Goal: Task Accomplishment & Management: Manage account settings

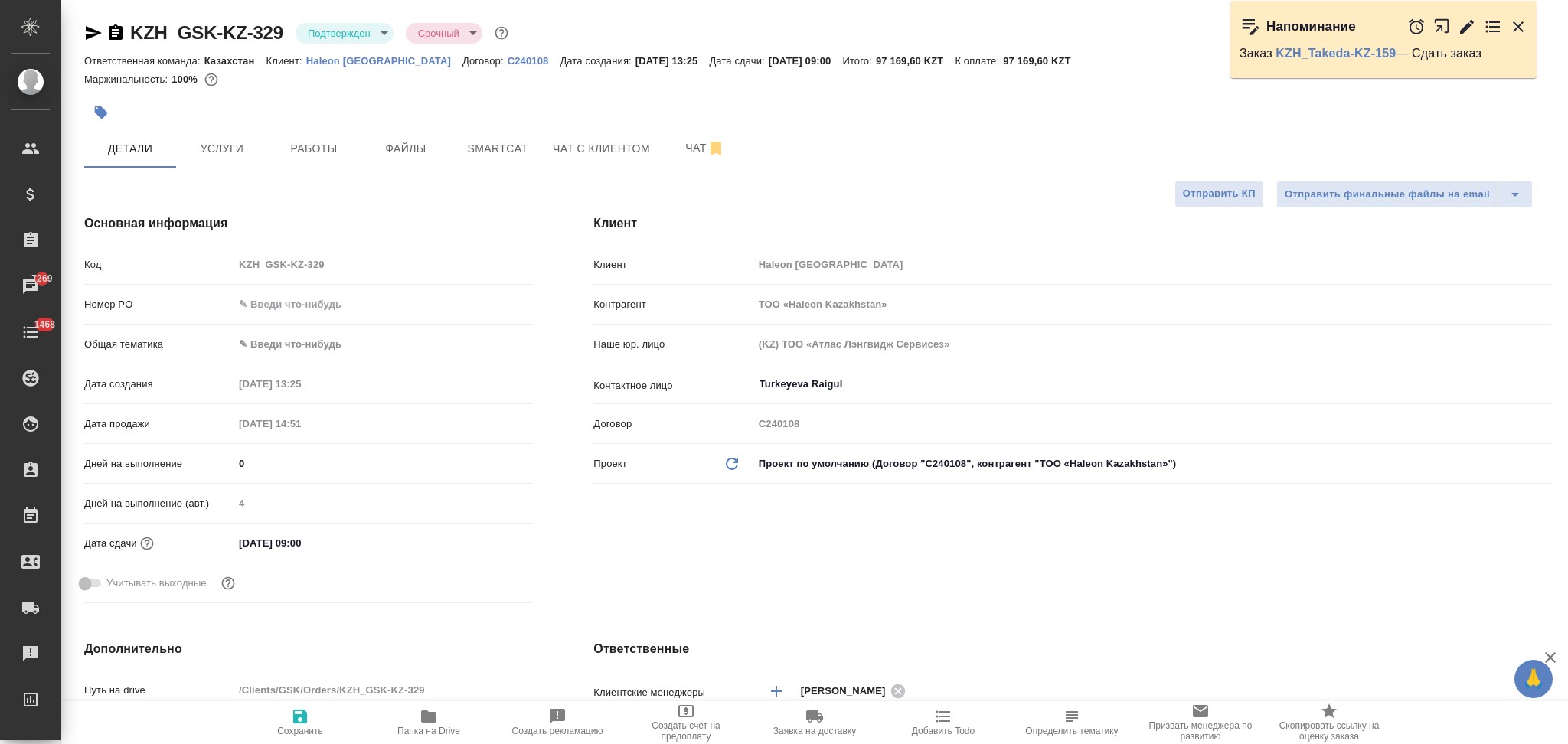
select select "RU"
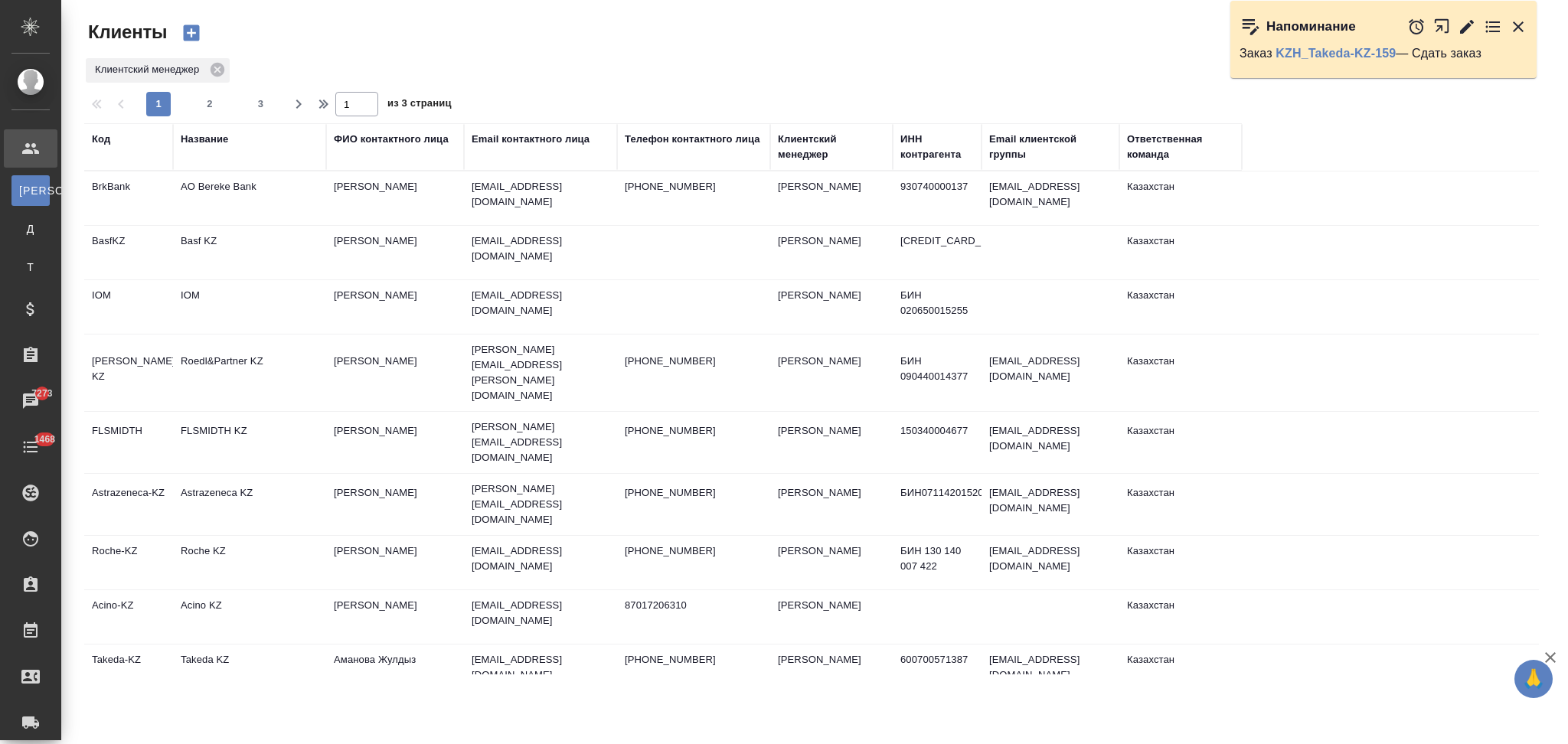
select select "RU"
click at [197, 137] on div "Название" at bounding box center [204, 139] width 47 height 15
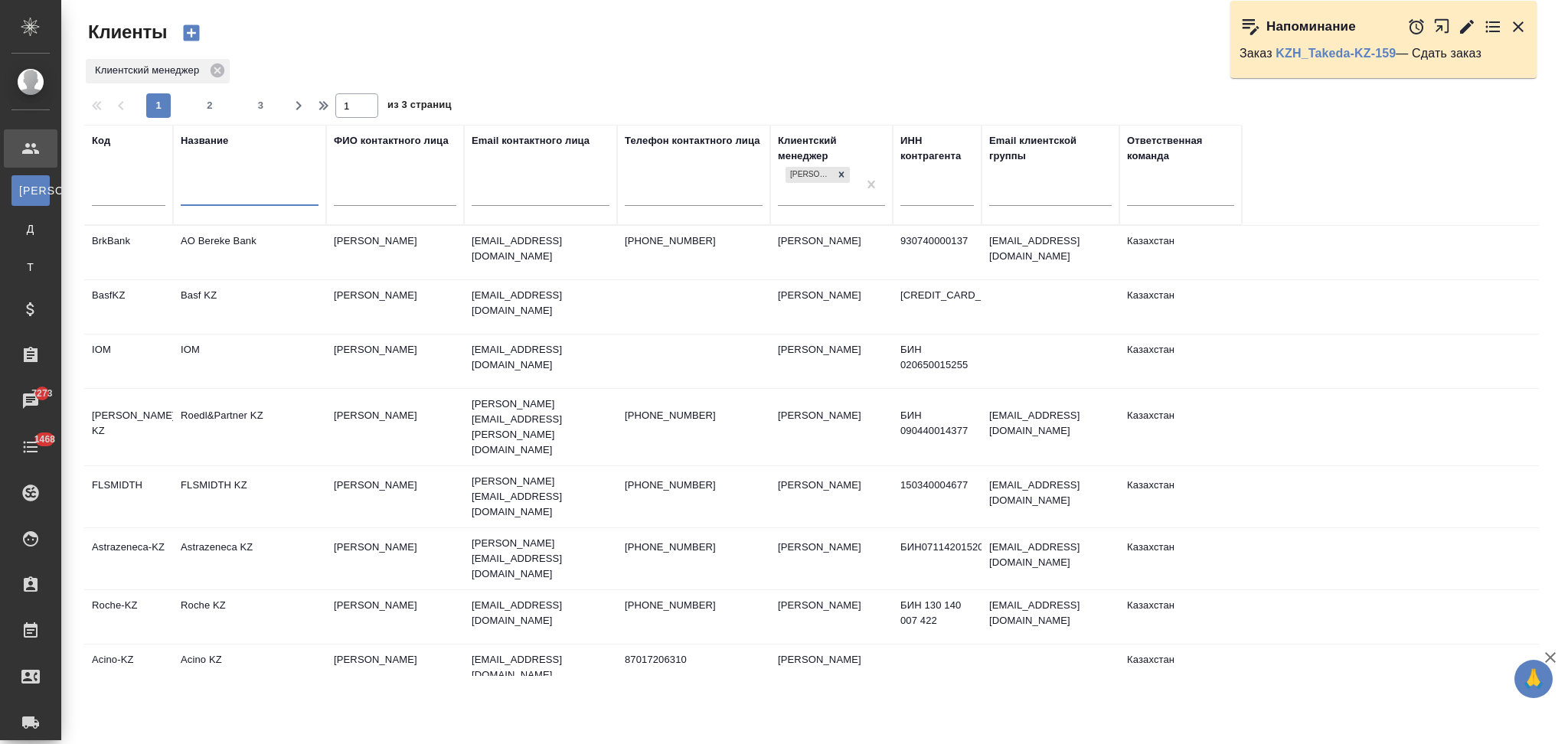
click at [225, 196] on input "text" at bounding box center [249, 196] width 137 height 19
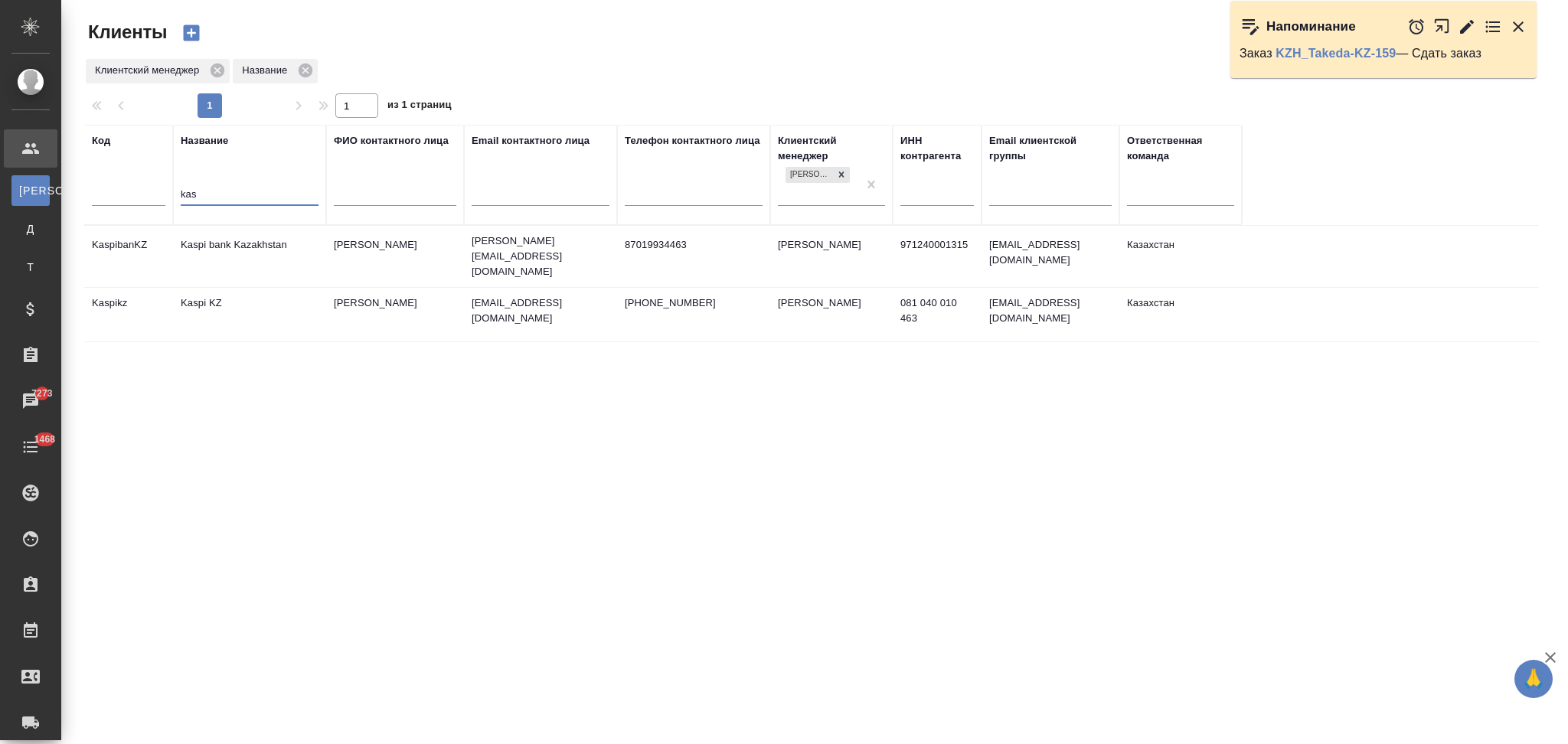
click at [272, 314] on td "Kaspi KZ" at bounding box center [249, 314] width 153 height 54
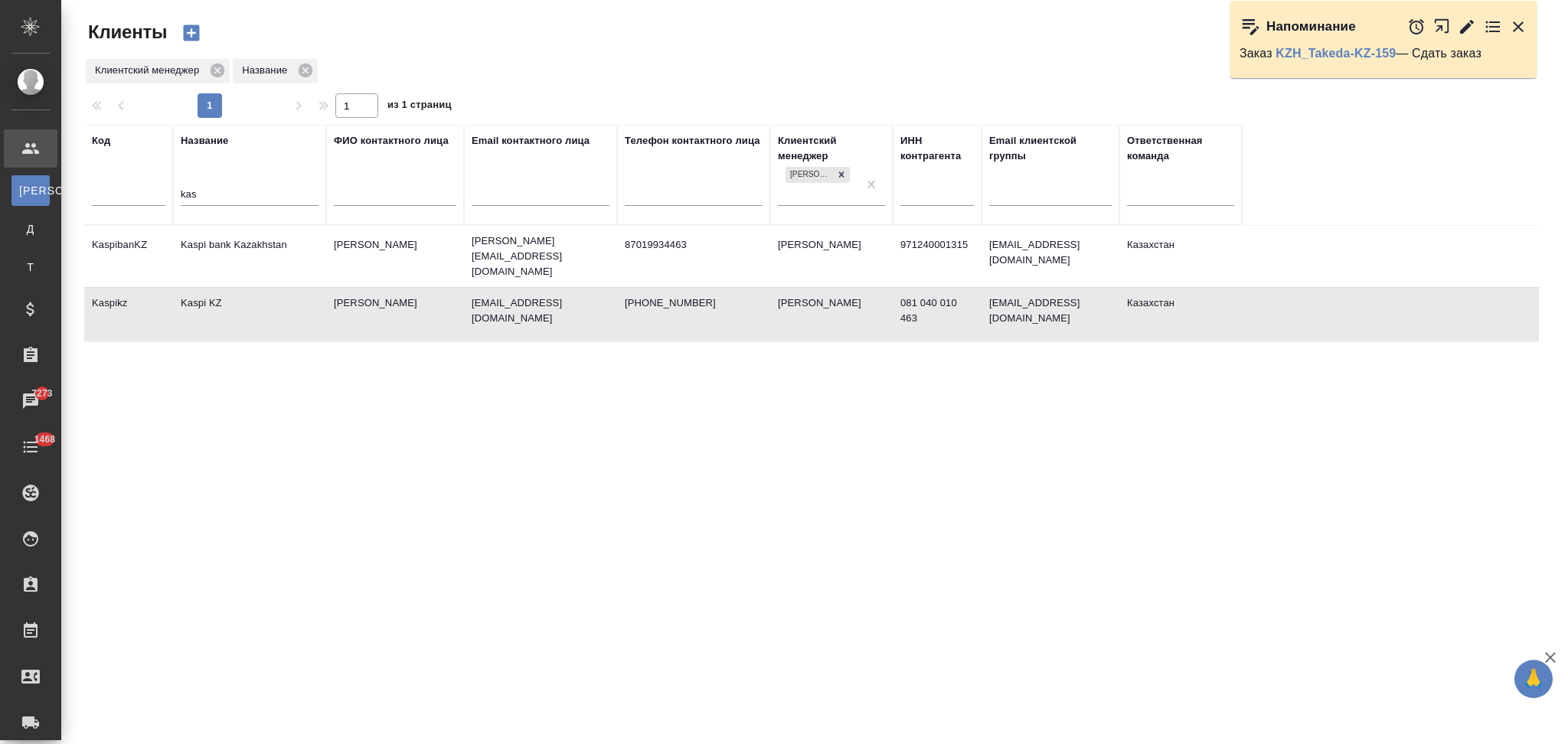
click at [272, 314] on td "Kaspi KZ" at bounding box center [249, 314] width 153 height 54
drag, startPoint x: 212, startPoint y: 198, endPoint x: 175, endPoint y: 190, distance: 37.9
click at [175, 190] on th "Название kas" at bounding box center [249, 175] width 153 height 101
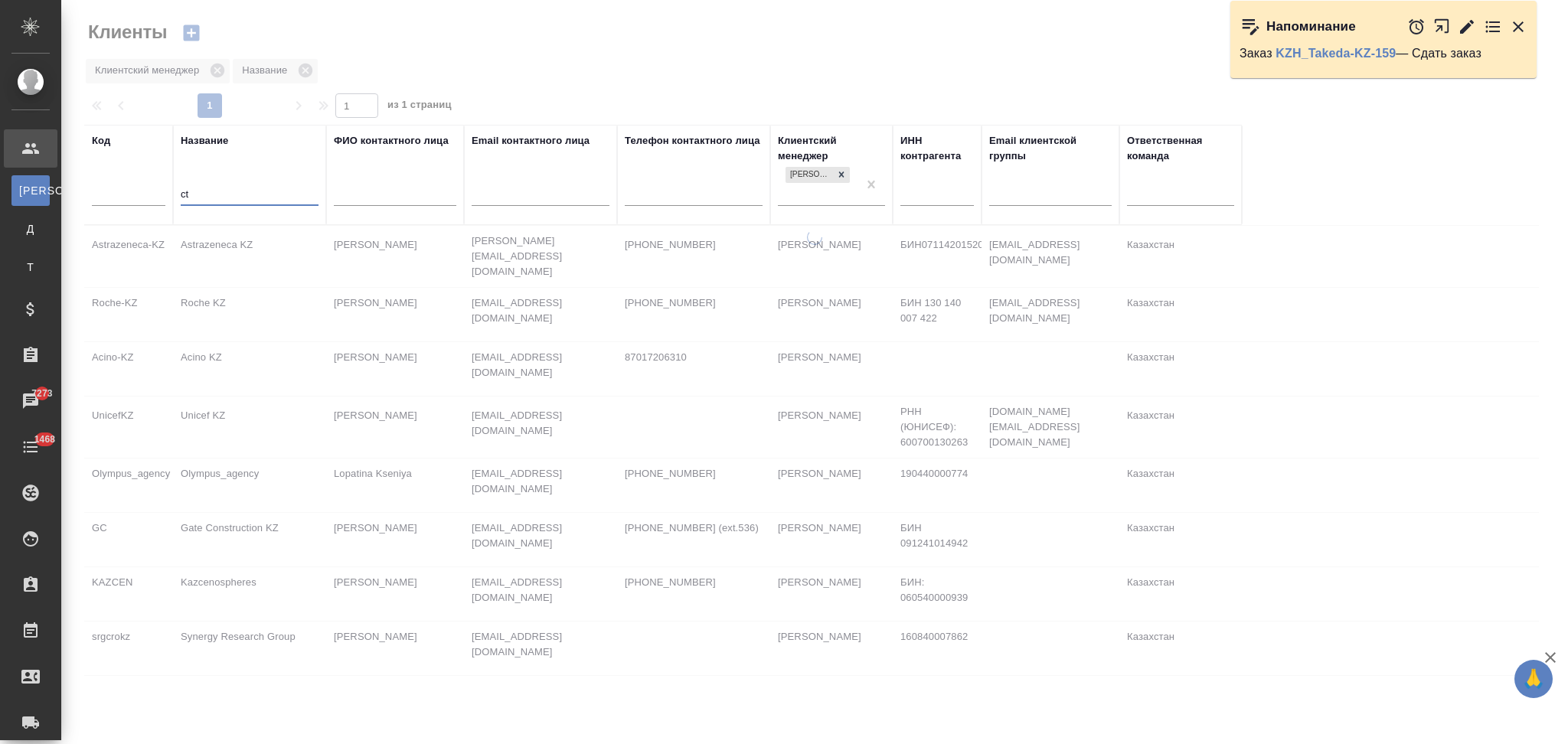
type input "c"
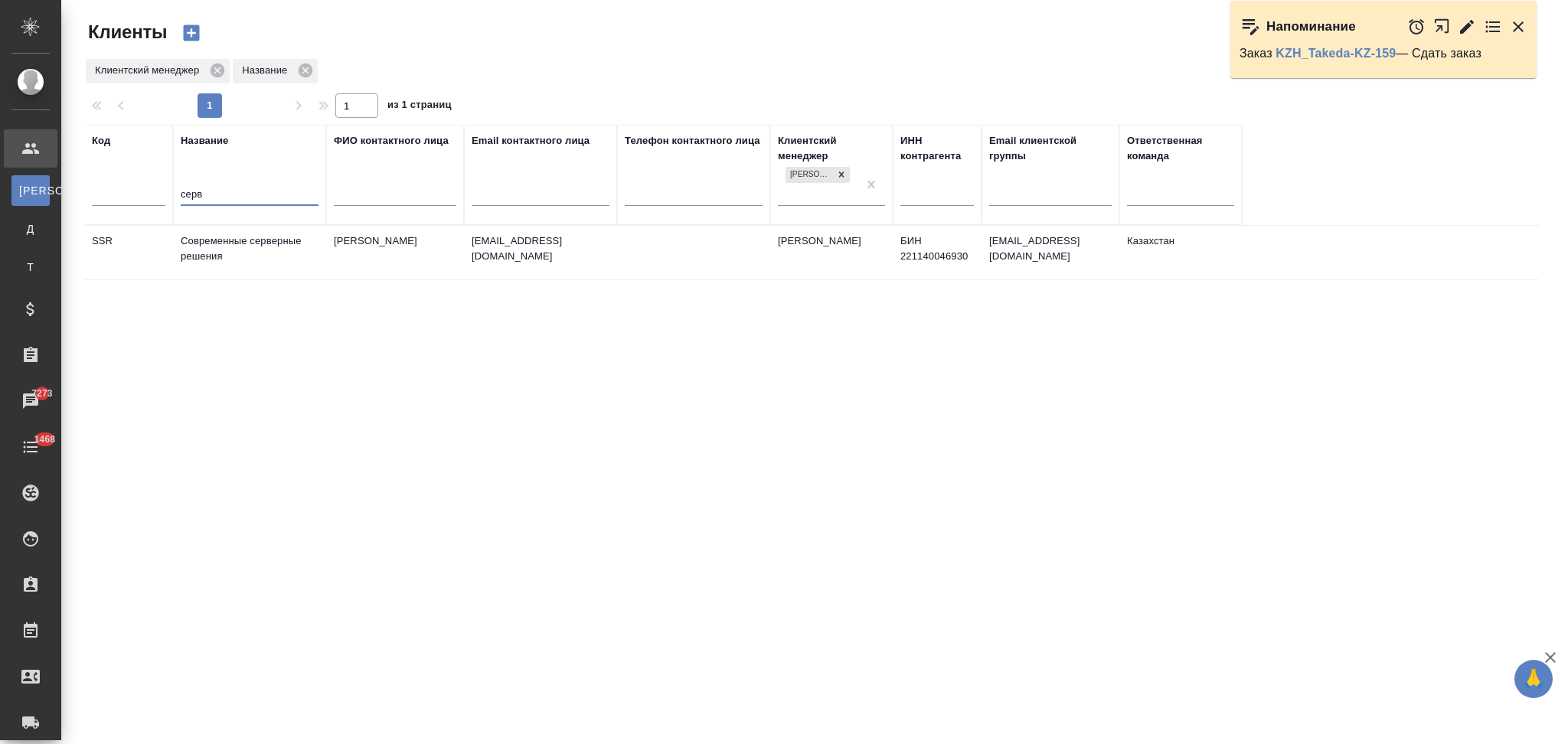
type input "серв"
click at [260, 257] on td "Современные серверные решения" at bounding box center [249, 252] width 153 height 54
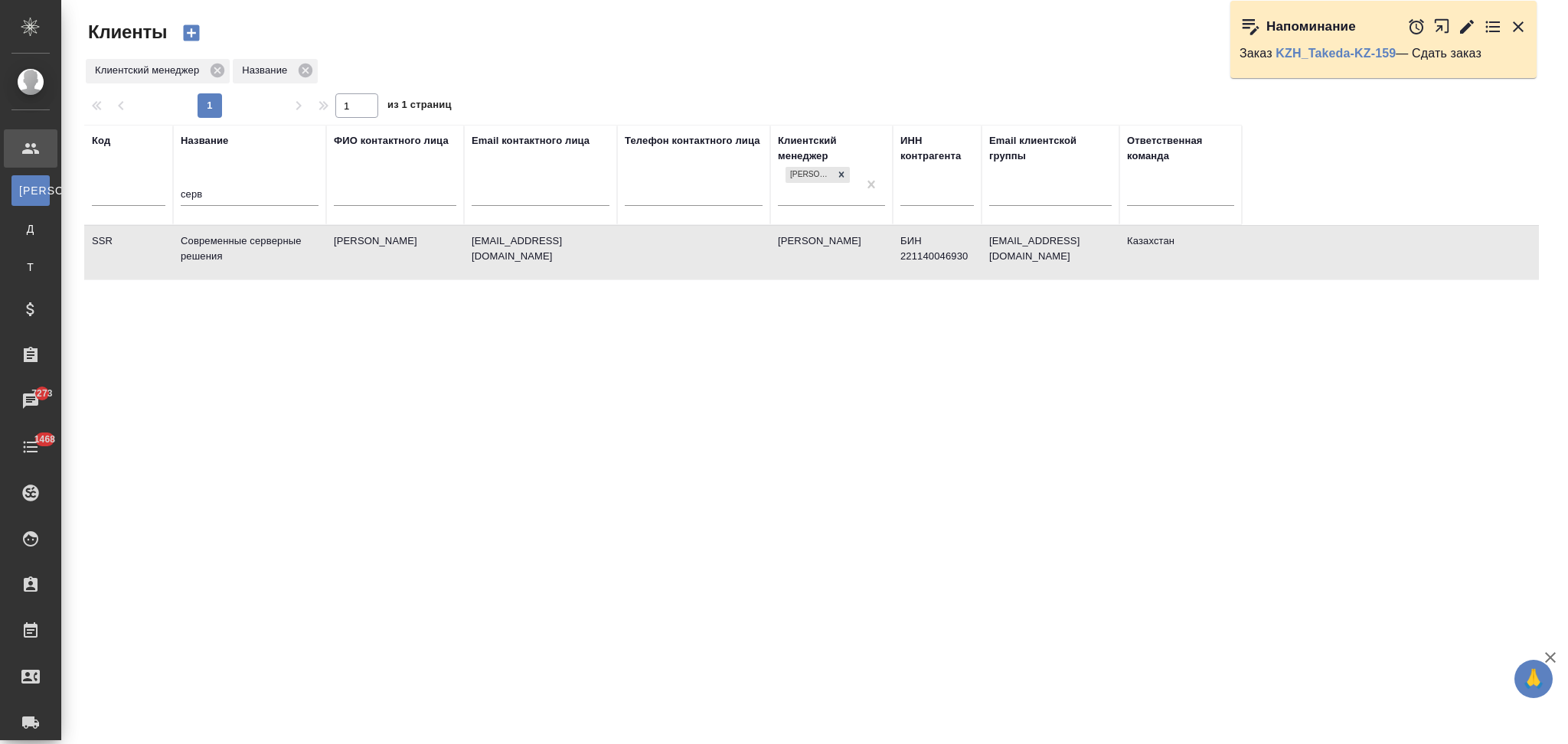
click at [260, 257] on td "Современные серверные решения" at bounding box center [249, 252] width 153 height 54
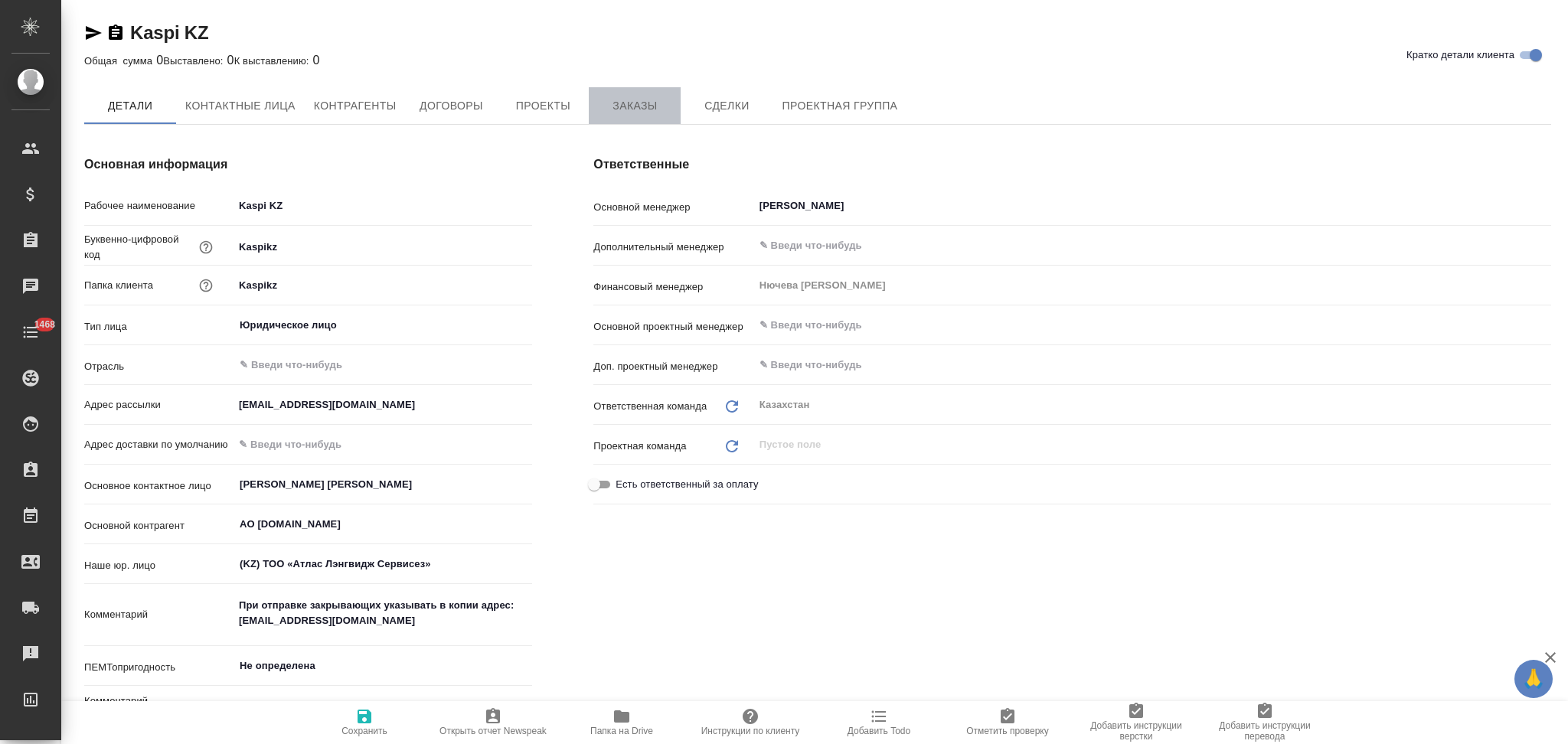
click at [644, 108] on span "Заказы" at bounding box center [634, 106] width 73 height 19
type textarea "x"
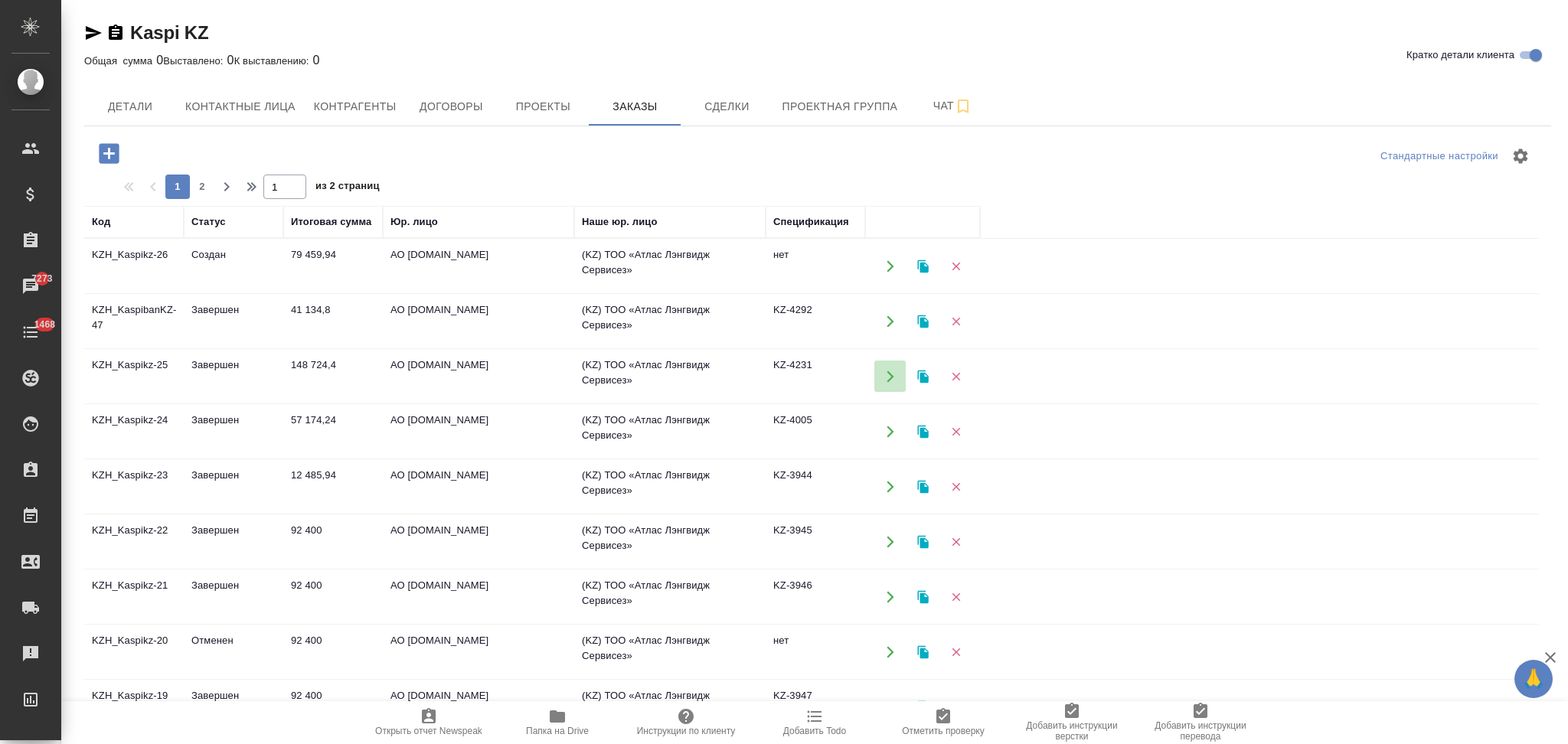
click at [886, 377] on icon "button" at bounding box center [890, 376] width 14 height 14
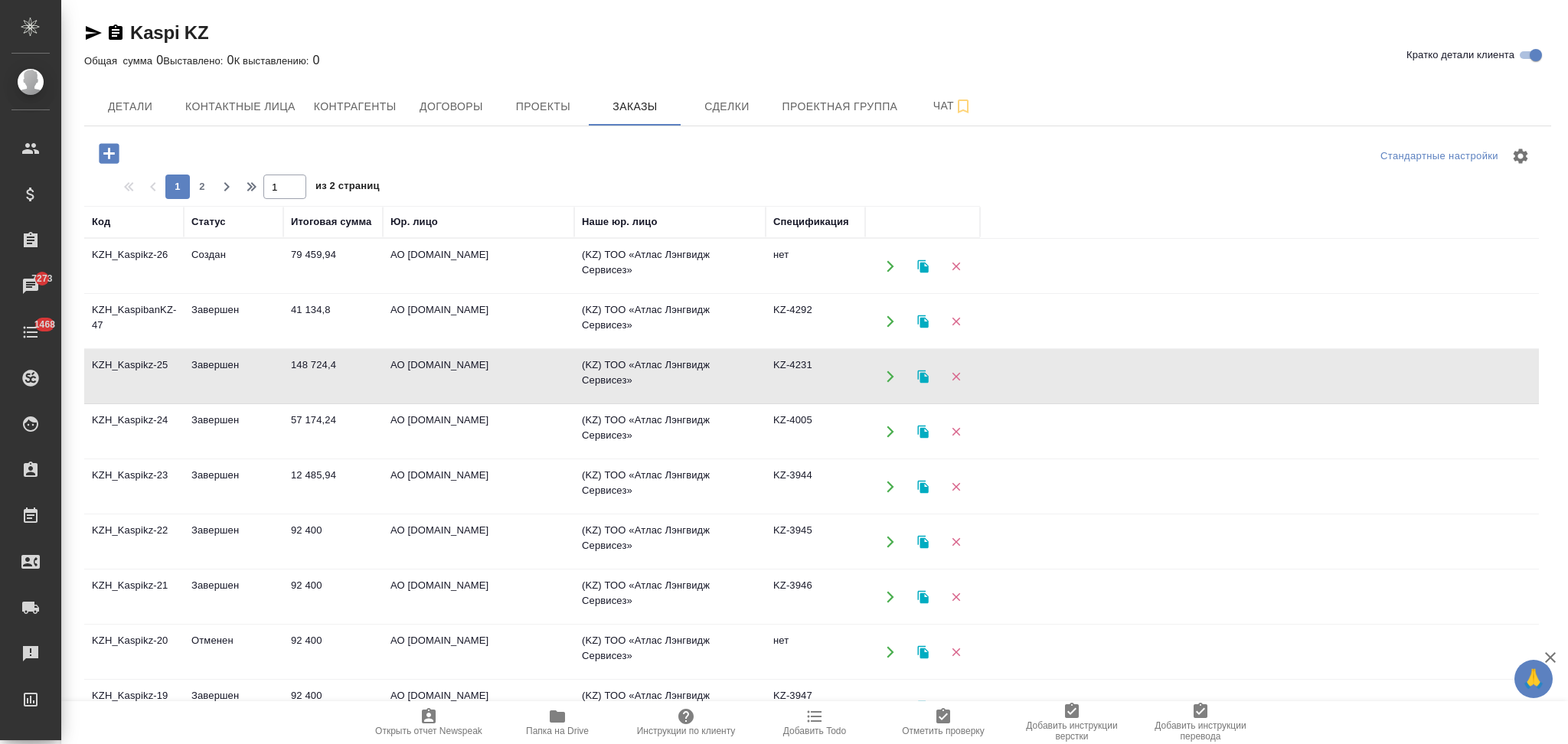
click at [921, 376] on icon "button" at bounding box center [922, 376] width 10 height 13
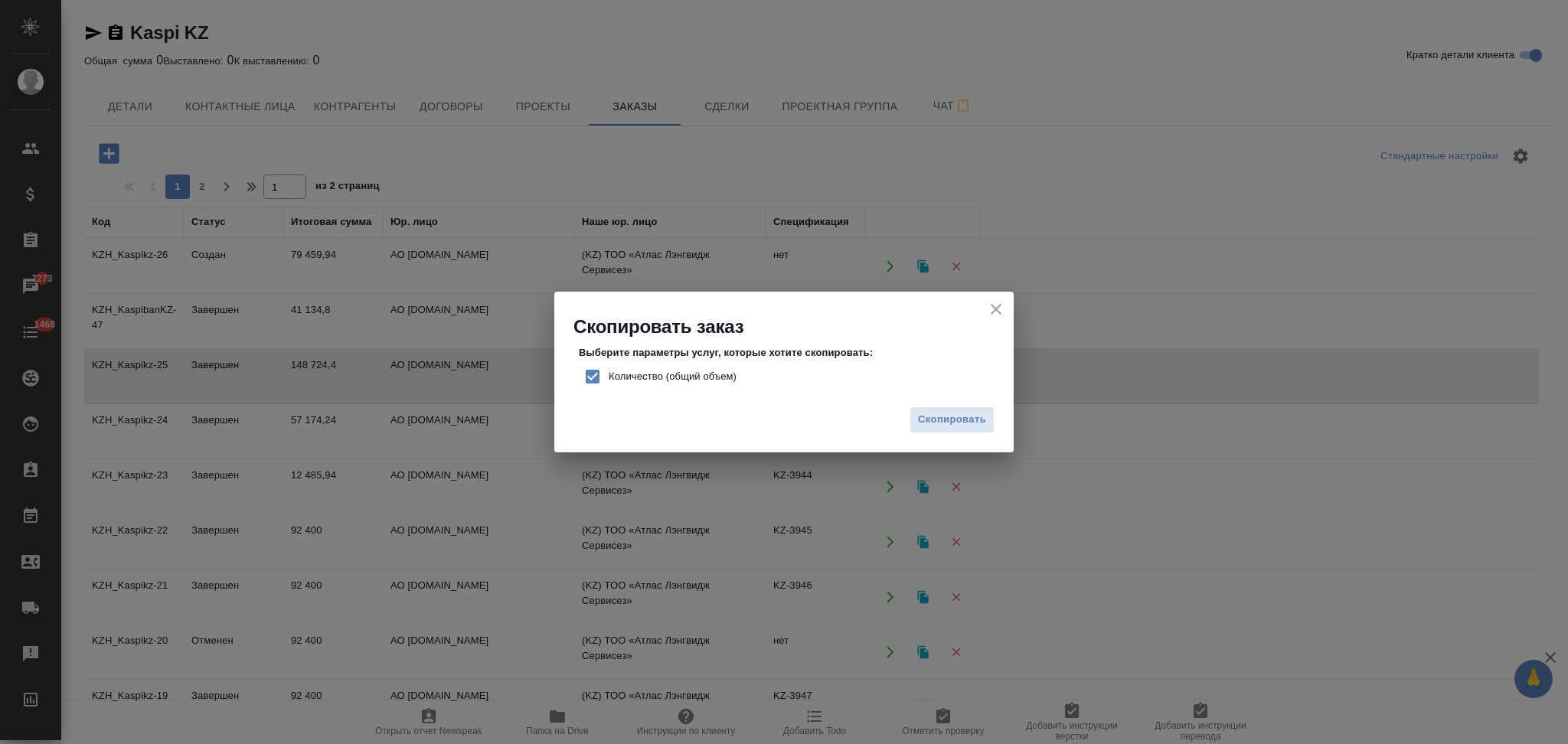
click at [594, 371] on input "Количество (общий объем)" at bounding box center [593, 376] width 32 height 32
checkbox input "false"
click at [939, 429] on button "Скопировать" at bounding box center [952, 419] width 85 height 26
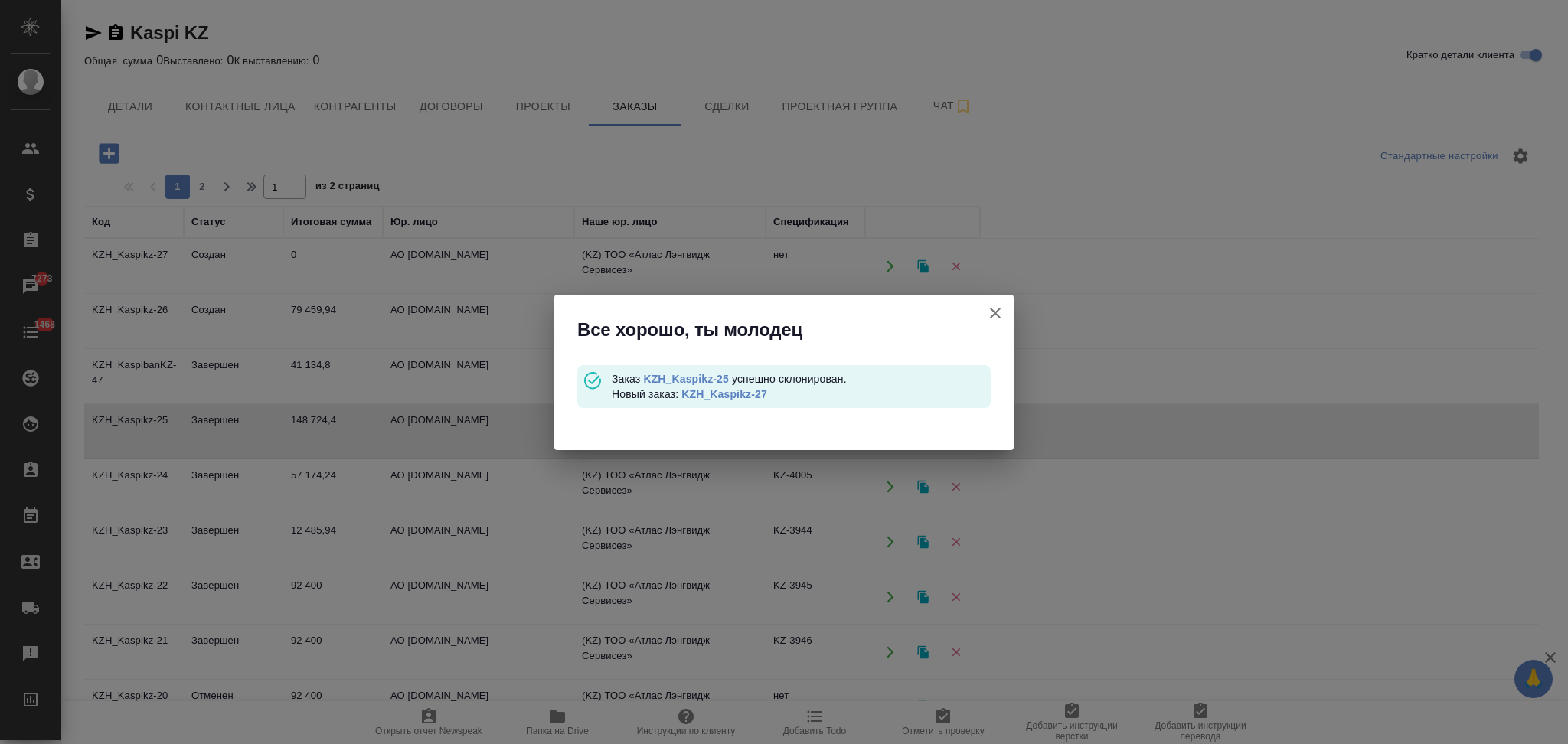
click at [718, 388] on link "KZH_Kaspikz-27" at bounding box center [724, 394] width 86 height 12
click at [1000, 311] on icon "button" at bounding box center [996, 313] width 19 height 19
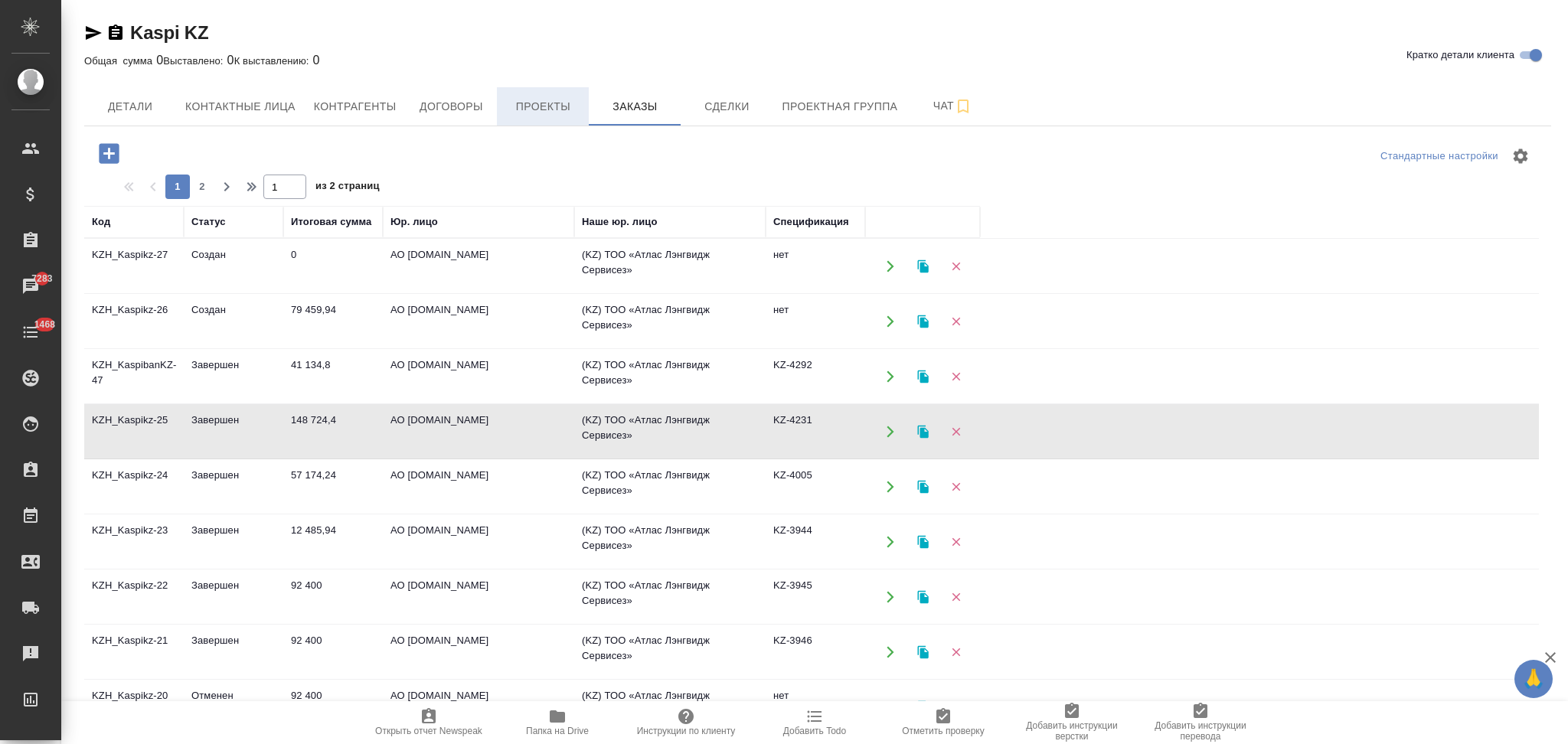
click at [543, 97] on span "Проекты" at bounding box center [543, 106] width 73 height 19
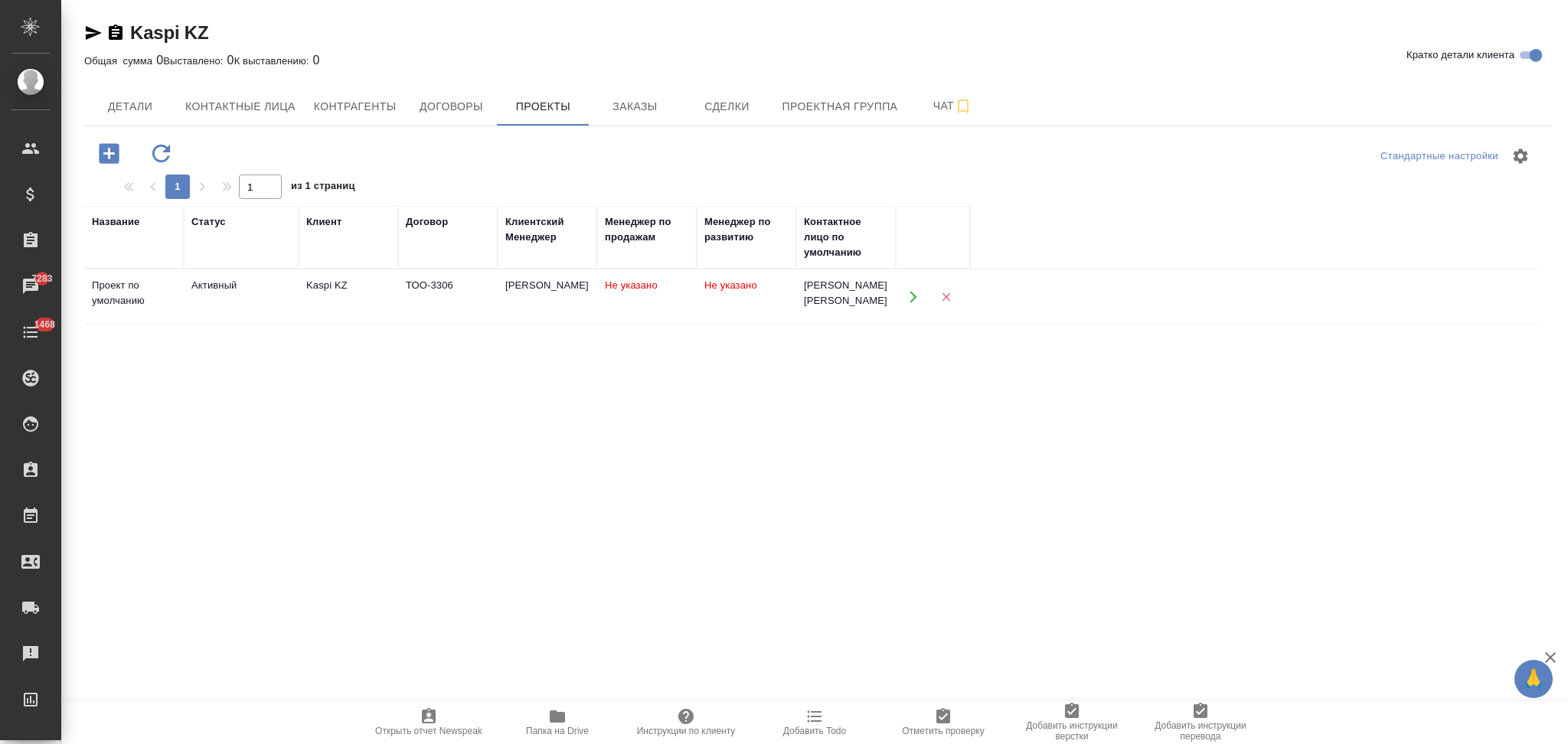
click at [909, 297] on icon "button" at bounding box center [913, 296] width 14 height 14
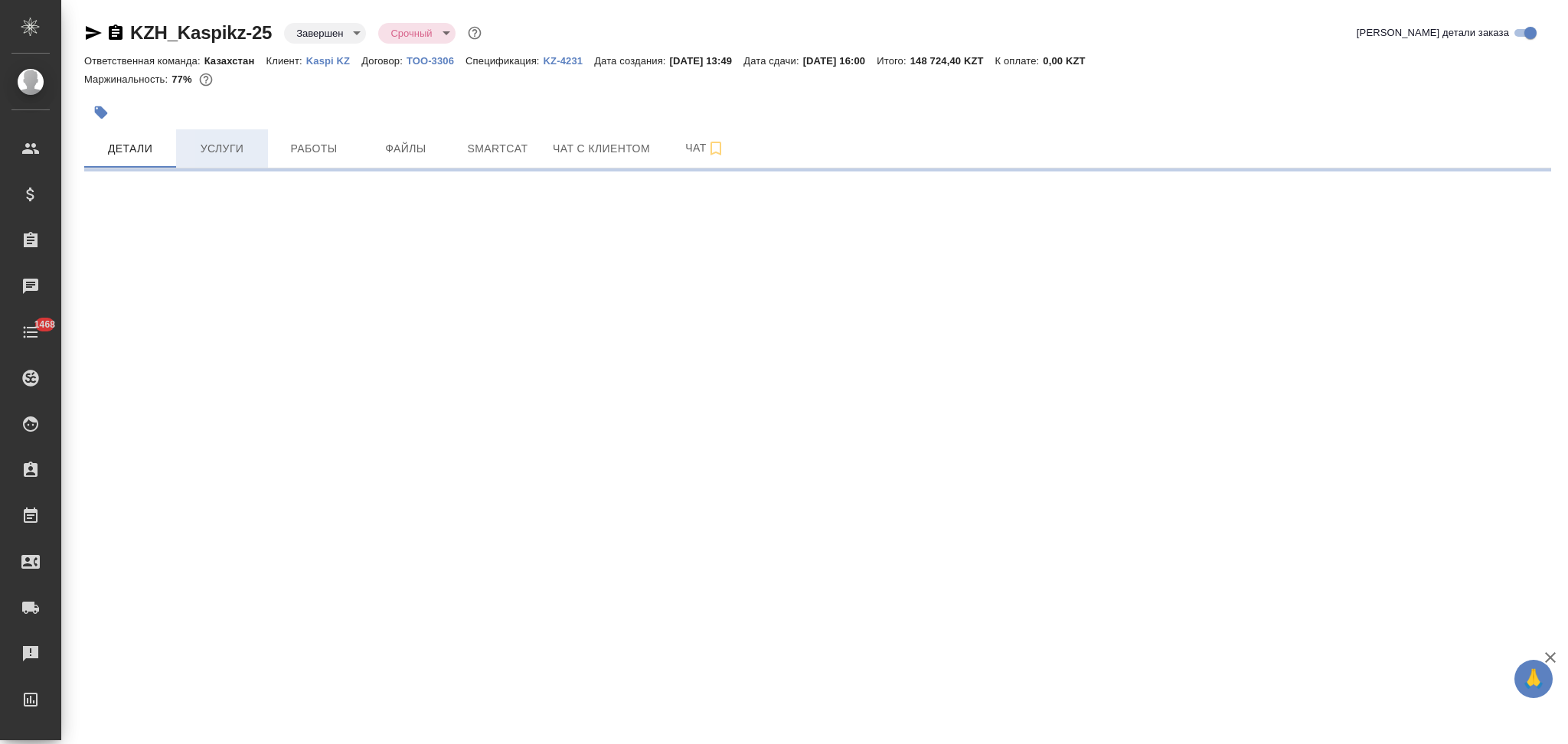
select select "RU"
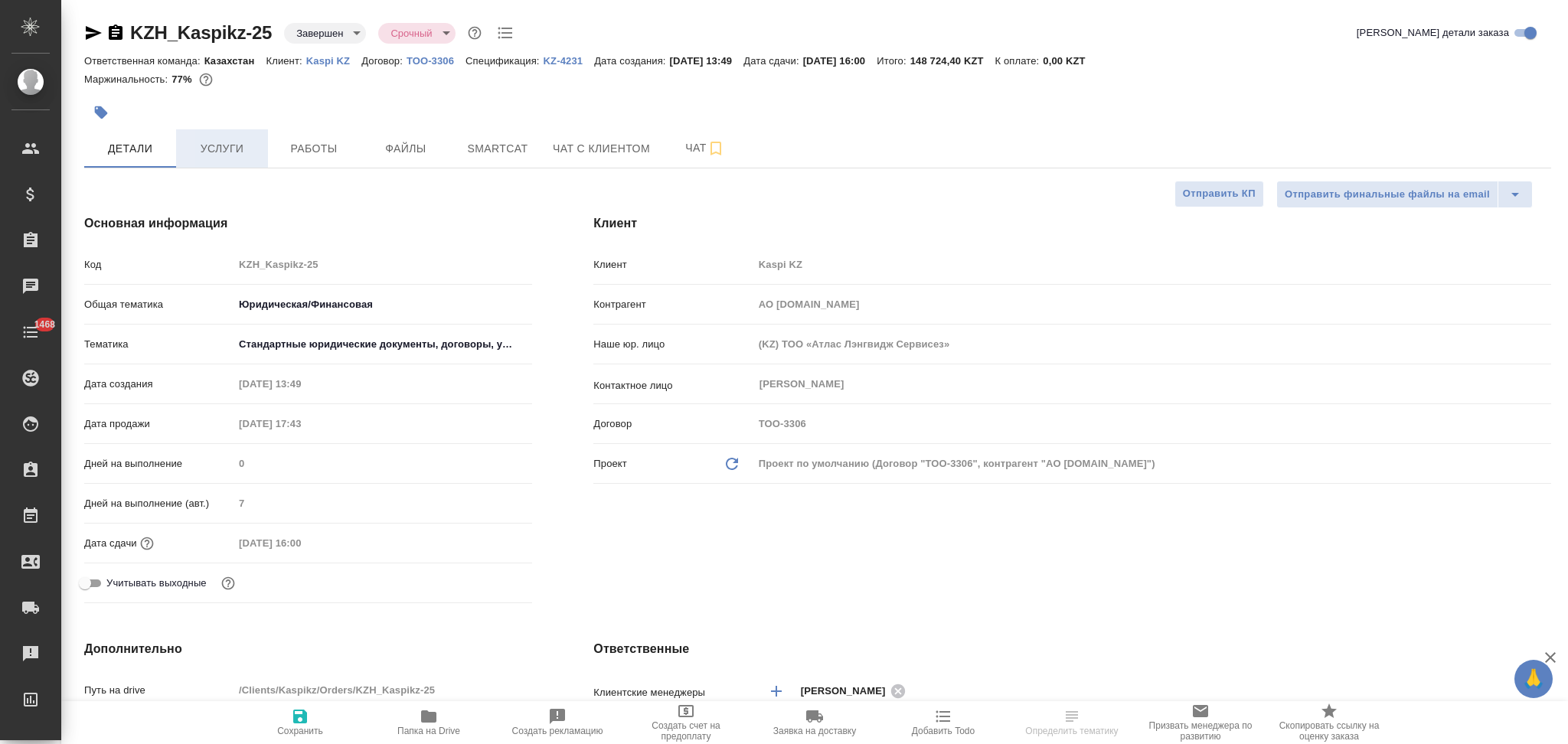
type textarea "x"
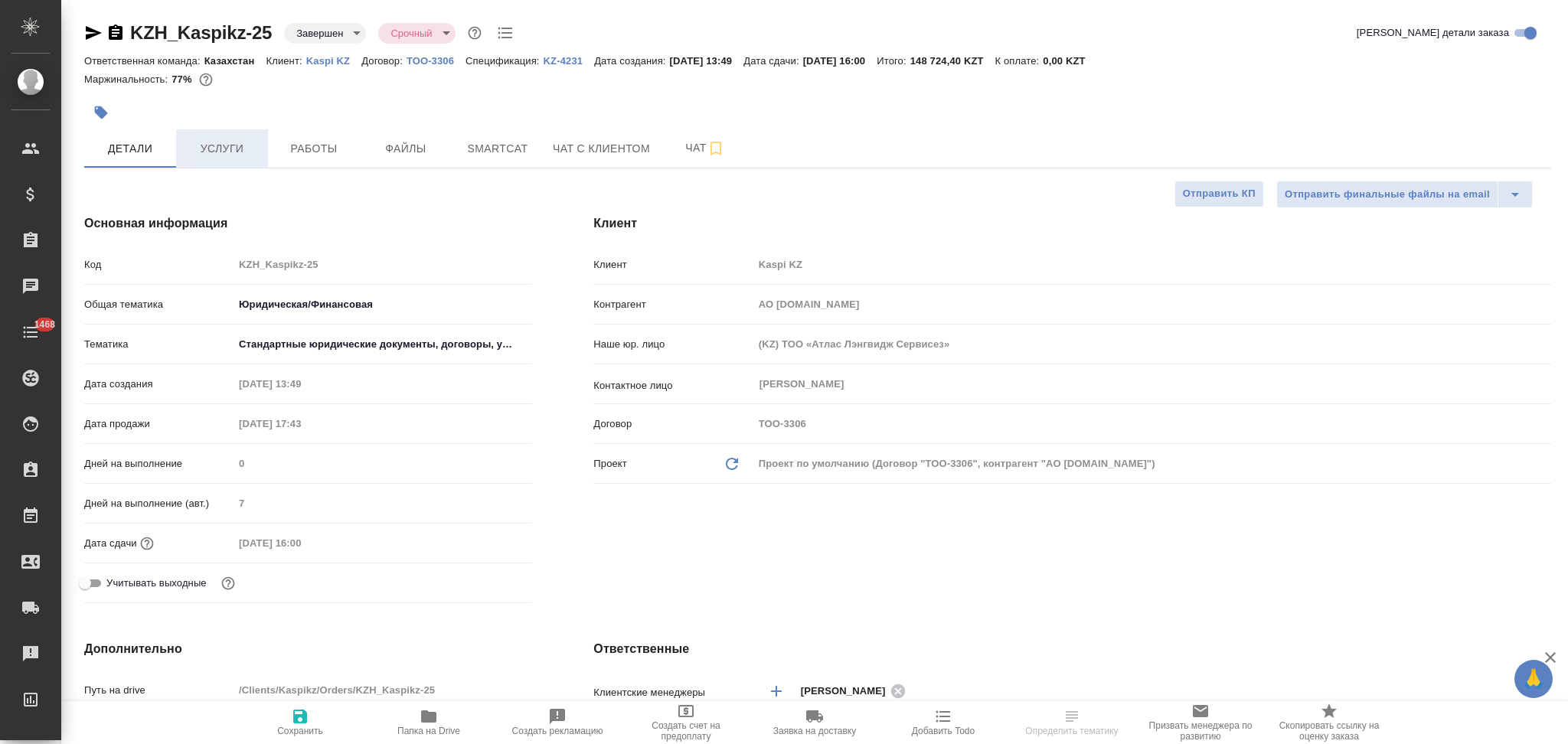
type textarea "x"
click at [221, 148] on span "Услуги" at bounding box center [222, 149] width 73 height 19
type textarea "x"
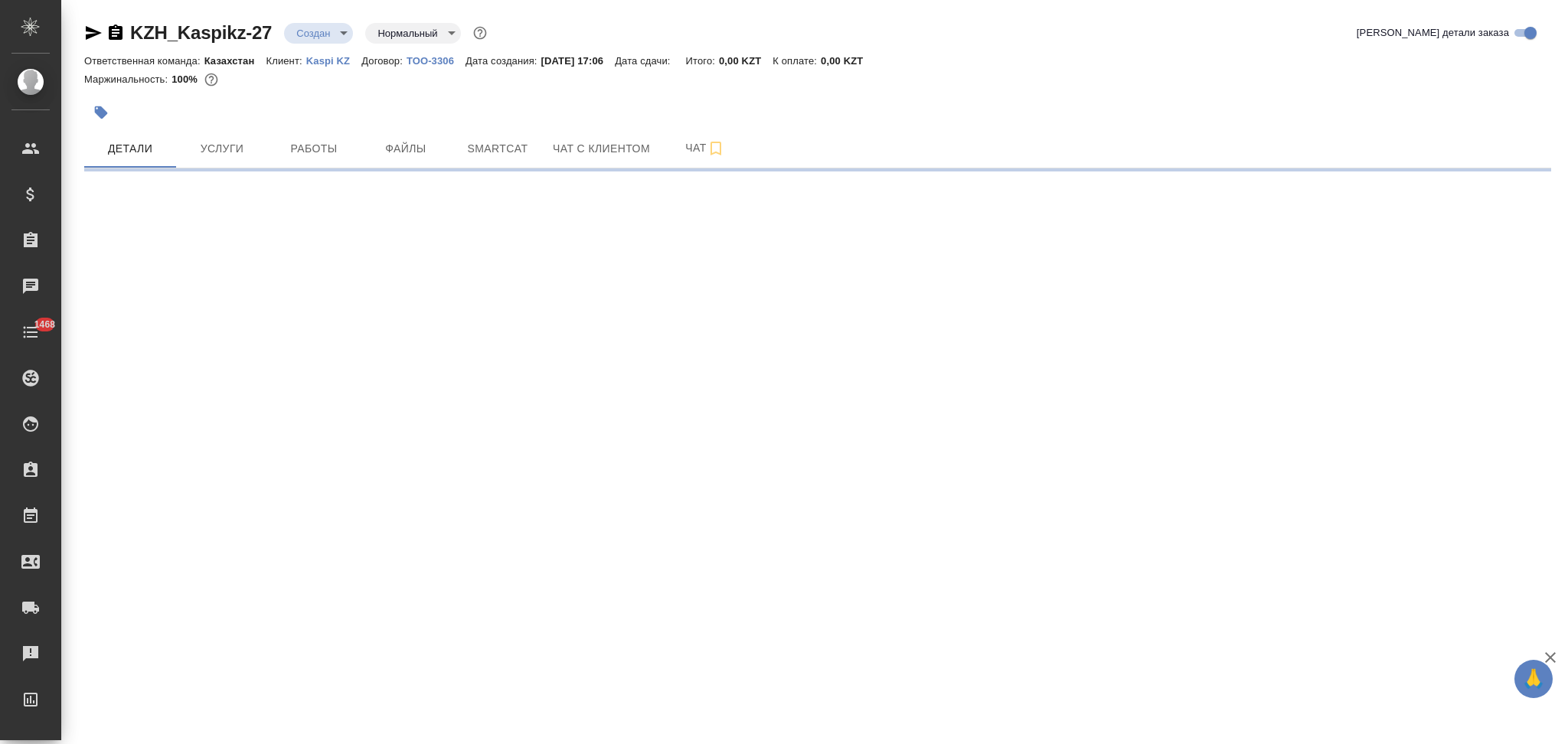
select select "RU"
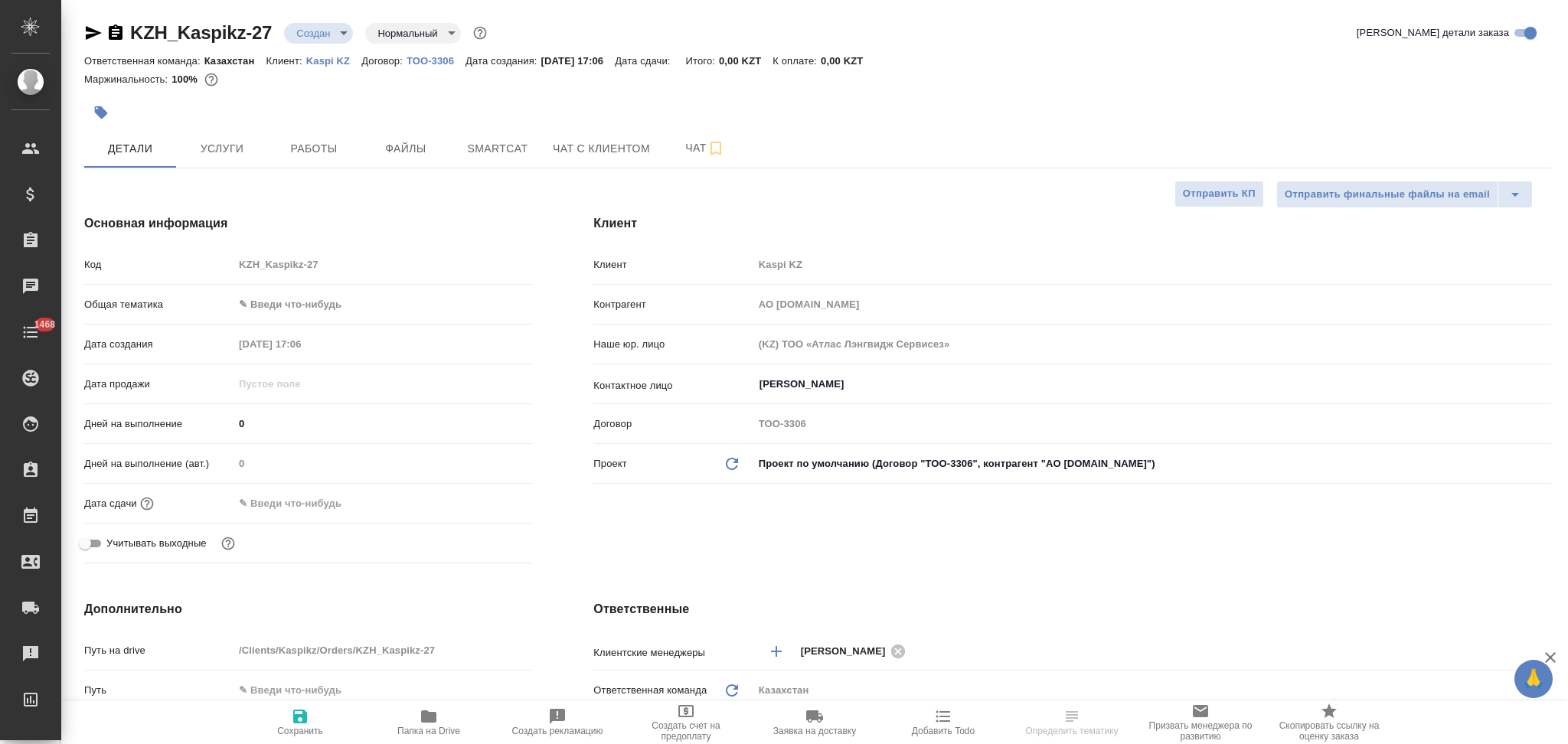
type textarea "x"
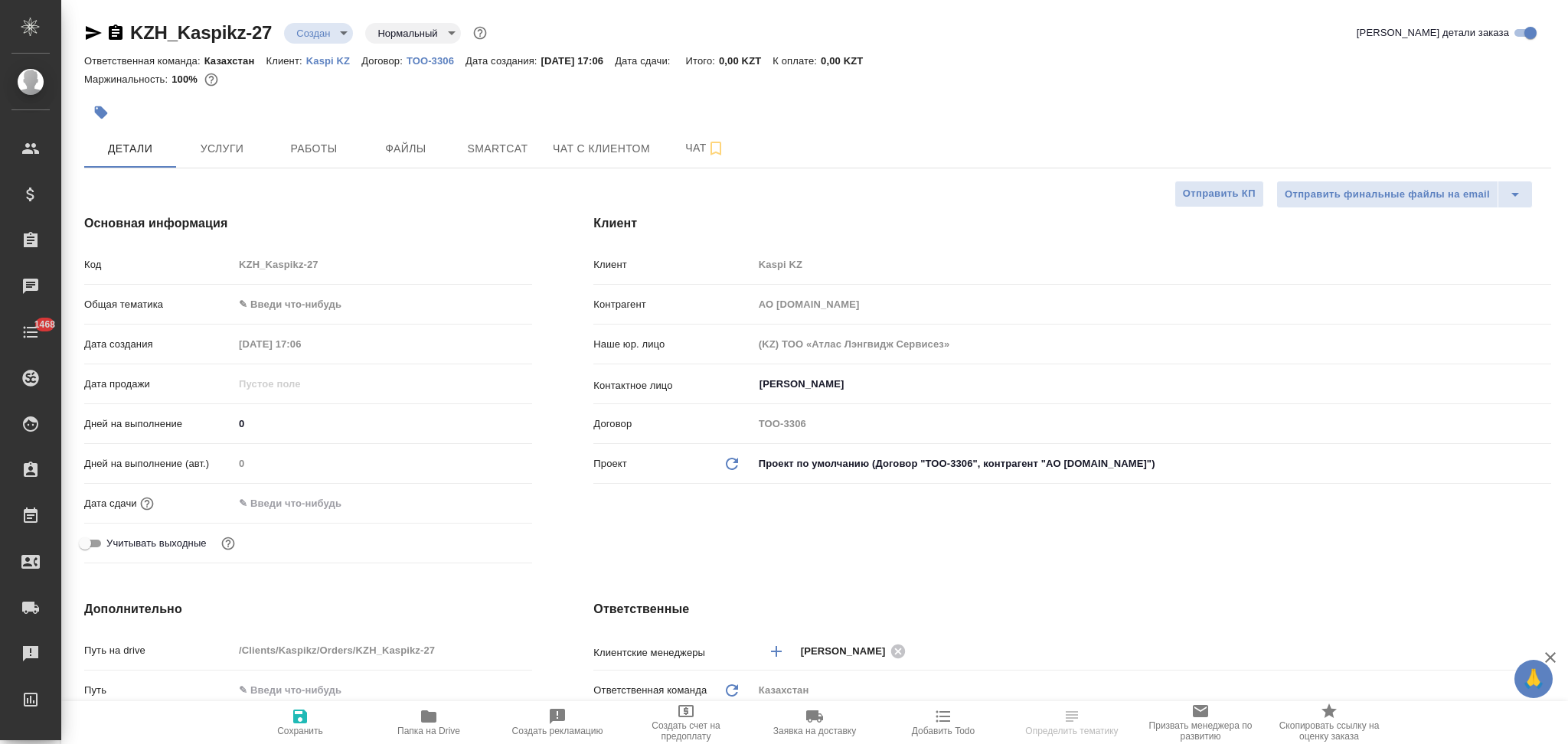
type textarea "x"
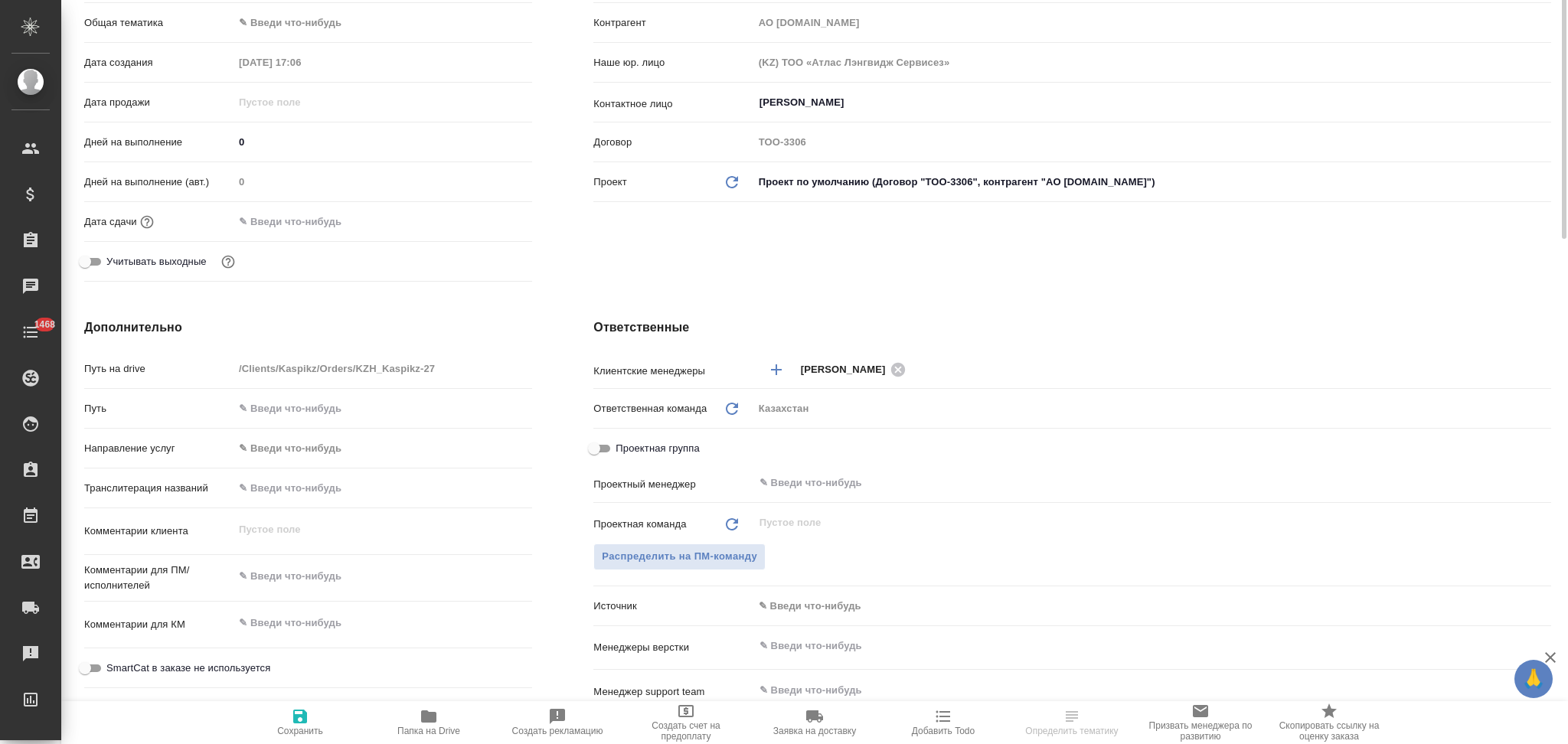
type textarea "x"
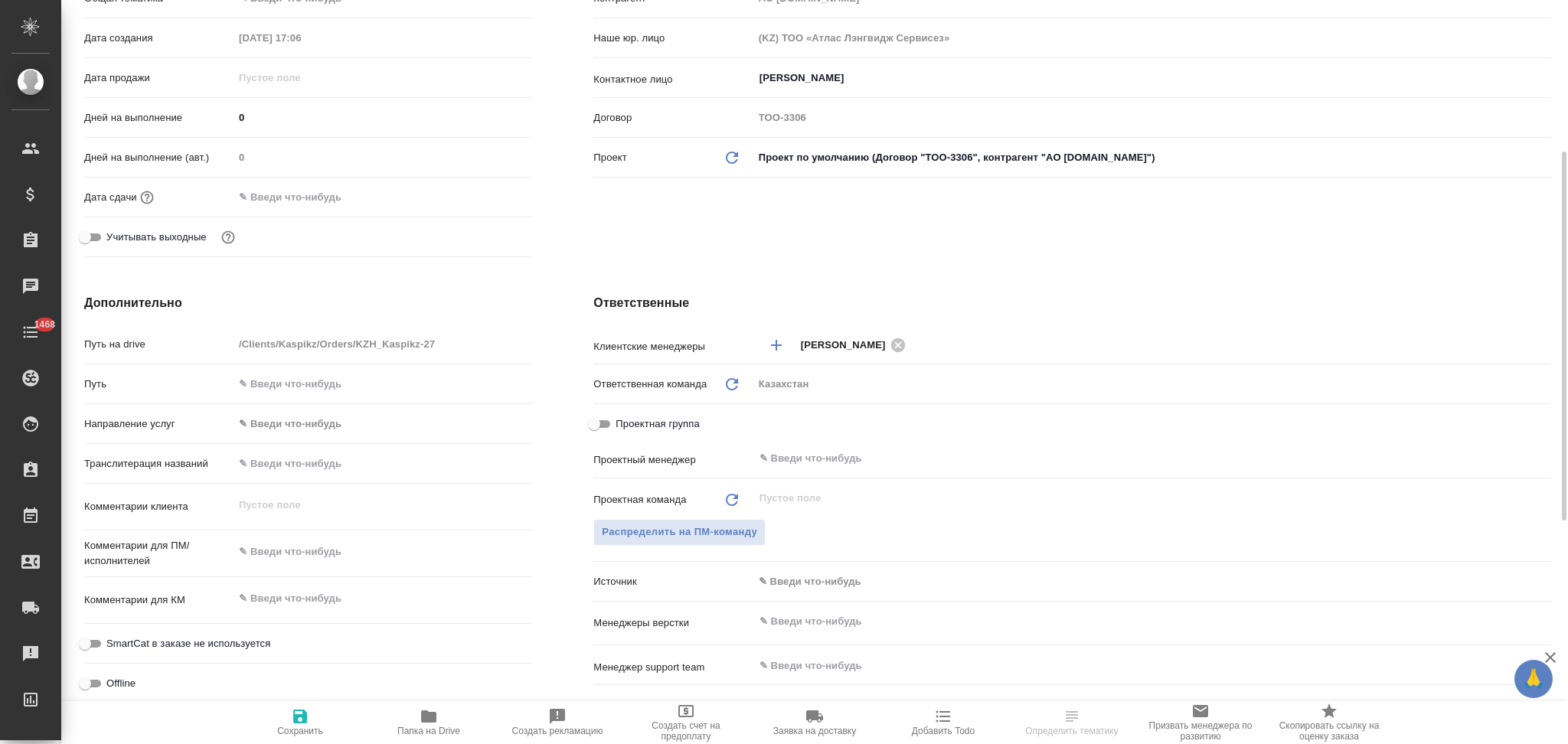
type textarea "x"
click at [299, 545] on textarea at bounding box center [382, 552] width 298 height 26
paste textarea "перевод с английского на русский и на казахский"
type textarea "x"
type textarea "перевод с английского на русский и на казахский"
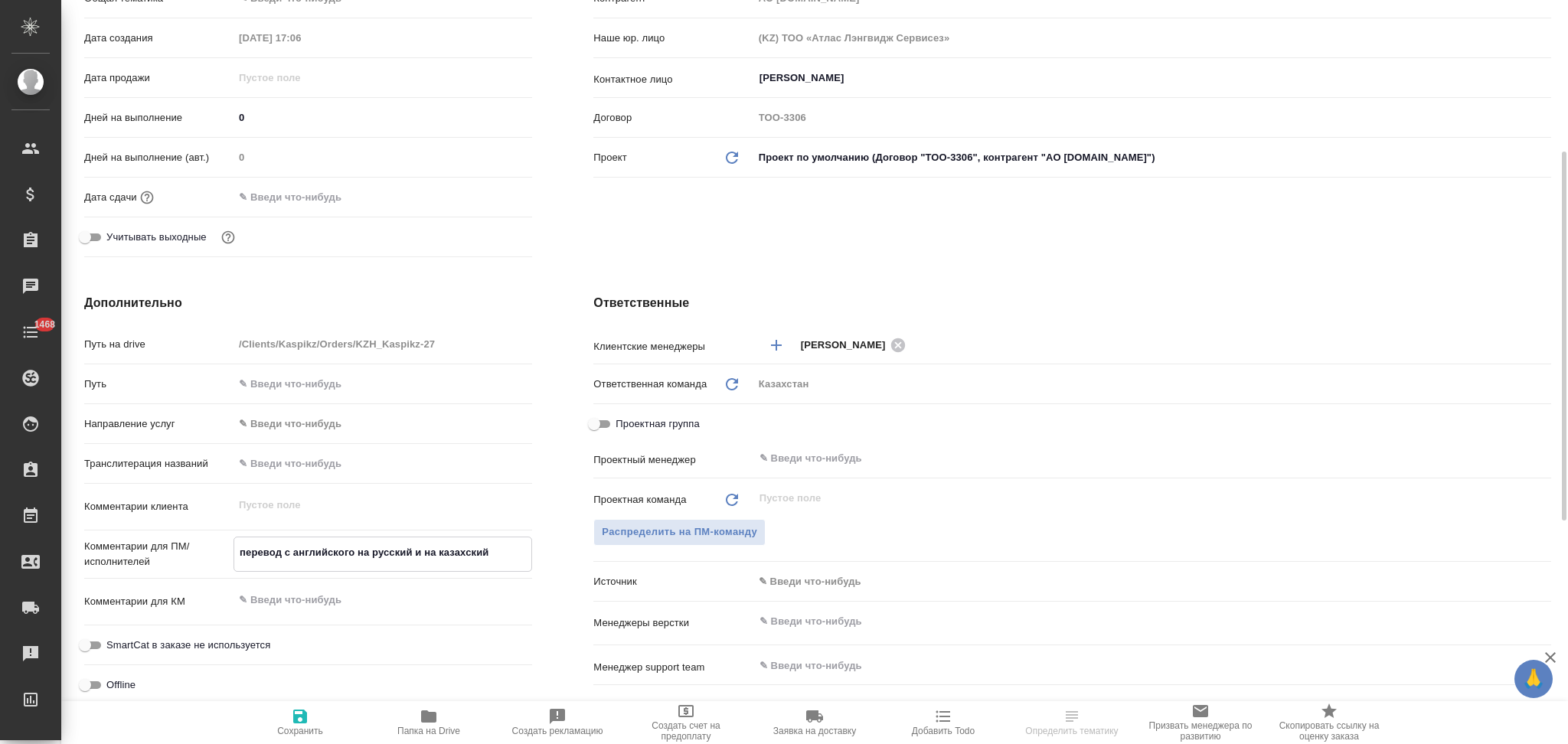
type textarea "x"
type textarea "перевод с английского на русский и на казахский"
type textarea "x"
click at [295, 720] on icon "button" at bounding box center [300, 716] width 14 height 14
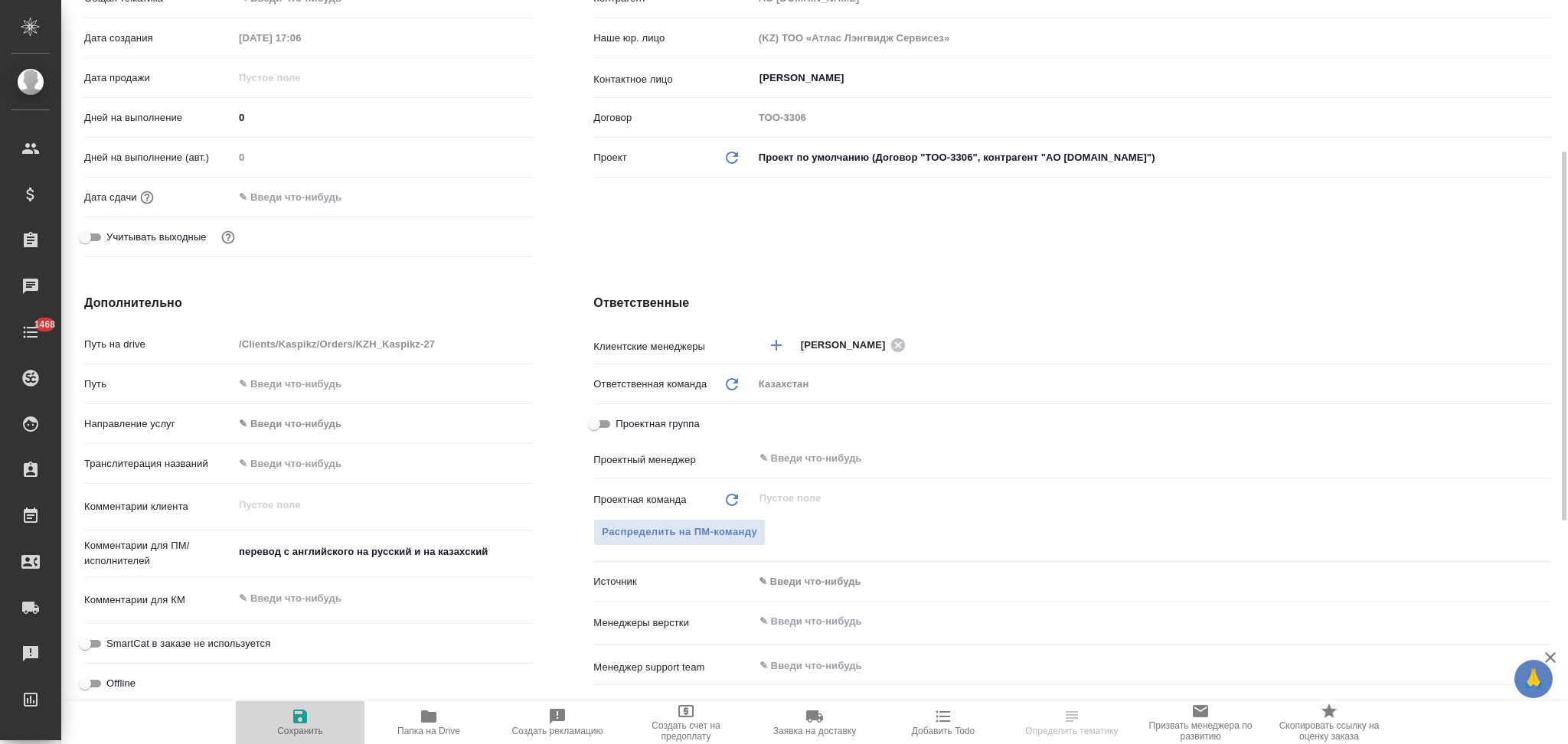
type textarea "x"
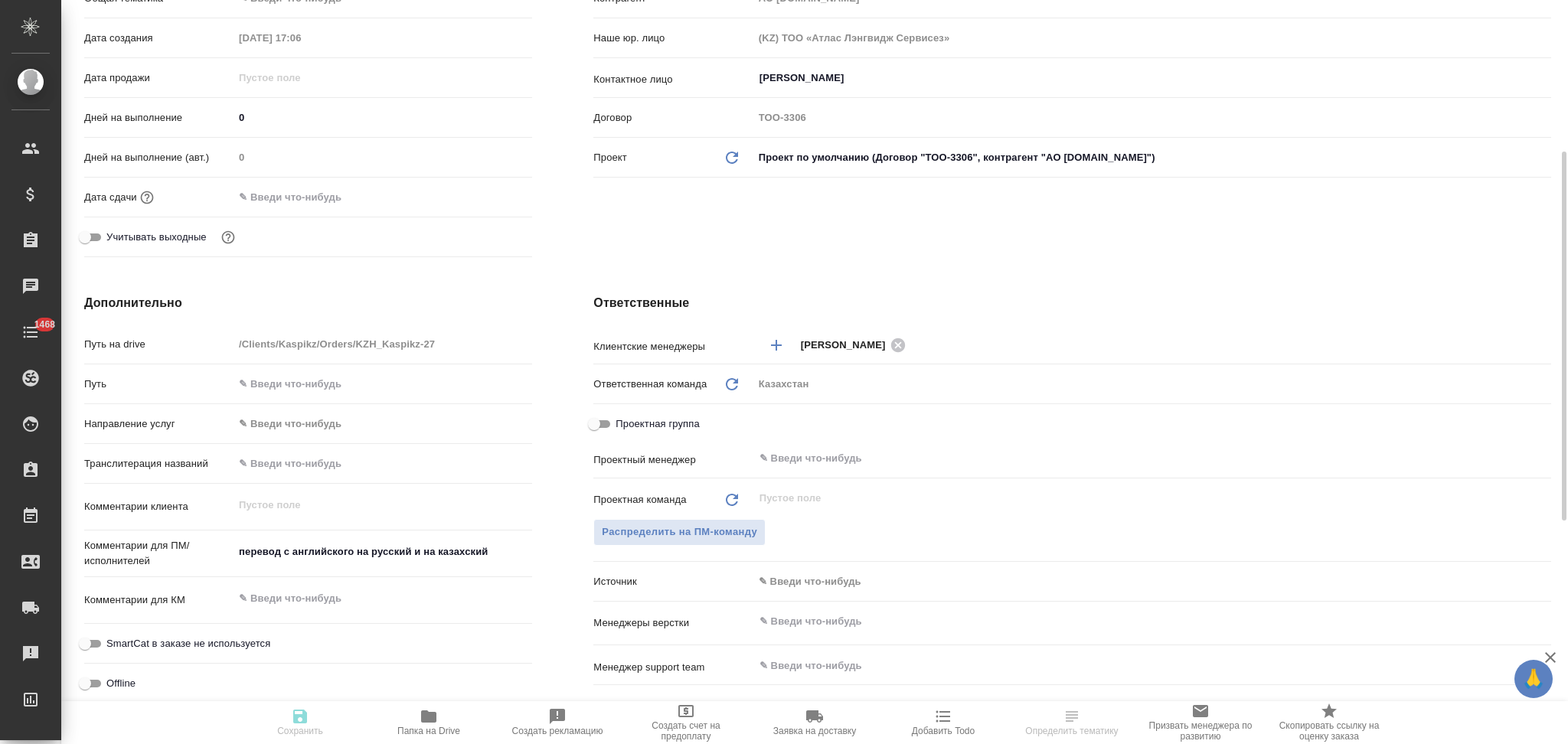
type textarea "x"
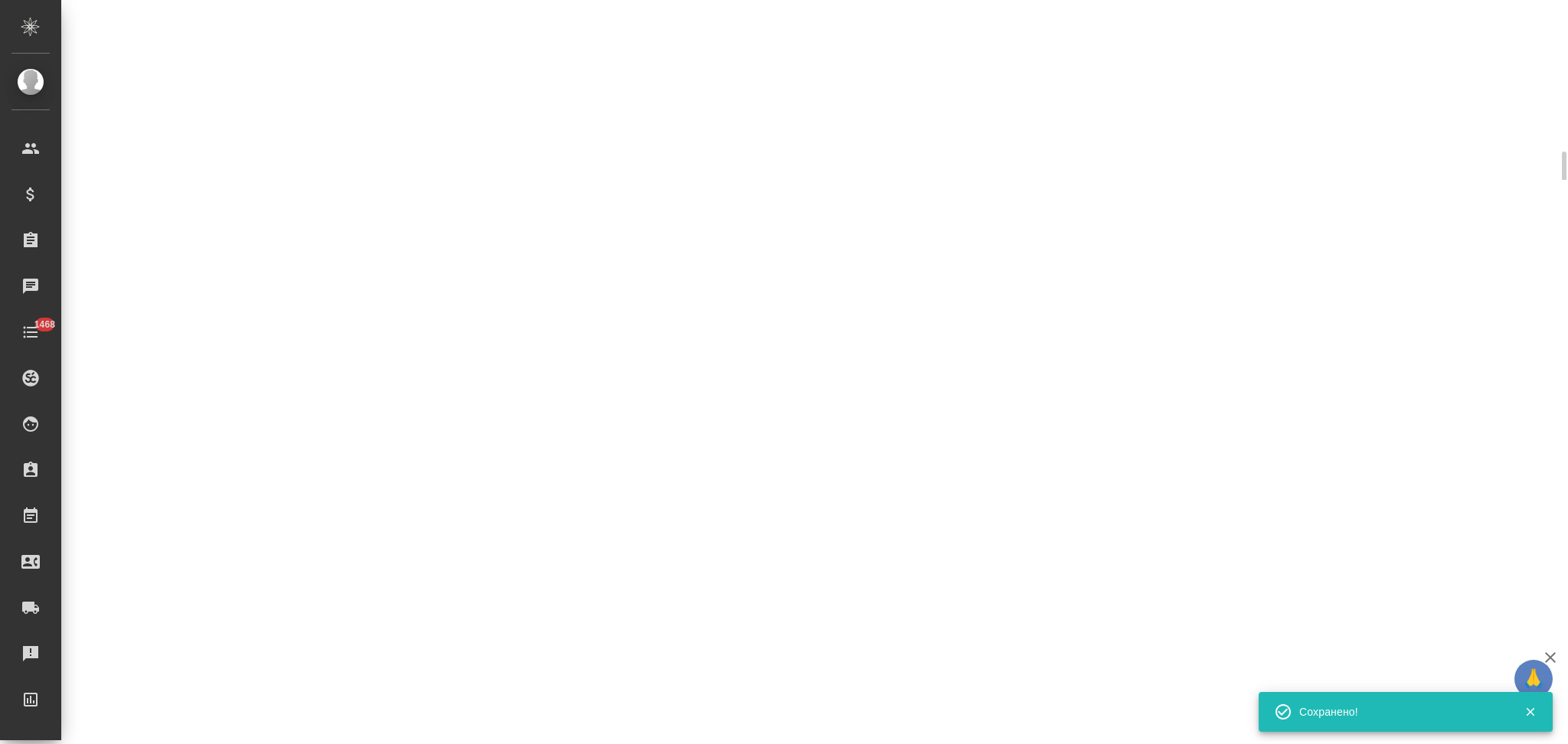
select select "RU"
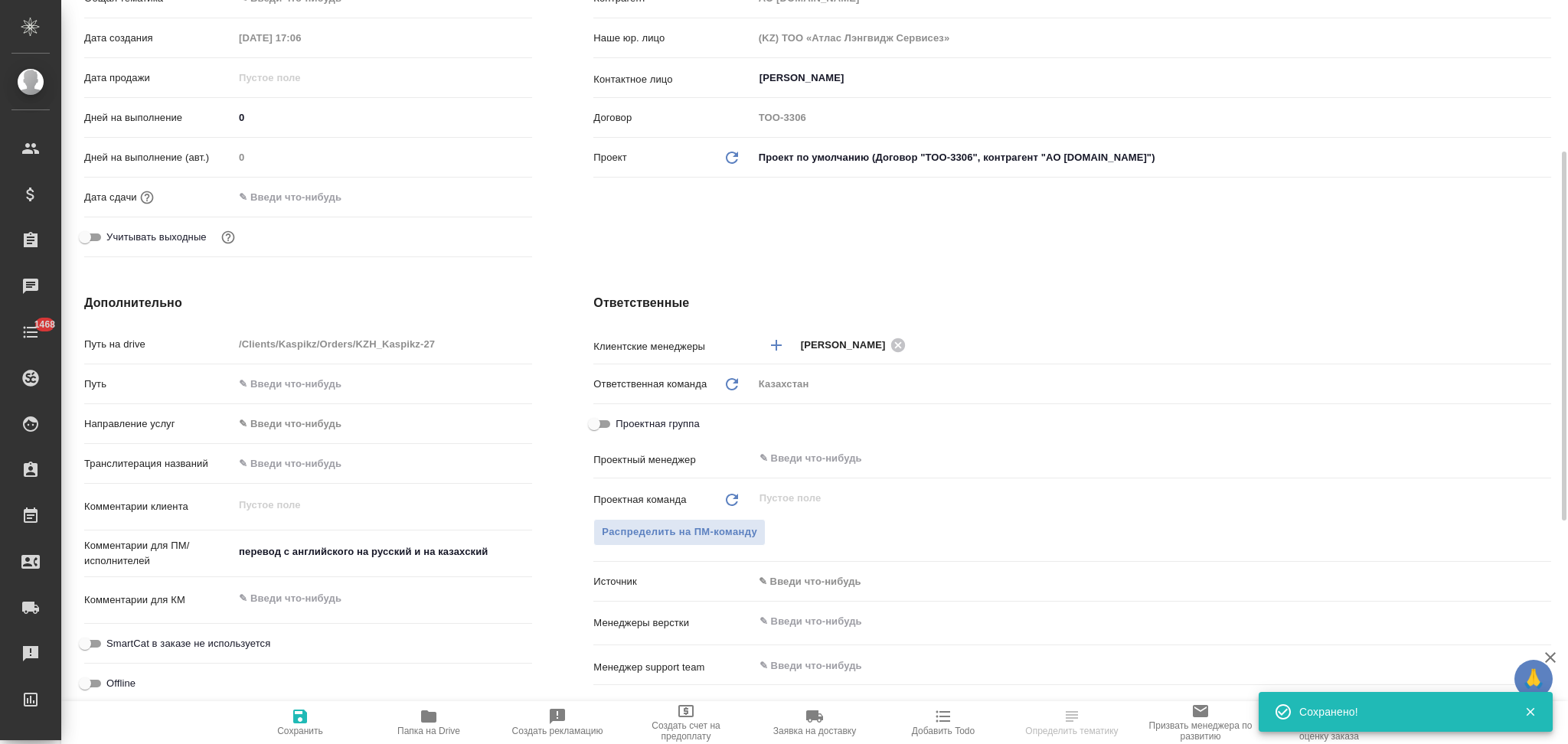
type textarea "x"
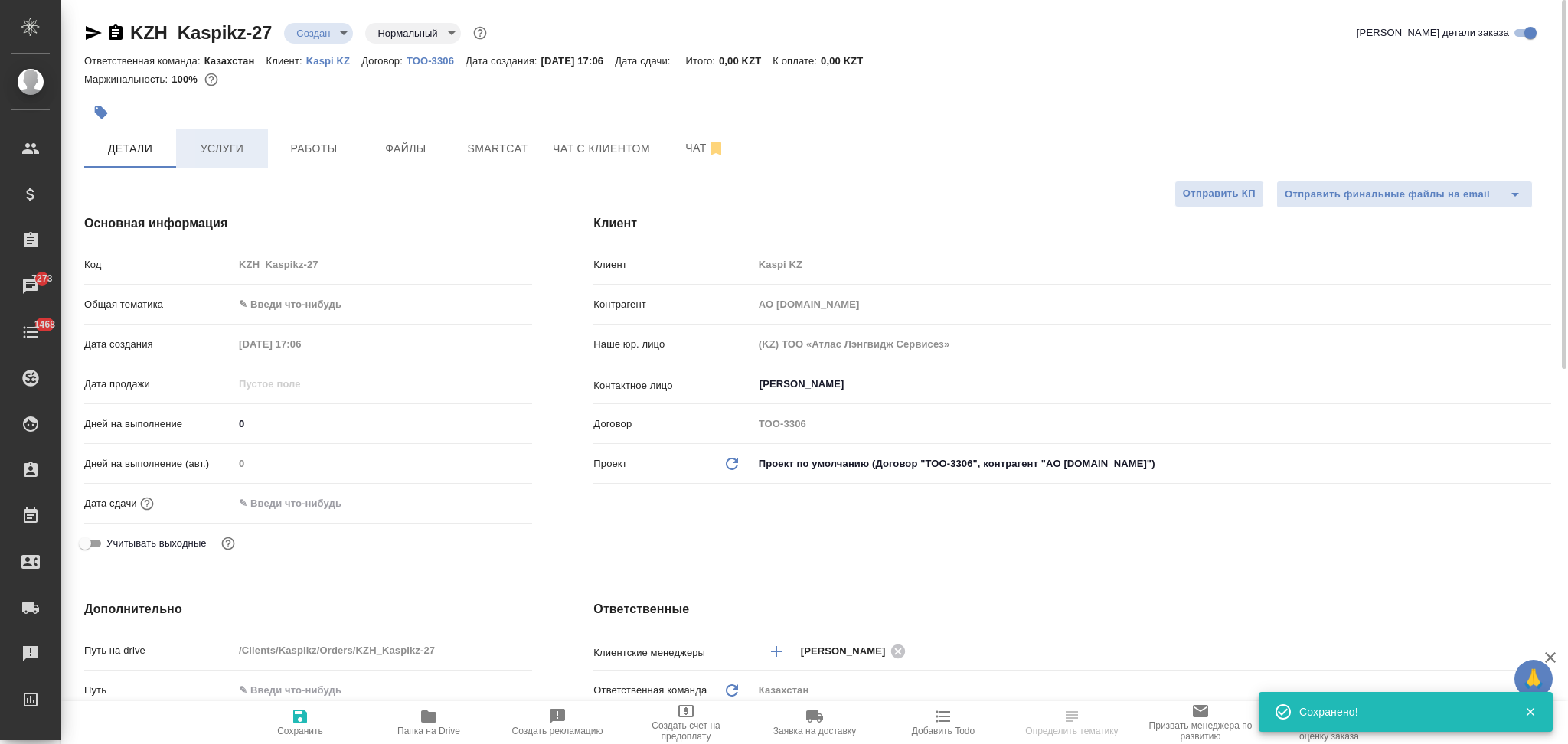
click at [203, 136] on button "Услуги" at bounding box center [222, 149] width 92 height 39
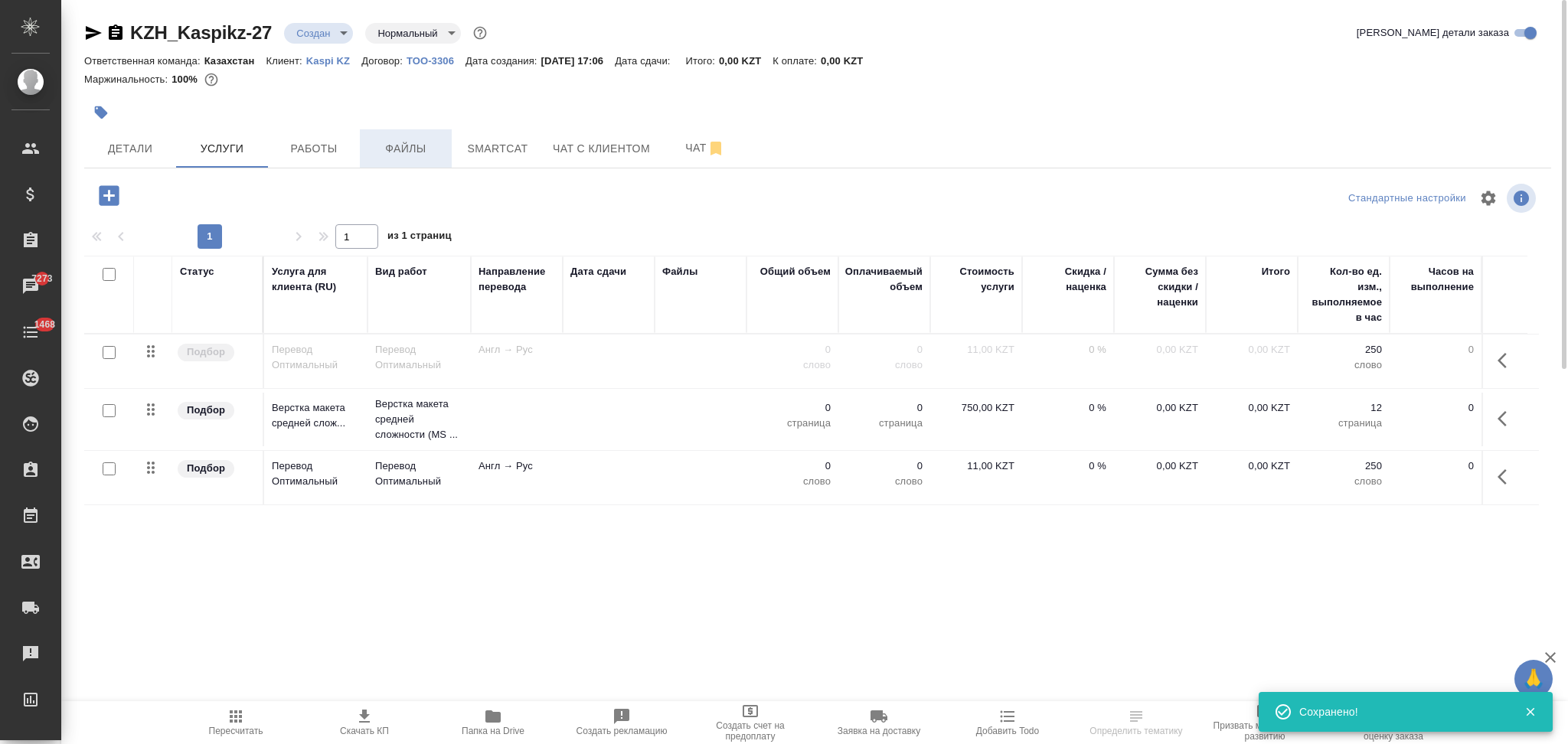
click at [395, 148] on span "Файлы" at bounding box center [406, 149] width 73 height 19
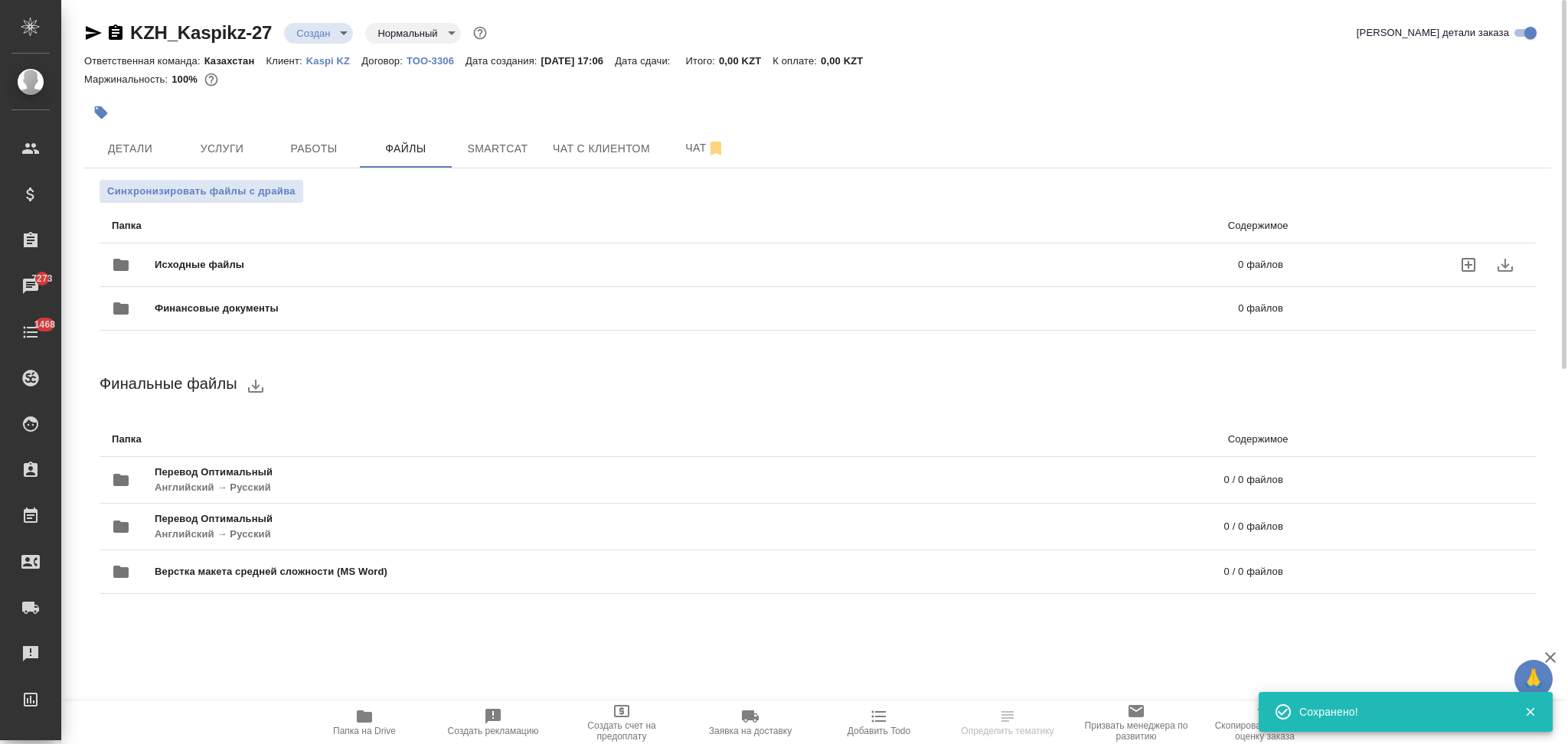
click at [240, 263] on span "Исходные файлы" at bounding box center [447, 264] width 586 height 15
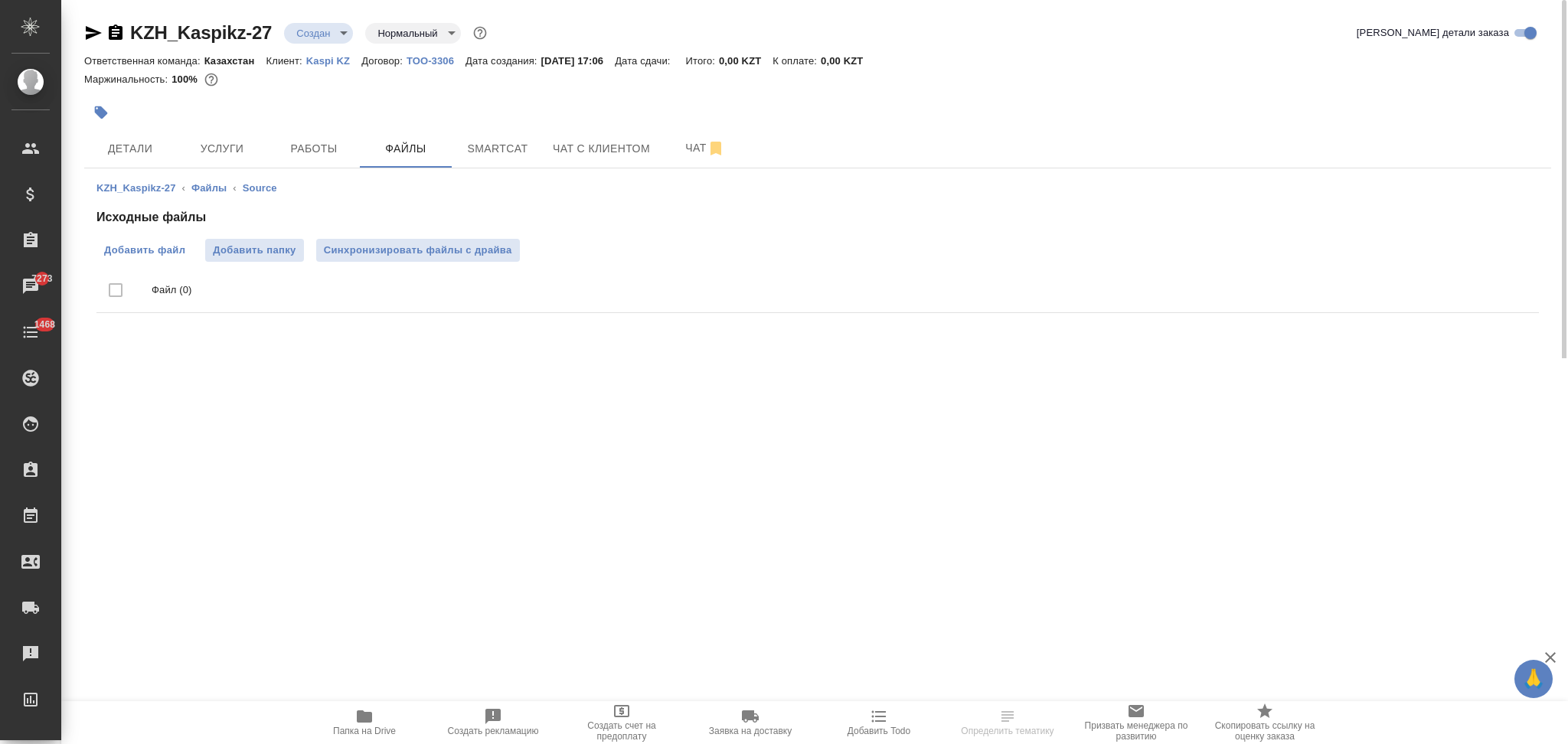
click at [121, 252] on span "Добавить файл" at bounding box center [145, 250] width 81 height 15
click at [0, 0] on input "Добавить файл" at bounding box center [0, 0] width 0 height 0
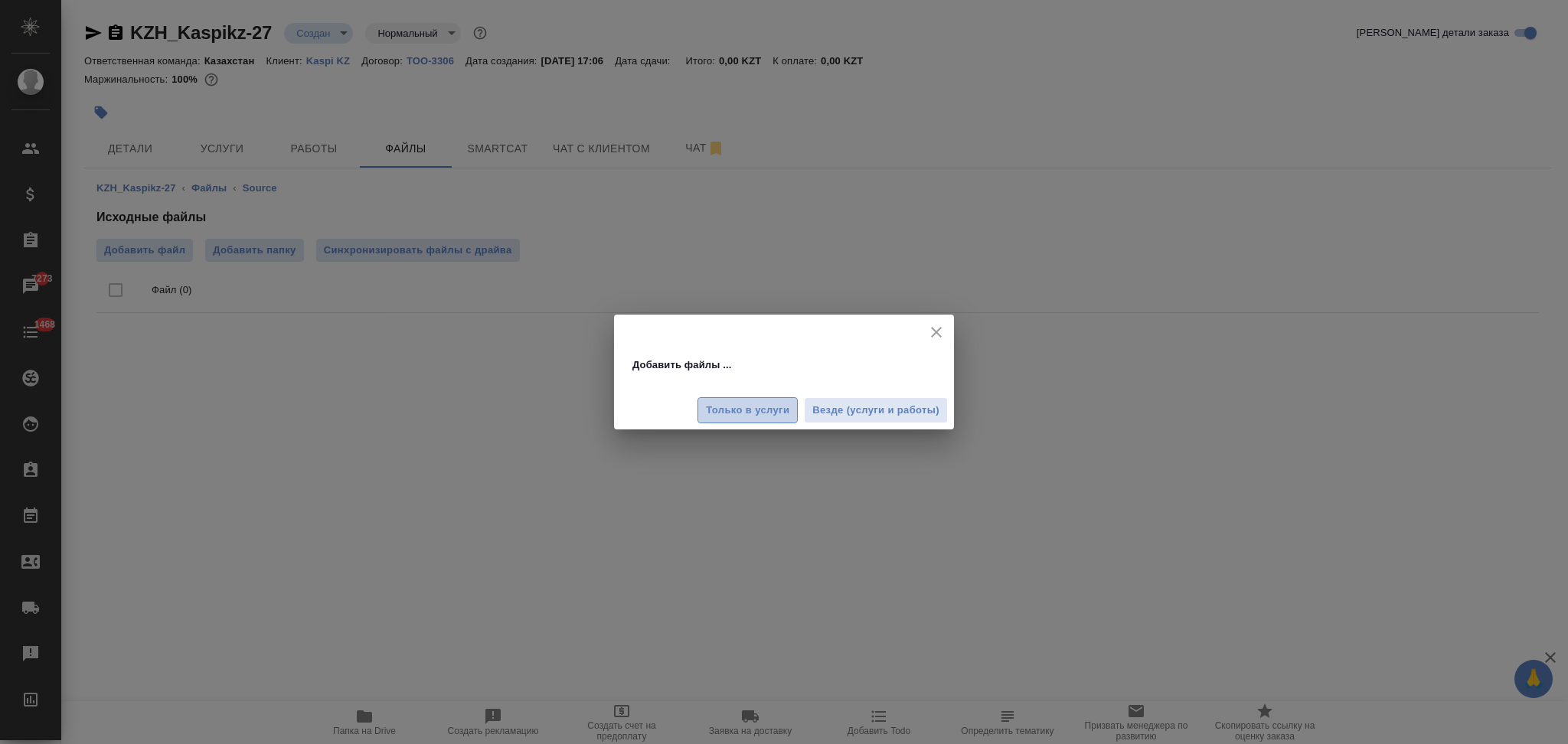
click at [778, 416] on span "Только в услуги" at bounding box center [747, 410] width 84 height 18
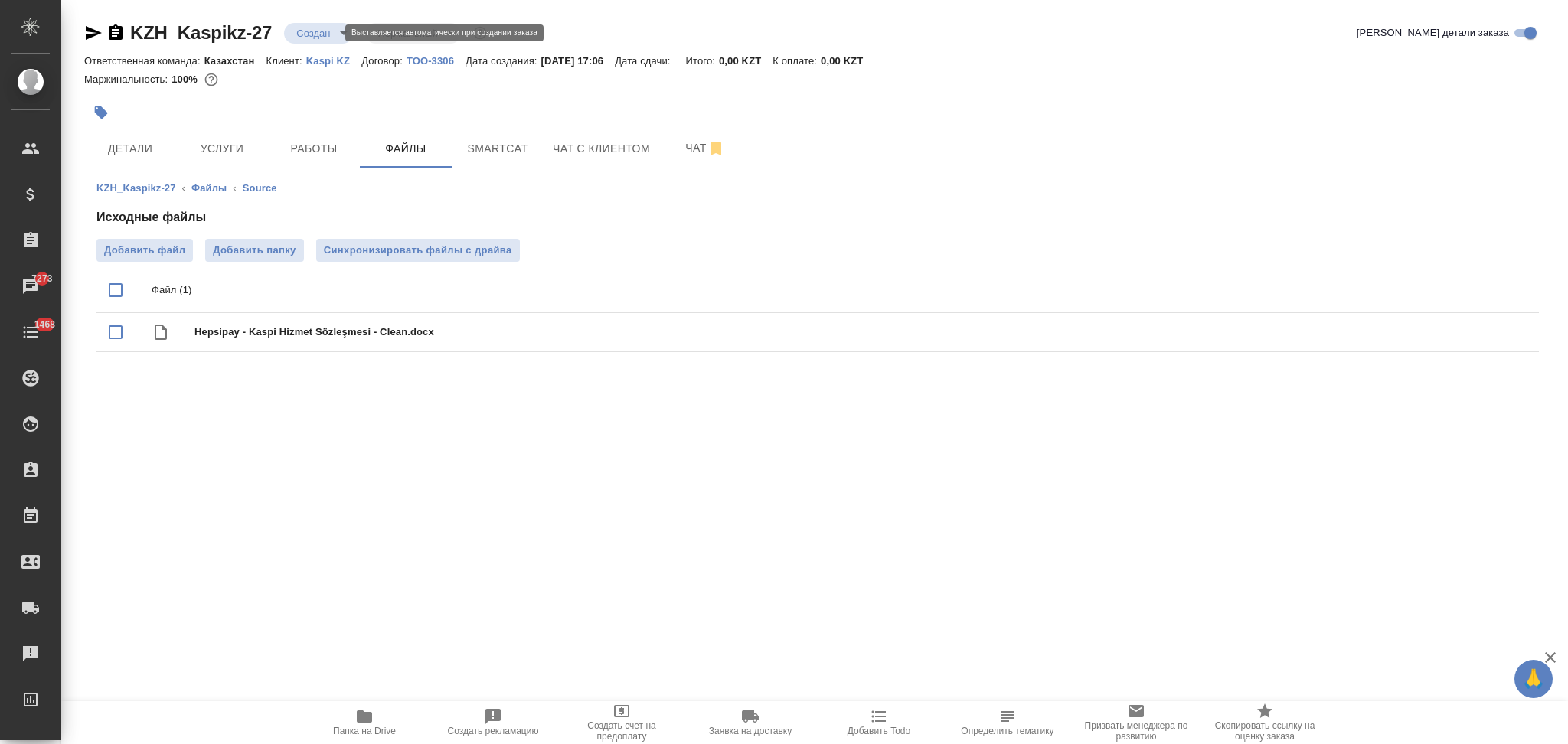
click at [312, 35] on body "🙏 .cls-1 fill:#fff; AWATERA Aslanukova Sati Клиенты Спецификации Заказы 7273 Ча…" at bounding box center [784, 372] width 1568 height 744
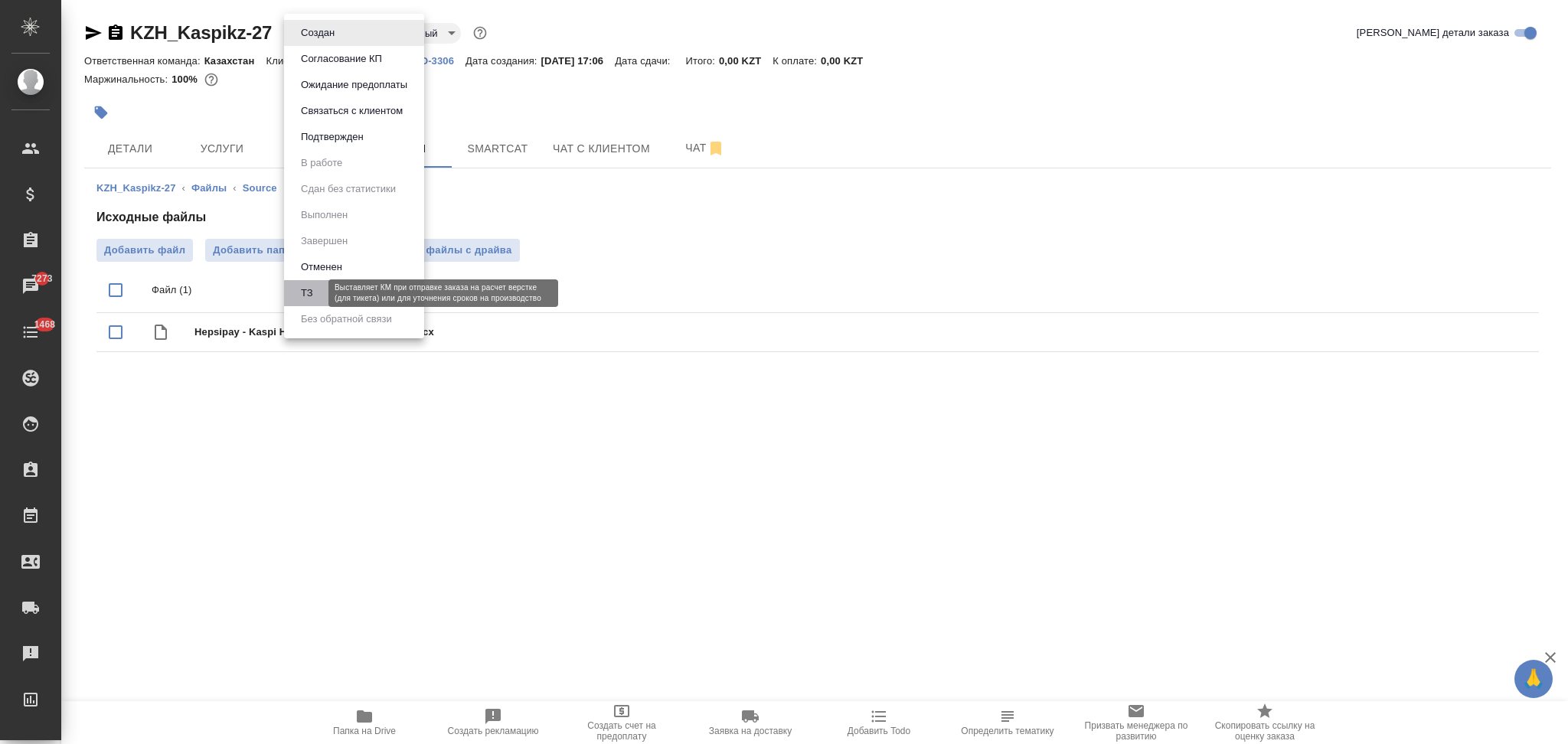
click at [312, 285] on button "ТЗ" at bounding box center [307, 293] width 22 height 17
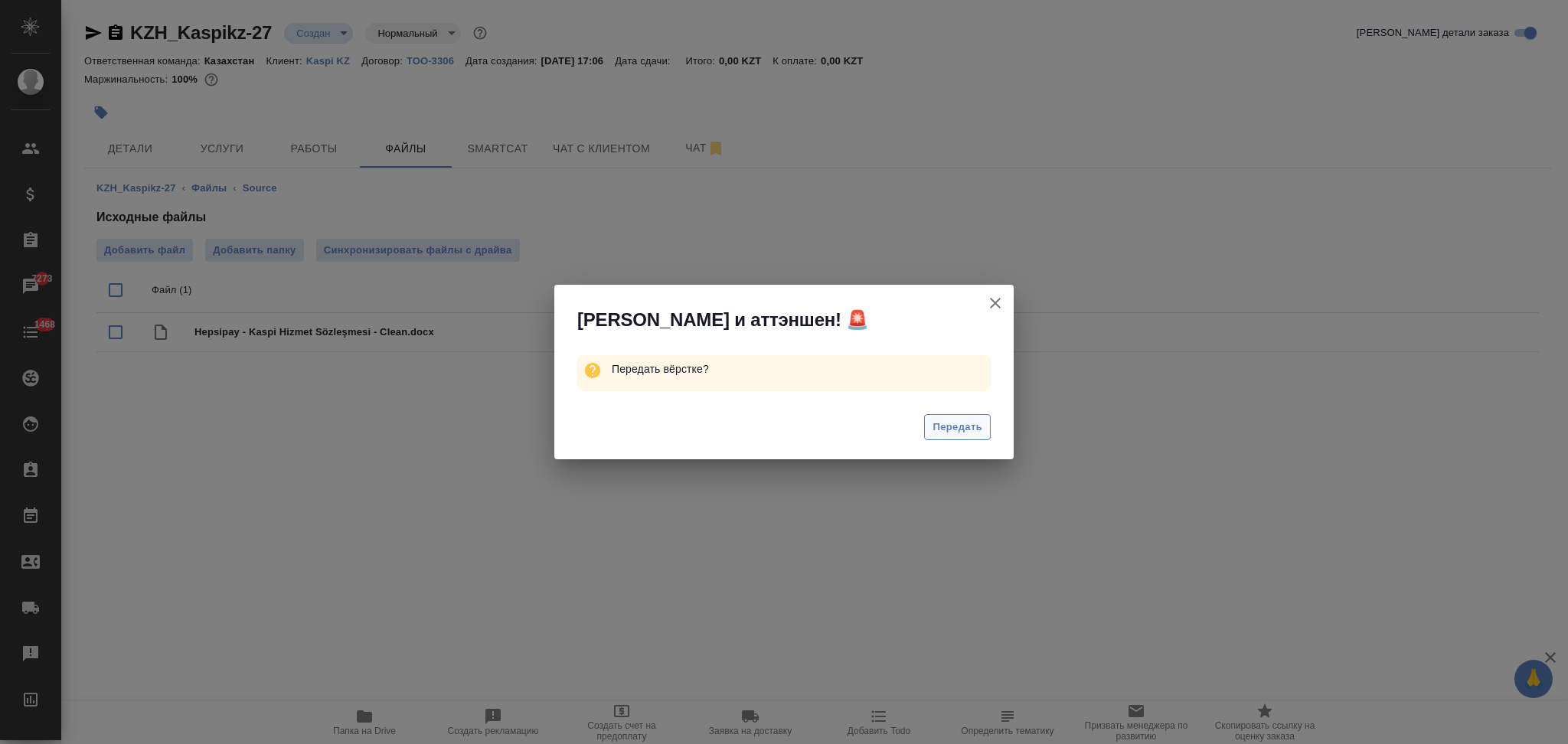
click at [940, 432] on span "Передать" at bounding box center [957, 427] width 50 height 18
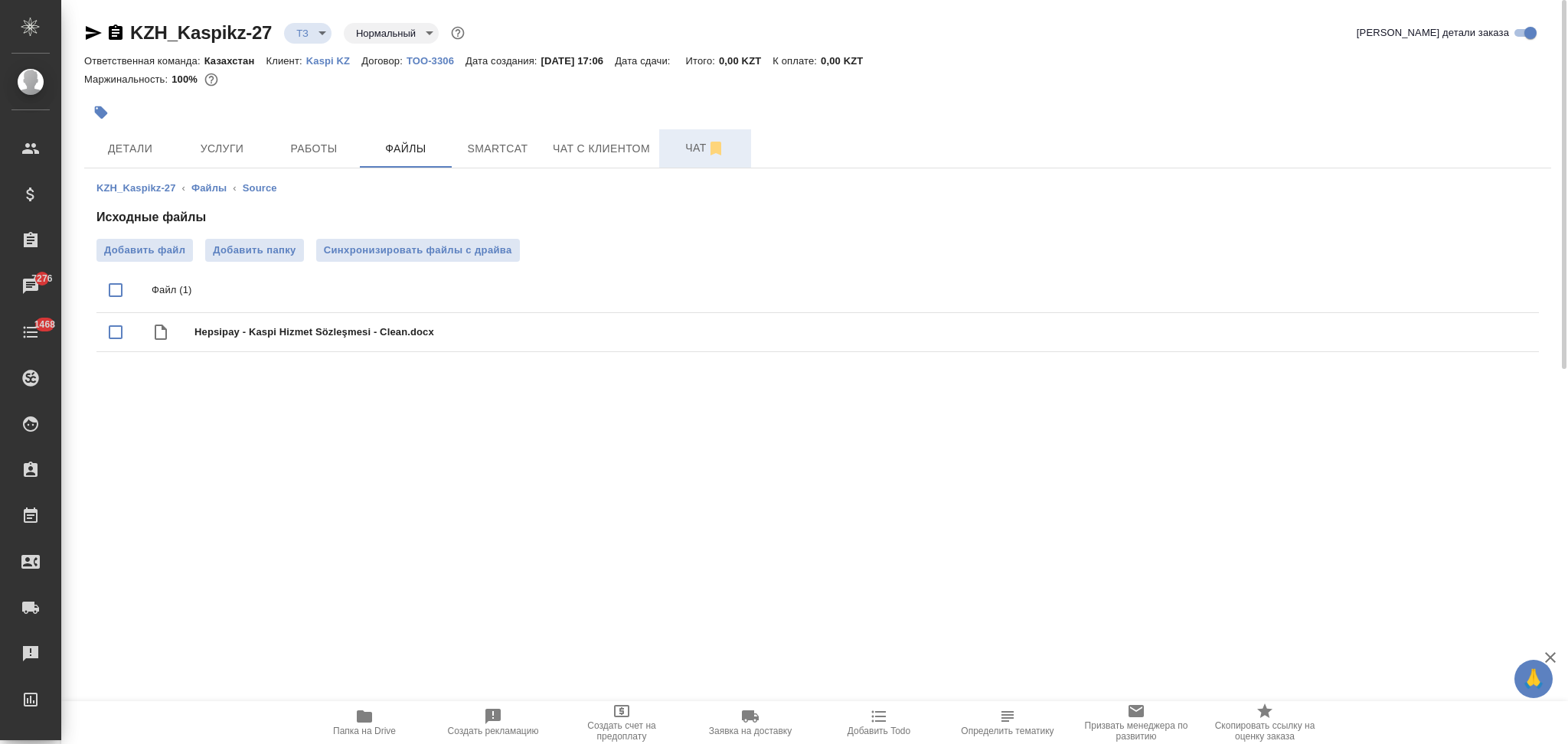
click at [684, 150] on span "Чат" at bounding box center [705, 148] width 73 height 19
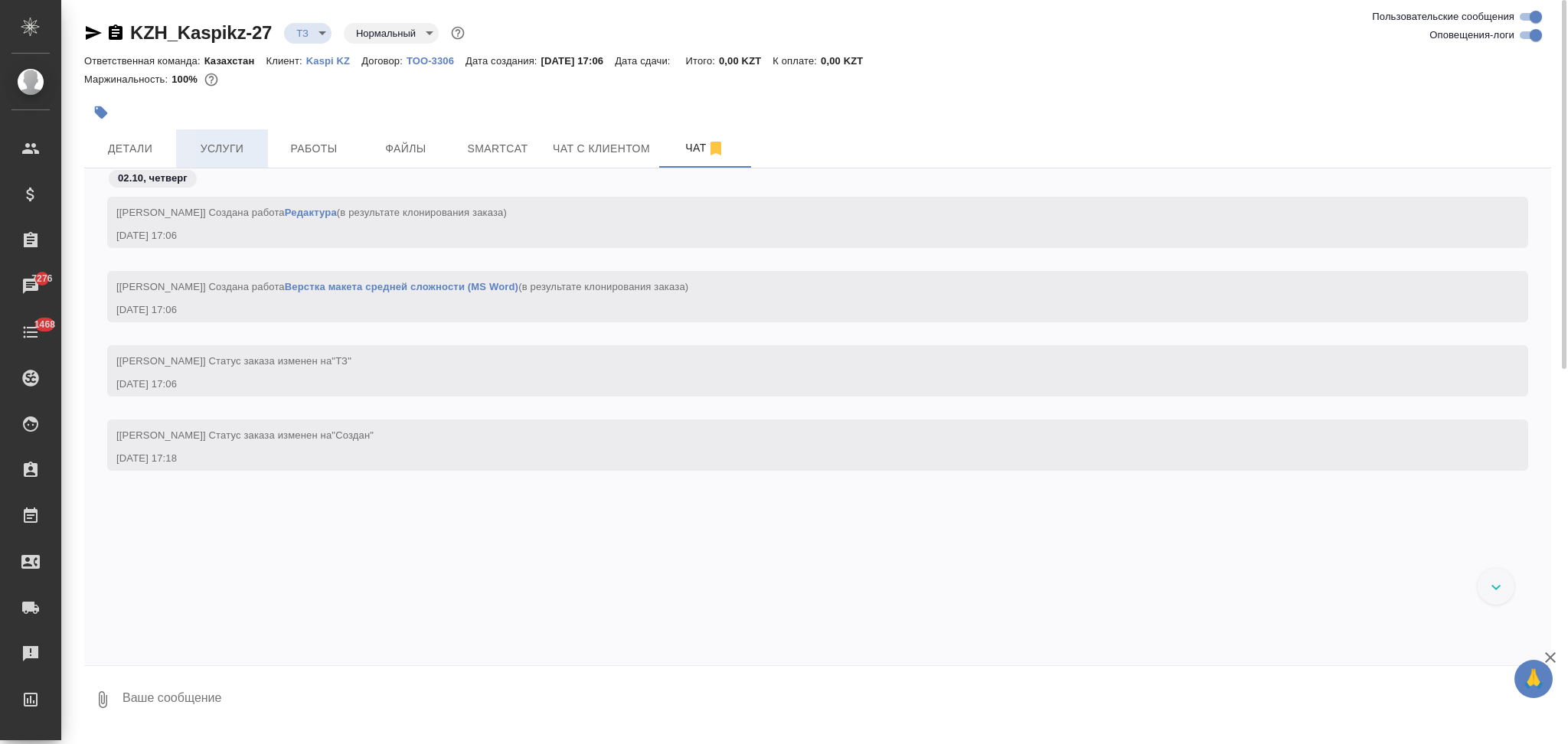
click at [234, 158] on span "Услуги" at bounding box center [222, 149] width 73 height 19
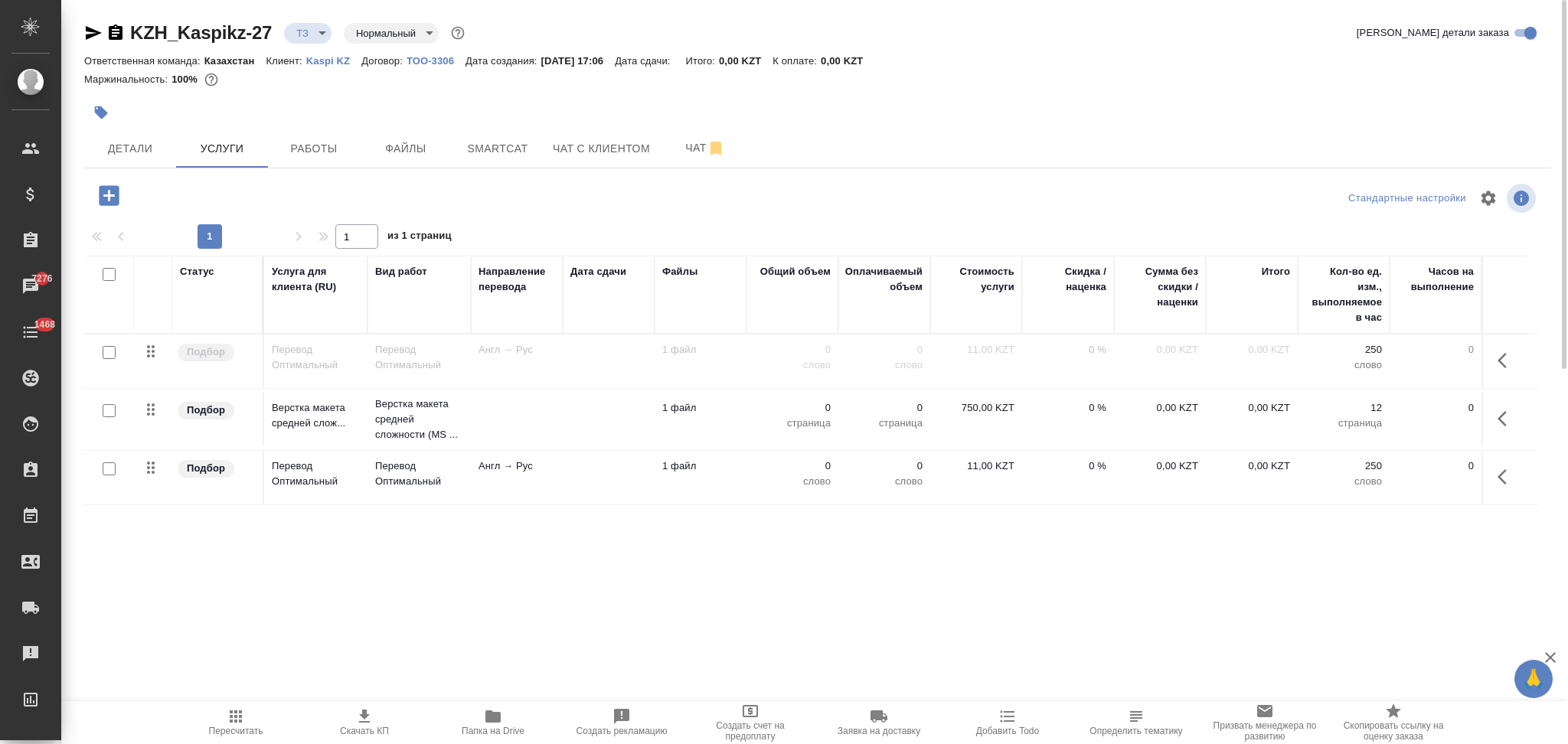
click at [105, 472] on input "checkbox" at bounding box center [109, 468] width 13 height 13
checkbox input "true"
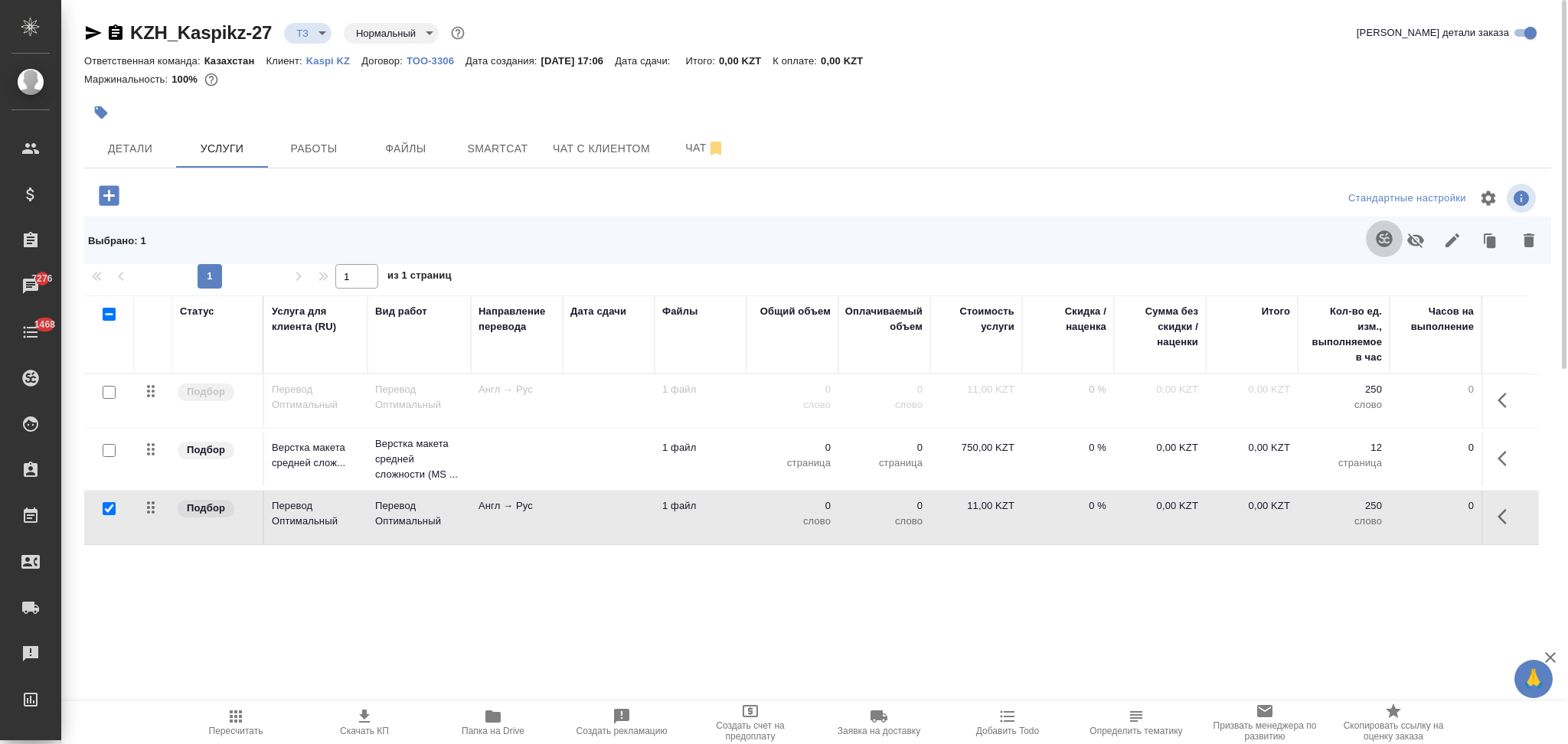
click at [1379, 234] on icon "button" at bounding box center [1384, 238] width 16 height 16
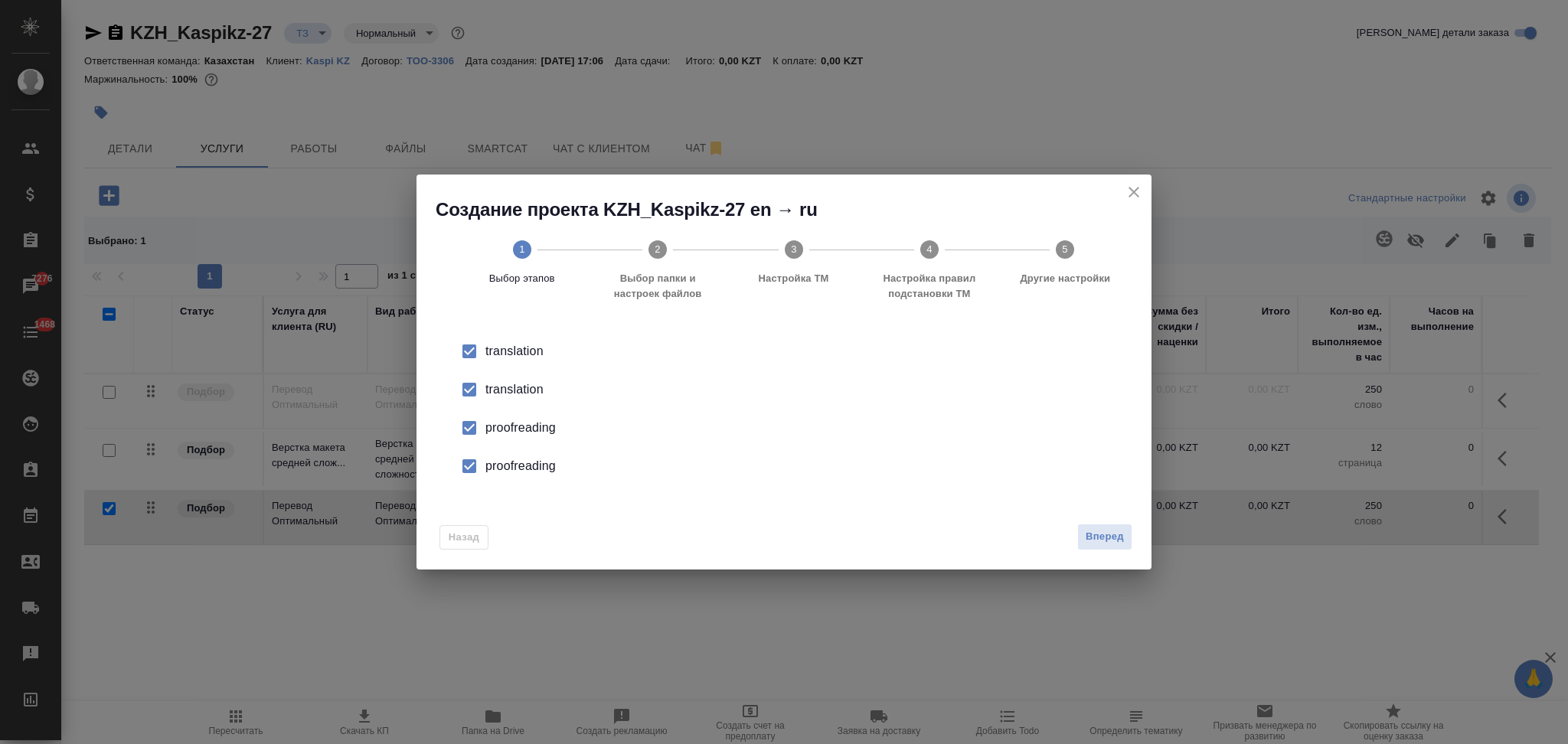
click at [500, 391] on div "translation" at bounding box center [800, 389] width 630 height 19
click at [504, 423] on div "proofreading" at bounding box center [800, 428] width 630 height 19
click at [511, 454] on li "proofreading" at bounding box center [784, 466] width 686 height 39
click at [1095, 532] on span "Вперед" at bounding box center [1105, 536] width 39 height 18
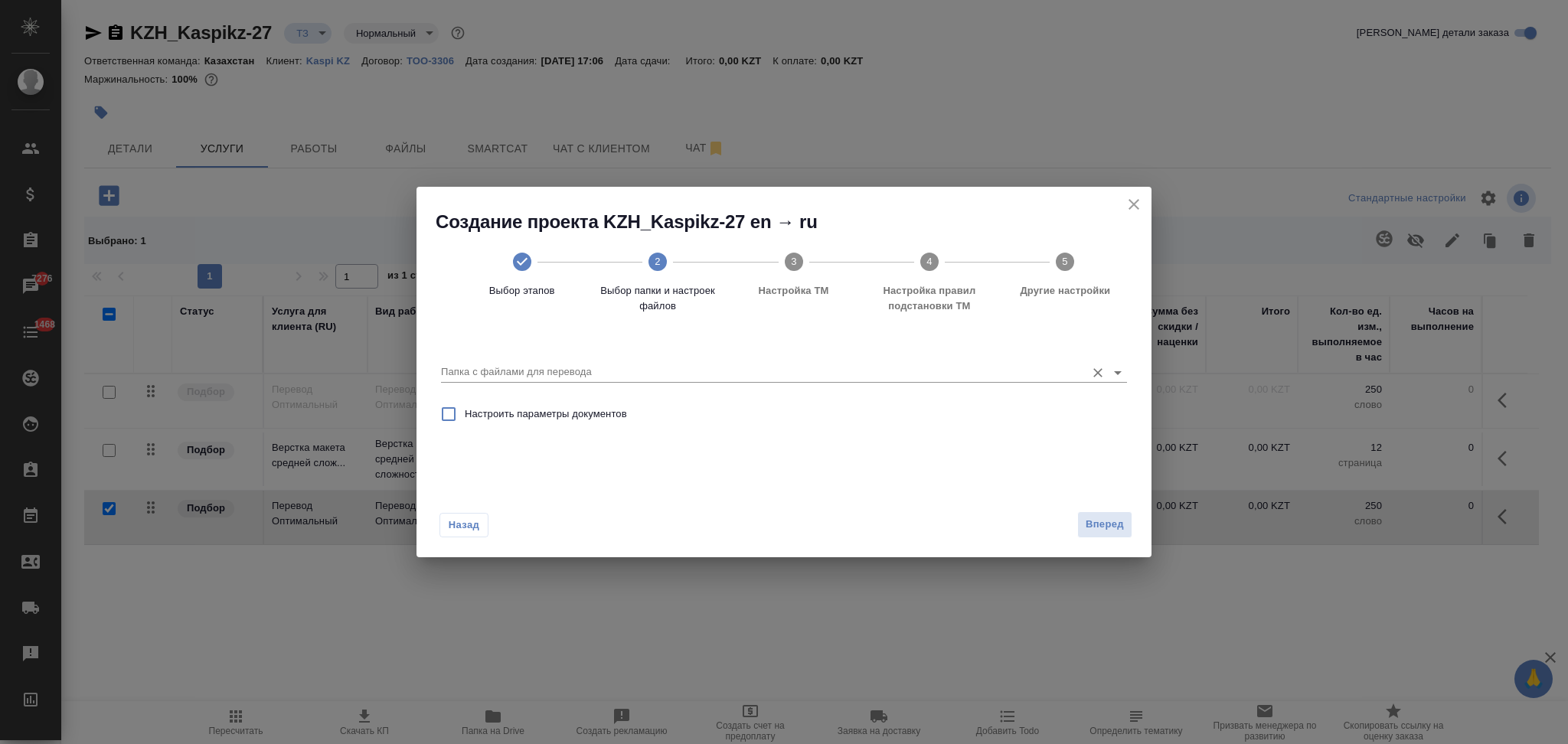
click at [539, 379] on input "Папка с файлами для перевода" at bounding box center [760, 372] width 637 height 19
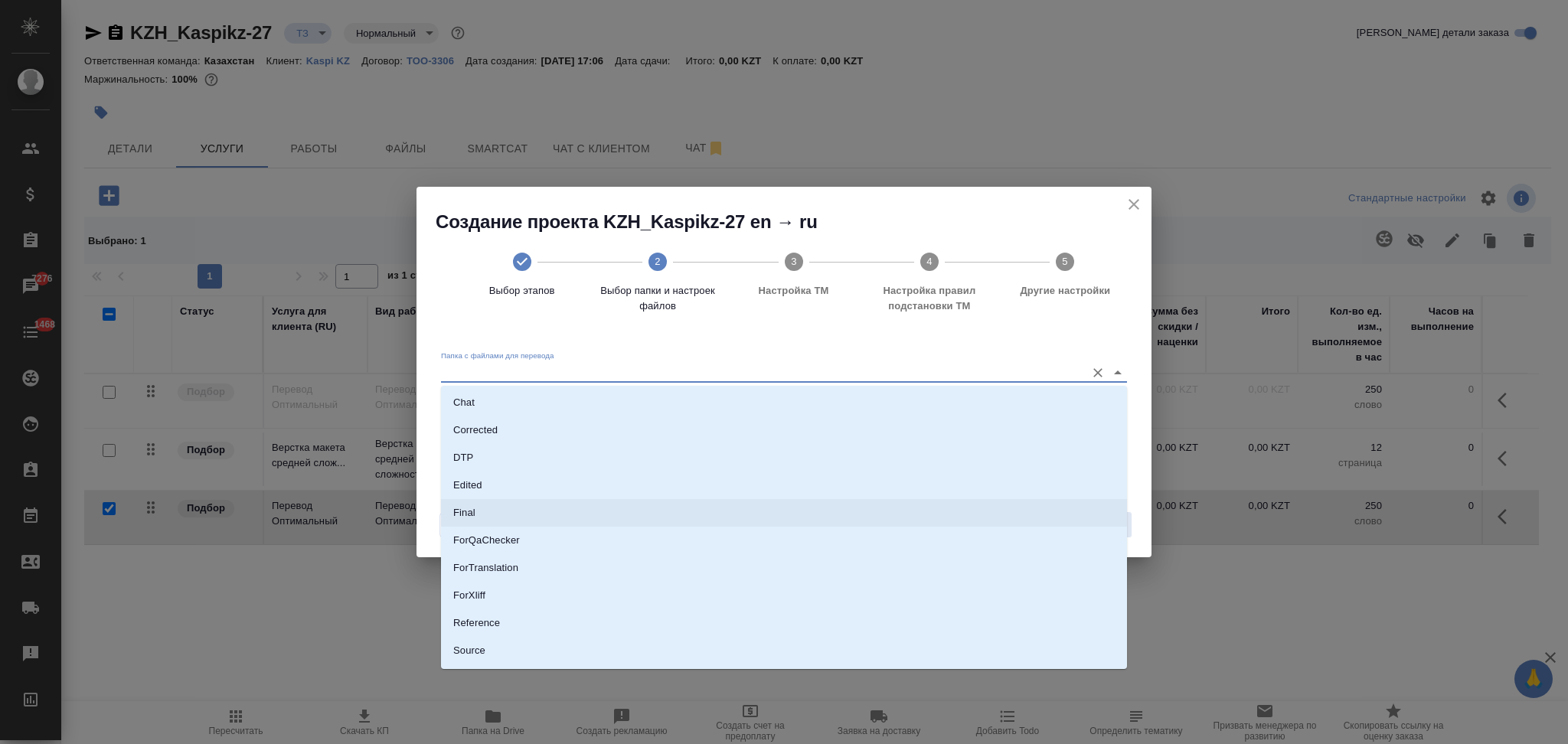
scroll to position [106, 0]
click at [512, 594] on li "Source" at bounding box center [784, 599] width 686 height 27
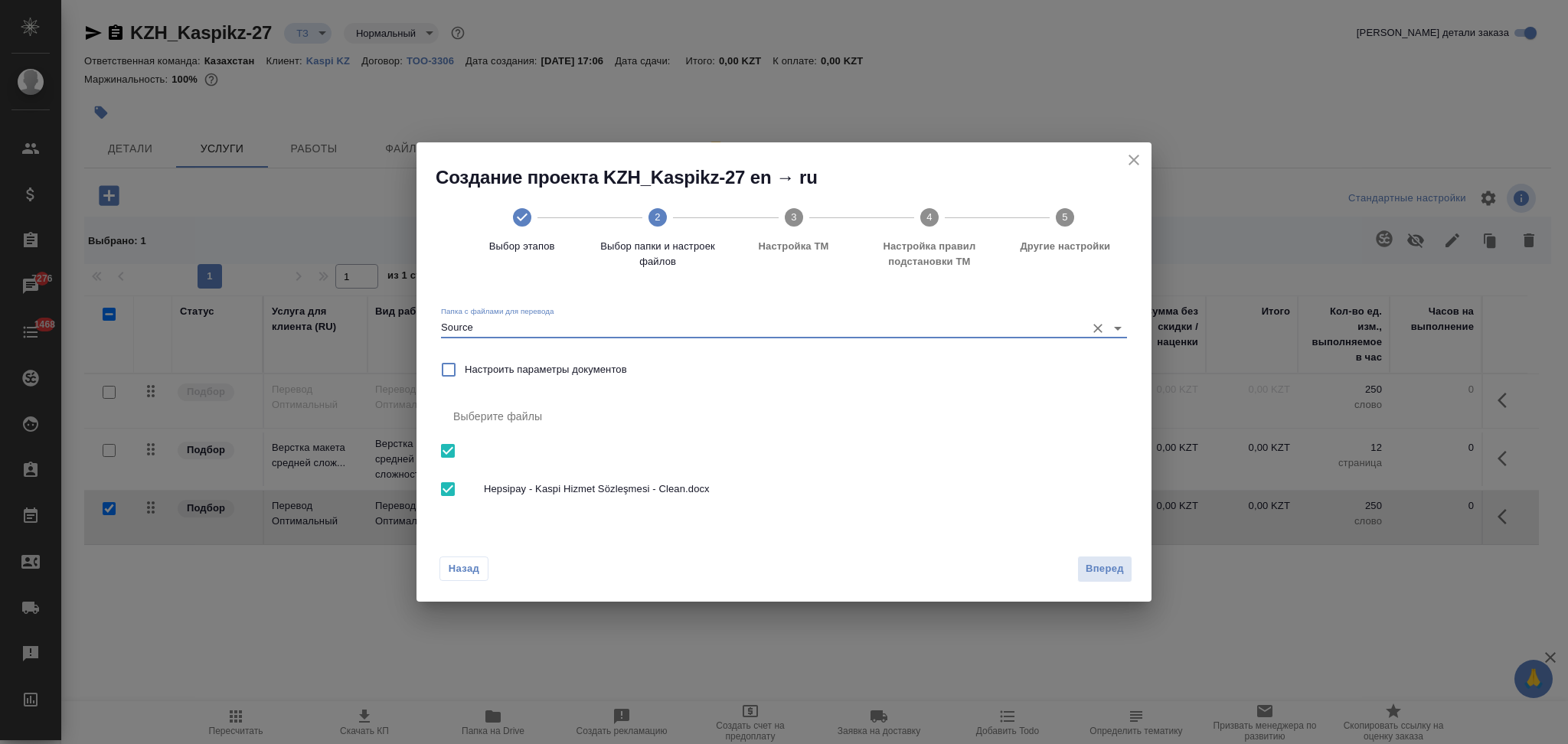
type input "Source"
click at [1100, 565] on span "Вперед" at bounding box center [1105, 569] width 39 height 18
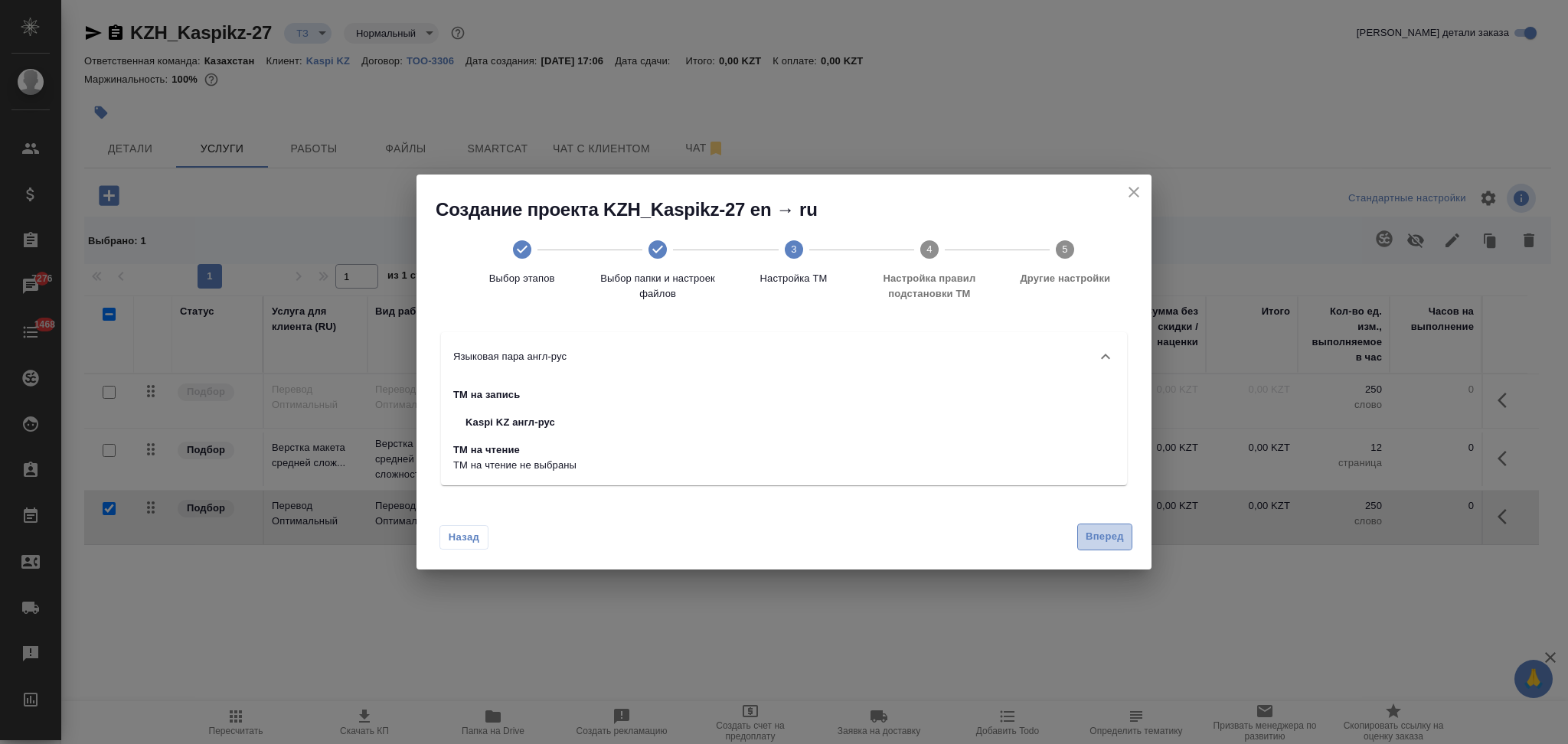
click at [1112, 540] on span "Вперед" at bounding box center [1105, 536] width 39 height 18
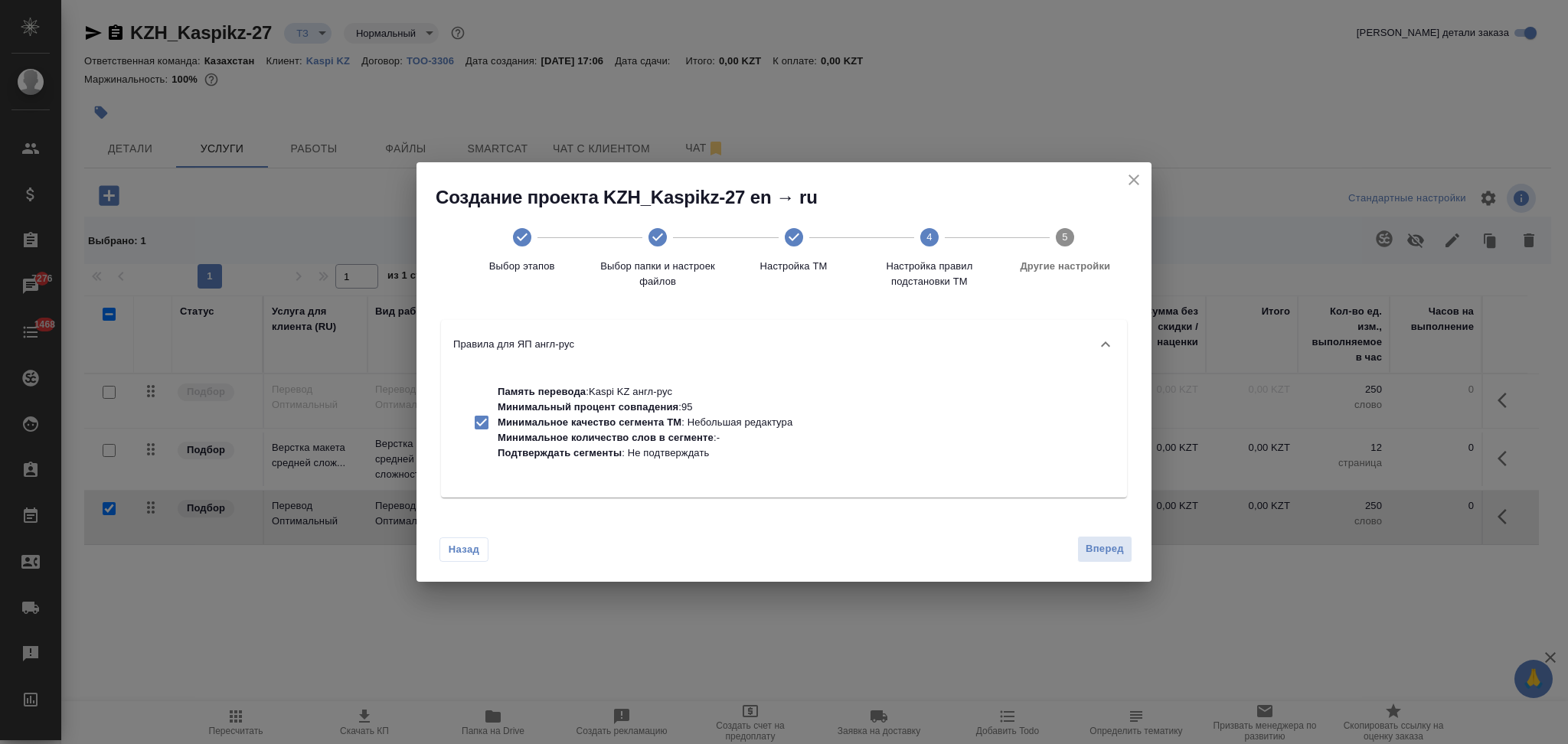
click at [696, 414] on p "Минимальный процент совпадения : 95" at bounding box center [645, 407] width 295 height 15
checkbox input "false"
click at [1080, 549] on button "Вперед" at bounding box center [1105, 549] width 56 height 26
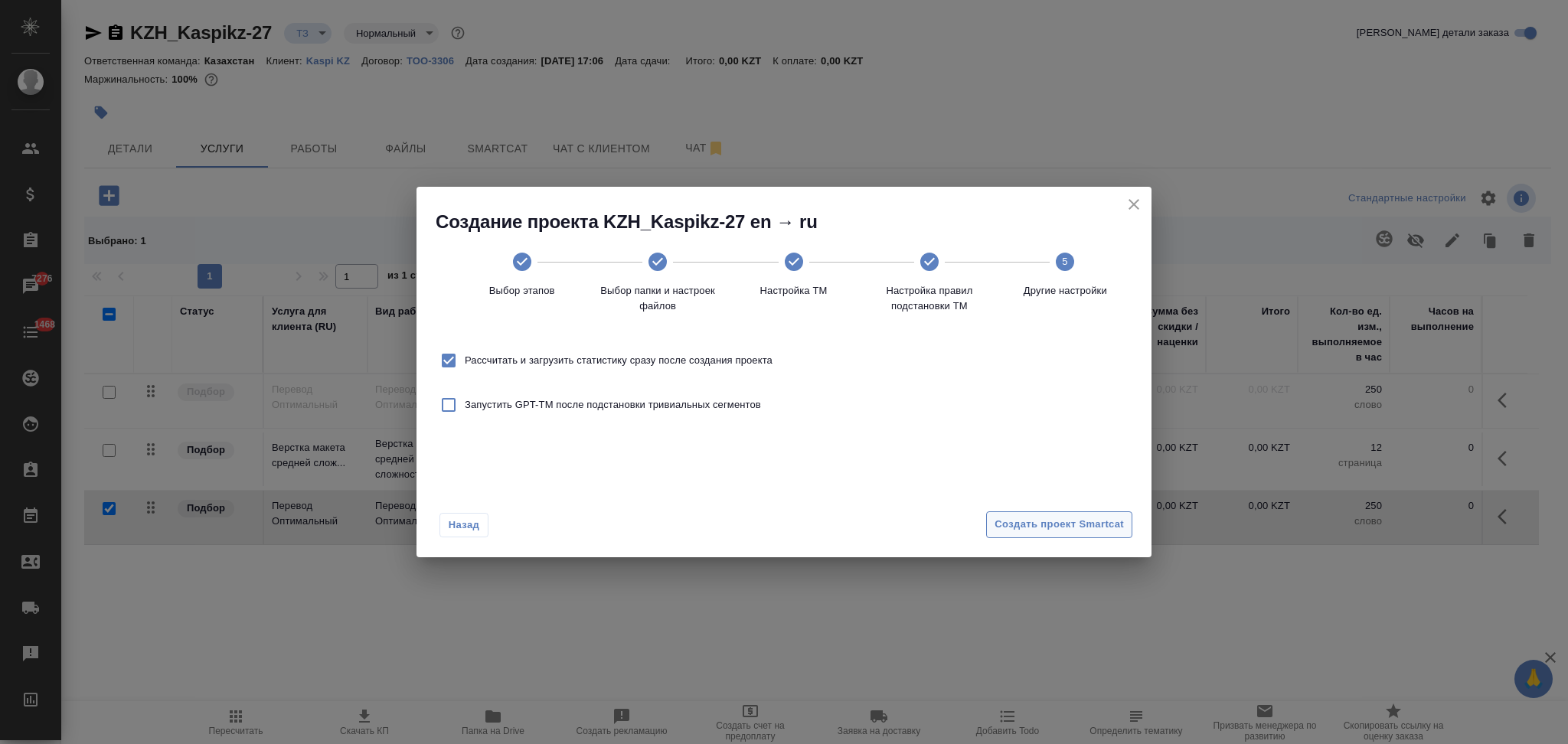
click at [1012, 520] on span "Создать проект Smartcat" at bounding box center [1060, 524] width 130 height 18
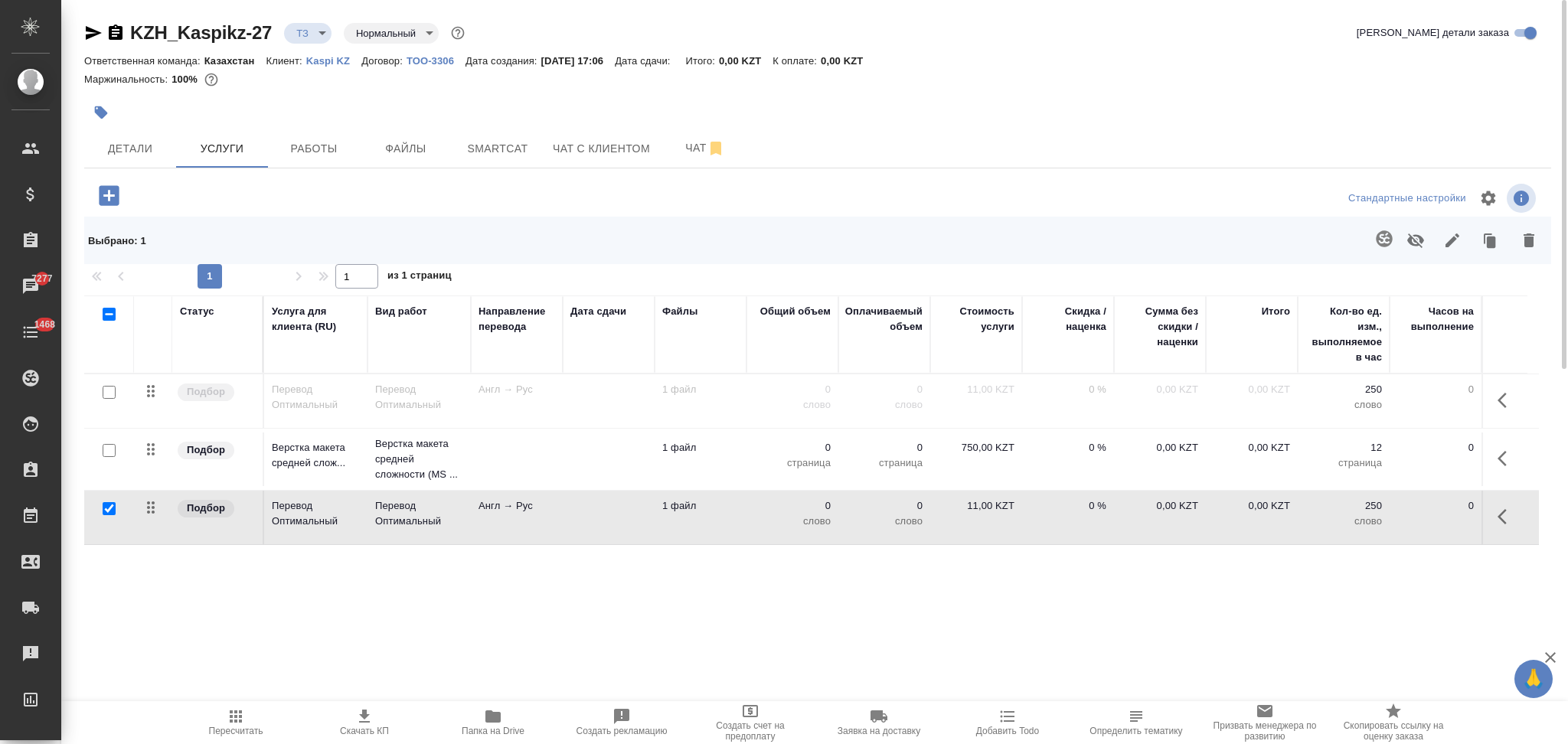
click at [117, 200] on icon "button" at bounding box center [108, 195] width 20 height 20
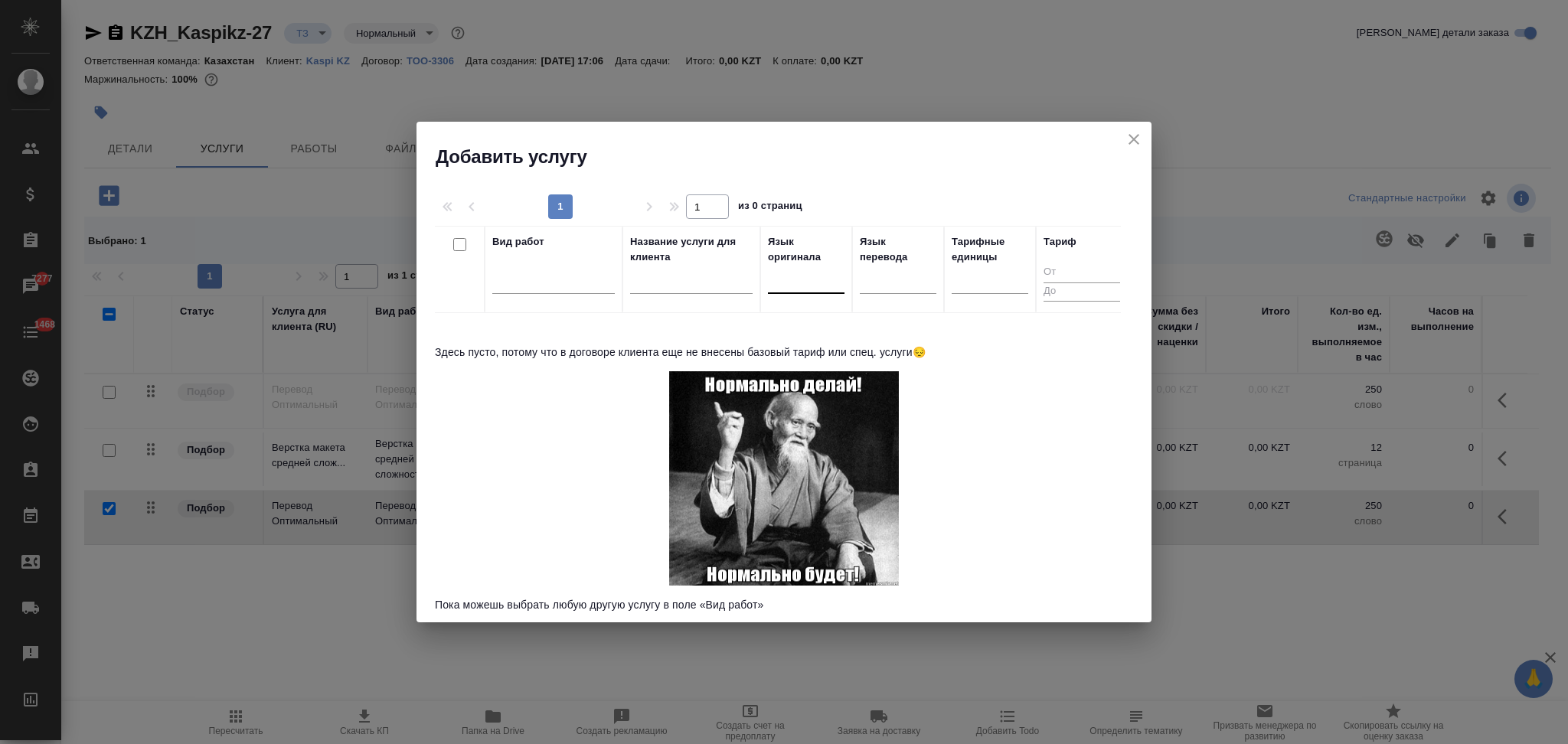
click at [782, 286] on div at bounding box center [806, 278] width 76 height 23
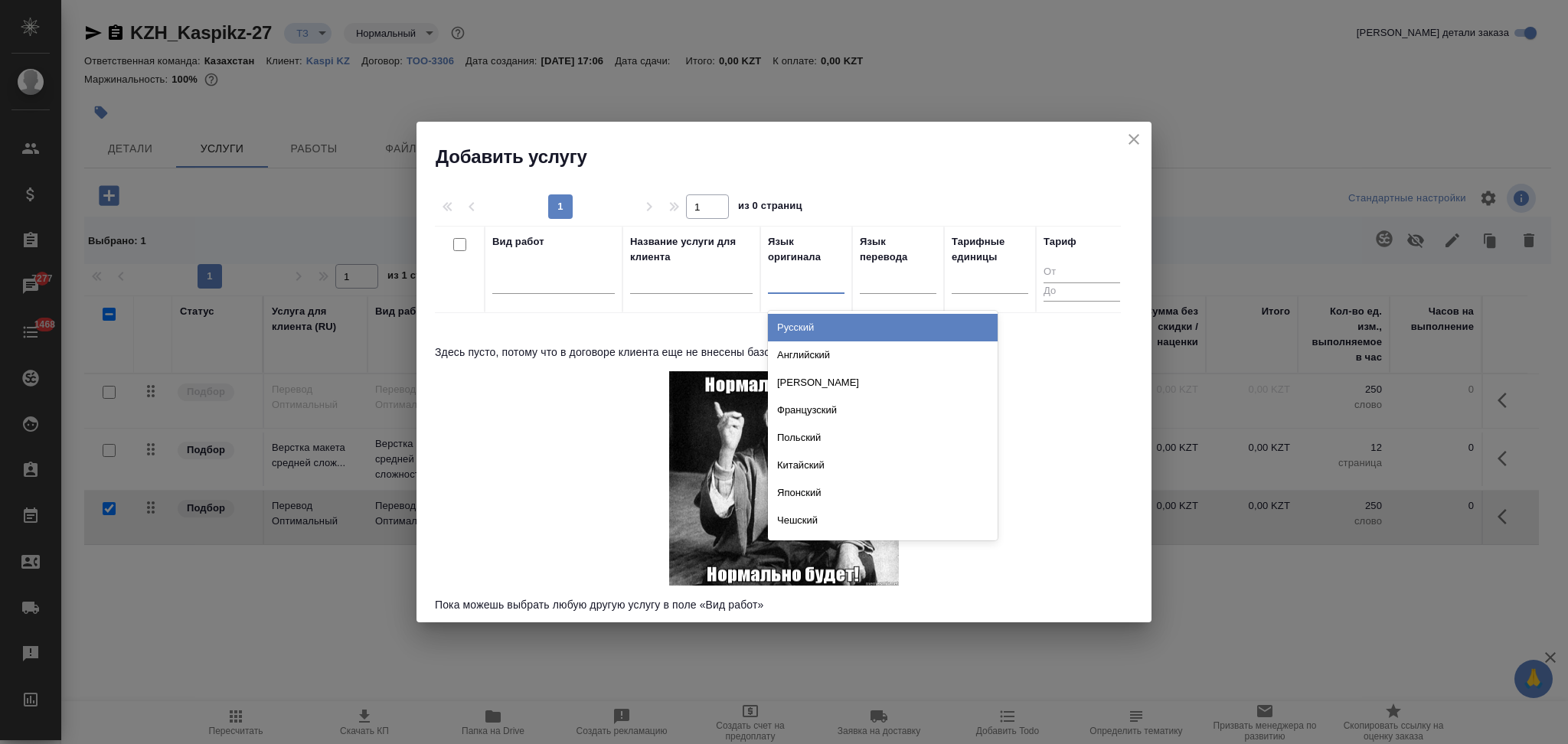
drag, startPoint x: 785, startPoint y: 319, endPoint x: 792, endPoint y: 325, distance: 9.2
click at [787, 323] on div "Русский" at bounding box center [883, 327] width 230 height 27
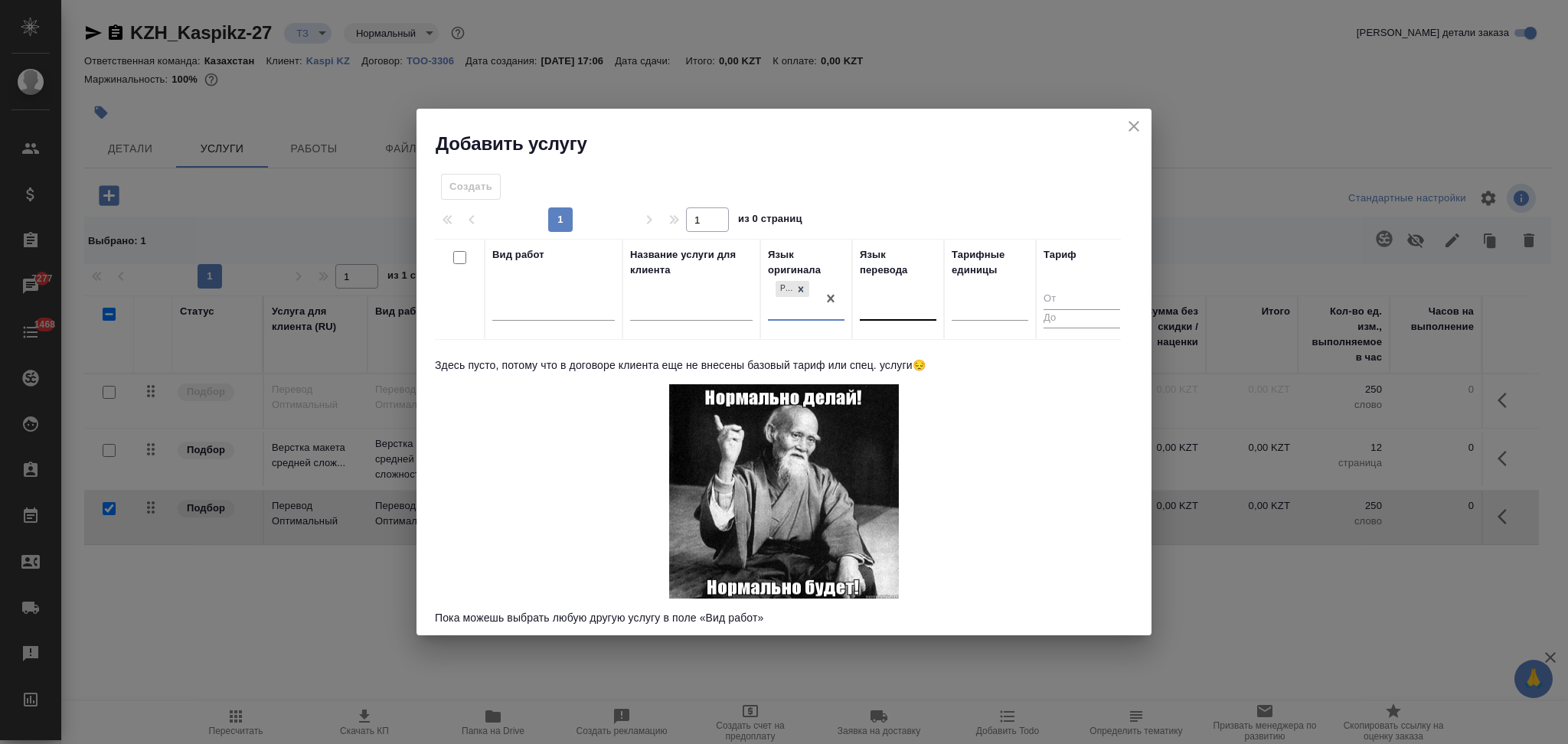
click at [898, 306] on div at bounding box center [898, 306] width 76 height 23
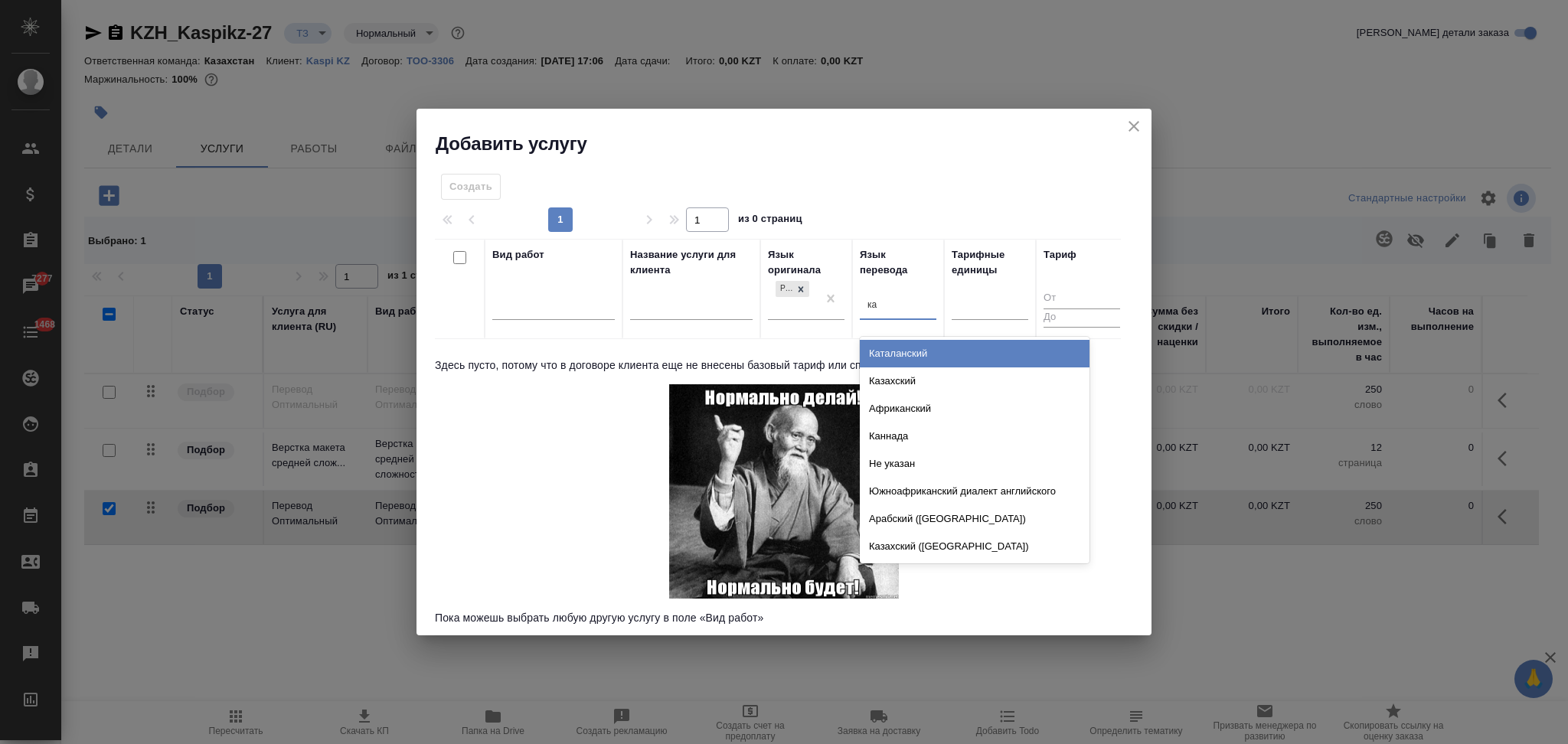
type input "каз"
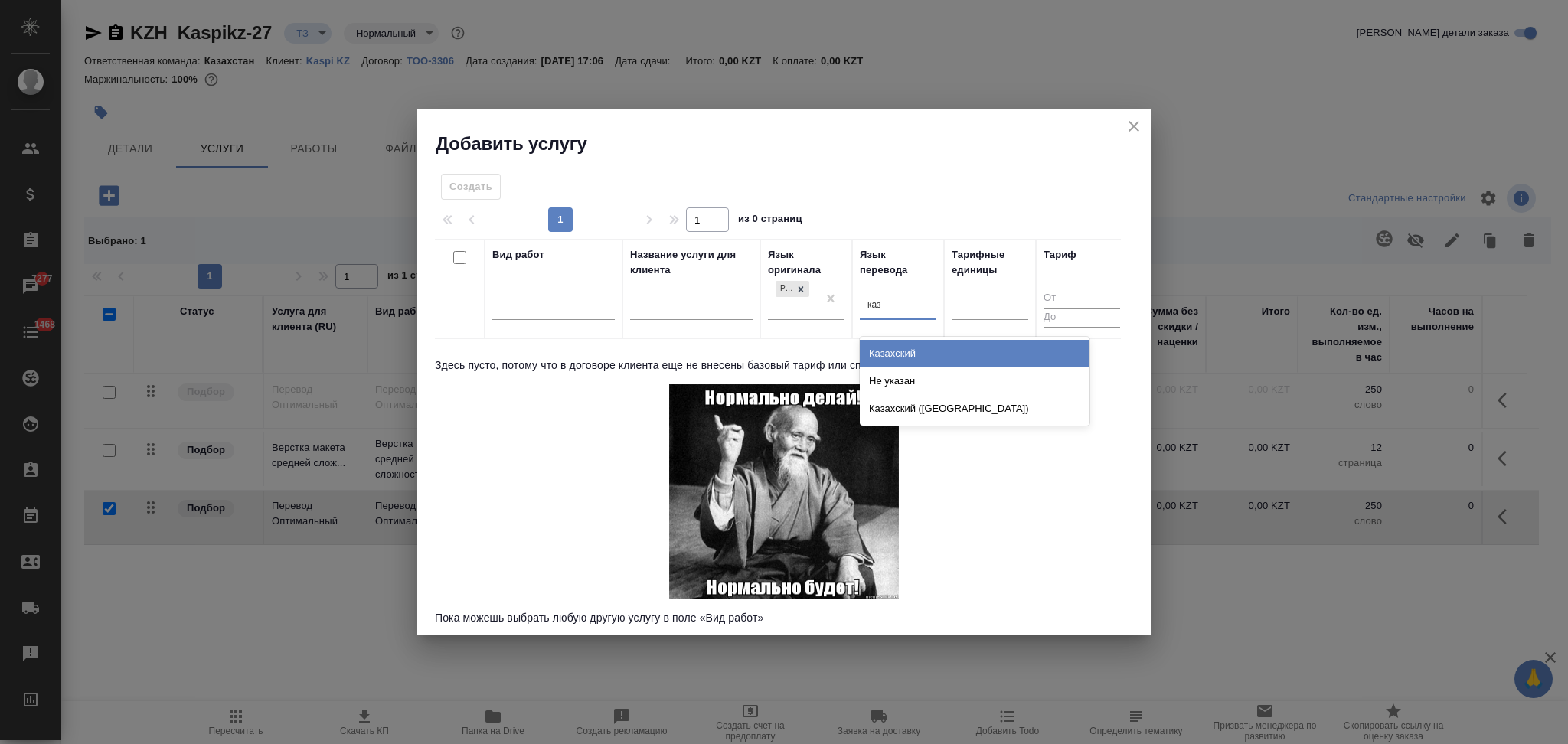
click at [898, 349] on div "Казахский" at bounding box center [975, 353] width 230 height 27
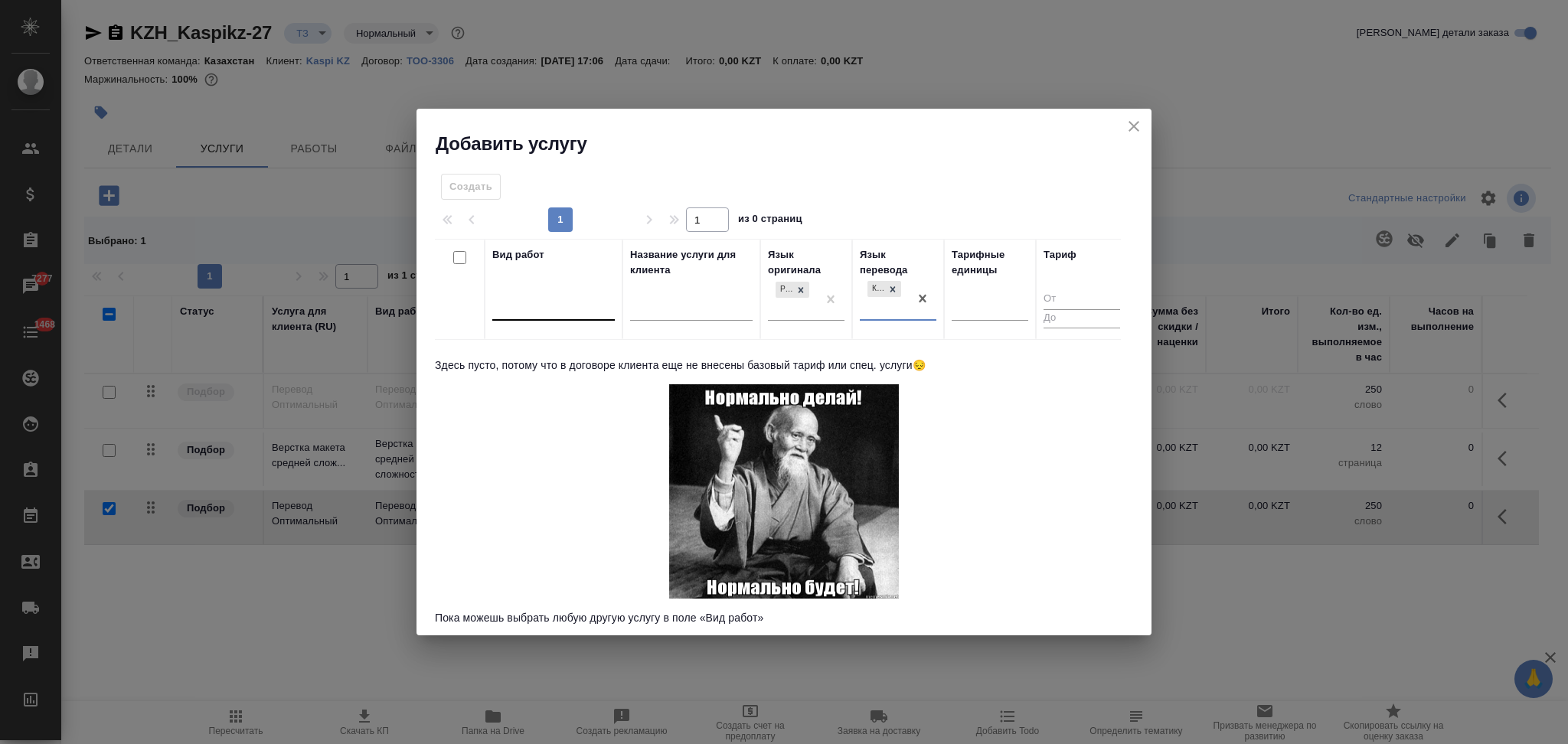
click at [578, 312] on div at bounding box center [553, 306] width 122 height 23
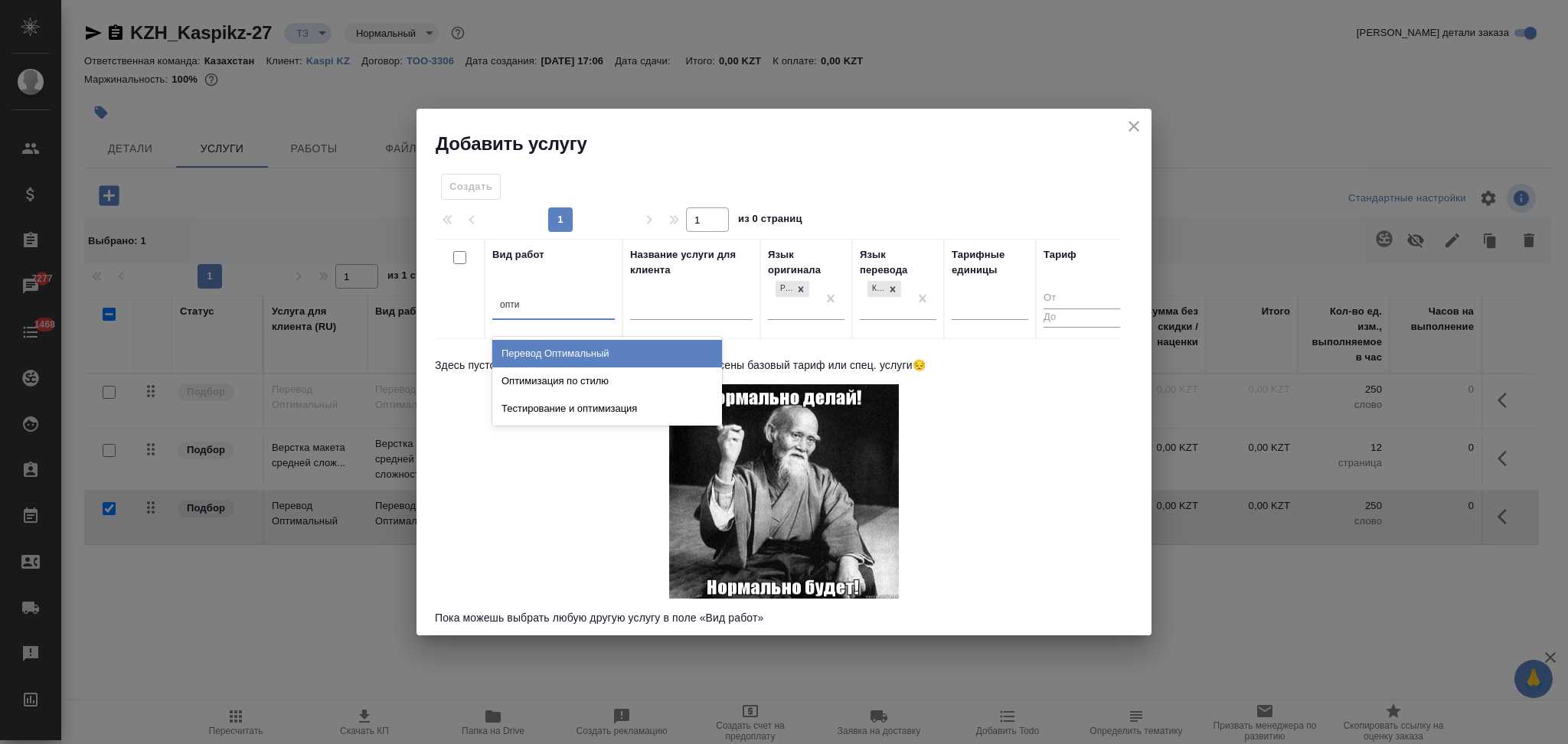
type input "оптим"
click at [584, 352] on div "Перевод Оптимальный" at bounding box center [607, 353] width 230 height 27
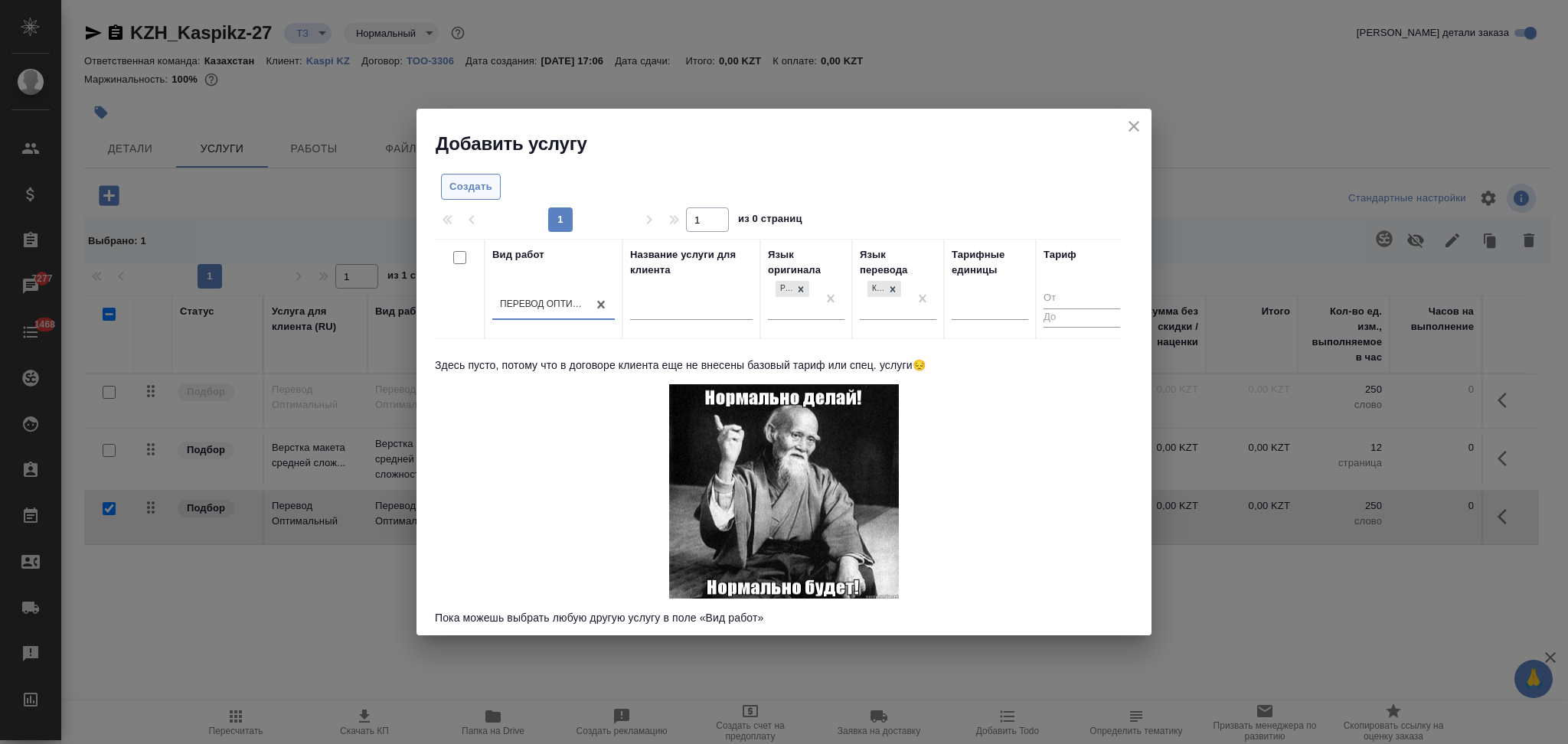
click at [481, 191] on span "Создать" at bounding box center [472, 187] width 43 height 18
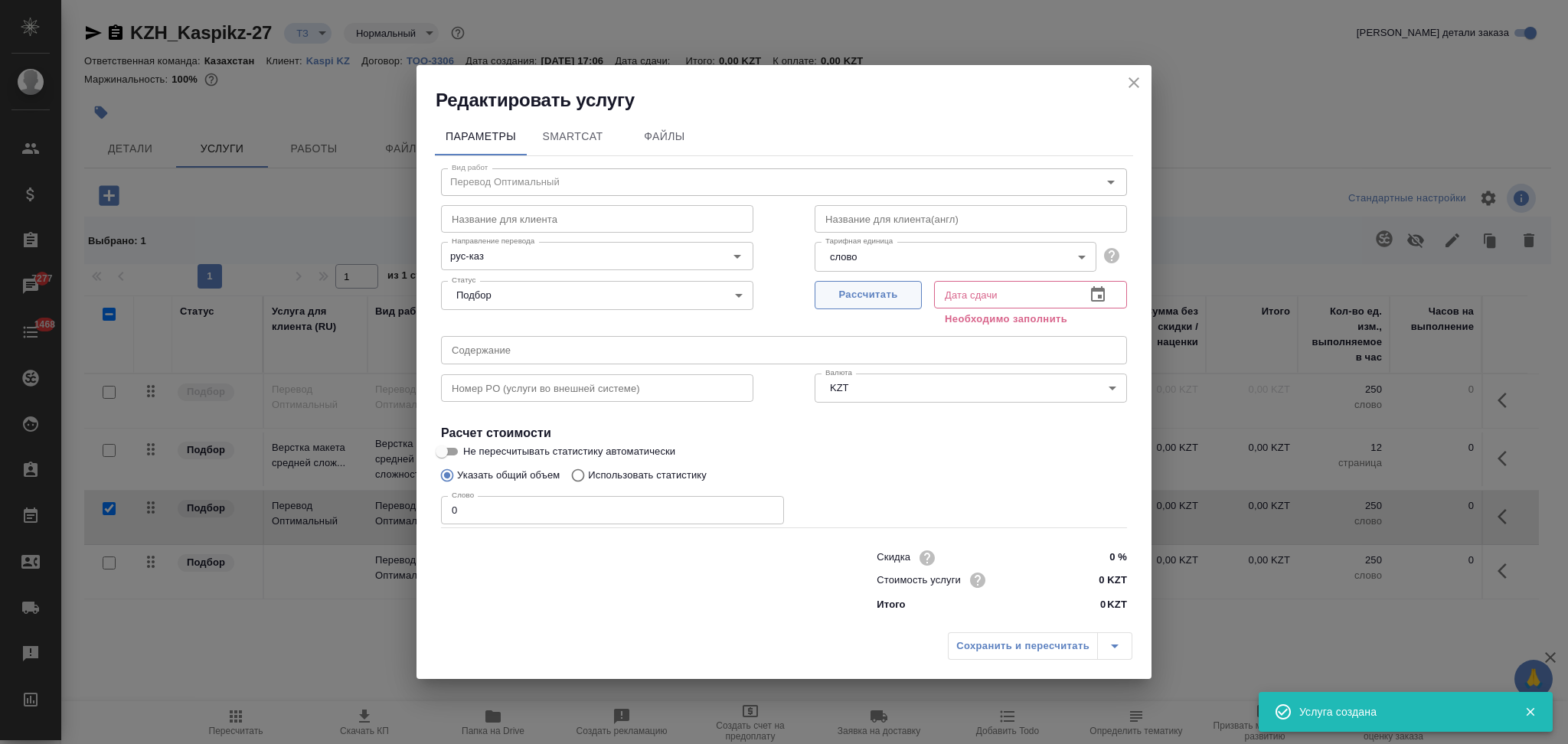
click at [878, 291] on span "Рассчитать" at bounding box center [869, 294] width 90 height 18
type input "02.10.2025 17:20"
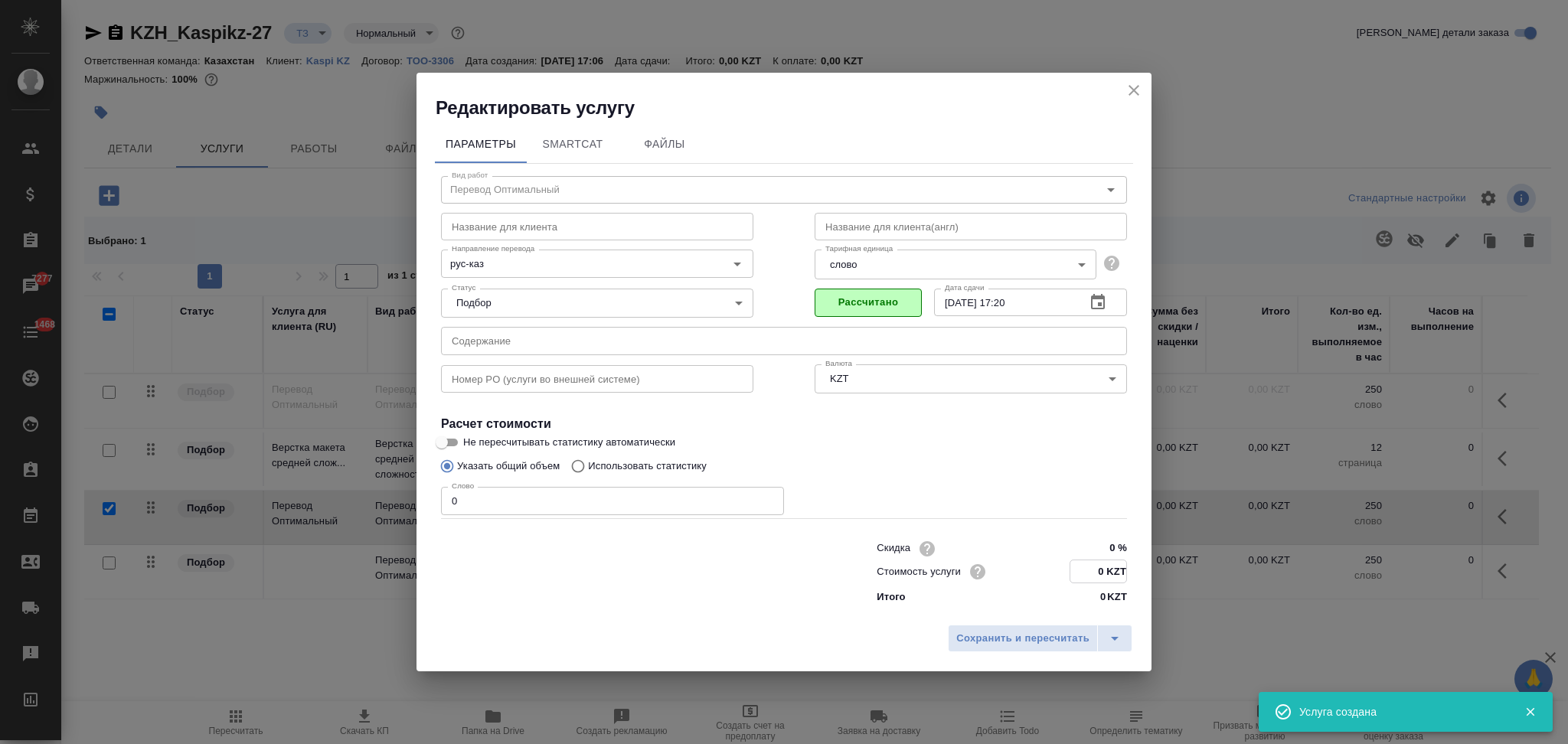
drag, startPoint x: 1091, startPoint y: 575, endPoint x: 1101, endPoint y: 573, distance: 10.2
click at [1101, 573] on input "0 KZT" at bounding box center [1098, 572] width 56 height 23
type input "14 KZT"
click at [1042, 639] on span "Сохранить и пересчитать" at bounding box center [1023, 639] width 134 height 18
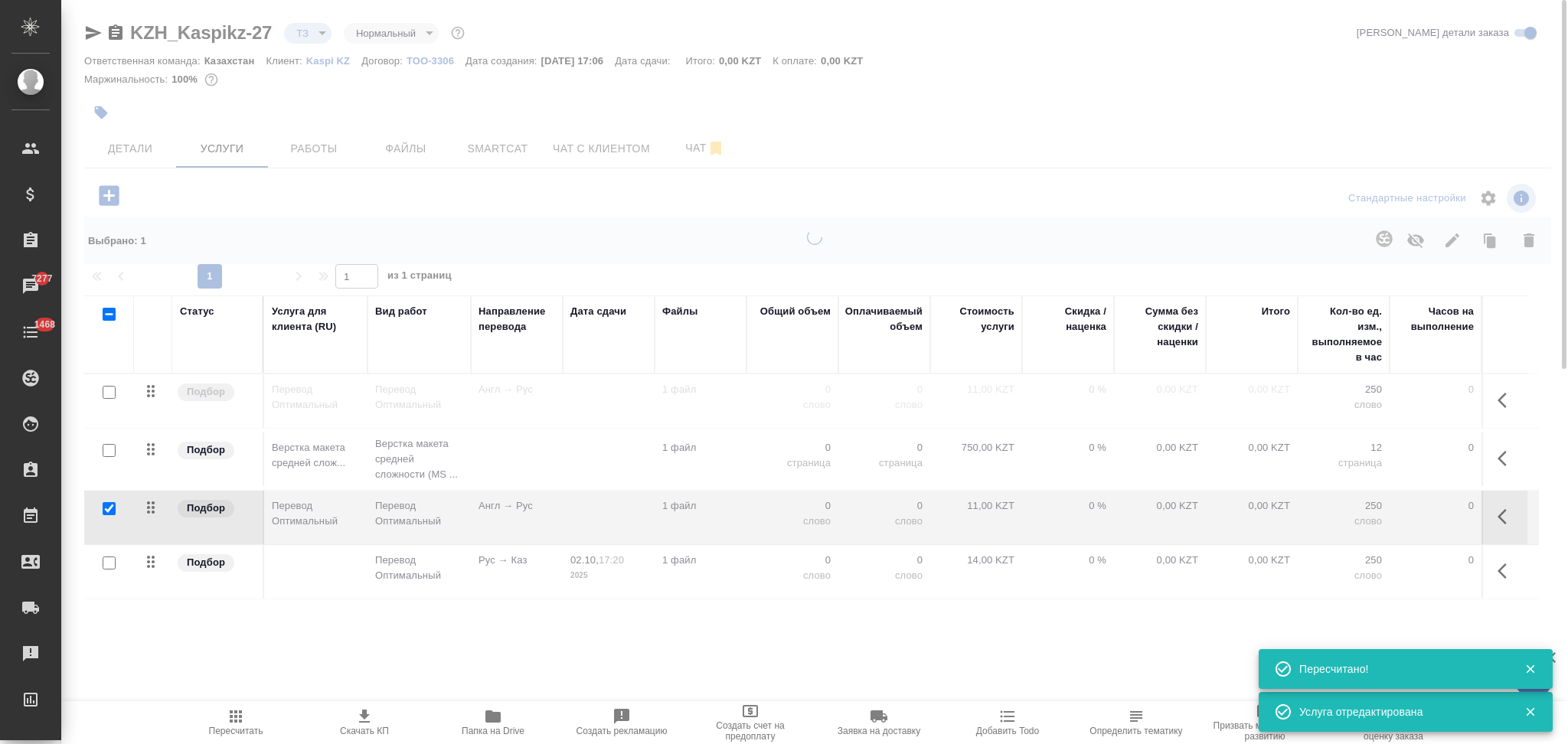
type input "new"
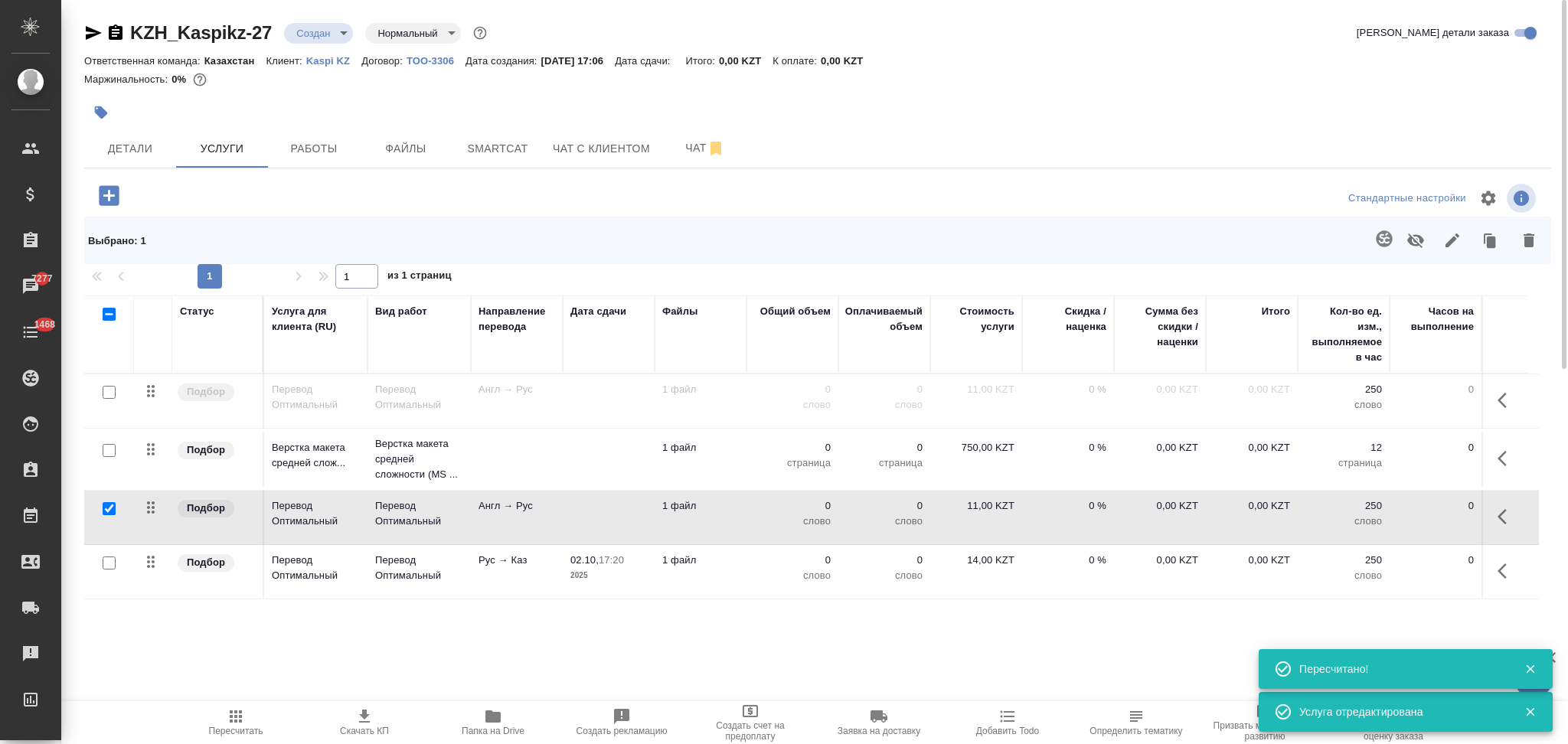
click at [108, 566] on input "checkbox" at bounding box center [109, 563] width 13 height 13
checkbox input "true"
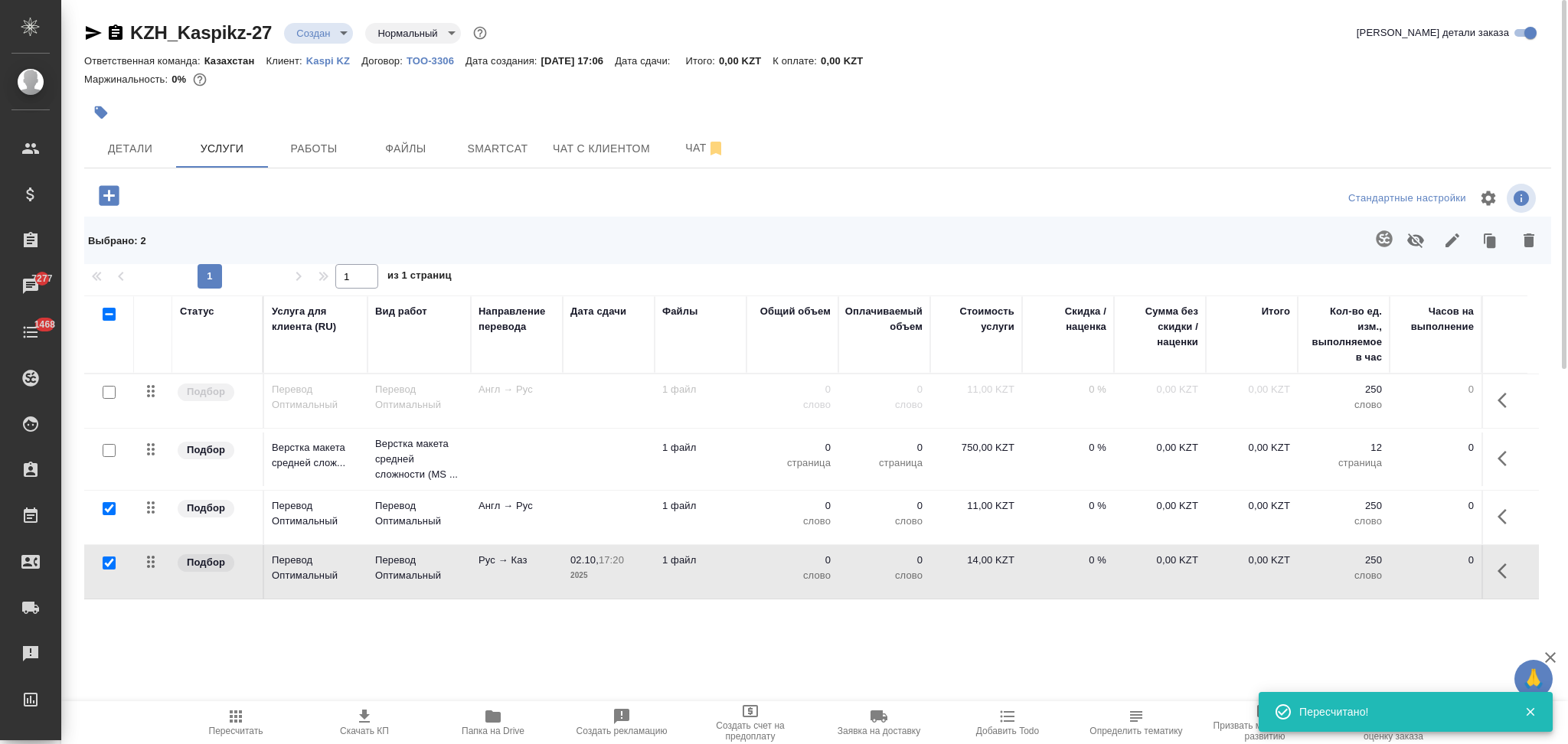
click at [110, 508] on input "checkbox" at bounding box center [109, 509] width 13 height 13
checkbox input "false"
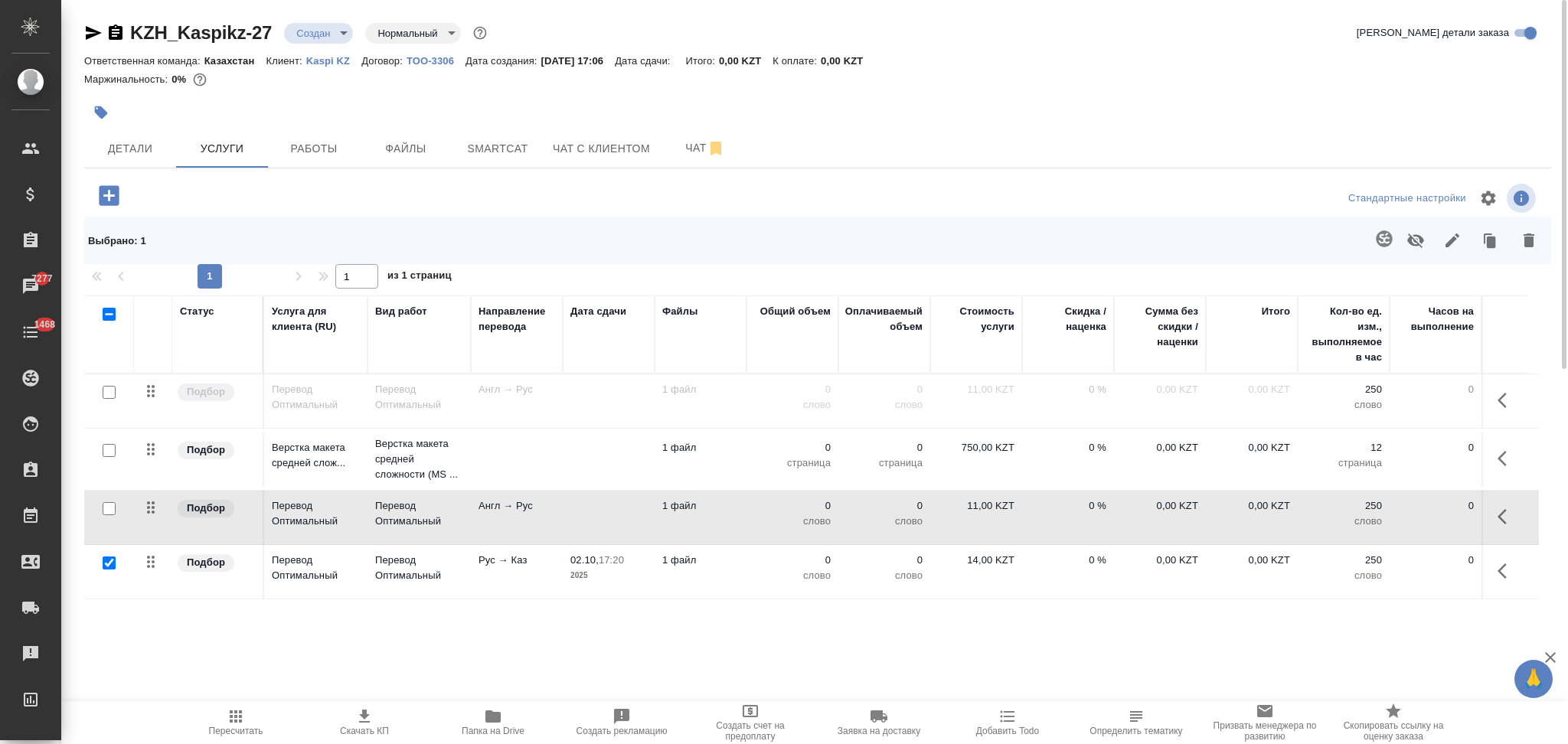
click at [1379, 243] on icon "button" at bounding box center [1384, 238] width 16 height 16
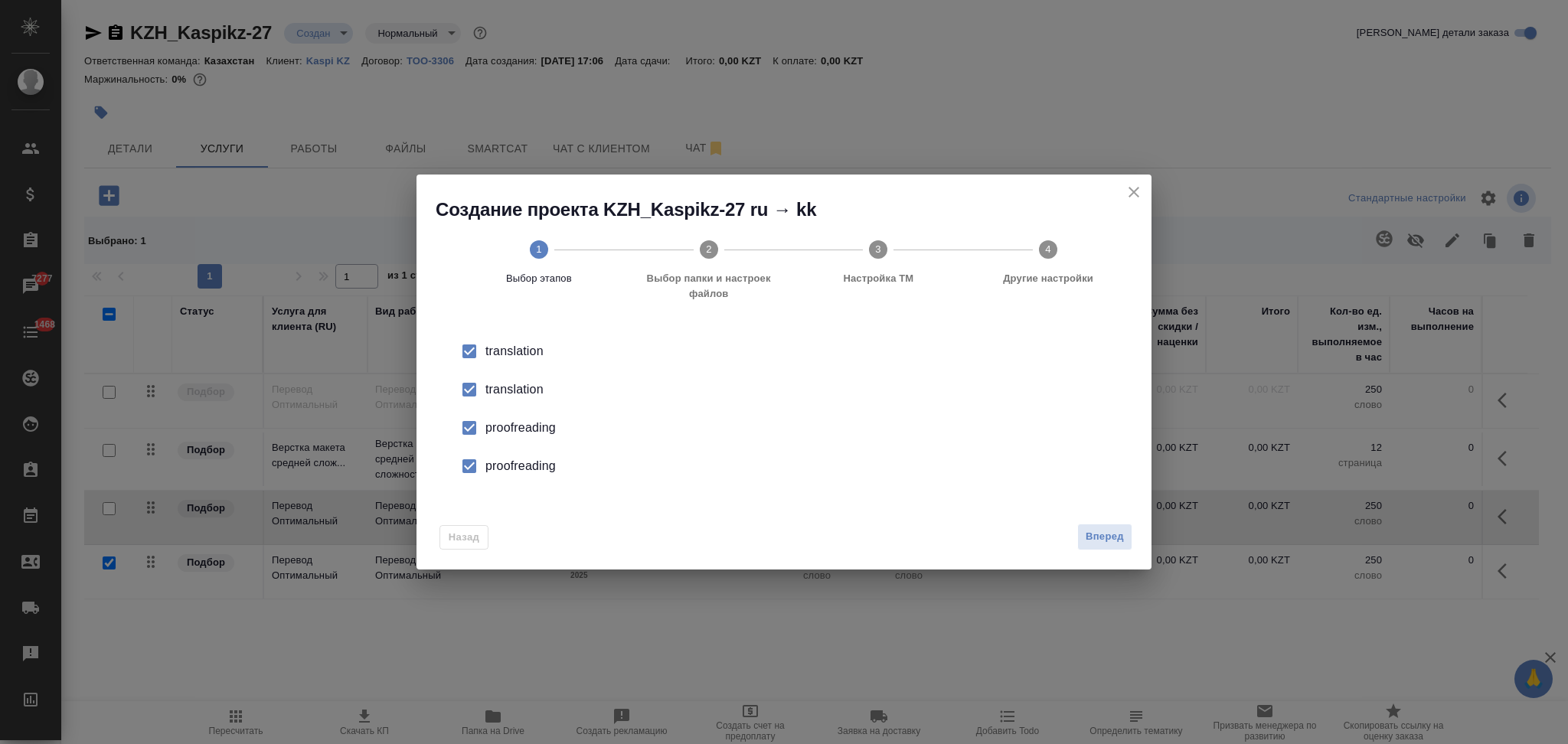
click at [512, 388] on div "translation" at bounding box center [800, 389] width 630 height 19
click at [518, 426] on div "proofreading" at bounding box center [800, 428] width 630 height 19
click at [528, 454] on li "proofreading" at bounding box center [784, 466] width 686 height 39
click at [1106, 528] on span "Вперед" at bounding box center [1105, 536] width 39 height 18
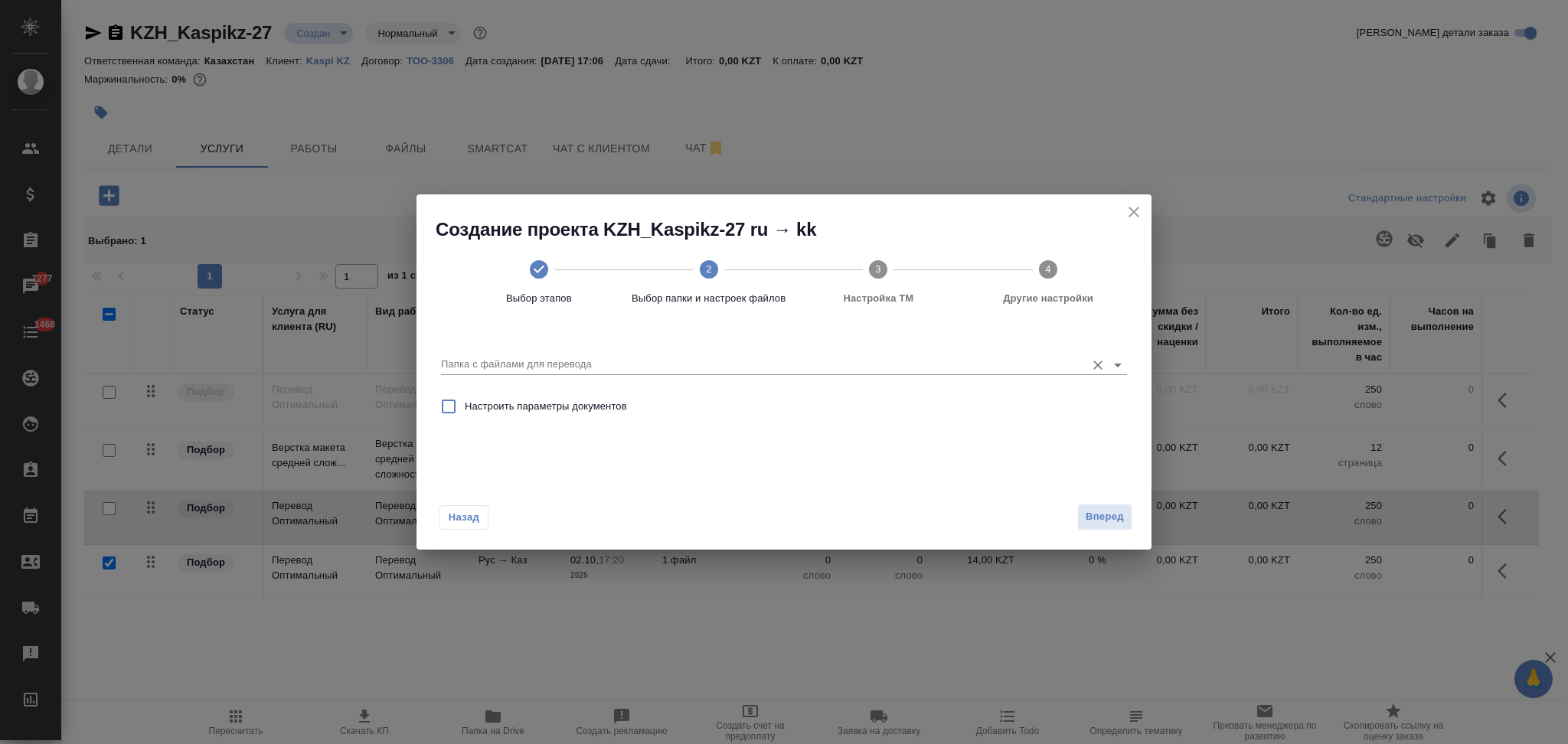
click at [616, 368] on input "Папка с файлами для перевода" at bounding box center [760, 365] width 637 height 19
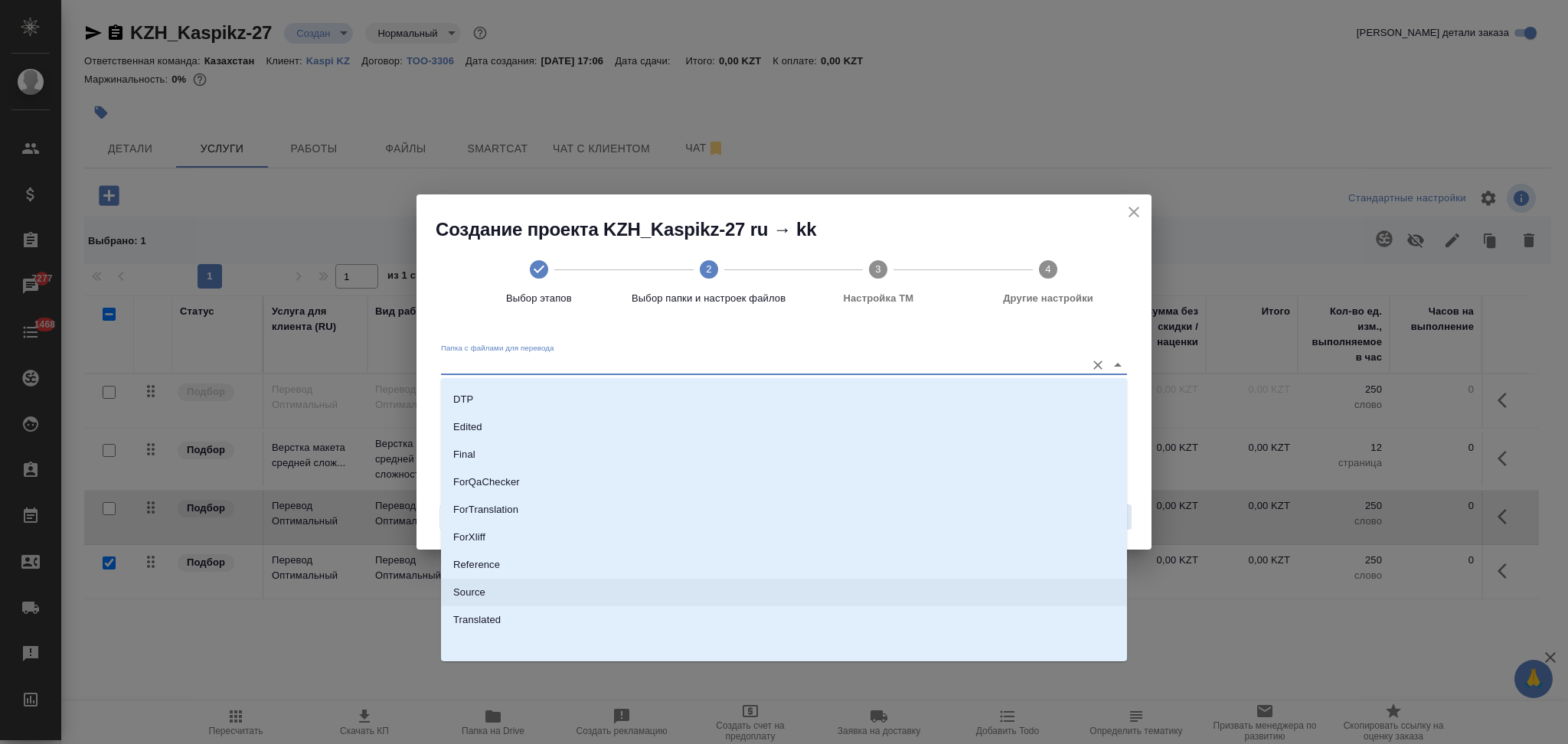
click at [503, 592] on li "Source" at bounding box center [784, 592] width 686 height 27
type input "Source"
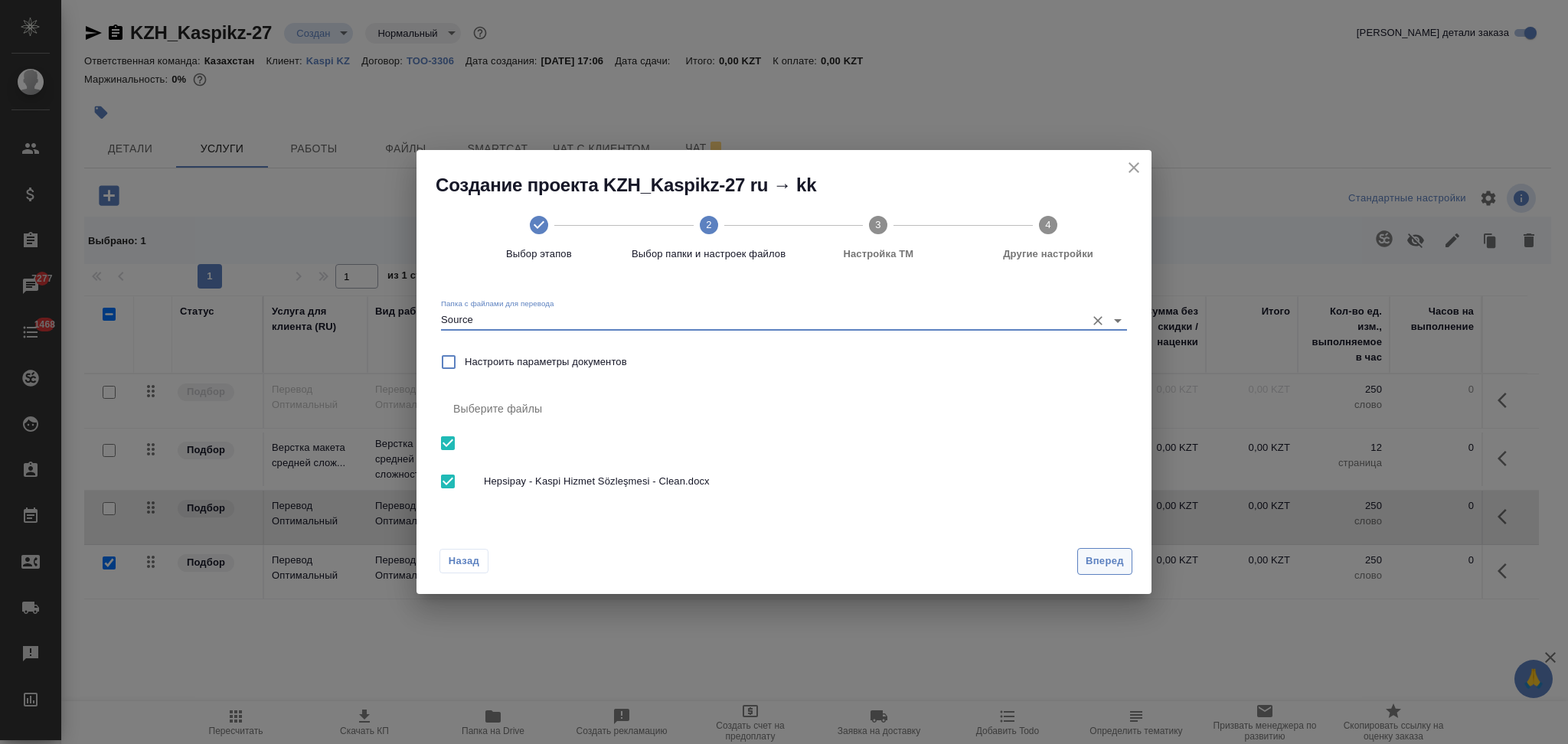
click at [1109, 562] on span "Вперед" at bounding box center [1105, 561] width 39 height 18
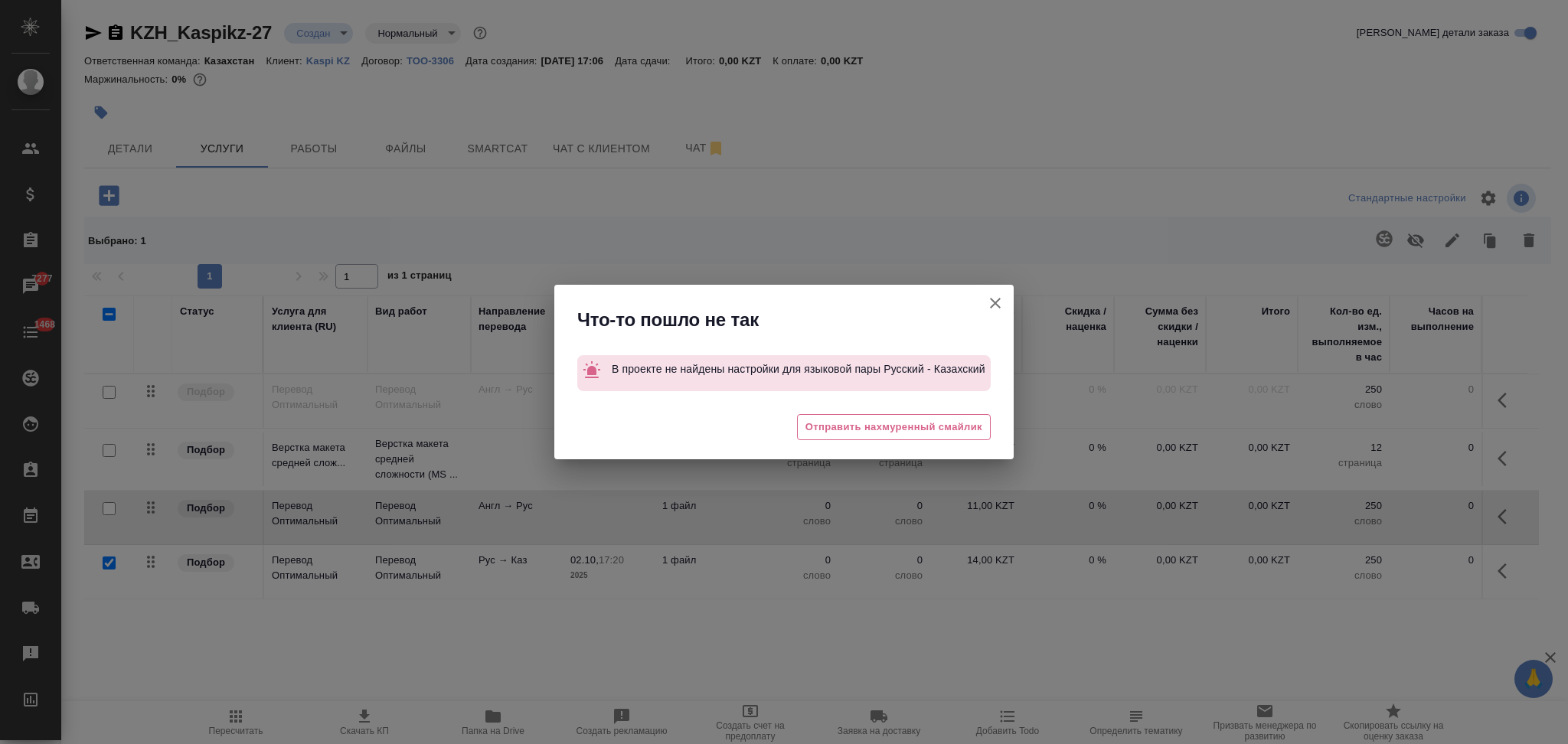
click at [1000, 301] on icon "button" at bounding box center [996, 303] width 19 height 19
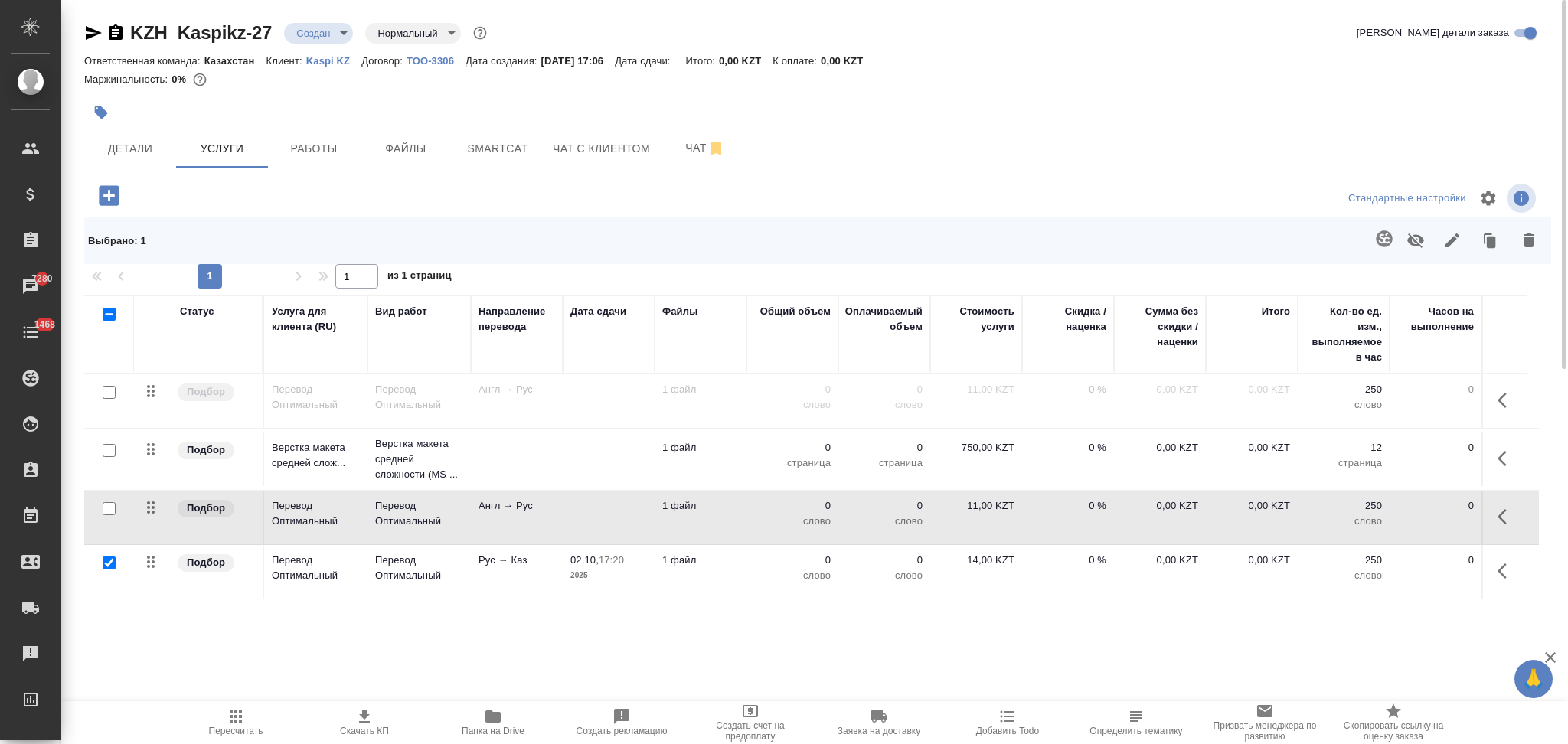
click at [601, 515] on td at bounding box center [609, 517] width 92 height 54
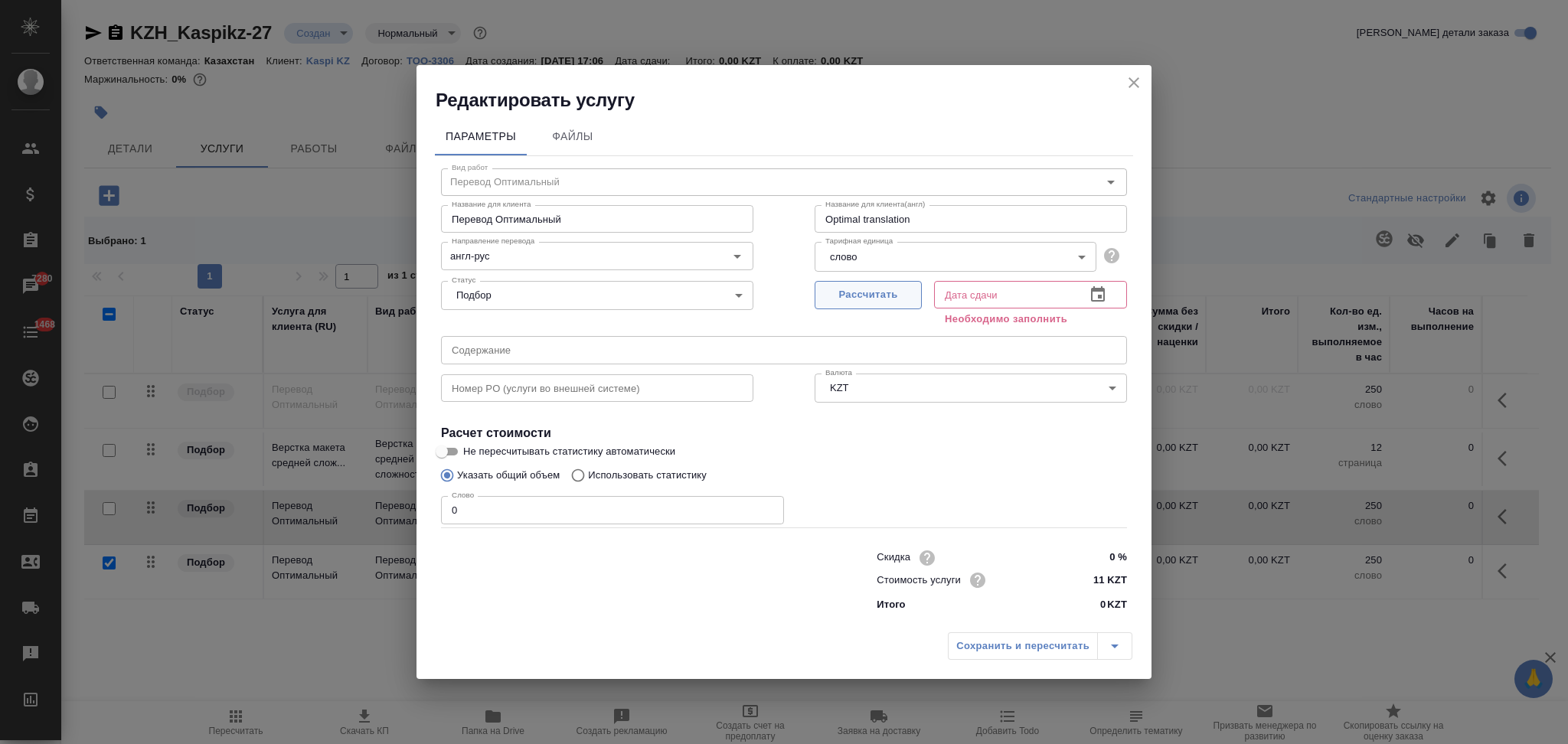
click at [858, 300] on span "Рассчитать" at bounding box center [869, 294] width 90 height 18
type input "02.10.2025 17:23"
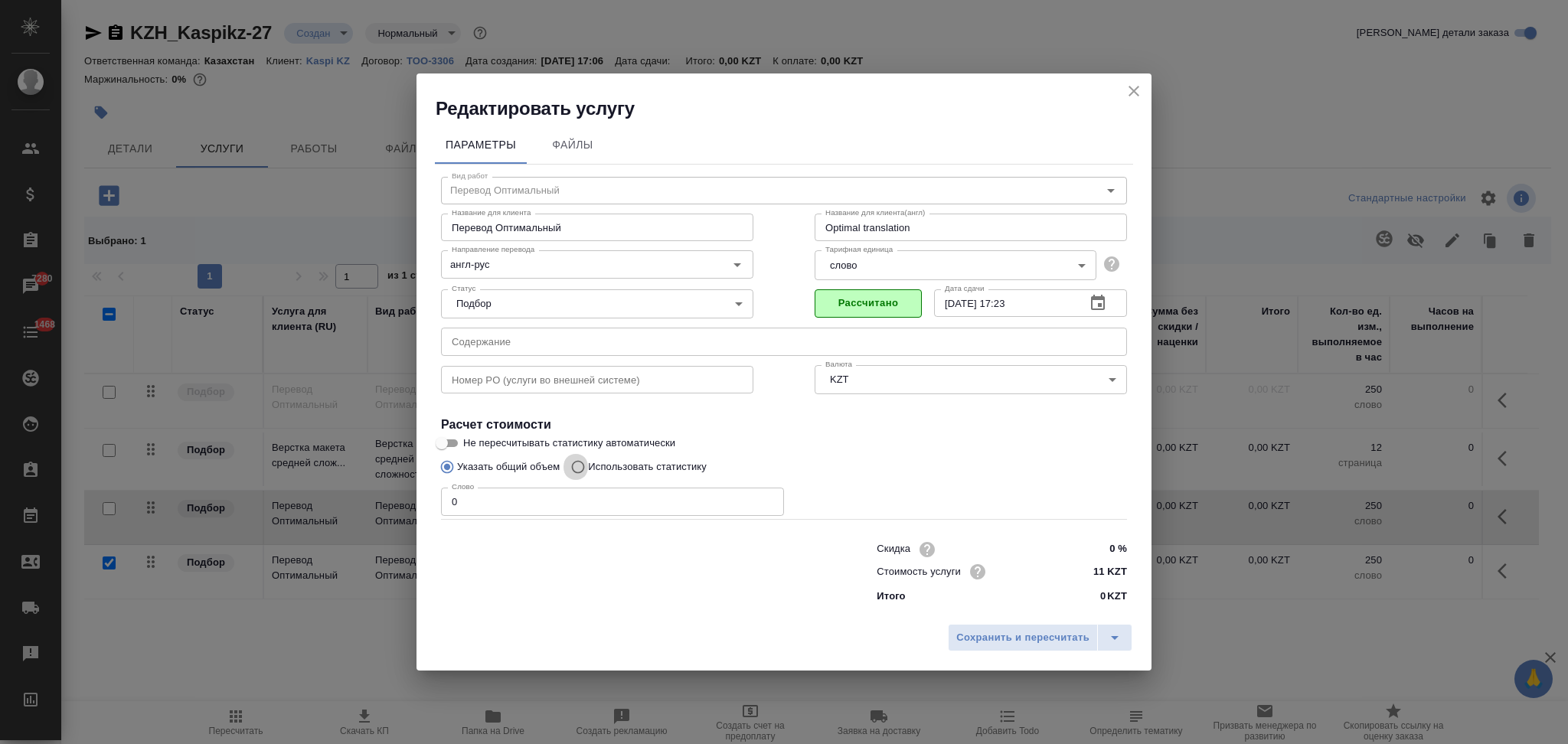
click at [573, 468] on input "Использовать статистику" at bounding box center [576, 467] width 24 height 29
radio input "true"
radio input "false"
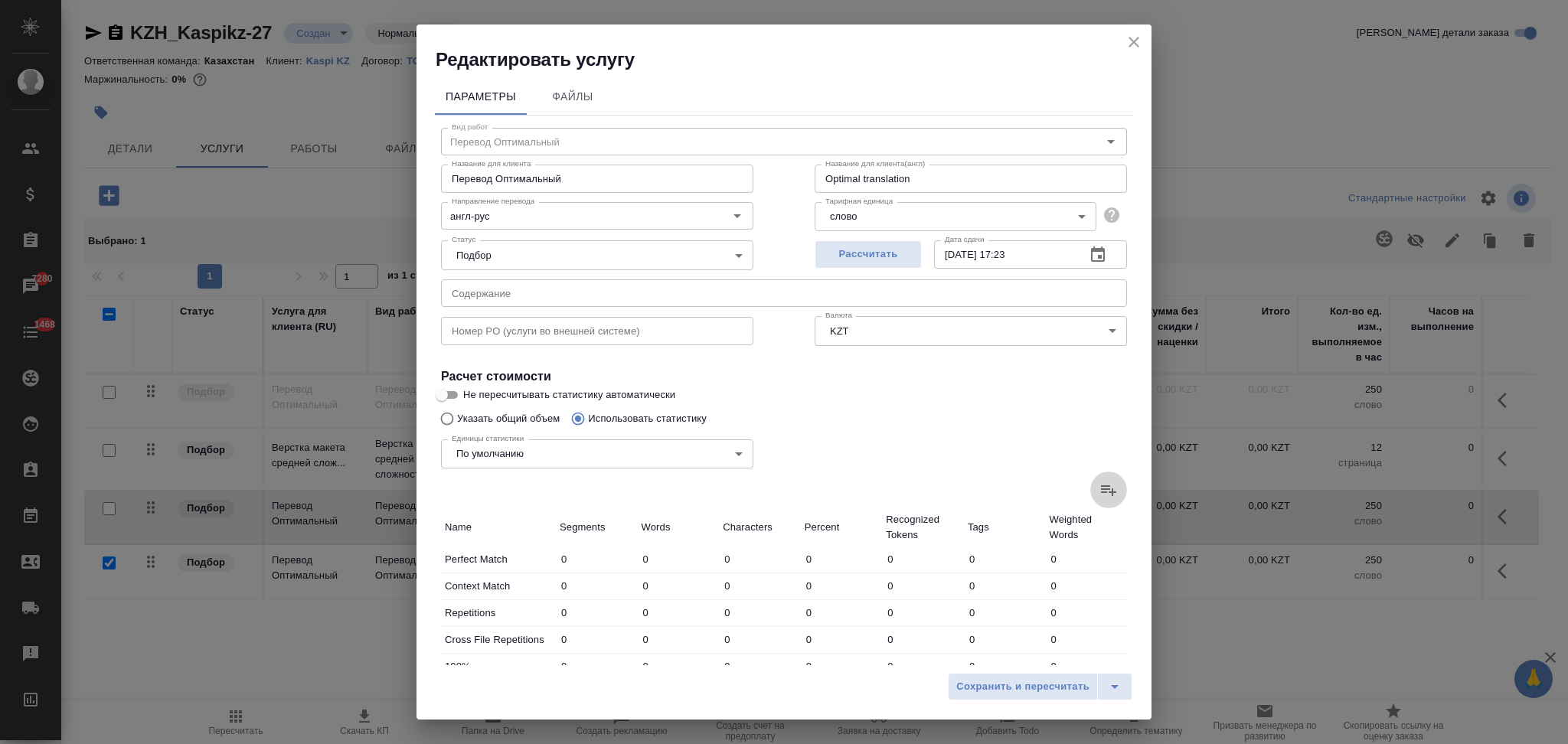
click at [1101, 491] on icon at bounding box center [1109, 490] width 15 height 10
click at [0, 0] on input "file" at bounding box center [0, 0] width 0 height 0
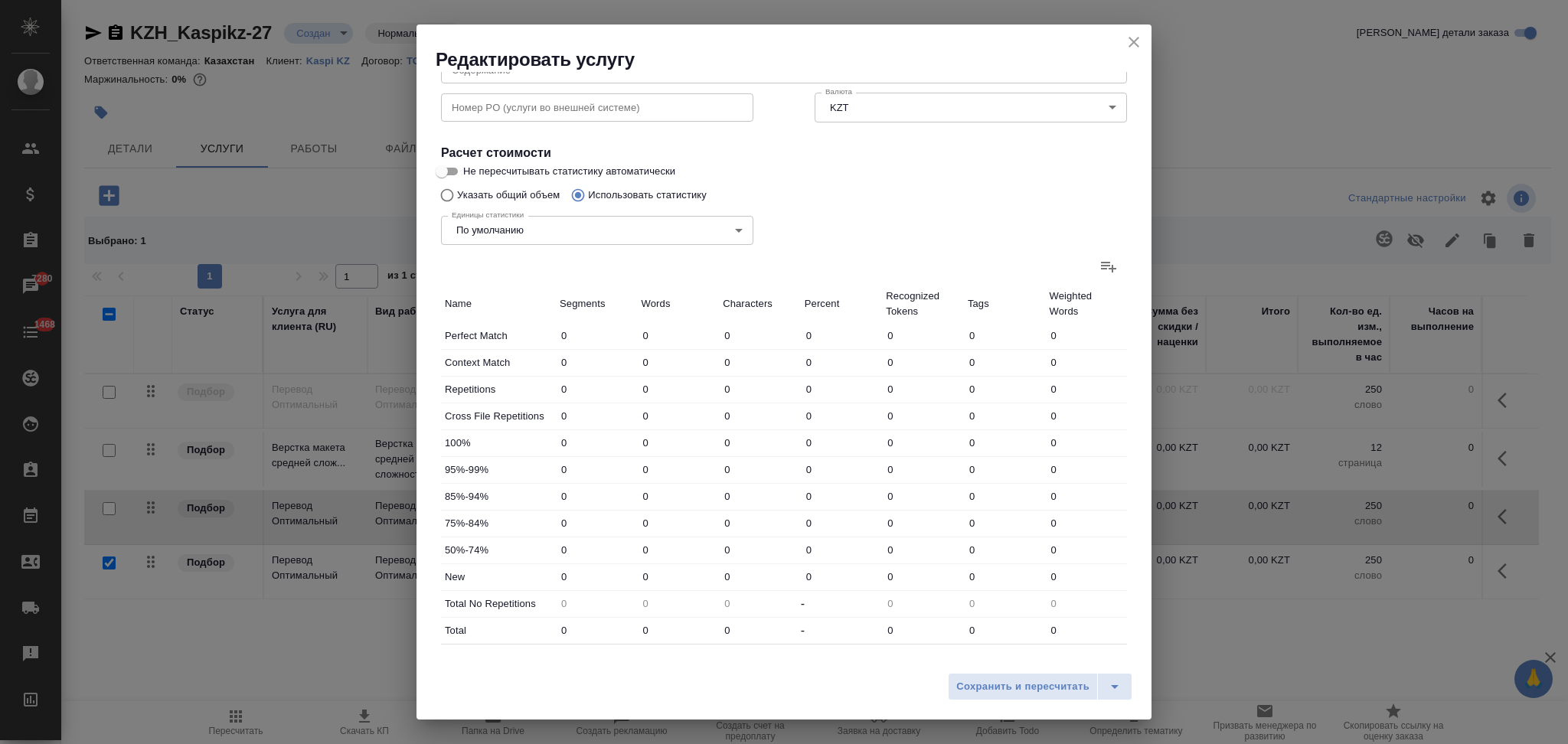
scroll to position [300, 0]
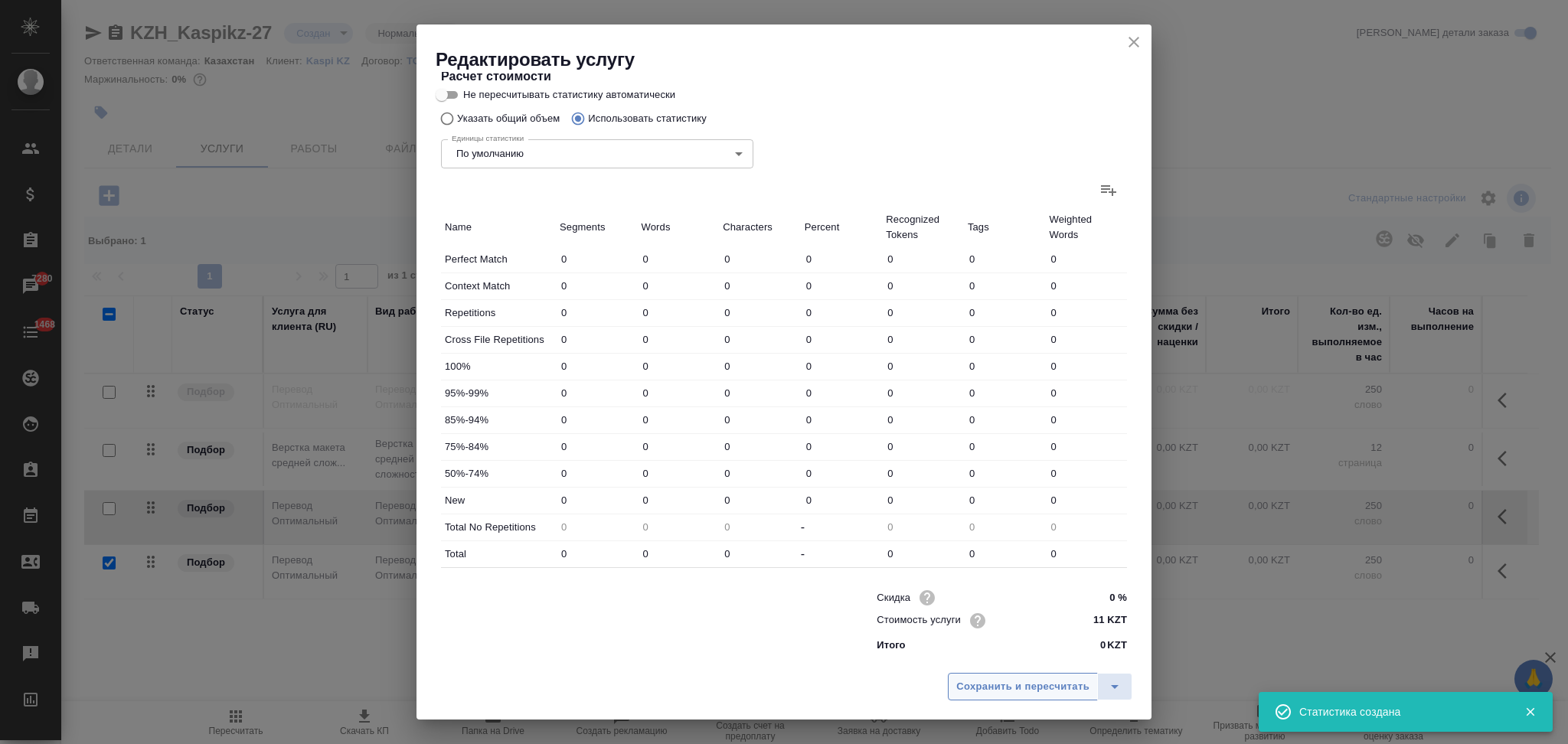
type input "2"
type input "9"
type input "43"
type input "2"
type input "4"
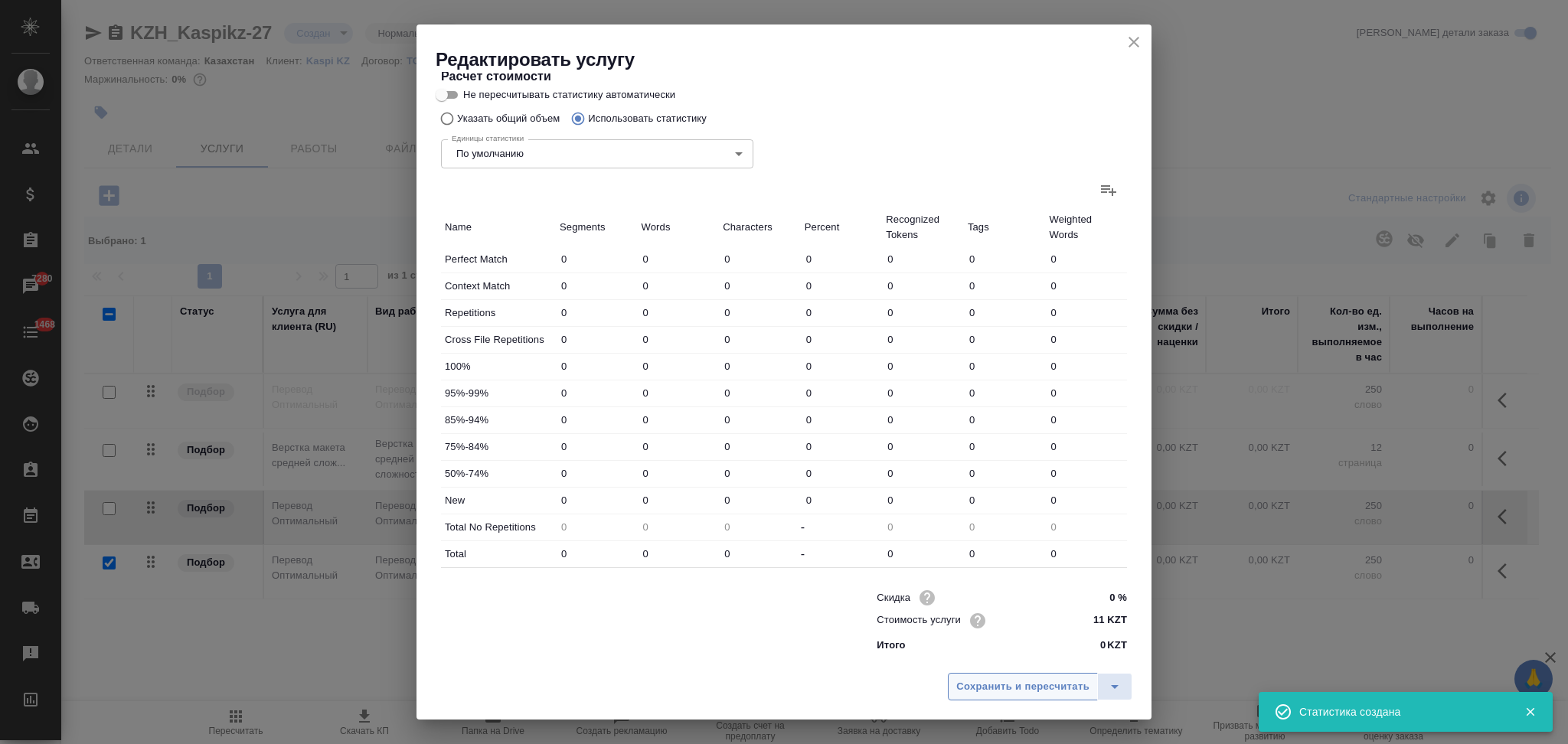
type input "28"
type input "3"
type input "71"
type input "424"
type input "77"
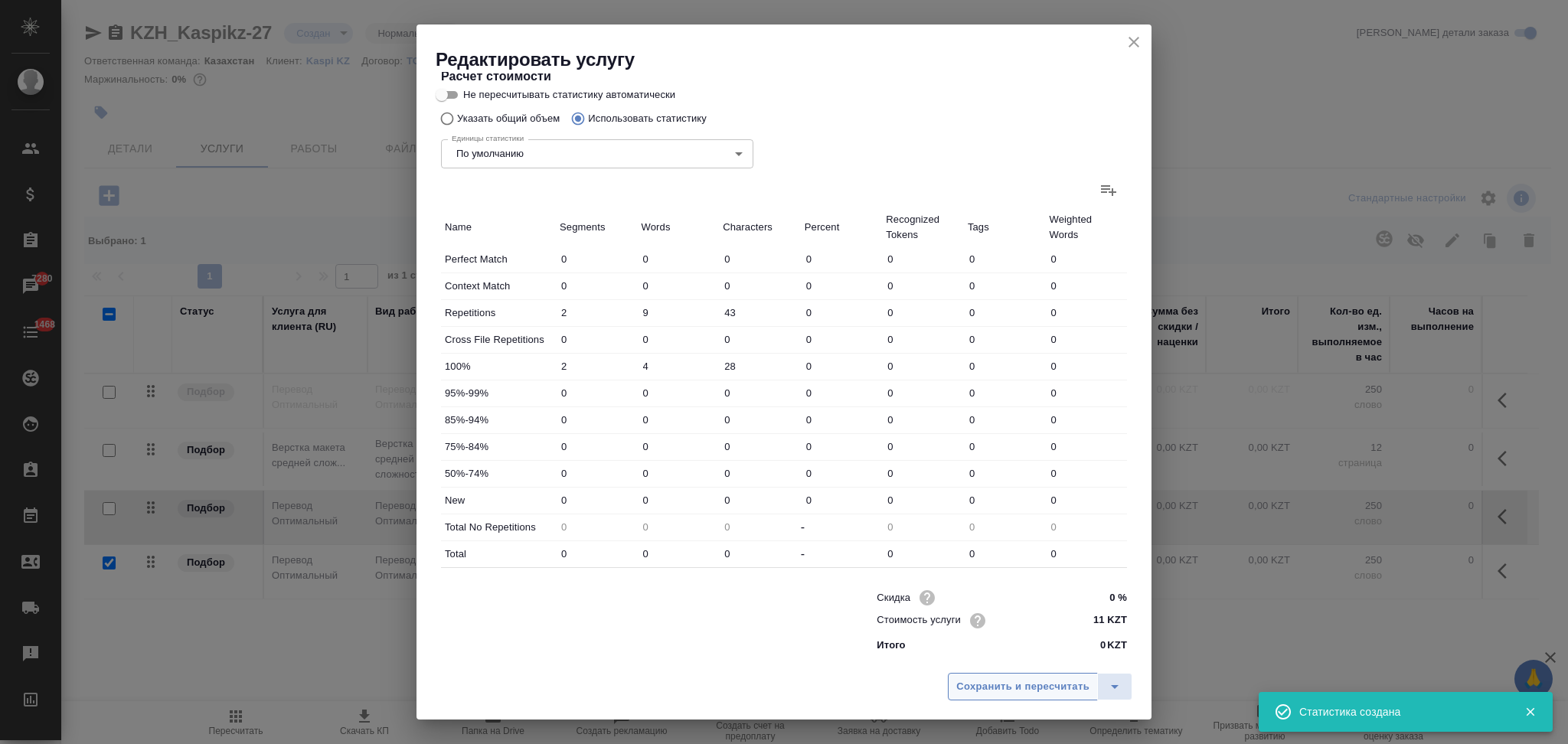
type input "1686"
type input "11228"
type input "82"
type input "1761"
type input "11680"
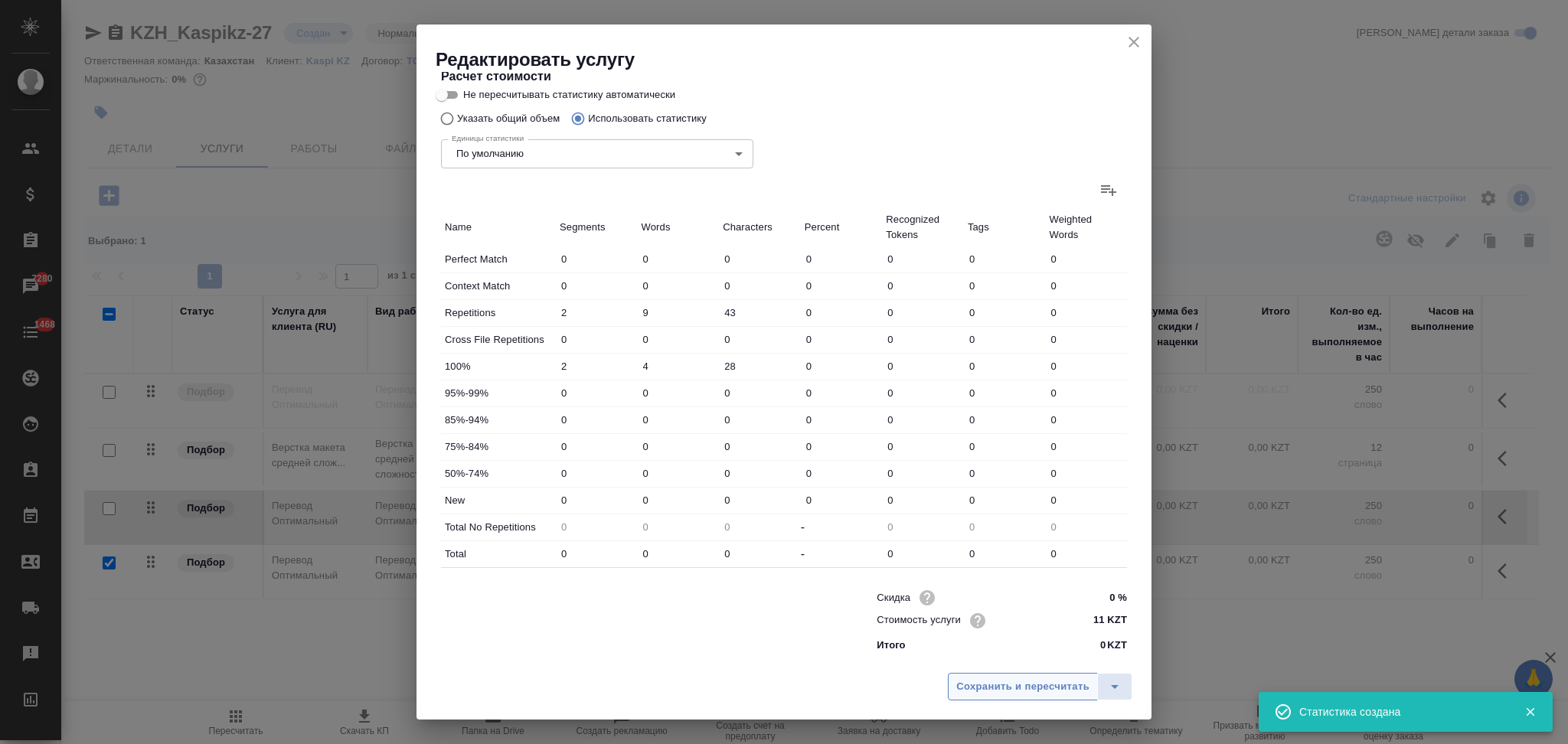
type input "84"
type input "1770"
type input "11723"
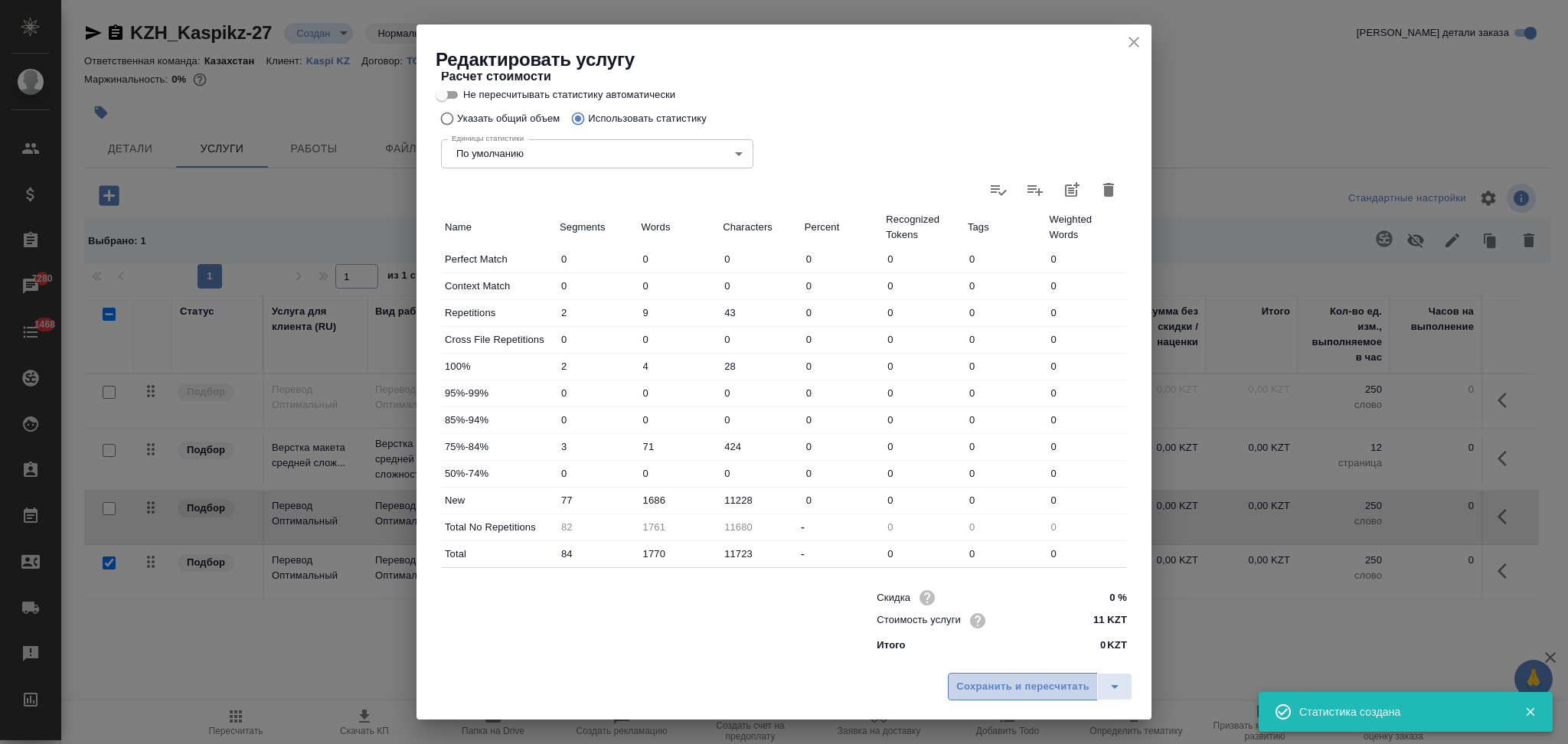
click at [1031, 688] on span "Сохранить и пересчитать" at bounding box center [1023, 687] width 134 height 18
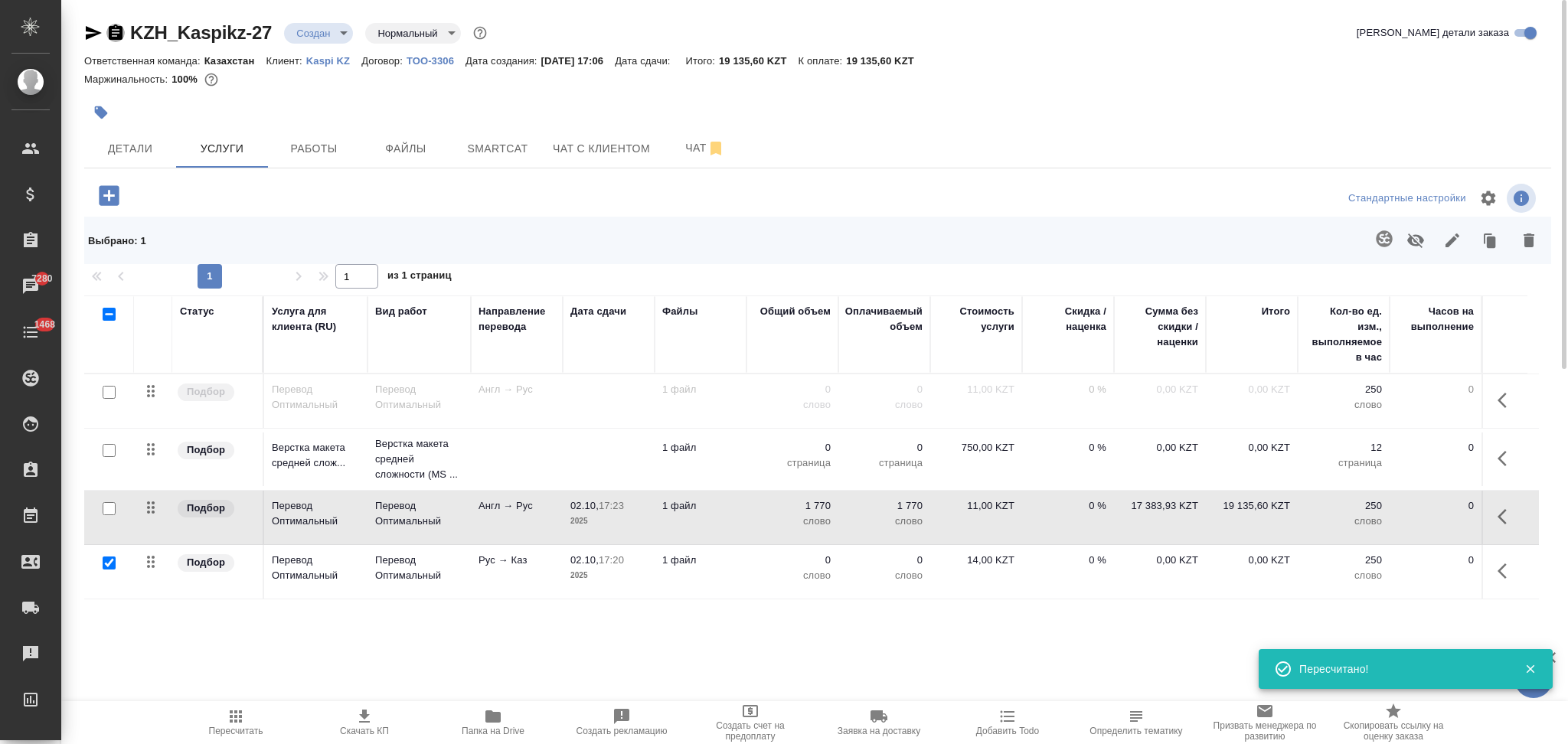
click at [112, 32] on icon "button" at bounding box center [116, 33] width 19 height 19
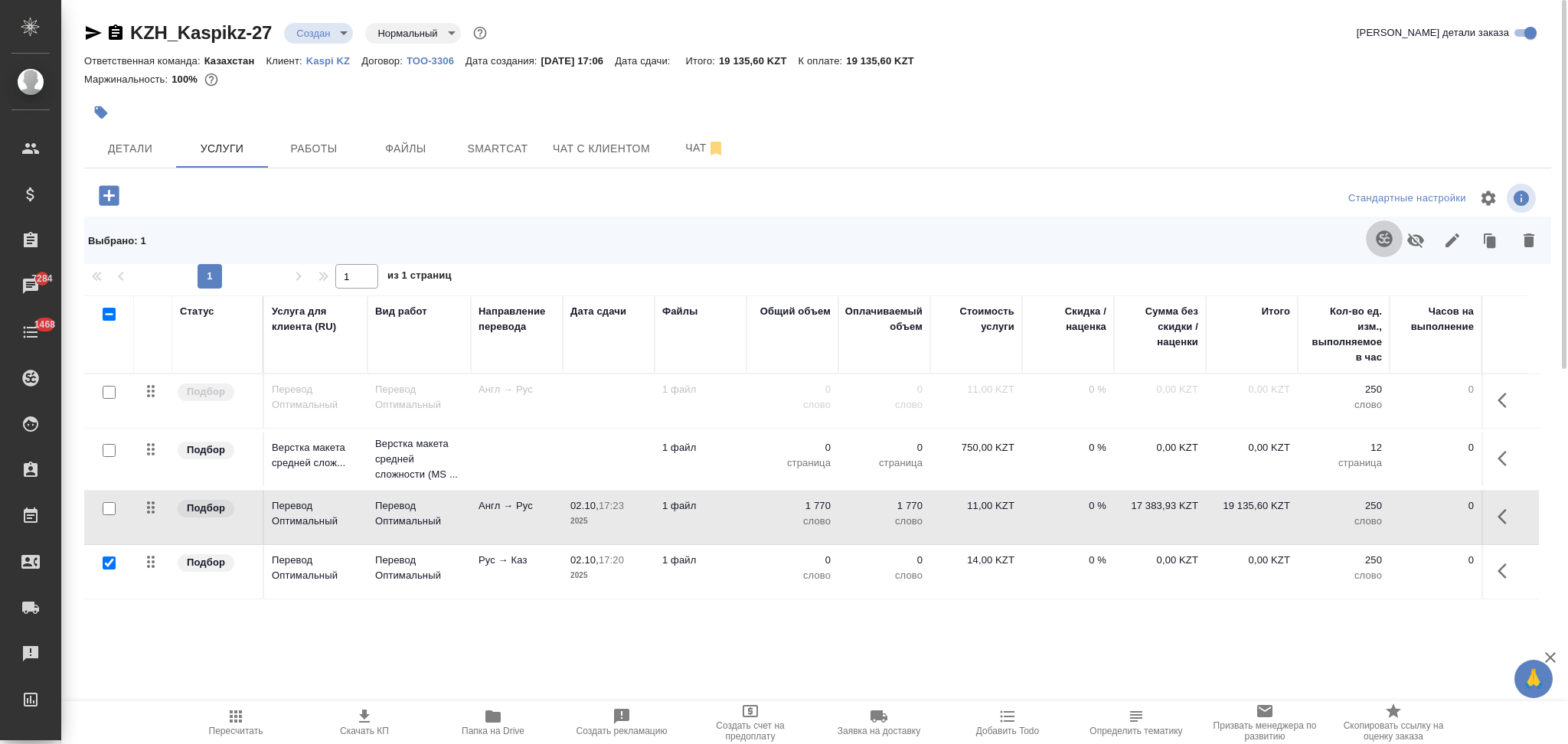
click at [1379, 228] on button "button" at bounding box center [1384, 238] width 37 height 37
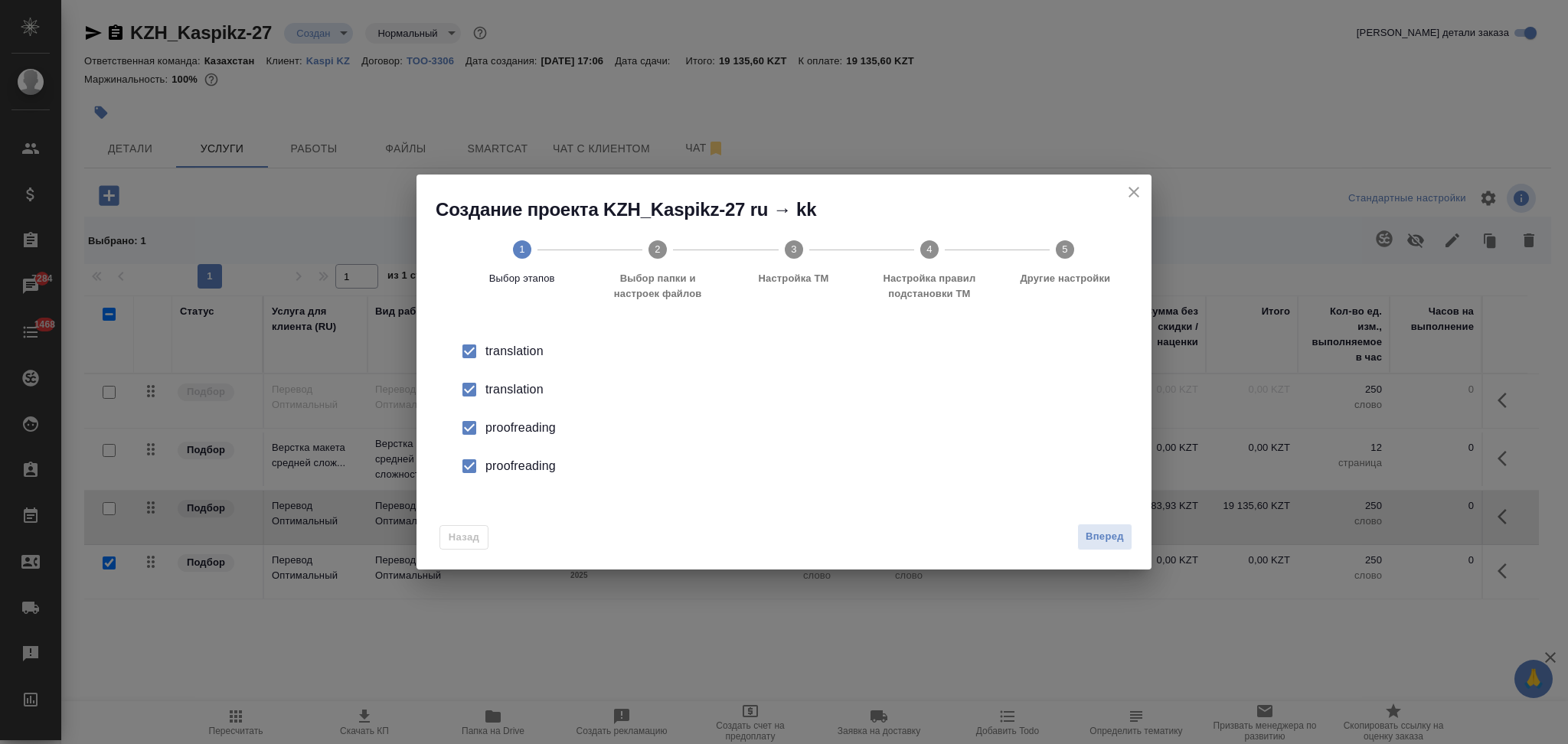
click at [535, 391] on div "translation" at bounding box center [800, 389] width 630 height 19
click at [535, 417] on li "proofreading" at bounding box center [784, 428] width 686 height 39
click at [528, 458] on div "proofreading" at bounding box center [800, 467] width 630 height 19
click at [1095, 532] on span "Вперед" at bounding box center [1105, 536] width 39 height 18
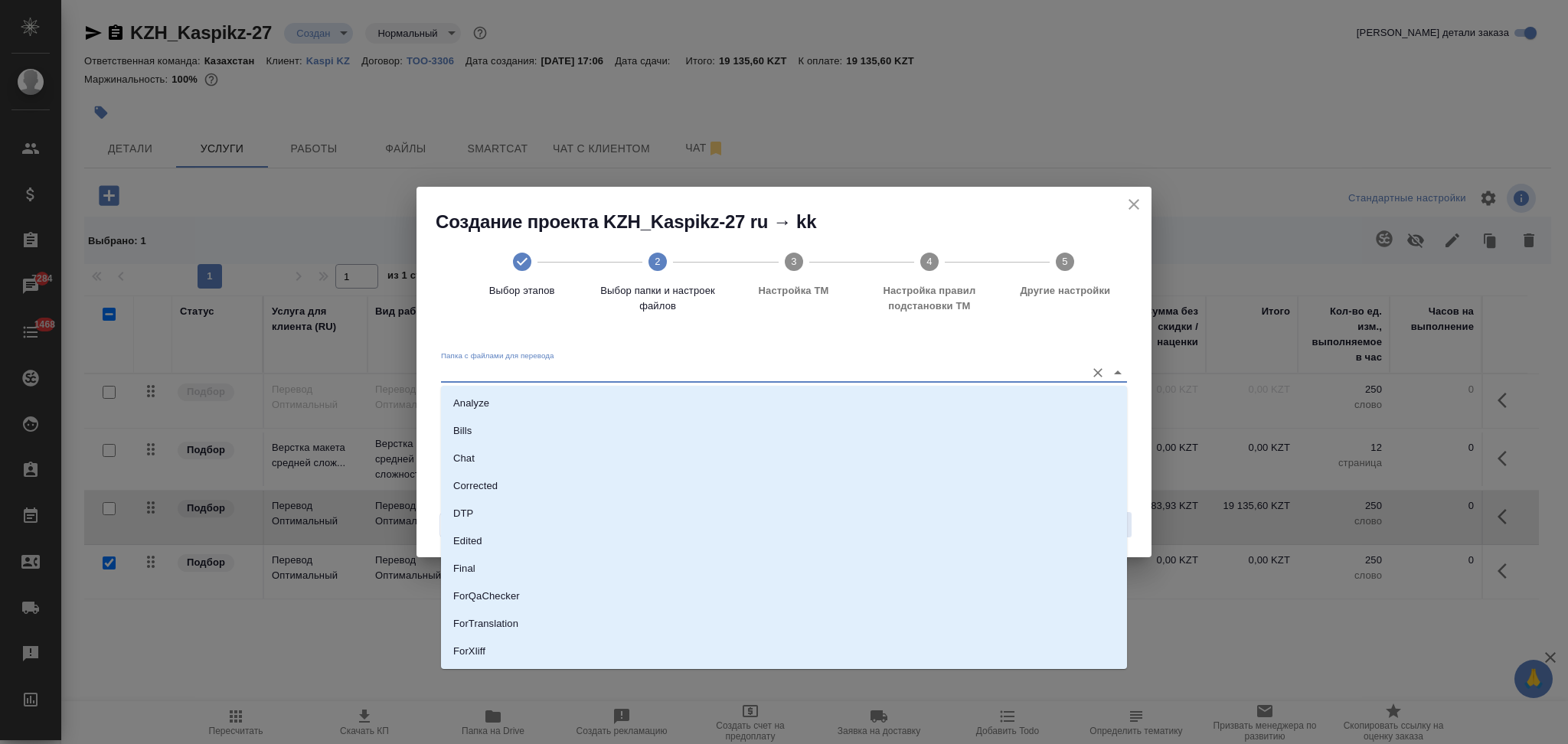
click at [545, 363] on input "Папка с файлами для перевода" at bounding box center [760, 372] width 637 height 19
click at [495, 600] on li "Source" at bounding box center [784, 599] width 686 height 27
type input "Source"
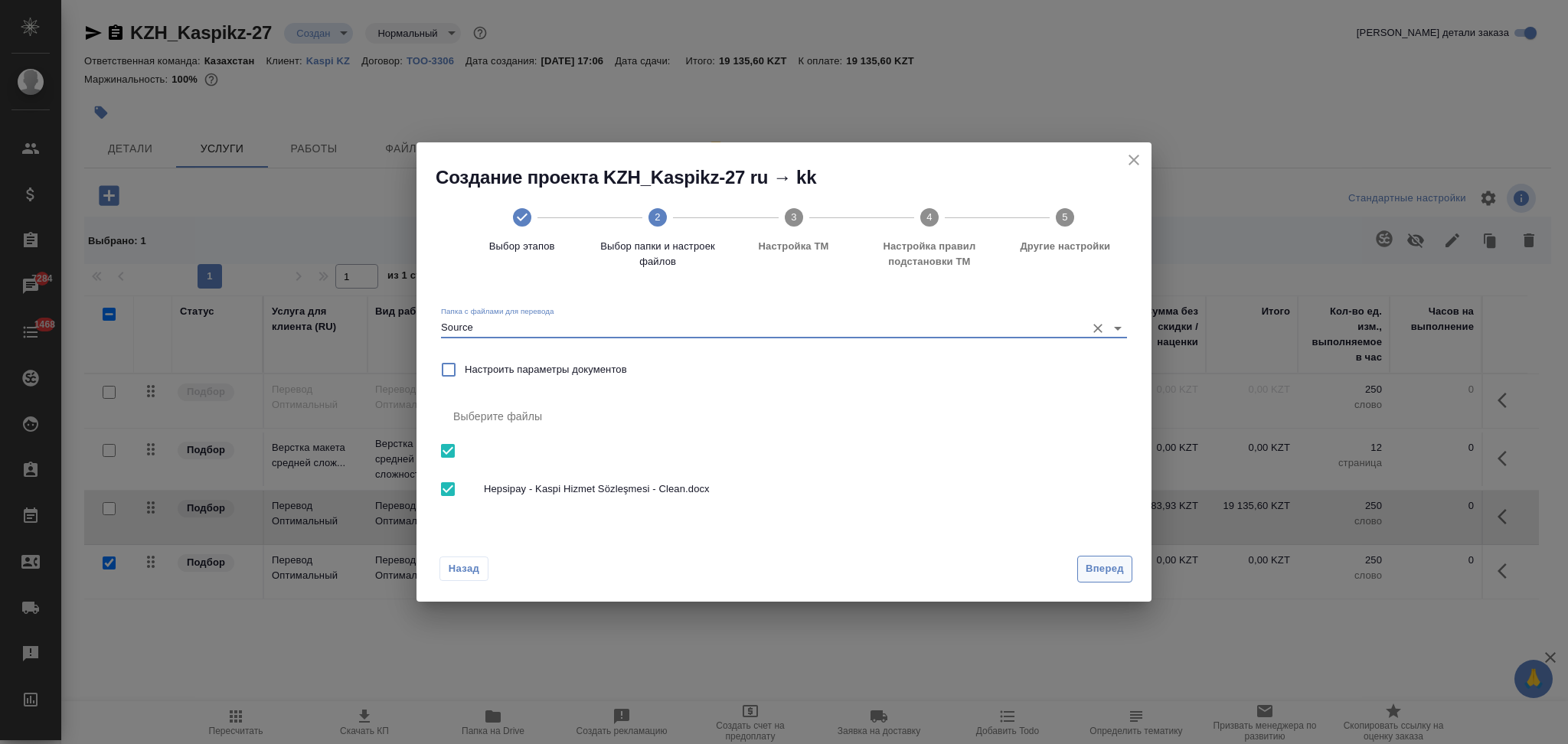
click at [1104, 569] on span "Вперед" at bounding box center [1105, 569] width 39 height 18
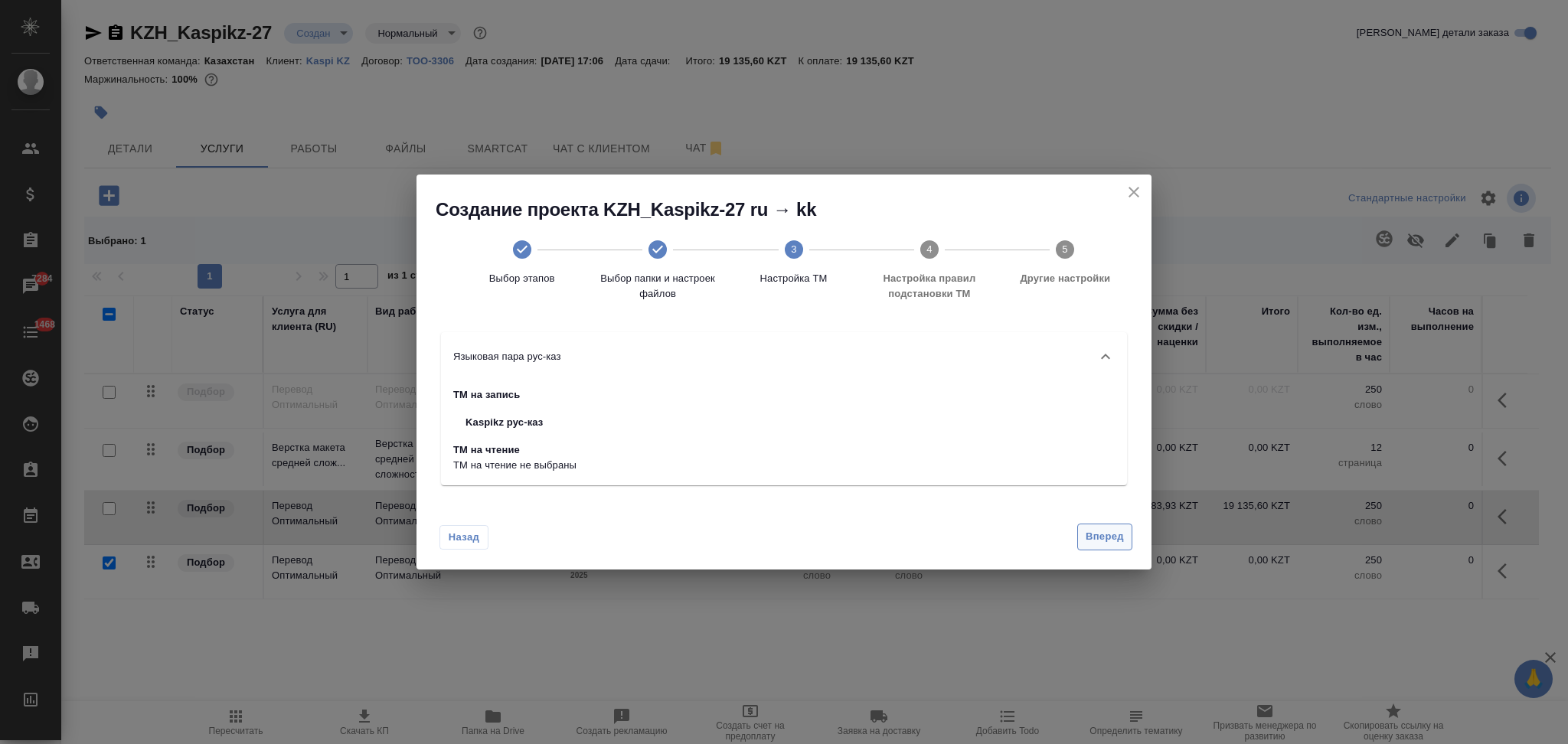
click at [1092, 538] on span "Вперед" at bounding box center [1105, 536] width 39 height 18
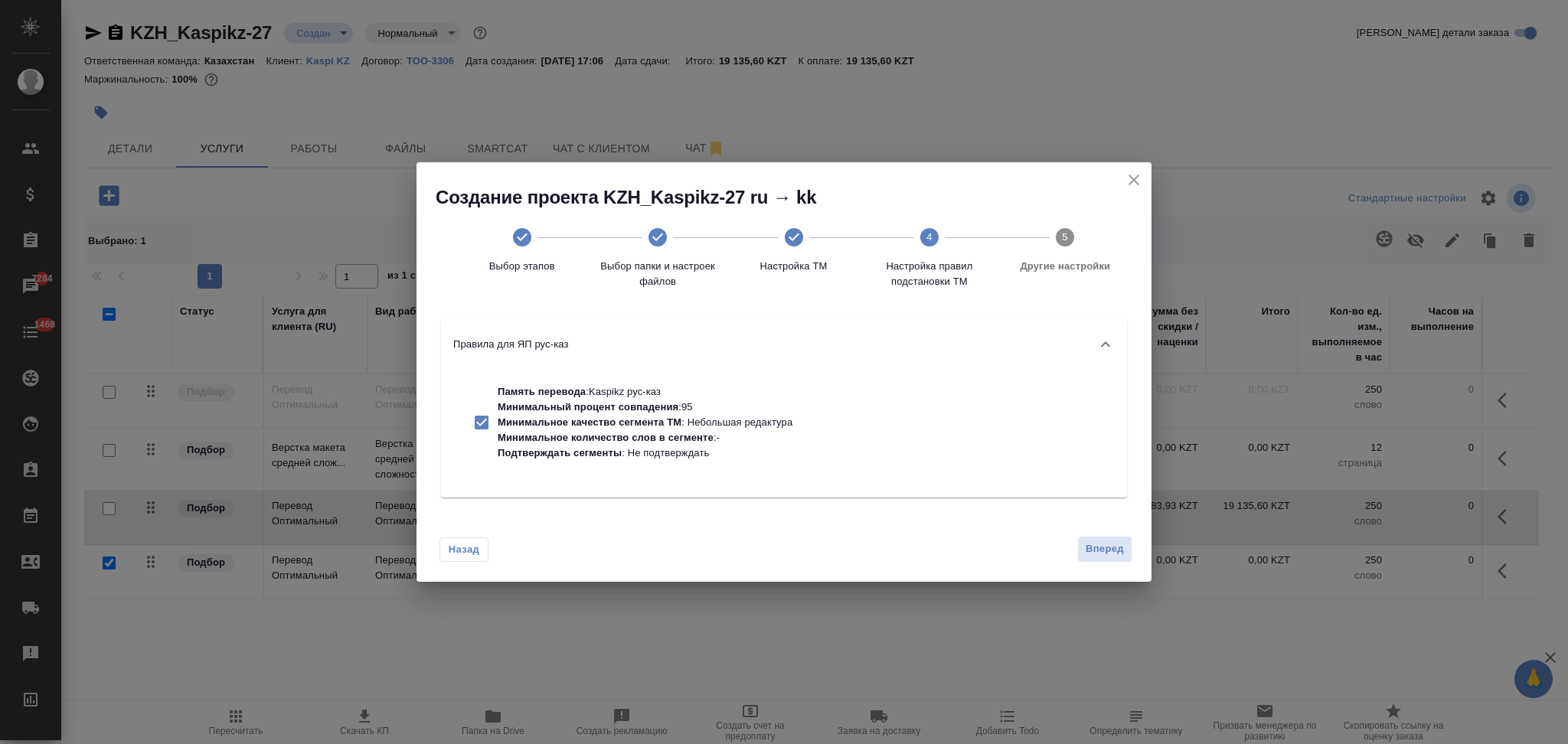
click at [729, 451] on p "Подтверждать сегменты : Не подтверждать" at bounding box center [645, 453] width 295 height 15
checkbox input "false"
click at [1108, 543] on span "Вперед" at bounding box center [1105, 548] width 39 height 18
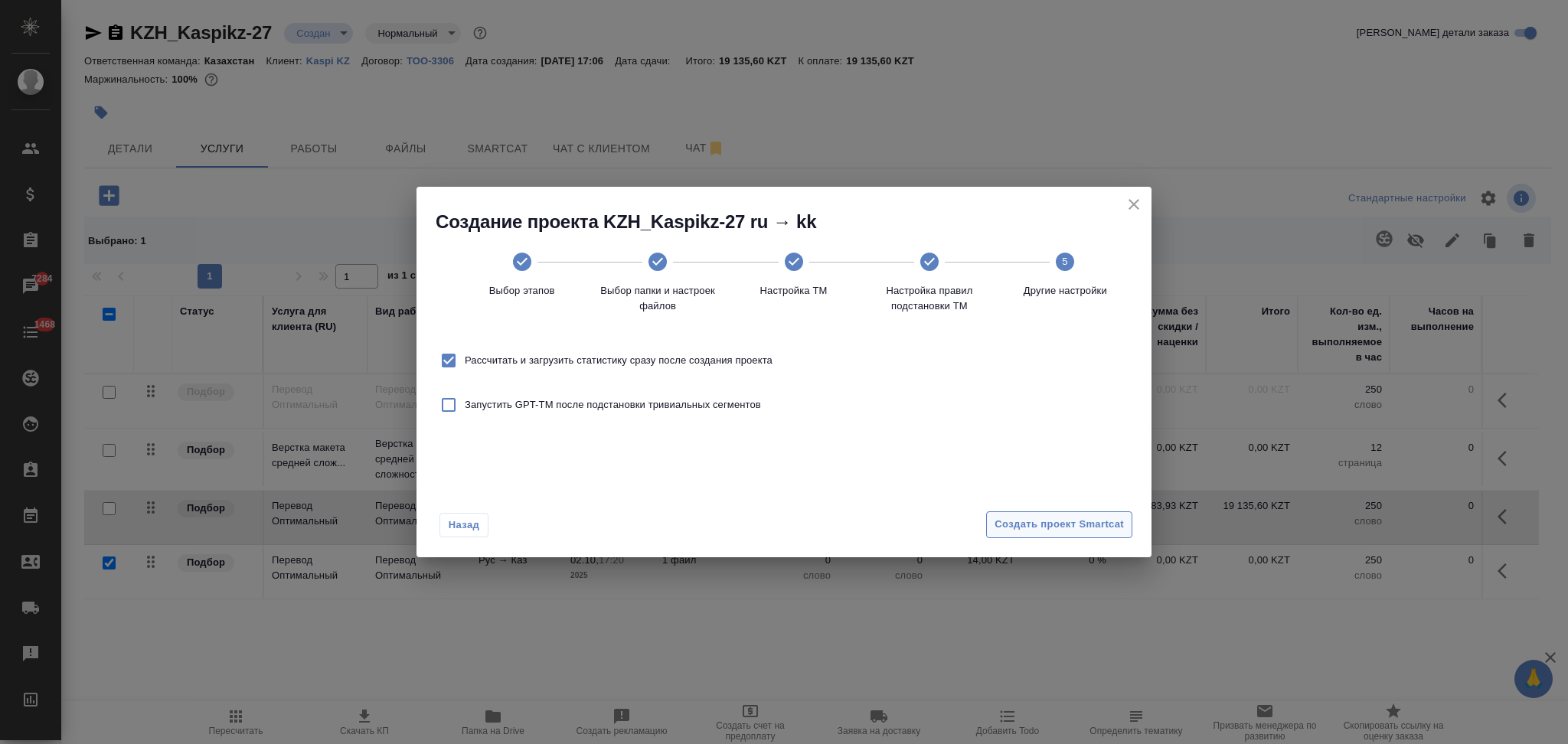
click at [1046, 533] on button "Создать проект Smartcat" at bounding box center [1059, 525] width 146 height 26
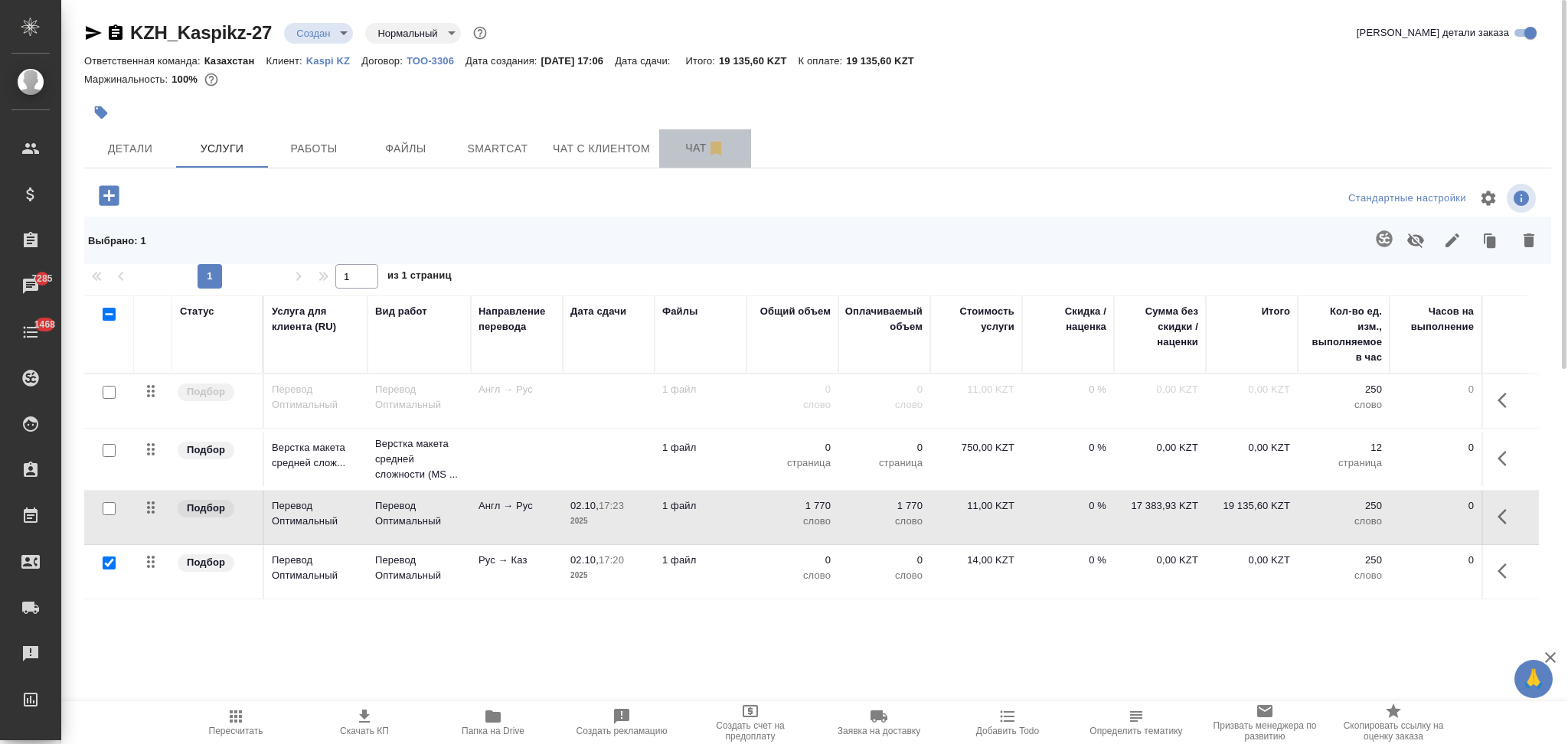
click at [684, 138] on span "Чат" at bounding box center [705, 148] width 73 height 19
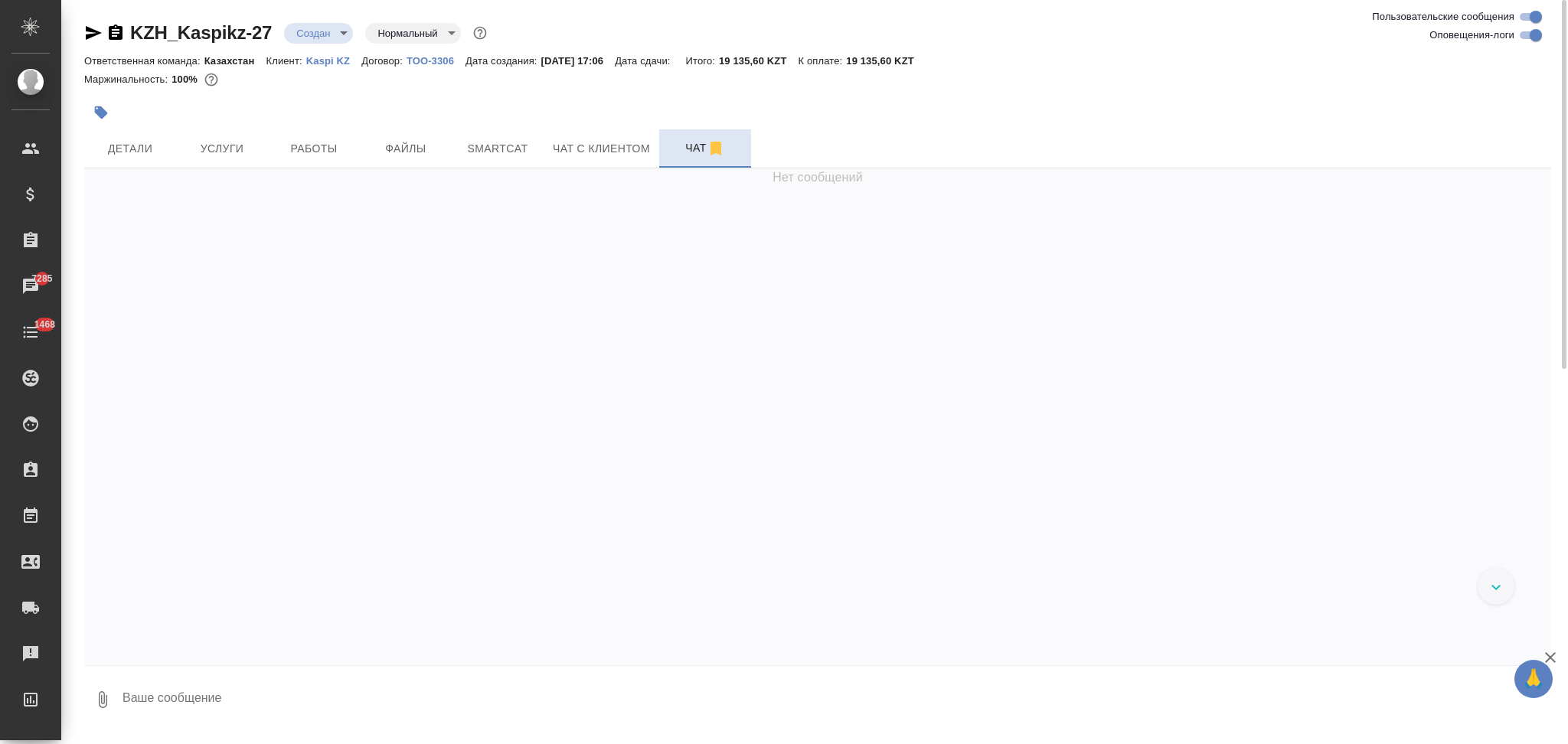
scroll to position [198, 0]
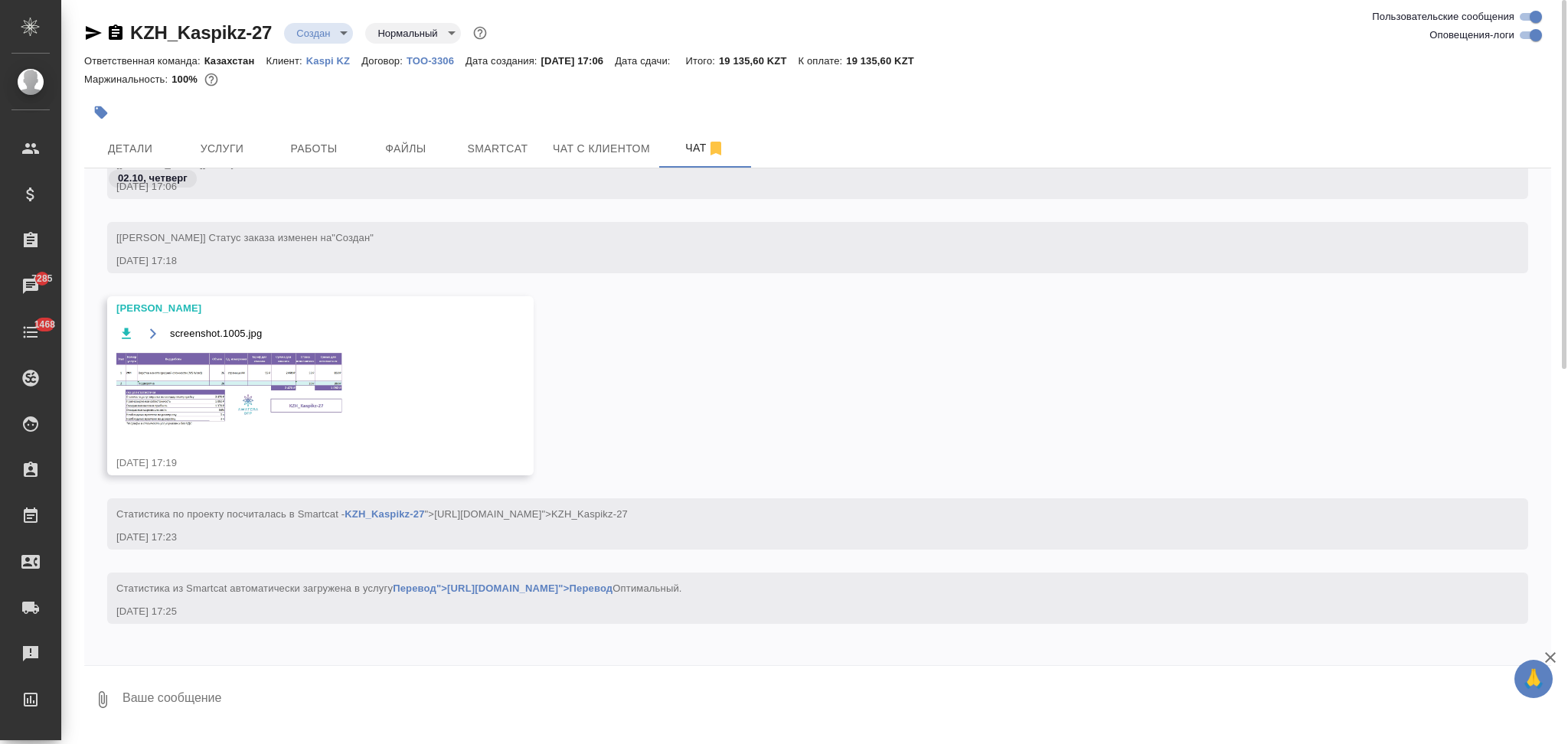
click at [191, 379] on img at bounding box center [232, 389] width 230 height 78
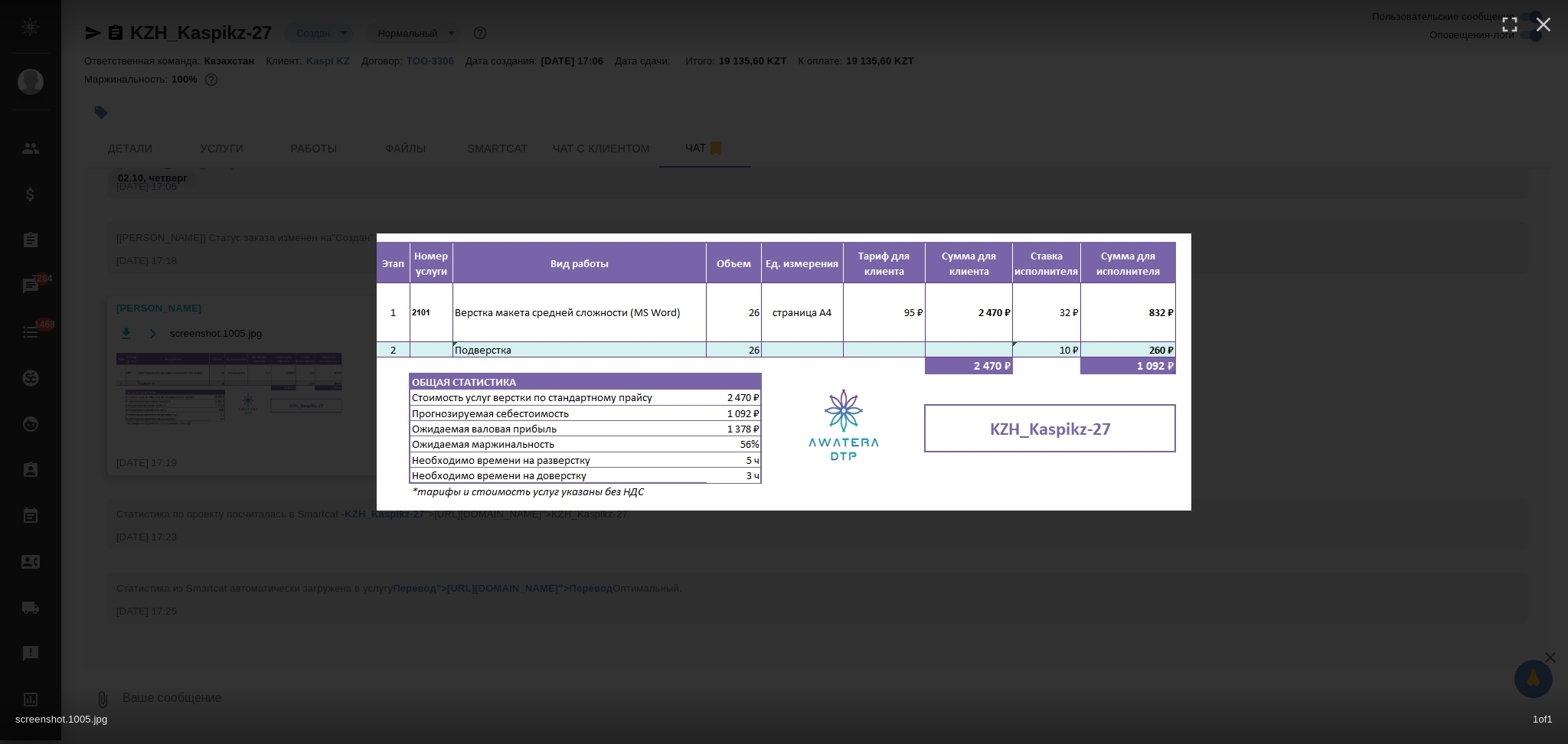
click at [336, 228] on div "screenshot.1005.jpg 1 of 1" at bounding box center [784, 372] width 1568 height 744
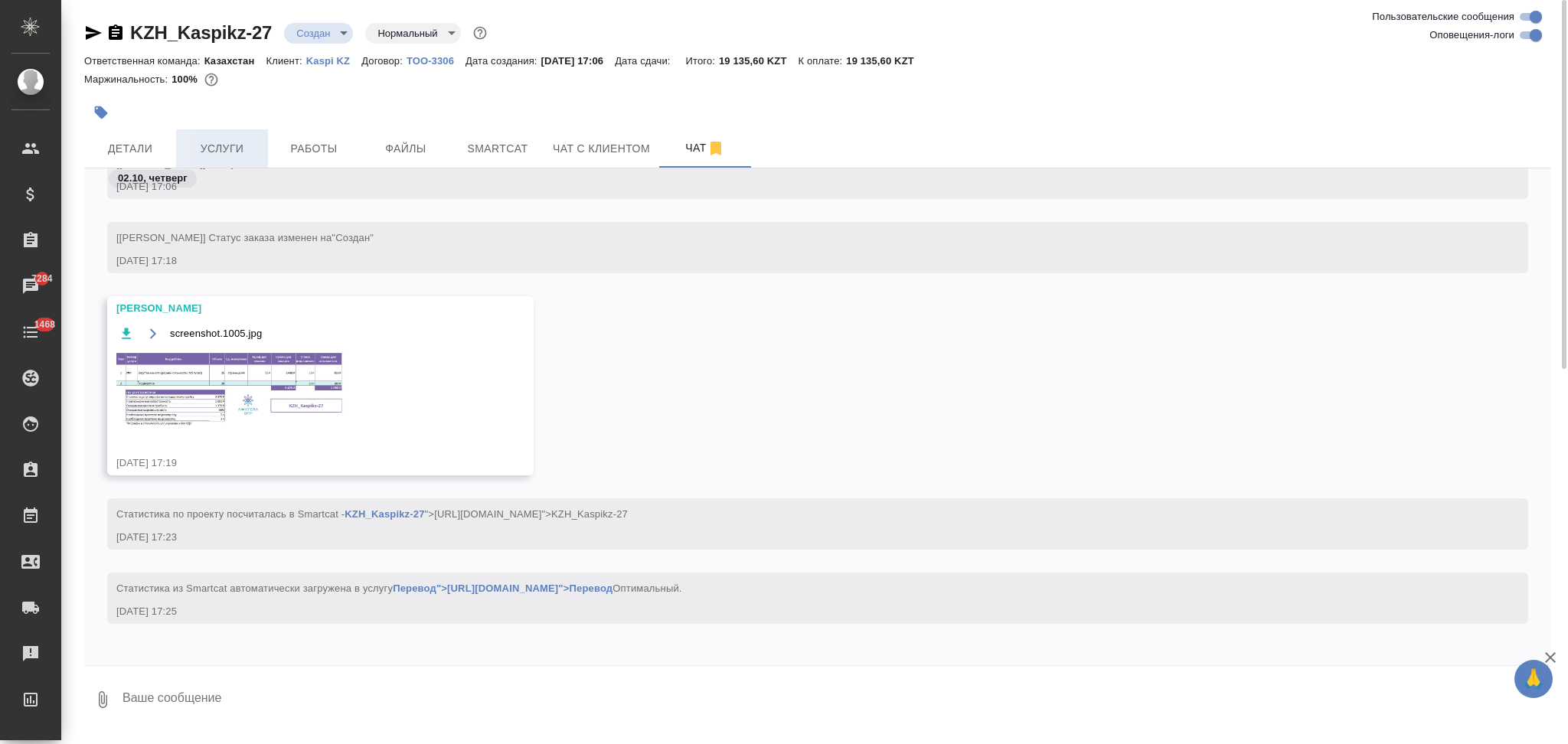
click at [220, 146] on span "Услуги" at bounding box center [222, 149] width 73 height 19
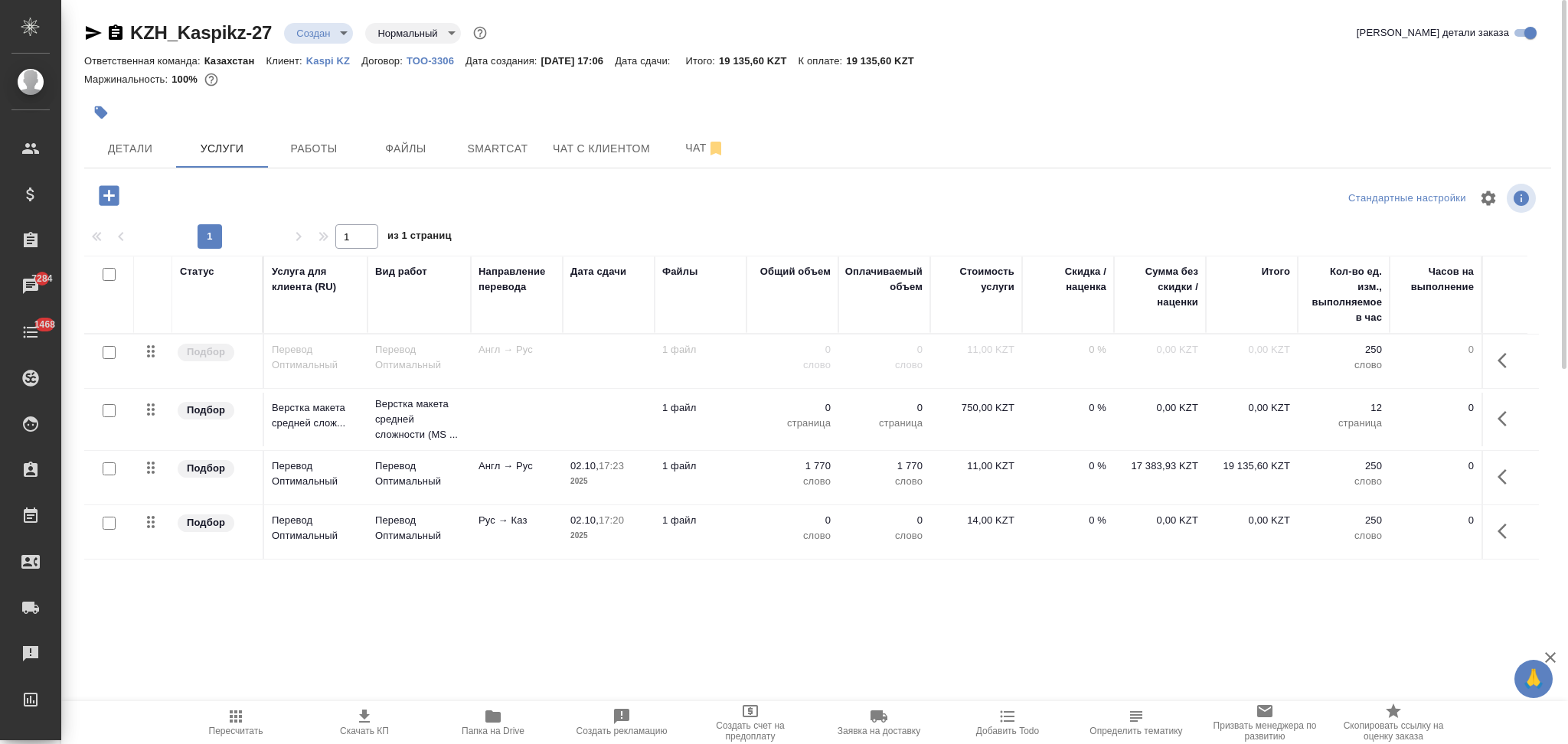
click at [549, 421] on td at bounding box center [517, 419] width 92 height 54
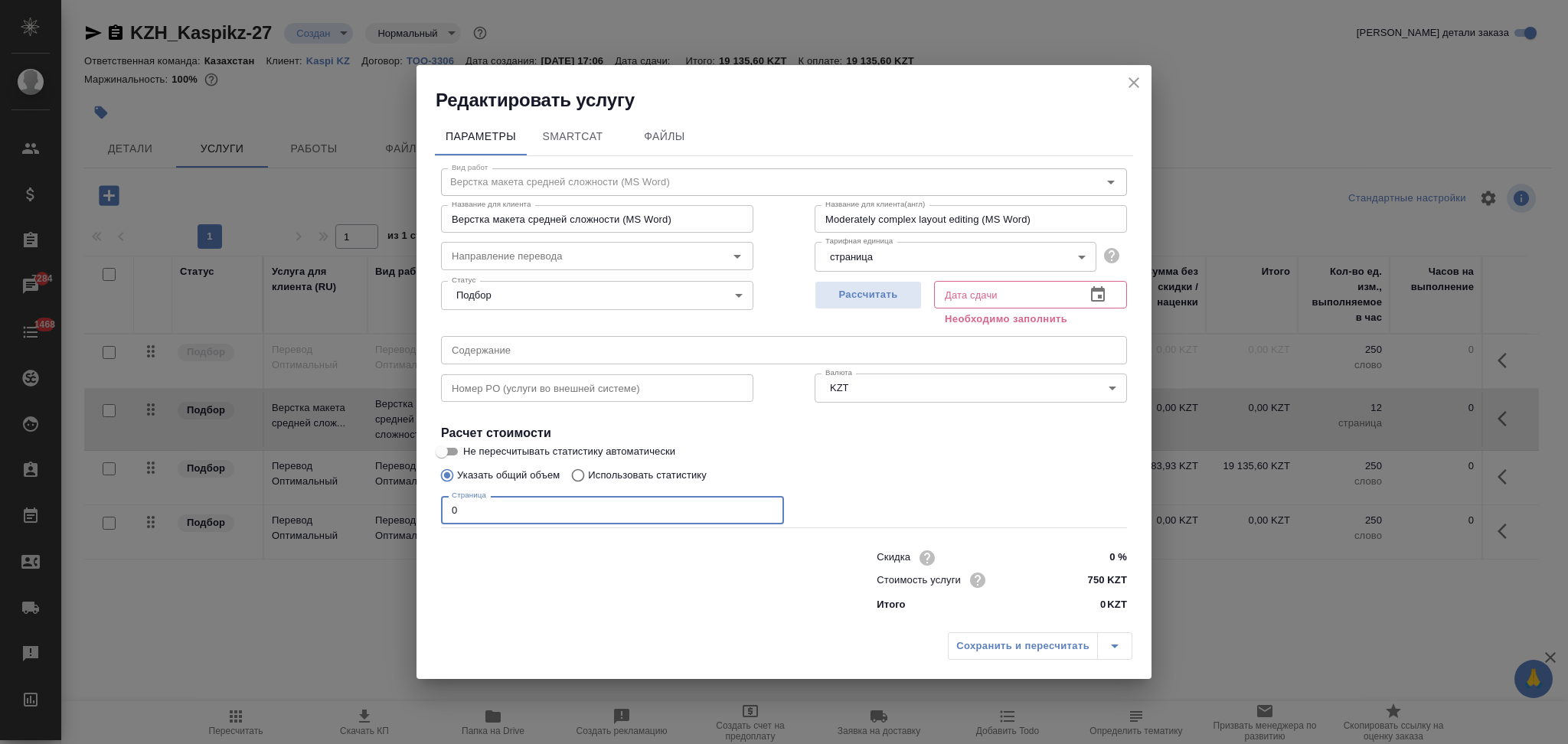
drag, startPoint x: 464, startPoint y: 509, endPoint x: 431, endPoint y: 508, distance: 33.0
click at [431, 508] on div "Параметры SmartCat Файлы Вид работ Верстка макета средней сложности (MS Word) В…" at bounding box center [784, 369] width 735 height 513
type input "26"
click at [824, 290] on span "Рассчитать" at bounding box center [869, 294] width 90 height 18
type input "03.10.2025 11:40"
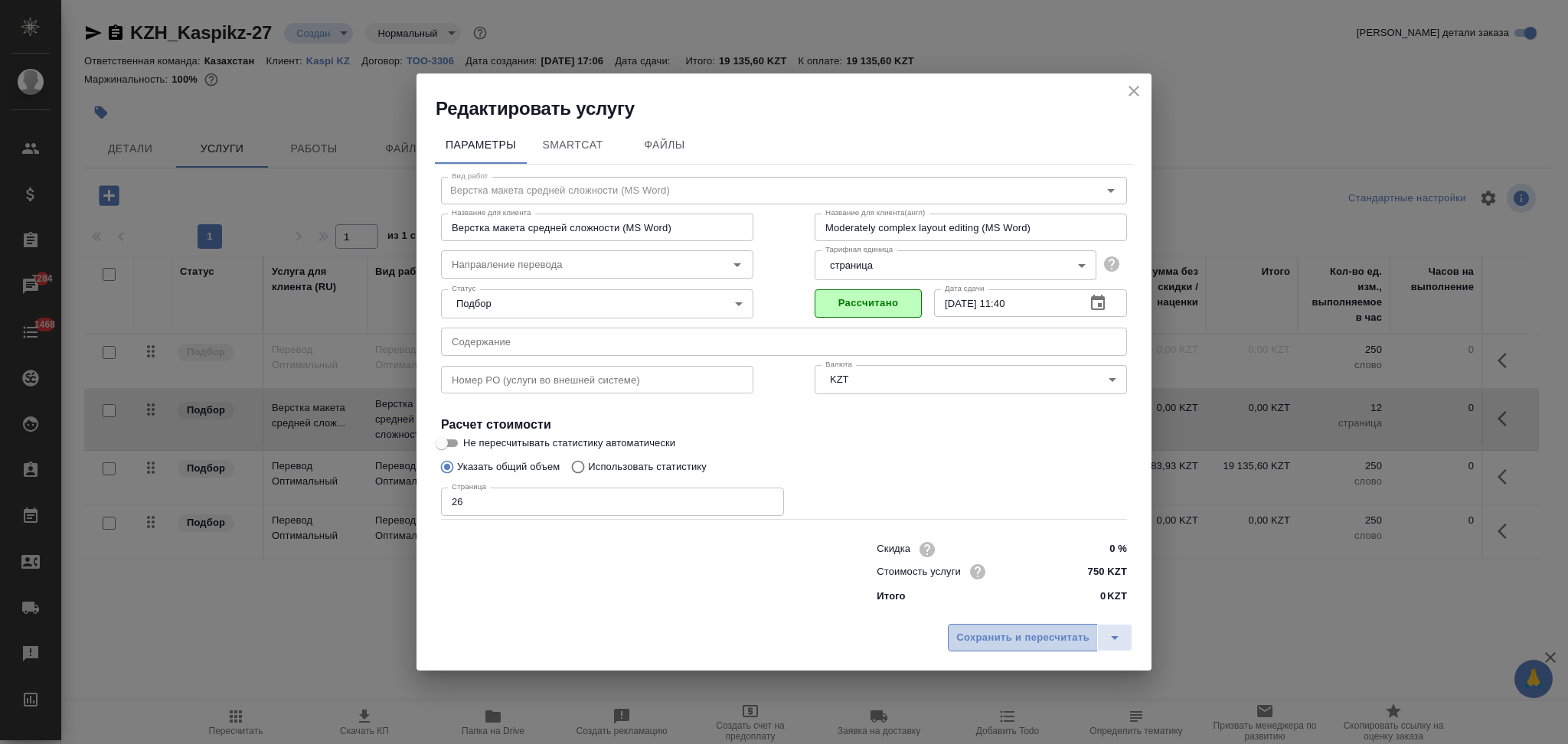
click at [996, 629] on span "Сохранить и пересчитать" at bounding box center [1023, 638] width 134 height 18
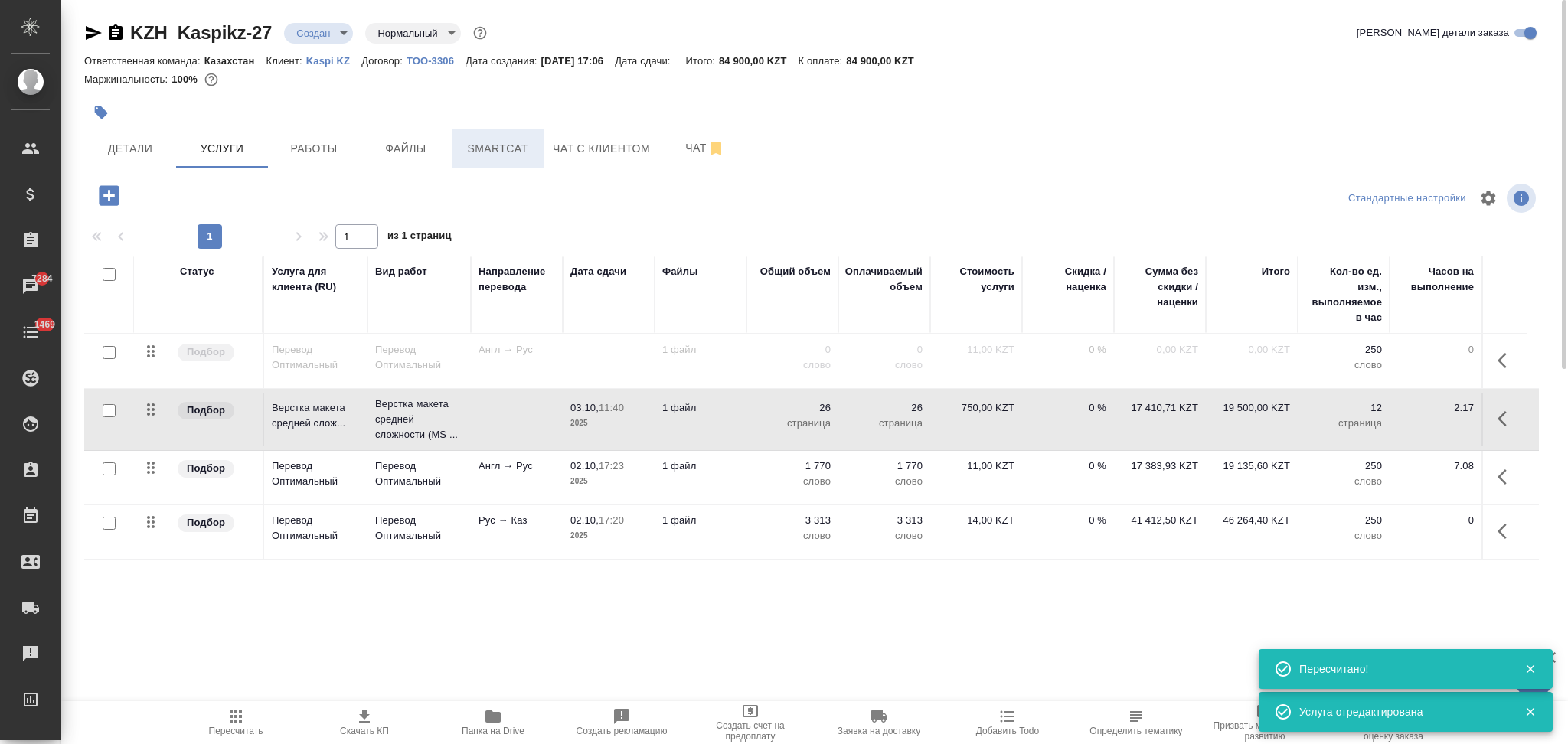
click at [498, 146] on span "Smartcat" at bounding box center [498, 149] width 73 height 19
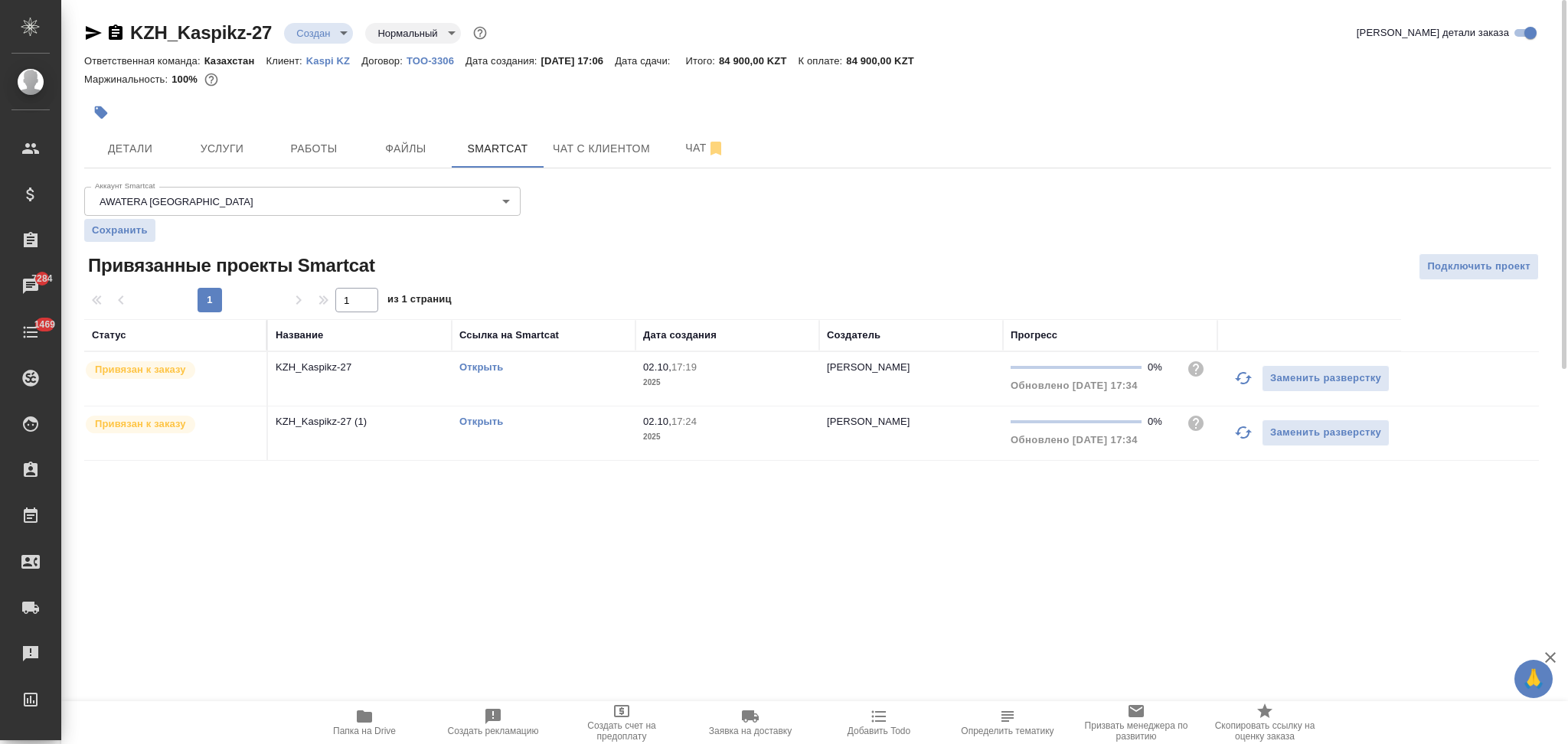
click at [475, 362] on link "Открыть" at bounding box center [481, 367] width 43 height 11
click at [232, 146] on span "Услуги" at bounding box center [222, 149] width 73 height 19
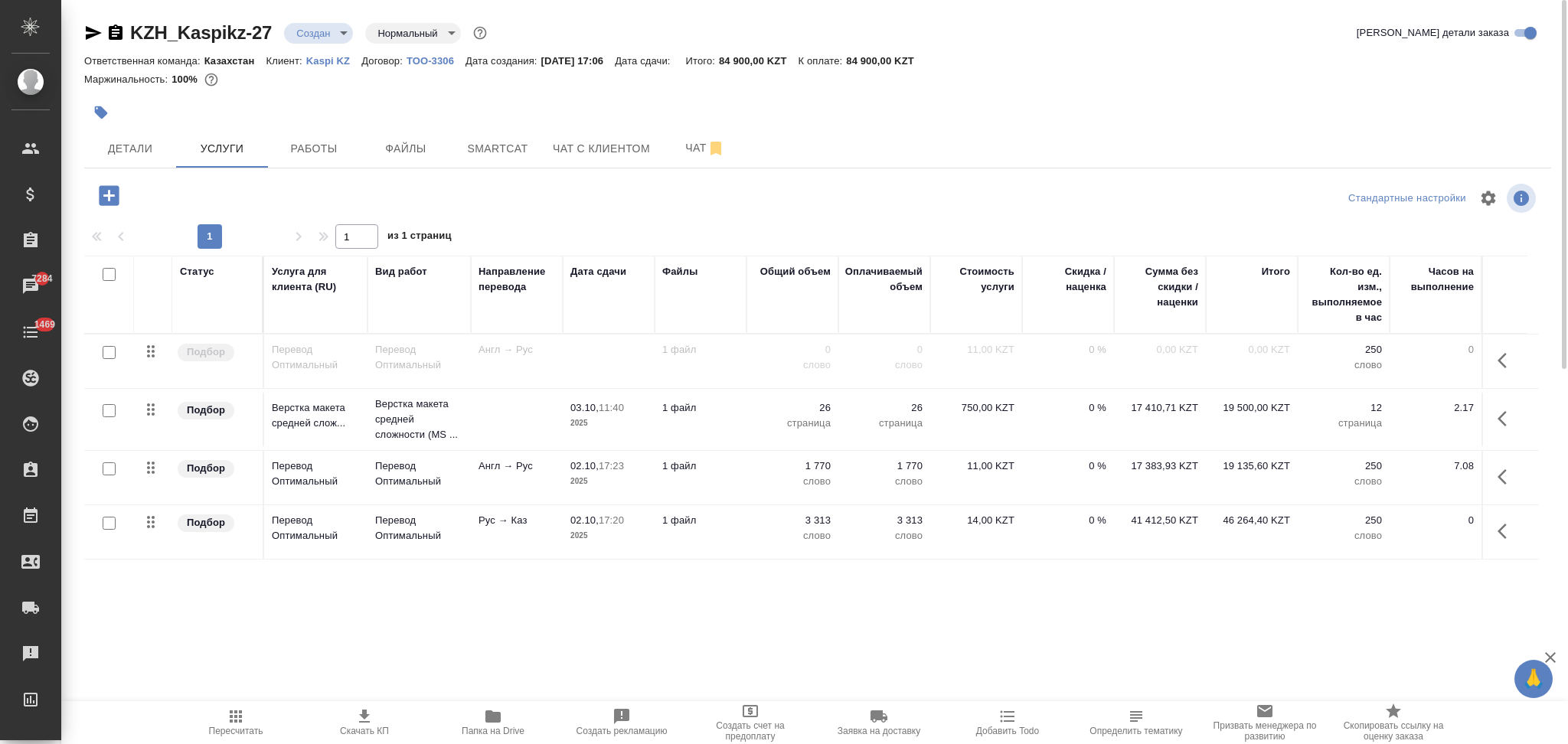
click at [716, 530] on td "1 файл" at bounding box center [701, 531] width 92 height 54
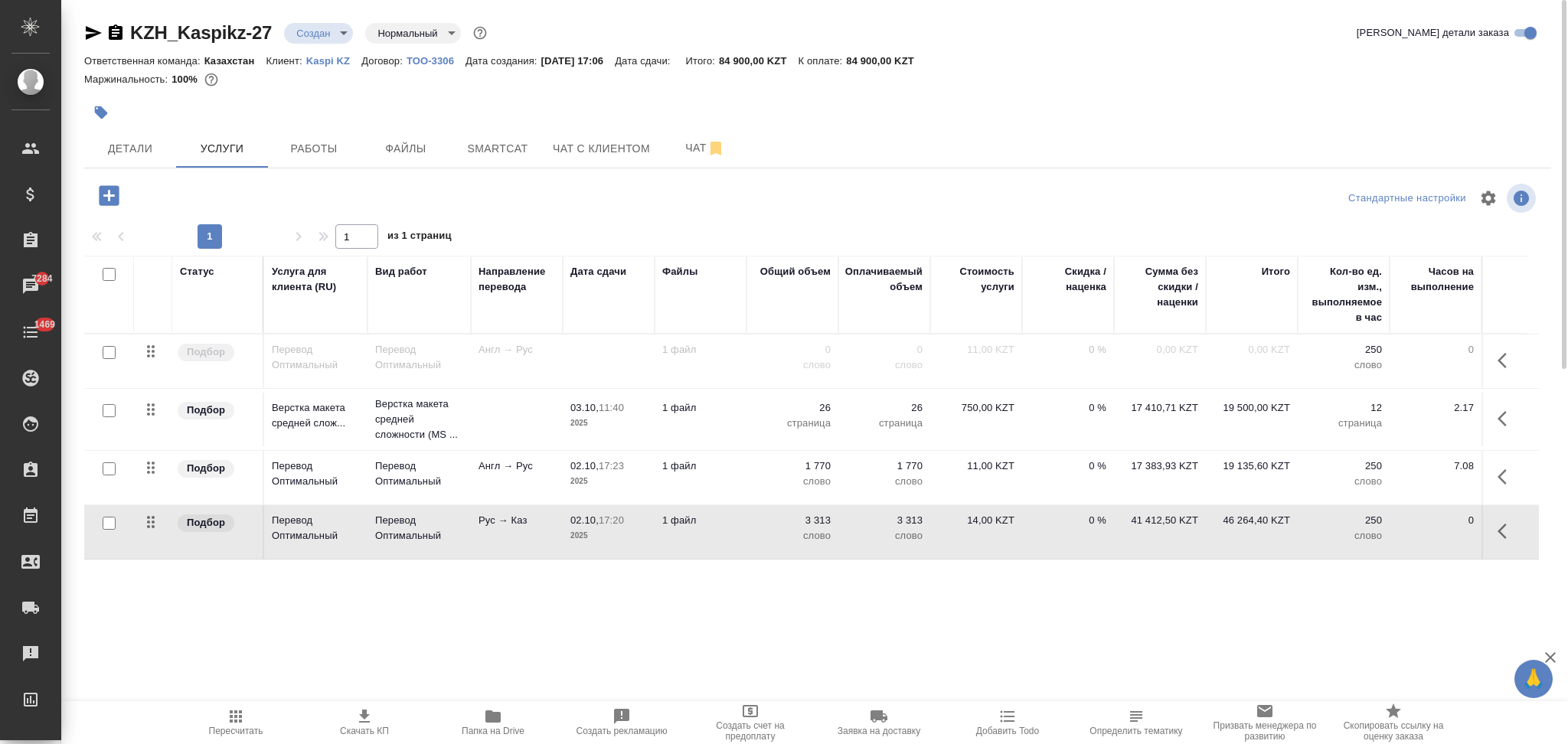
click at [716, 530] on td "1 файл" at bounding box center [701, 531] width 92 height 54
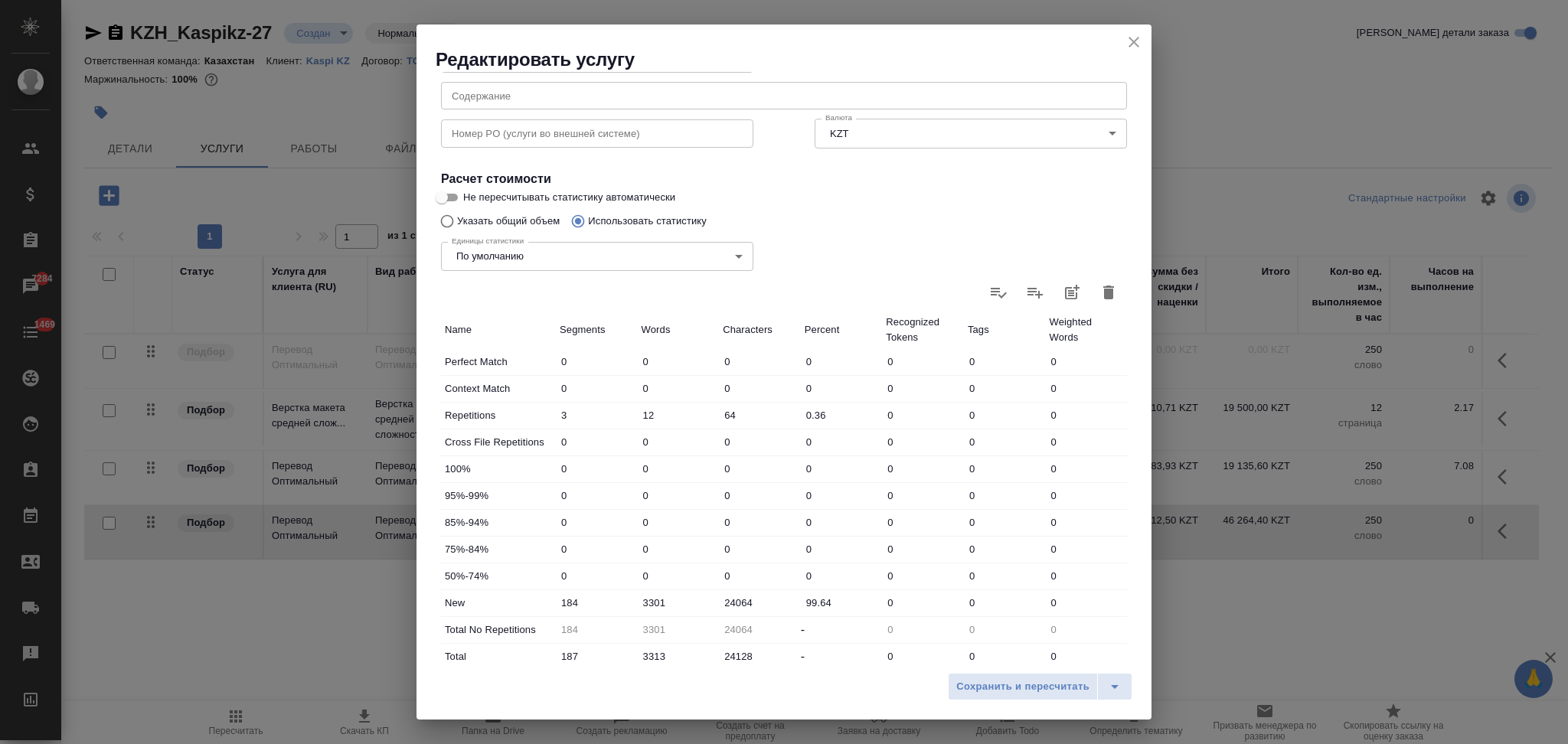
scroll to position [300, 0]
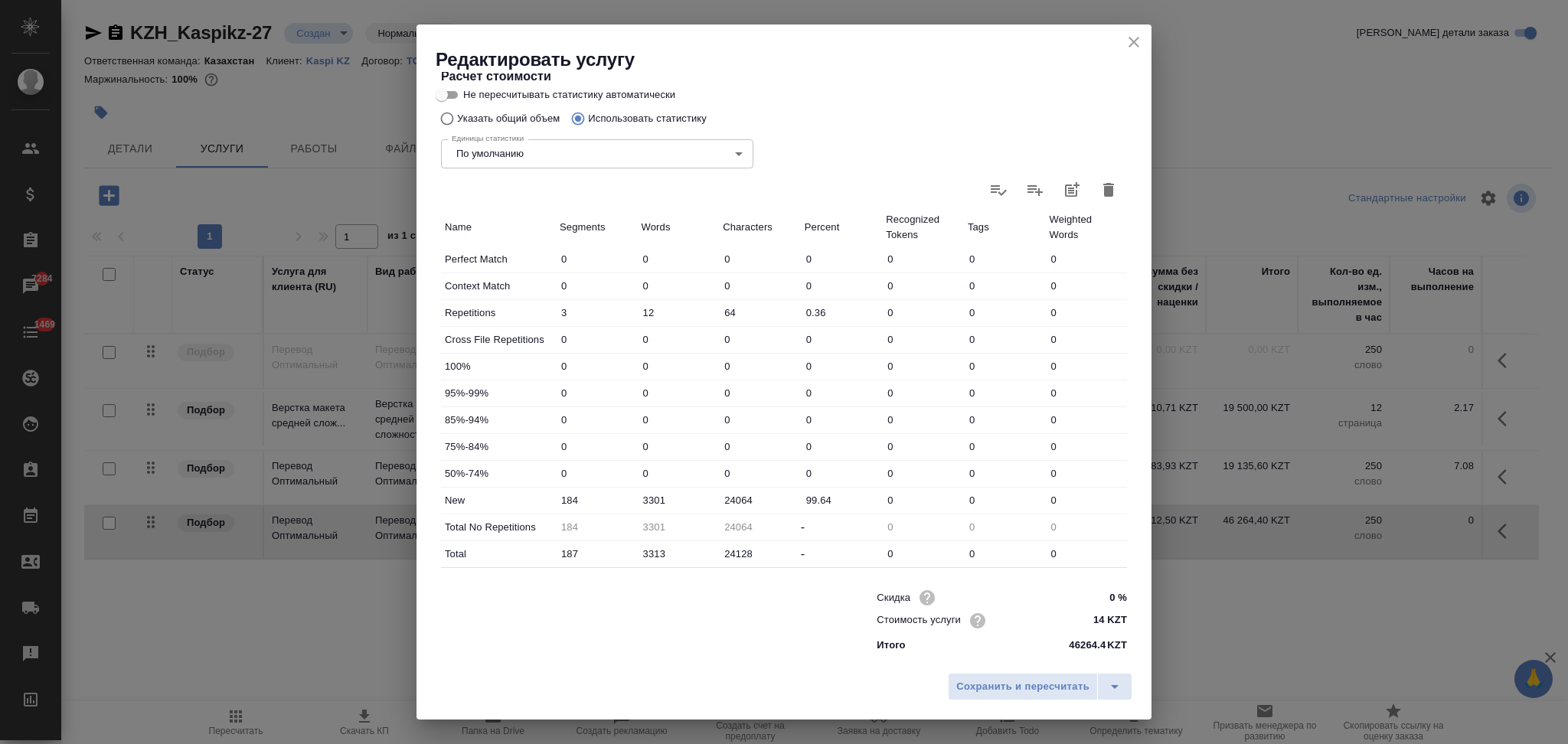
click at [1104, 195] on icon "button" at bounding box center [1109, 189] width 10 height 14
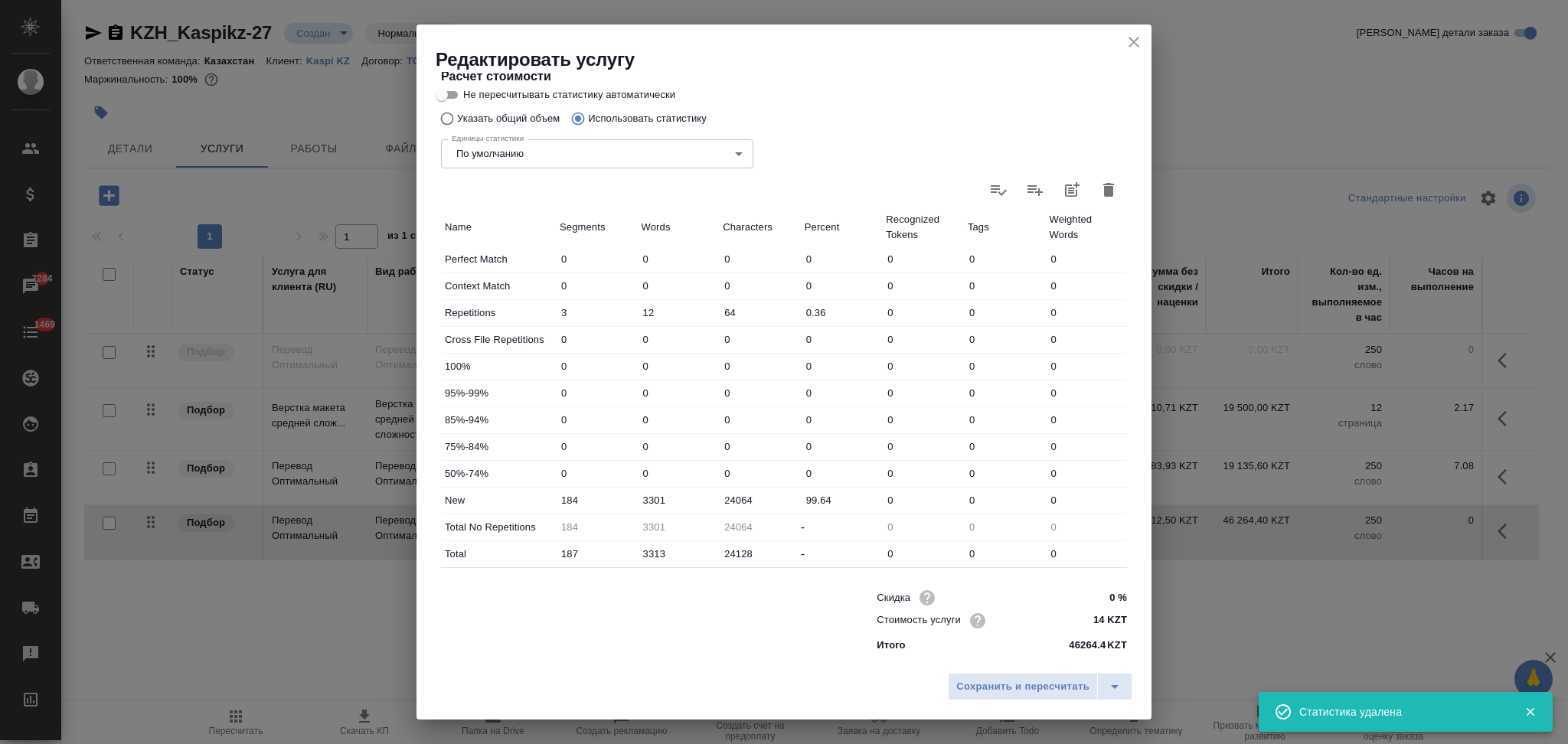
type input "0"
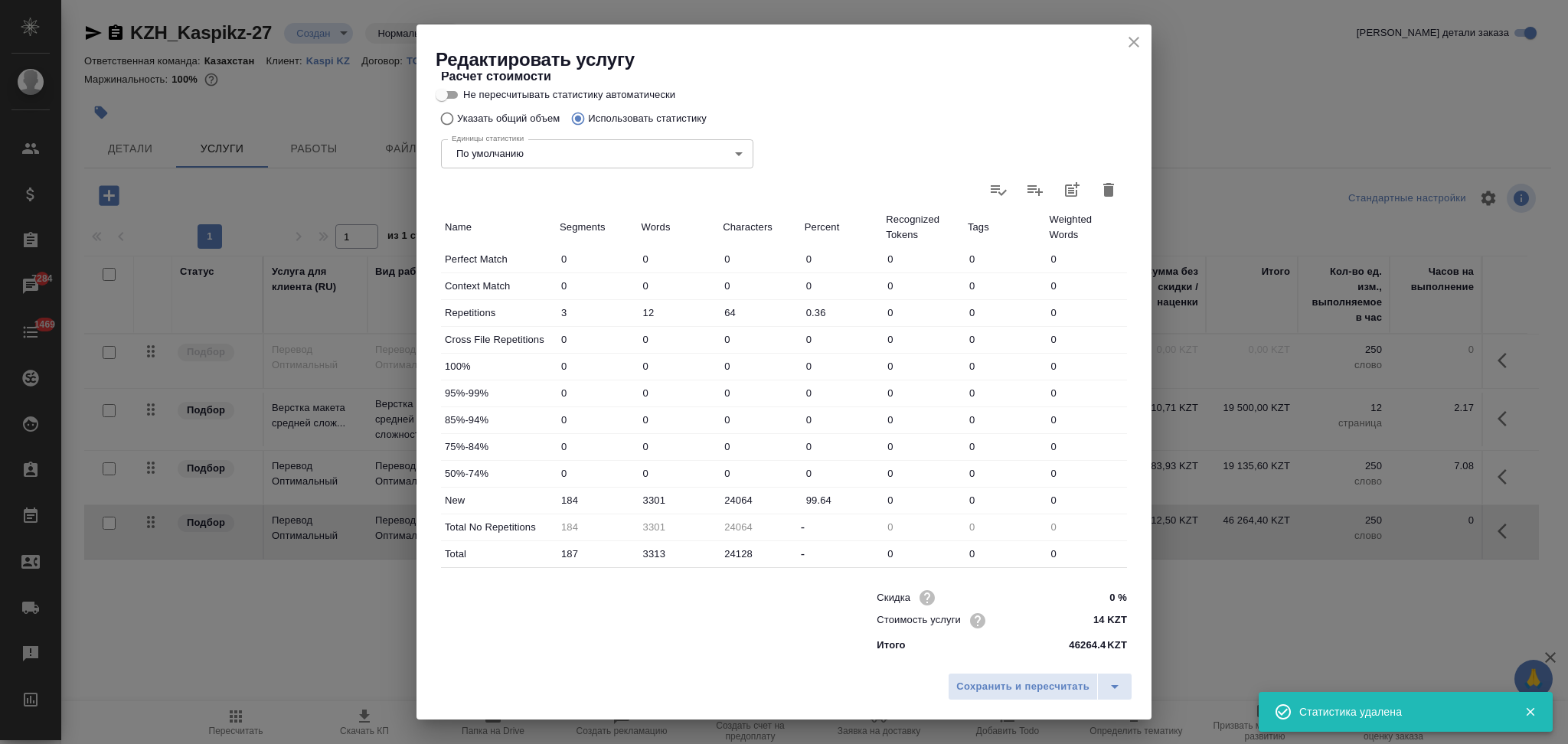
type input "0"
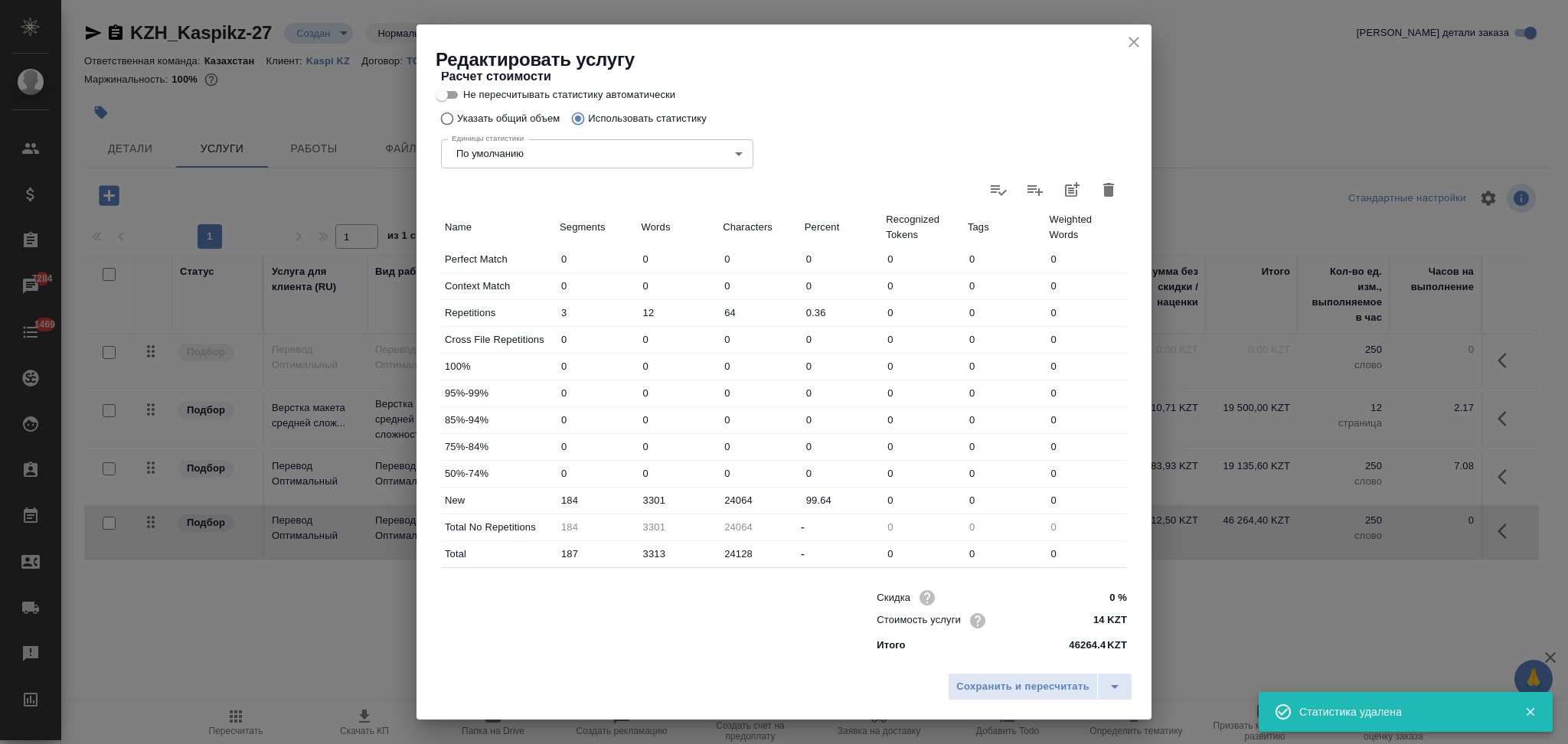
type input "0"
click at [1099, 190] on icon at bounding box center [1109, 190] width 19 height 19
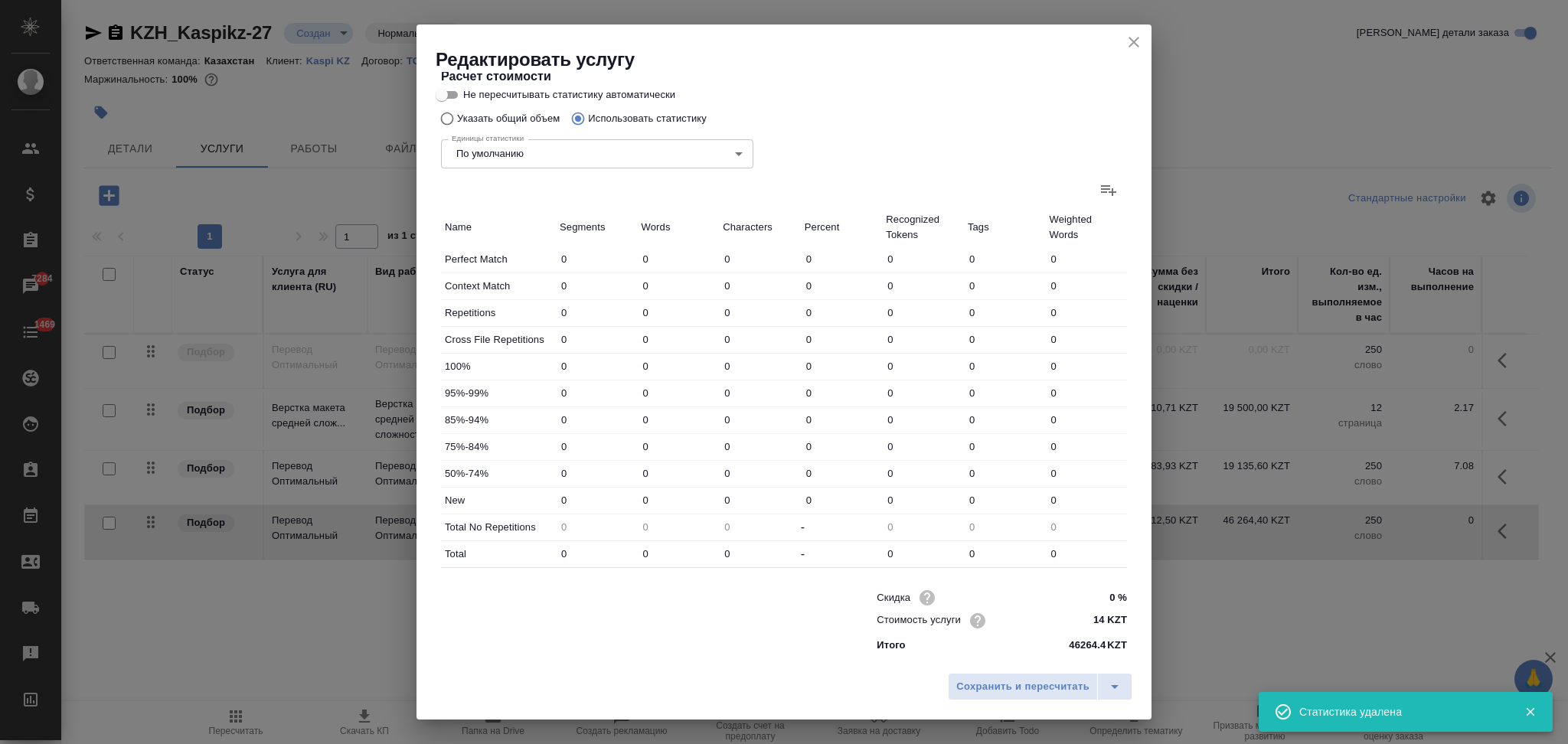
click at [0, 0] on input "file" at bounding box center [0, 0] width 0 height 0
type input "2"
type input "9"
type input "43"
type input "82"
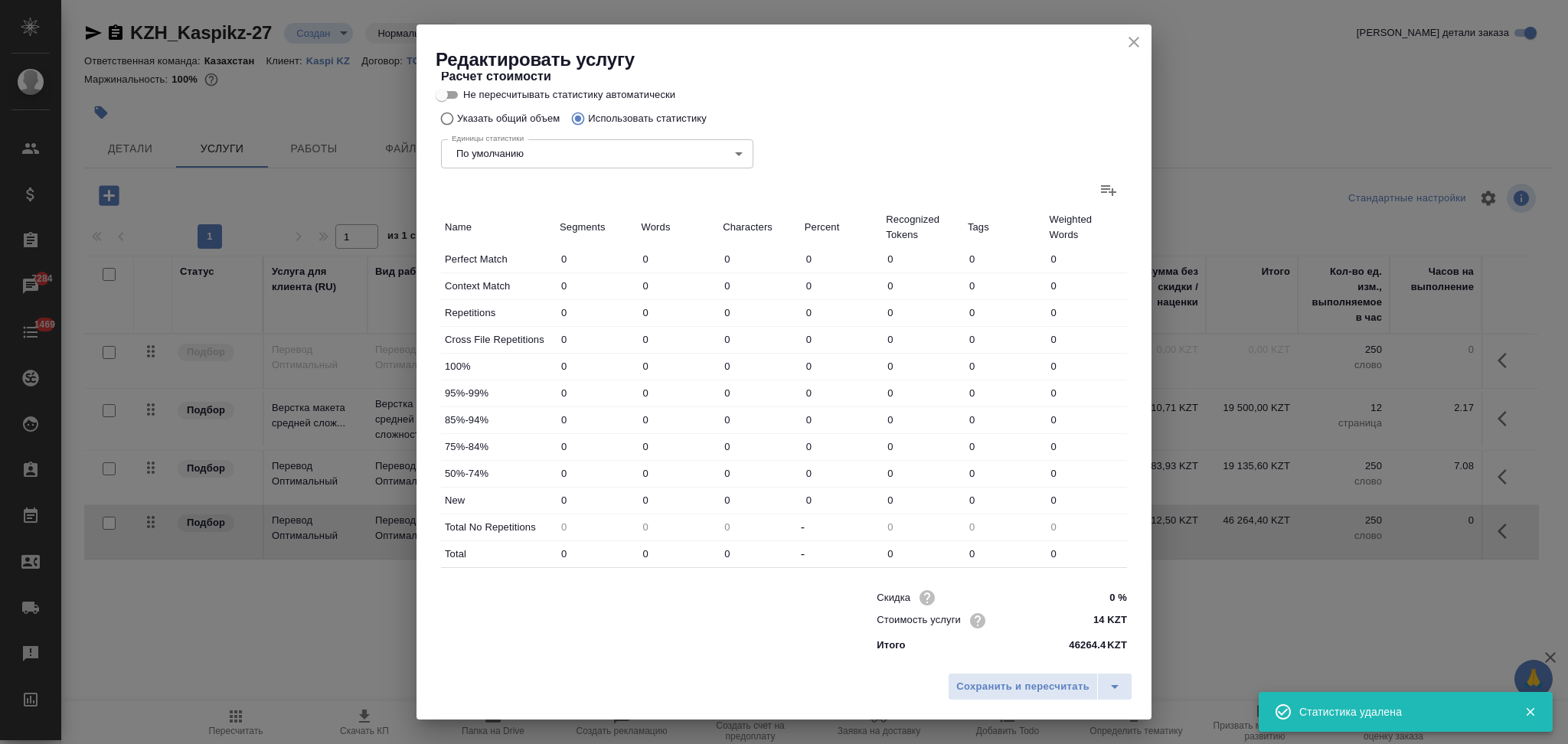
type input "1761"
type input "11680"
type input "82"
type input "1761"
type input "11680"
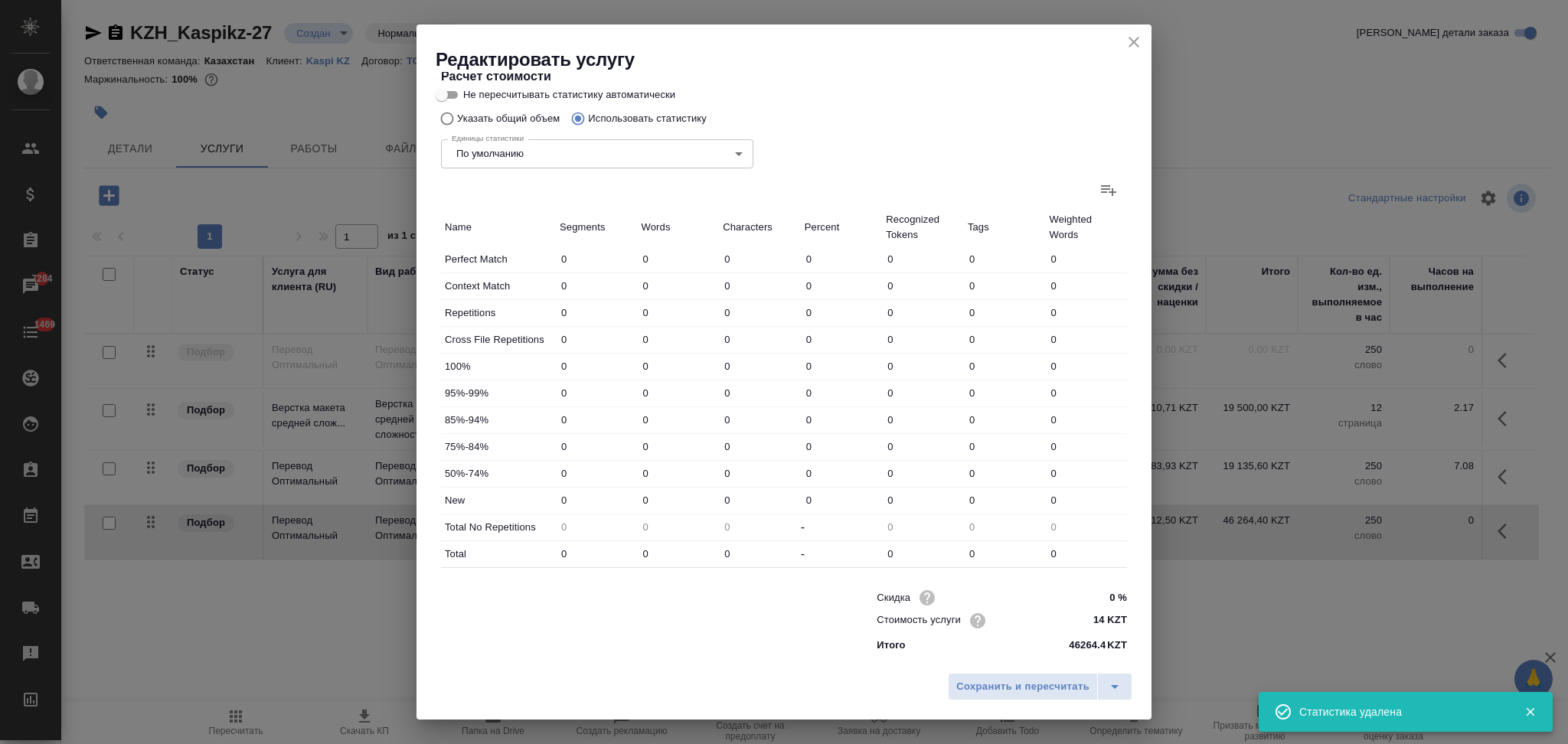
type input "84"
type input "1770"
type input "11723"
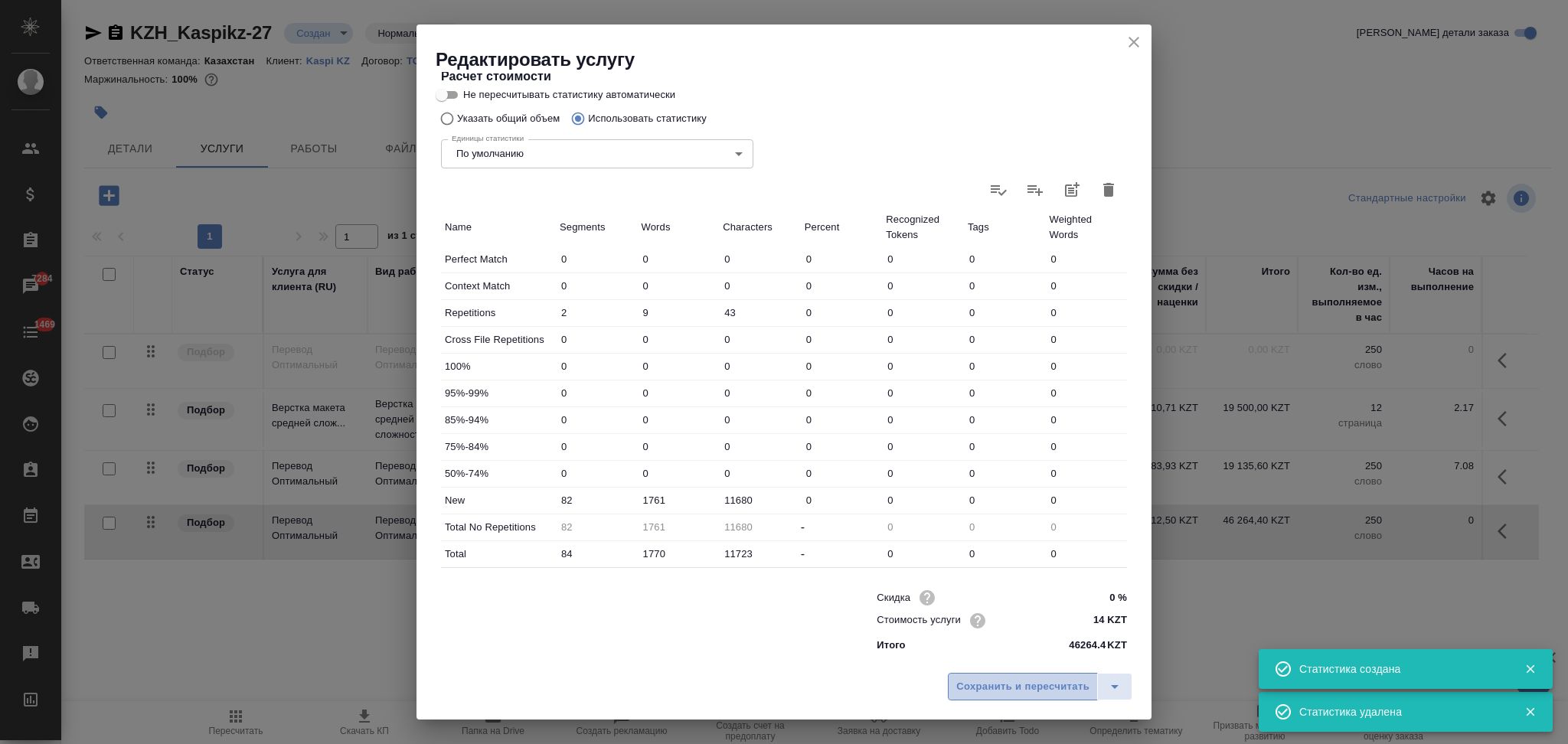
click at [973, 687] on span "Сохранить и пересчитать" at bounding box center [1023, 687] width 134 height 18
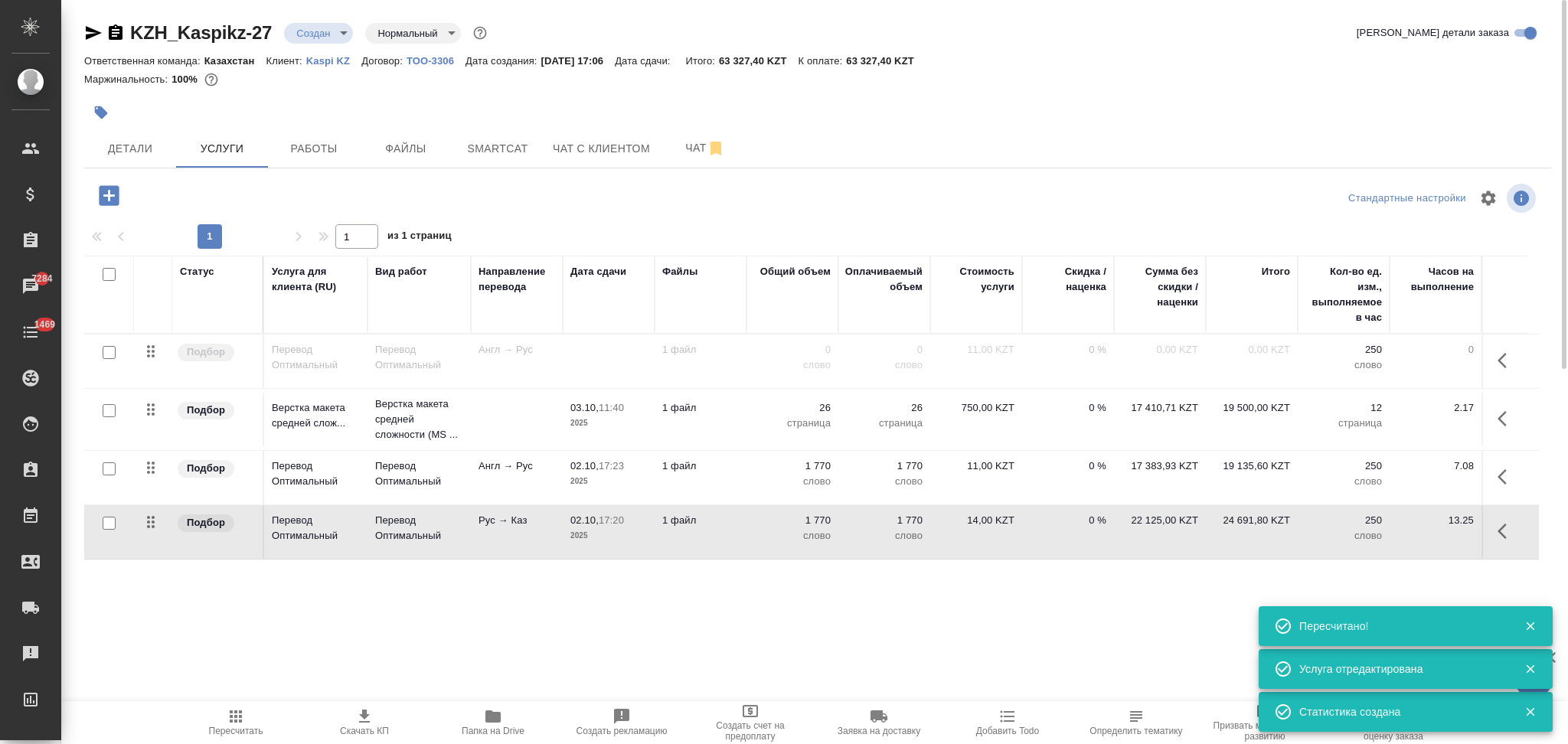
click at [748, 532] on td "1 770 слово" at bounding box center [792, 531] width 92 height 54
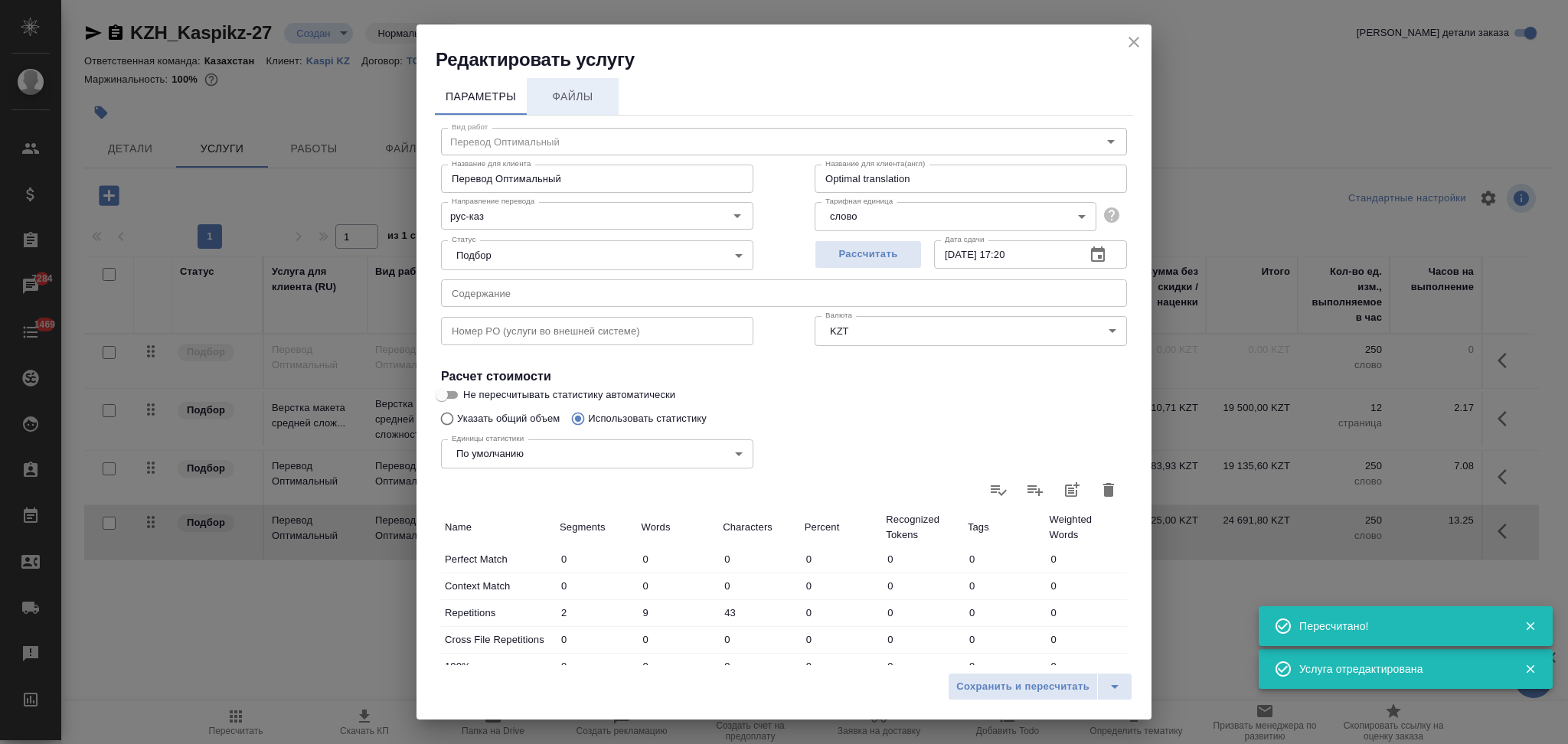
click at [569, 90] on span "Файлы" at bounding box center [573, 97] width 73 height 19
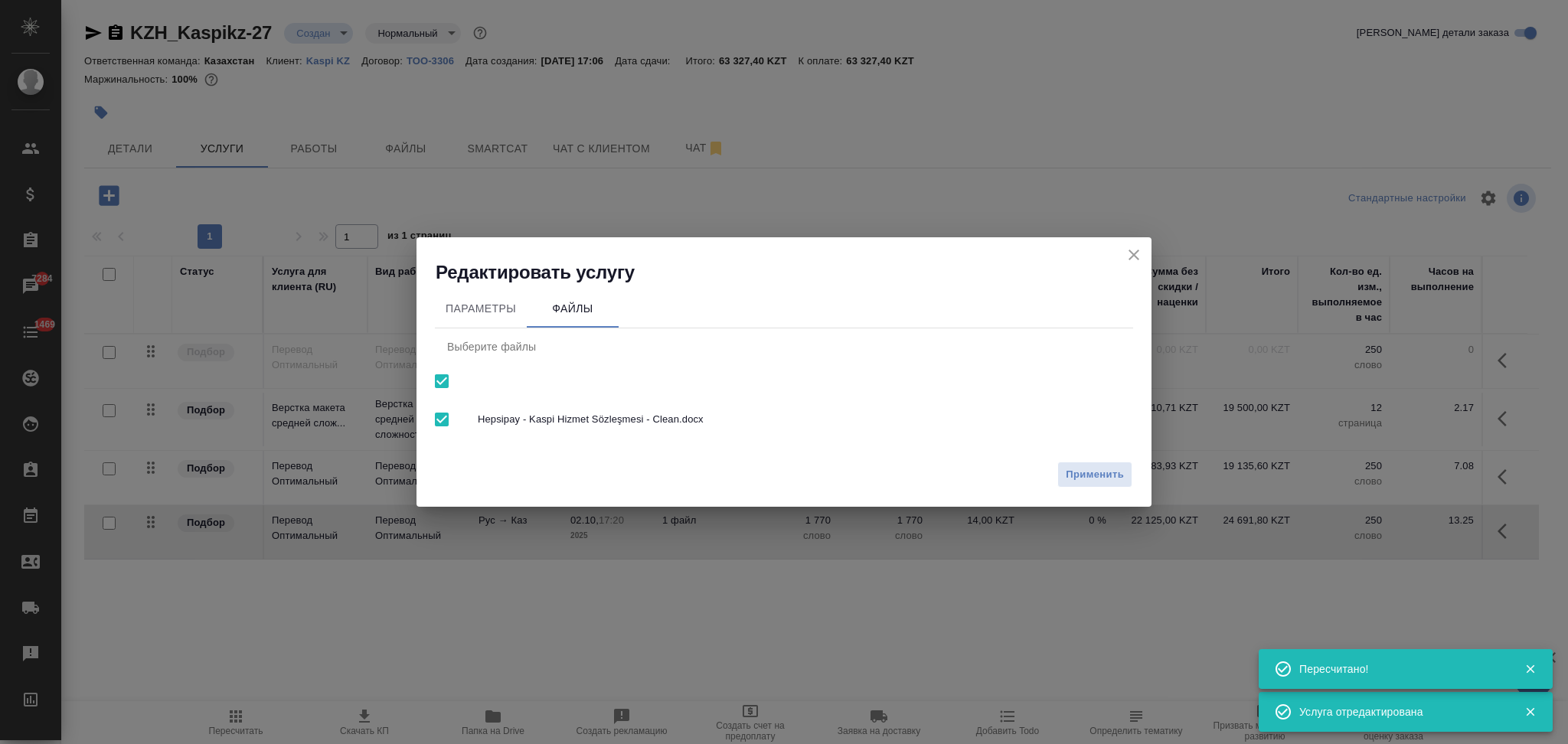
click at [438, 377] on input "checkbox" at bounding box center [441, 381] width 32 height 32
checkbox input "false"
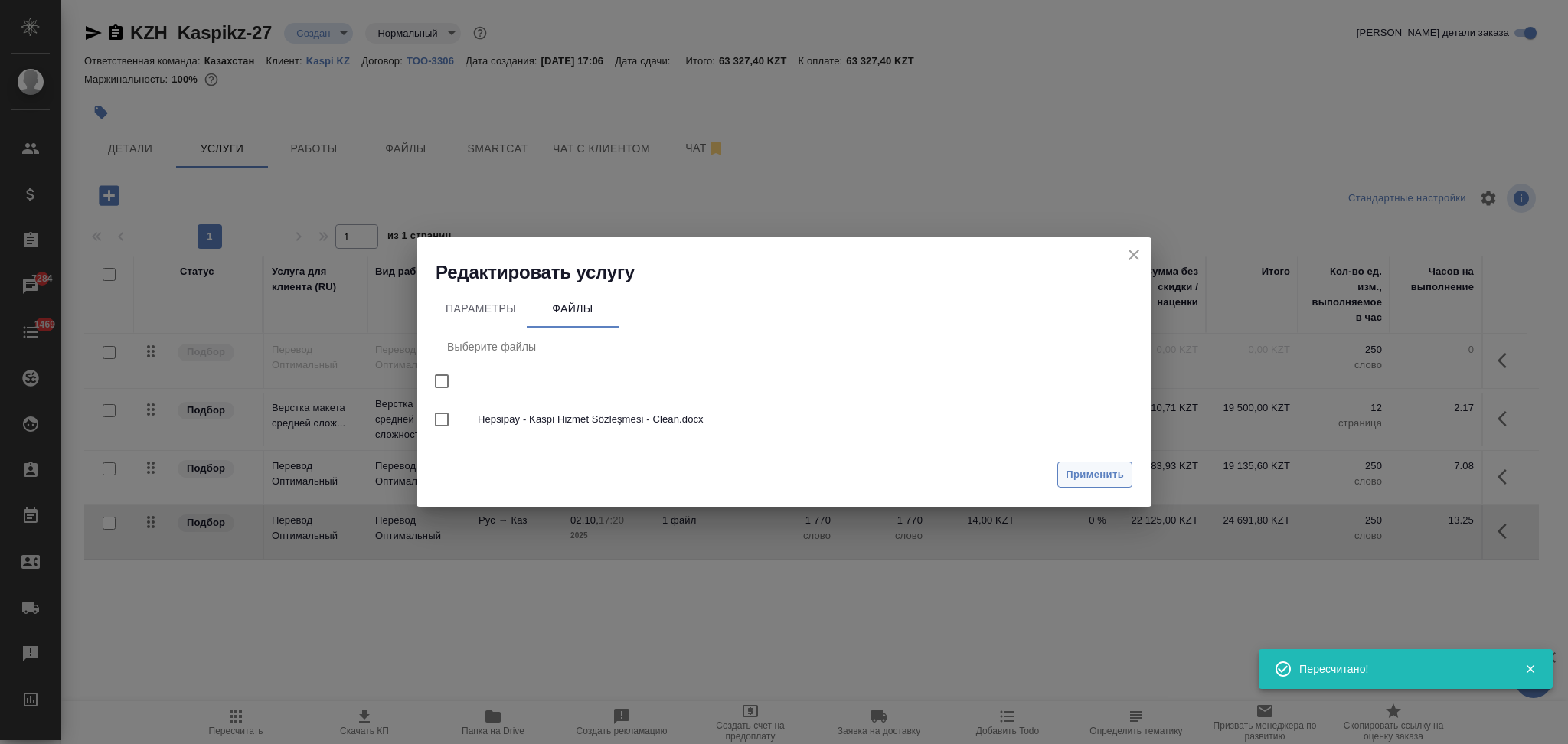
click at [1084, 471] on span "Применить" at bounding box center [1096, 475] width 58 height 18
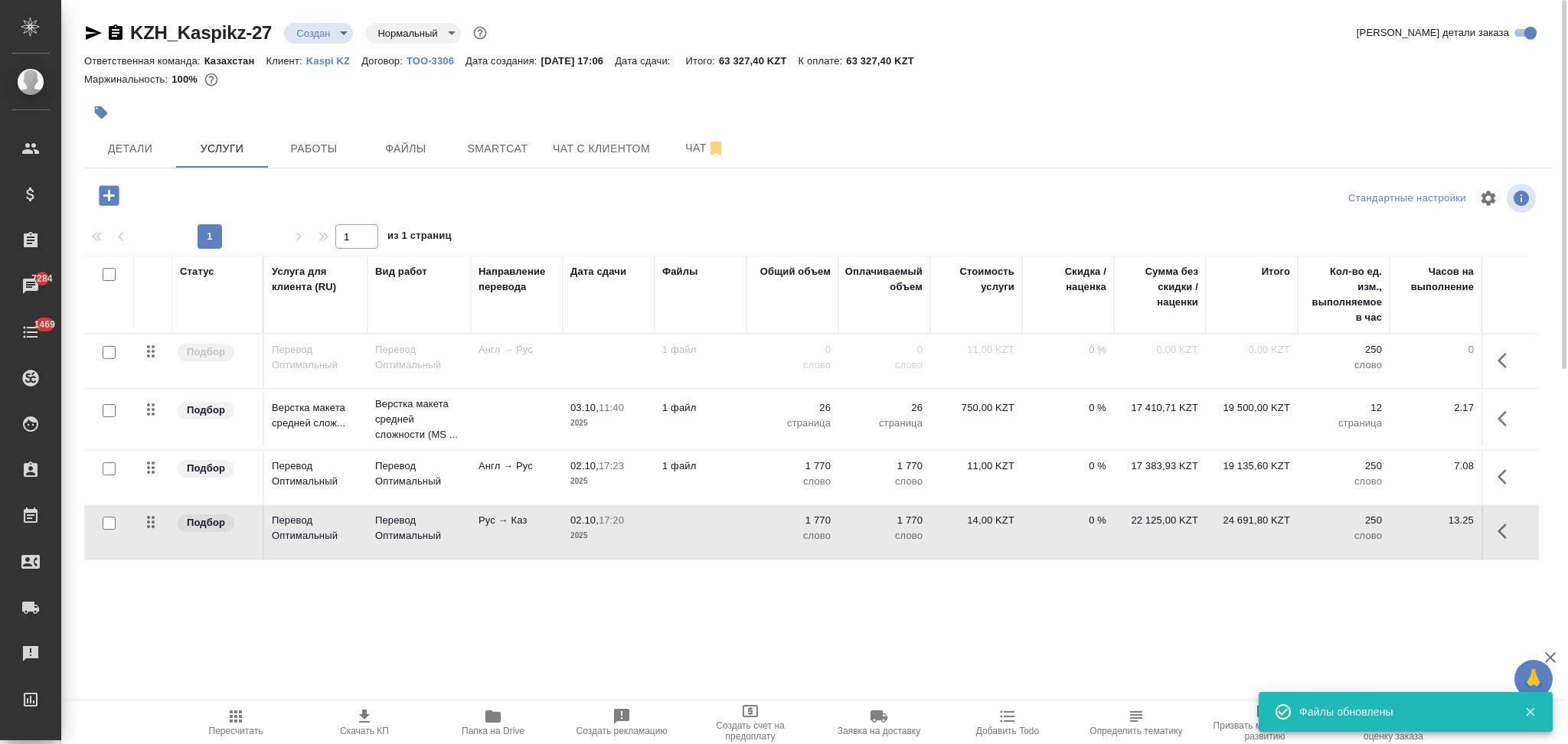
click at [757, 478] on p "слово" at bounding box center [792, 482] width 76 height 15
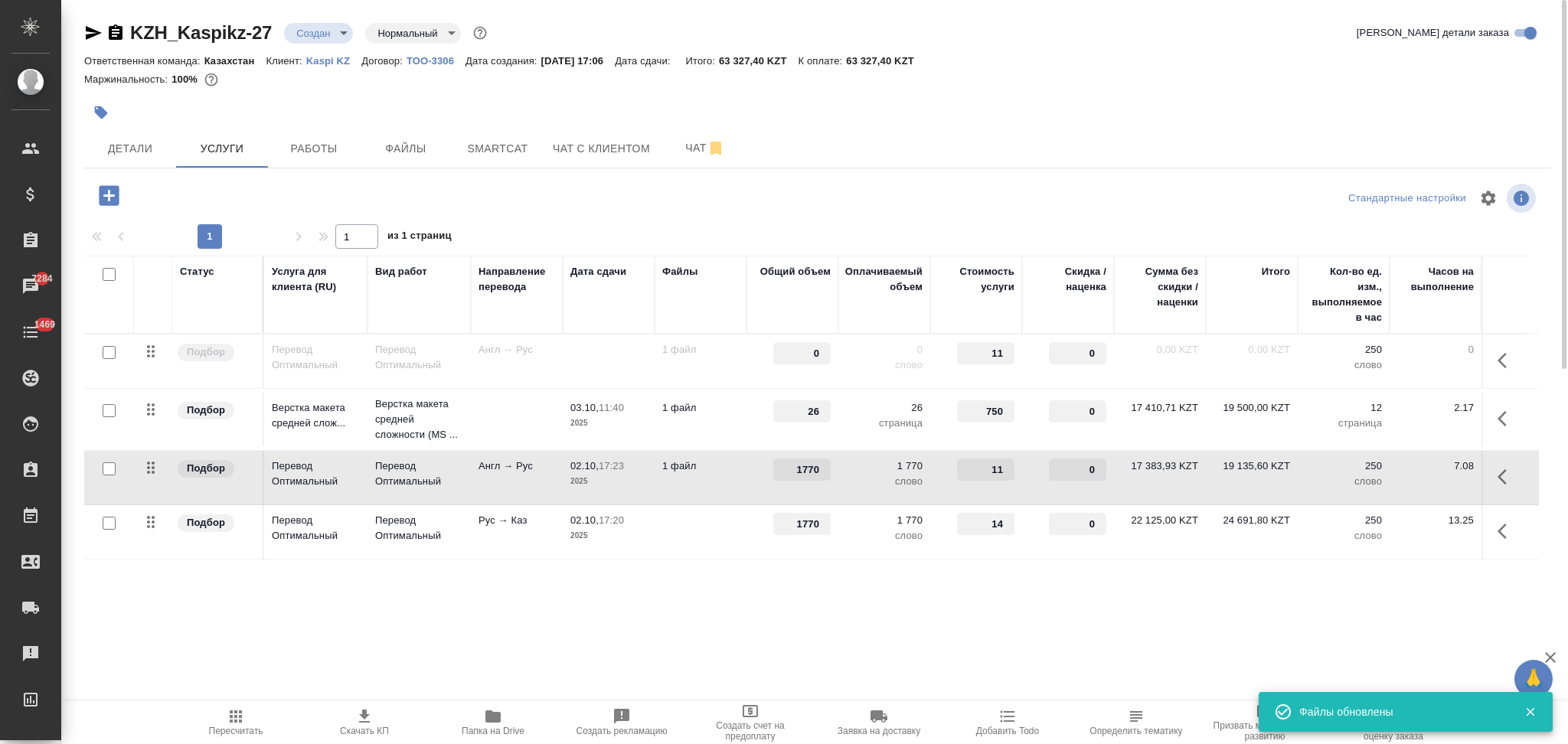
click at [757, 478] on div "1770" at bounding box center [792, 469] width 76 height 23
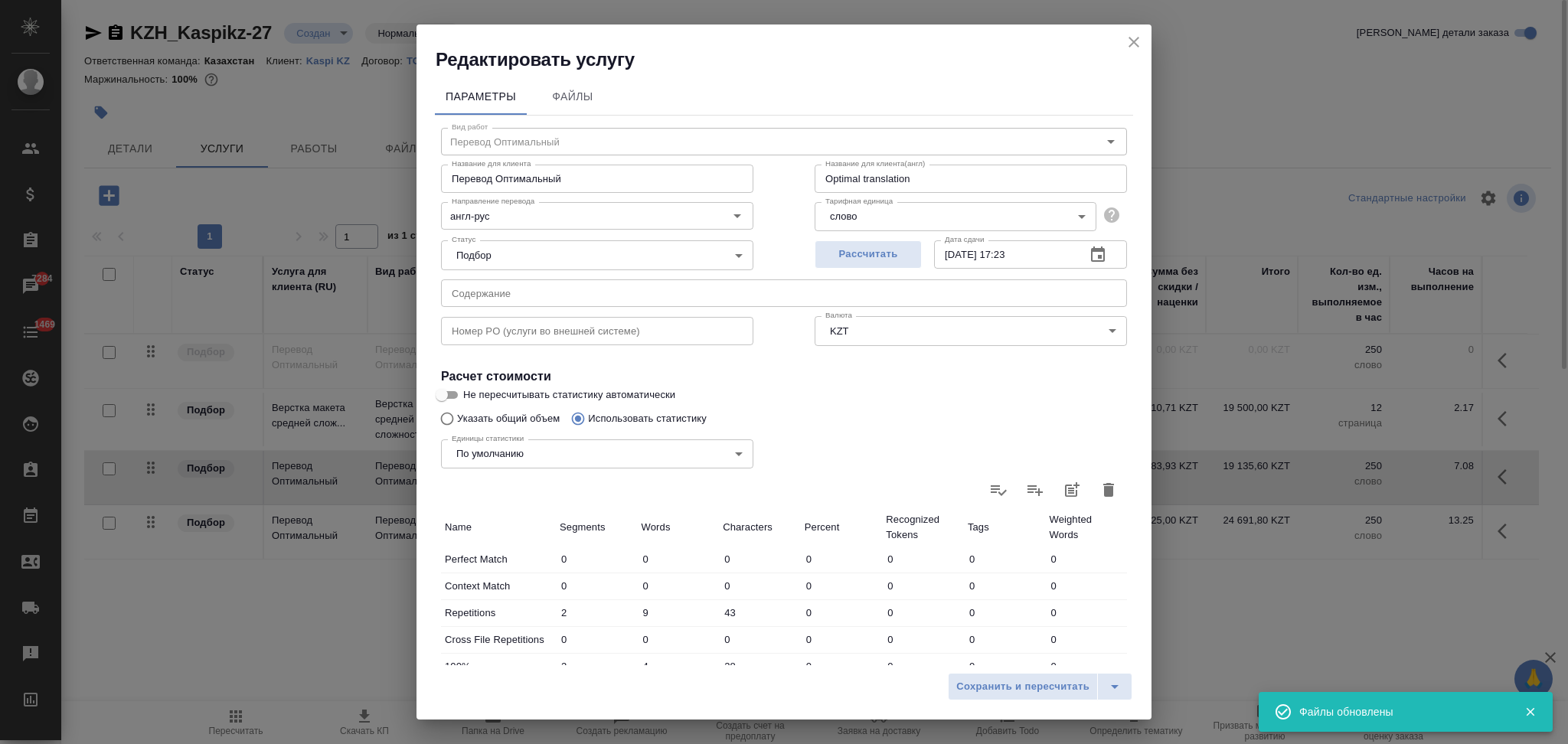
drag, startPoint x: 579, startPoint y: 101, endPoint x: 568, endPoint y: 115, distance: 17.8
click at [582, 101] on span "Файлы" at bounding box center [573, 97] width 73 height 19
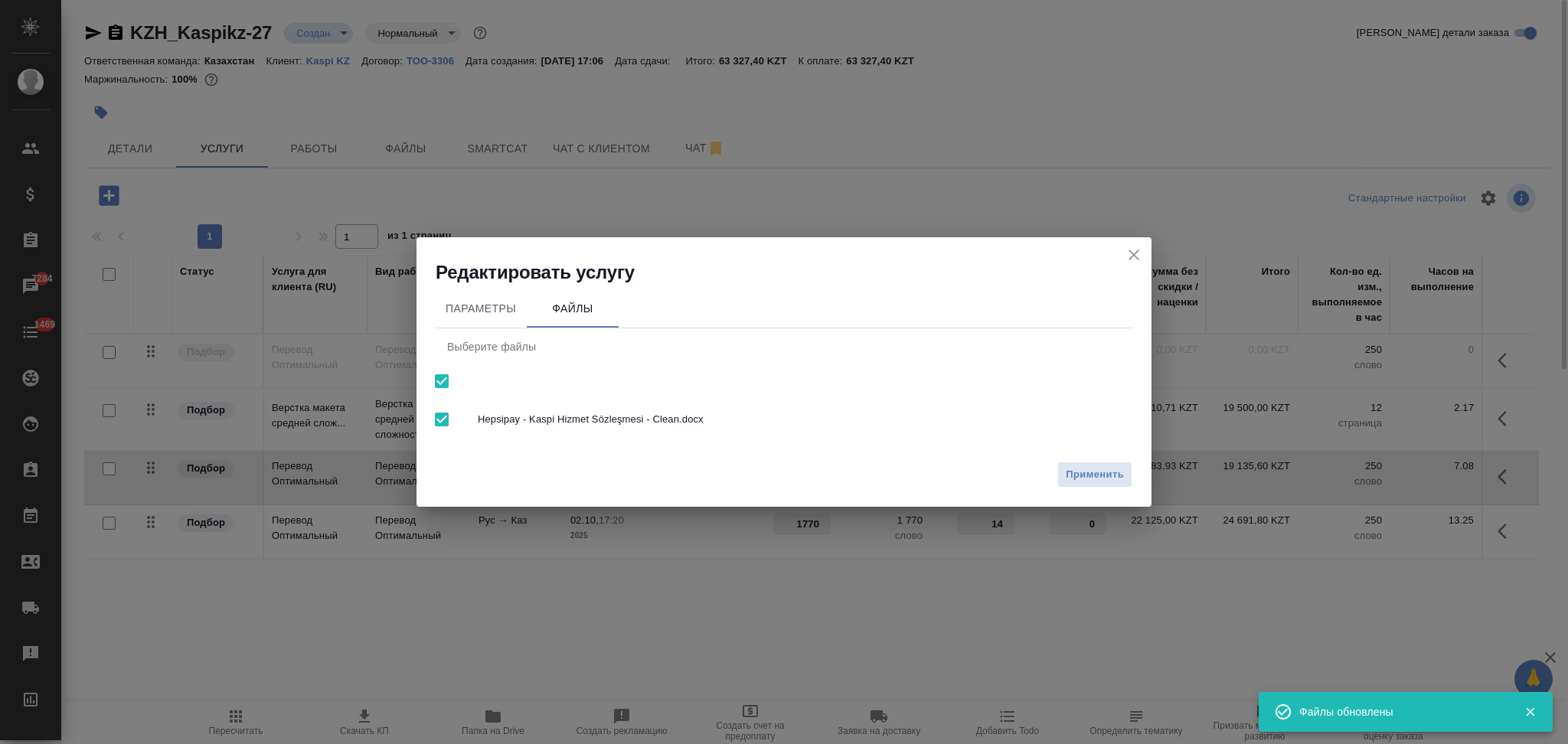
click at [443, 388] on input "checkbox" at bounding box center [441, 381] width 32 height 32
checkbox input "false"
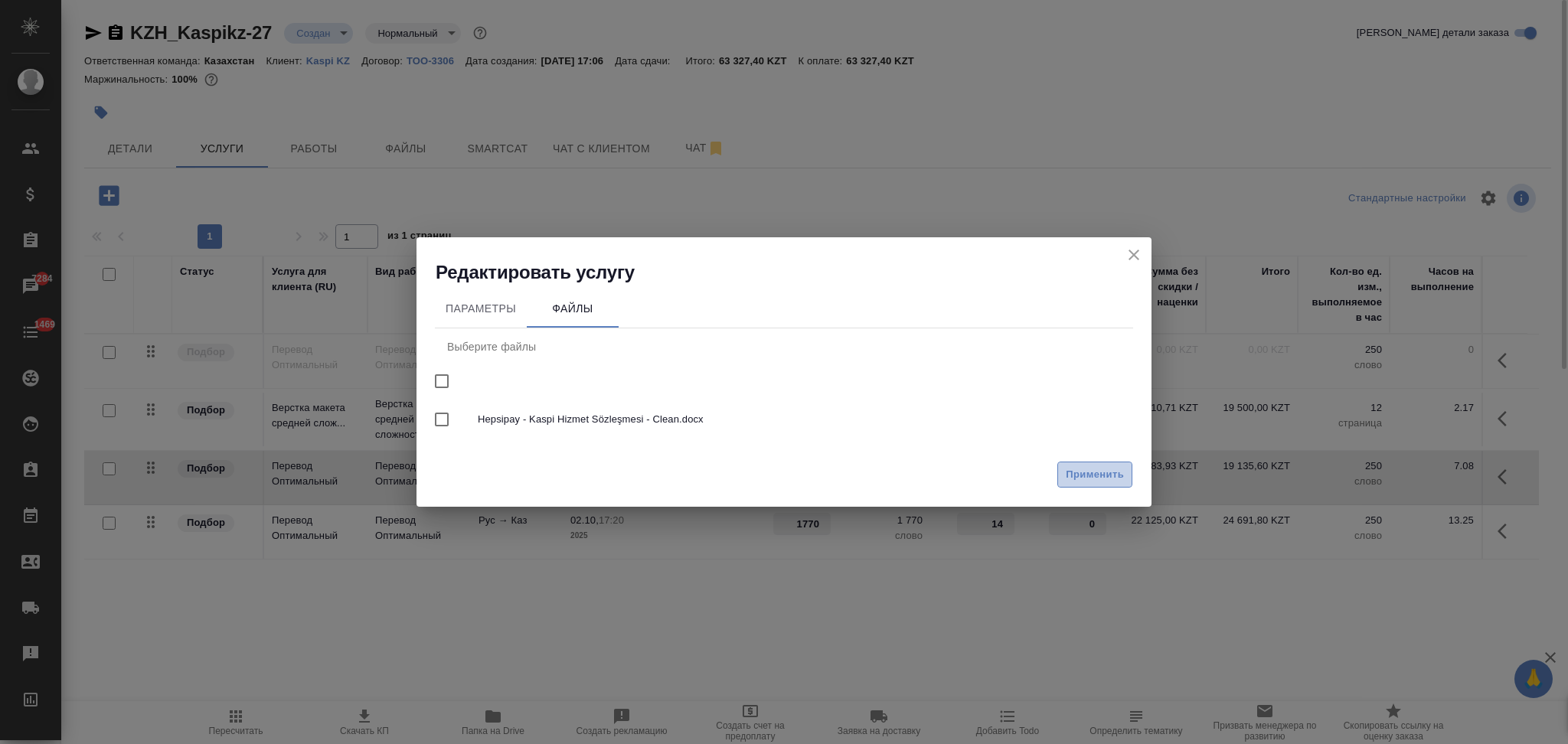
click at [1077, 469] on span "Применить" at bounding box center [1096, 475] width 58 height 18
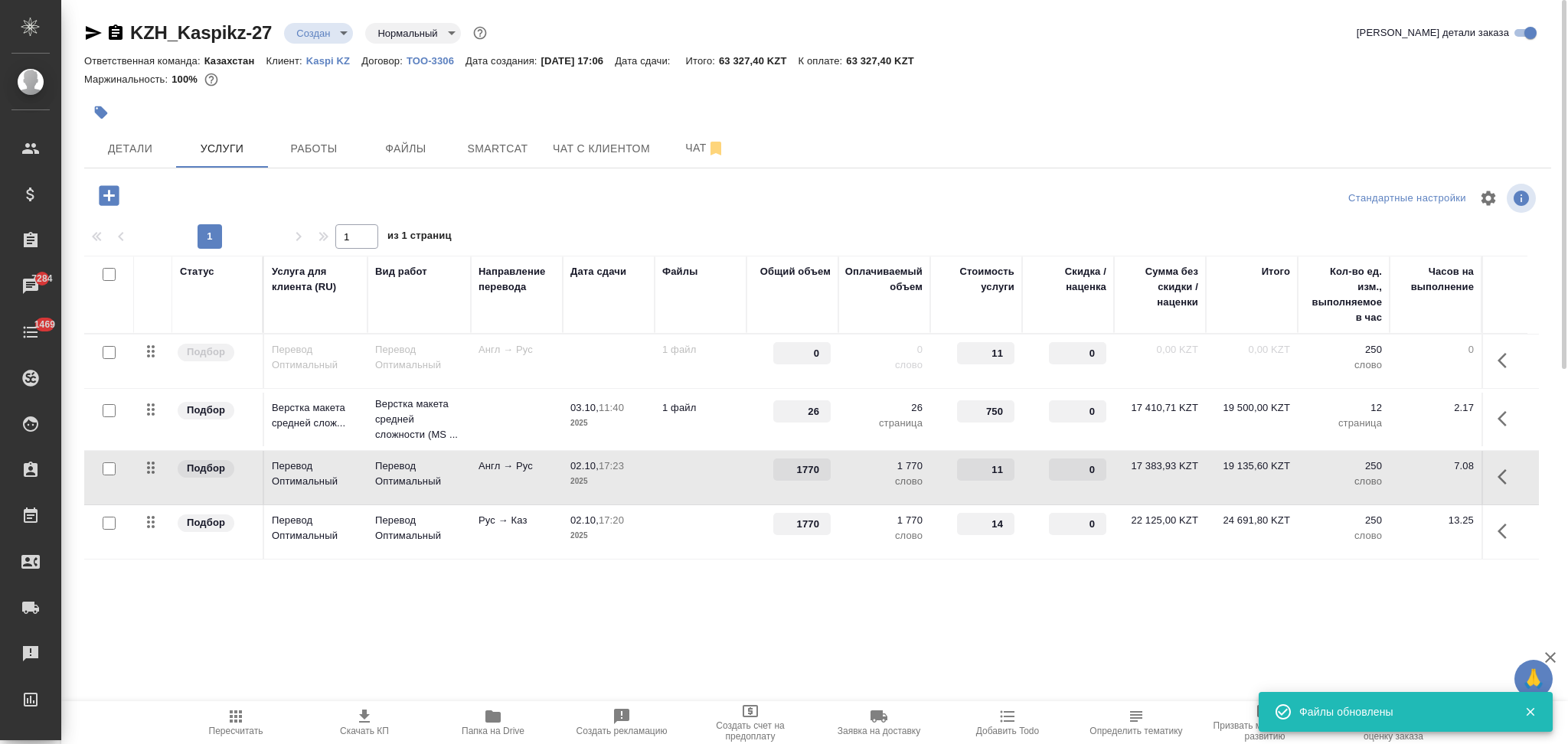
click at [242, 727] on span "Пересчитать" at bounding box center [236, 730] width 55 height 10
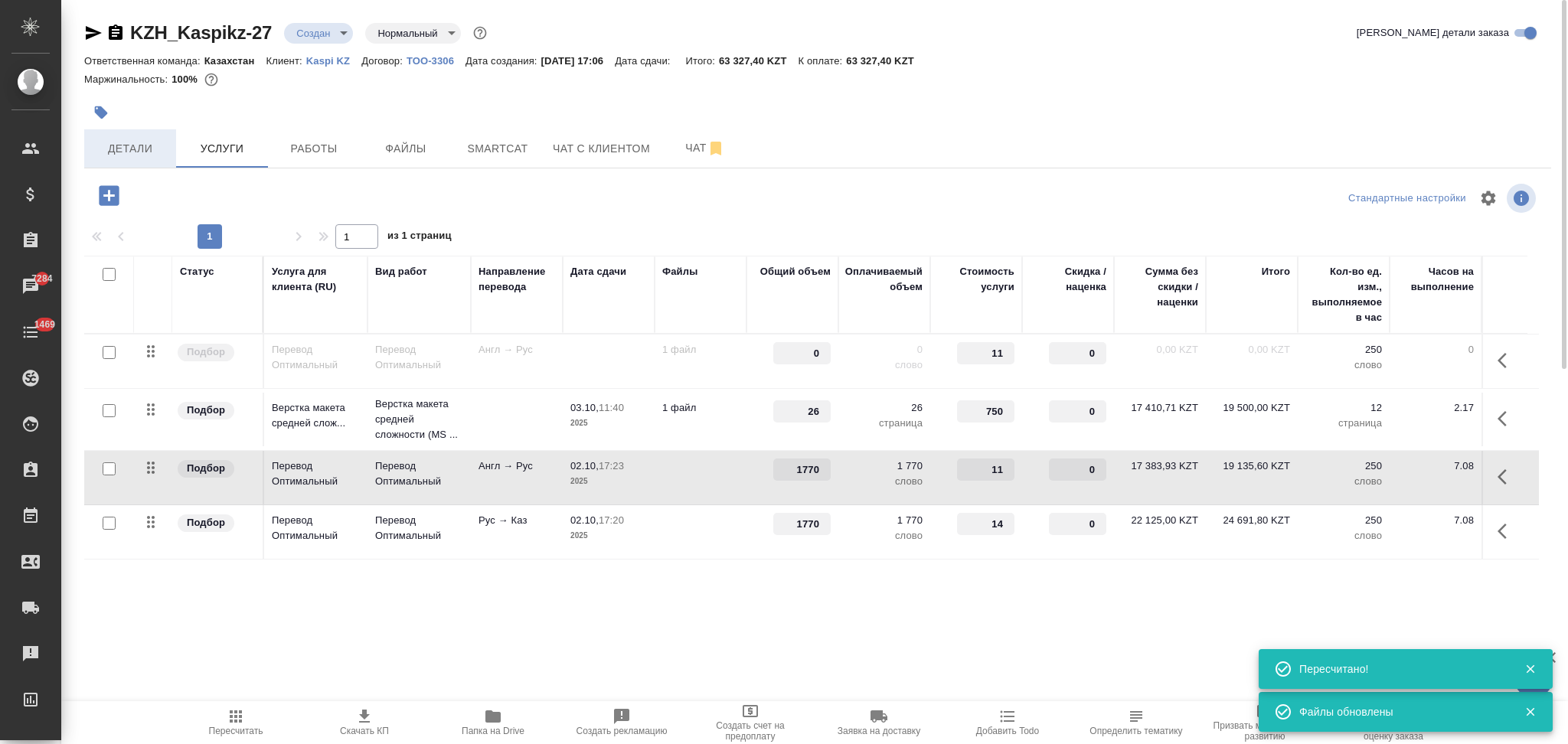
click at [136, 159] on button "Детали" at bounding box center [131, 149] width 92 height 39
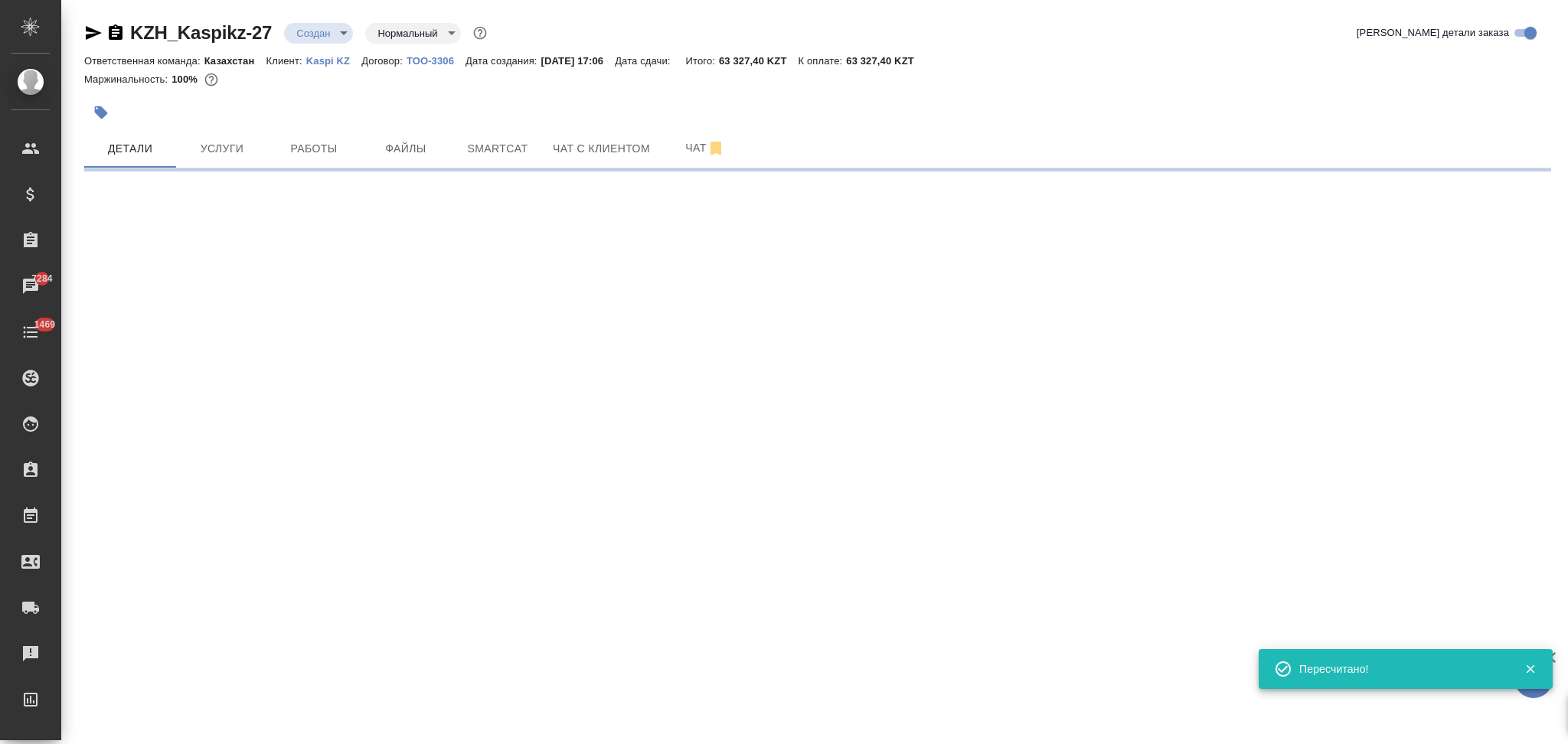
select select "RU"
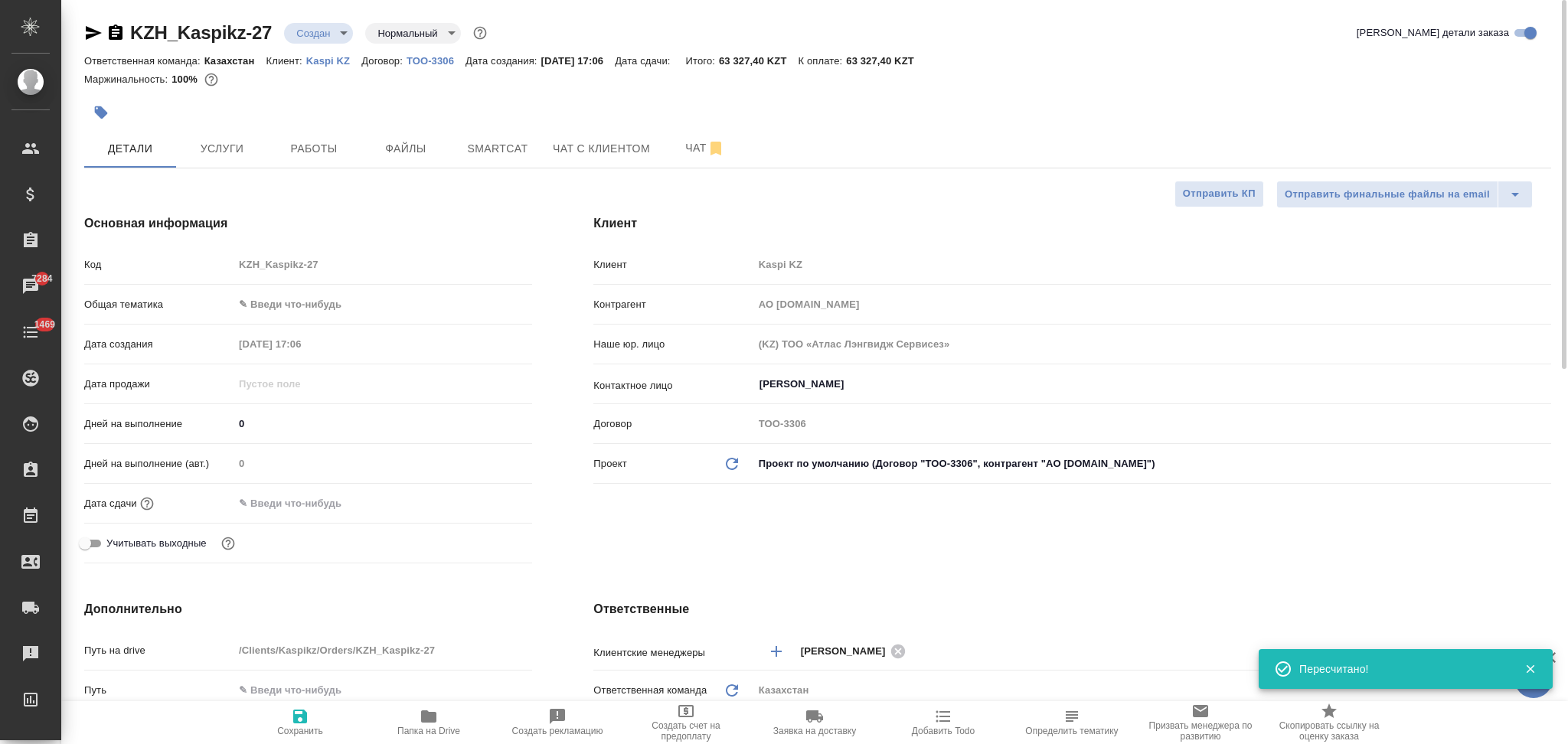
type textarea "x"
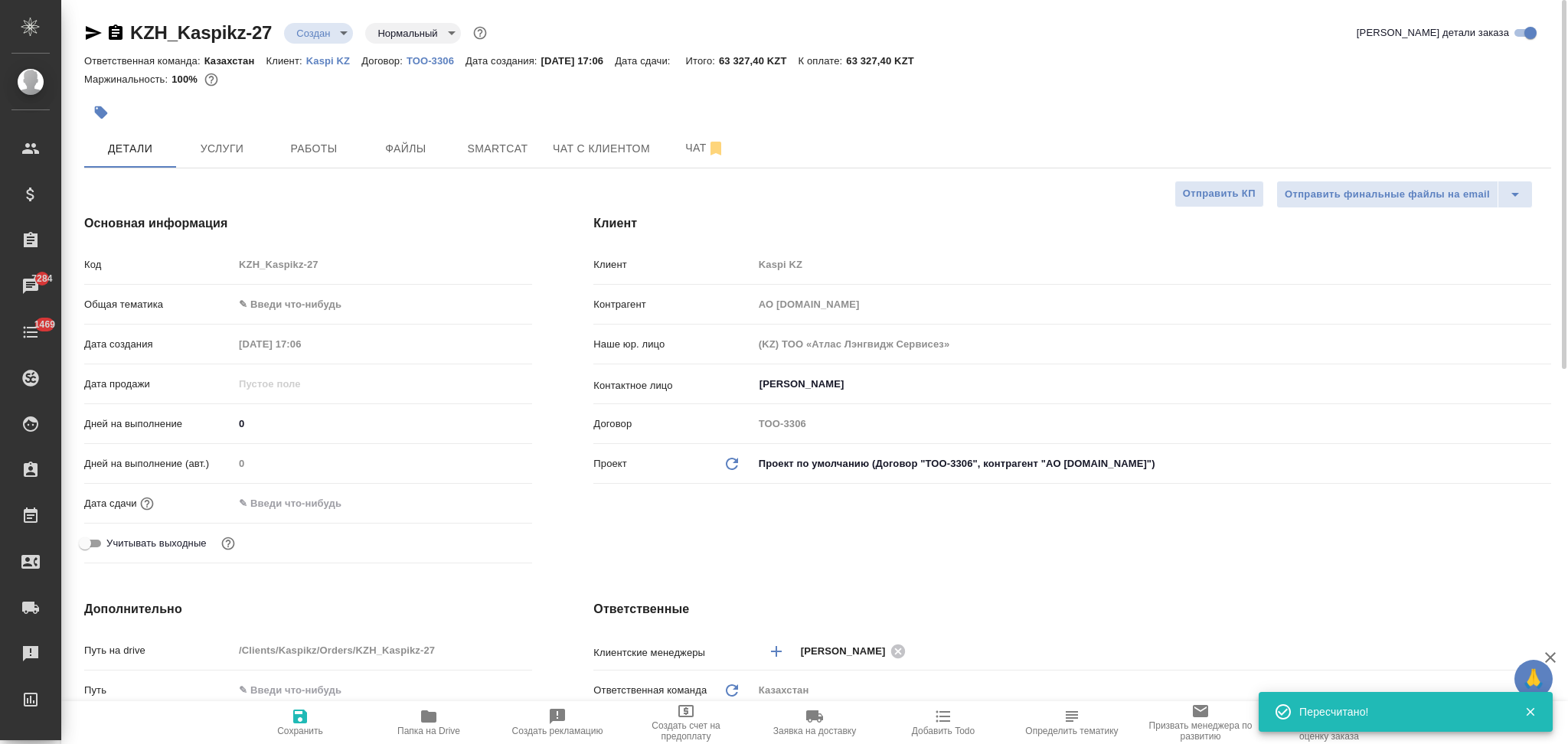
click at [314, 492] on input "text" at bounding box center [300, 503] width 134 height 23
click at [488, 500] on icon "button" at bounding box center [488, 503] width 19 height 19
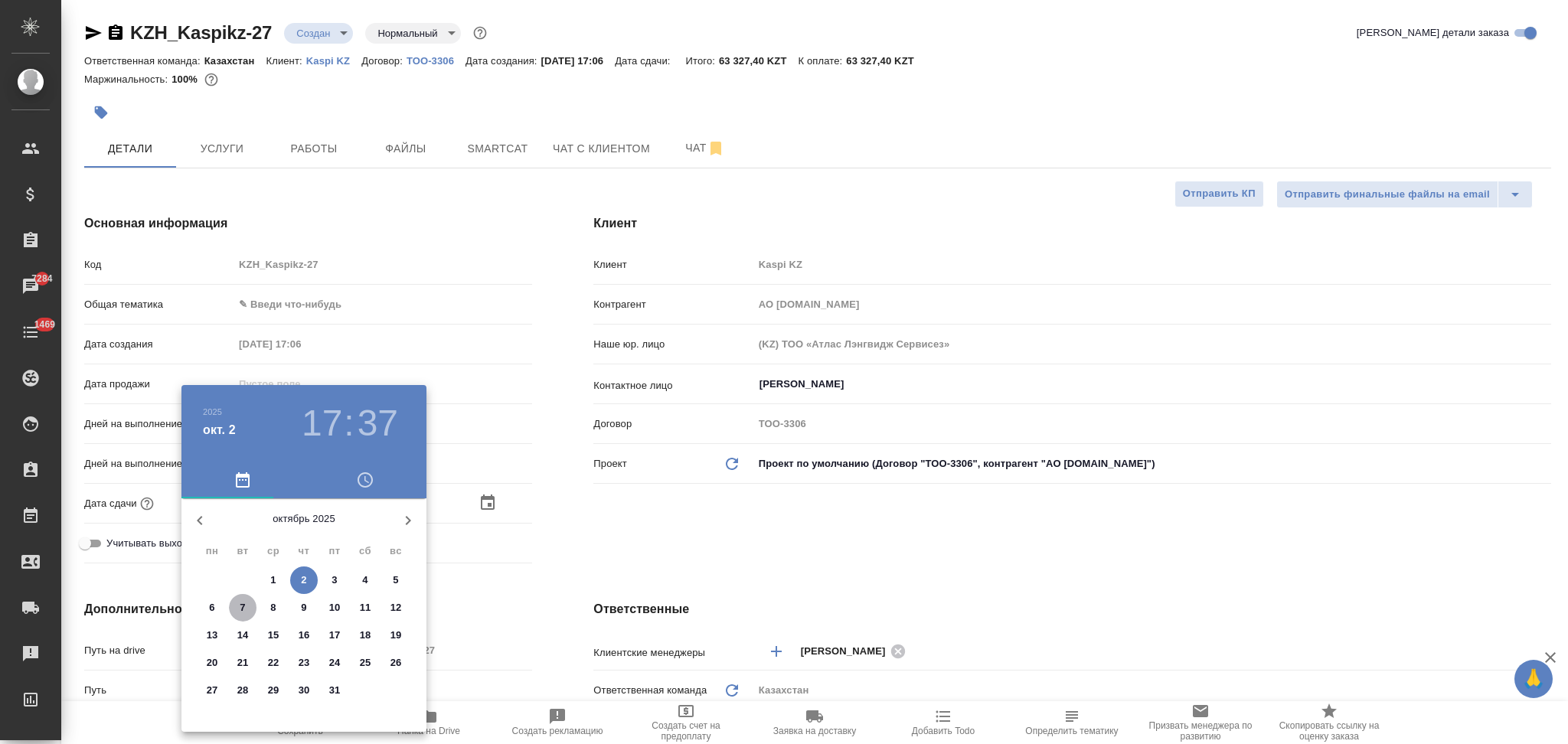
click at [240, 607] on p "7" at bounding box center [243, 608] width 6 height 15
type input "07.10.2025 17:37"
type textarea "x"
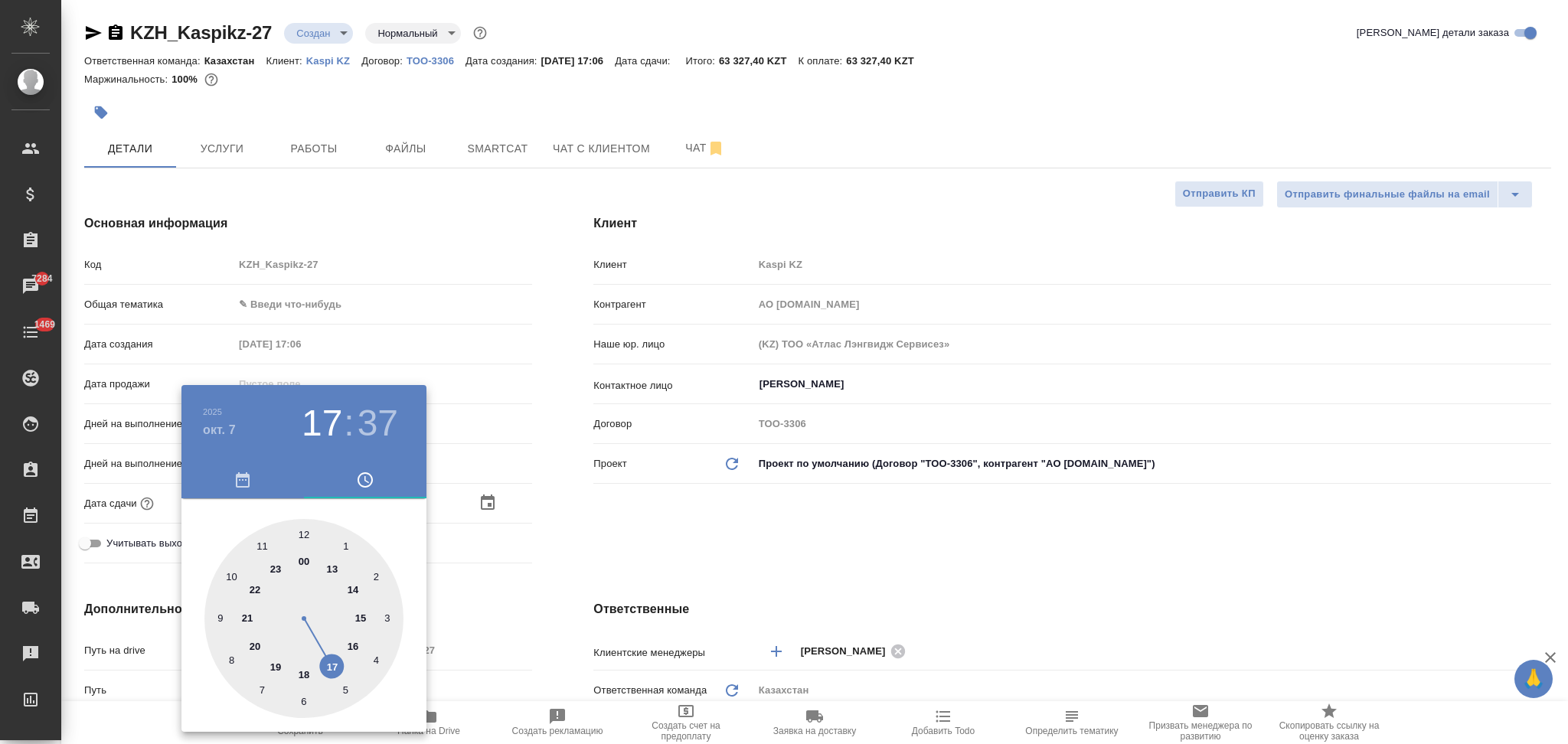
click at [302, 531] on div at bounding box center [304, 619] width 200 height 199
type input "07.10.2025 12:37"
type textarea "x"
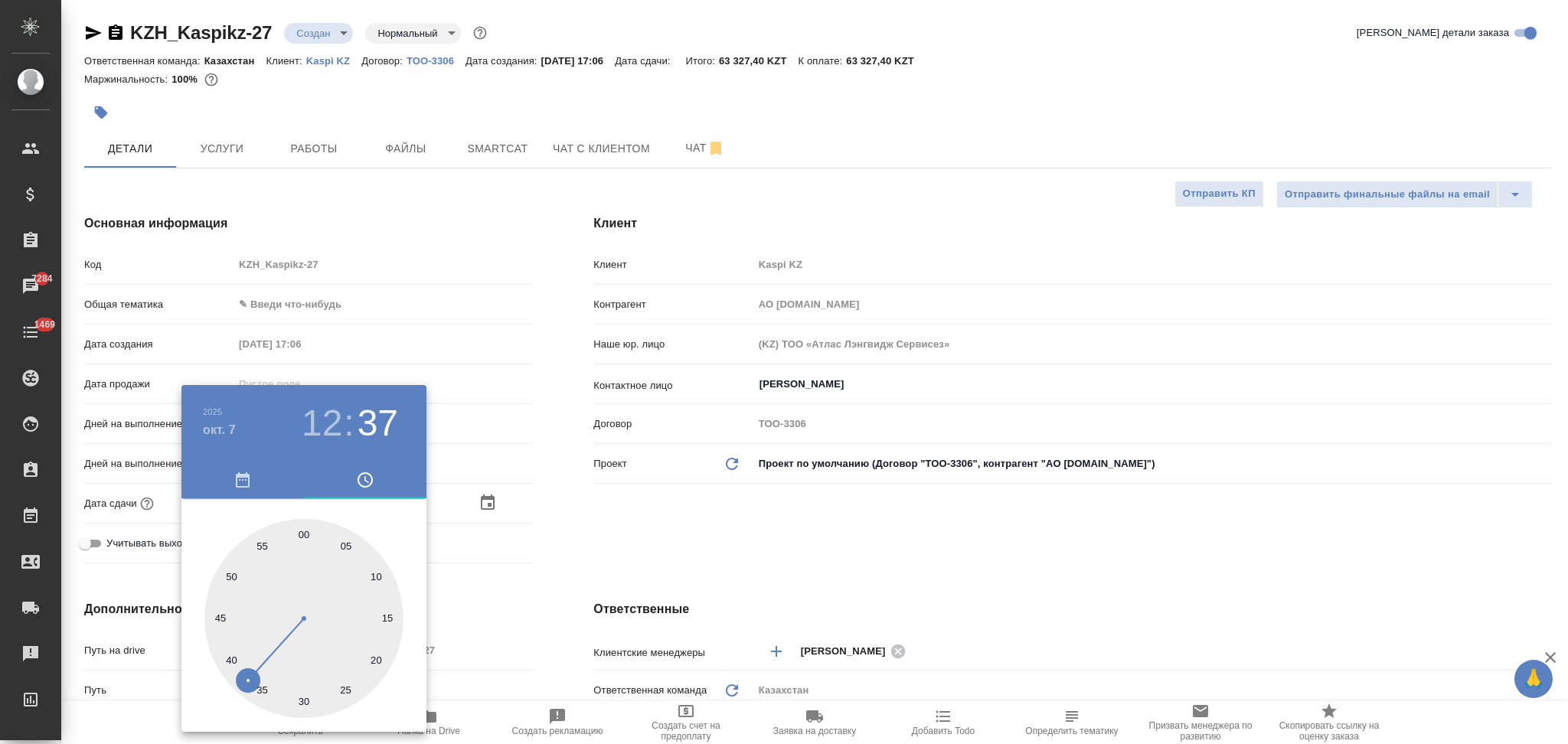
click at [302, 531] on div at bounding box center [304, 619] width 200 height 199
type input "07.10.2025 12:00"
type textarea "x"
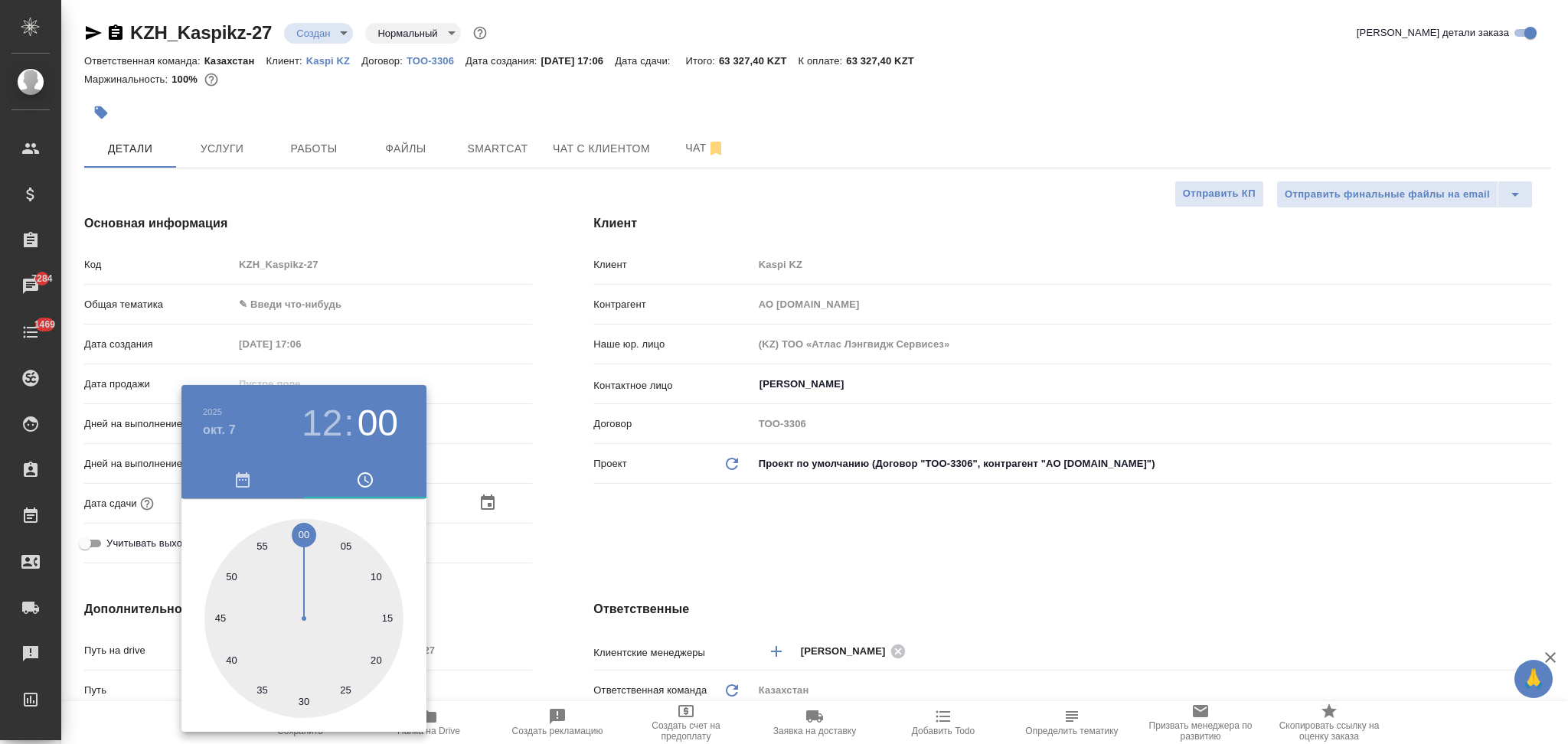
click at [561, 562] on div at bounding box center [784, 372] width 1568 height 744
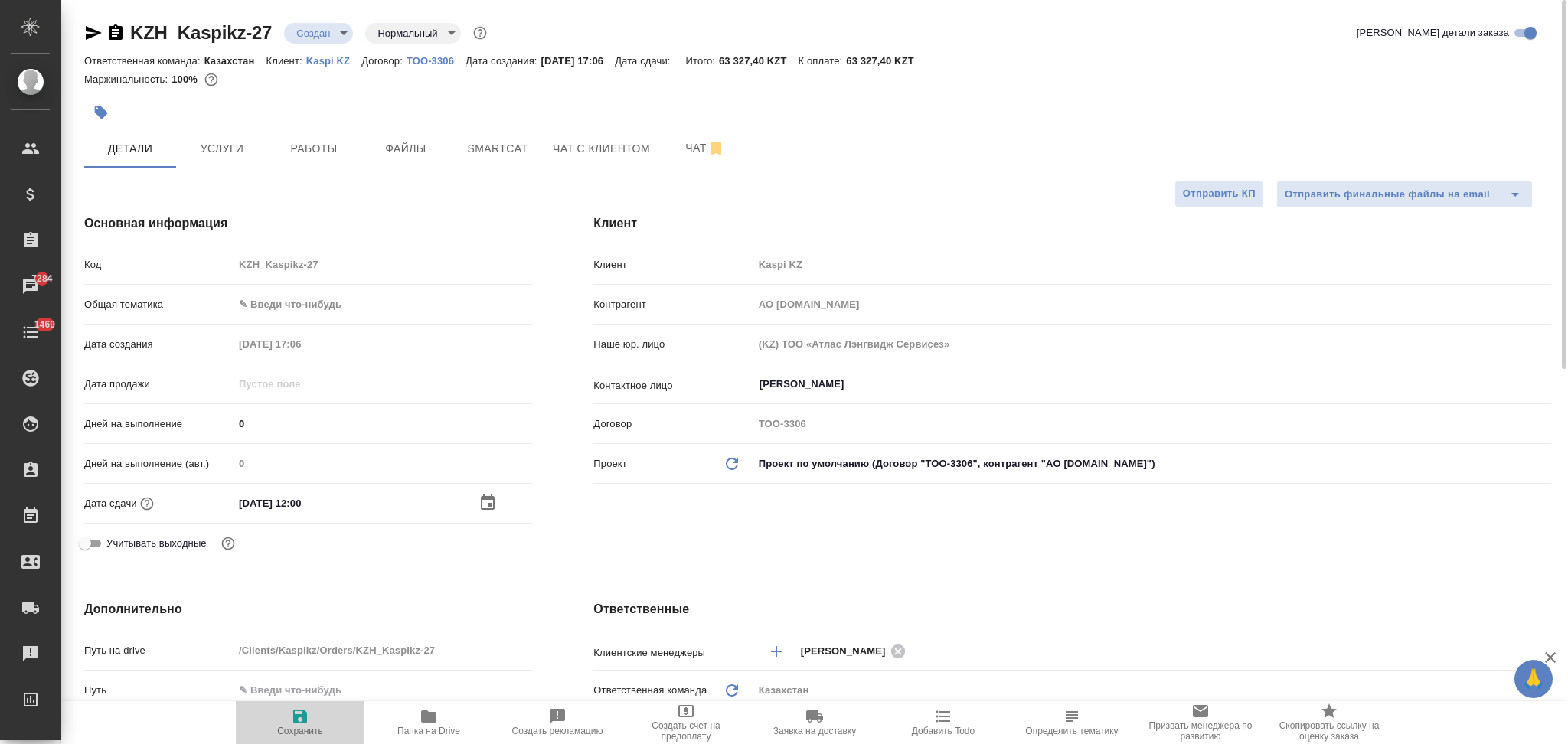
click at [302, 717] on icon "button" at bounding box center [300, 716] width 14 height 14
type textarea "x"
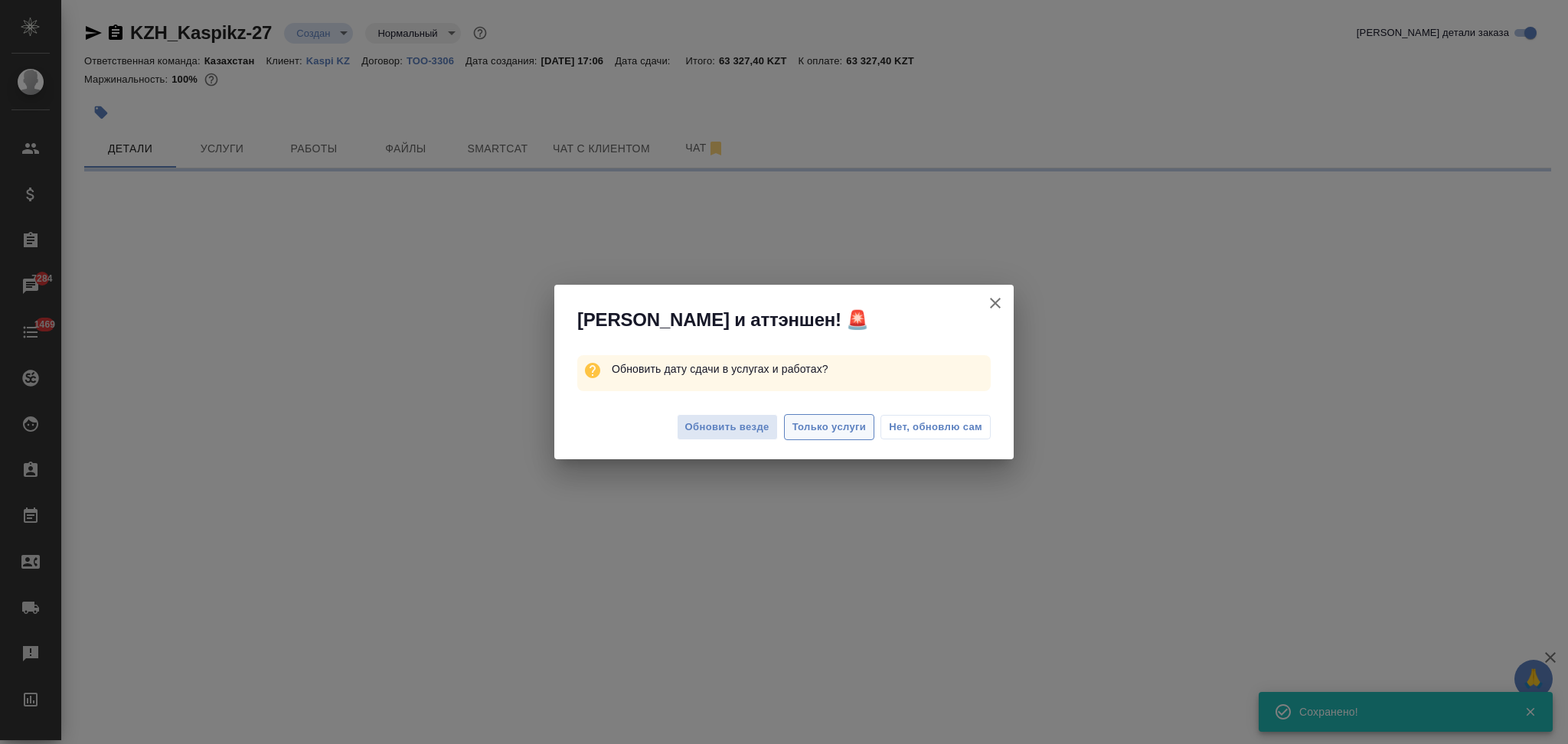
select select "RU"
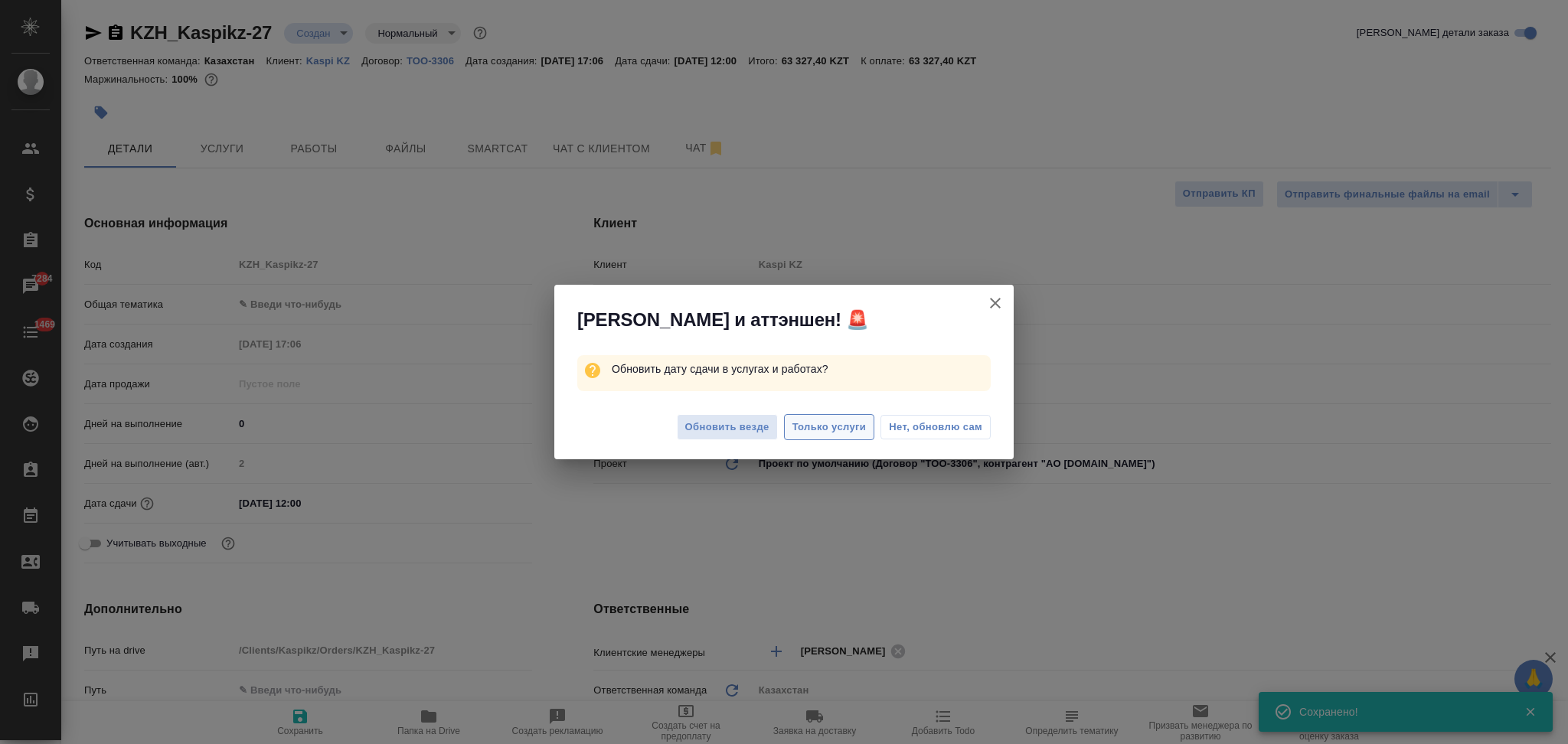
type textarea "x"
click at [822, 423] on span "Только услуги" at bounding box center [829, 427] width 74 height 18
type textarea "x"
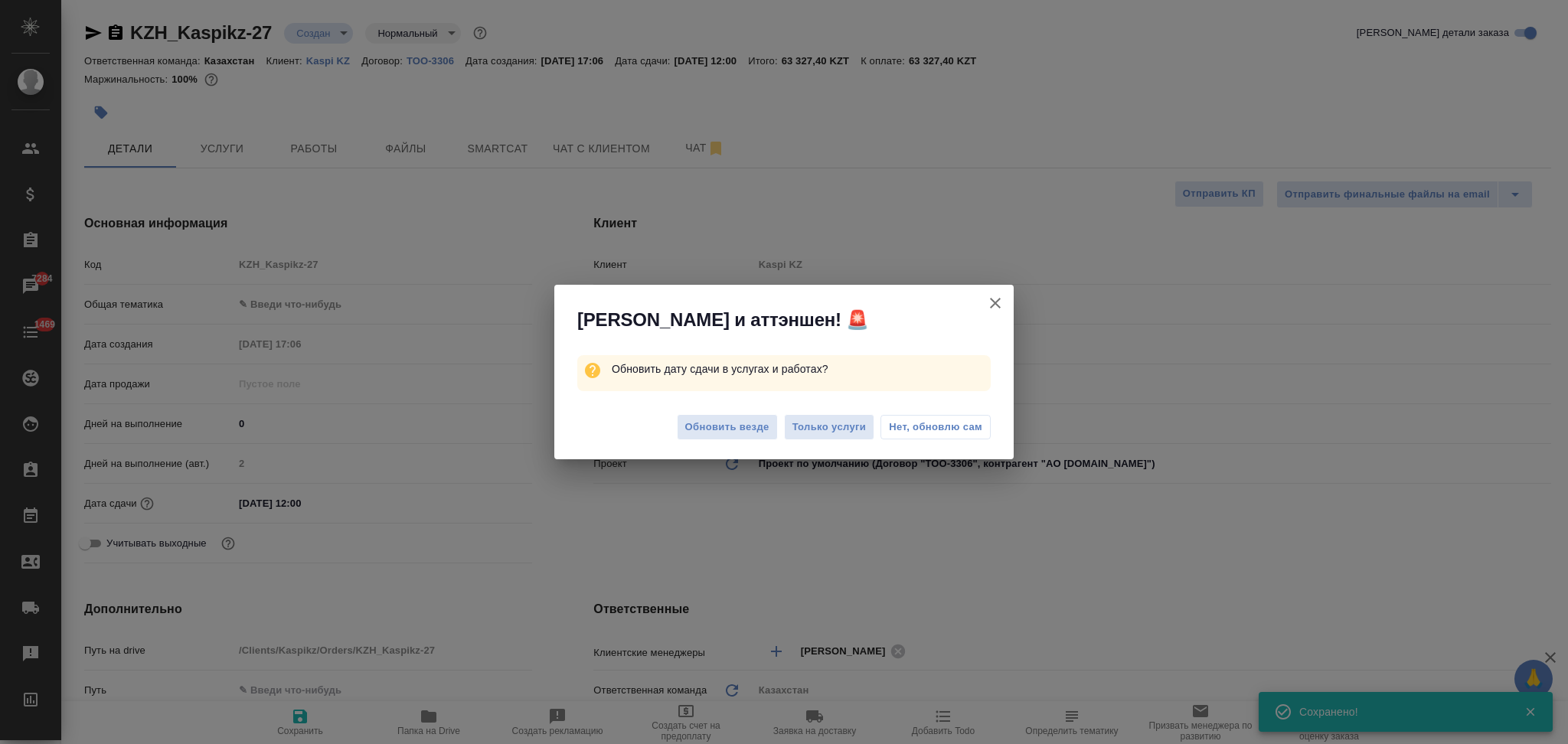
type textarea "x"
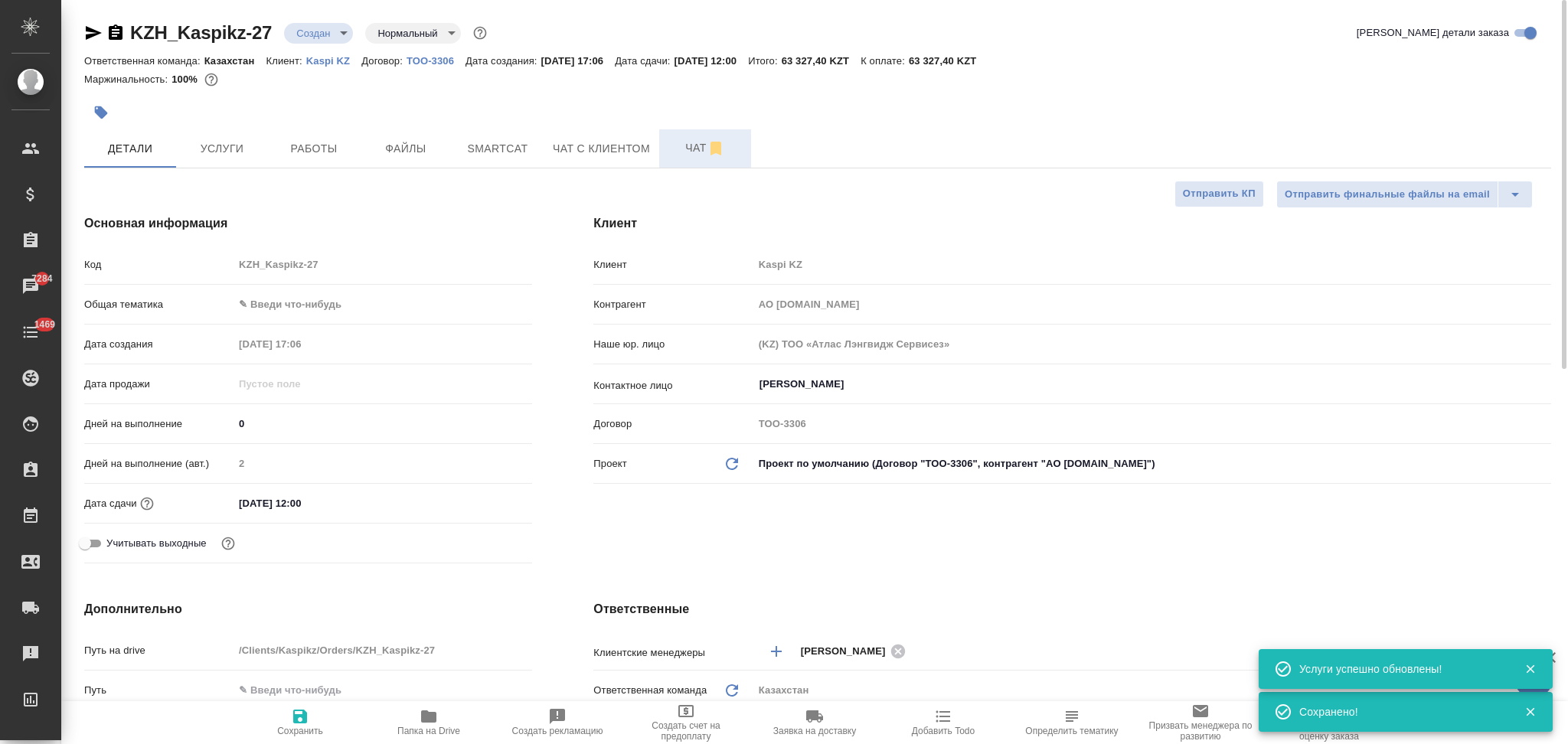
click at [688, 142] on span "Чат" at bounding box center [705, 148] width 73 height 19
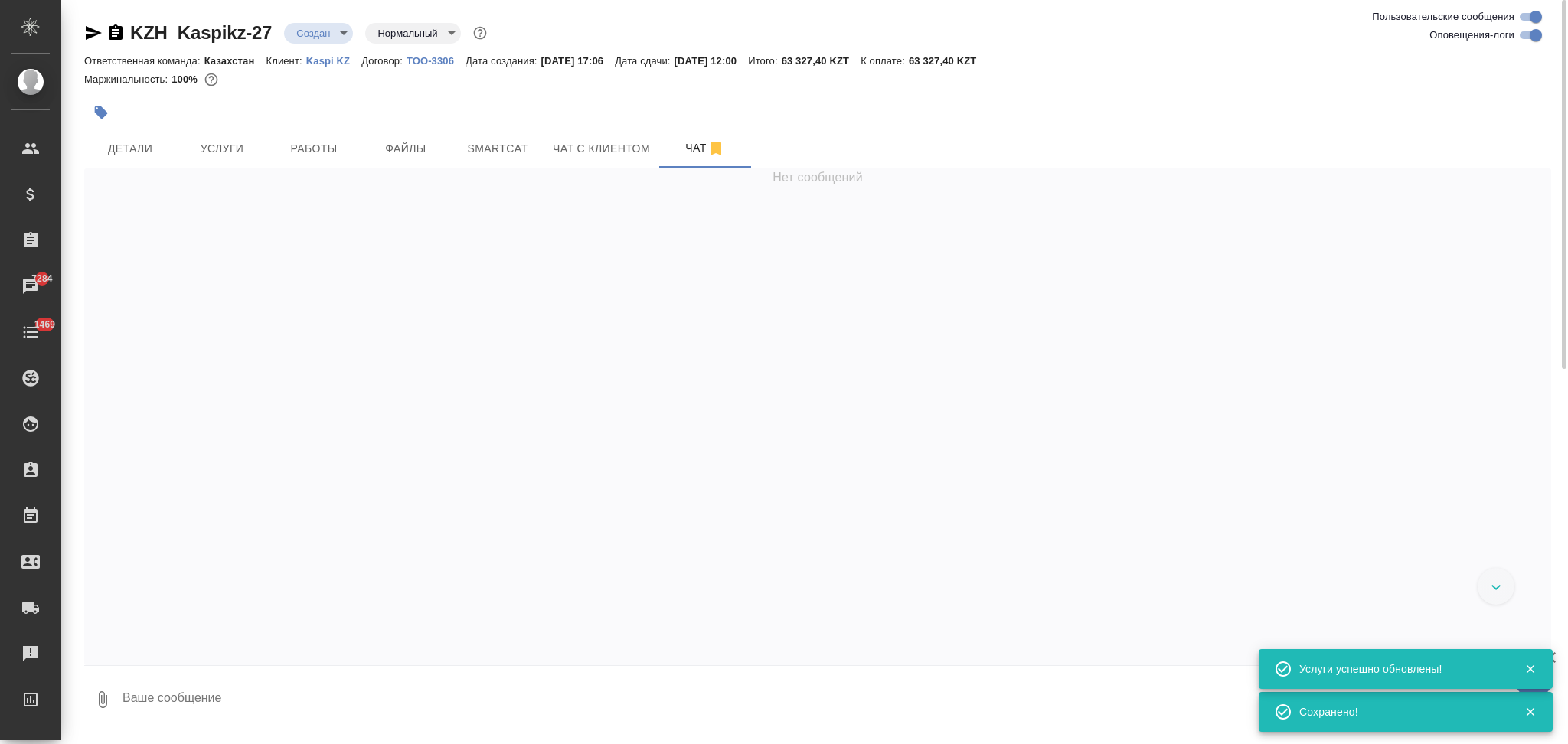
scroll to position [349, 0]
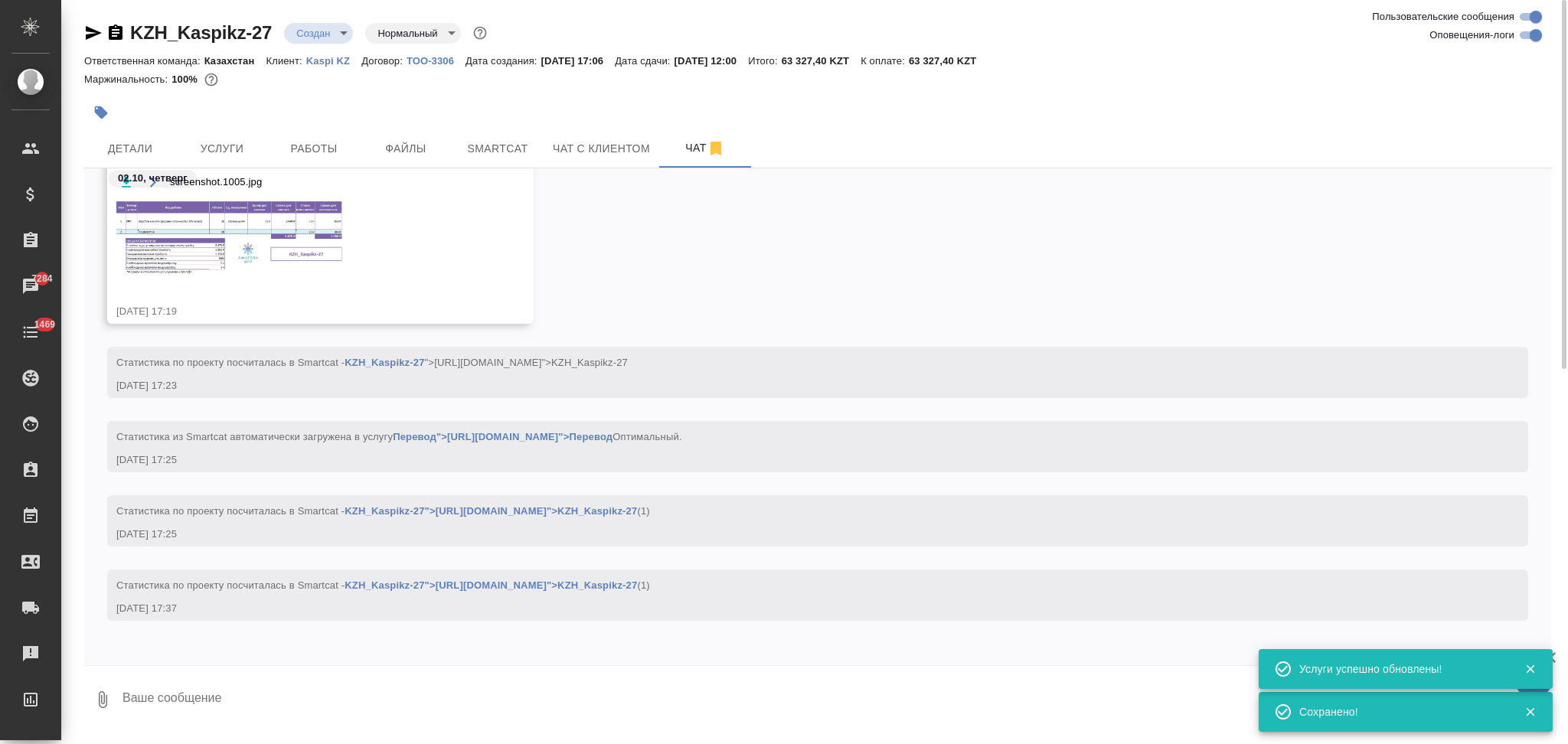
click at [216, 248] on img at bounding box center [232, 238] width 230 height 78
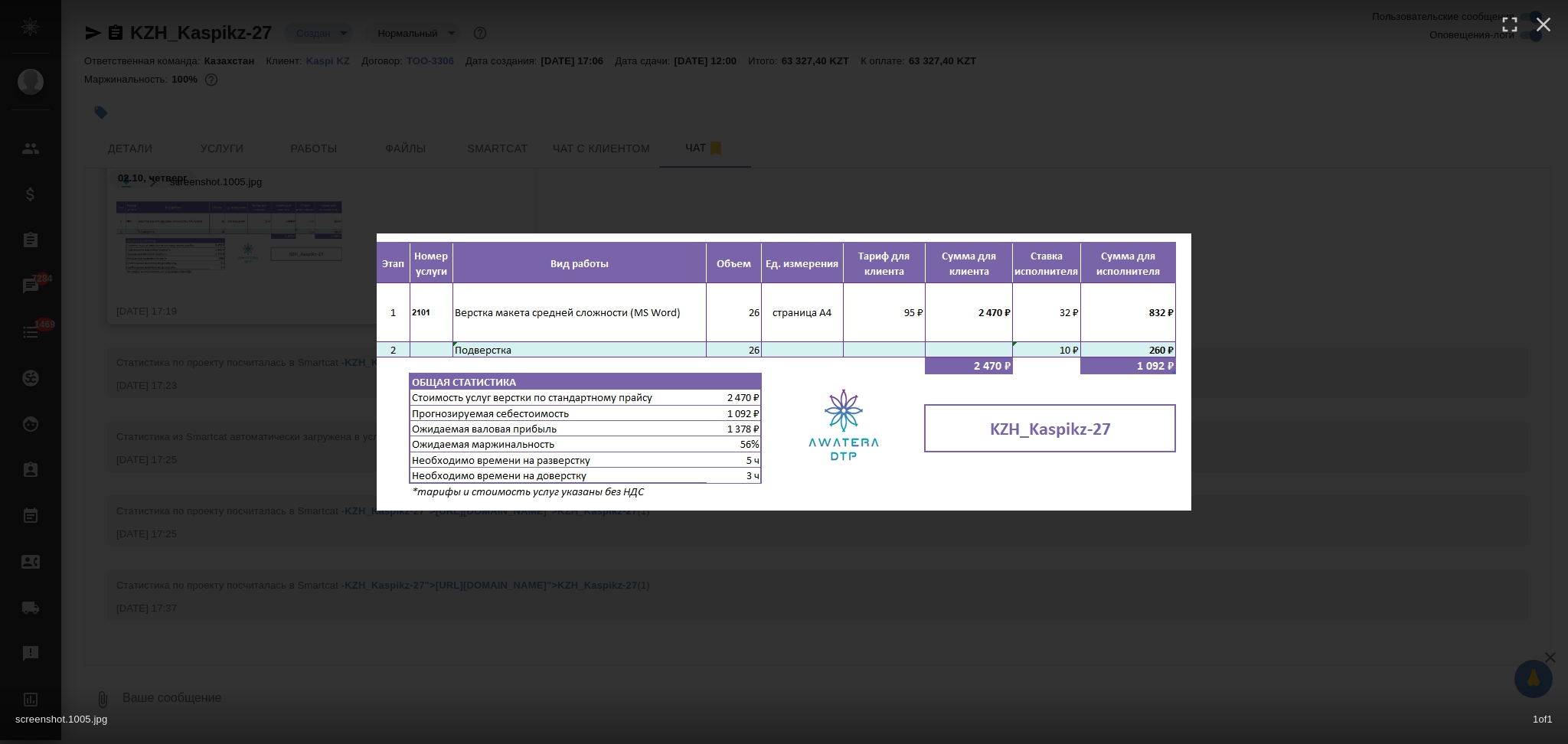
click at [254, 428] on div "screenshot.1005.jpg 1 of 1" at bounding box center [784, 372] width 1568 height 744
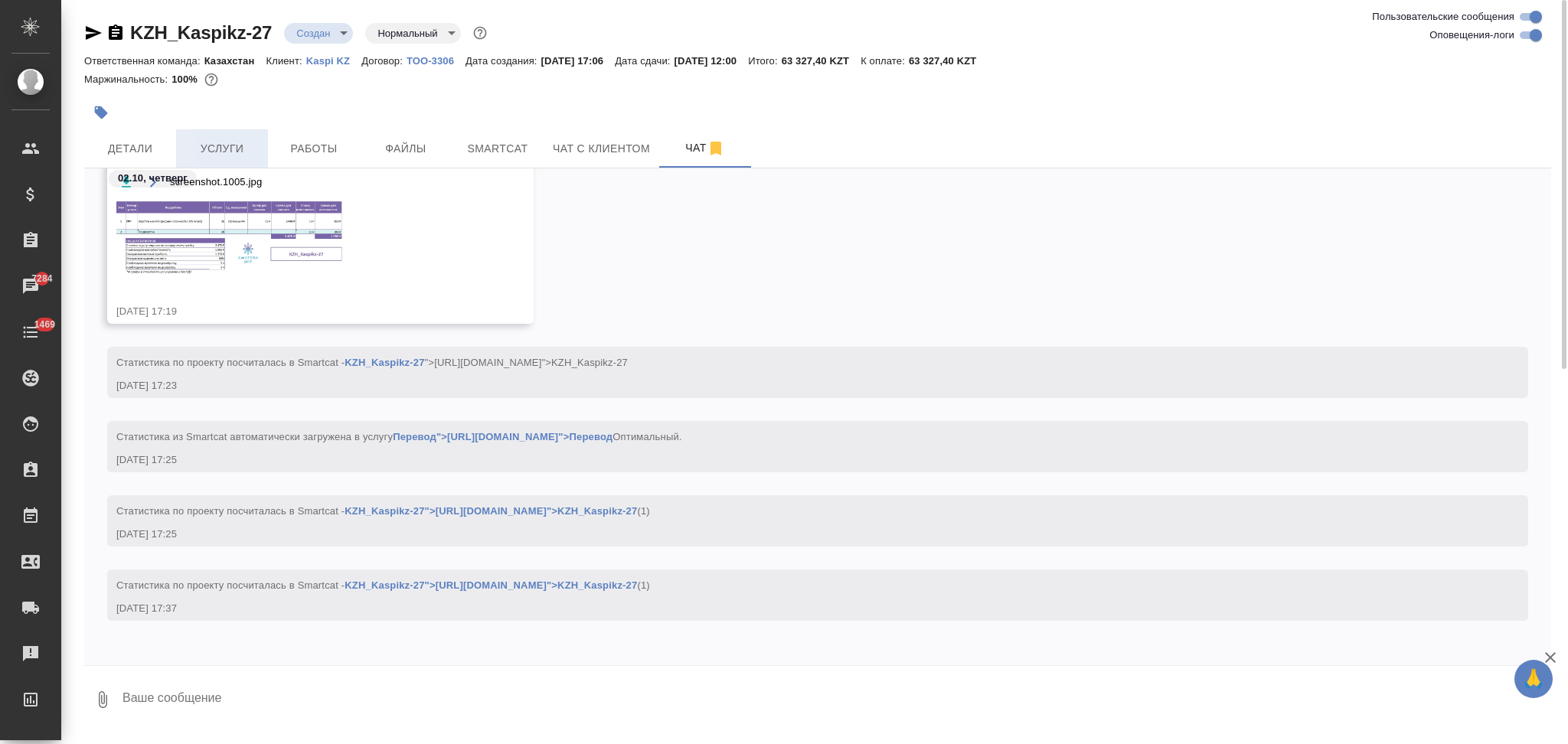
click at [217, 144] on span "Услуги" at bounding box center [222, 149] width 73 height 19
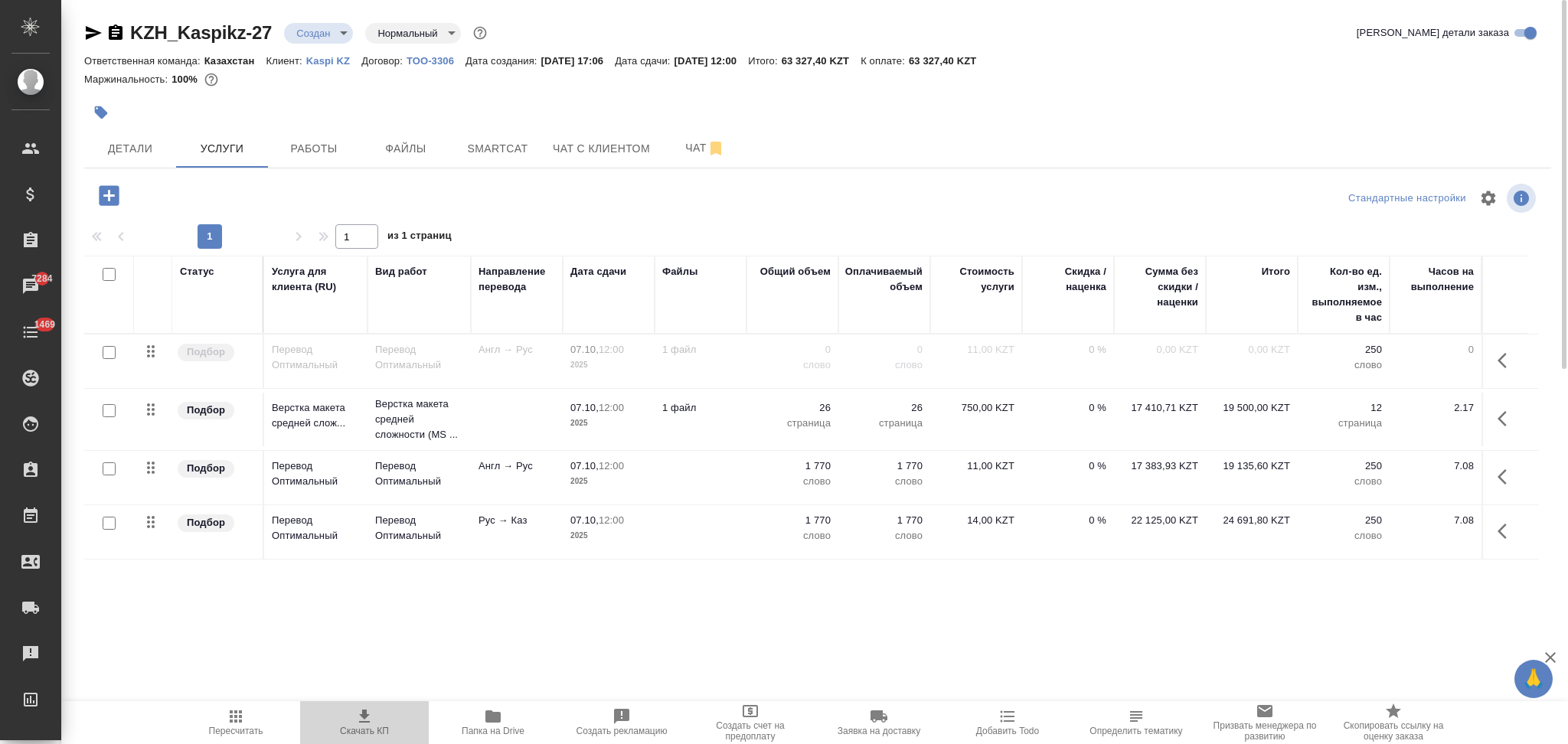
click at [363, 725] on icon "button" at bounding box center [365, 717] width 19 height 19
click at [1499, 362] on icon "button" at bounding box center [1508, 360] width 19 height 19
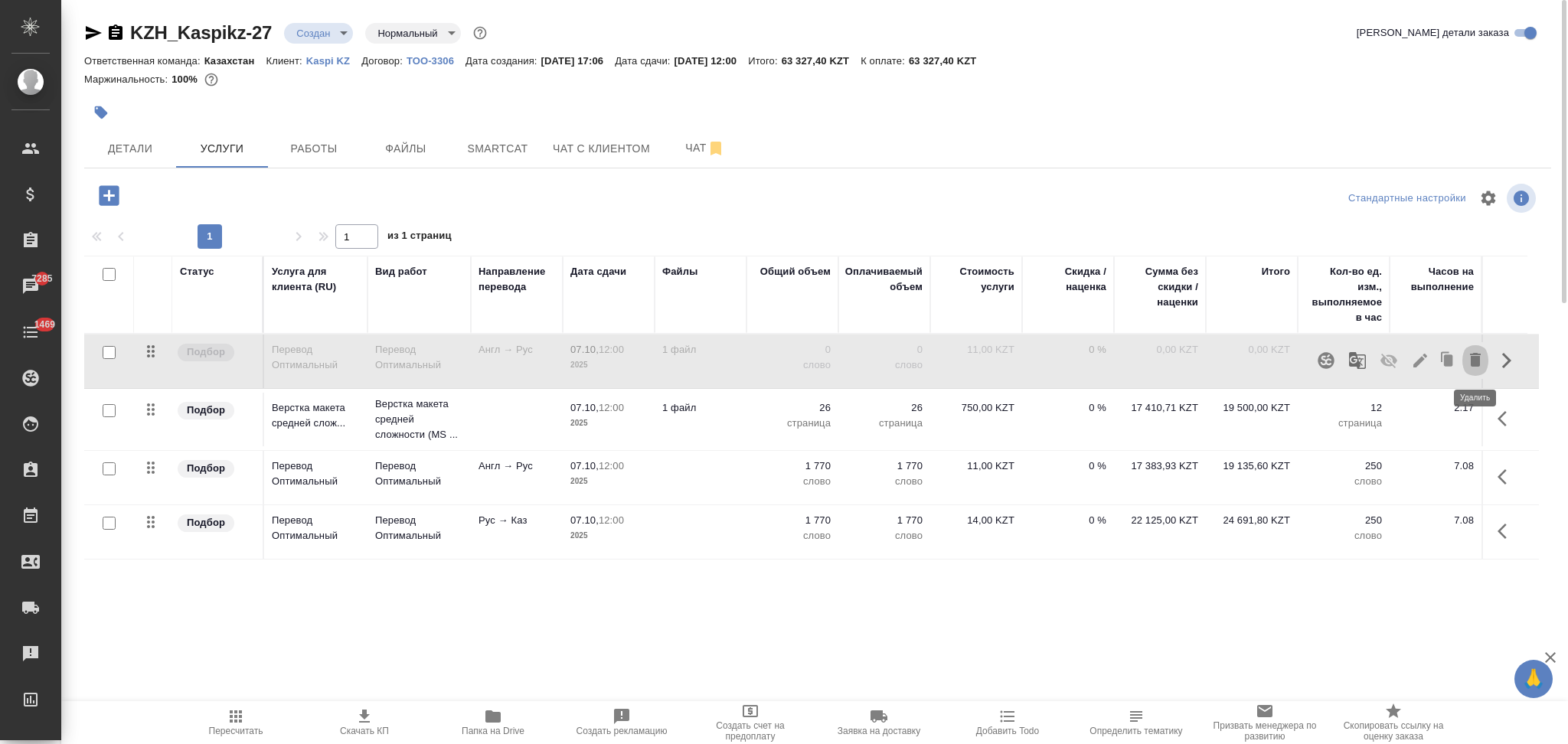
click at [1478, 361] on icon "button" at bounding box center [1475, 359] width 10 height 14
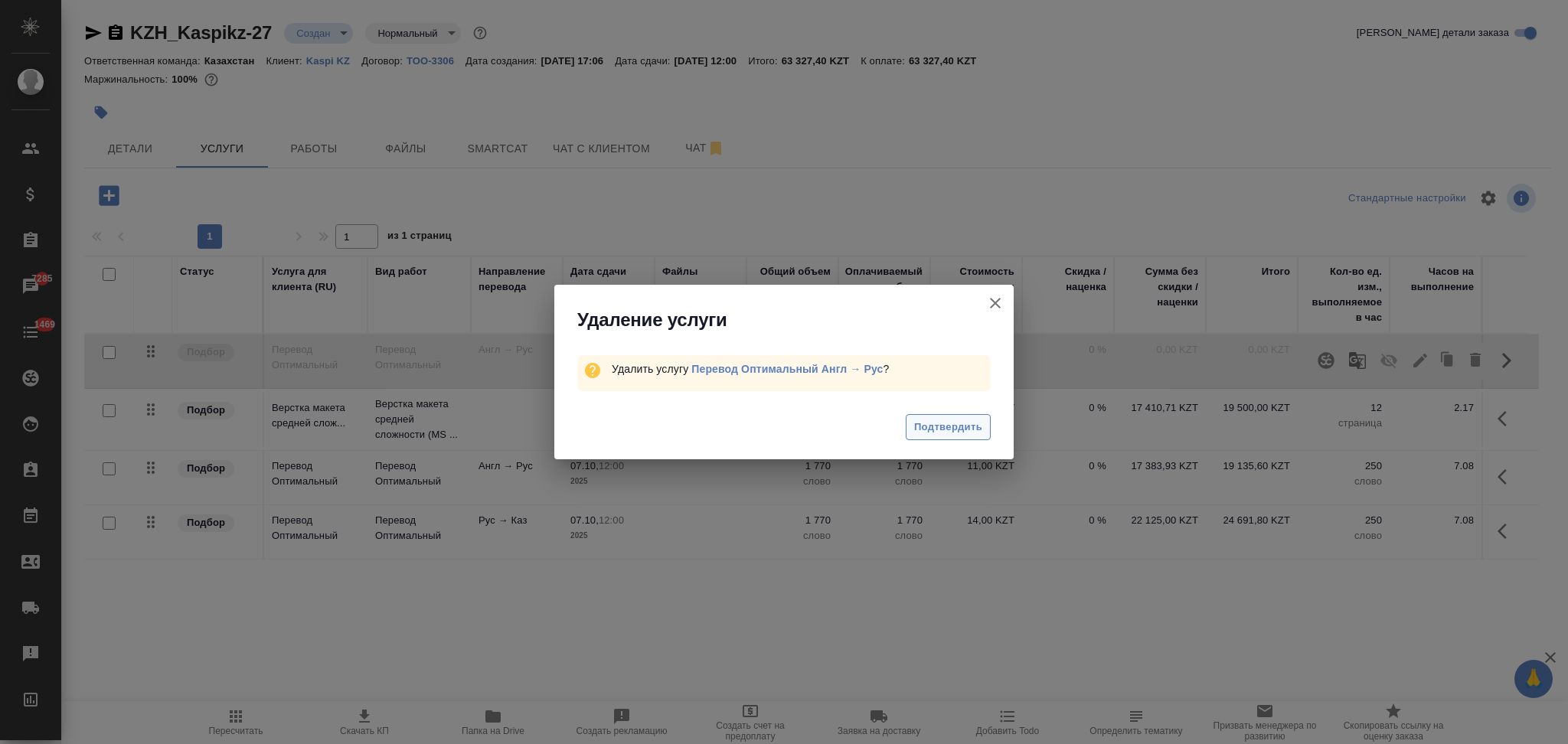
click at [925, 420] on span "Подтвердить" at bounding box center [949, 427] width 68 height 18
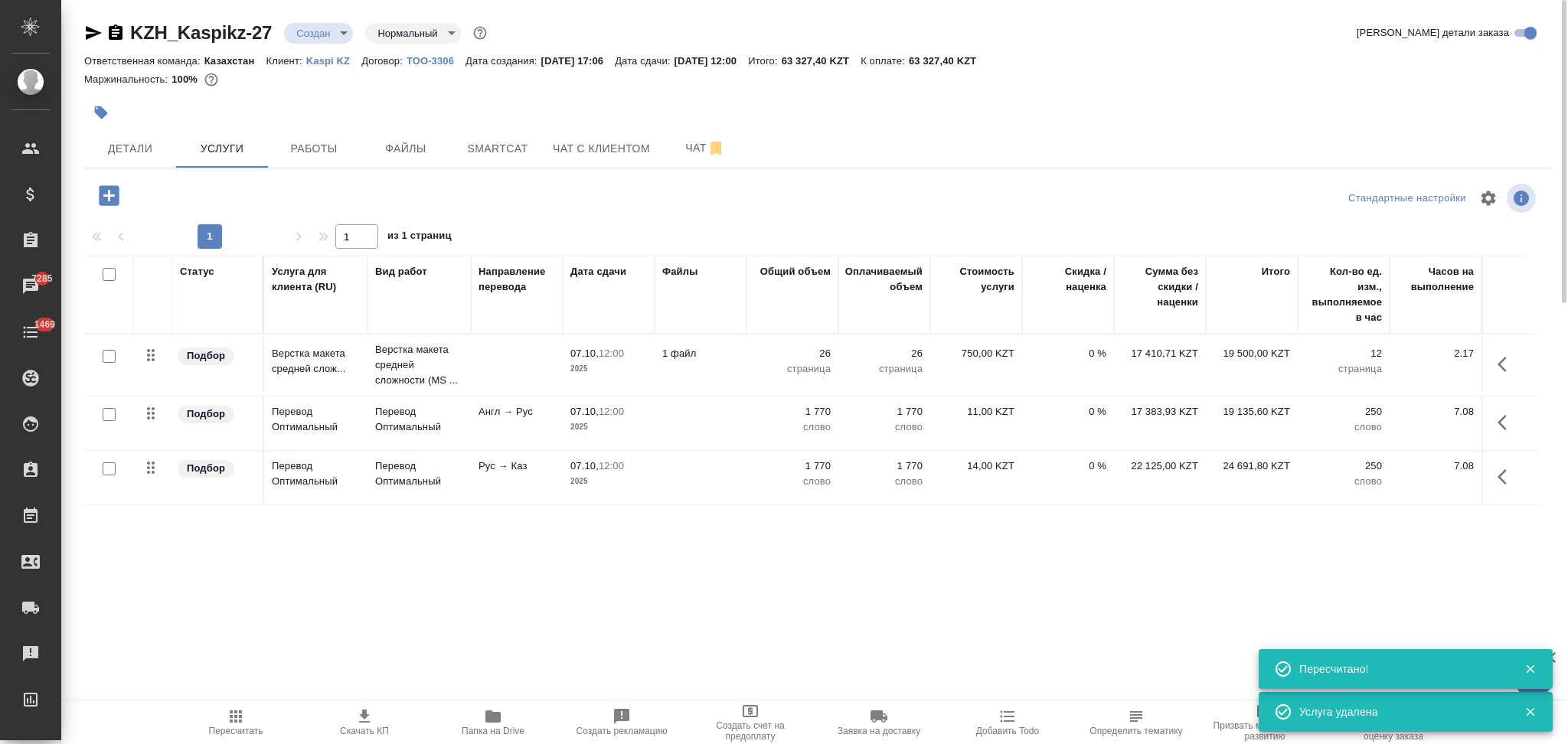
click at [491, 711] on icon "button" at bounding box center [493, 717] width 19 height 19
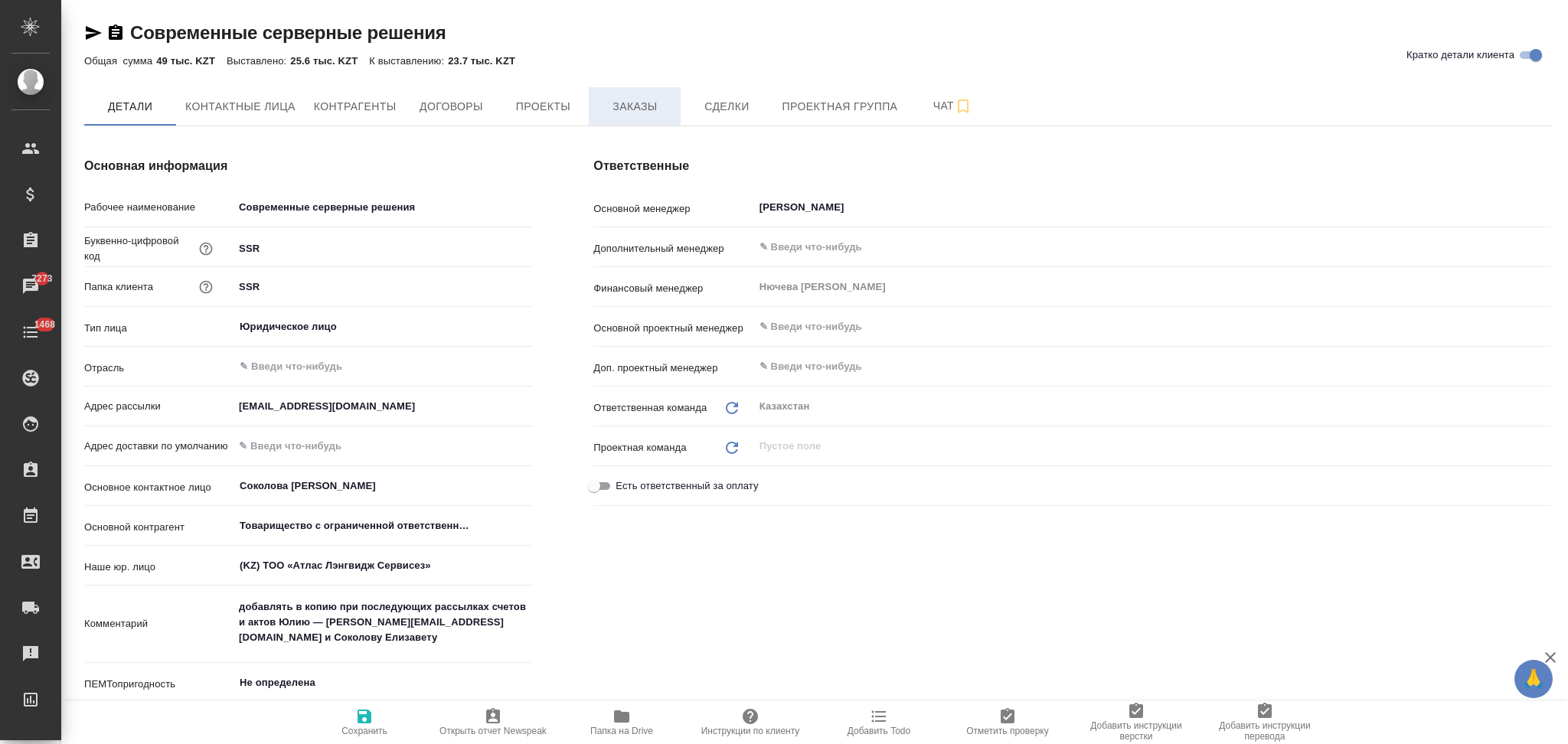
click at [654, 104] on span "Заказы" at bounding box center [634, 106] width 73 height 19
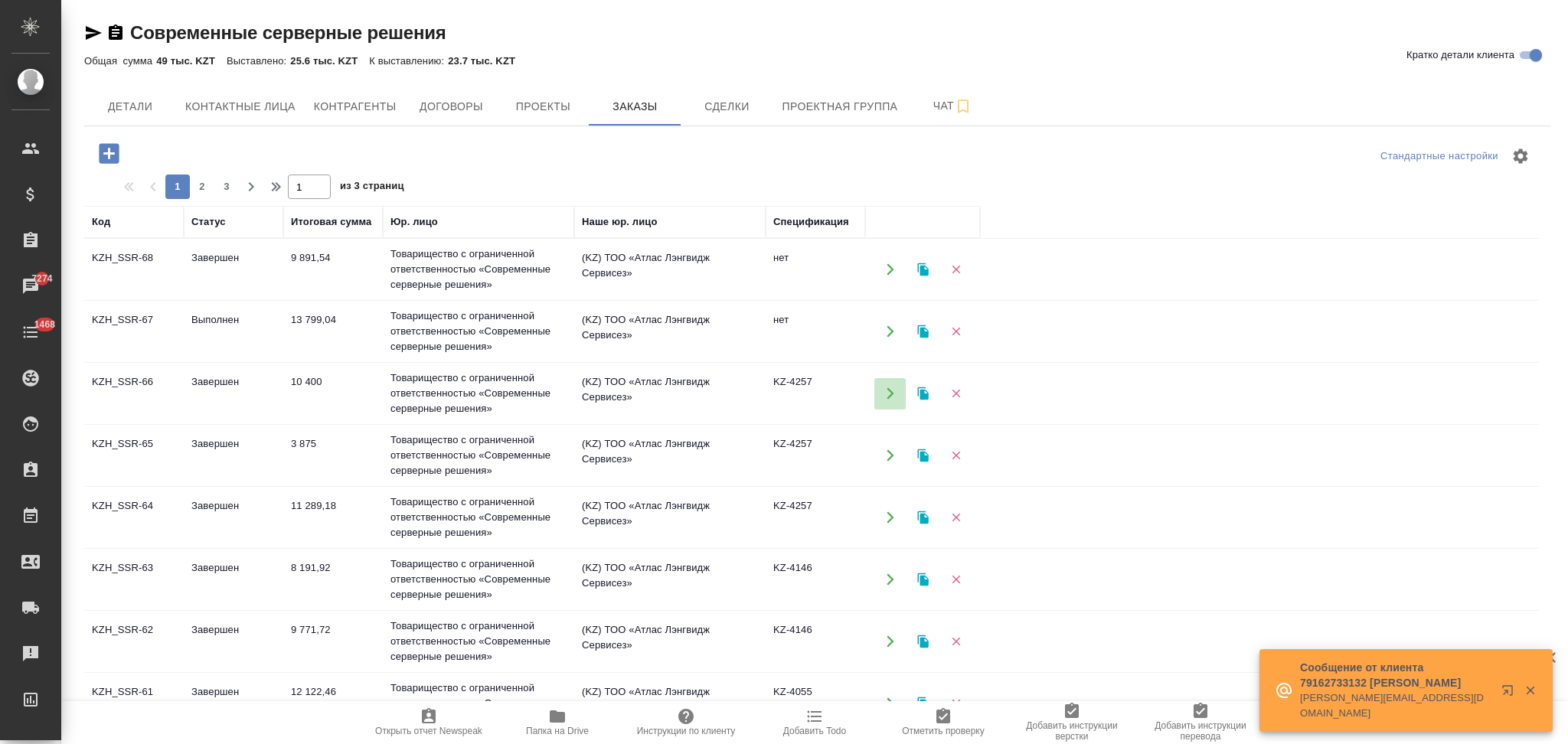
click at [886, 392] on icon "button" at bounding box center [890, 393] width 14 height 14
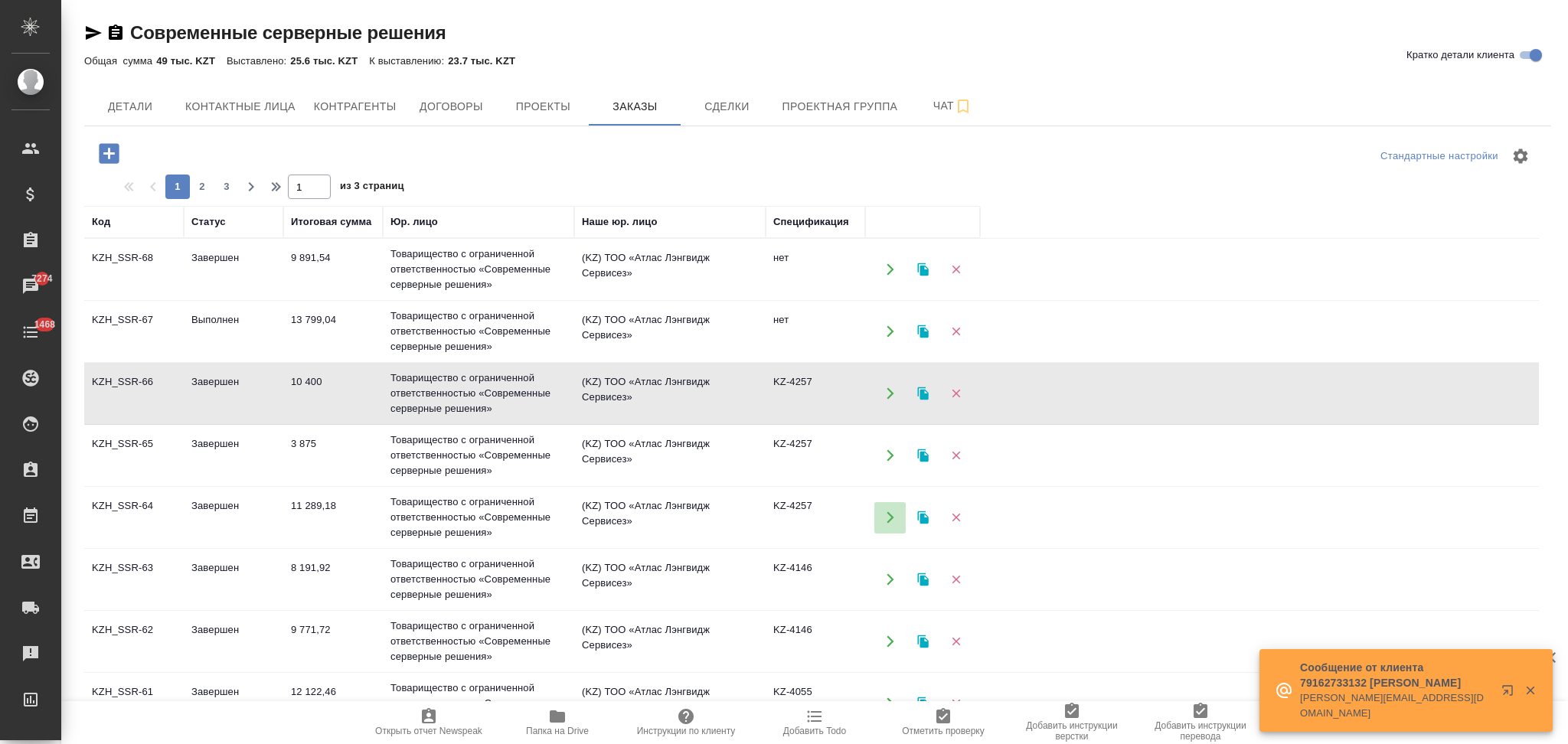
click at [888, 514] on icon "button" at bounding box center [889, 517] width 7 height 11
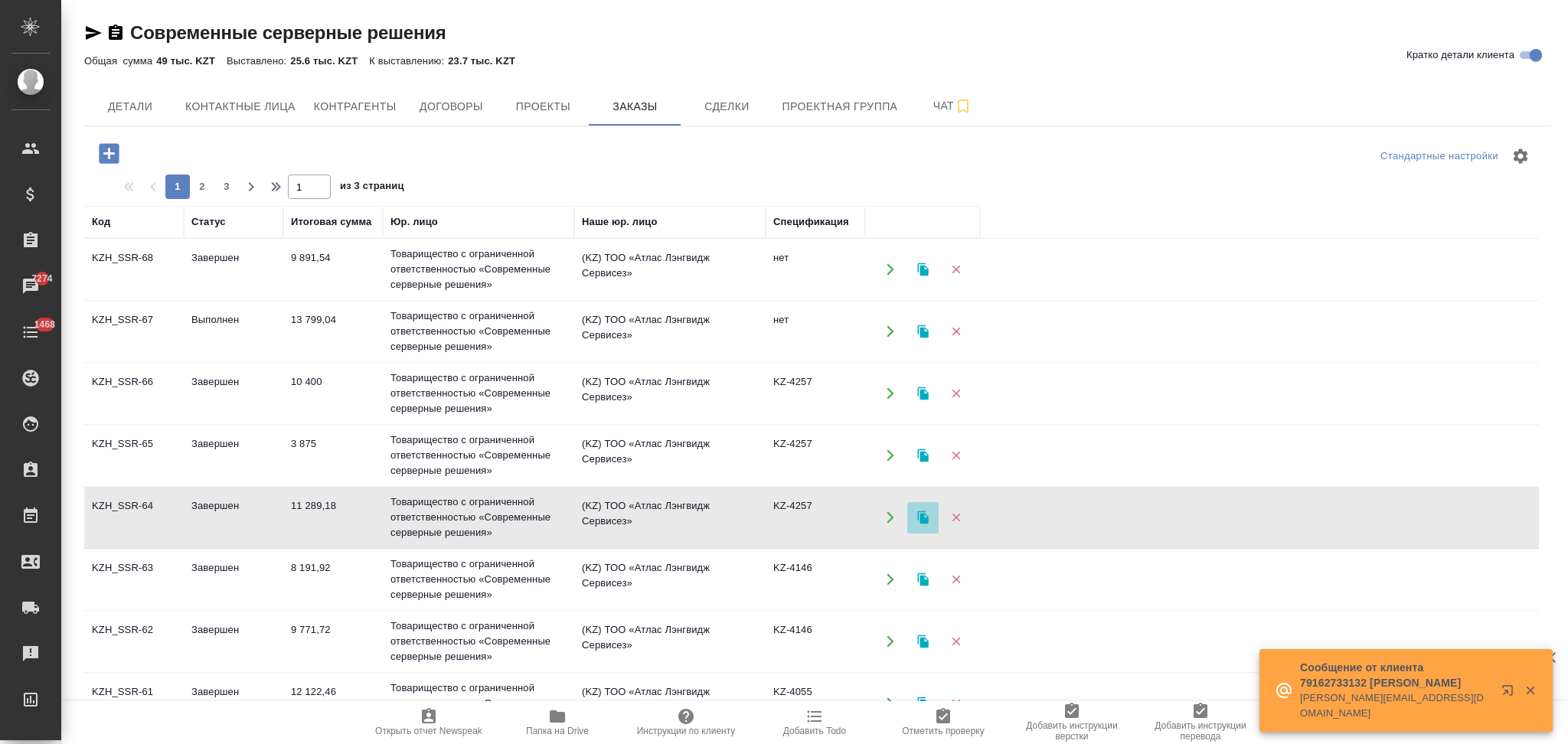
click at [919, 512] on icon "button" at bounding box center [922, 518] width 10 height 13
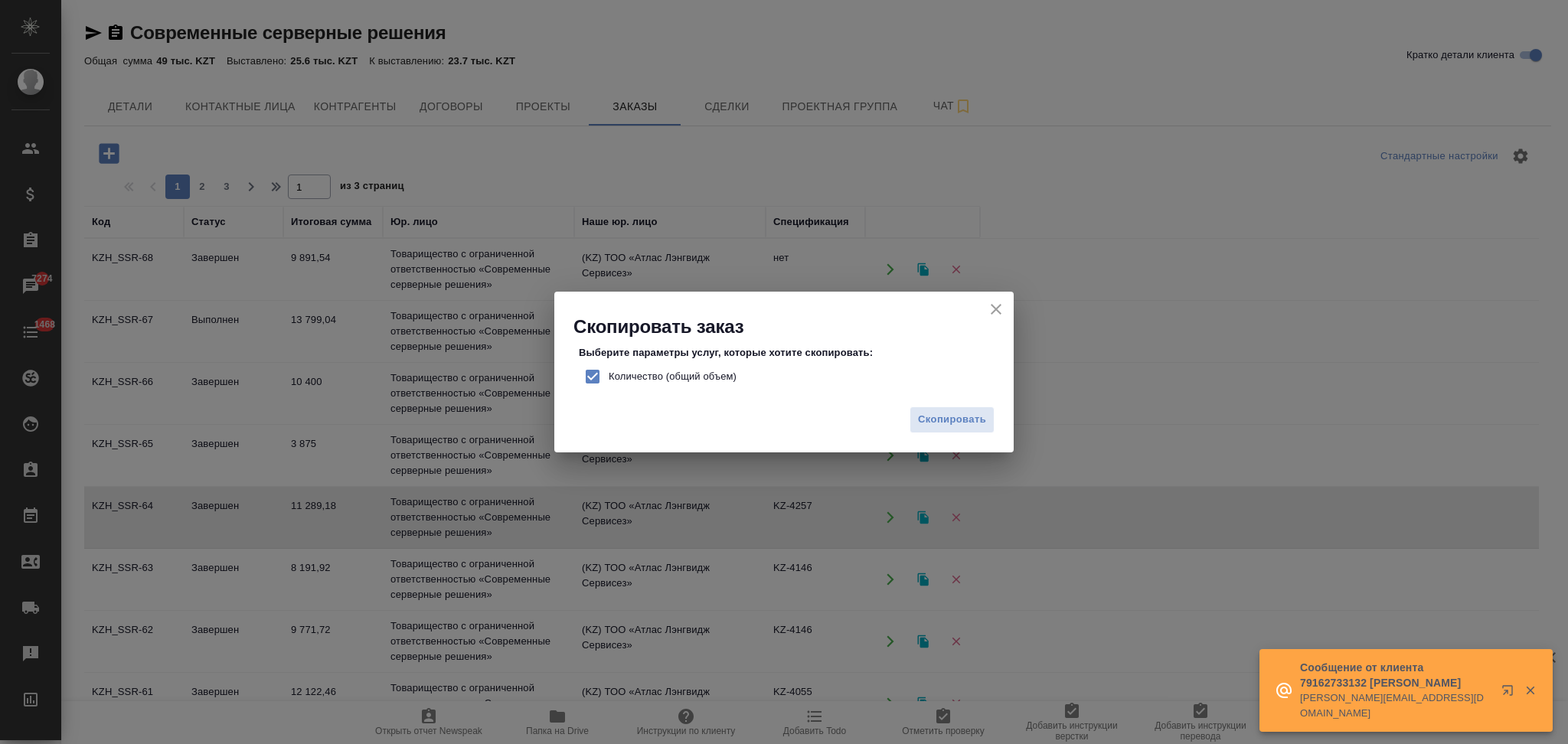
click at [590, 374] on input "Количество (общий объем)" at bounding box center [593, 376] width 32 height 32
checkbox input "false"
click at [934, 422] on span "Скопировать" at bounding box center [952, 419] width 68 height 18
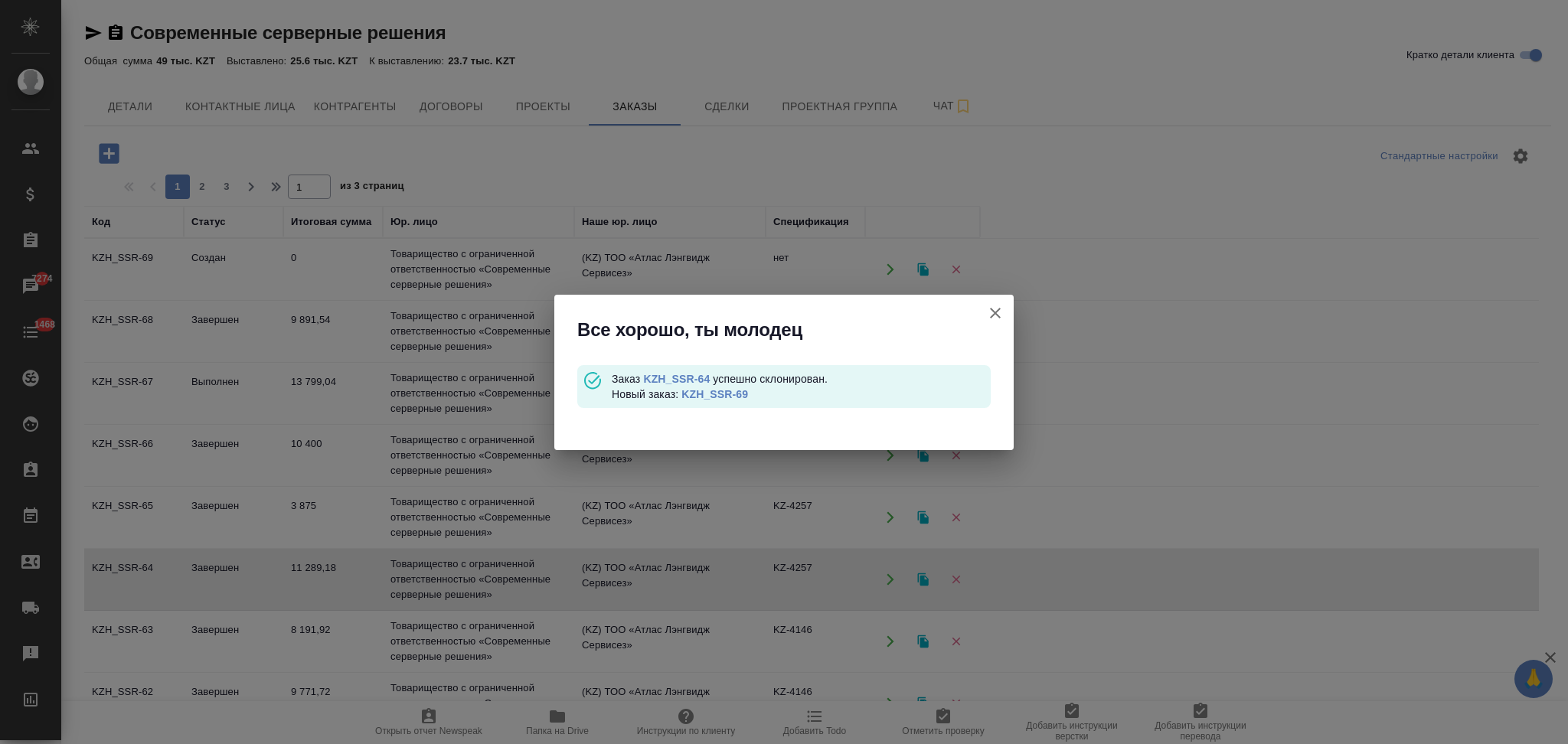
click at [703, 396] on link "KZH_SSR-69" at bounding box center [714, 394] width 67 height 12
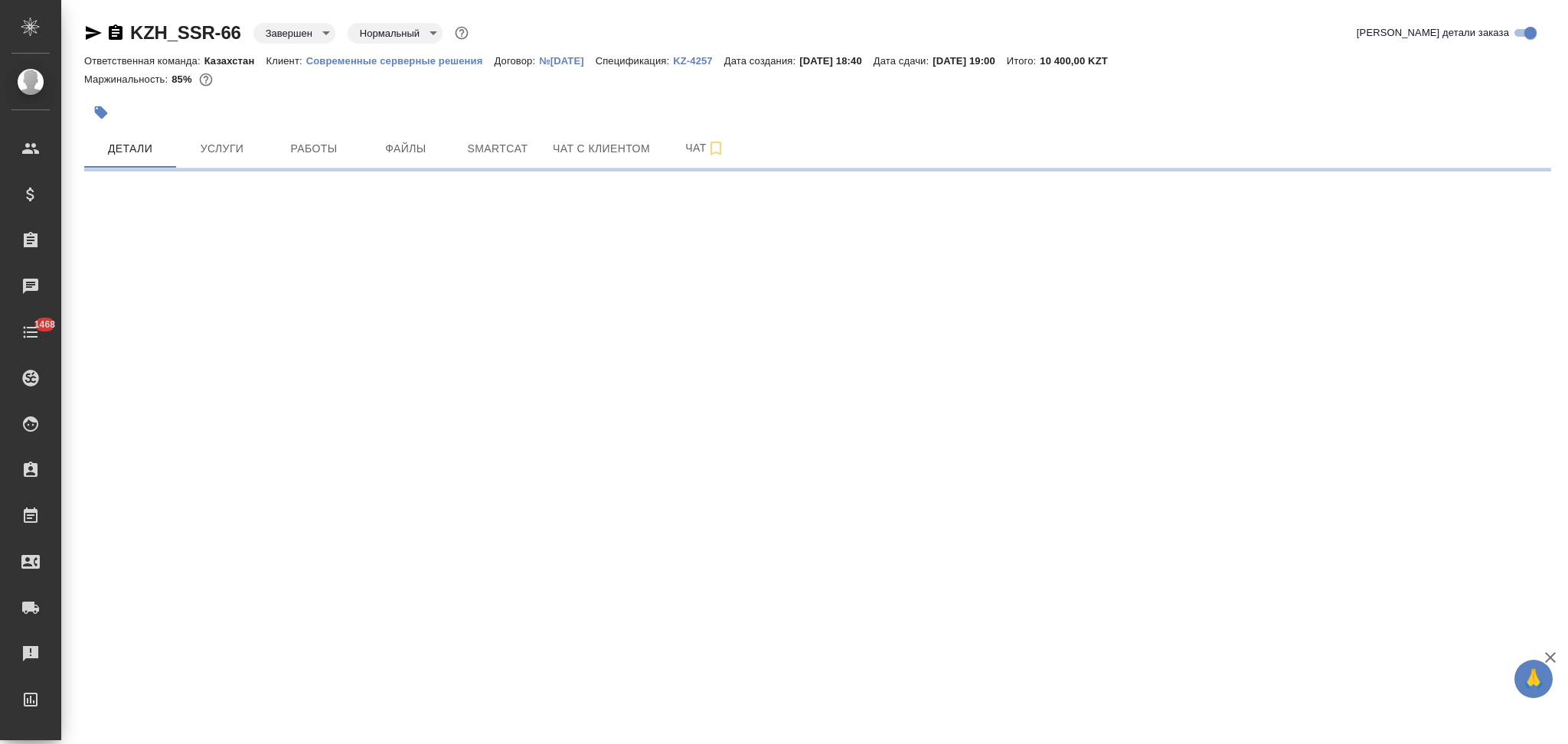
select select "RU"
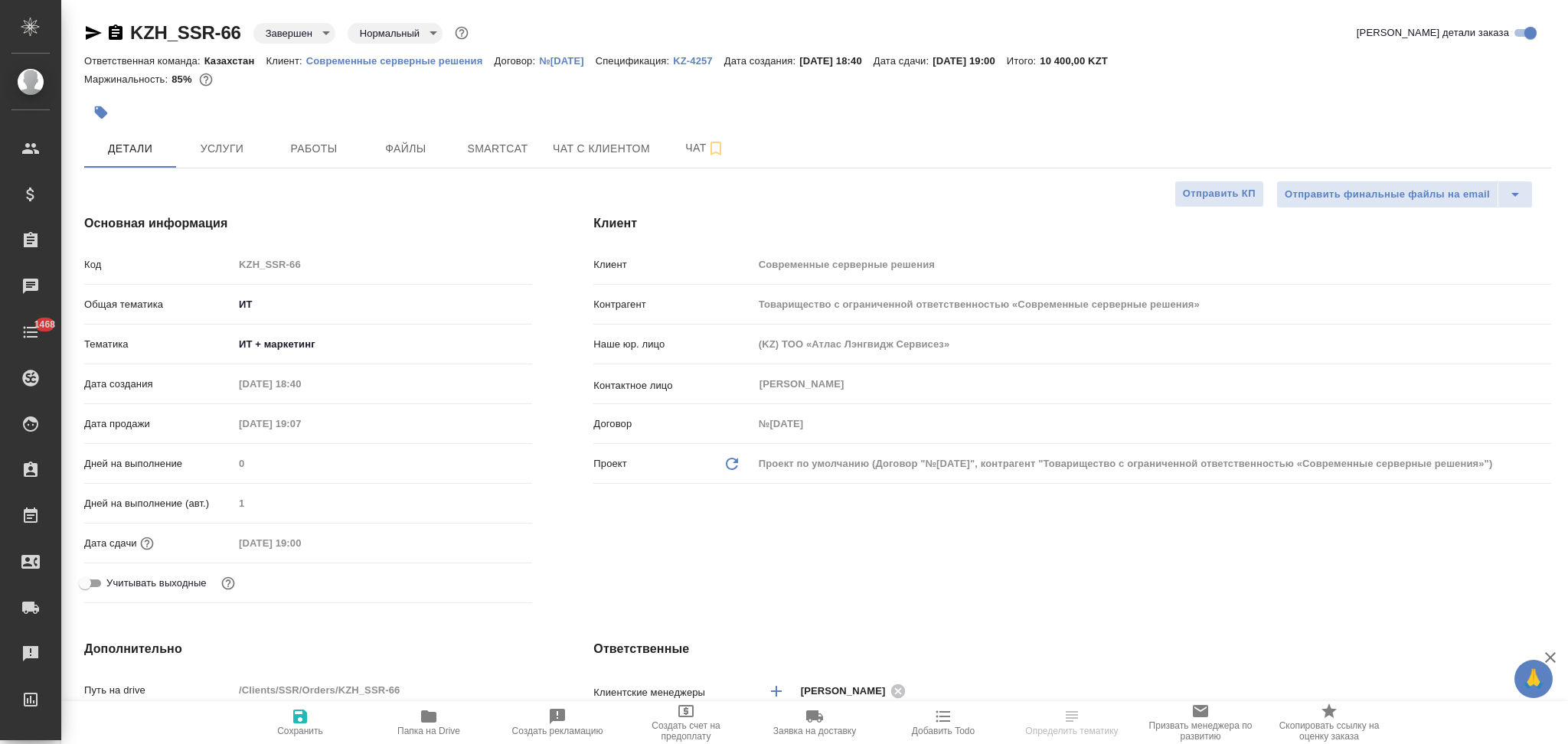
type textarea "x"
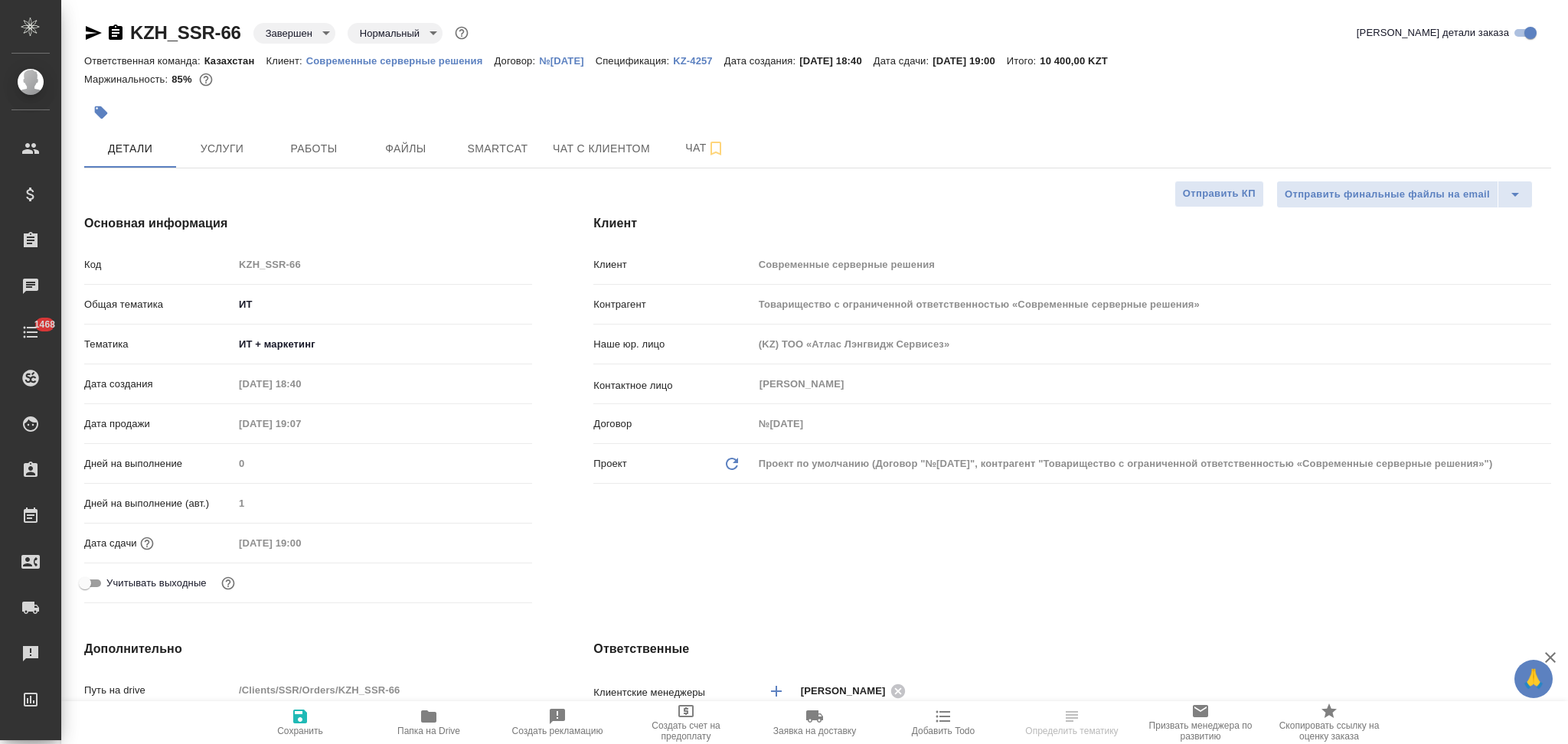
type textarea "x"
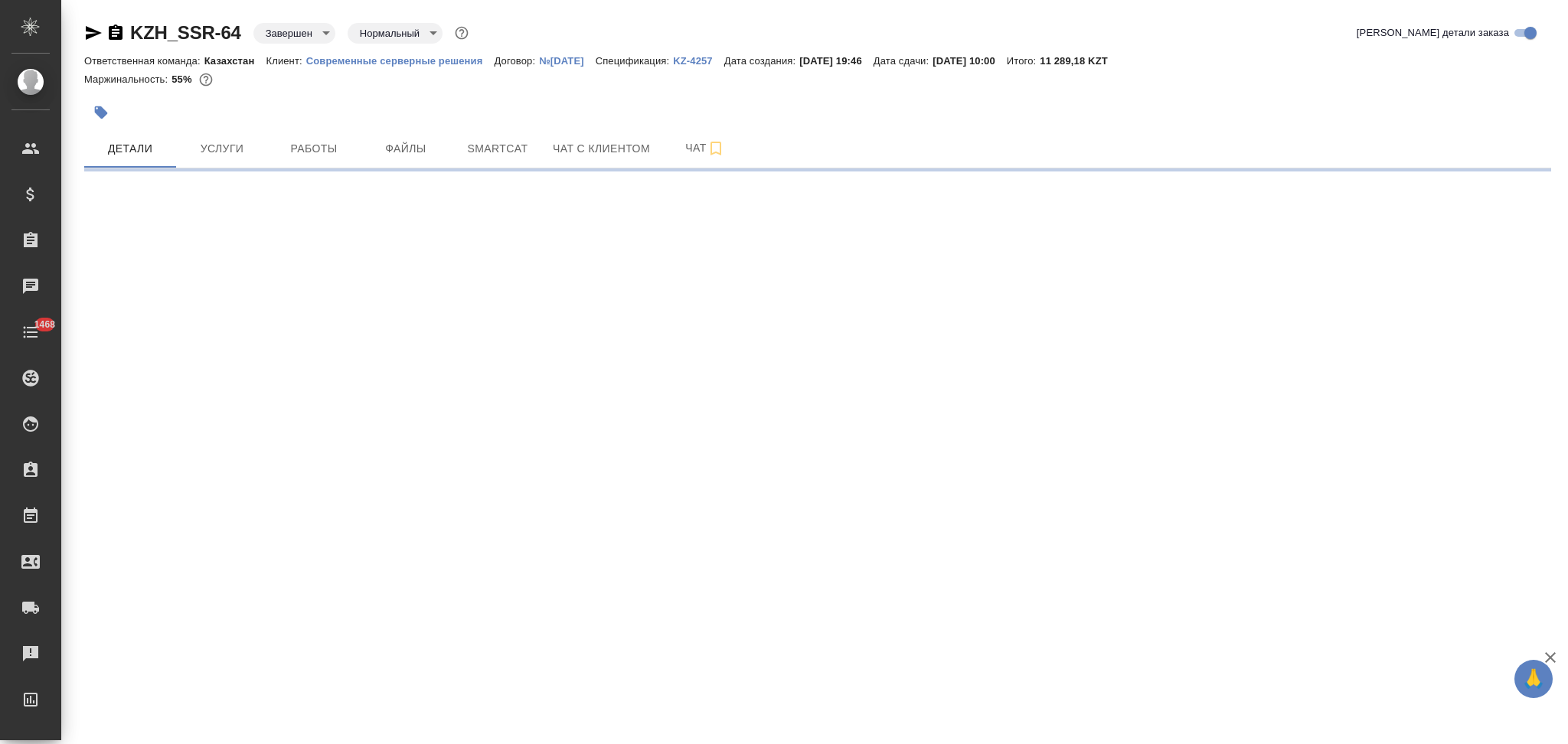
select select "RU"
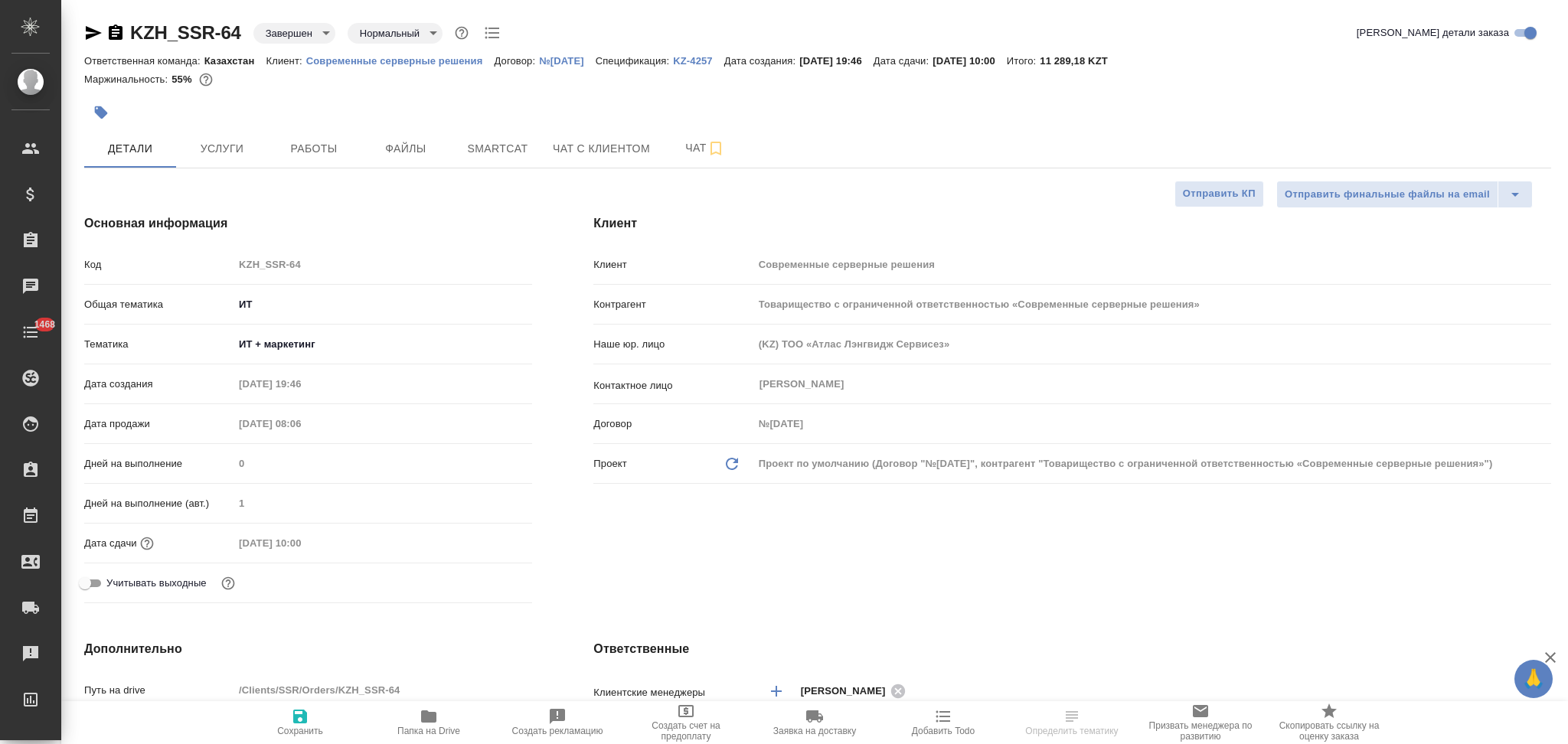
type textarea "x"
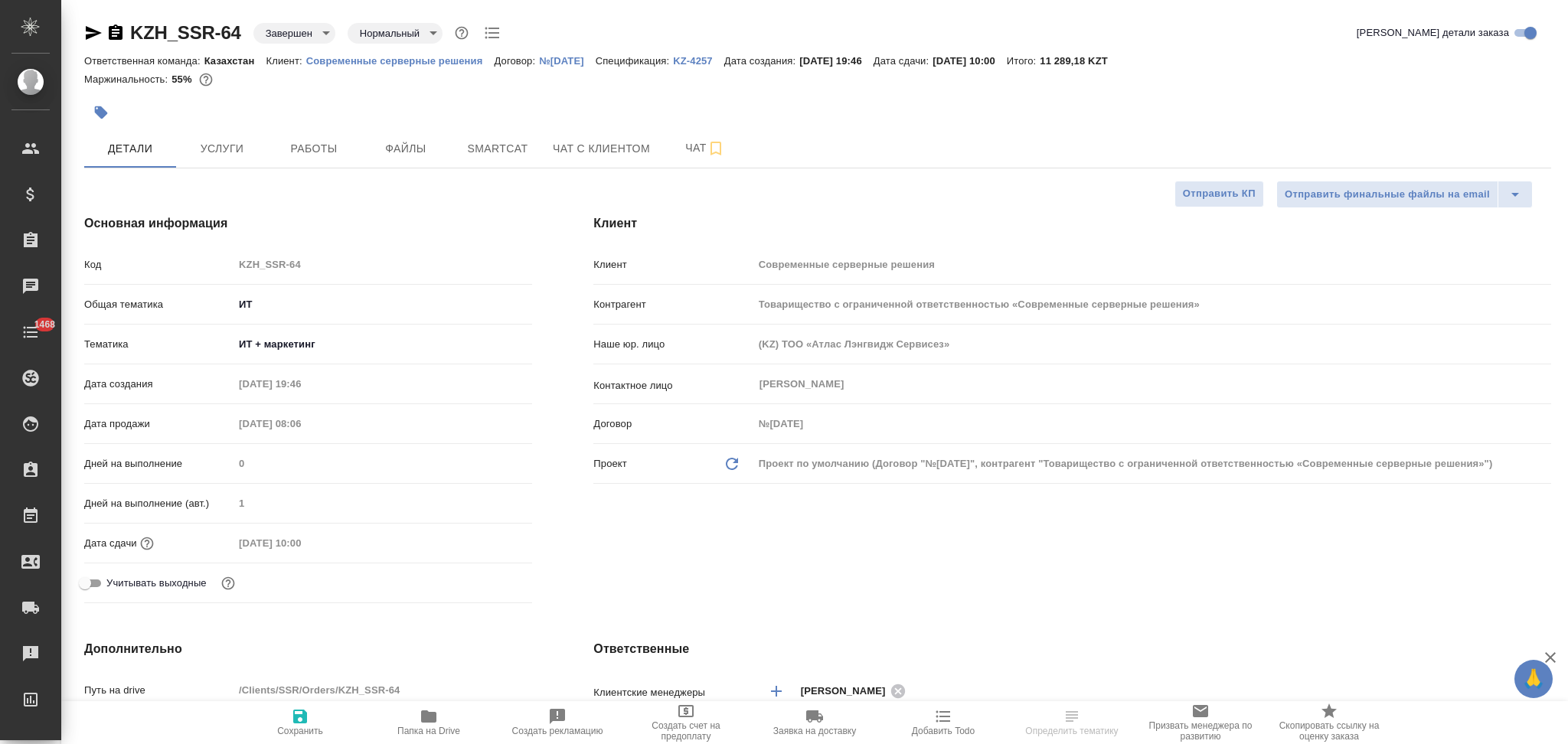
type textarea "x"
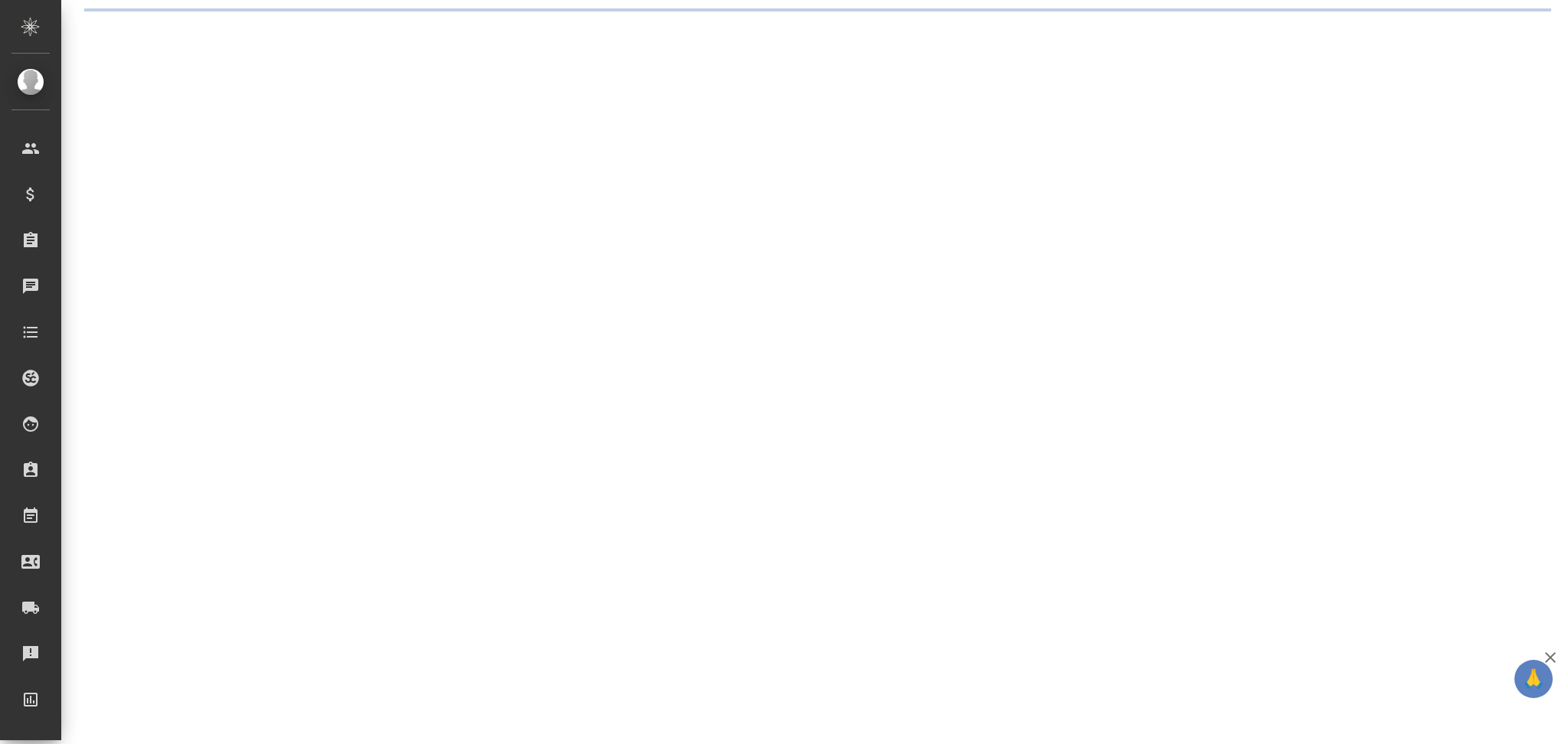
select select "RU"
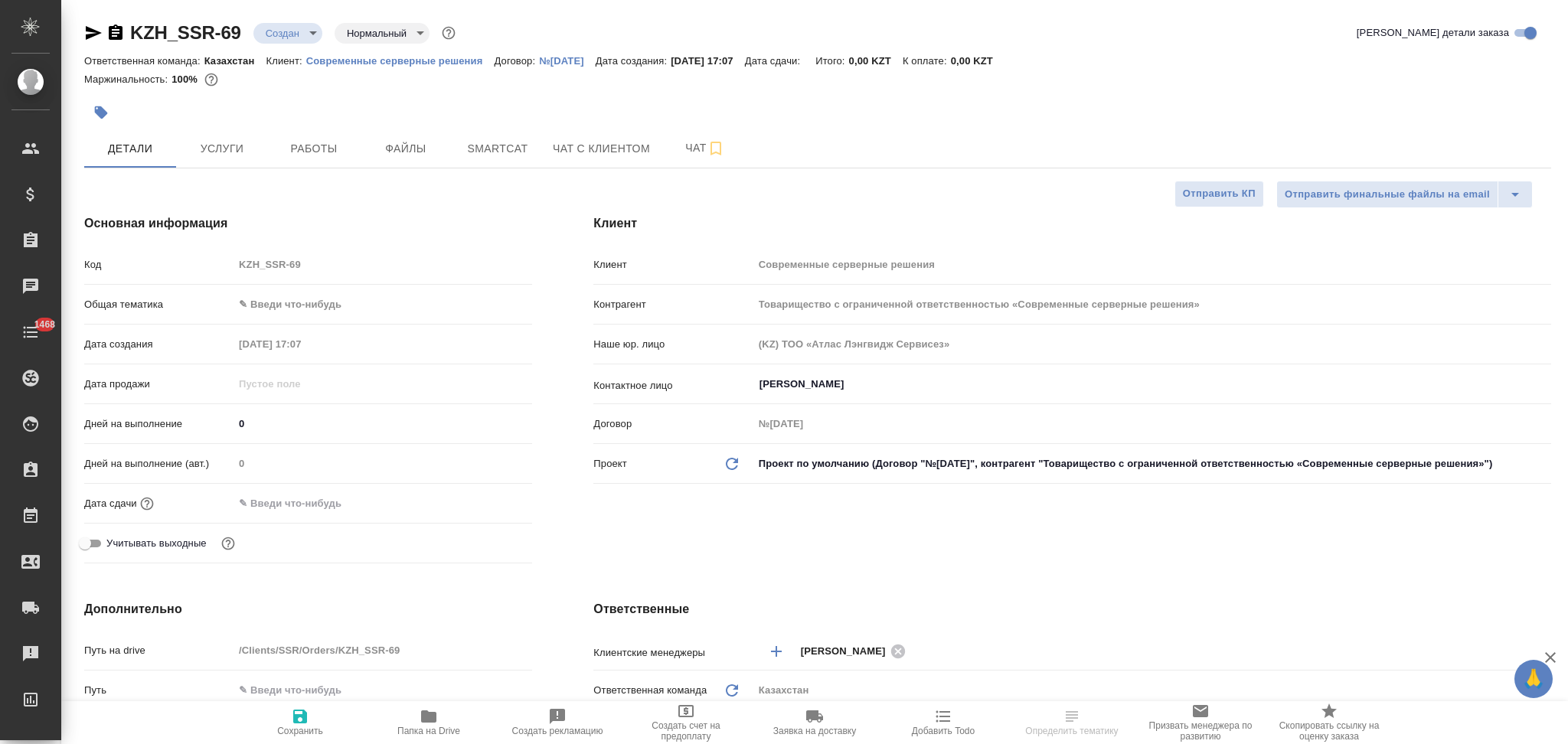
type textarea "x"
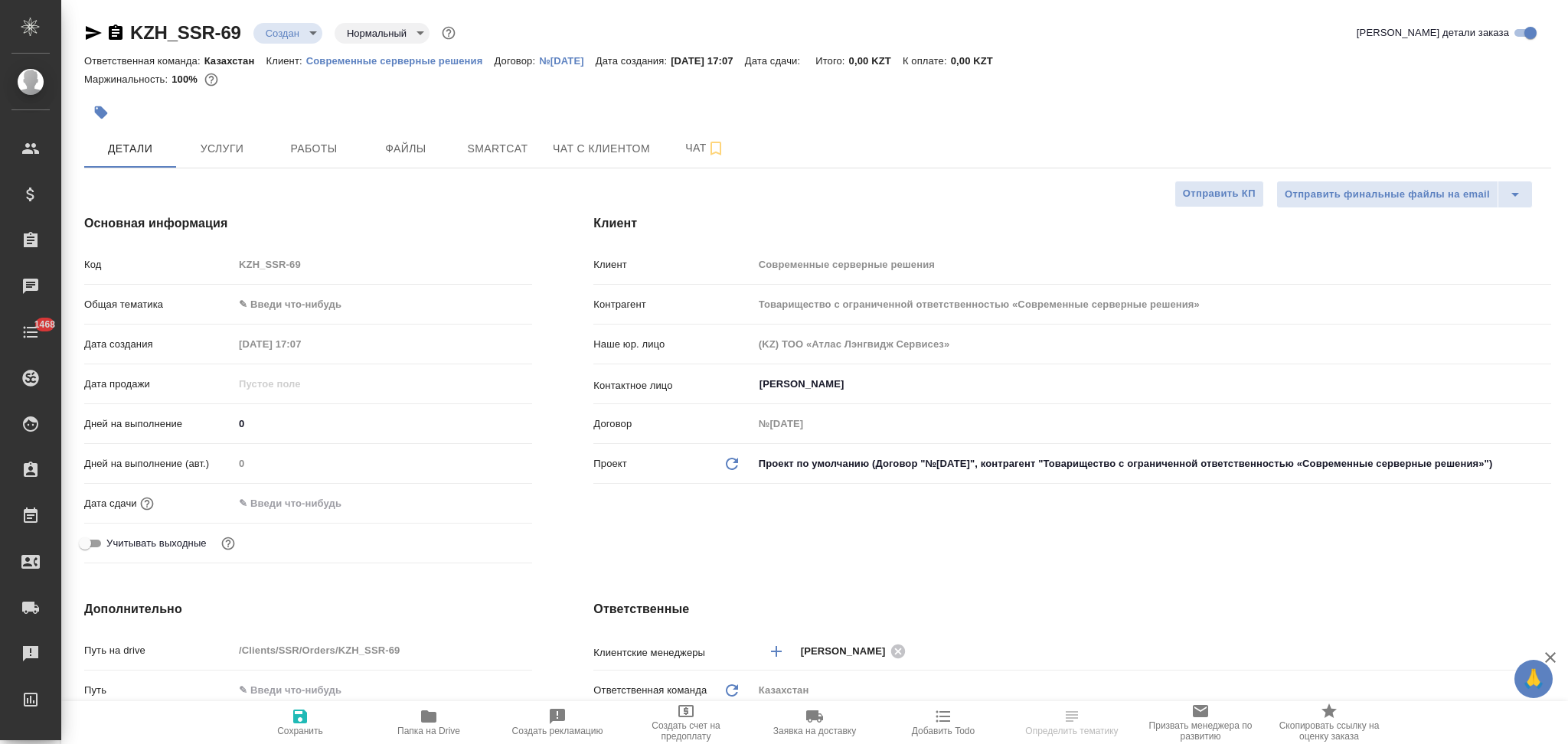
type textarea "x"
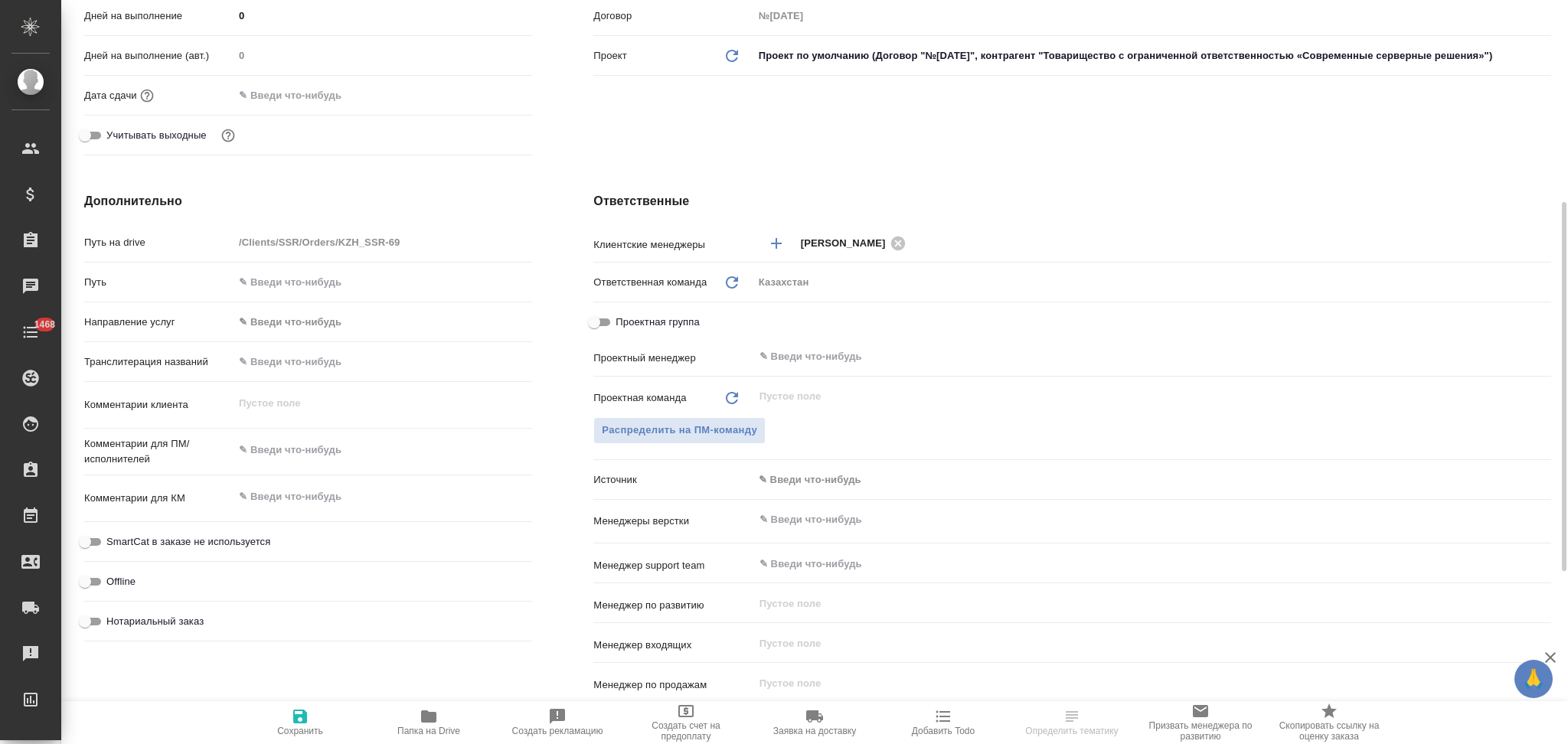
type textarea "x"
click at [304, 458] on textarea at bounding box center [382, 451] width 298 height 26
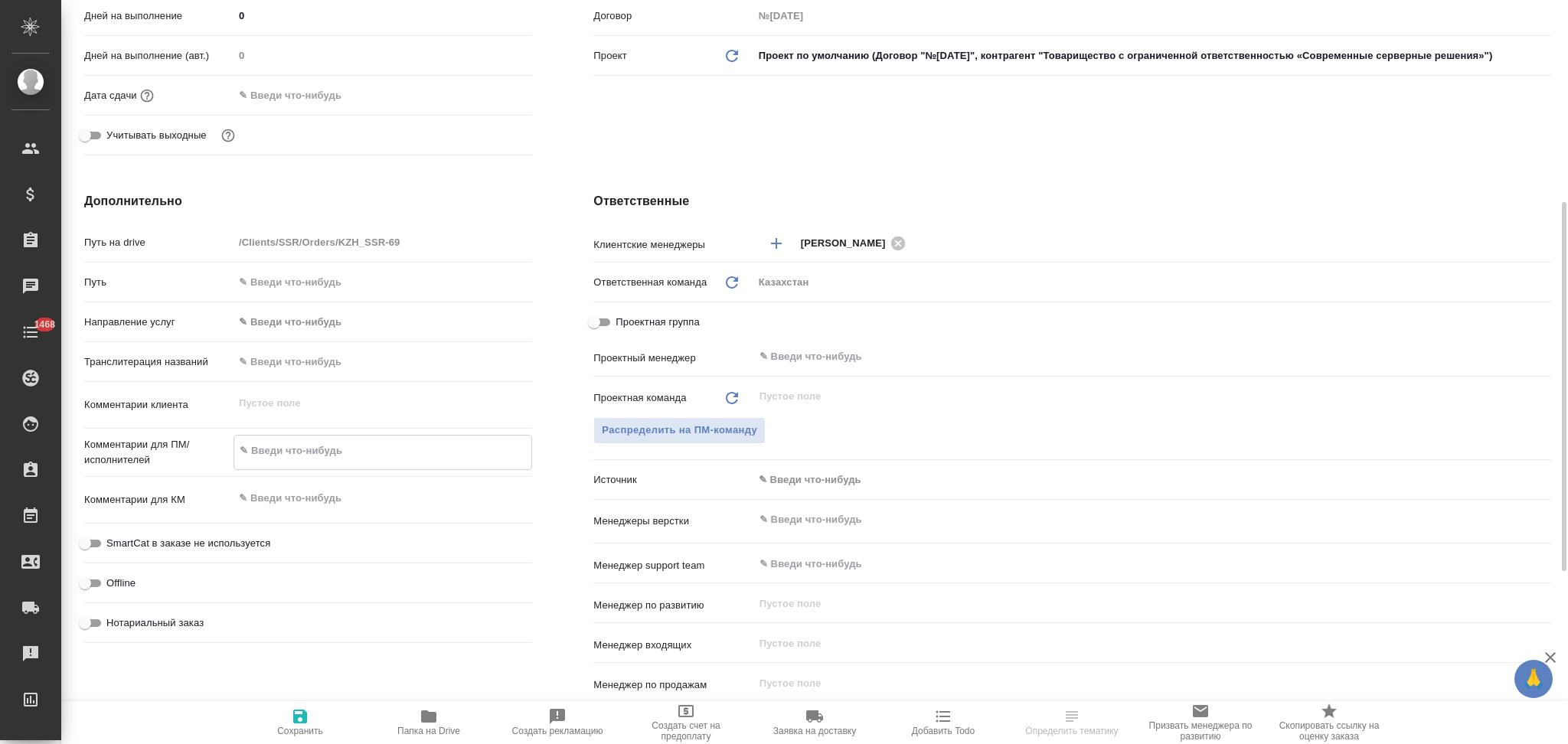
paste textarea "loremip dolors am consectetu adip. Elitseddoe, temporin utlabor etdol m aliquae…"
type textarea "x"
type textarea "loremip dolors am consectetu adip. Elitseddoe, temporin utlabor etdol m aliquae…"
type textarea "x"
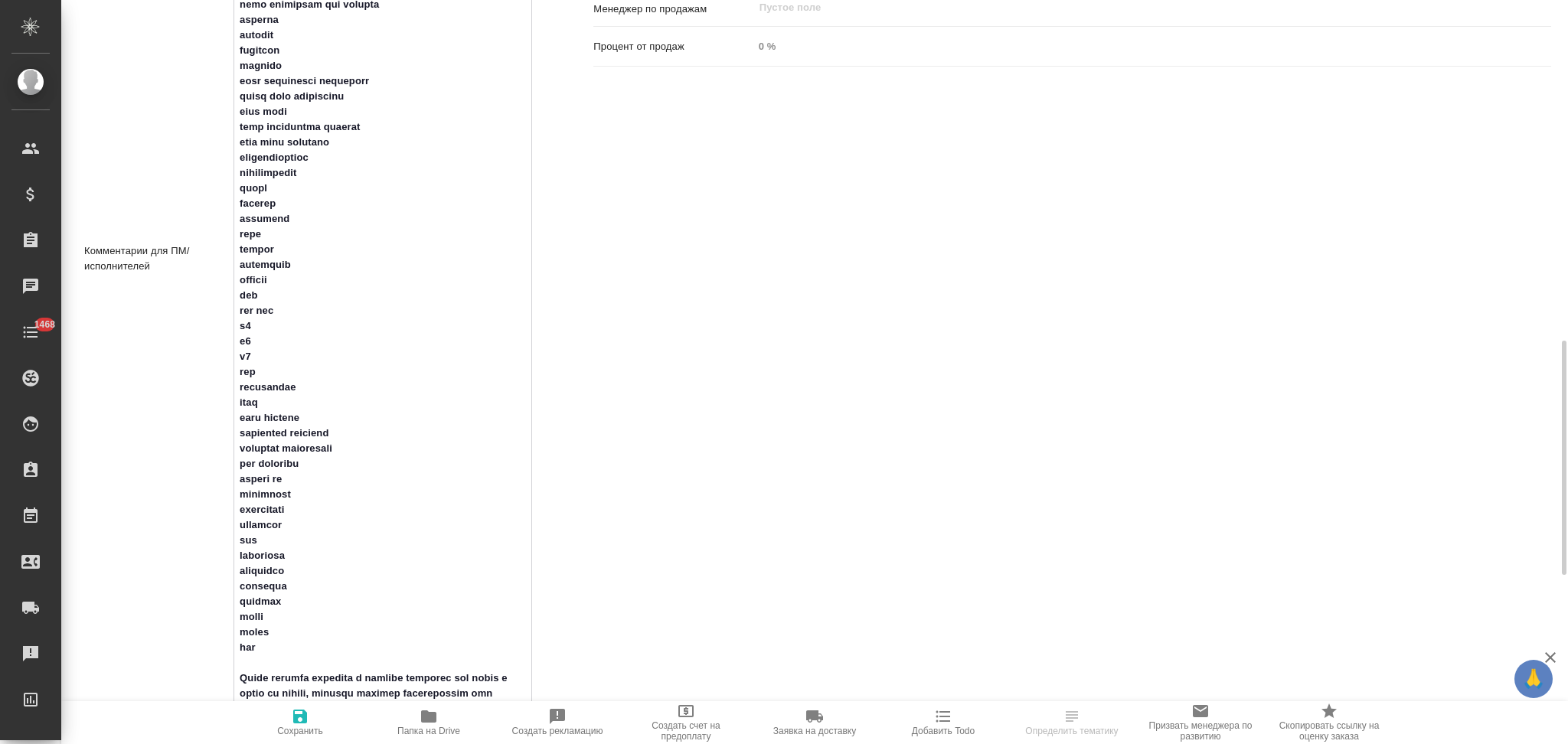
scroll to position [1288, 0]
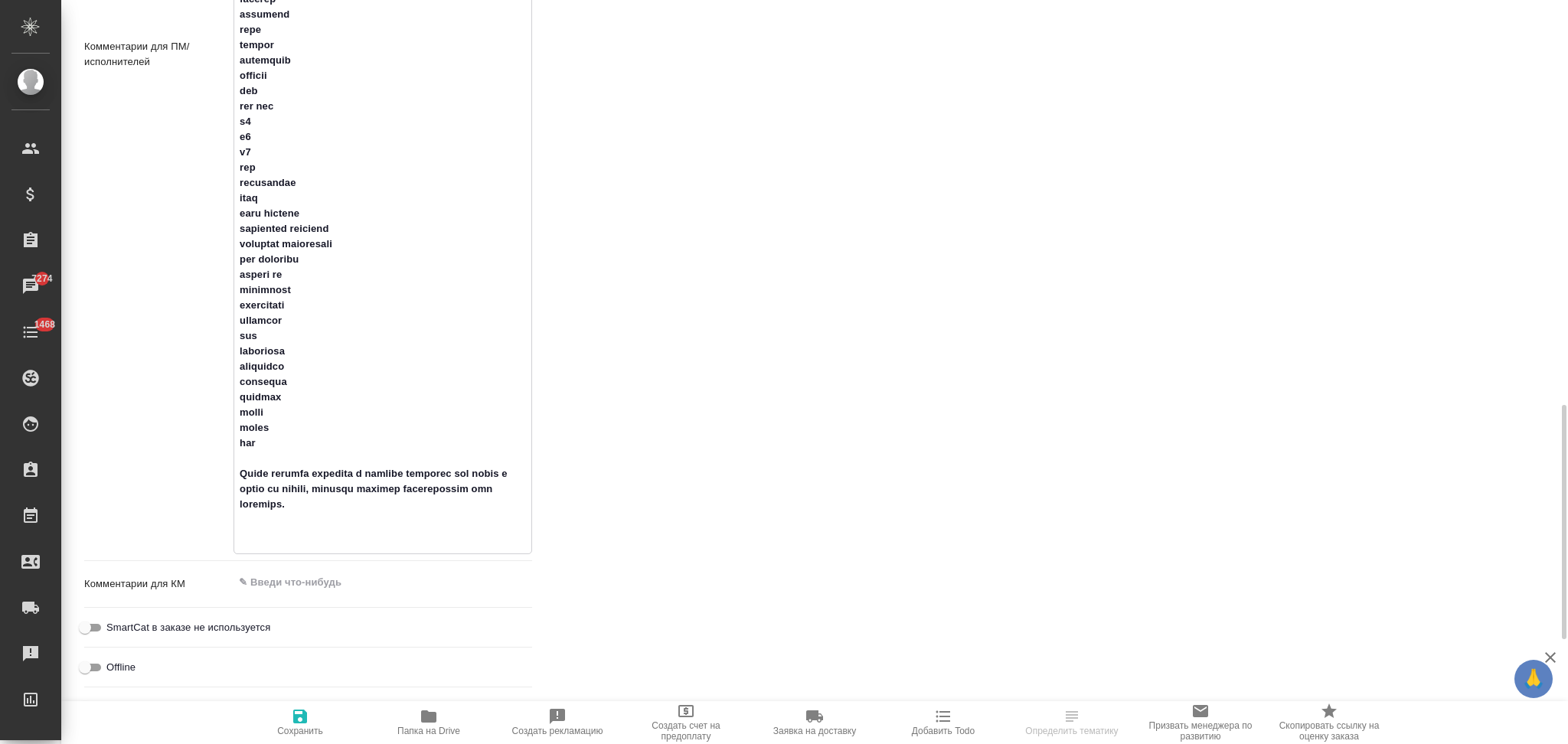
type textarea "x"
type textarea "loremip dolors am consectetu adip. Elitseddoe, temporin utlabor etdol m aliquae…"
type textarea "x"
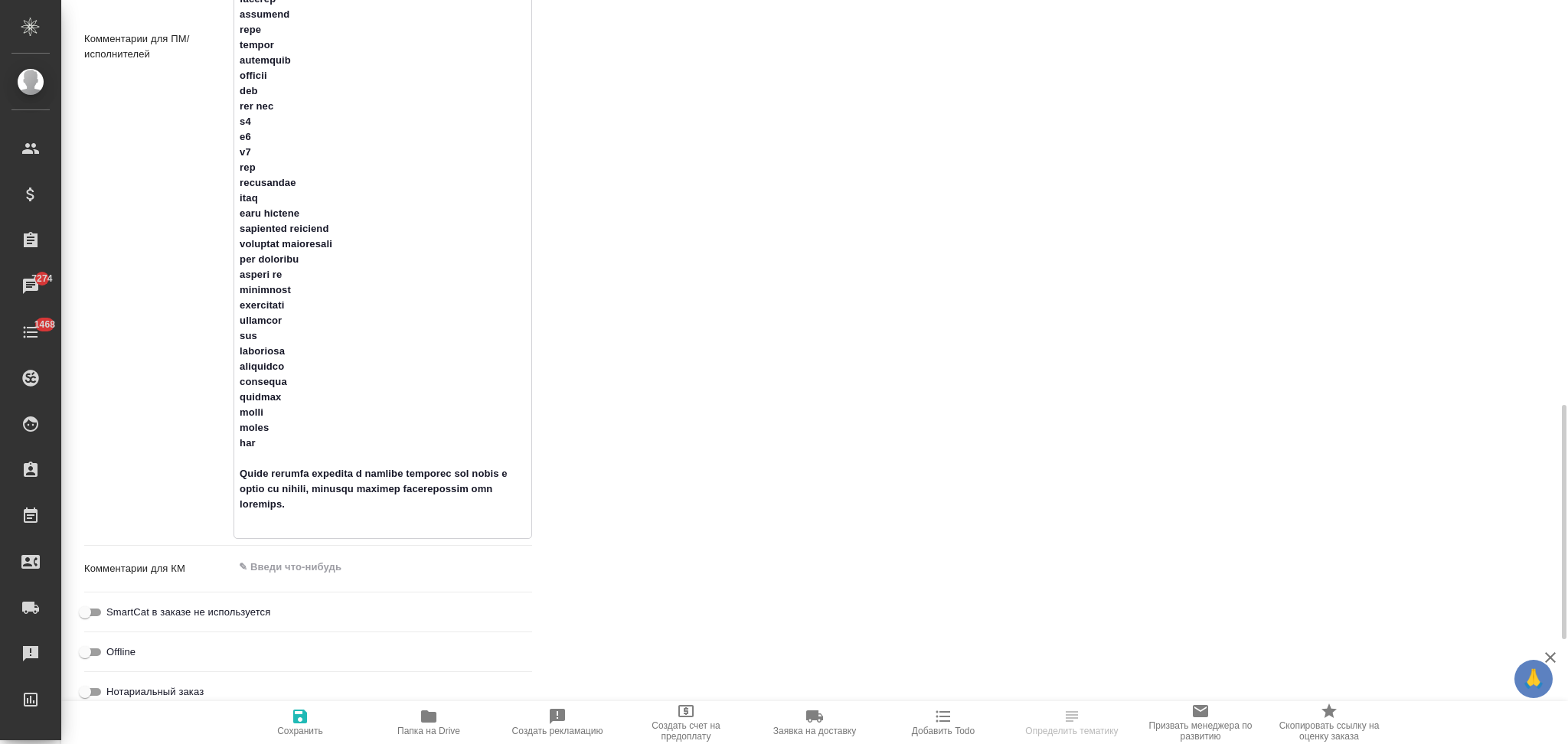
type textarea "loremip dolors am consectetu adip. Elitseddoe, temporin utlabor etdol m aliquae…"
type textarea "x"
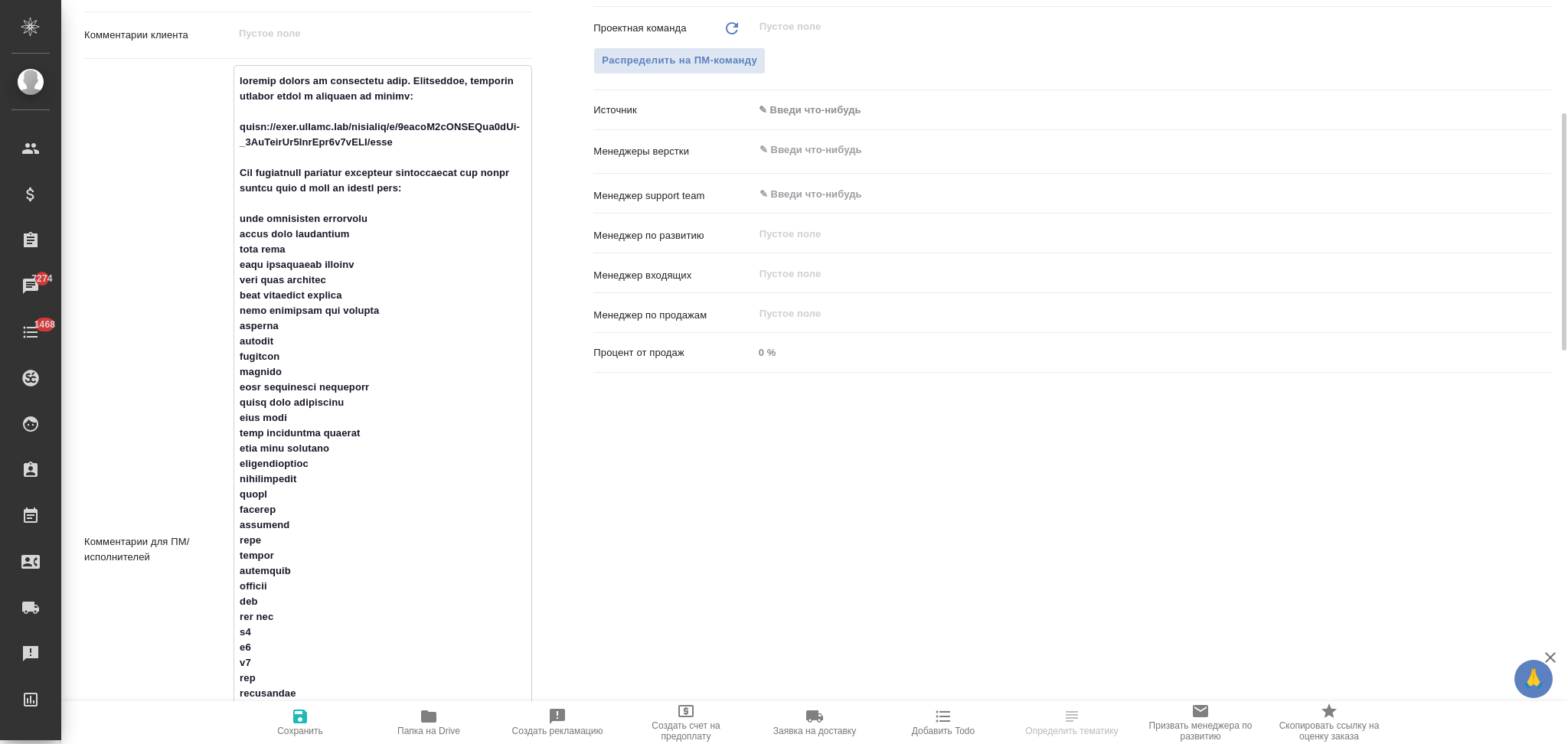
scroll to position [675, 0]
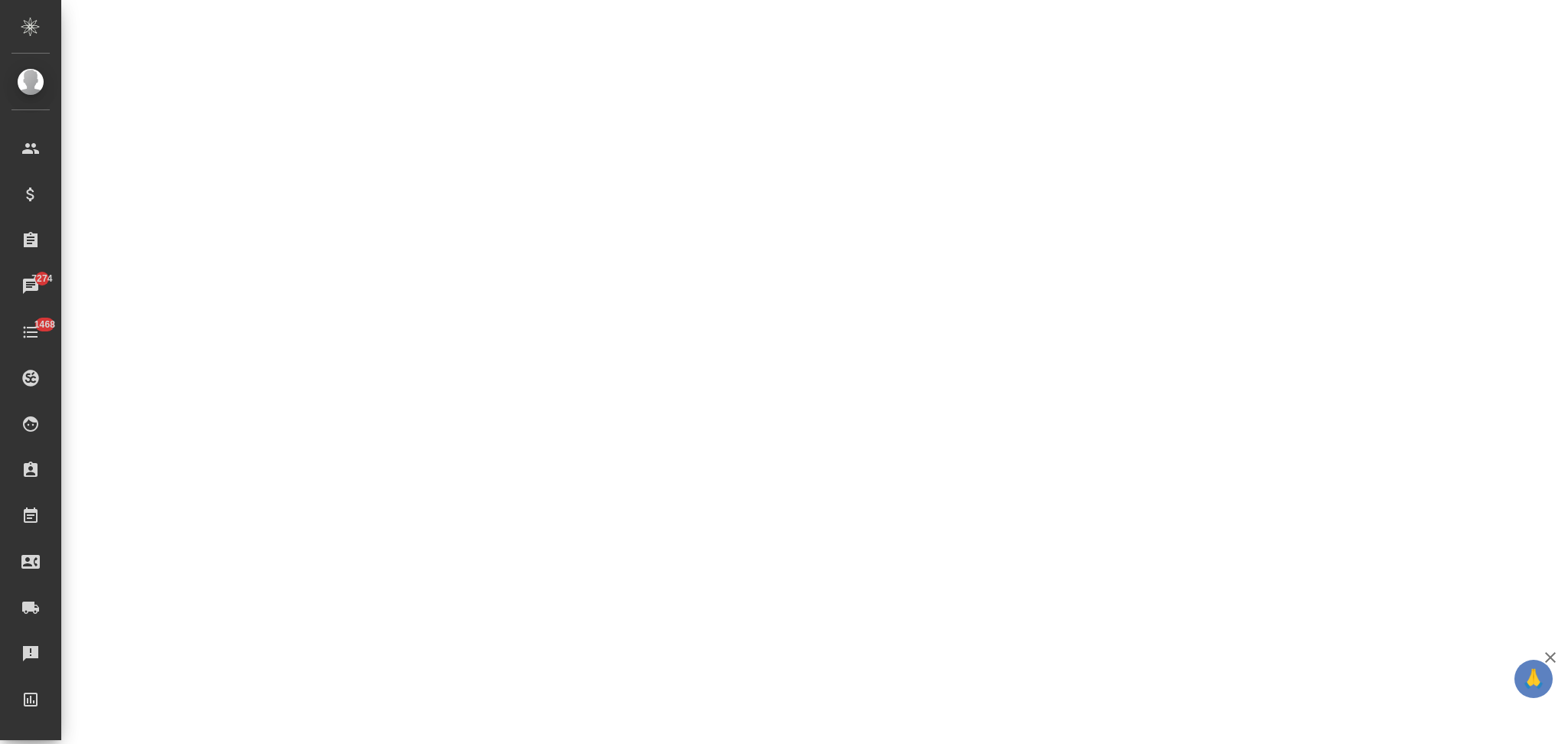
select select "RU"
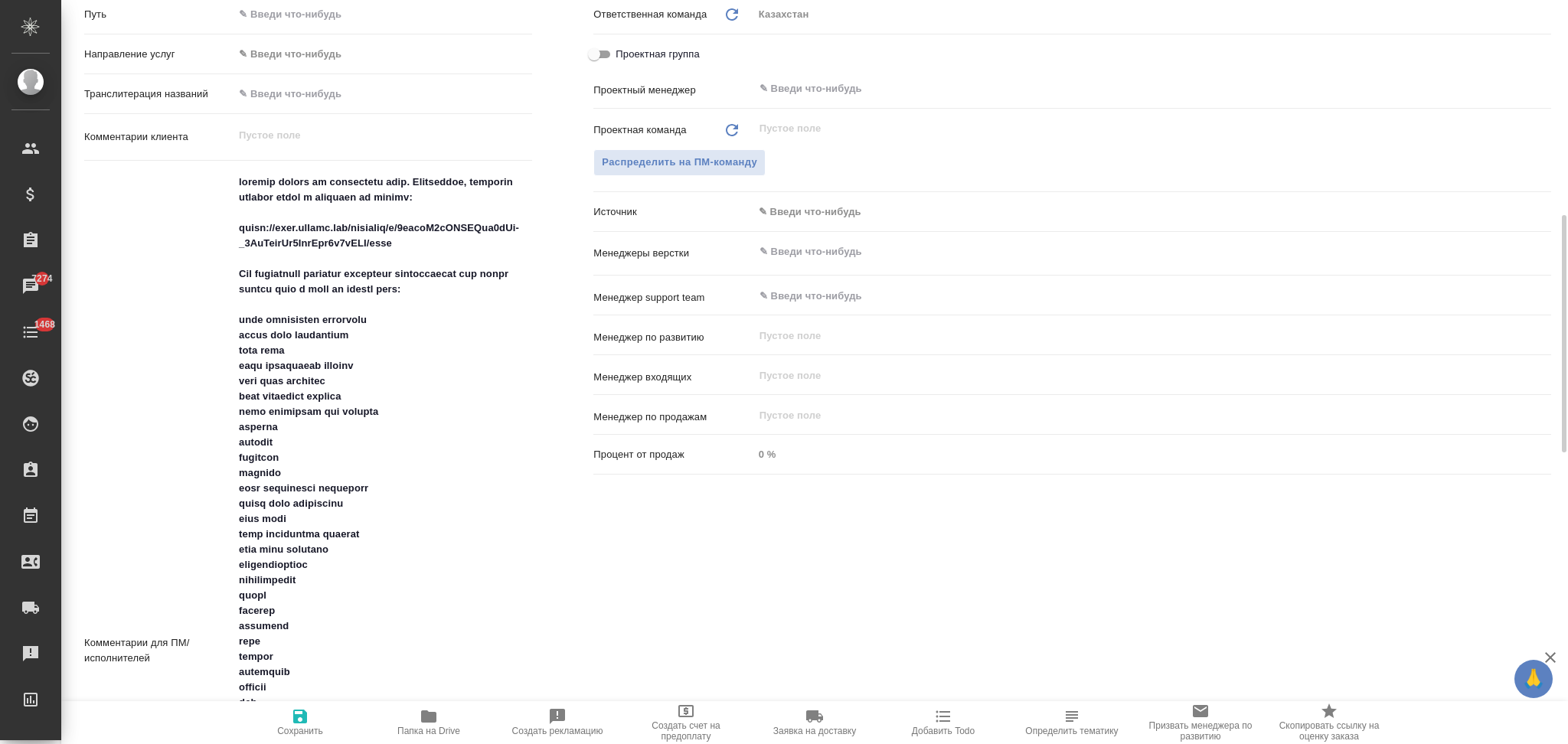
type textarea "x"
click at [302, 712] on icon "button" at bounding box center [300, 716] width 14 height 14
type textarea "x"
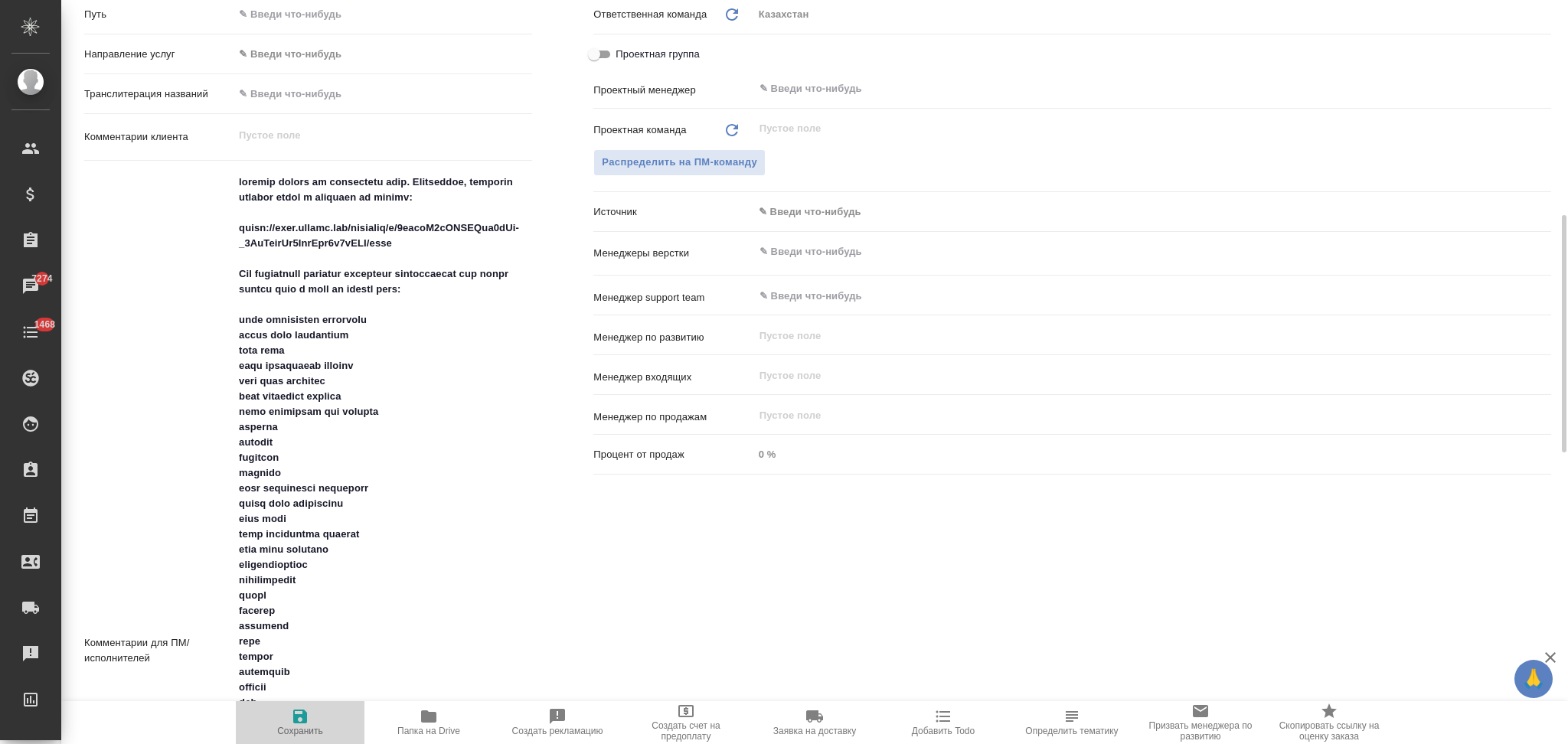
type textarea "x"
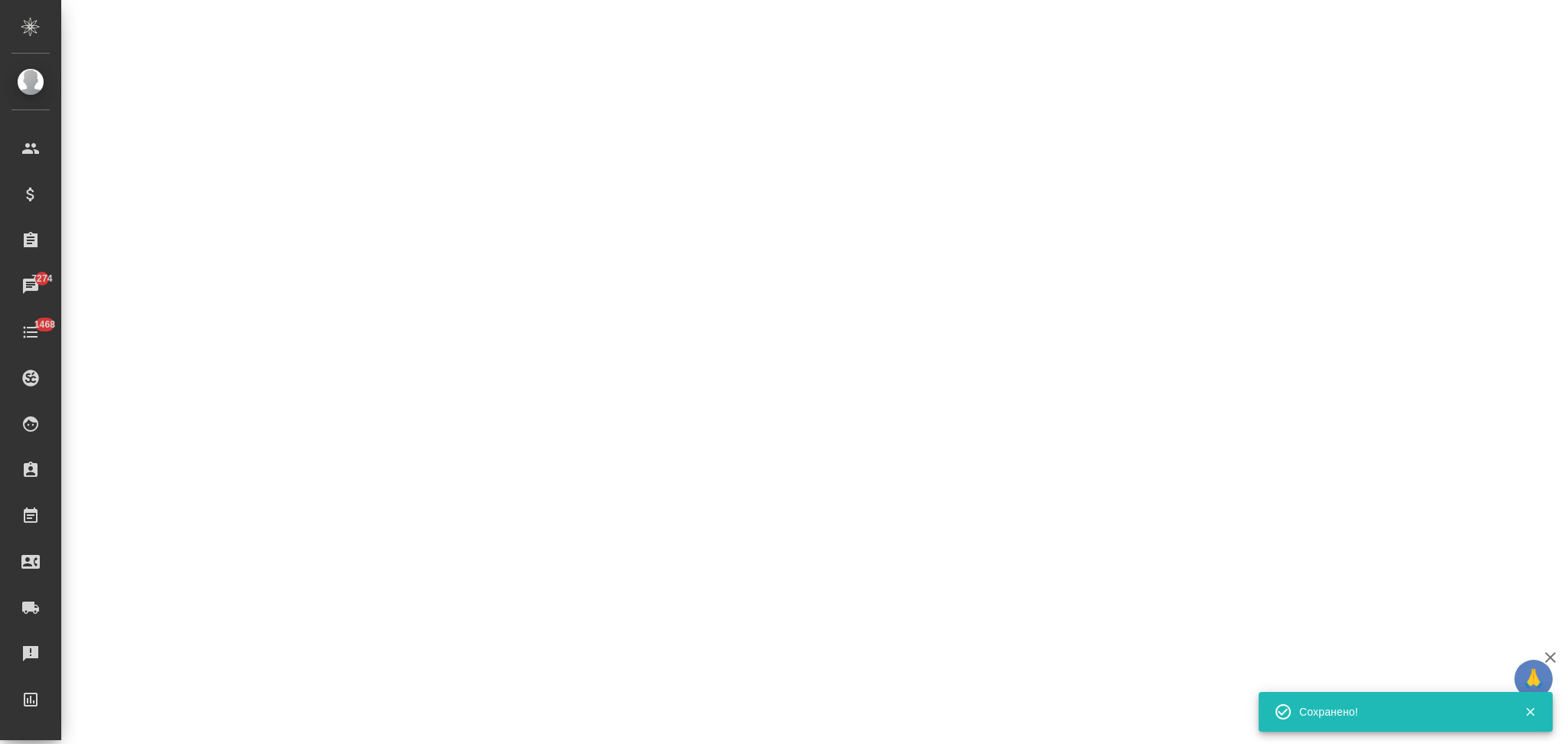
select select "RU"
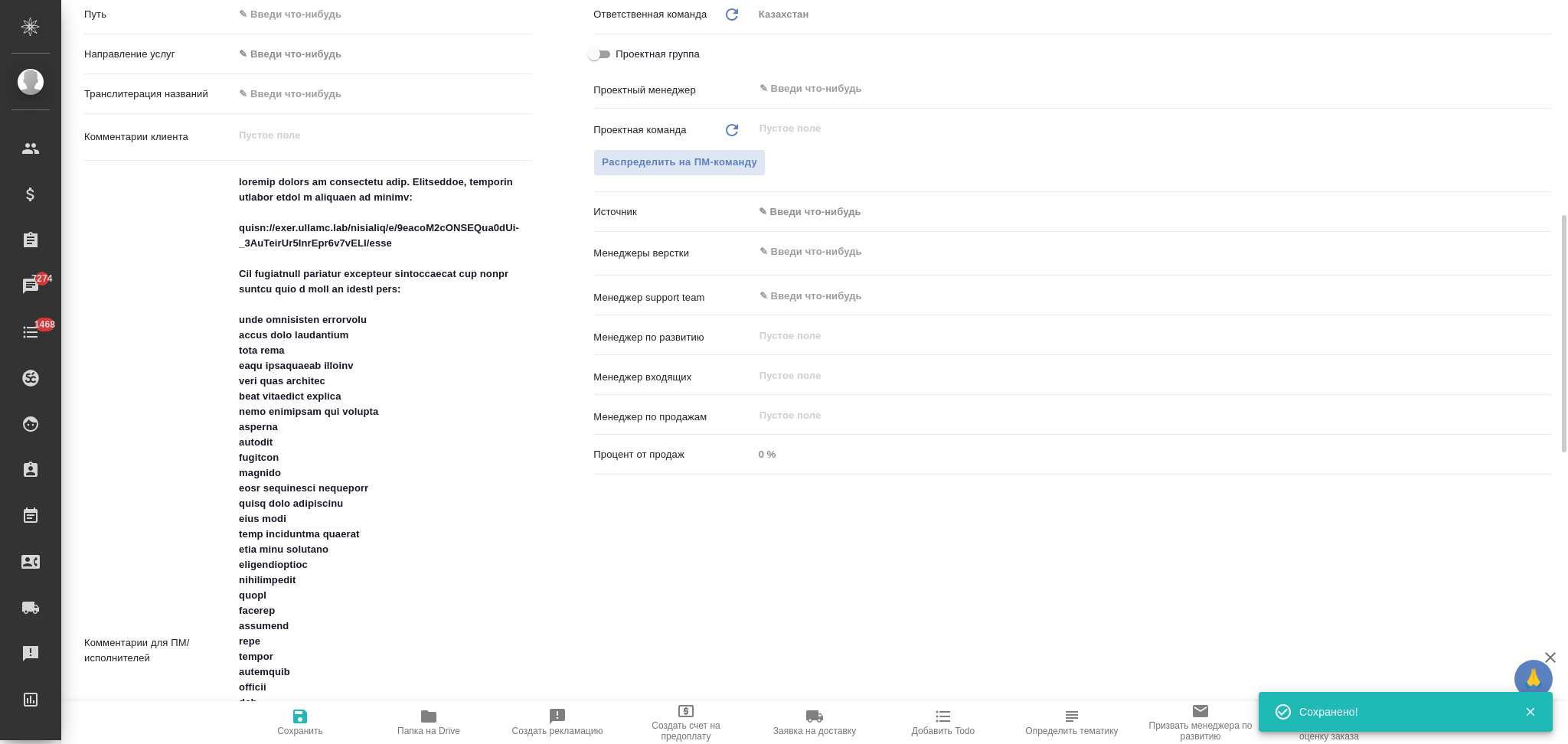
type textarea "x"
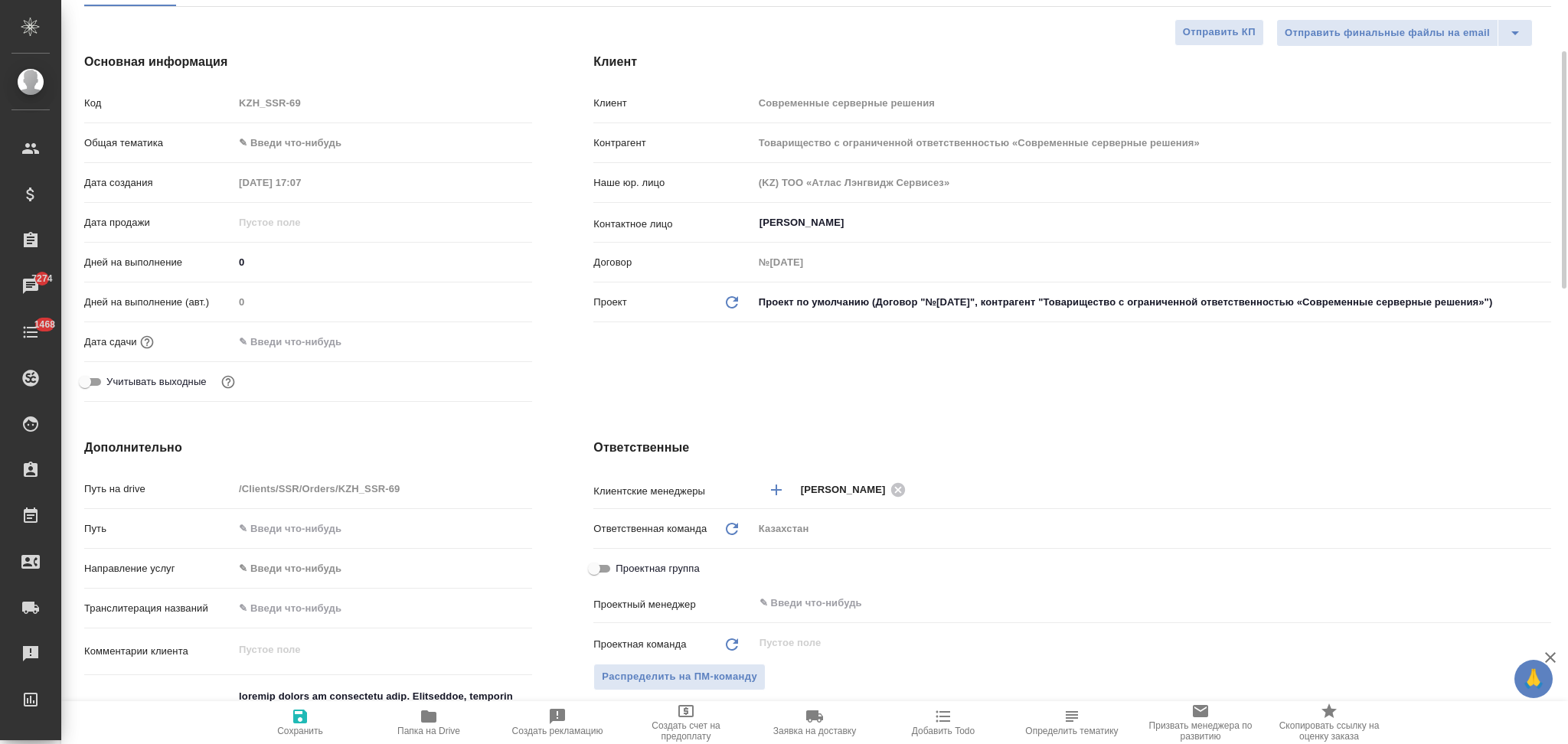
scroll to position [0, 0]
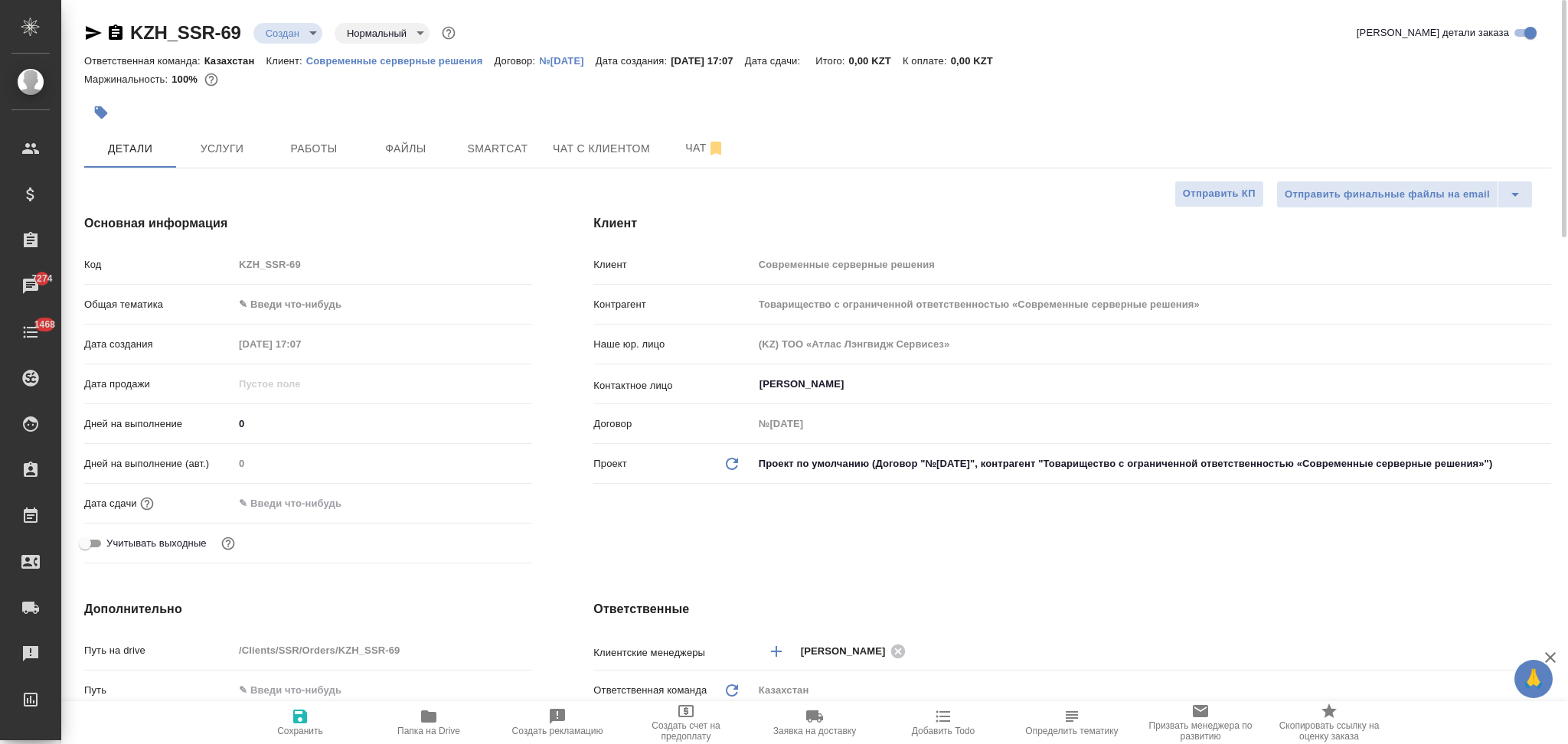
type textarea "x"
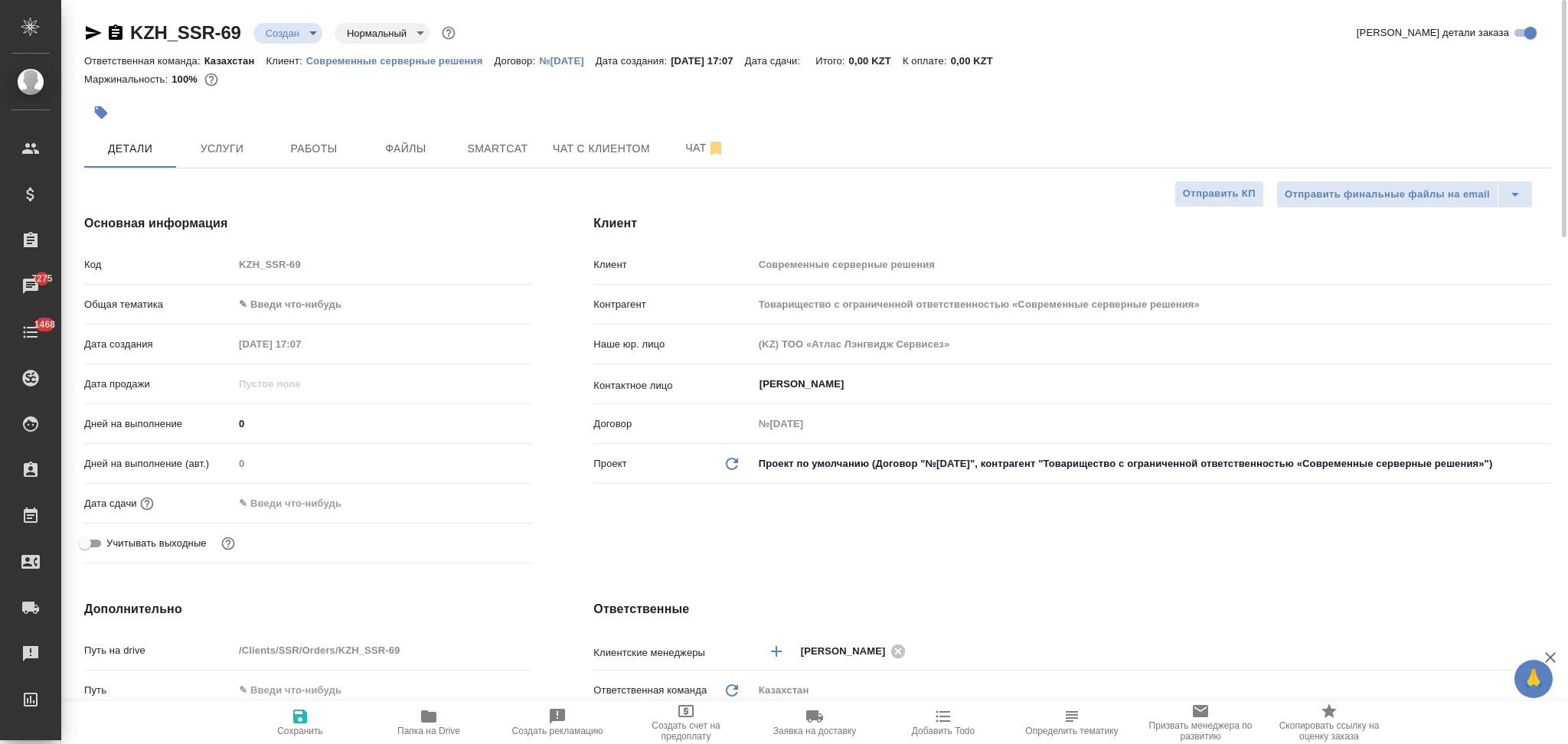
type textarea "x"
click at [405, 146] on span "Файлы" at bounding box center [406, 149] width 73 height 19
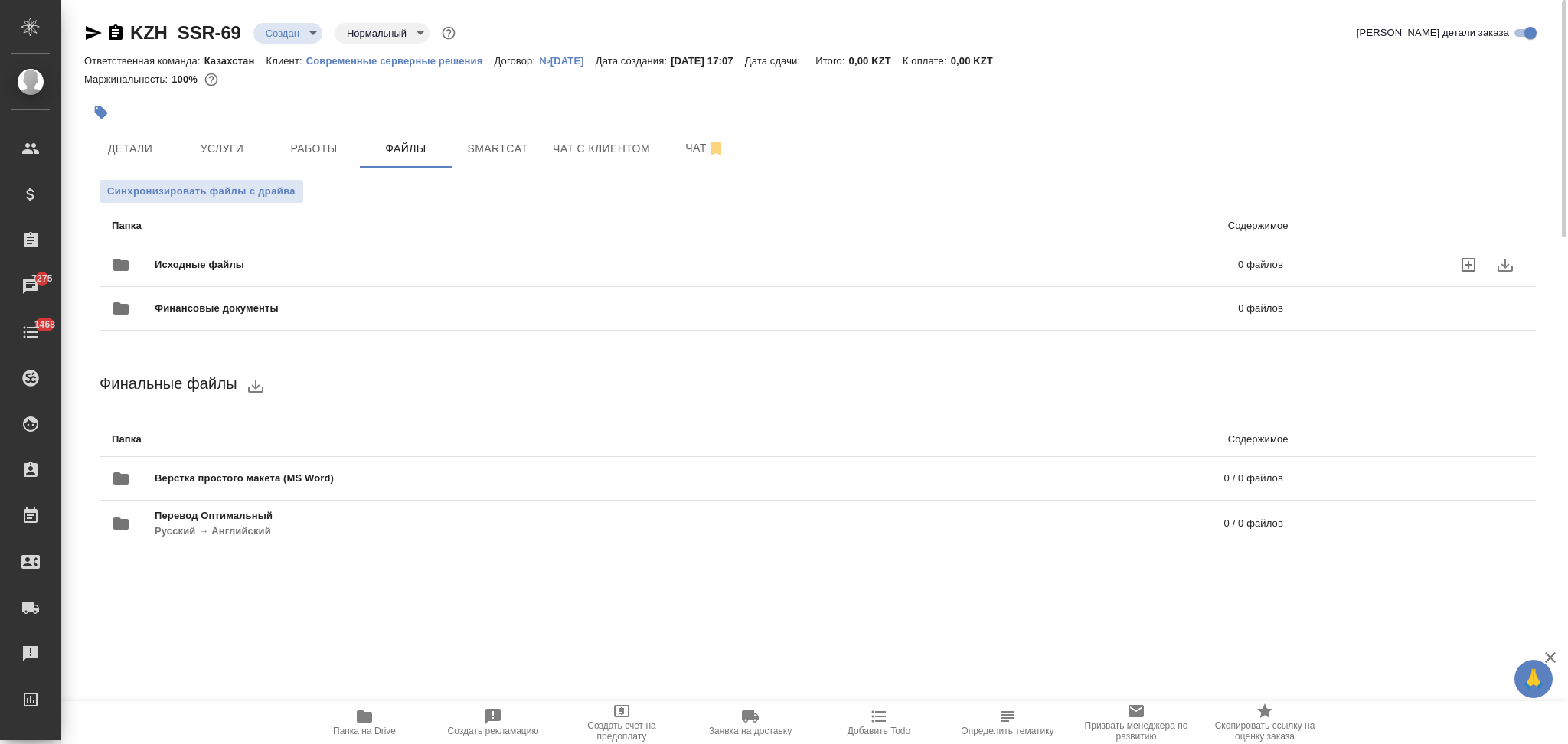
click at [243, 258] on span "Исходные файлы" at bounding box center [447, 264] width 586 height 15
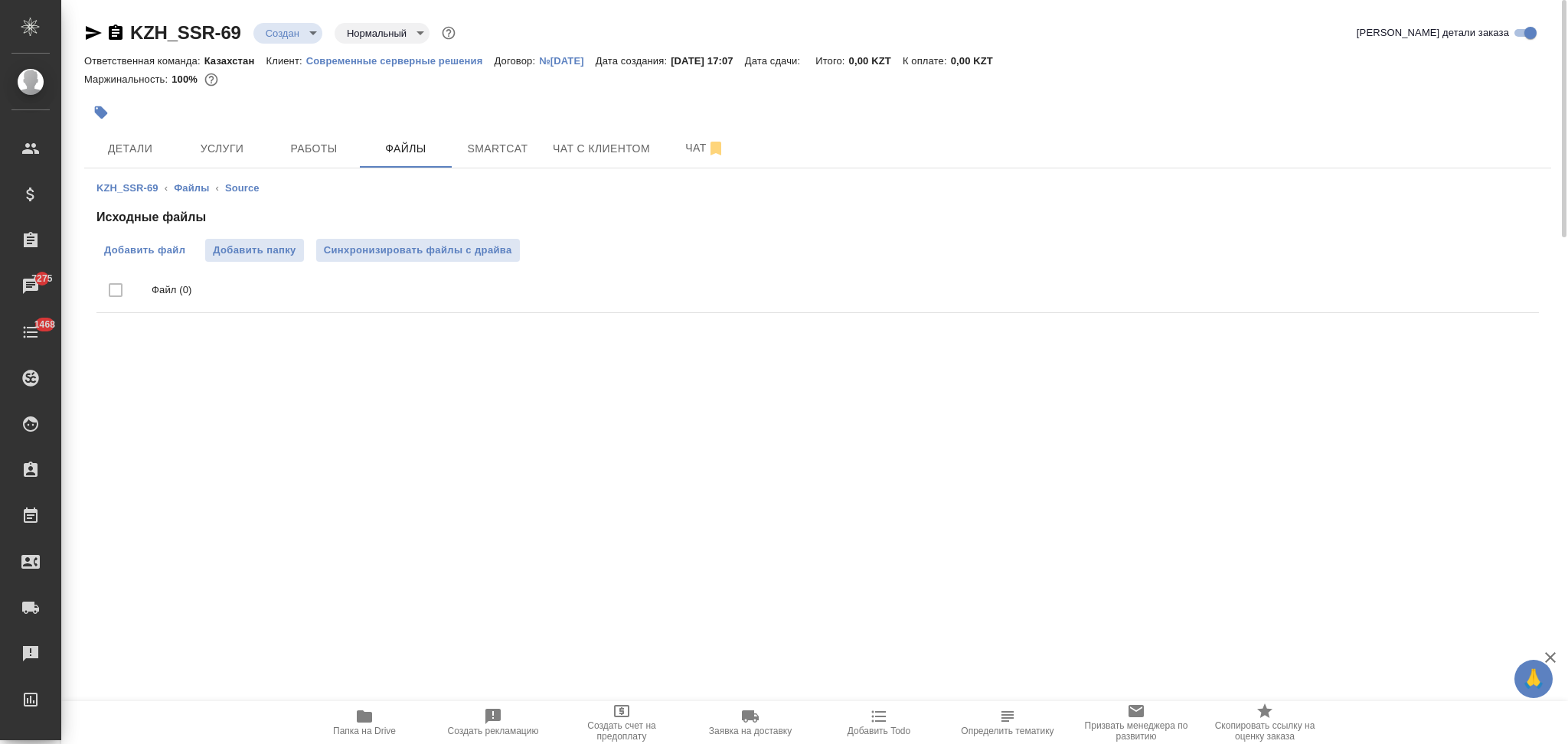
click at [116, 254] on span "Добавить файл" at bounding box center [145, 250] width 81 height 15
click at [0, 0] on input "Добавить файл" at bounding box center [0, 0] width 0 height 0
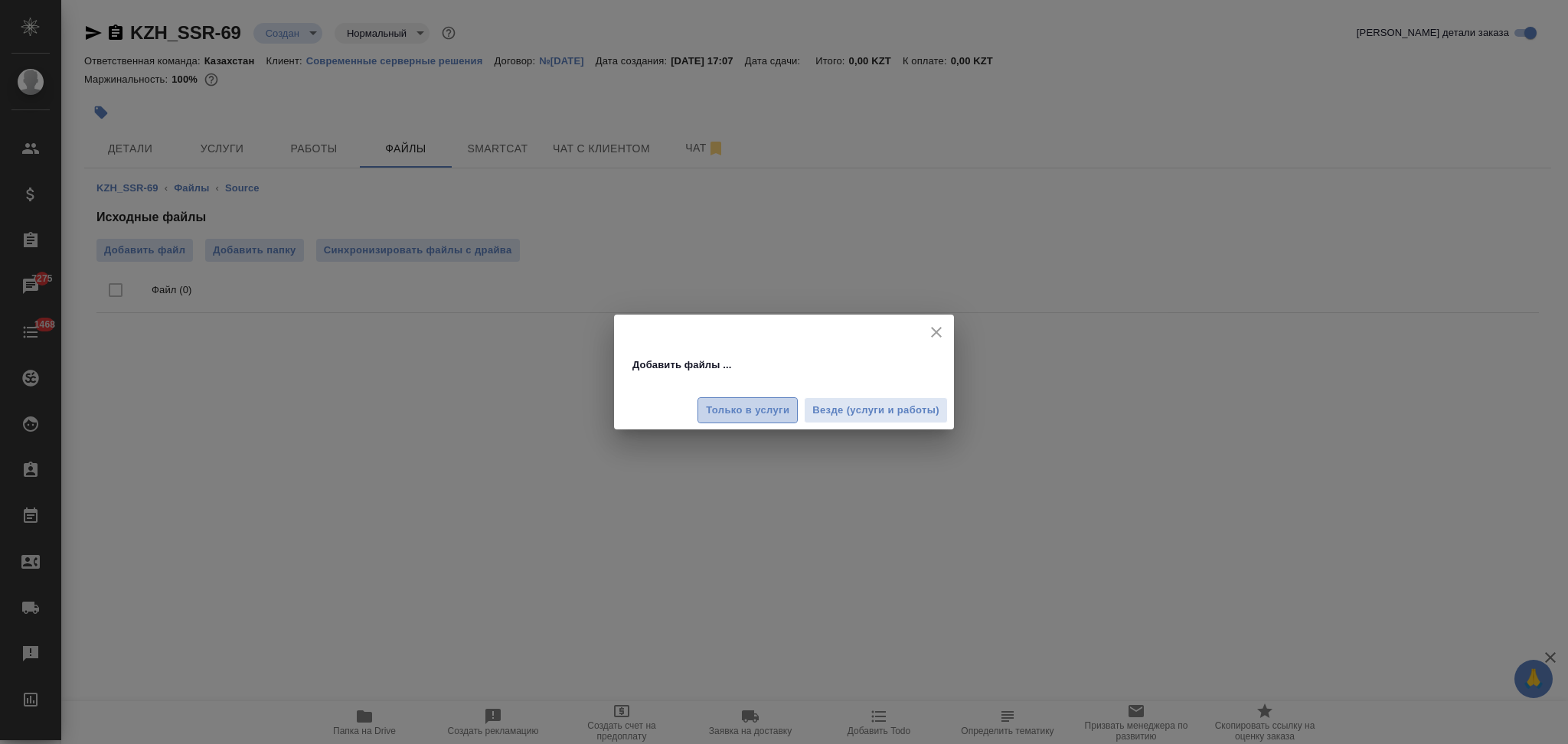
click at [773, 417] on span "Только в услуги" at bounding box center [747, 410] width 84 height 18
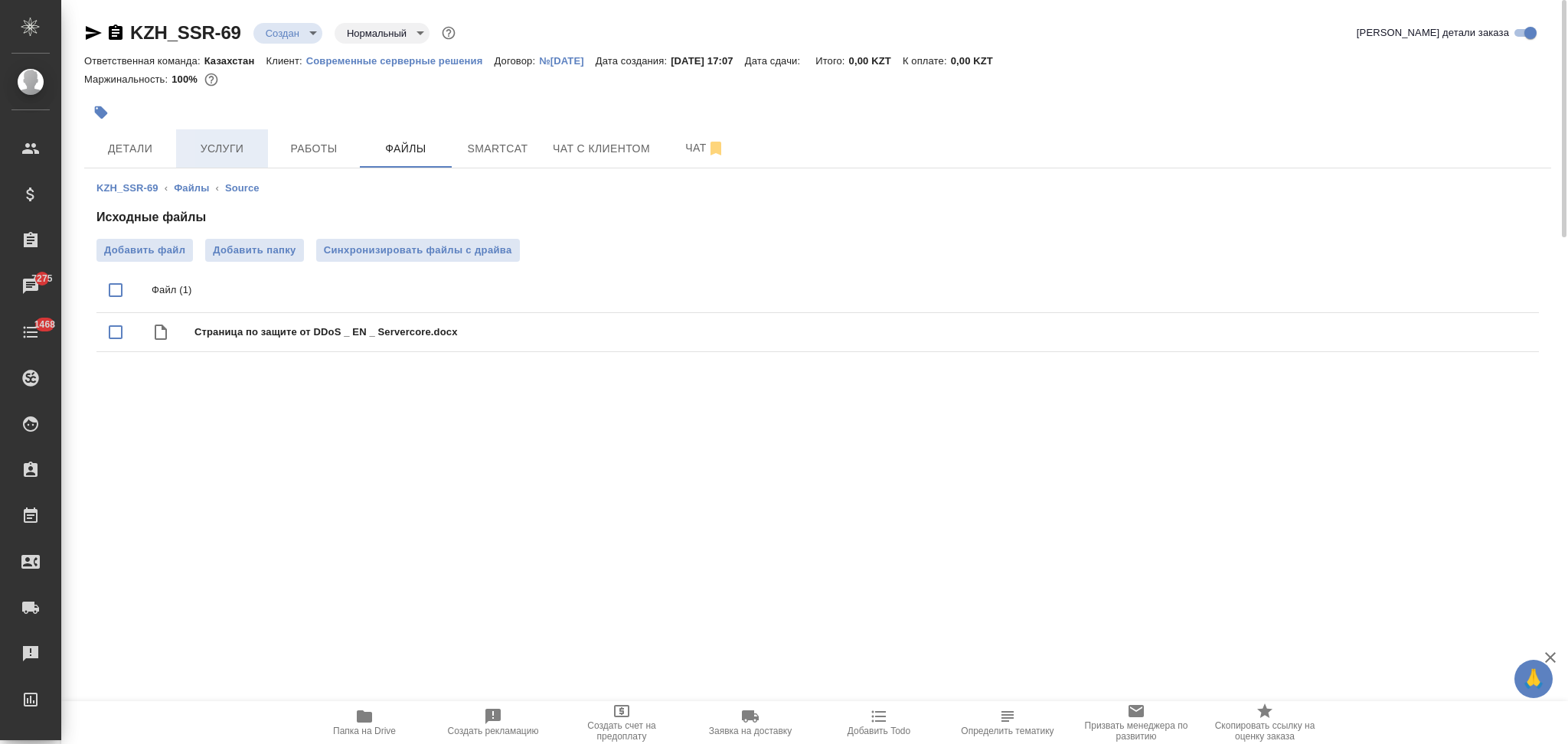
click at [220, 159] on button "Услуги" at bounding box center [222, 149] width 92 height 39
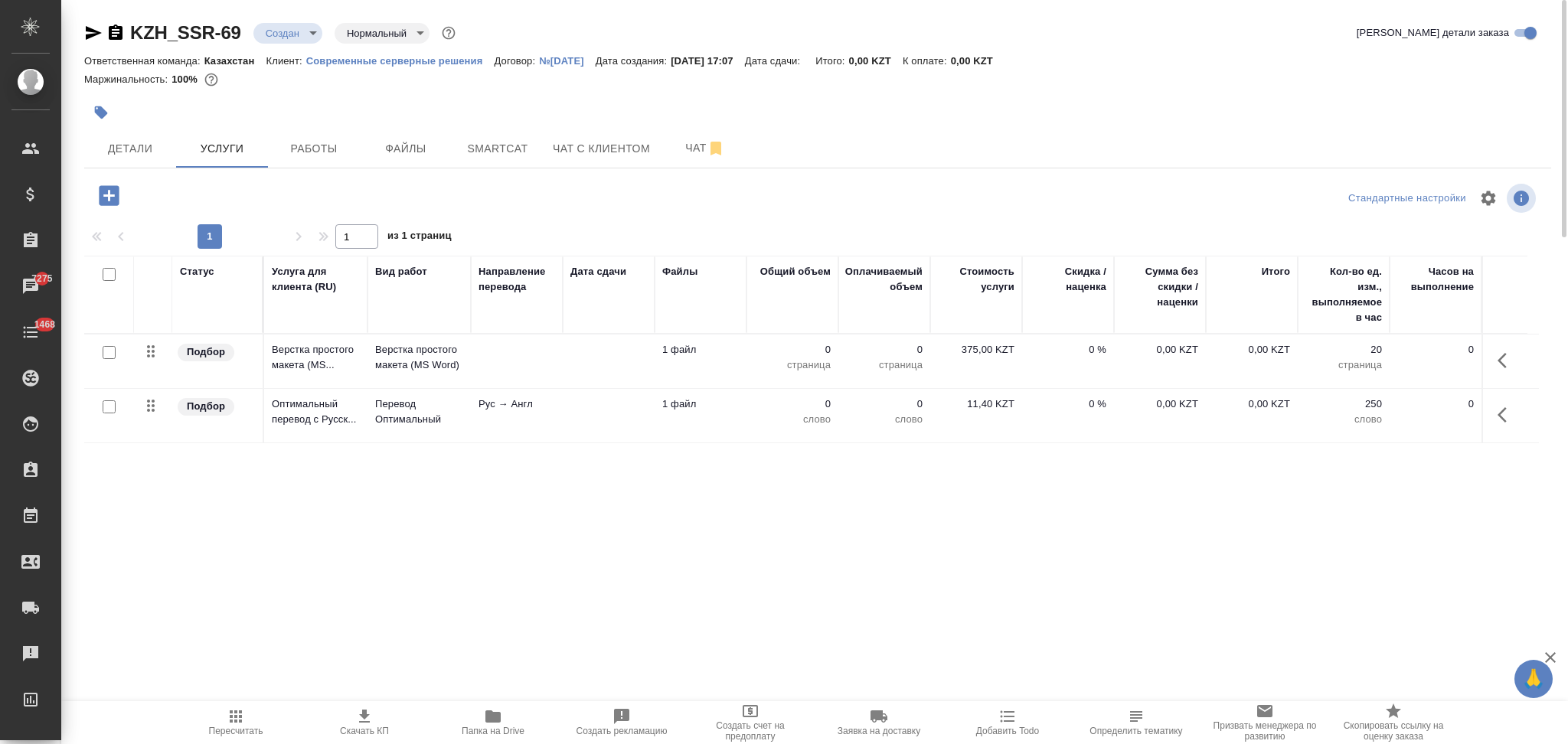
click at [103, 409] on input "checkbox" at bounding box center [109, 407] width 13 height 13
checkbox input "true"
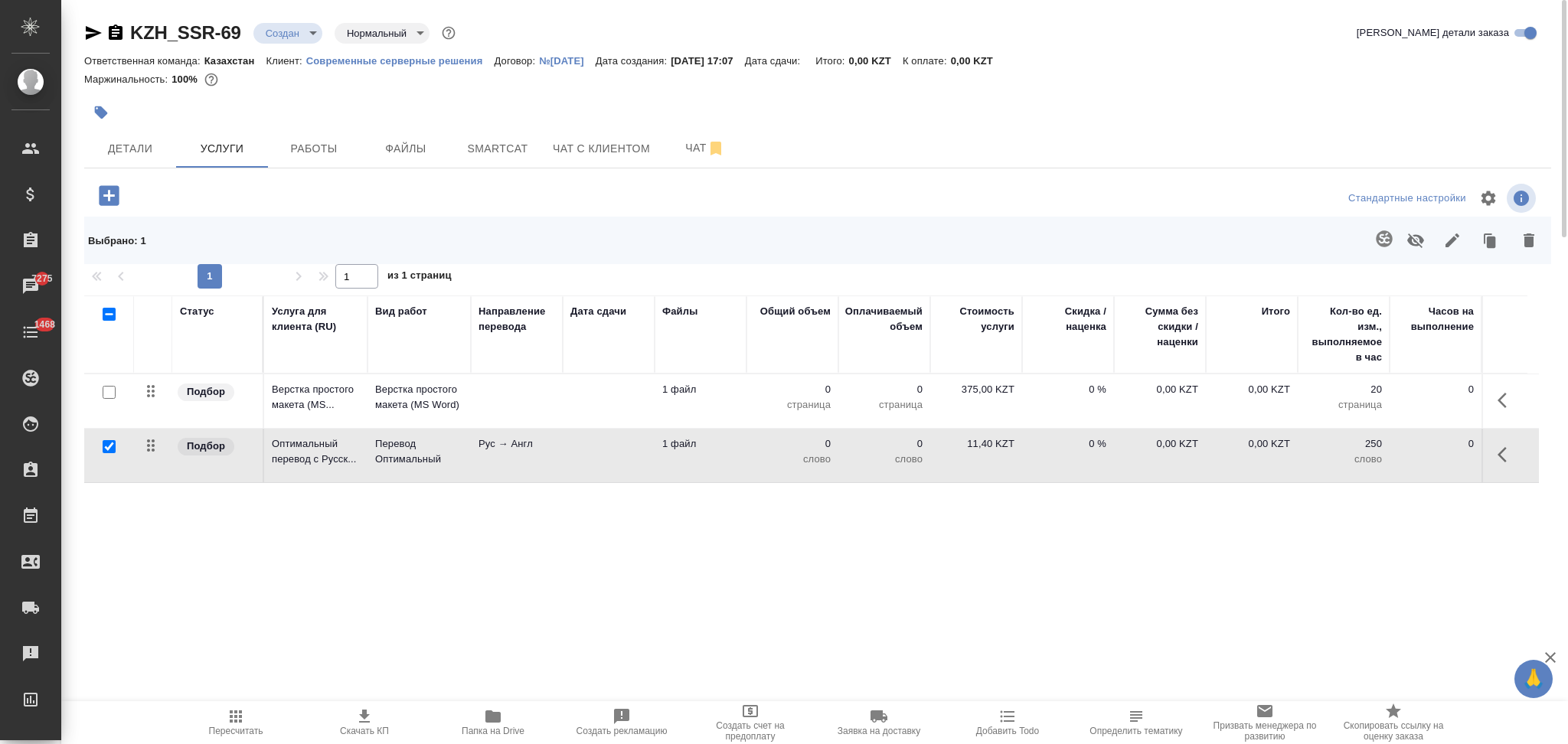
click at [1391, 225] on button "button" at bounding box center [1384, 238] width 37 height 37
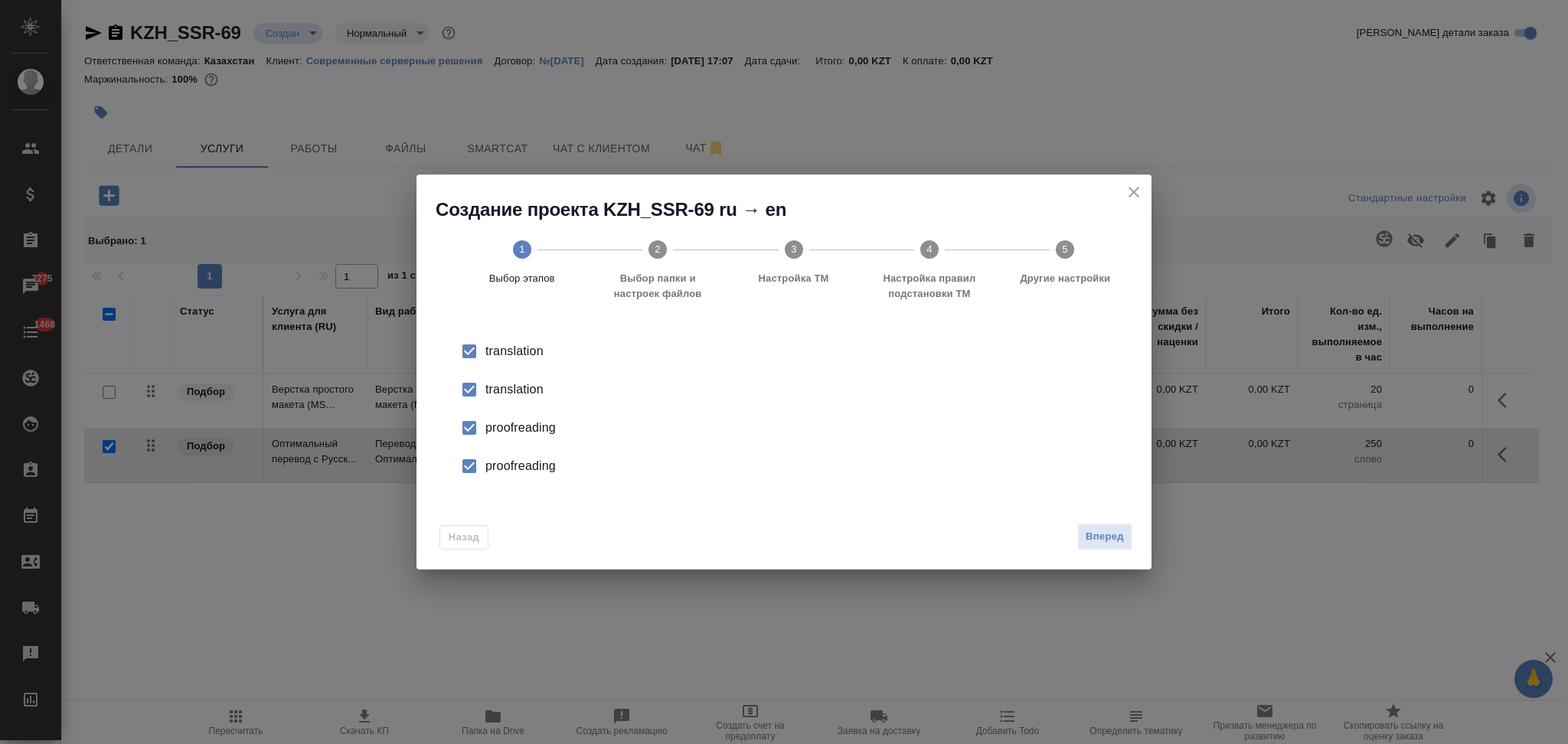
click at [508, 391] on div "translation" at bounding box center [800, 389] width 630 height 19
click at [507, 419] on div "proofreading" at bounding box center [800, 428] width 630 height 19
click at [513, 457] on div "proofreading" at bounding box center [800, 467] width 630 height 19
click at [1094, 530] on span "Вперед" at bounding box center [1105, 536] width 39 height 18
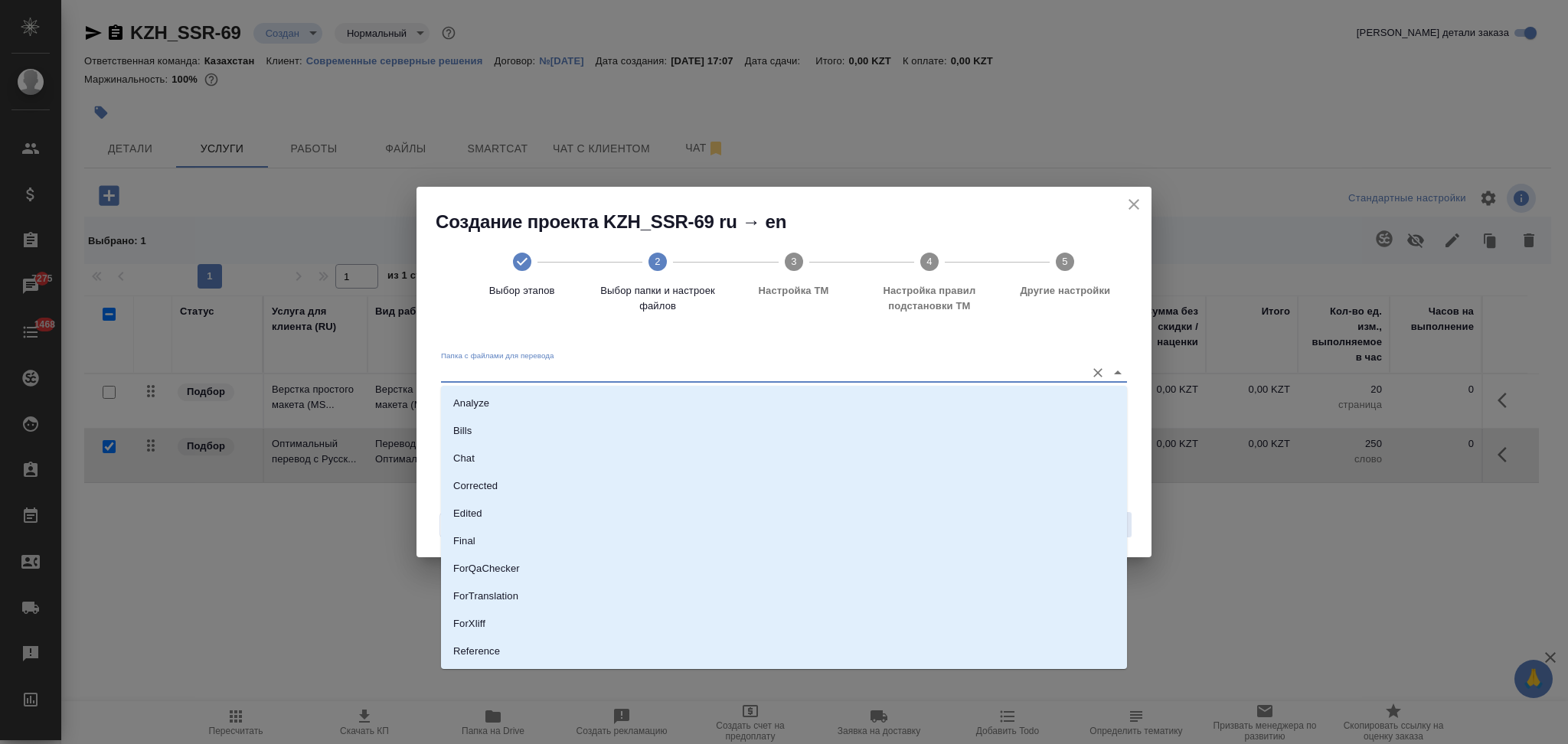
click at [574, 371] on input "Папка с файлами для перевода" at bounding box center [760, 372] width 637 height 19
click at [521, 598] on li "Source" at bounding box center [784, 599] width 686 height 27
type input "Source"
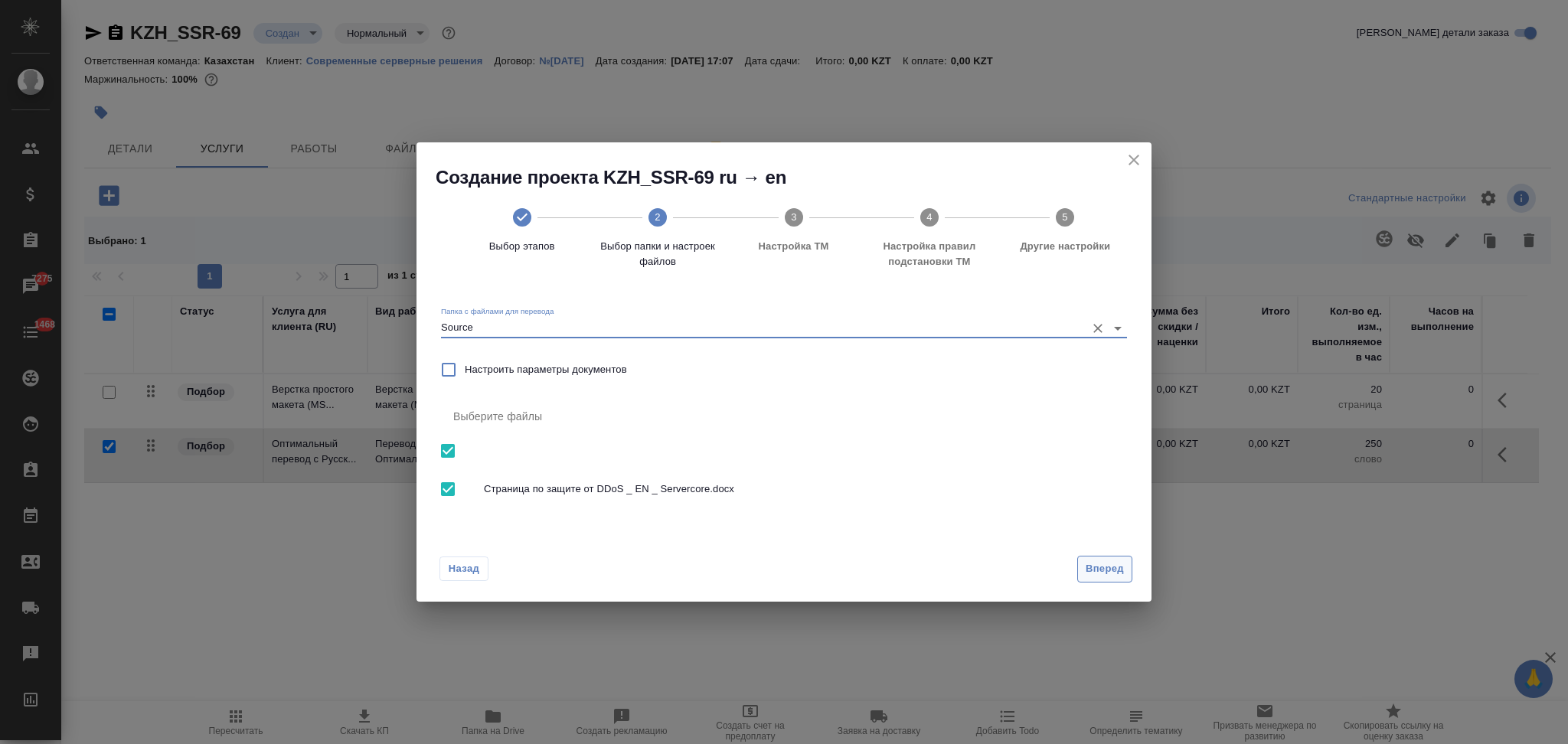
click at [1091, 565] on span "Вперед" at bounding box center [1105, 569] width 39 height 18
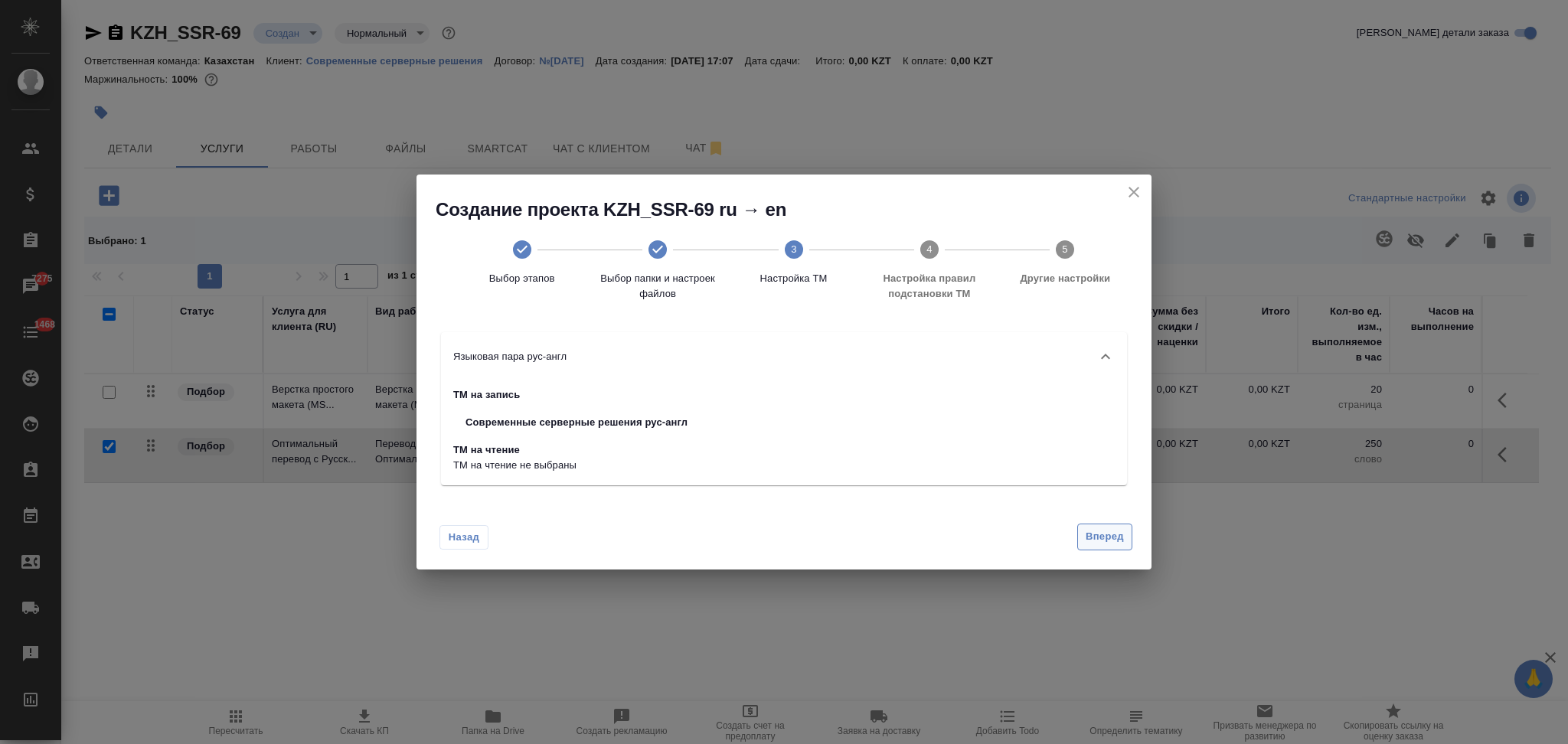
drag, startPoint x: 1126, startPoint y: 533, endPoint x: 1116, endPoint y: 533, distance: 10.0
click at [1125, 533] on button "Вперед" at bounding box center [1105, 537] width 56 height 26
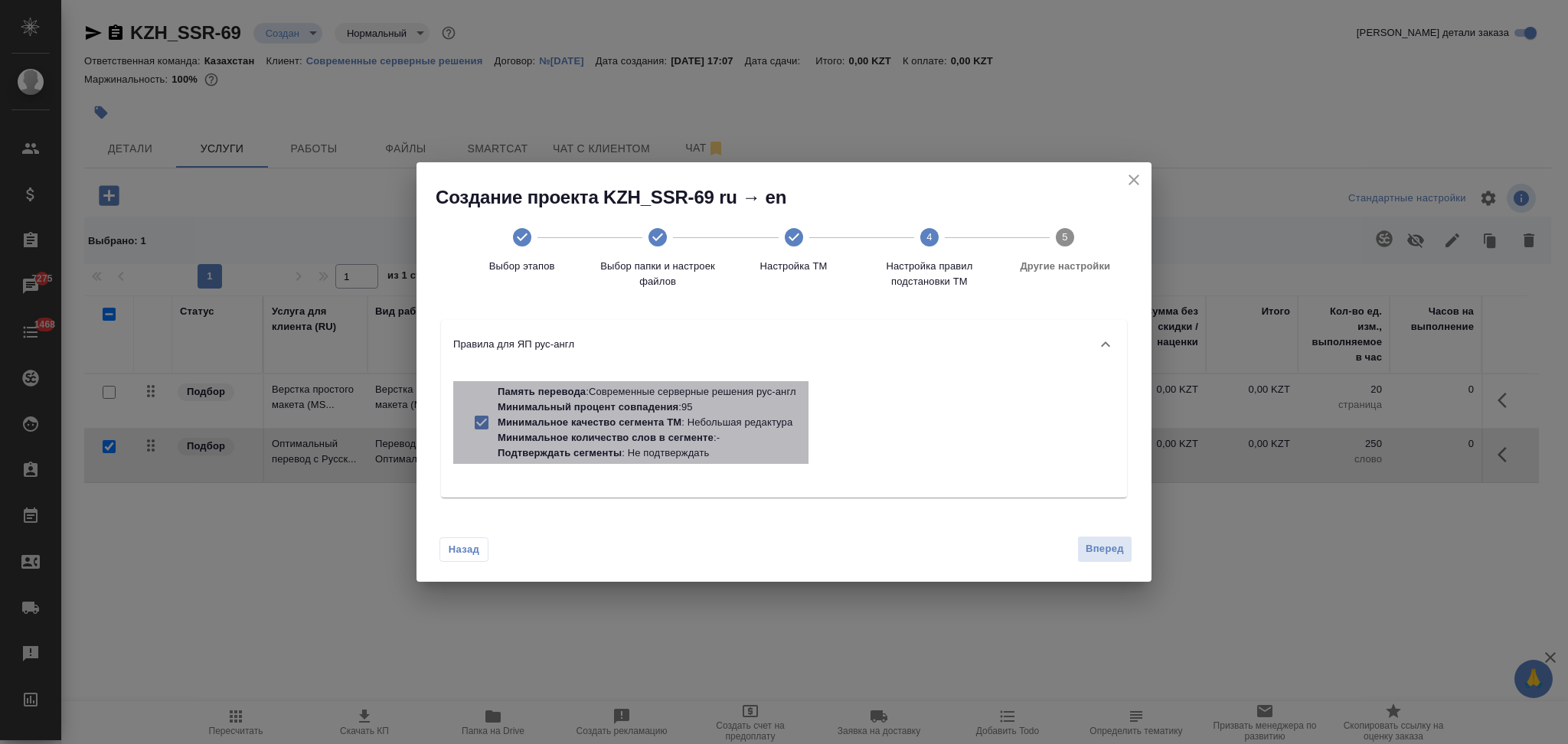
click at [696, 433] on p "Минимальное количество слов в сегменте" at bounding box center [605, 437] width 216 height 11
checkbox input "false"
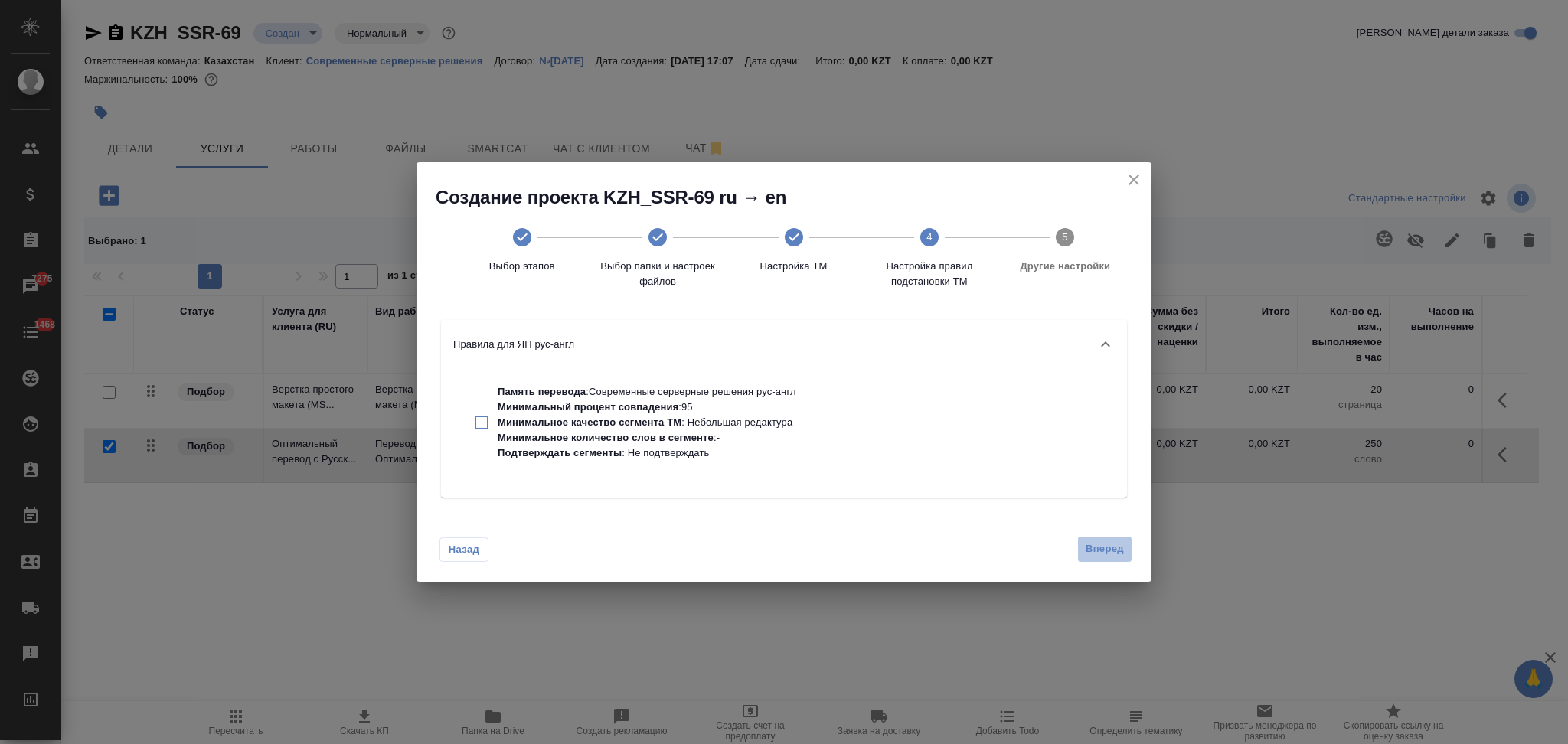
click at [1105, 538] on button "Вперед" at bounding box center [1105, 549] width 56 height 26
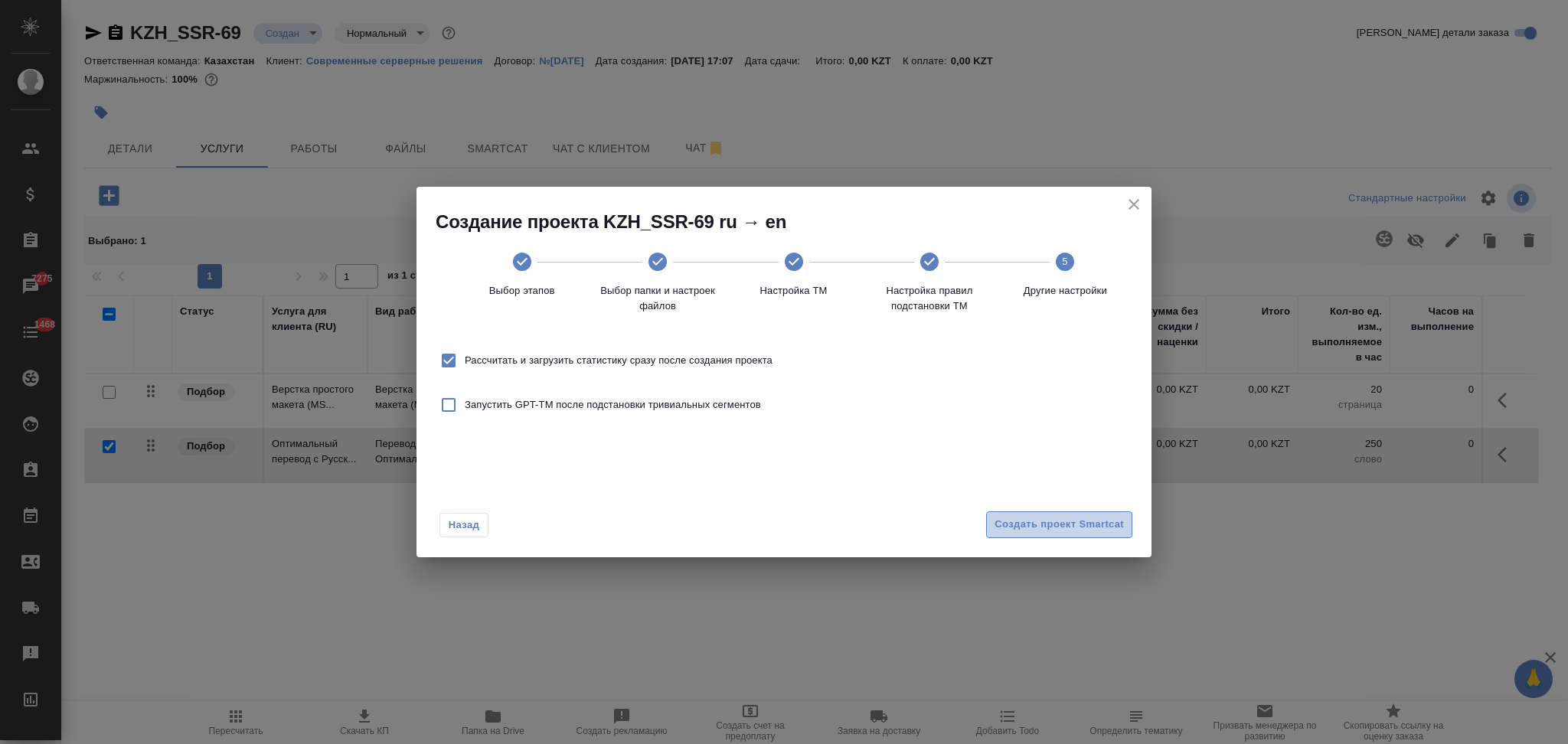
click at [1067, 524] on span "Создать проект Smartcat" at bounding box center [1060, 524] width 130 height 18
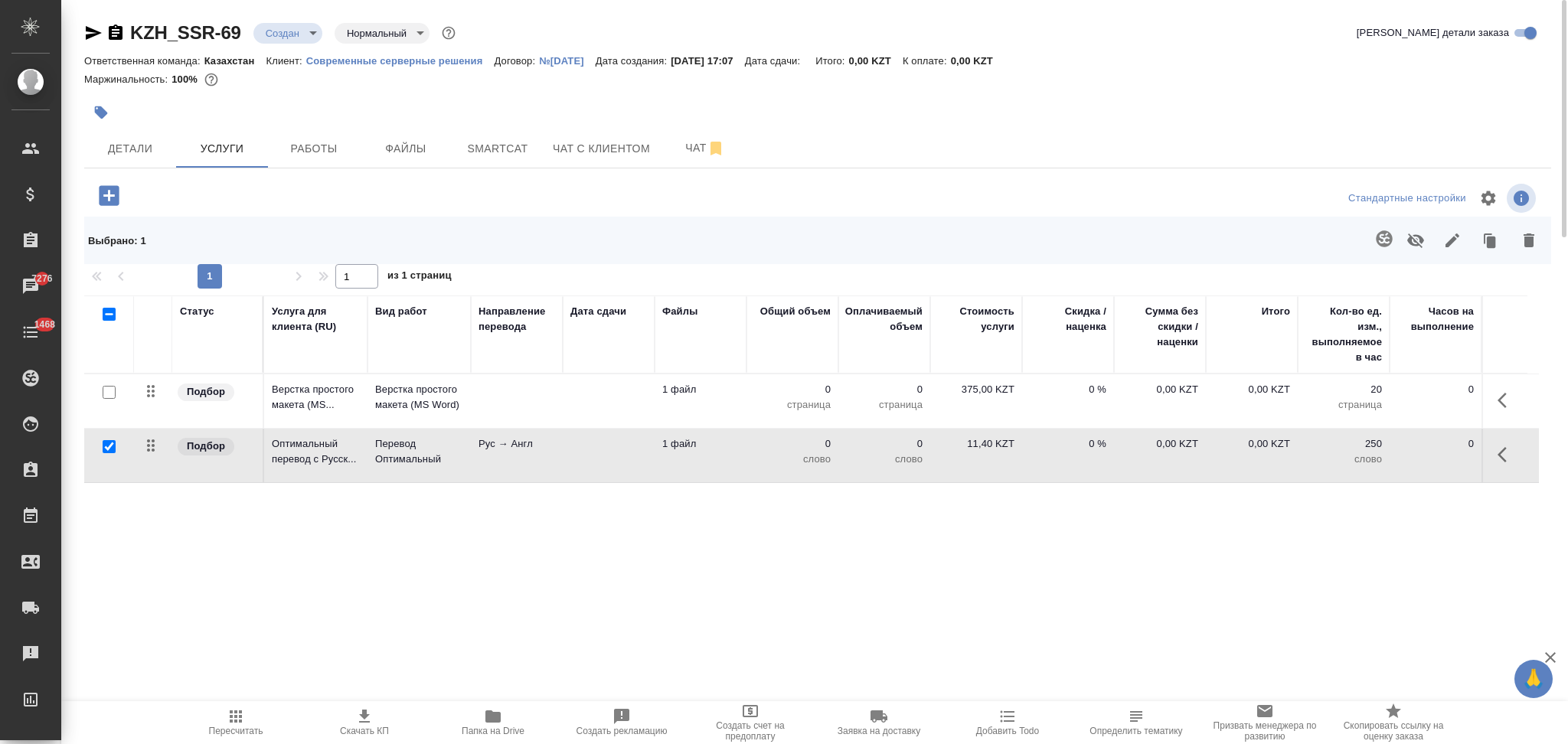
click at [567, 403] on td at bounding box center [609, 401] width 92 height 54
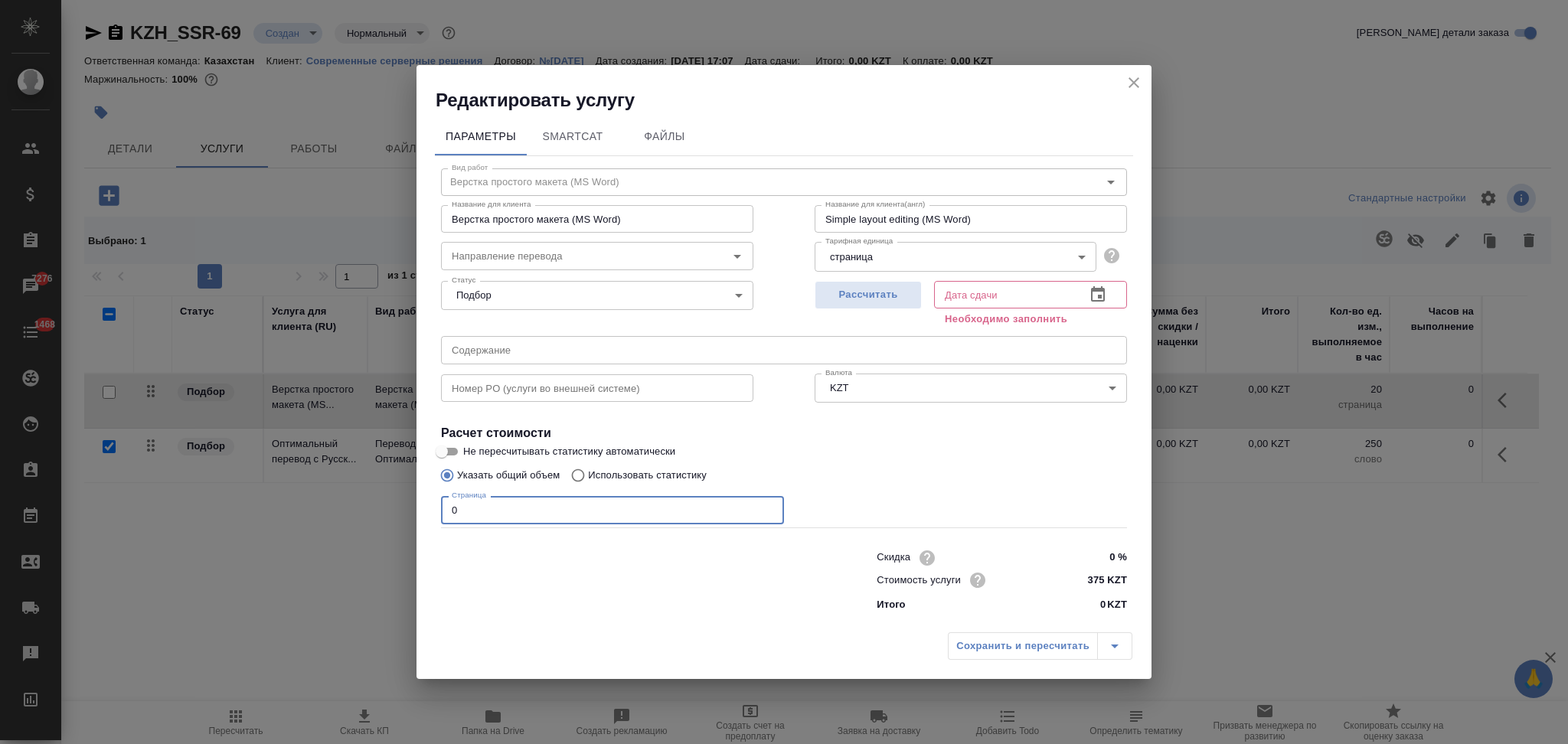
drag, startPoint x: 491, startPoint y: 503, endPoint x: 424, endPoint y: 502, distance: 67.0
click at [424, 502] on div "Параметры SmartCat Файлы Вид работ Верстка простого макета (MS Word) Вид работ …" at bounding box center [784, 369] width 735 height 513
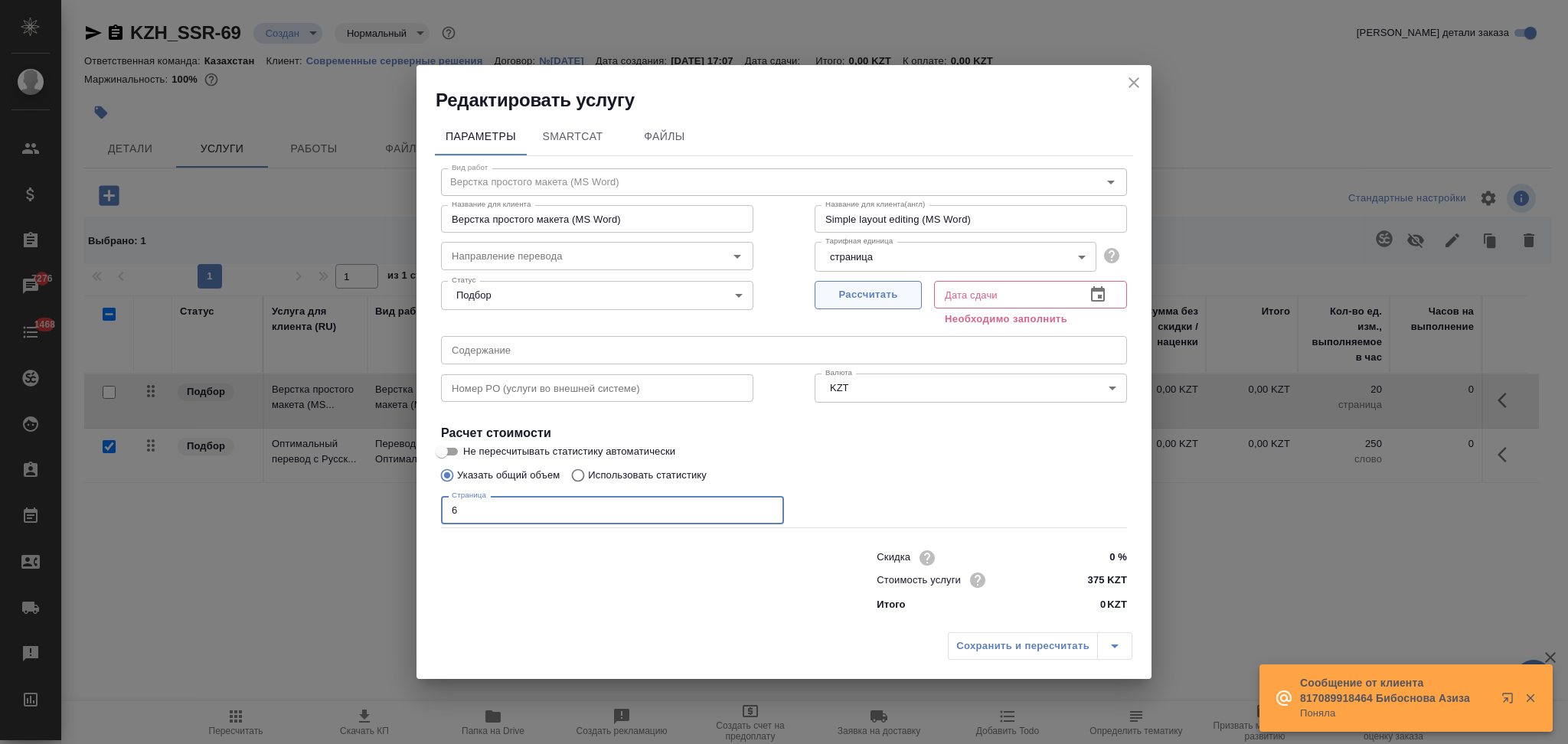
type input "6"
click at [903, 285] on button "Рассчитать" at bounding box center [869, 295] width 107 height 28
type input "02.10.2025 17:27"
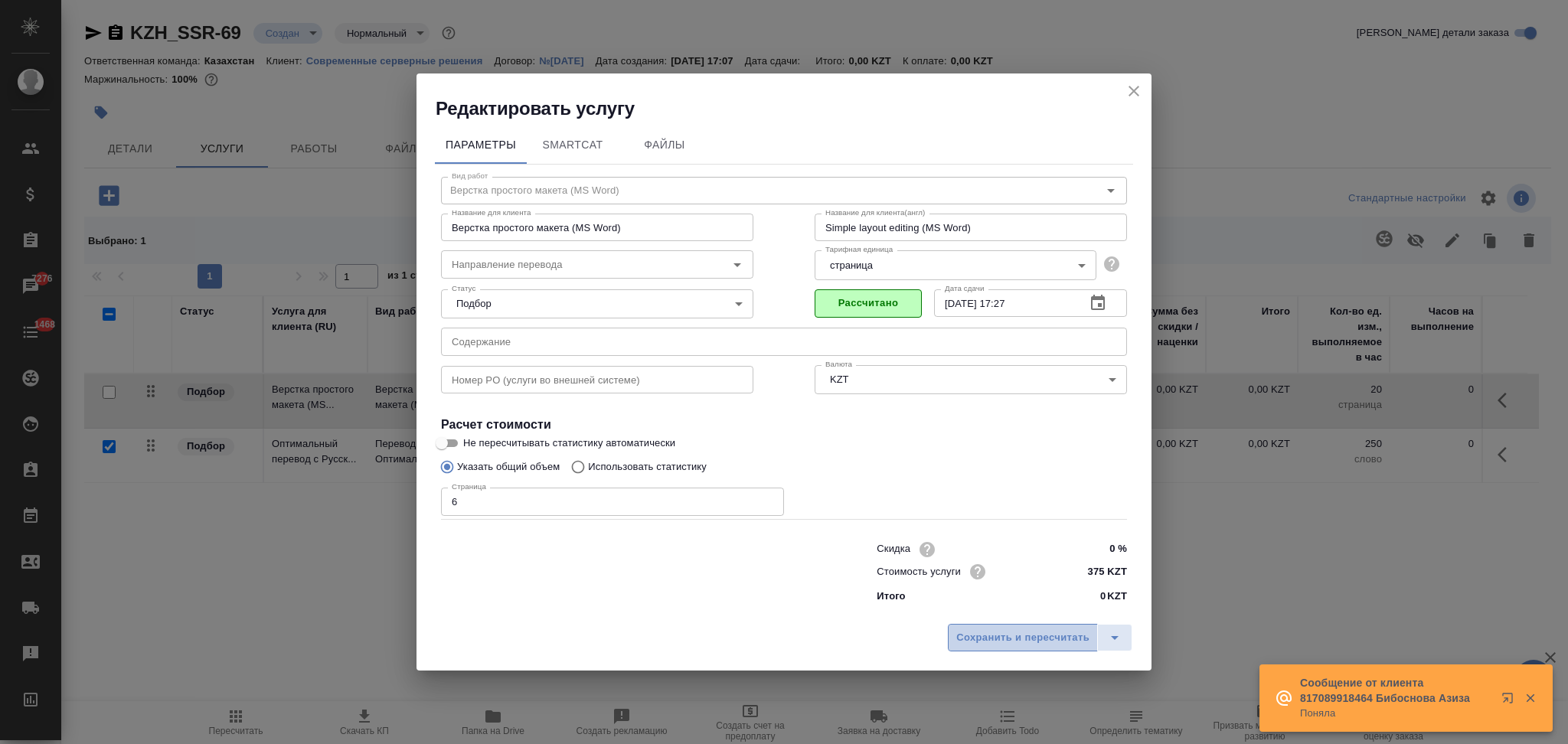
click at [989, 629] on span "Сохранить и пересчитать" at bounding box center [1023, 638] width 134 height 18
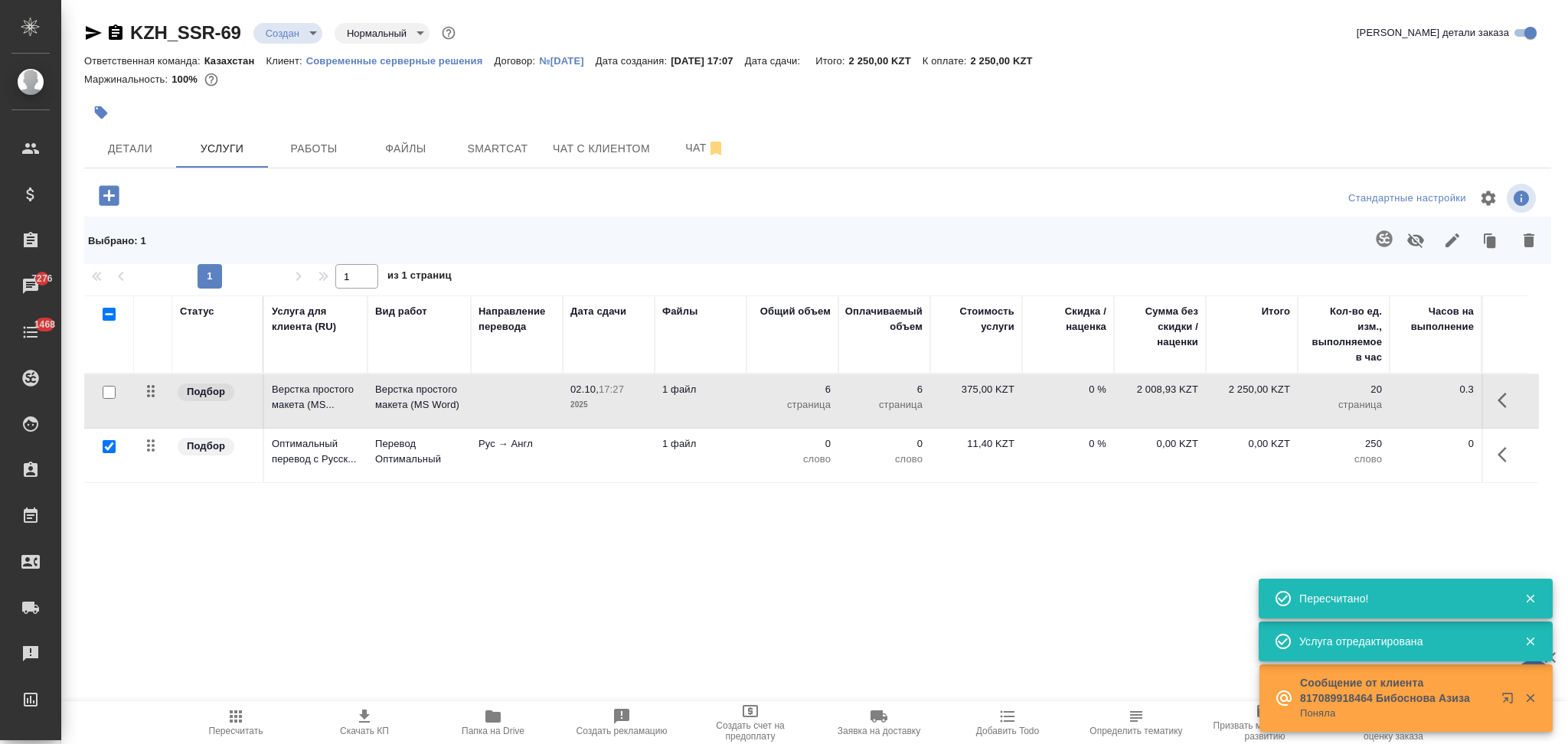
click at [729, 470] on td "1 файл" at bounding box center [701, 455] width 92 height 54
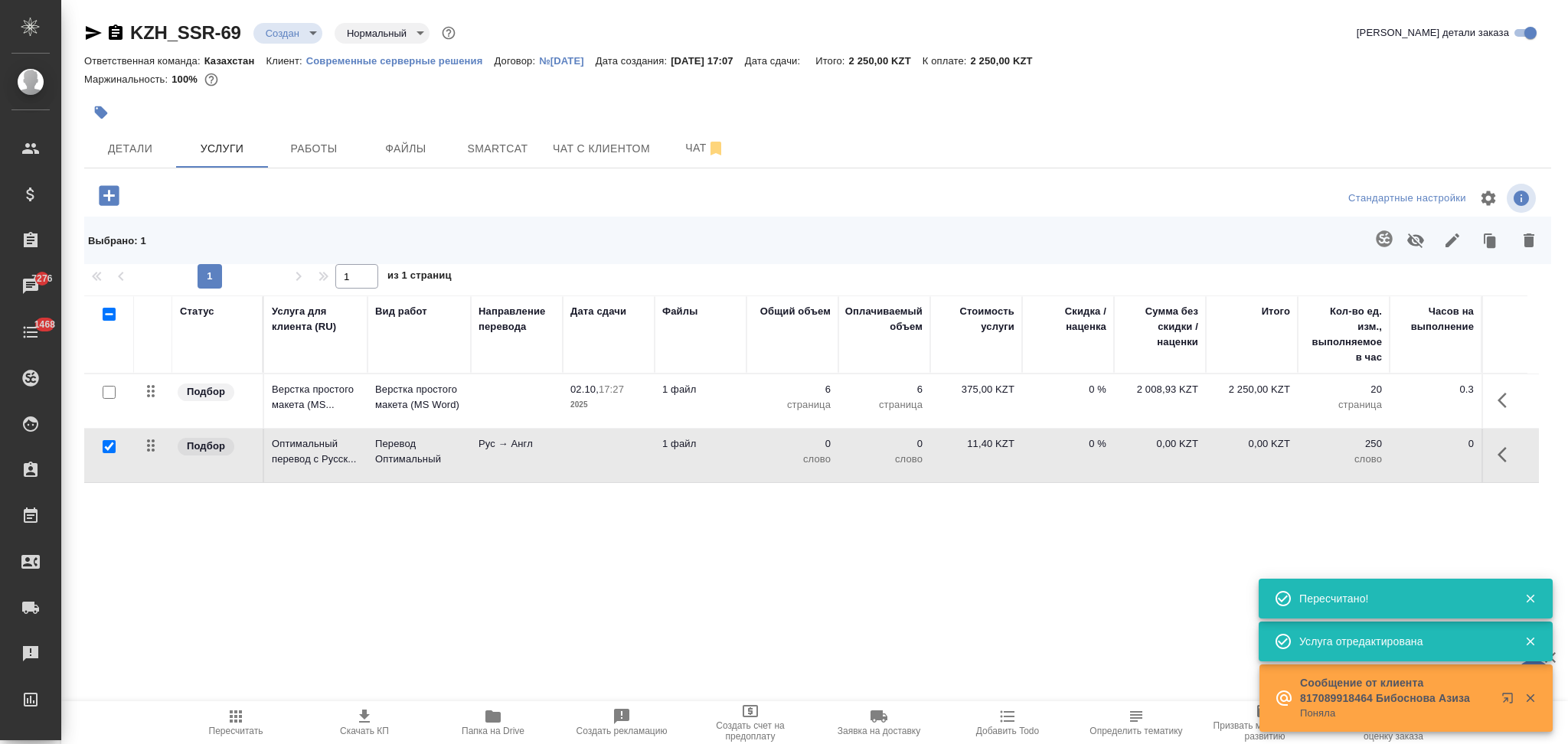
click at [729, 470] on td "1 файл" at bounding box center [701, 455] width 92 height 54
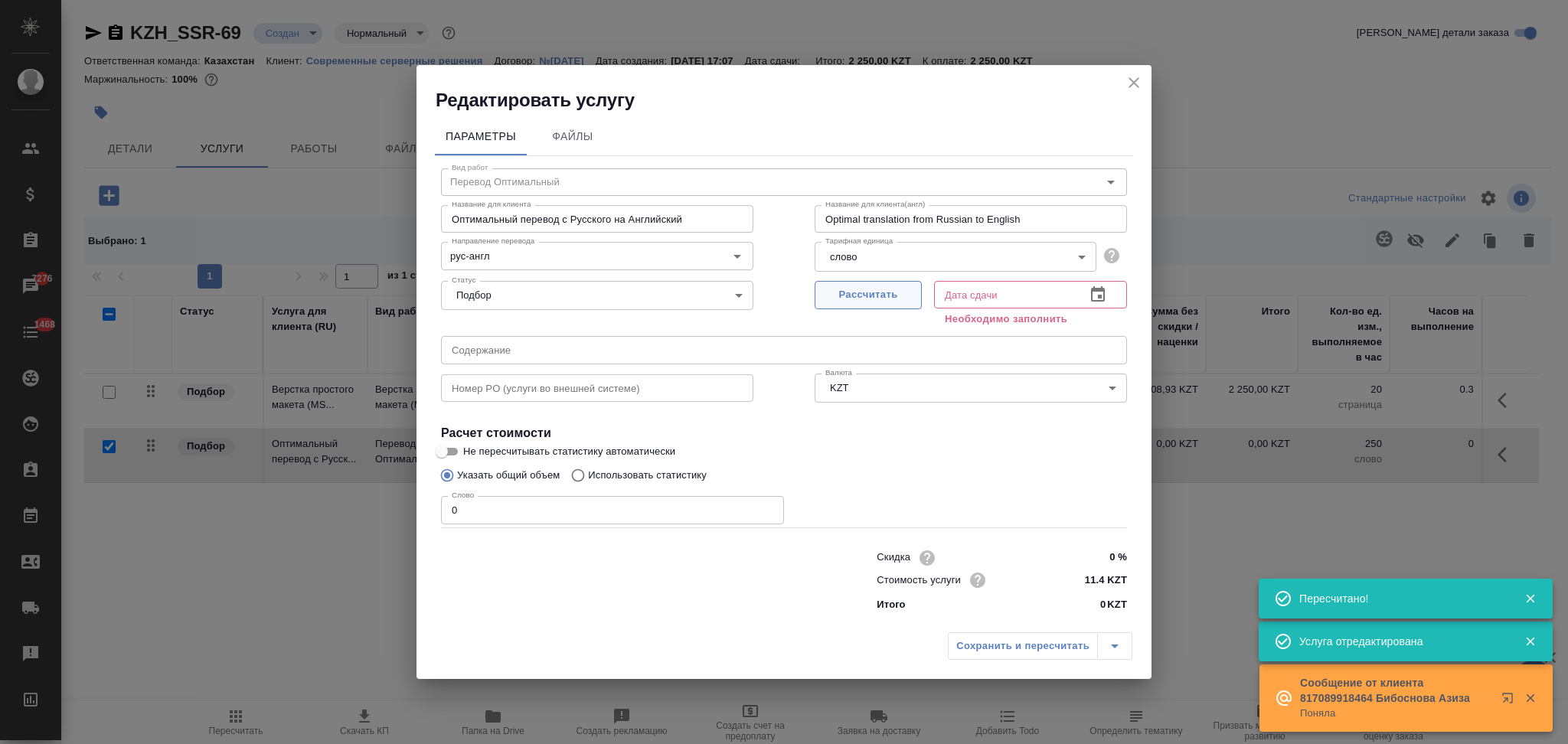
click at [843, 301] on span "Рассчитать" at bounding box center [869, 294] width 90 height 18
type input "02.10.2025 17:10"
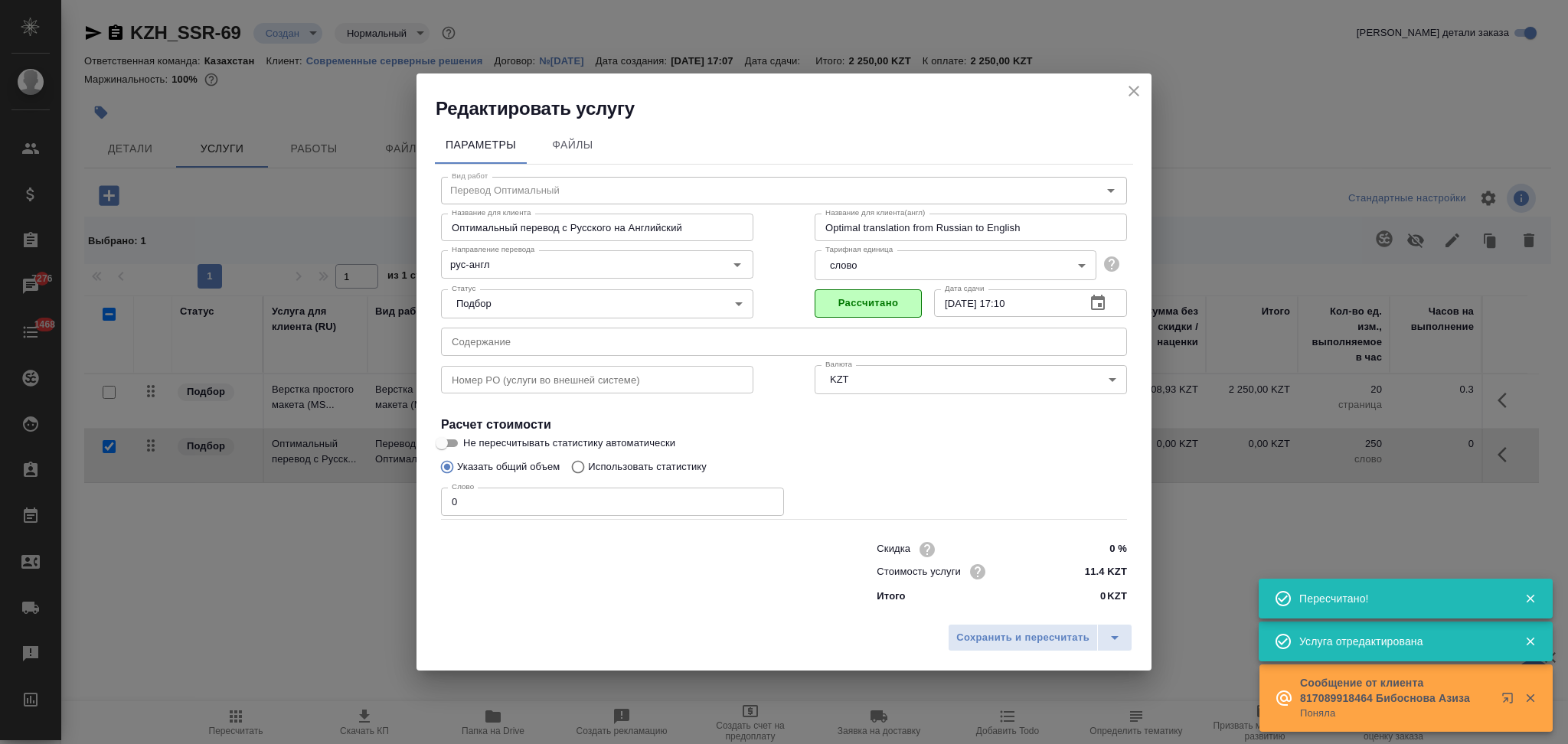
click at [581, 467] on input "Использовать статистику" at bounding box center [576, 467] width 24 height 29
radio input "true"
radio input "false"
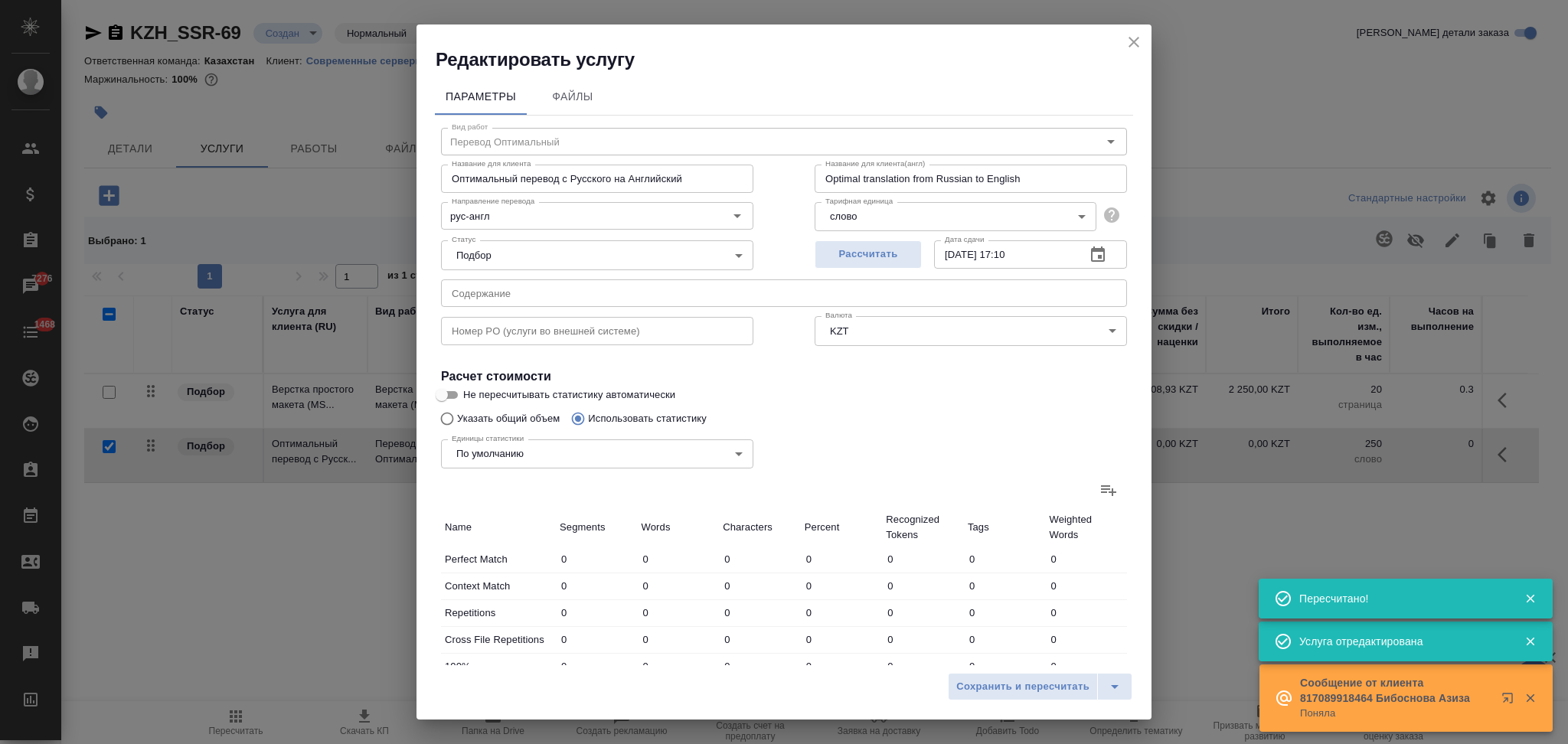
click at [1099, 499] on icon at bounding box center [1109, 490] width 19 height 19
click at [0, 0] on input "file" at bounding box center [0, 0] width 0 height 0
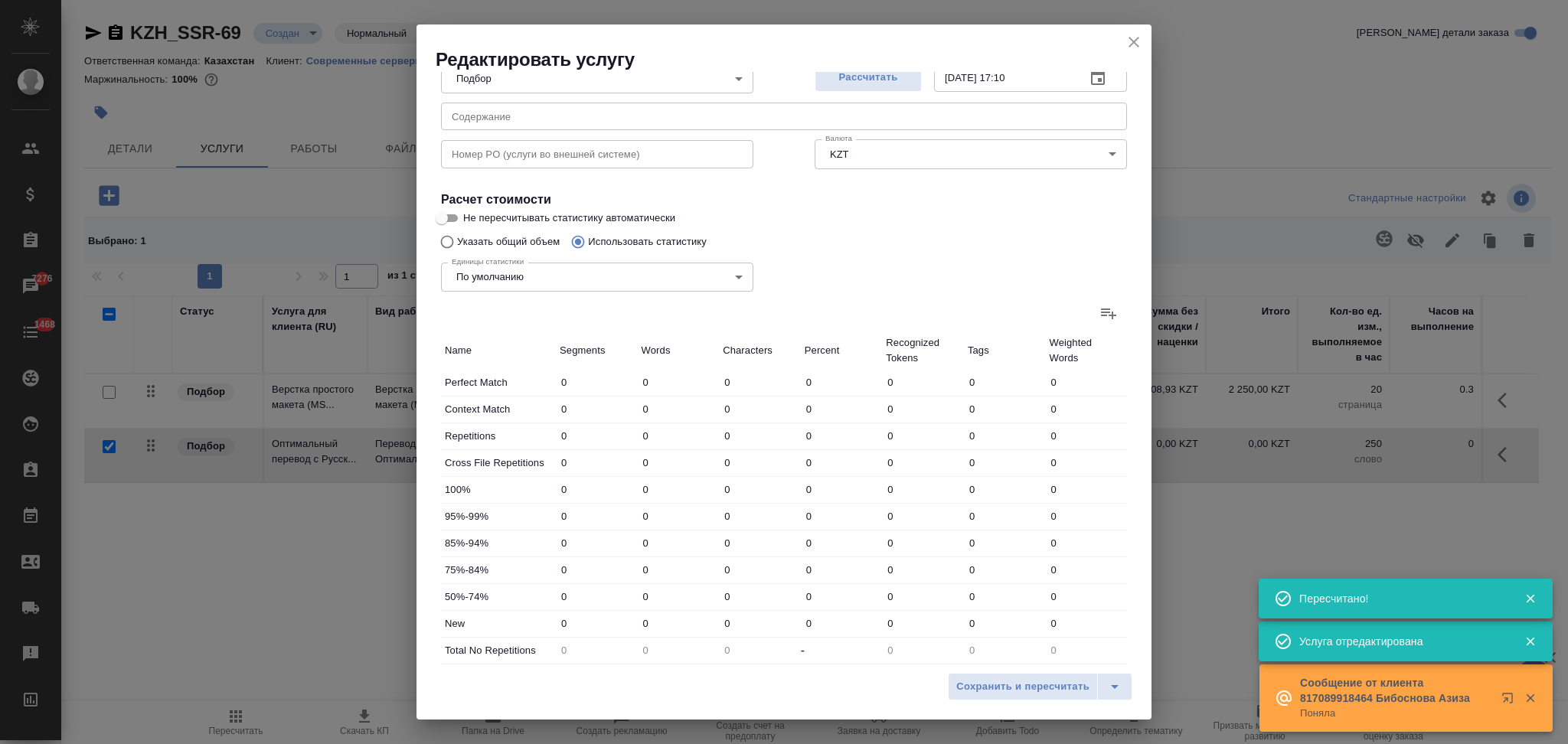
scroll to position [300, 0]
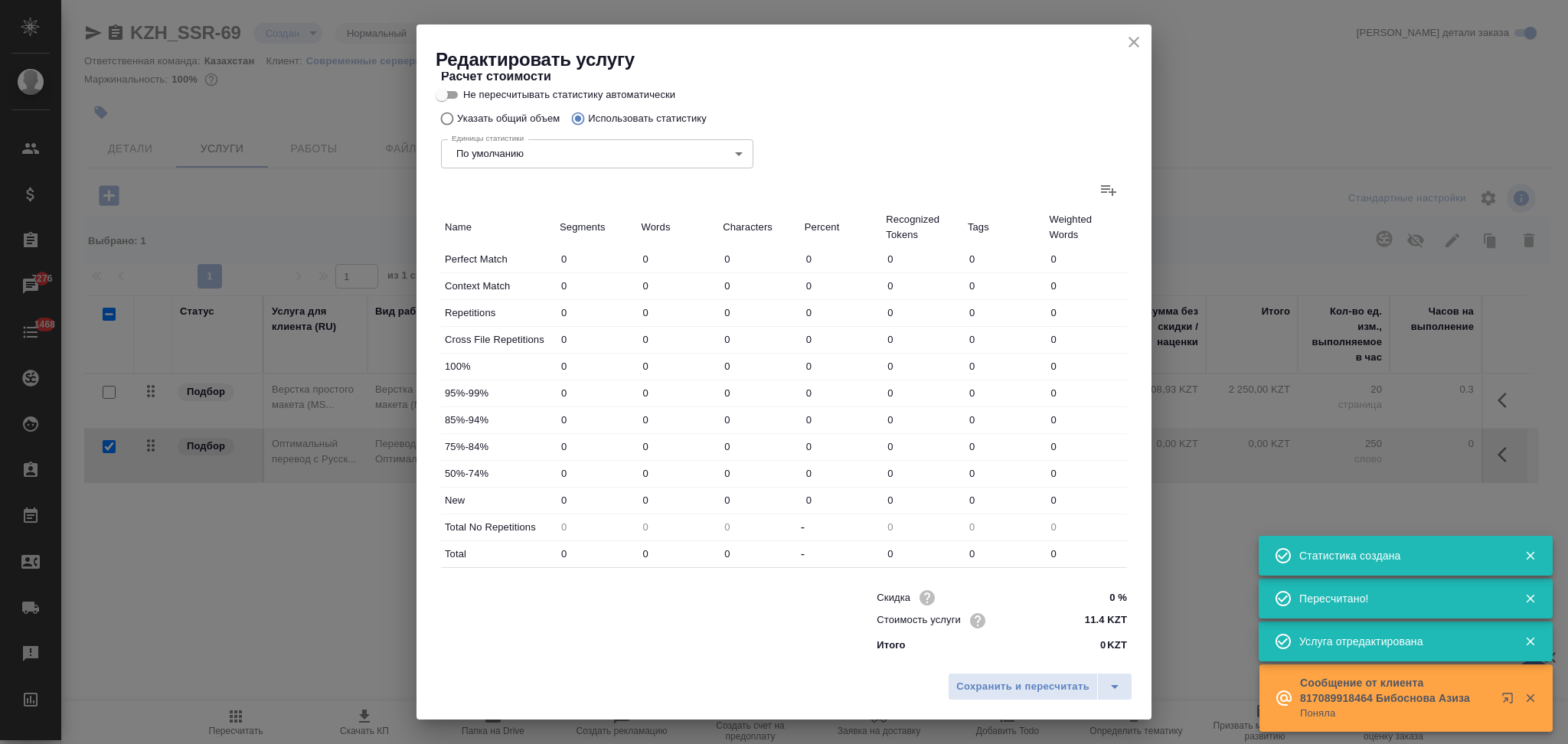
type input "13"
type input "53"
type input "393"
type input "6"
type input "22"
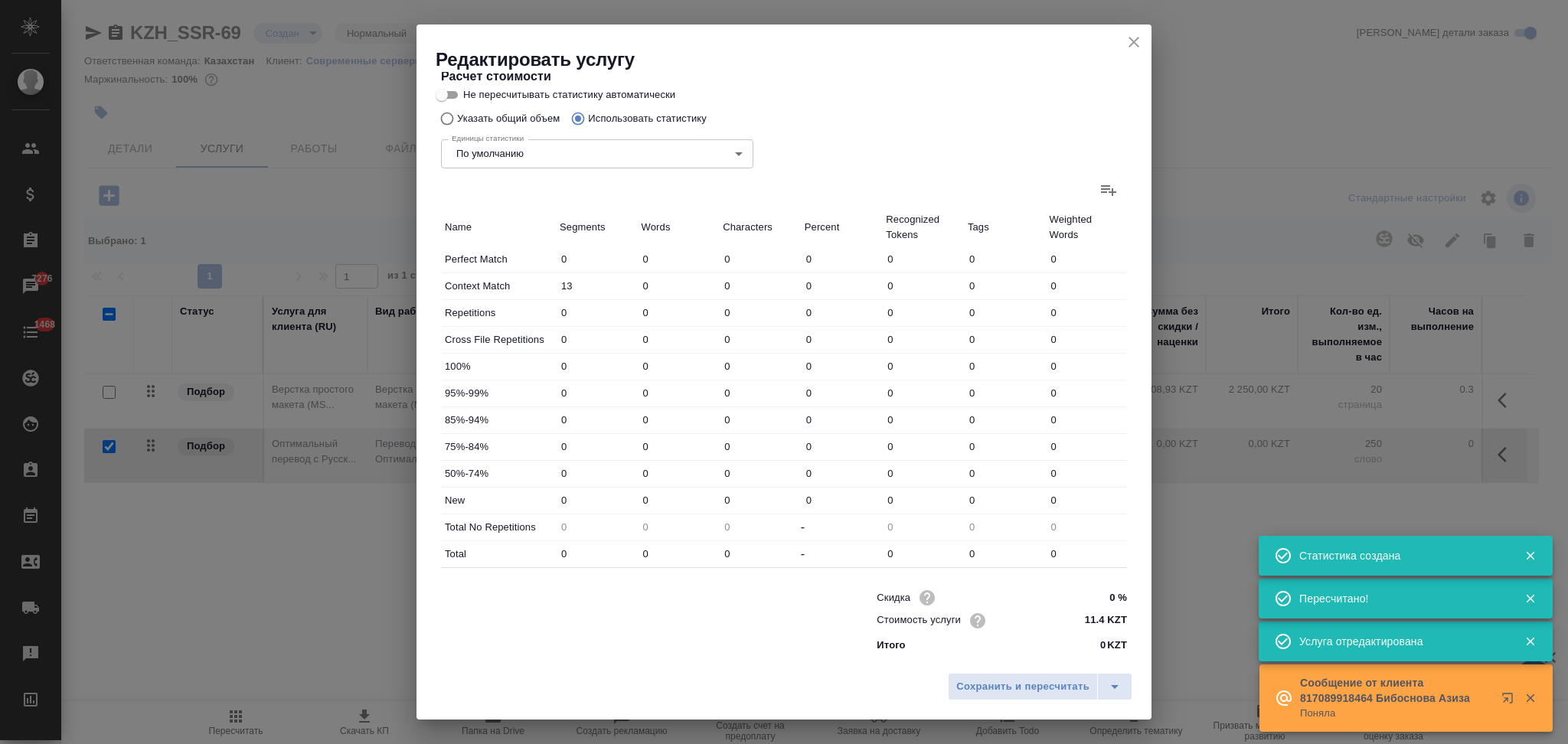
type input "105"
type input "3"
type input "7"
type input "61"
type input "1"
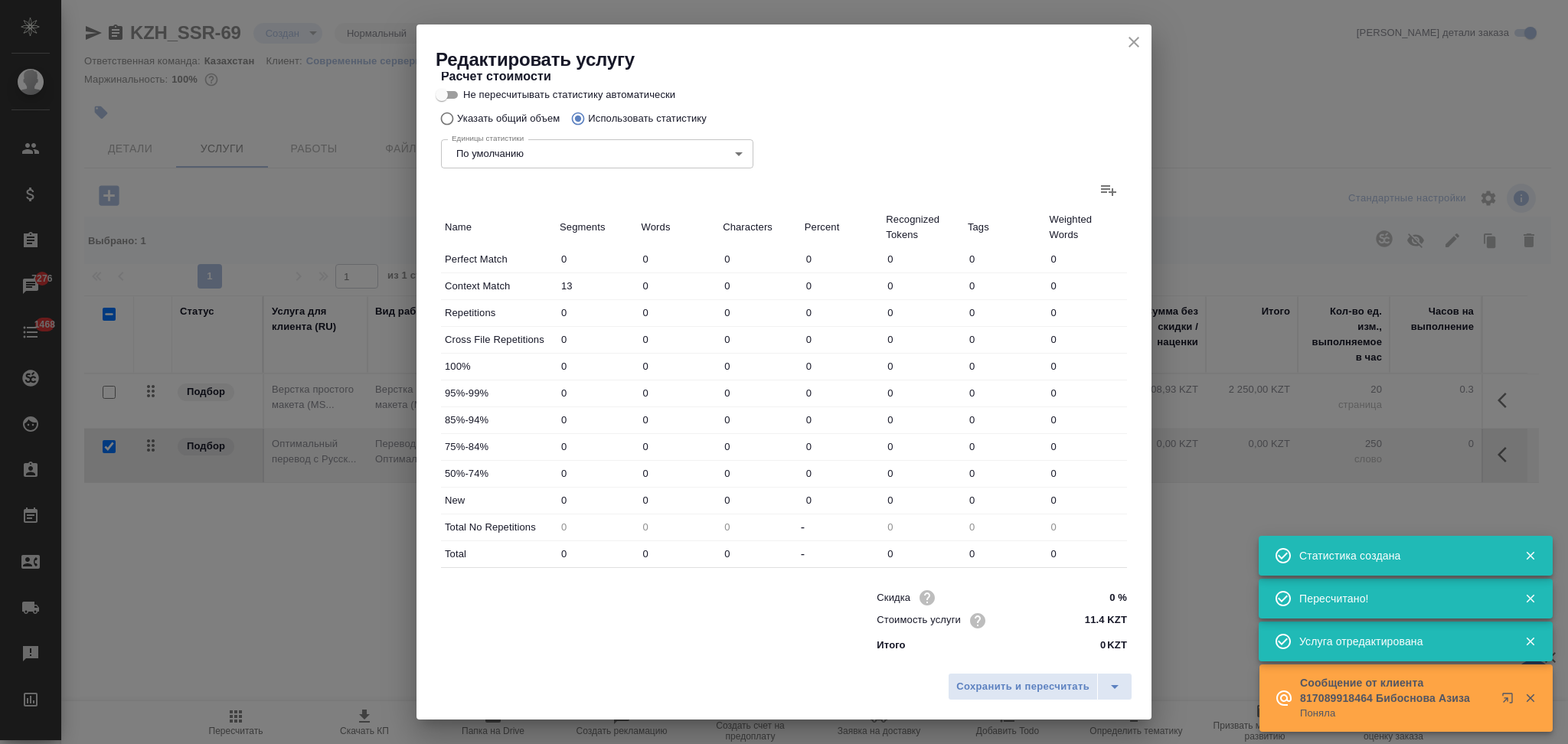
type input "4"
type input "24"
type input "1"
type input "5"
type input "22"
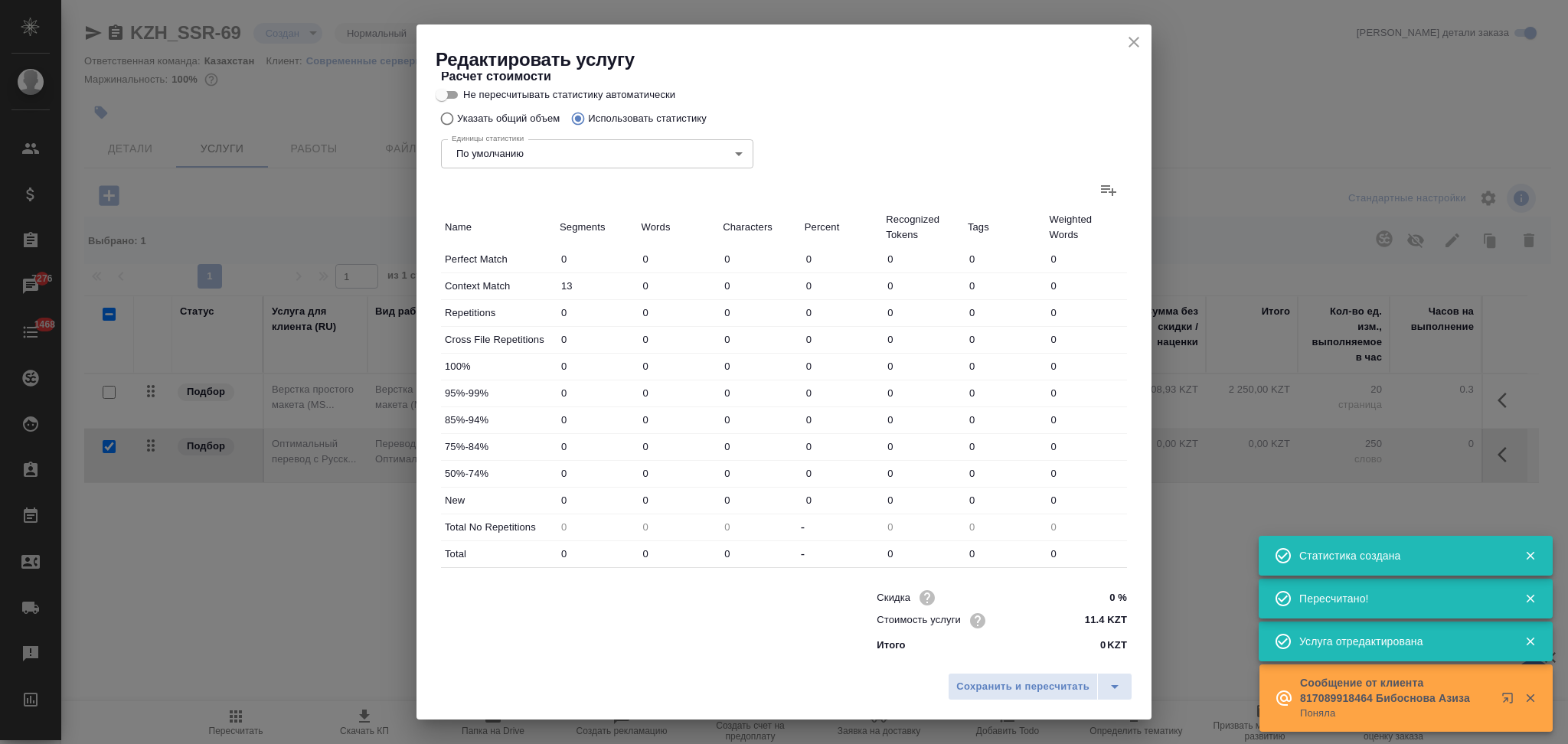
type input "92"
type input "797"
type input "5894"
type input "110"
type input "866"
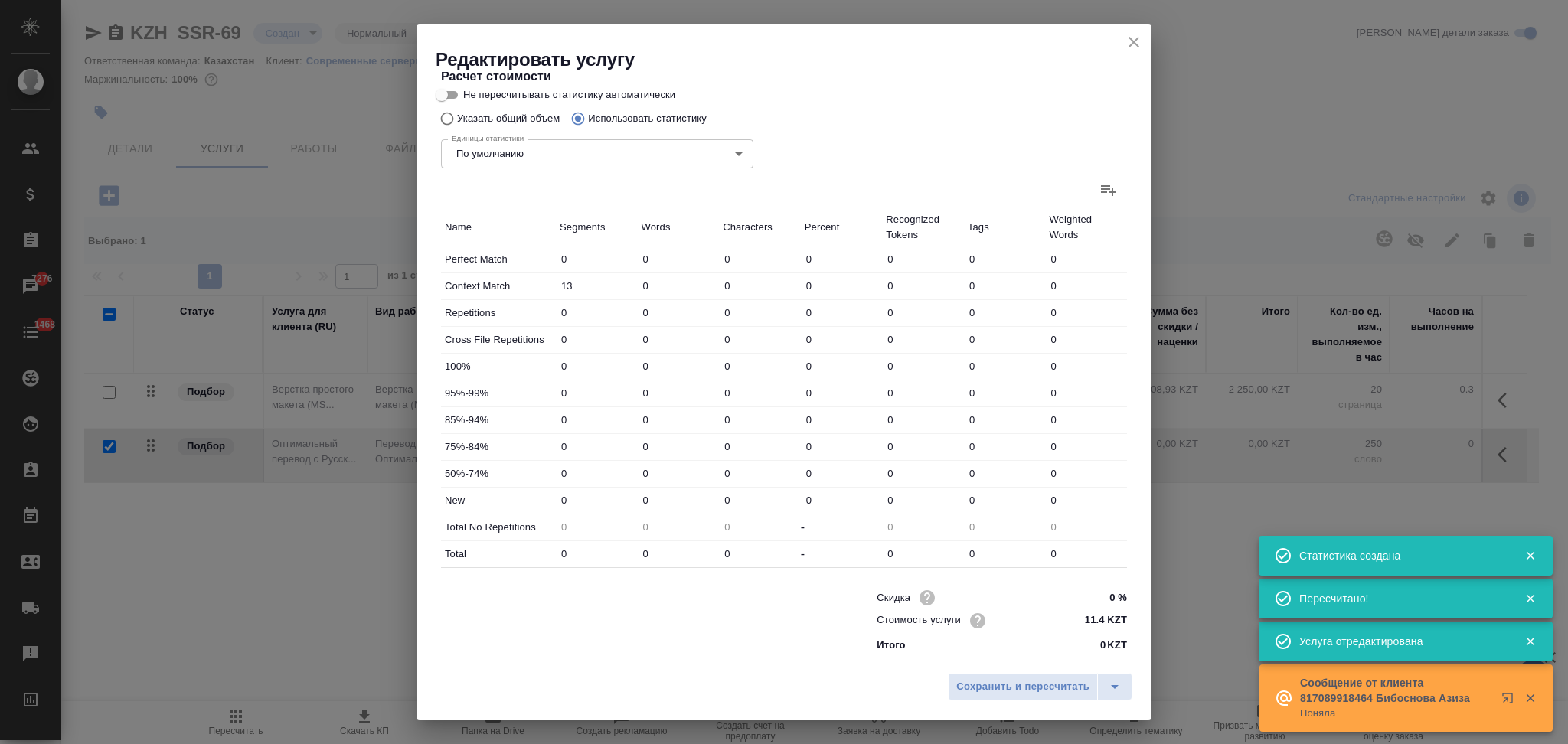
type input "6394"
type input "116"
type input "888"
type input "6499"
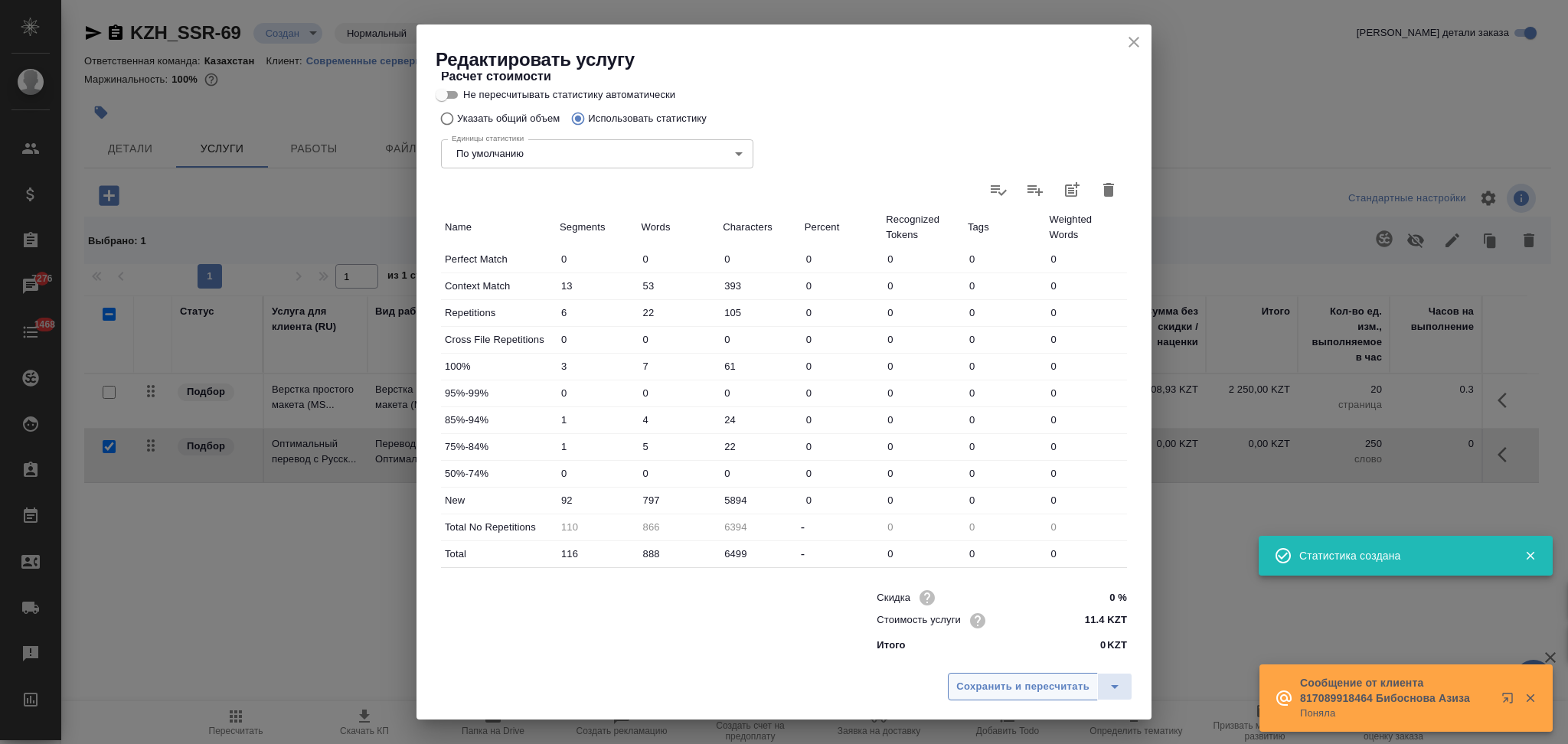
click at [991, 688] on span "Сохранить и пересчитать" at bounding box center [1023, 687] width 134 height 18
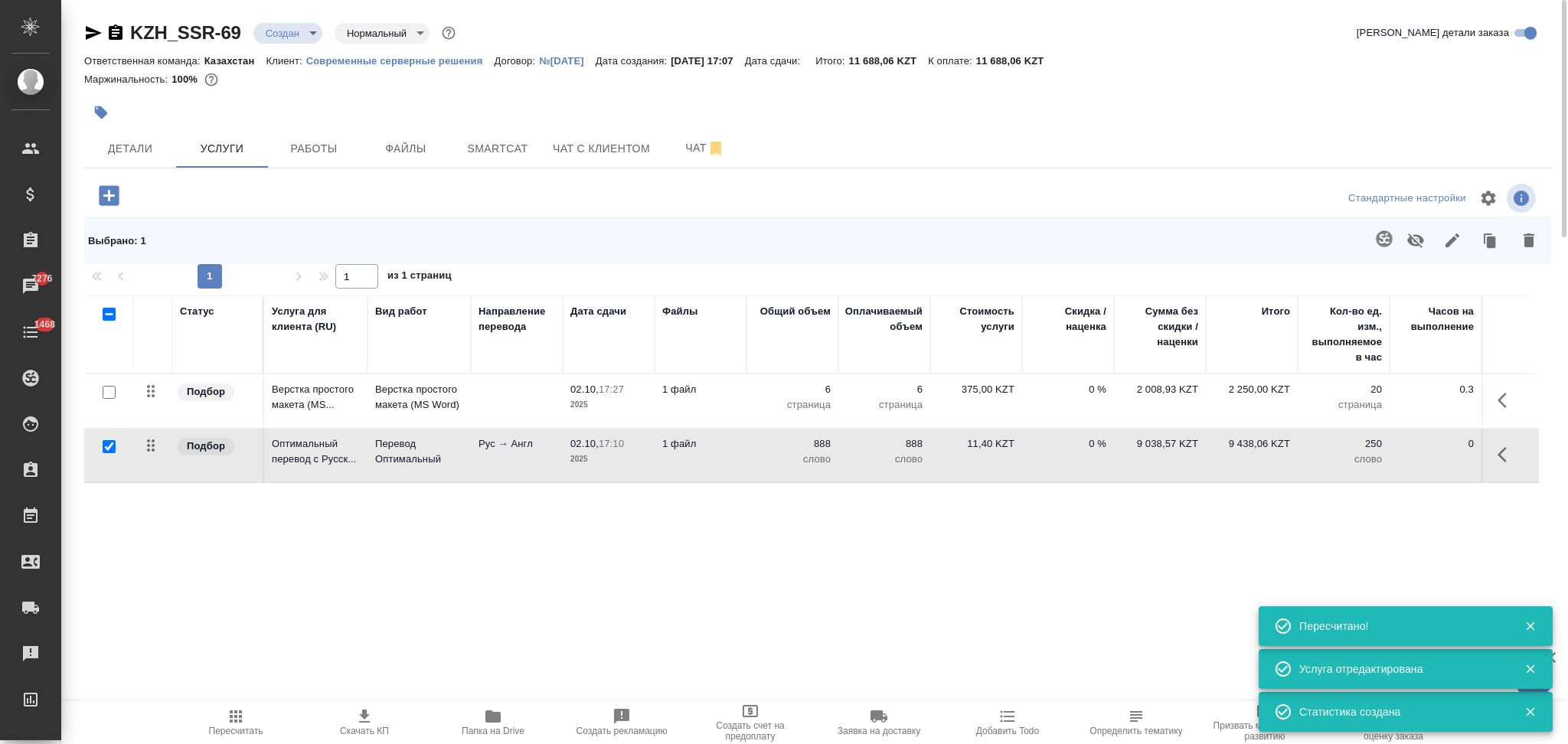
click at [755, 461] on p "слово" at bounding box center [792, 459] width 76 height 15
click at [755, 461] on td "888" at bounding box center [792, 455] width 92 height 54
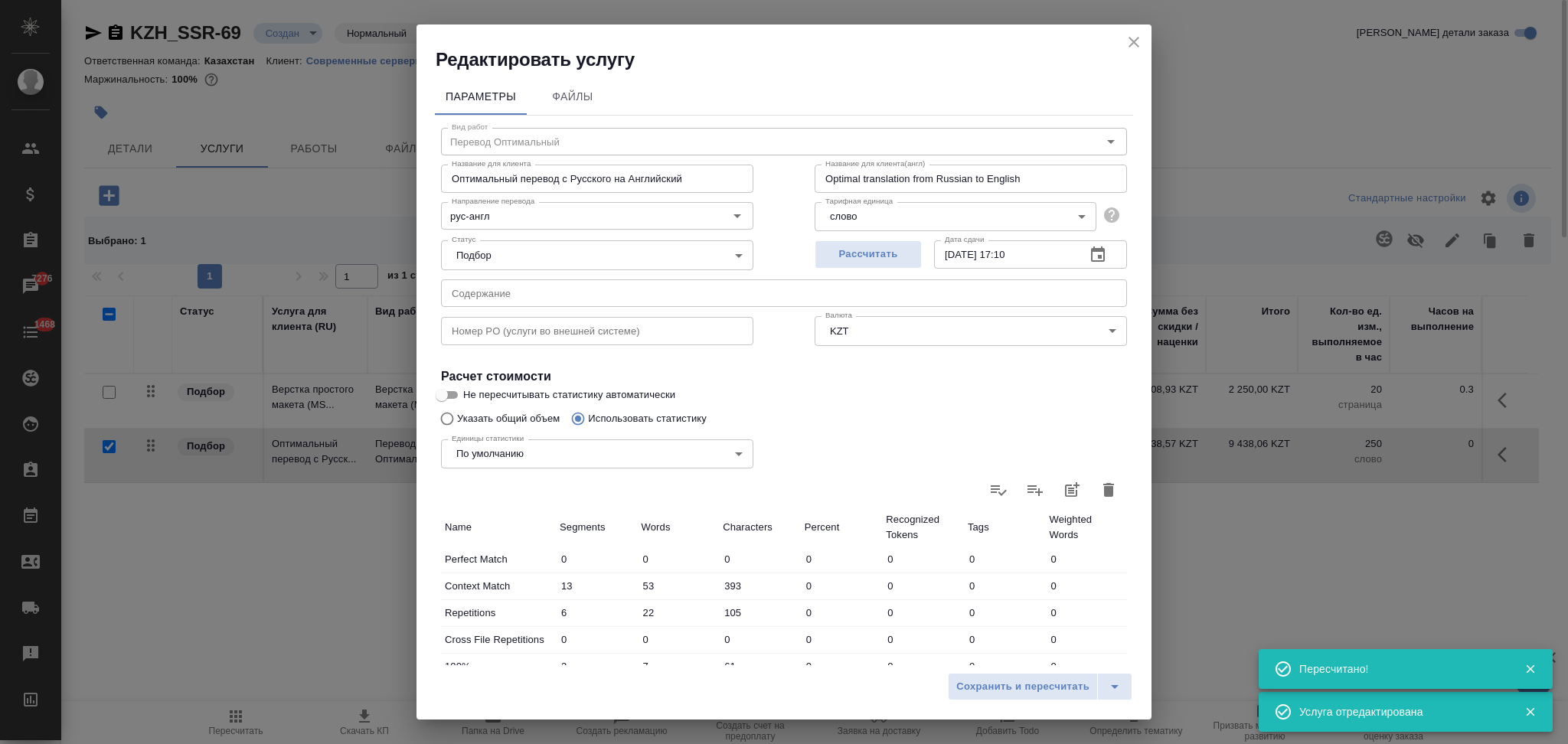
click at [437, 398] on input "Не пересчитывать статистику автоматически" at bounding box center [441, 395] width 56 height 19
checkbox input "true"
click at [582, 104] on span "Файлы" at bounding box center [573, 97] width 73 height 19
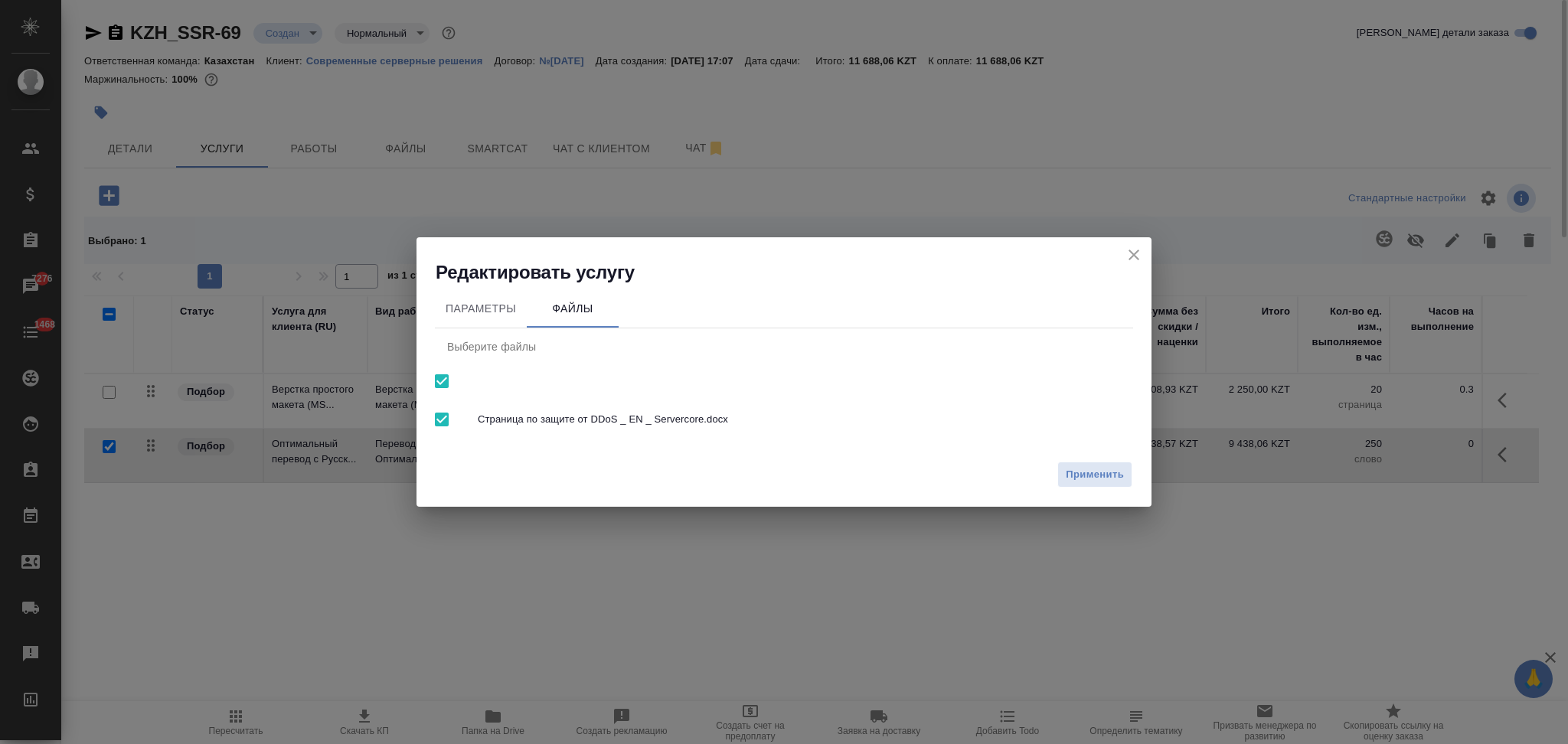
click at [443, 388] on input "checkbox" at bounding box center [441, 381] width 32 height 32
checkbox input "false"
click at [1081, 470] on span "Применить" at bounding box center [1096, 475] width 58 height 18
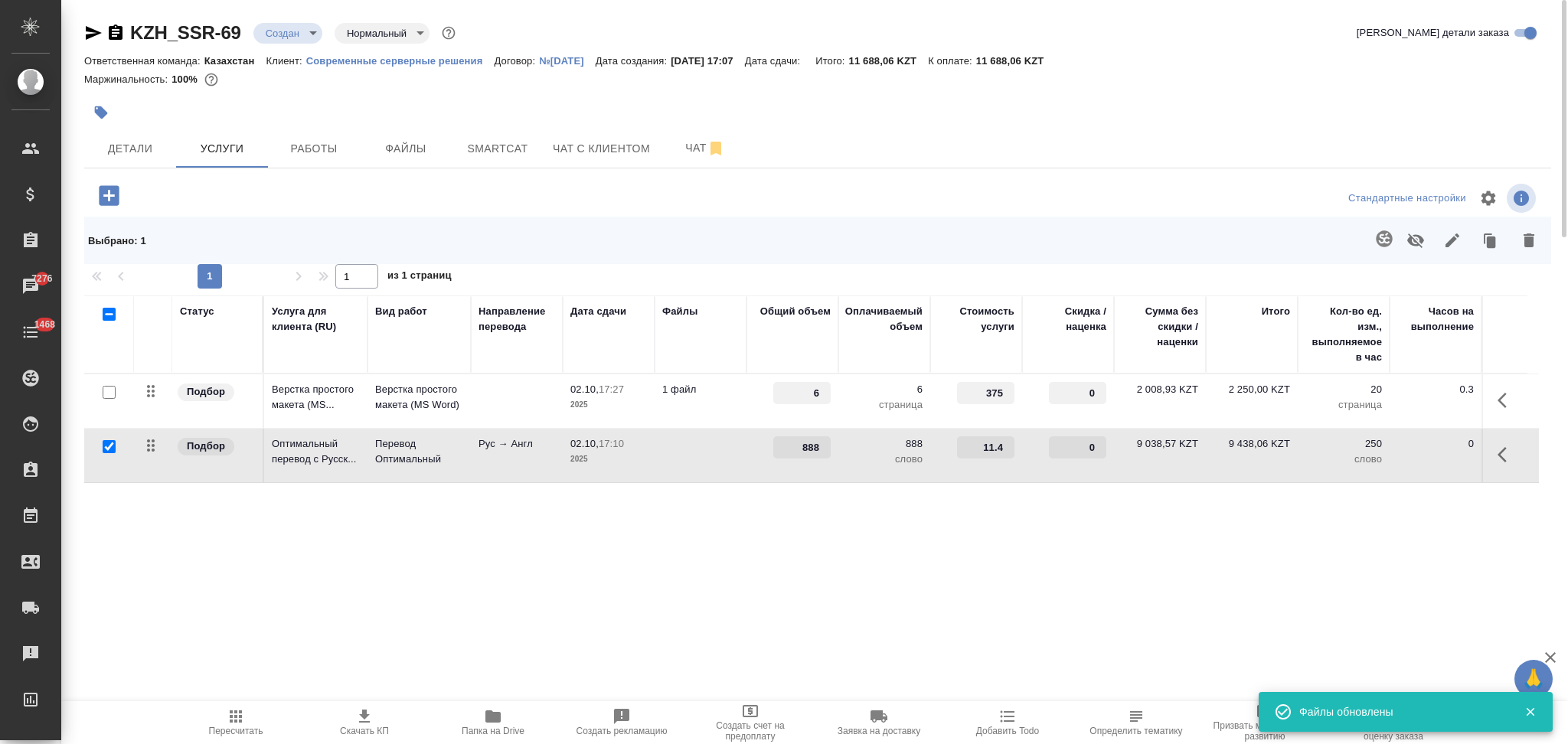
click at [687, 470] on td at bounding box center [701, 455] width 92 height 54
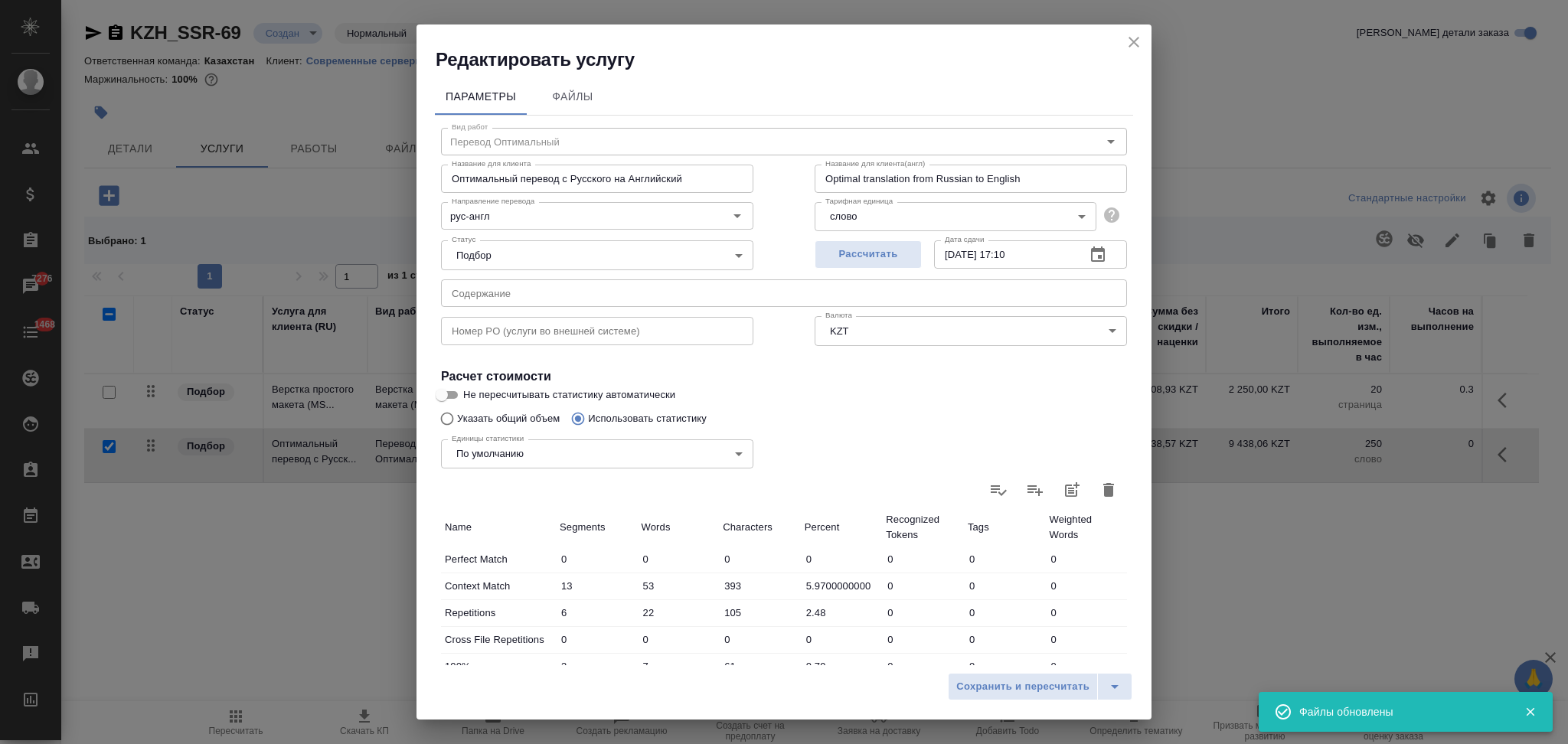
click at [458, 394] on input "Не пересчитывать статистику автоматически" at bounding box center [441, 395] width 56 height 19
checkbox input "true"
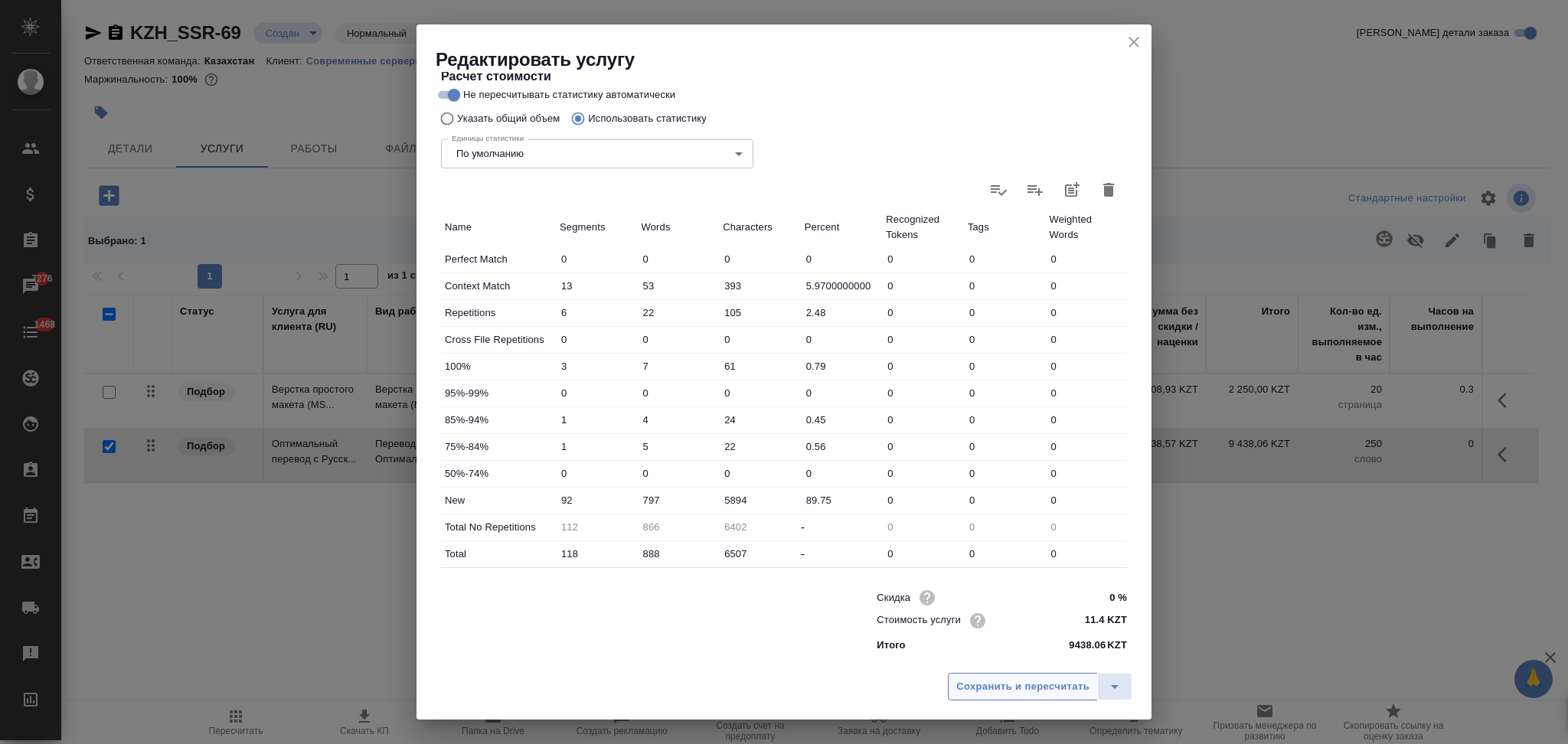
click at [1013, 676] on button "Сохранить и пересчитать" at bounding box center [1022, 686] width 150 height 27
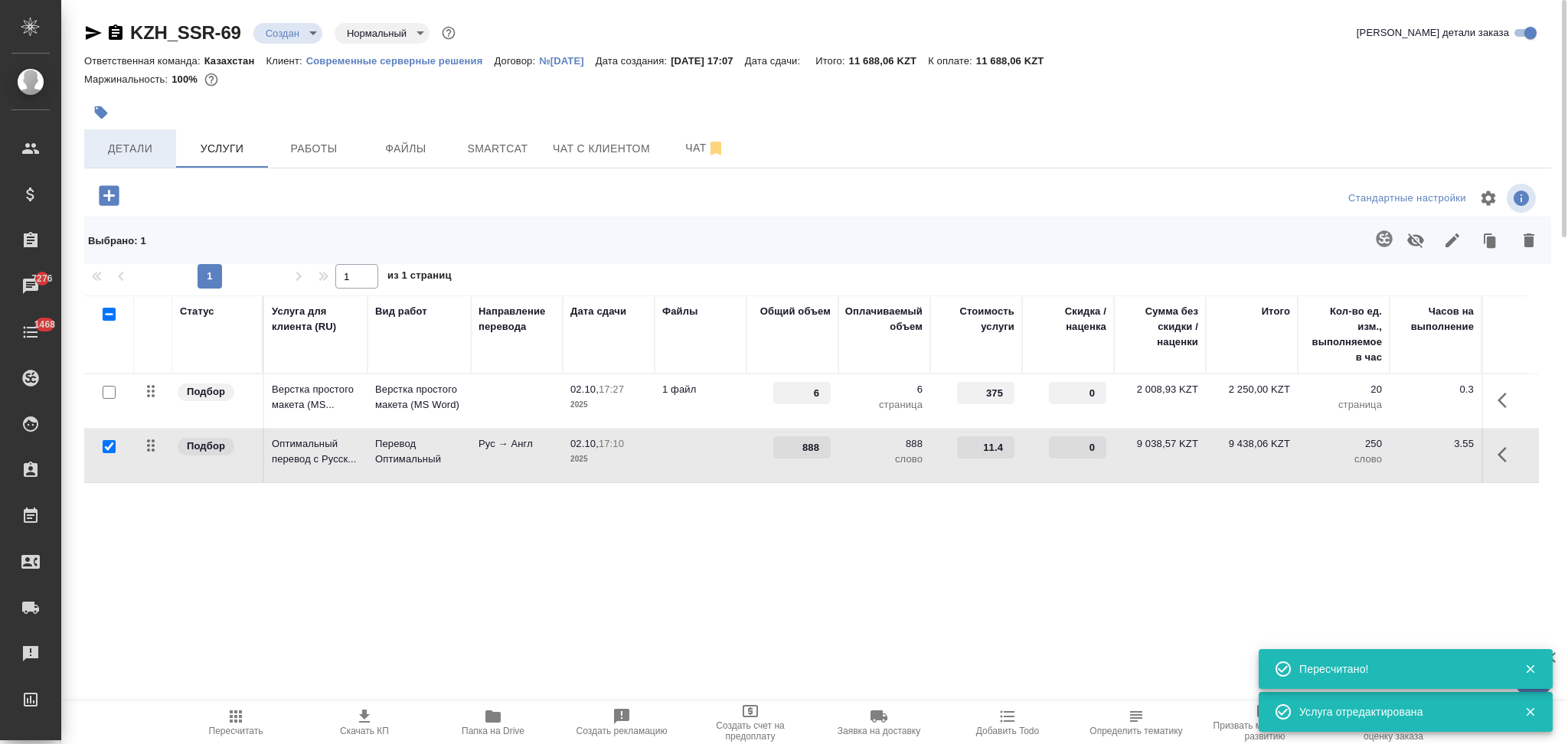
click at [156, 150] on span "Детали" at bounding box center [130, 149] width 73 height 19
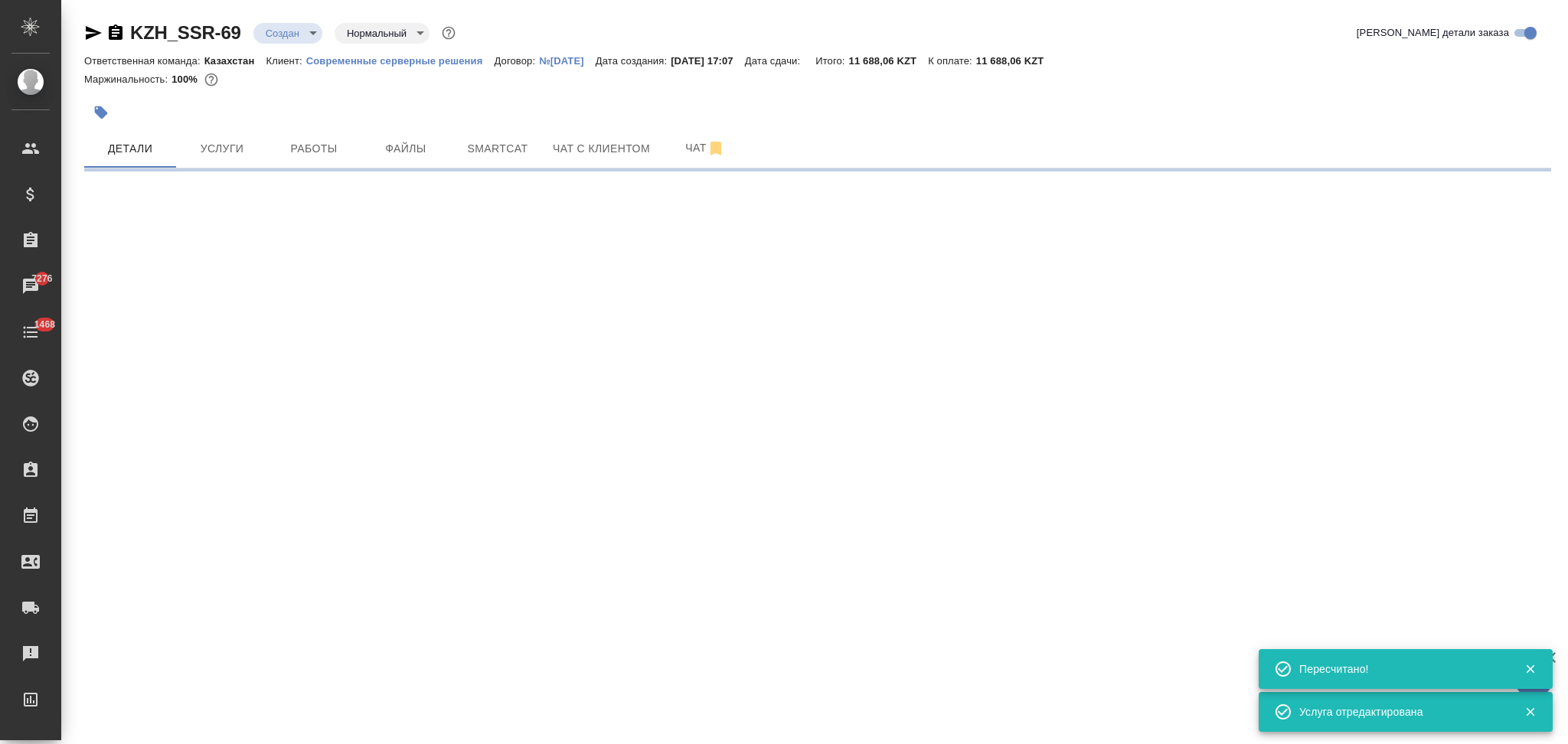
select select "RU"
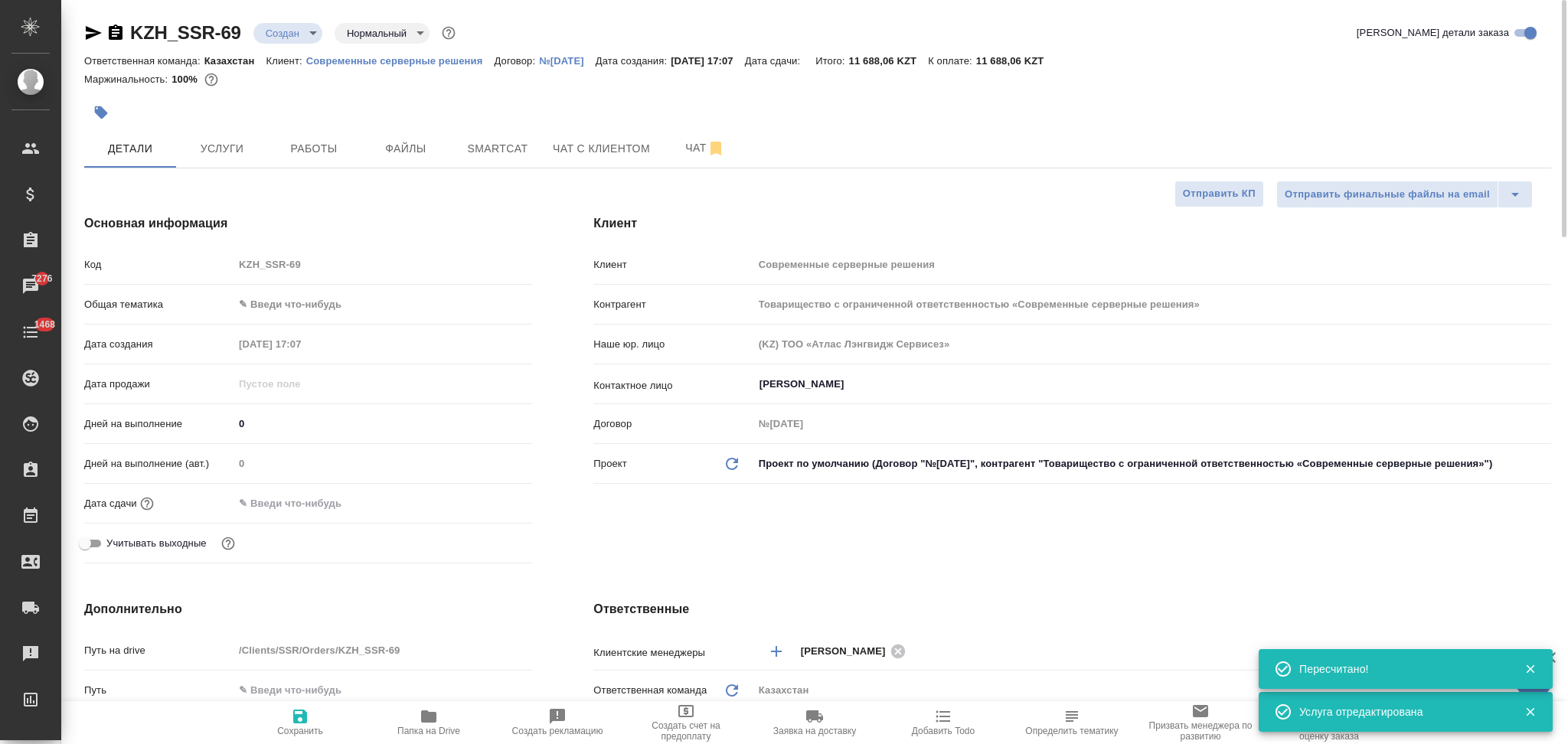
type textarea "x"
click at [293, 499] on input "text" at bounding box center [300, 503] width 134 height 23
click at [488, 500] on icon "button" at bounding box center [488, 502] width 19 height 19
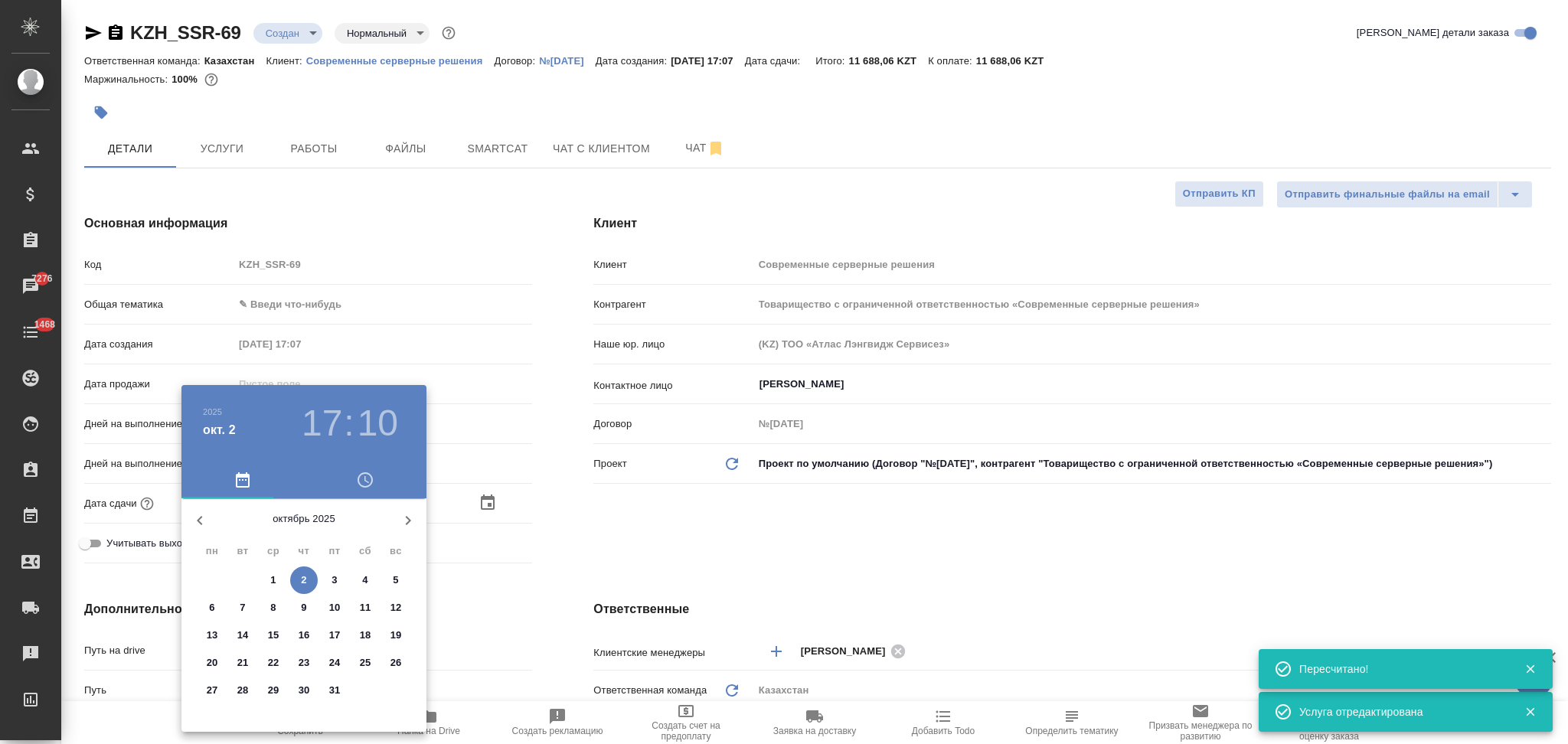
click at [339, 576] on span "3" at bounding box center [334, 580] width 27 height 15
type input "03.10.2025 17:10"
type textarea "x"
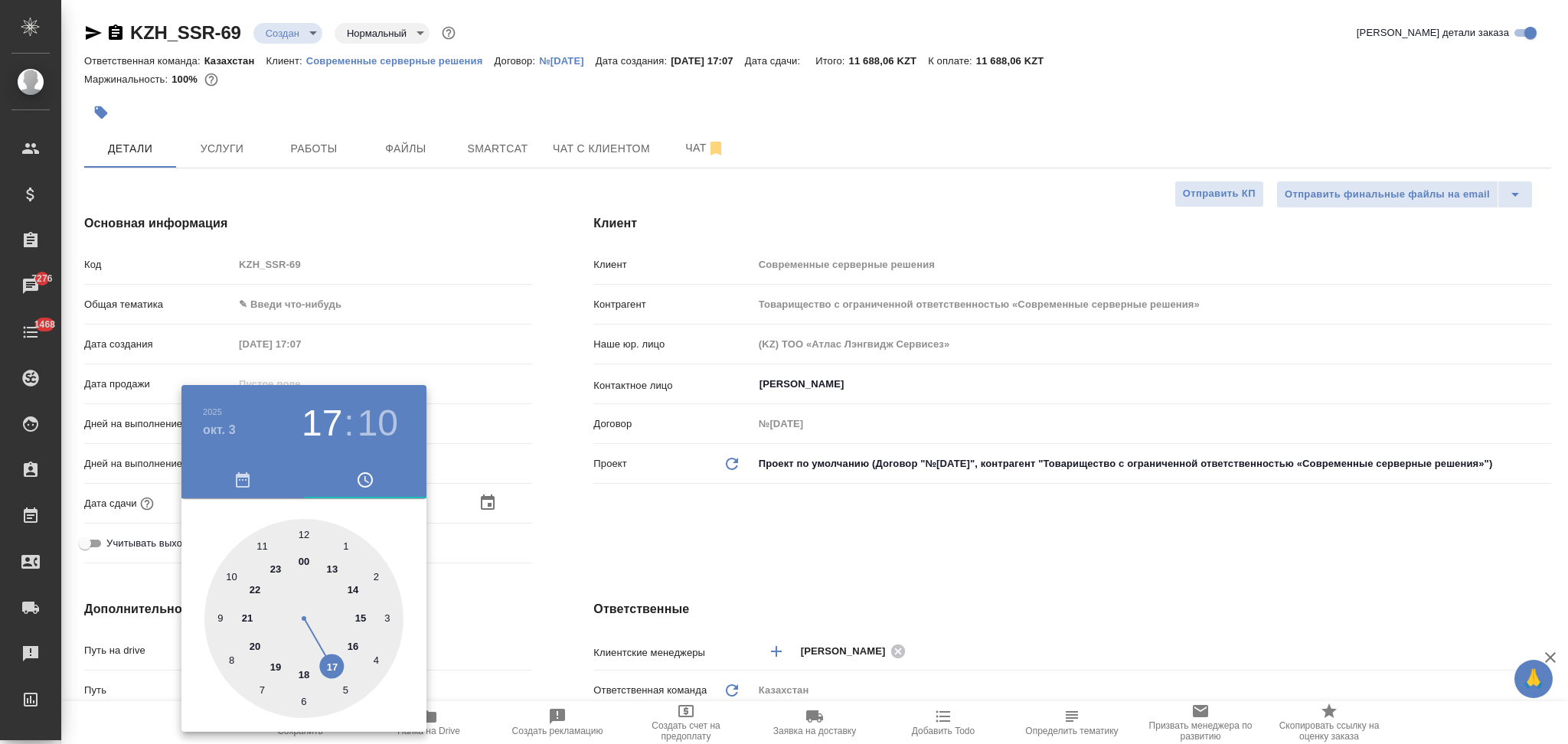
click at [354, 644] on div at bounding box center [304, 619] width 200 height 199
type input "03.10.2025 16:10"
type textarea "x"
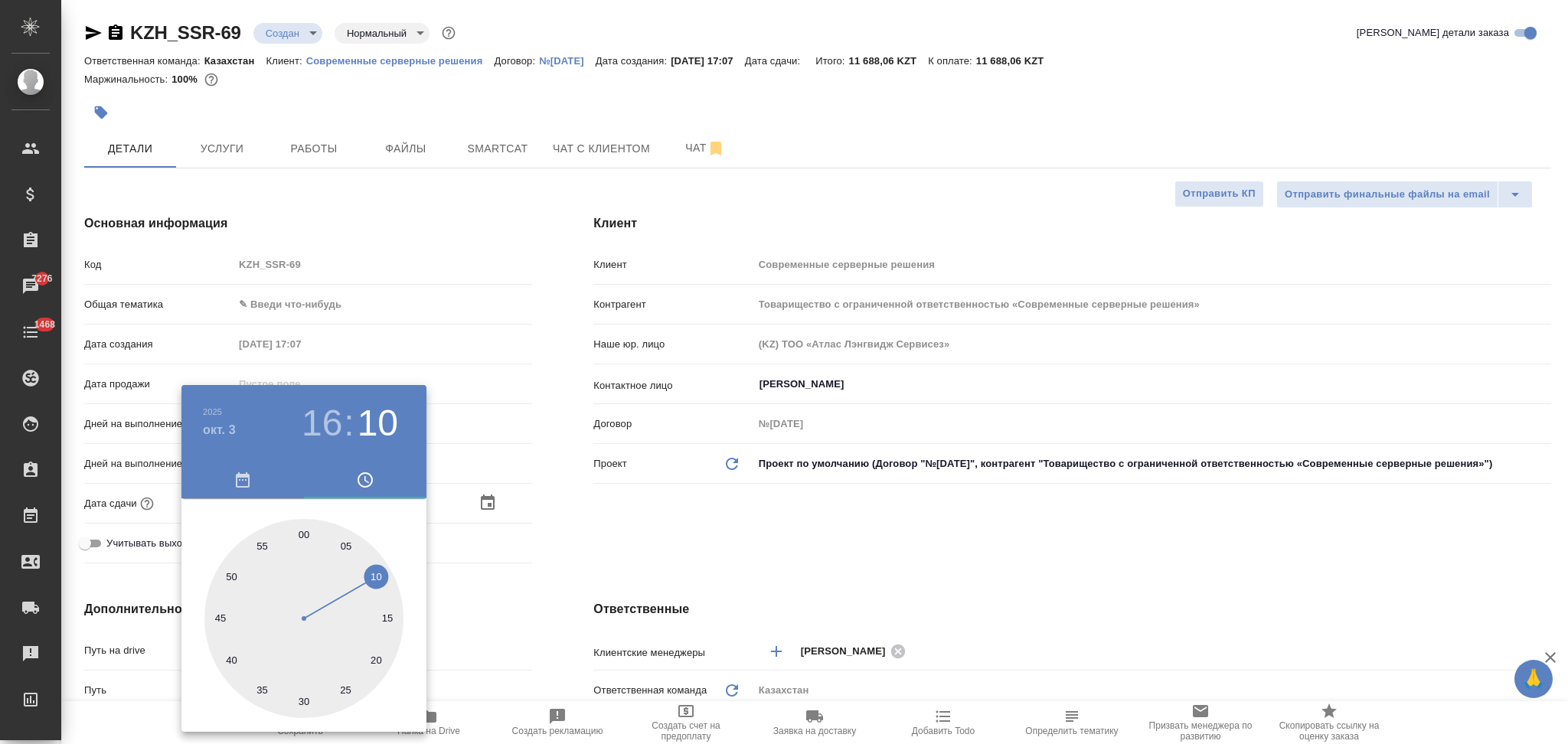
click at [302, 534] on div at bounding box center [304, 619] width 200 height 199
type input "03.10.2025 16:00"
type textarea "x"
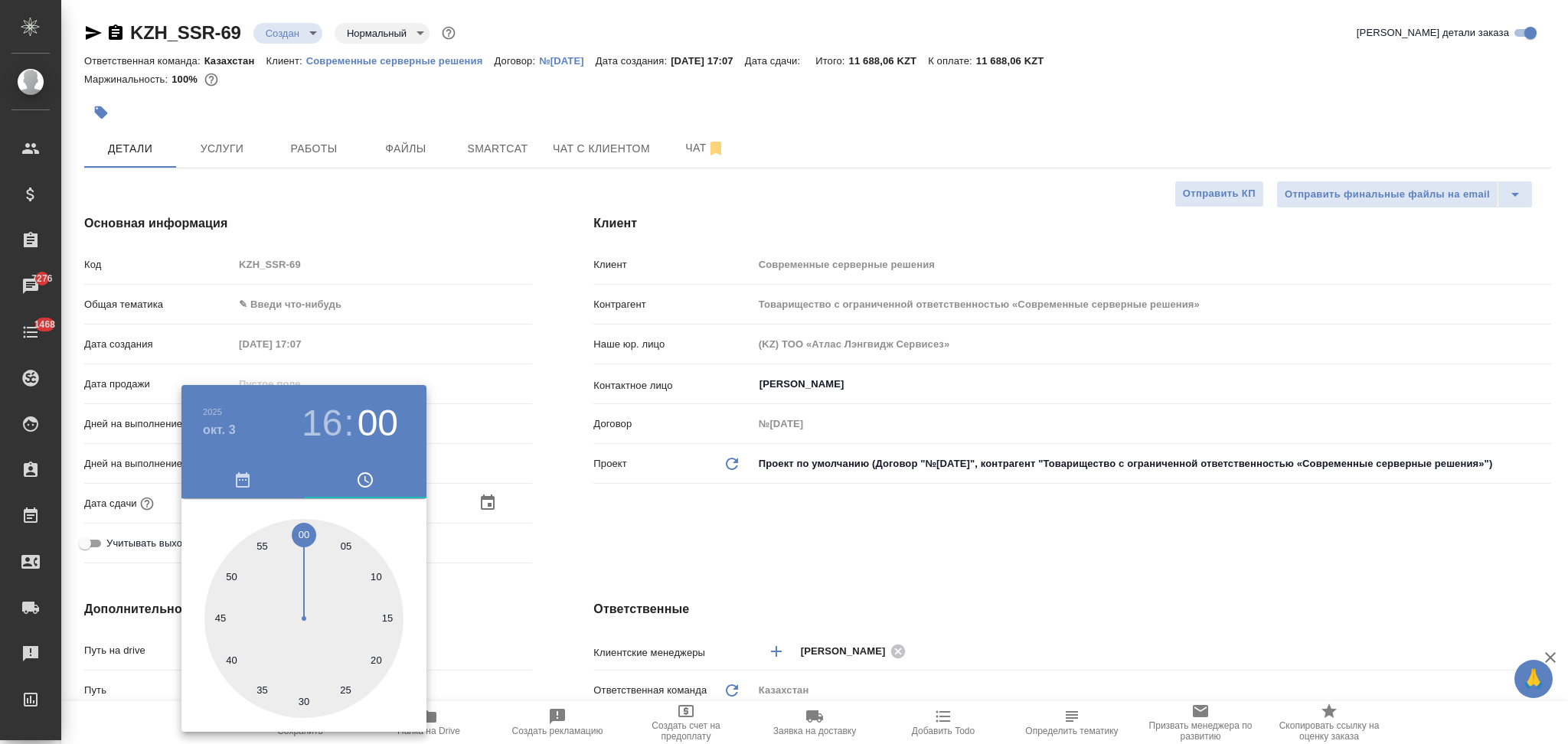
click at [548, 625] on div at bounding box center [784, 372] width 1568 height 744
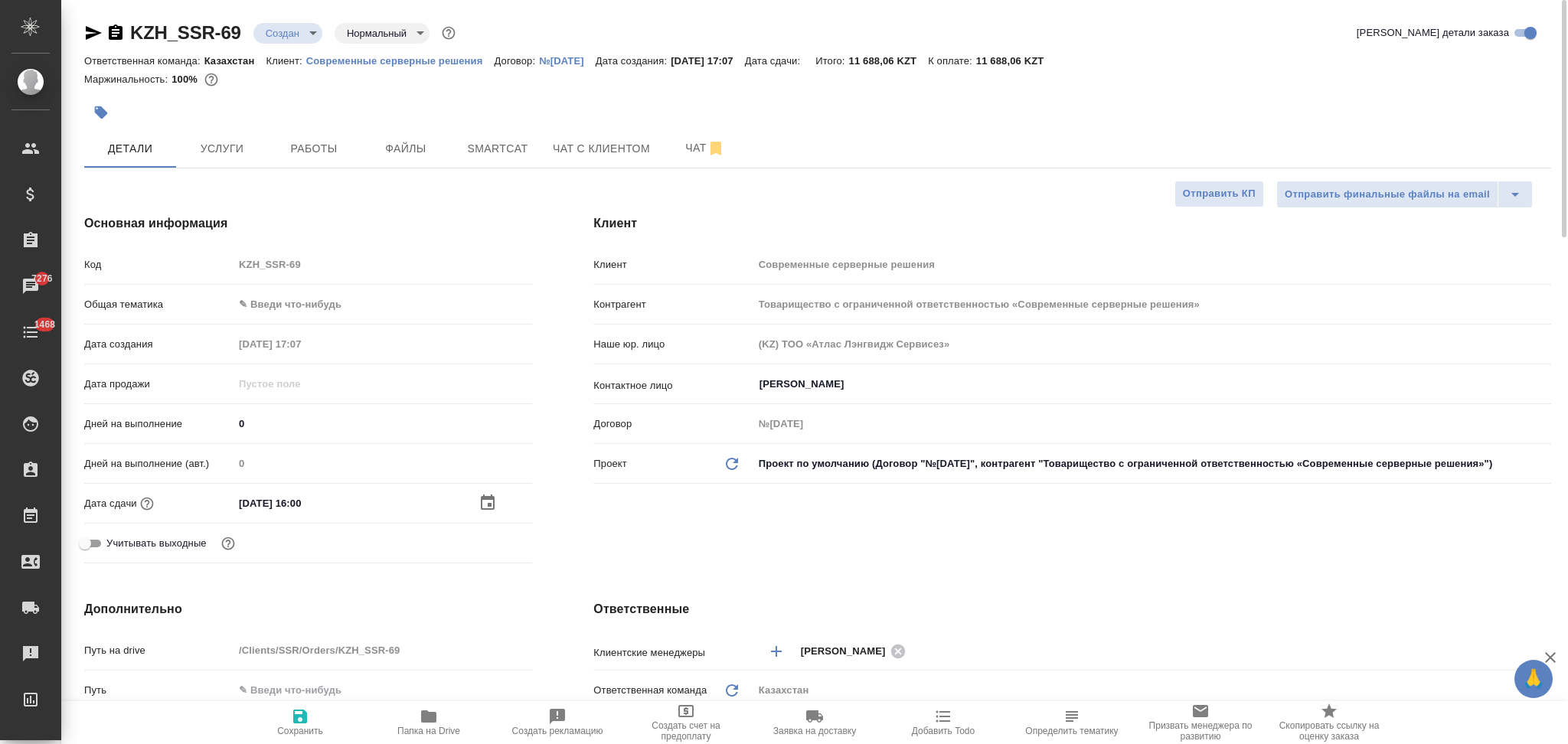
click at [298, 718] on icon "button" at bounding box center [300, 716] width 14 height 14
type textarea "x"
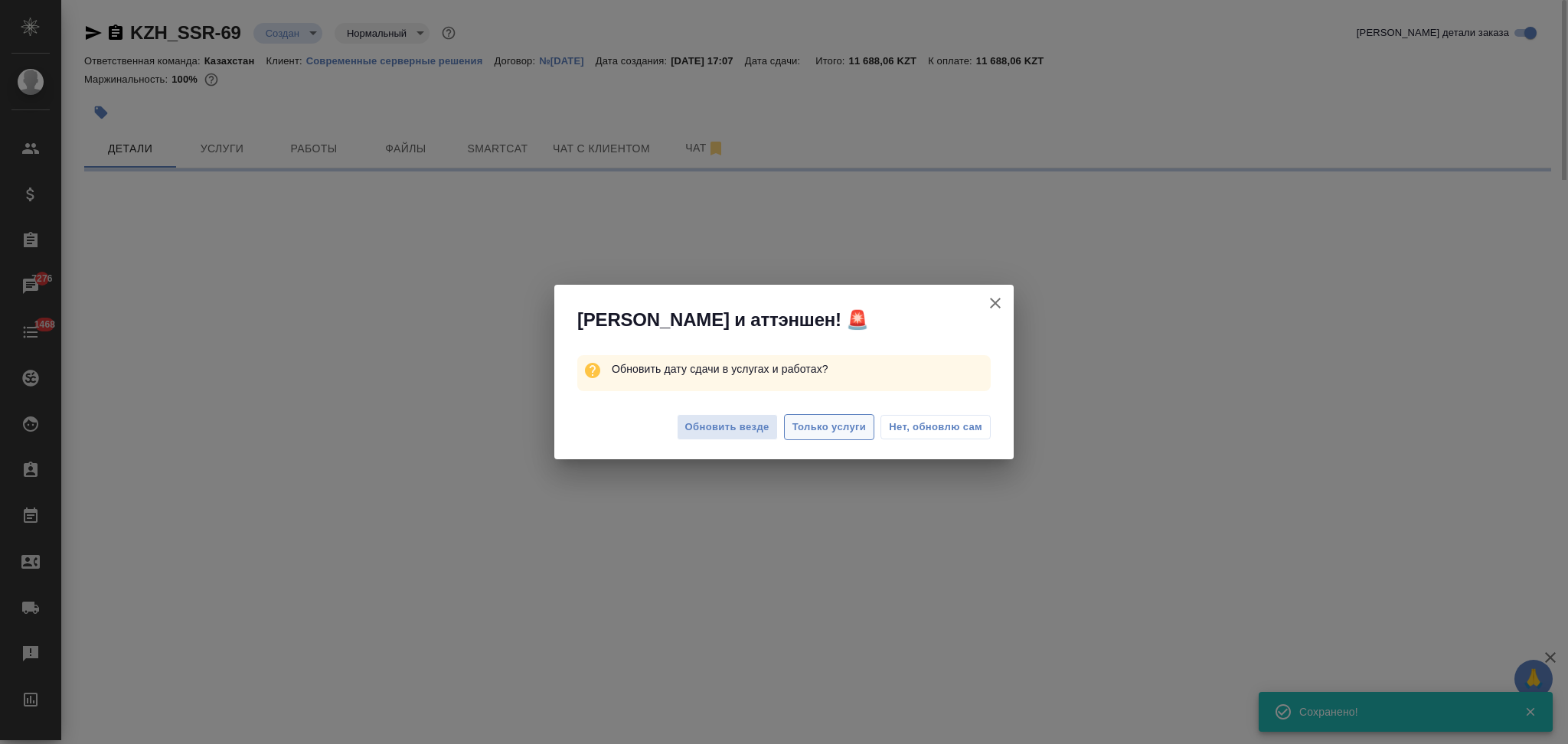
select select "RU"
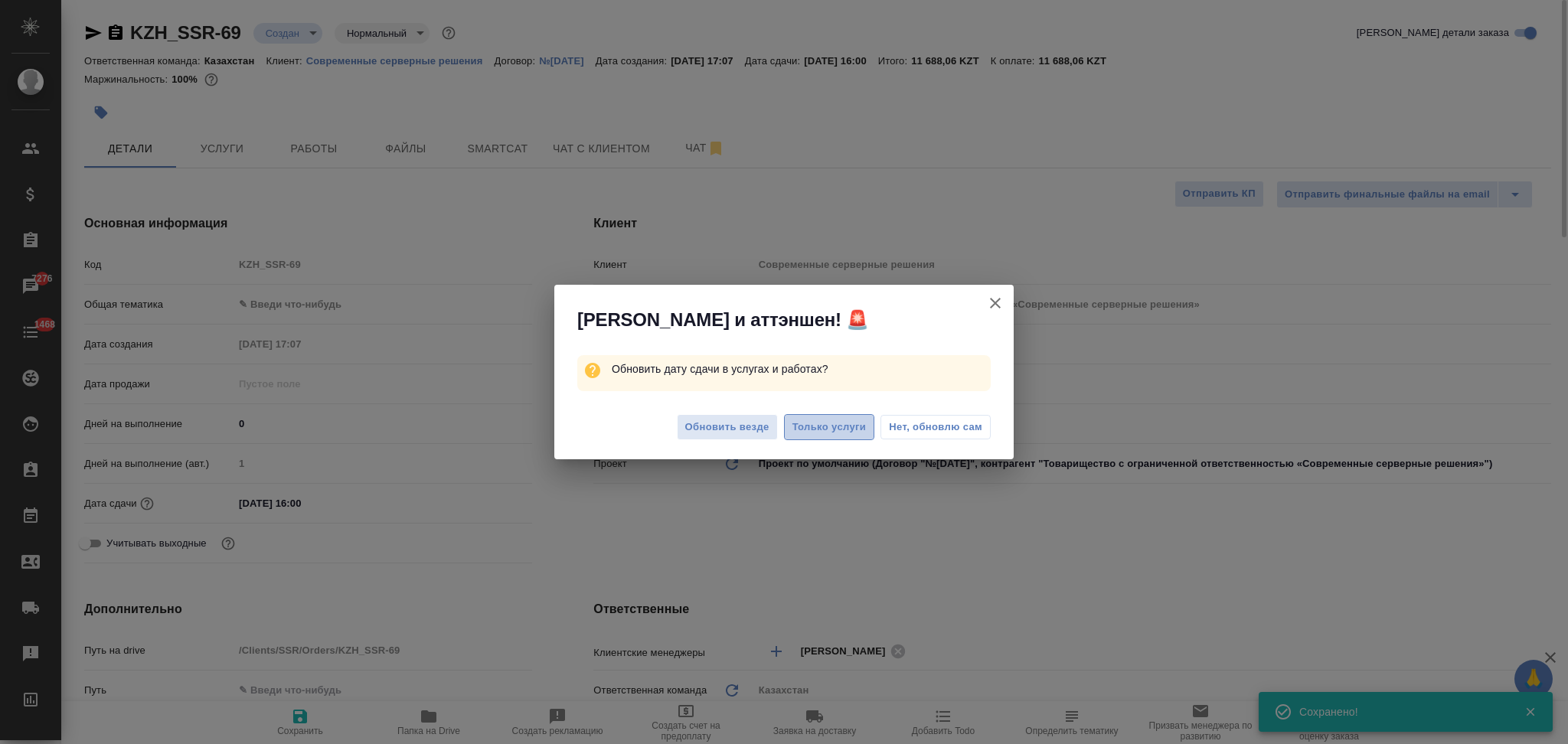
type textarea "x"
click at [816, 420] on span "Только услуги" at bounding box center [829, 427] width 74 height 18
type textarea "x"
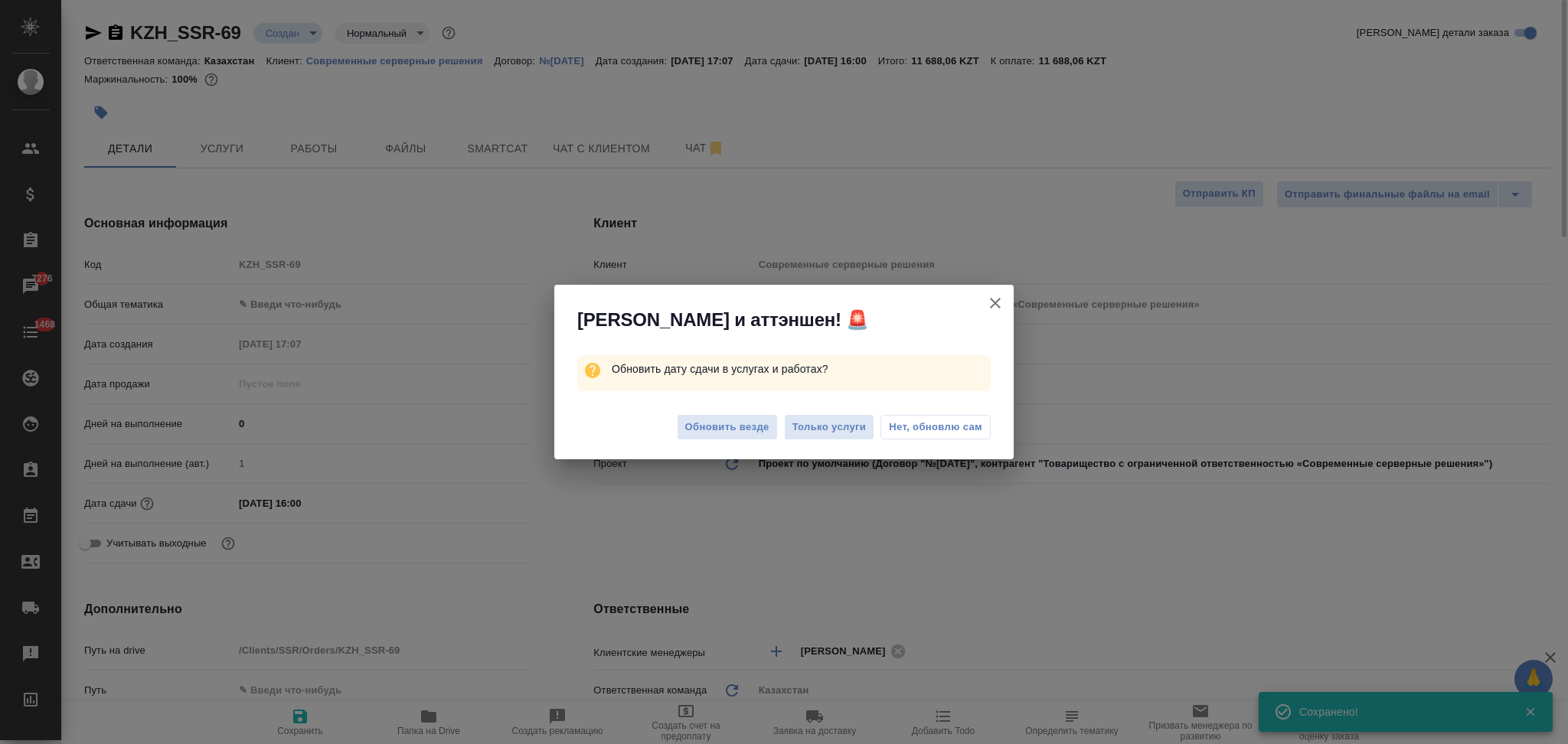
type textarea "x"
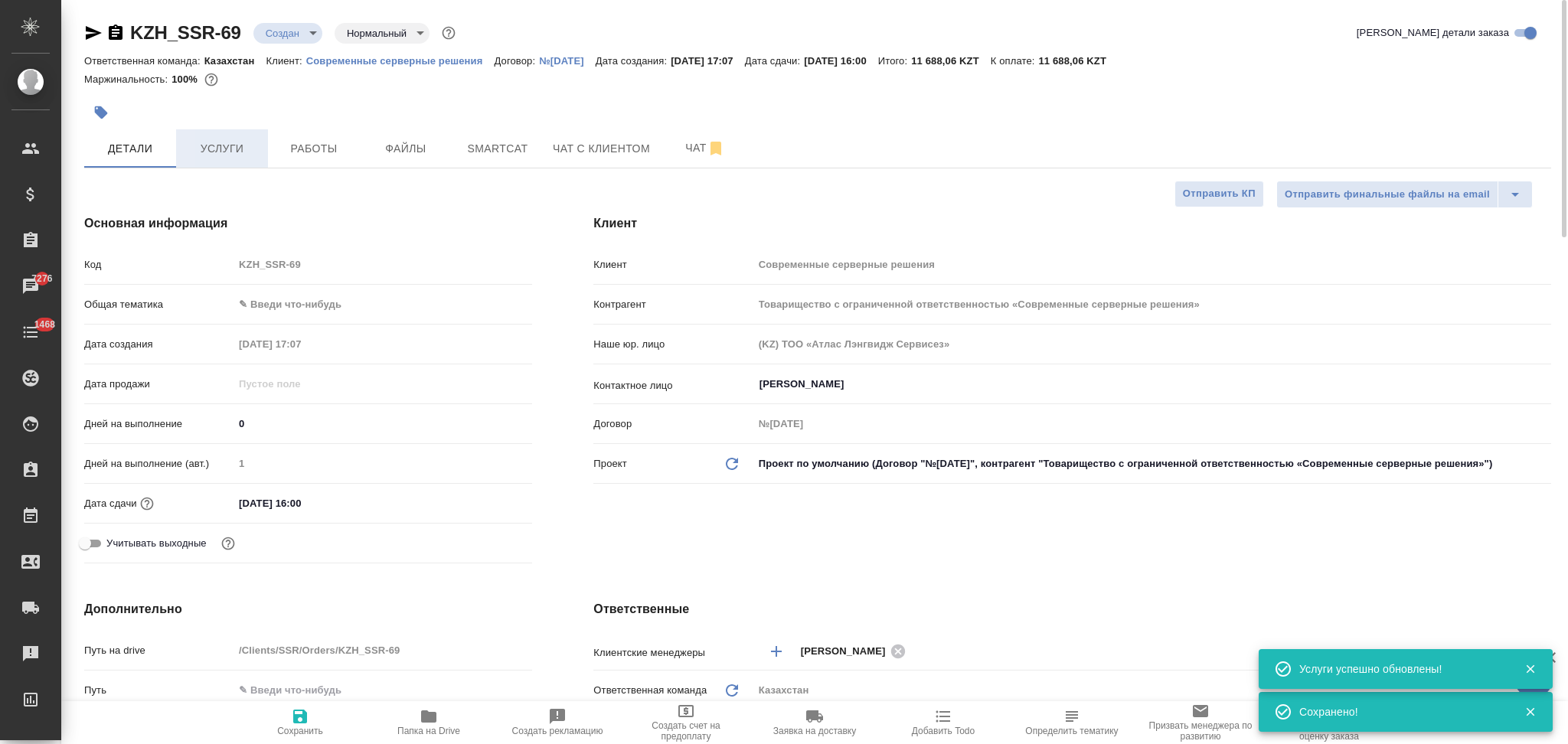
click at [216, 156] on span "Услуги" at bounding box center [222, 149] width 73 height 19
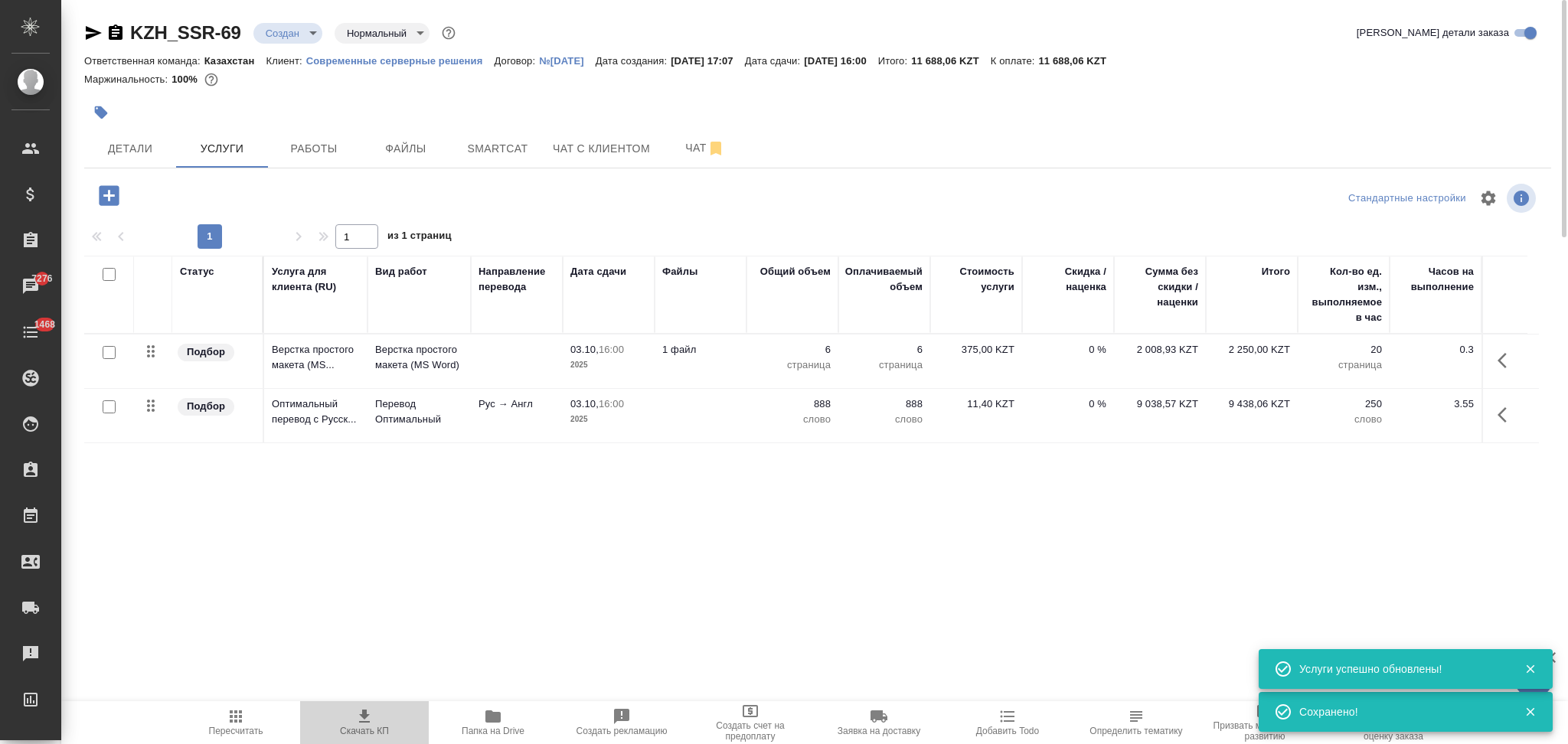
click at [358, 713] on icon "button" at bounding box center [365, 717] width 19 height 19
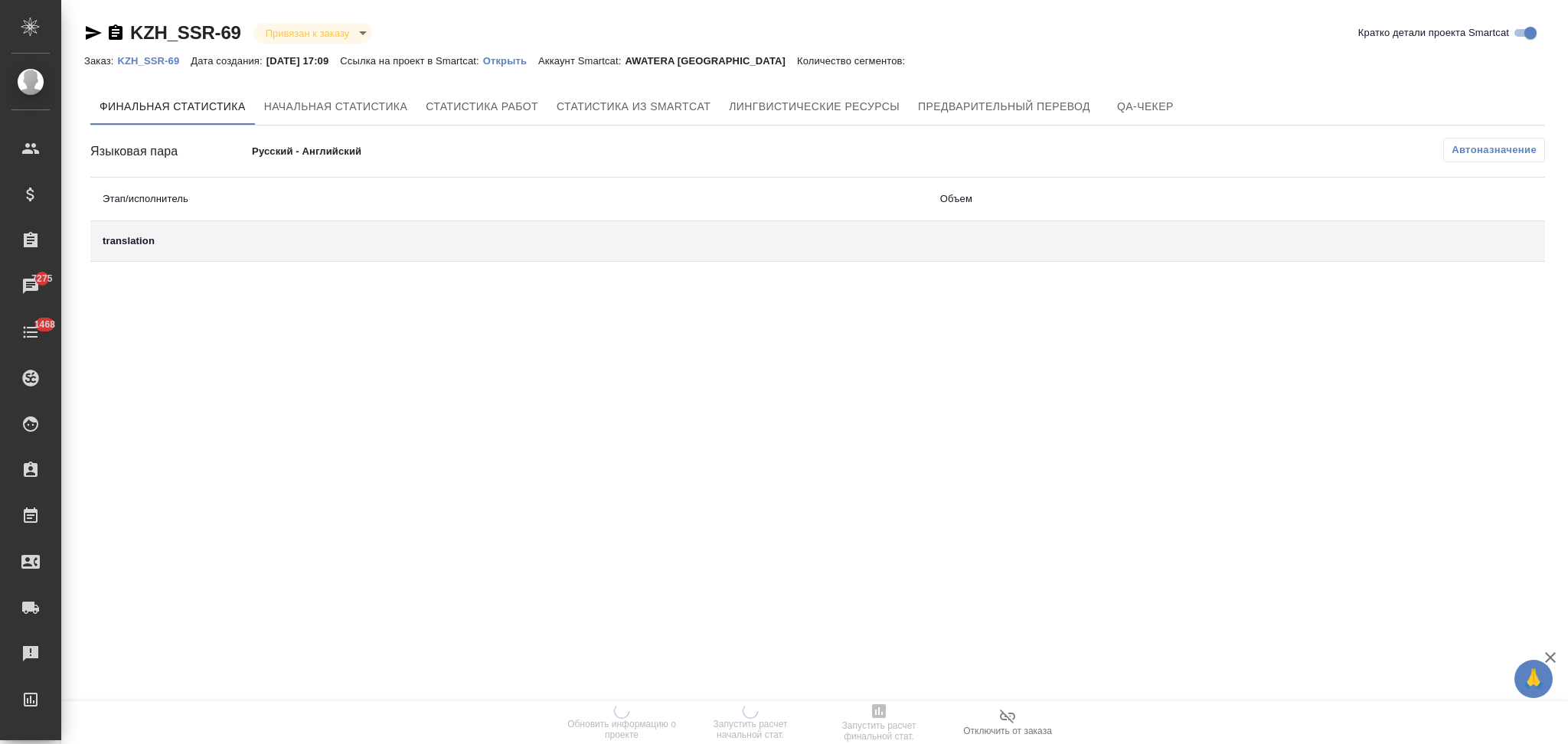
click at [521, 55] on p "Открыть" at bounding box center [510, 61] width 56 height 11
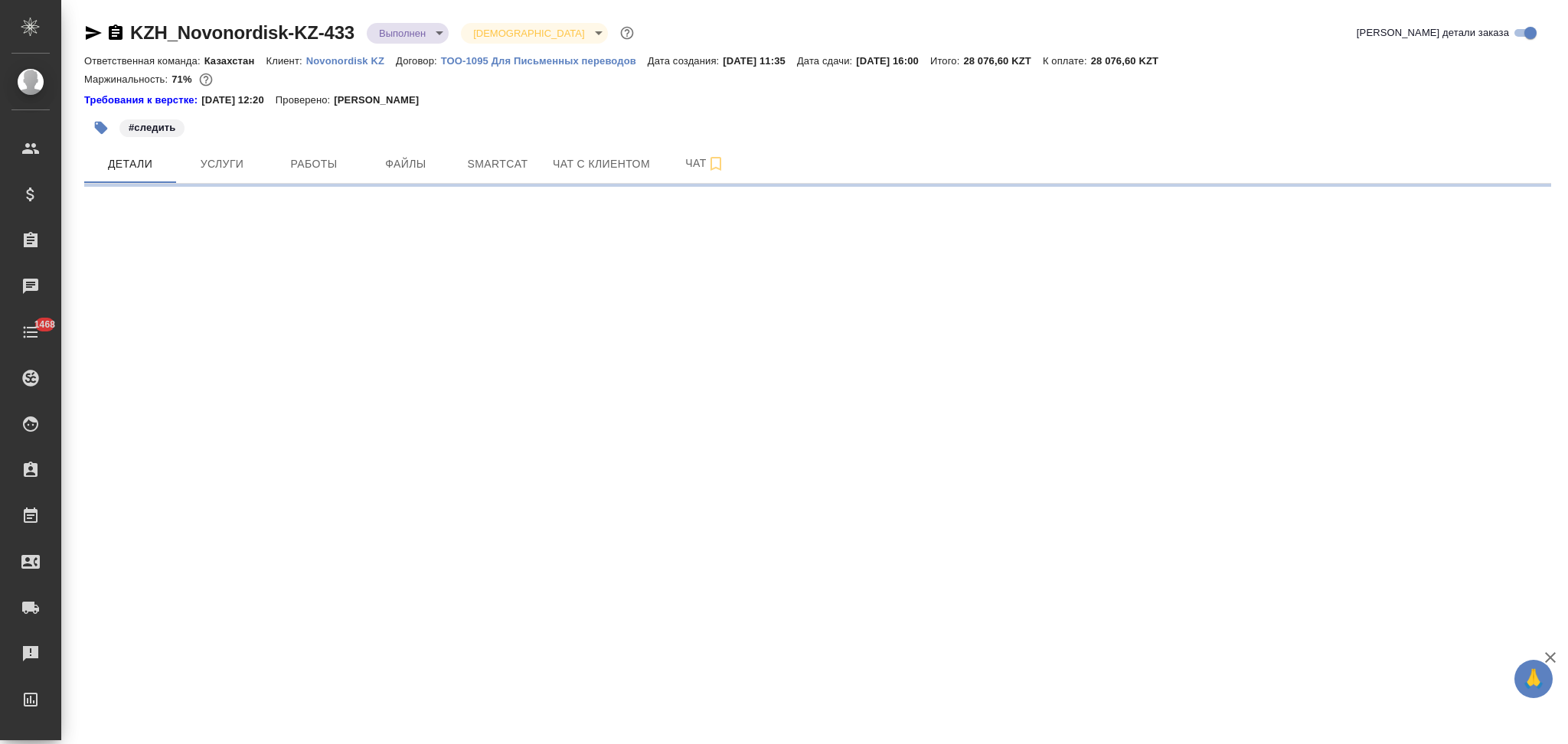
select select "RU"
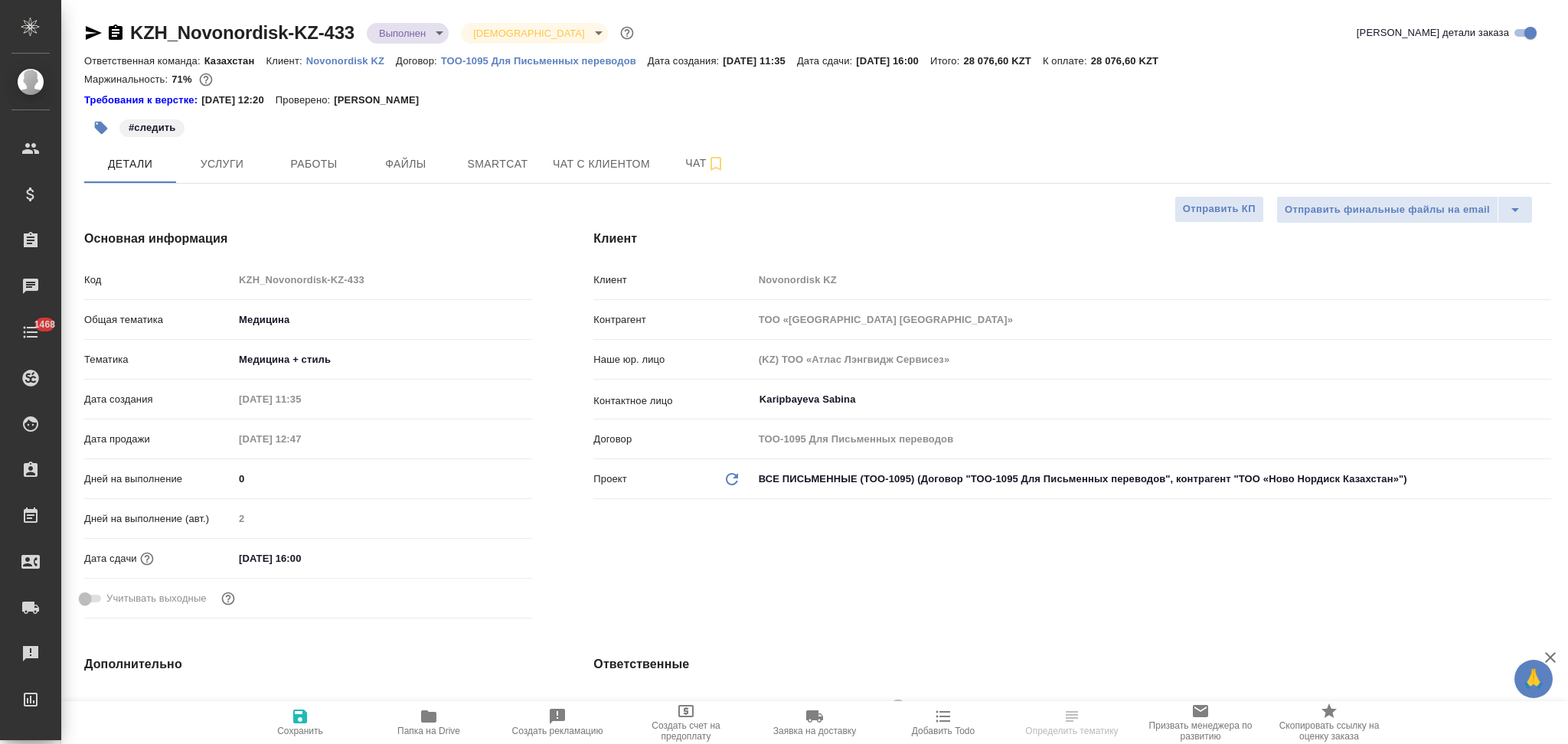
type textarea "x"
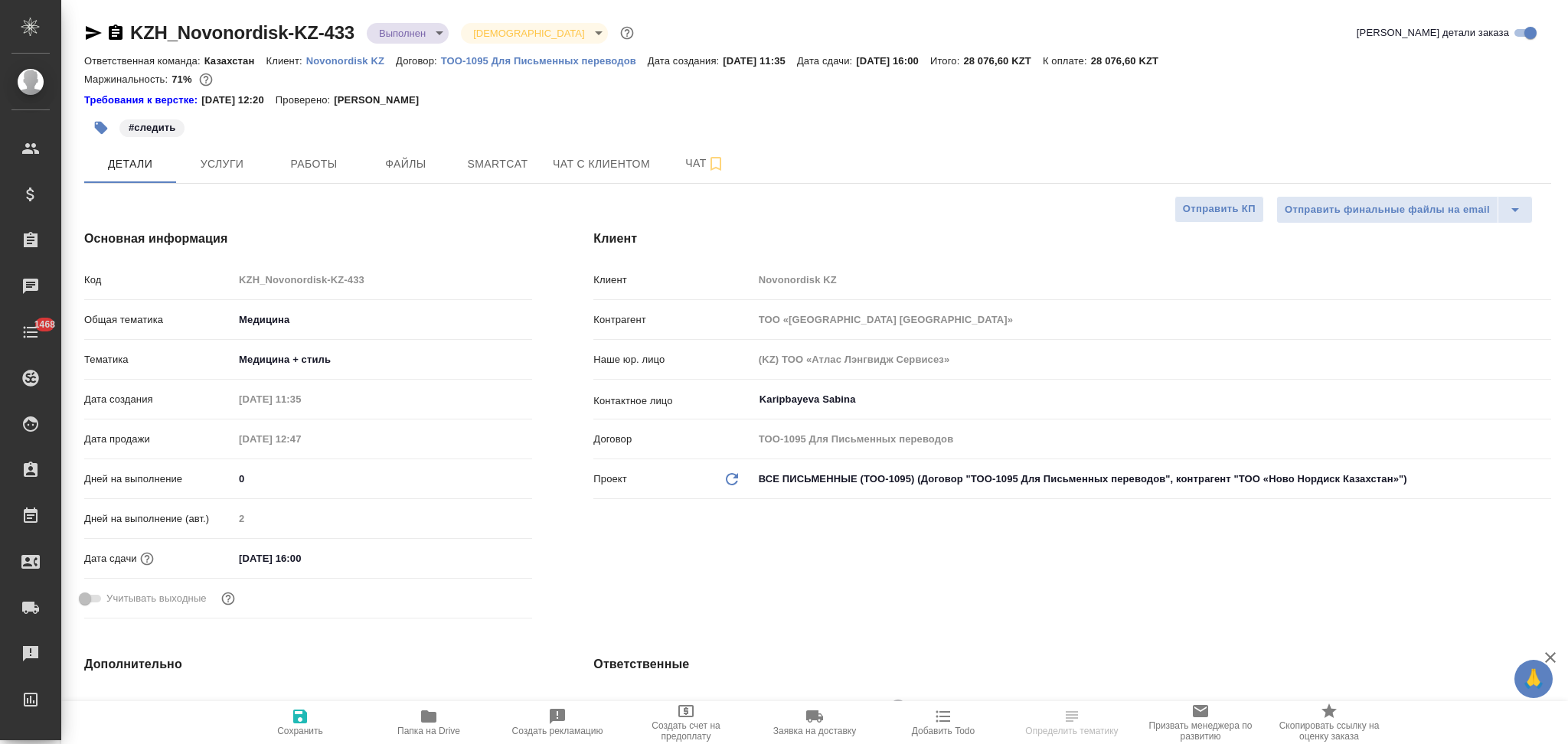
type textarea "x"
click at [433, 714] on icon "button" at bounding box center [429, 716] width 15 height 12
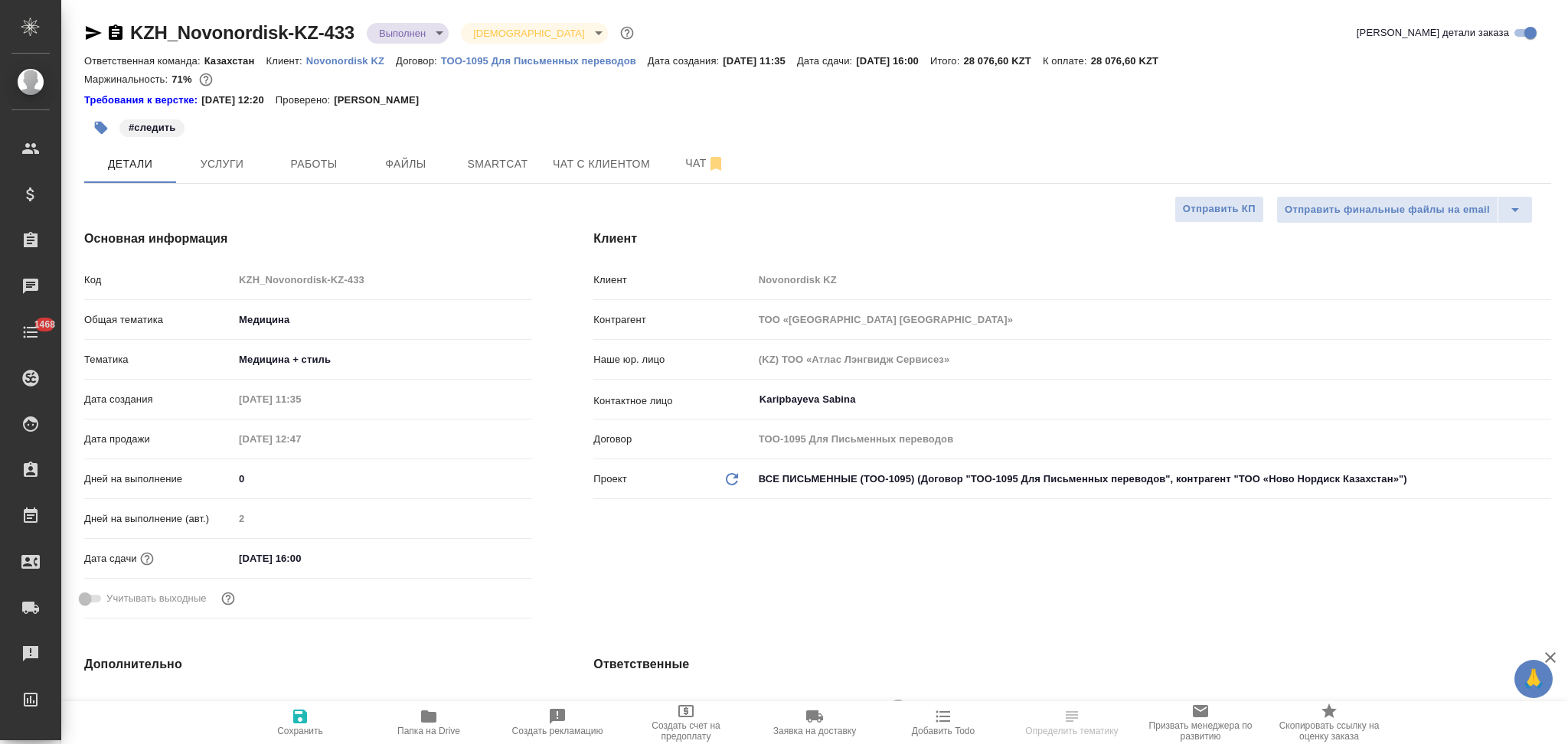
type textarea "x"
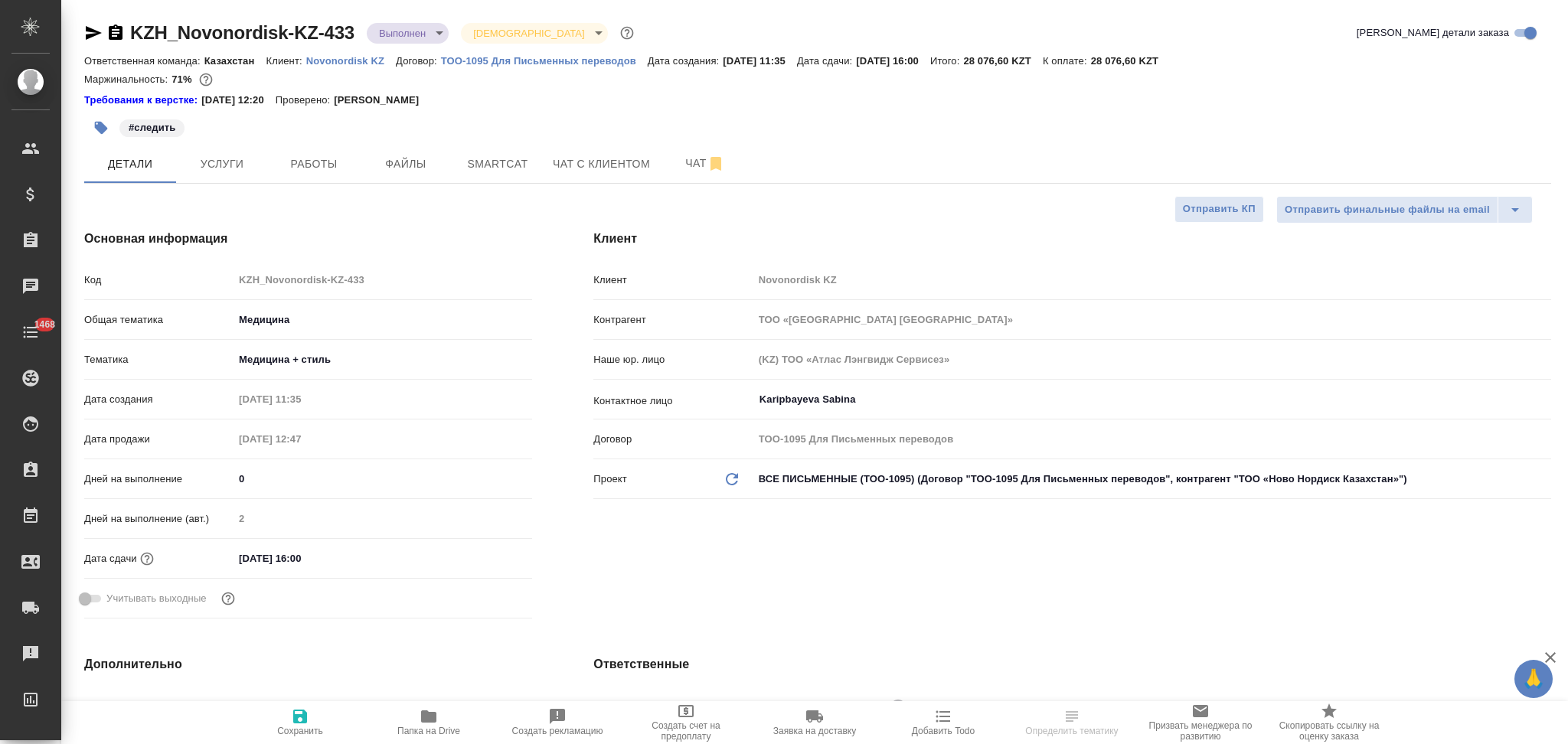
type textarea "x"
click at [117, 35] on icon "button" at bounding box center [116, 32] width 14 height 15
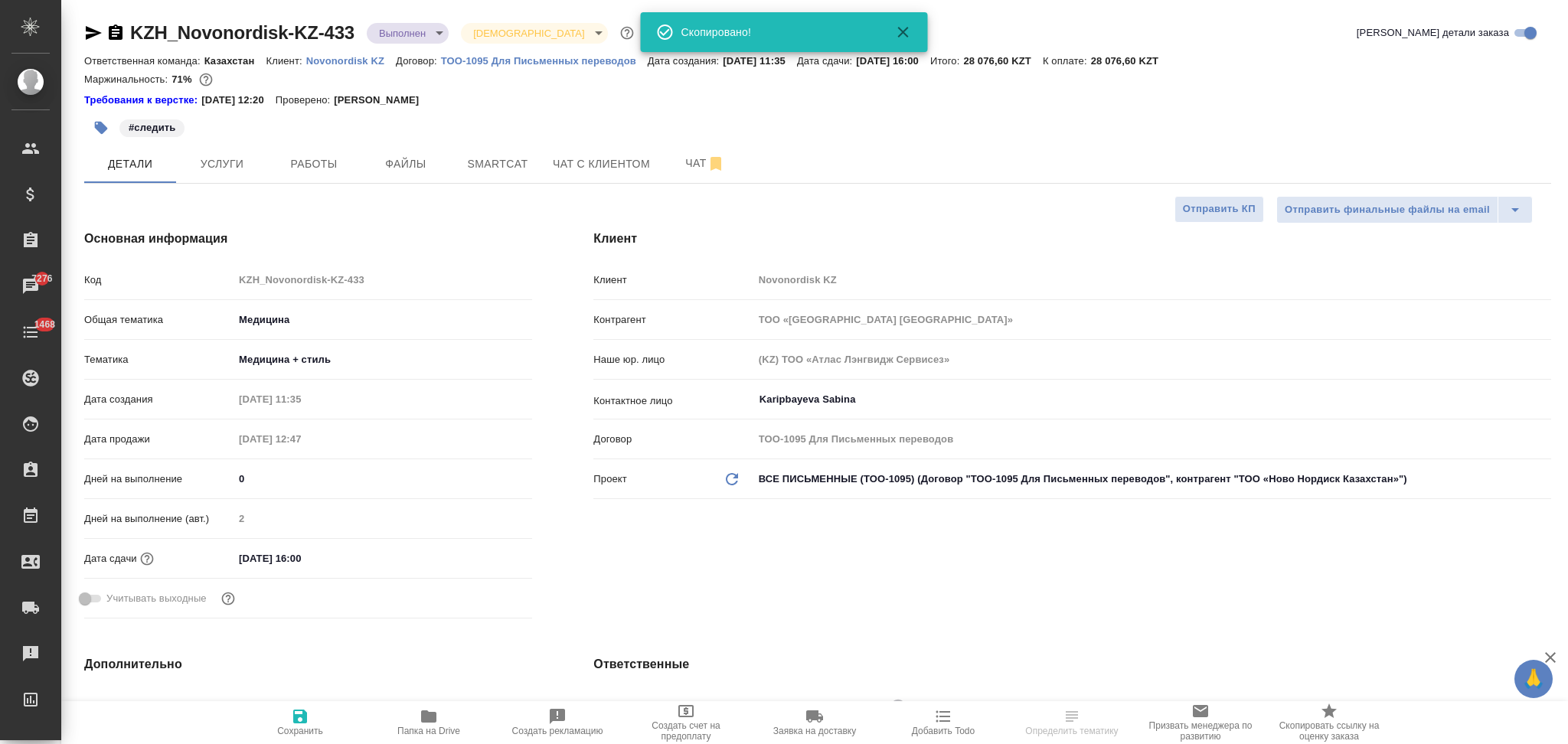
select select "RU"
type textarea "x"
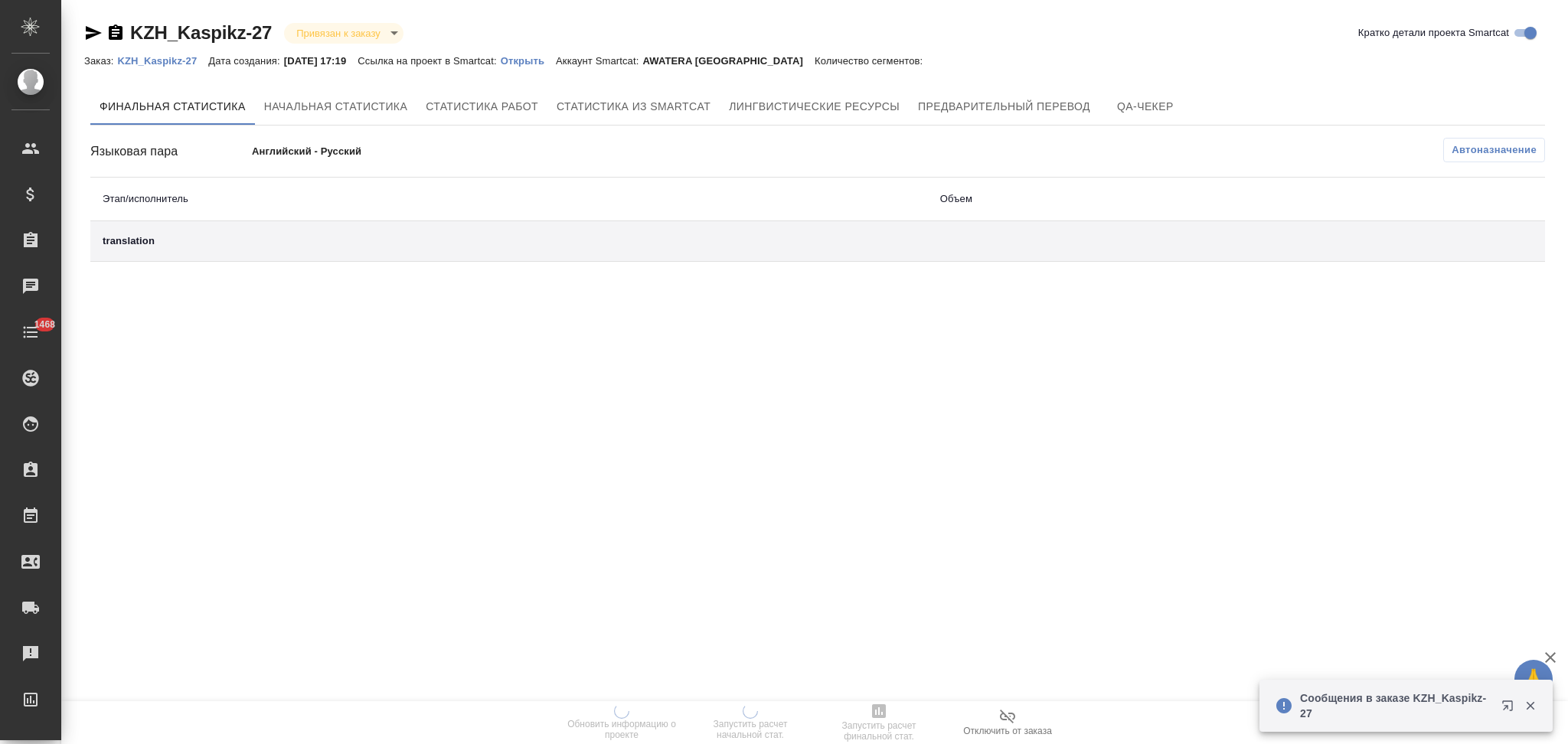
click at [536, 55] on p "Открыть" at bounding box center [528, 61] width 56 height 11
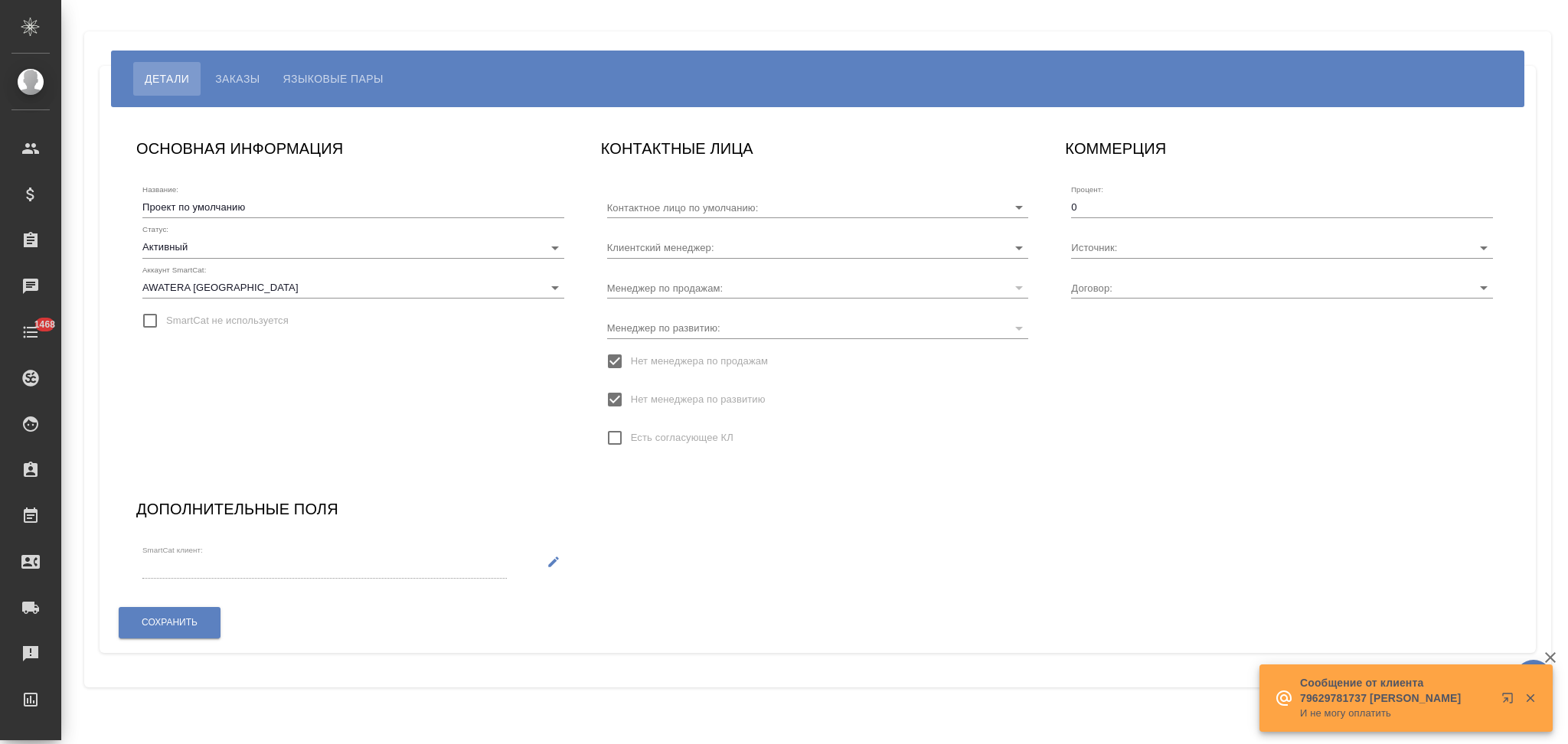
type input "[PERSON_NAME]"
type input "ТОО-3306"
type input "[PERSON_NAME]"
click at [327, 84] on span "Языковые пары" at bounding box center [333, 79] width 101 height 19
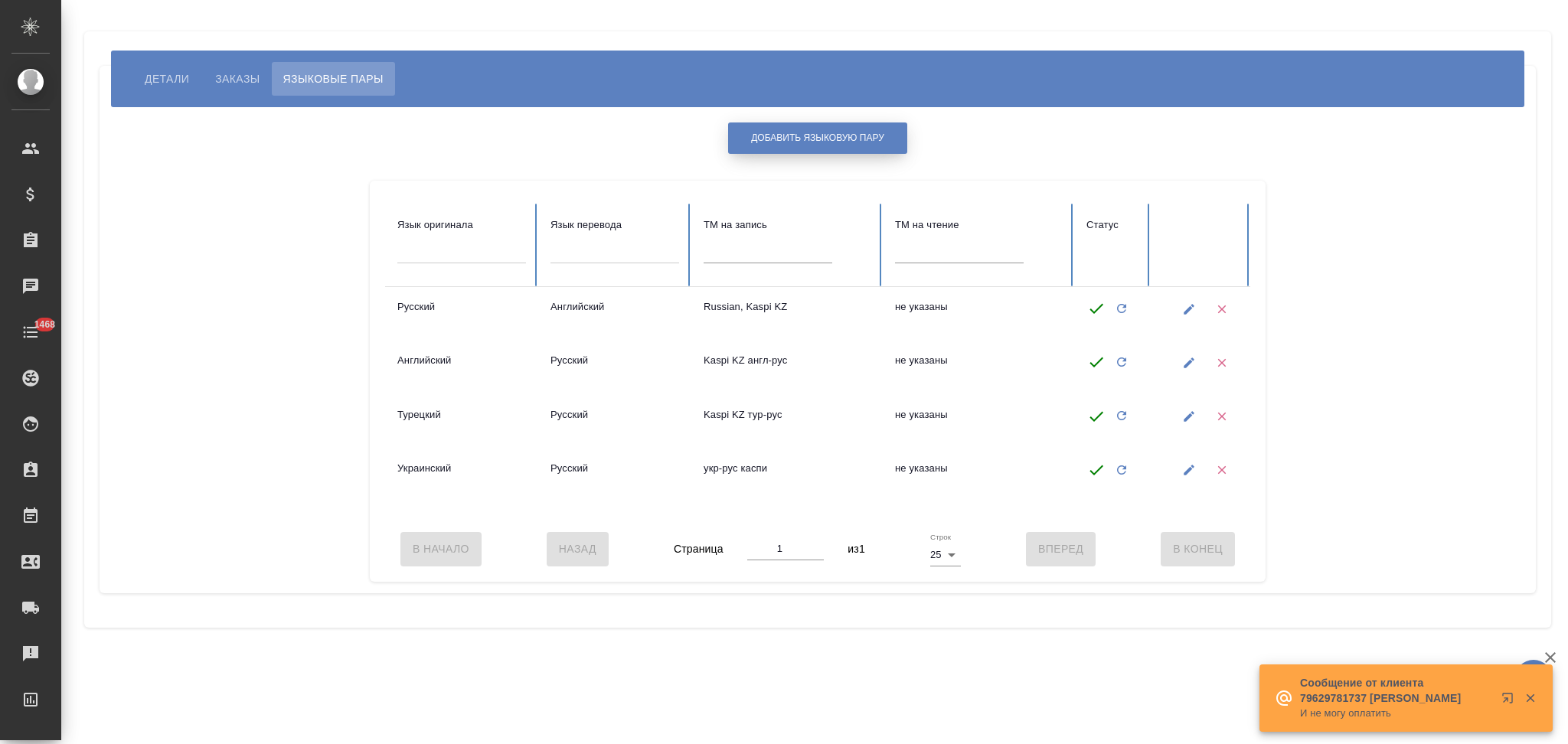
click at [797, 148] on button "Добавить языковую пару" at bounding box center [818, 137] width 179 height 31
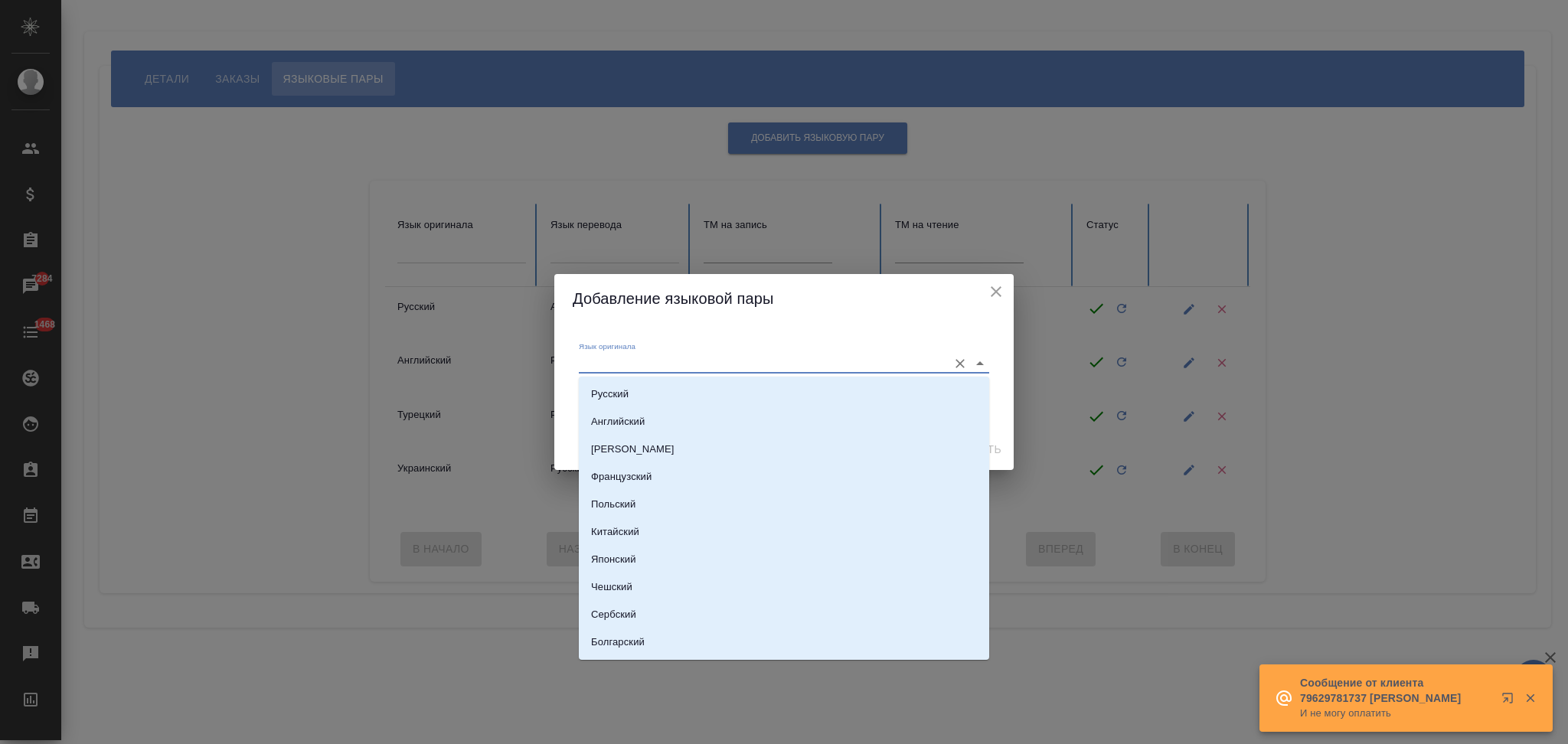
click at [672, 358] on input "Язык оригинала" at bounding box center [760, 363] width 361 height 19
click at [652, 388] on li "Русский" at bounding box center [784, 393] width 410 height 27
type input "Русский"
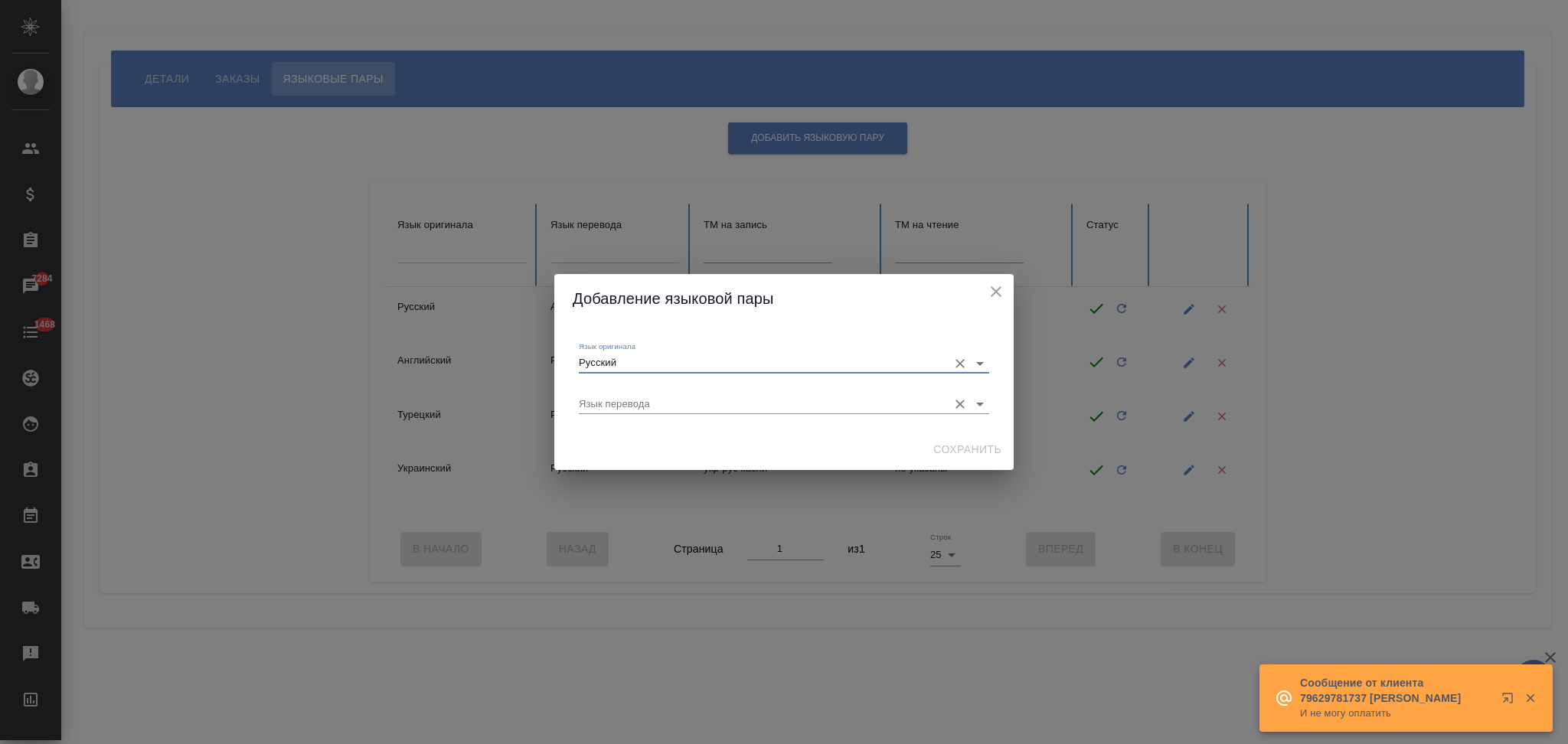
click at [643, 409] on input "Язык перевода" at bounding box center [760, 404] width 361 height 19
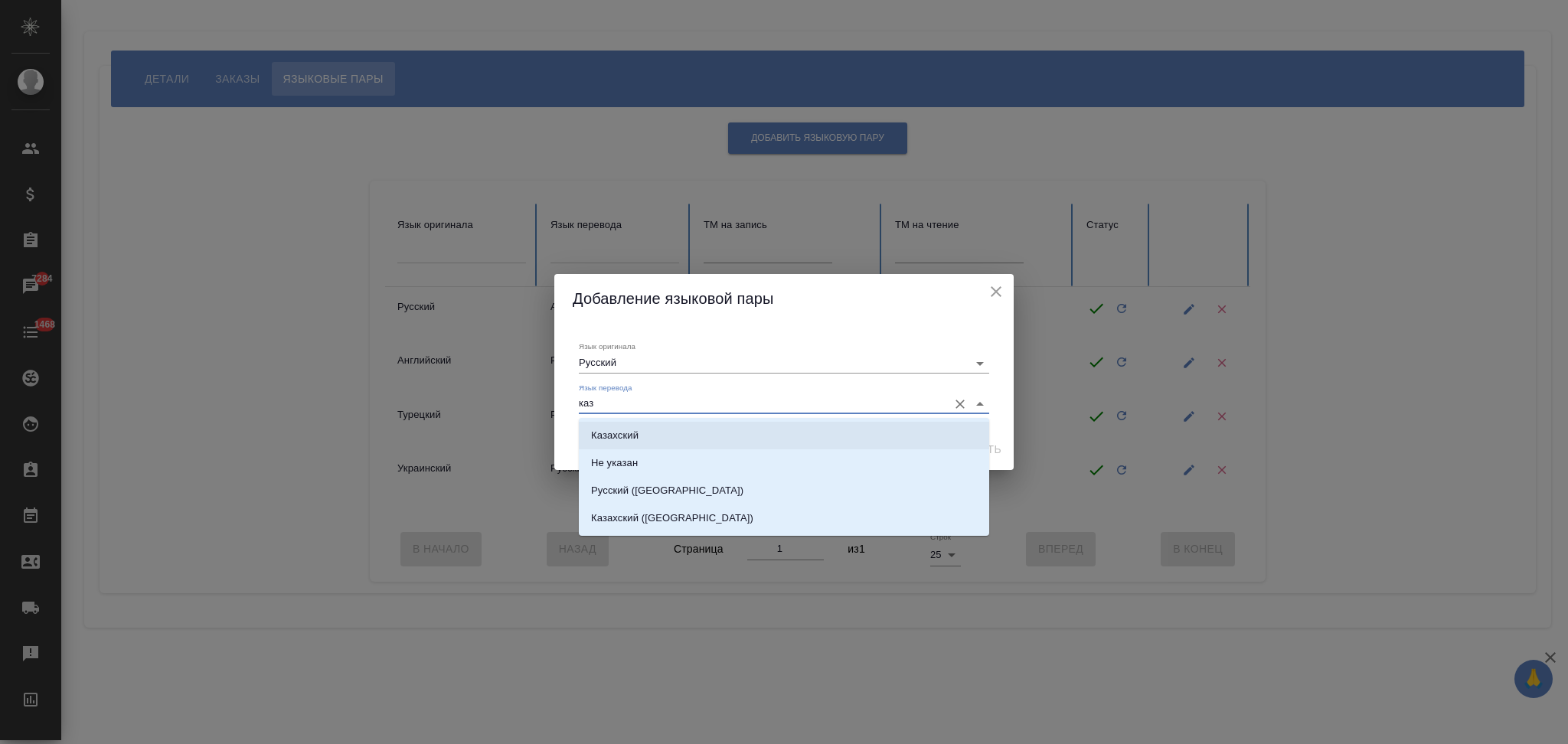
click at [641, 446] on li "Казахский" at bounding box center [784, 435] width 410 height 27
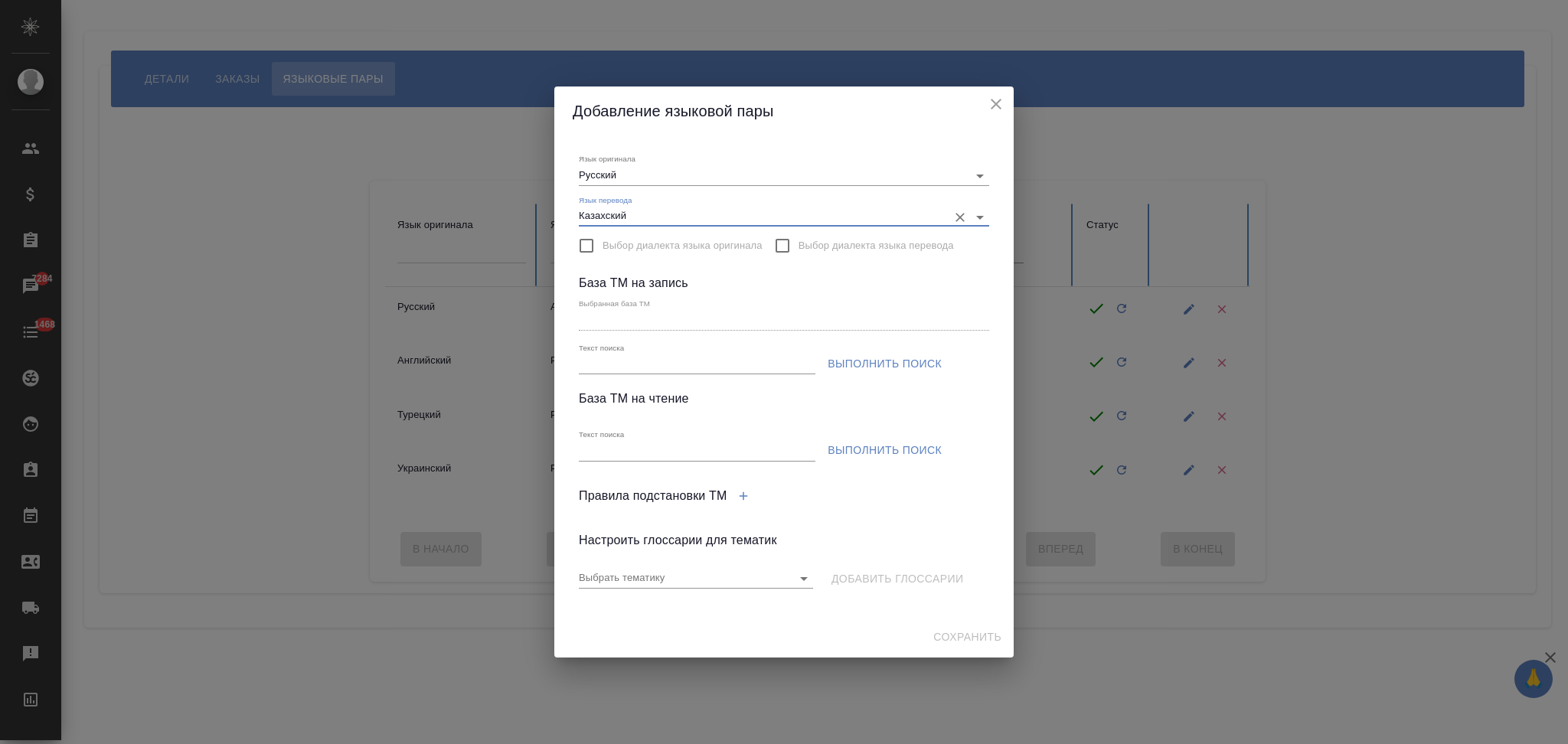
type input "Казахский"
click at [660, 356] on input "Текст поиска" at bounding box center [696, 365] width 236 height 19
paste input "Kaspikz рус-каз"
type input "Kaspikz рус-каз"
click at [833, 364] on span "Выполнить поиск" at bounding box center [885, 364] width 114 height 19
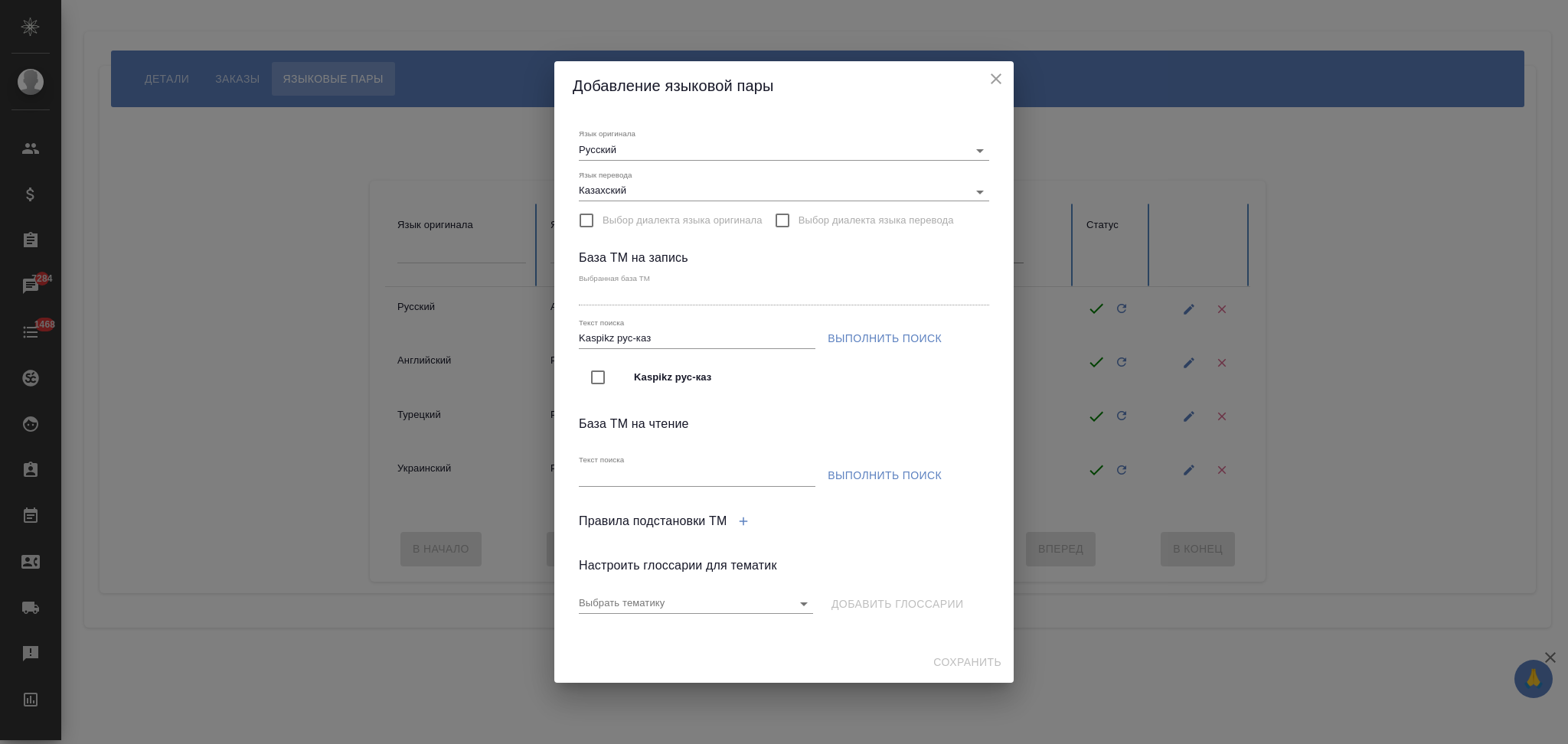
click at [592, 382] on input "checkbox" at bounding box center [598, 377] width 32 height 32
type input "Kaspikz рус-каз"
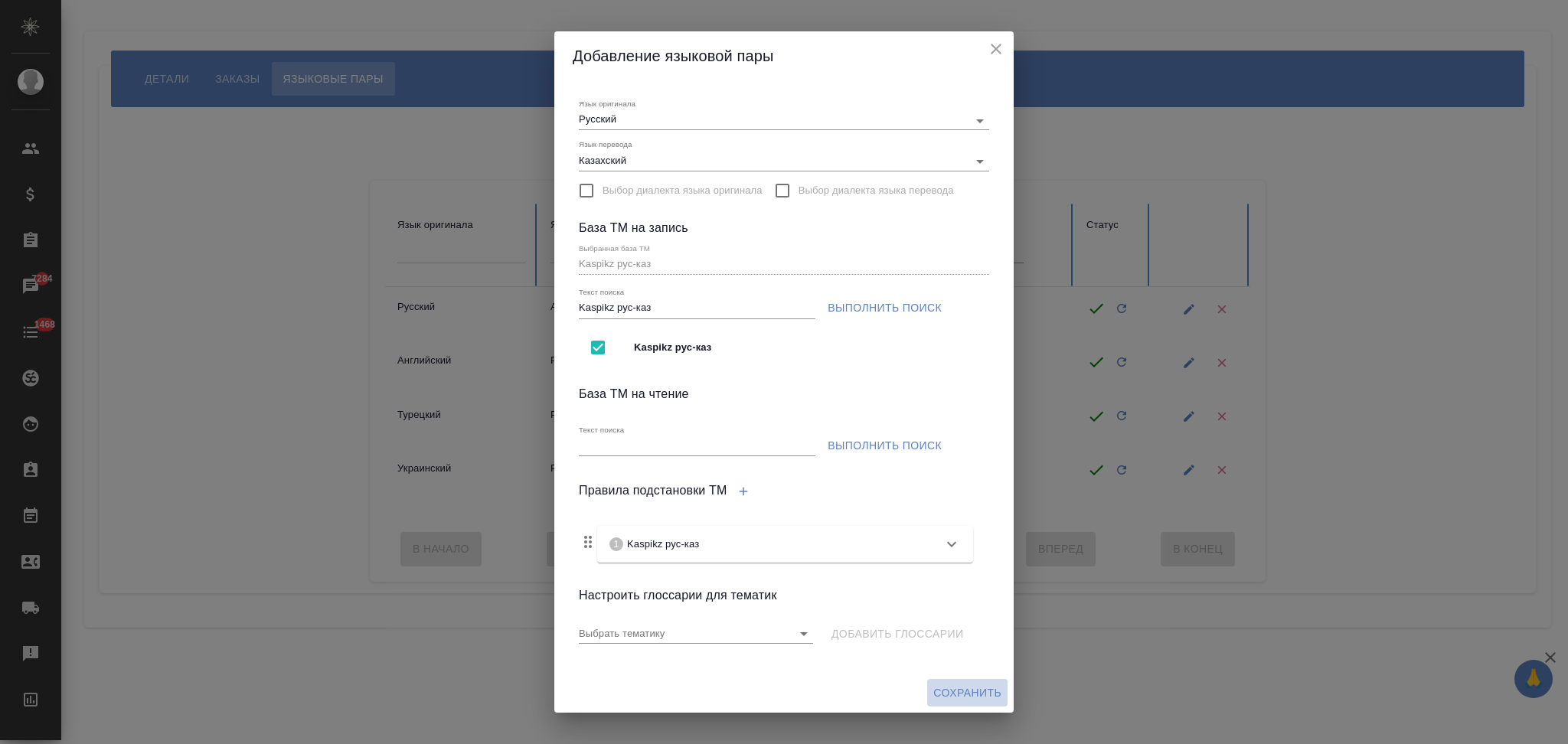
click at [961, 687] on span "Сохранить" at bounding box center [968, 693] width 68 height 19
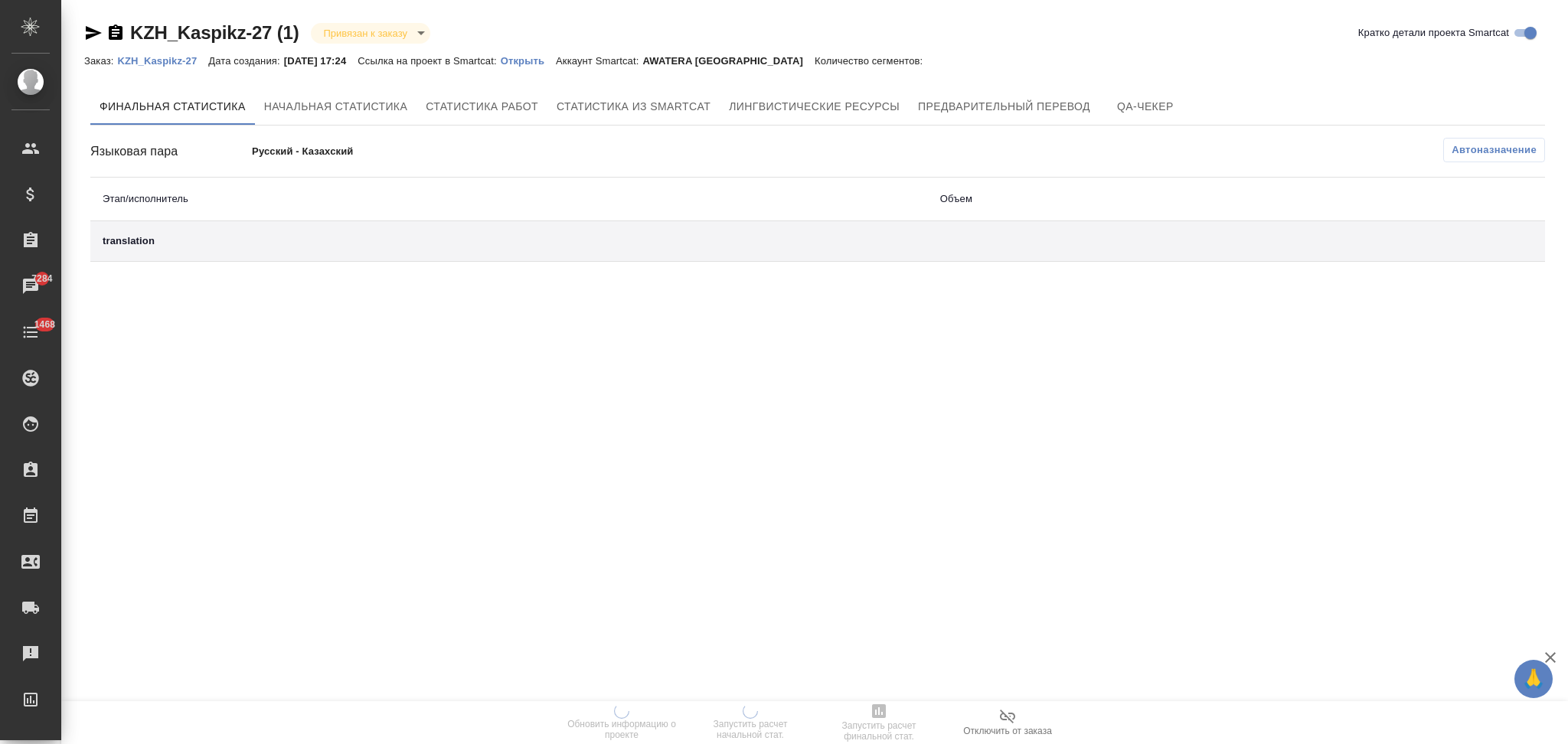
click at [540, 64] on p "Открыть" at bounding box center [528, 61] width 56 height 11
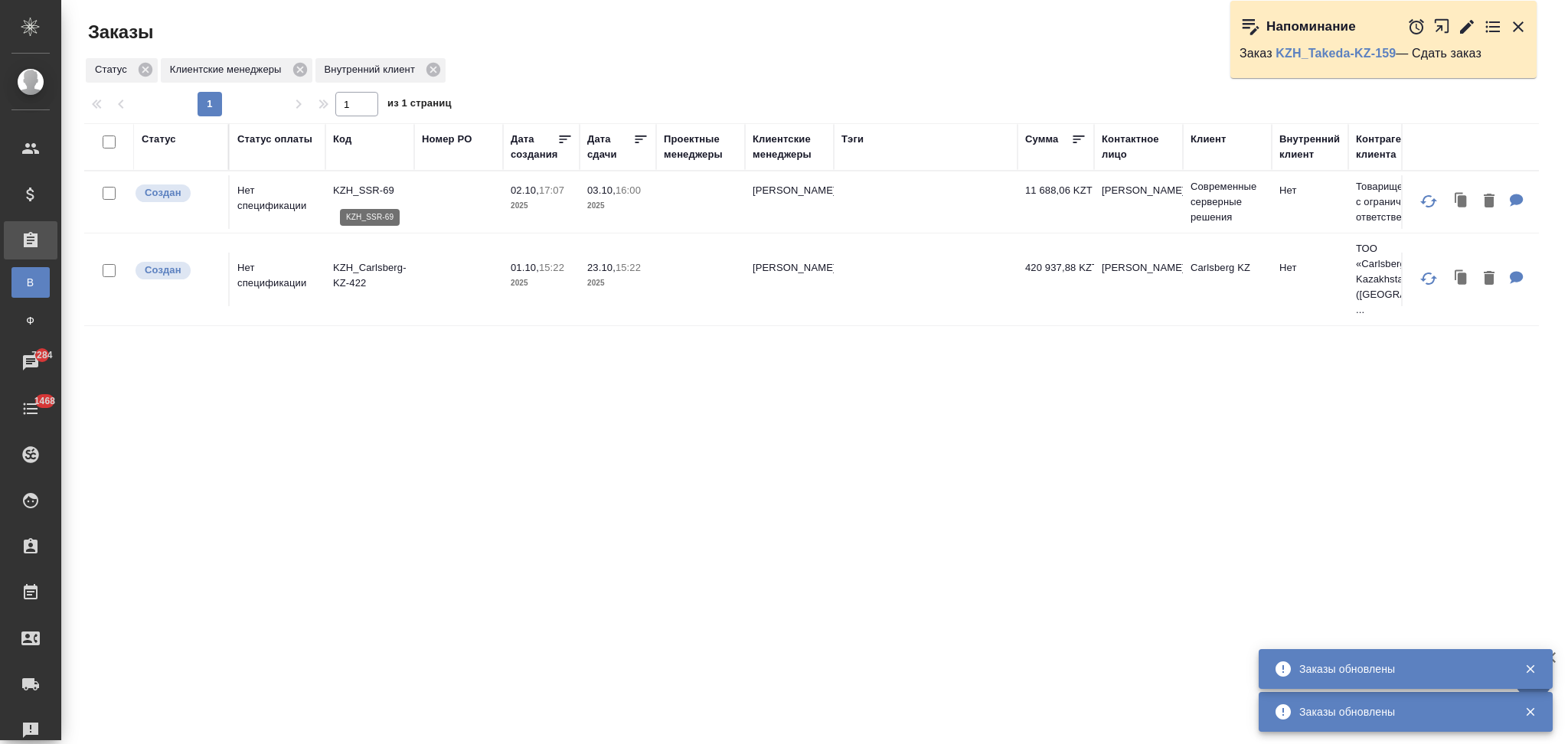
click at [353, 185] on p "KZH_SSR-69" at bounding box center [370, 190] width 73 height 15
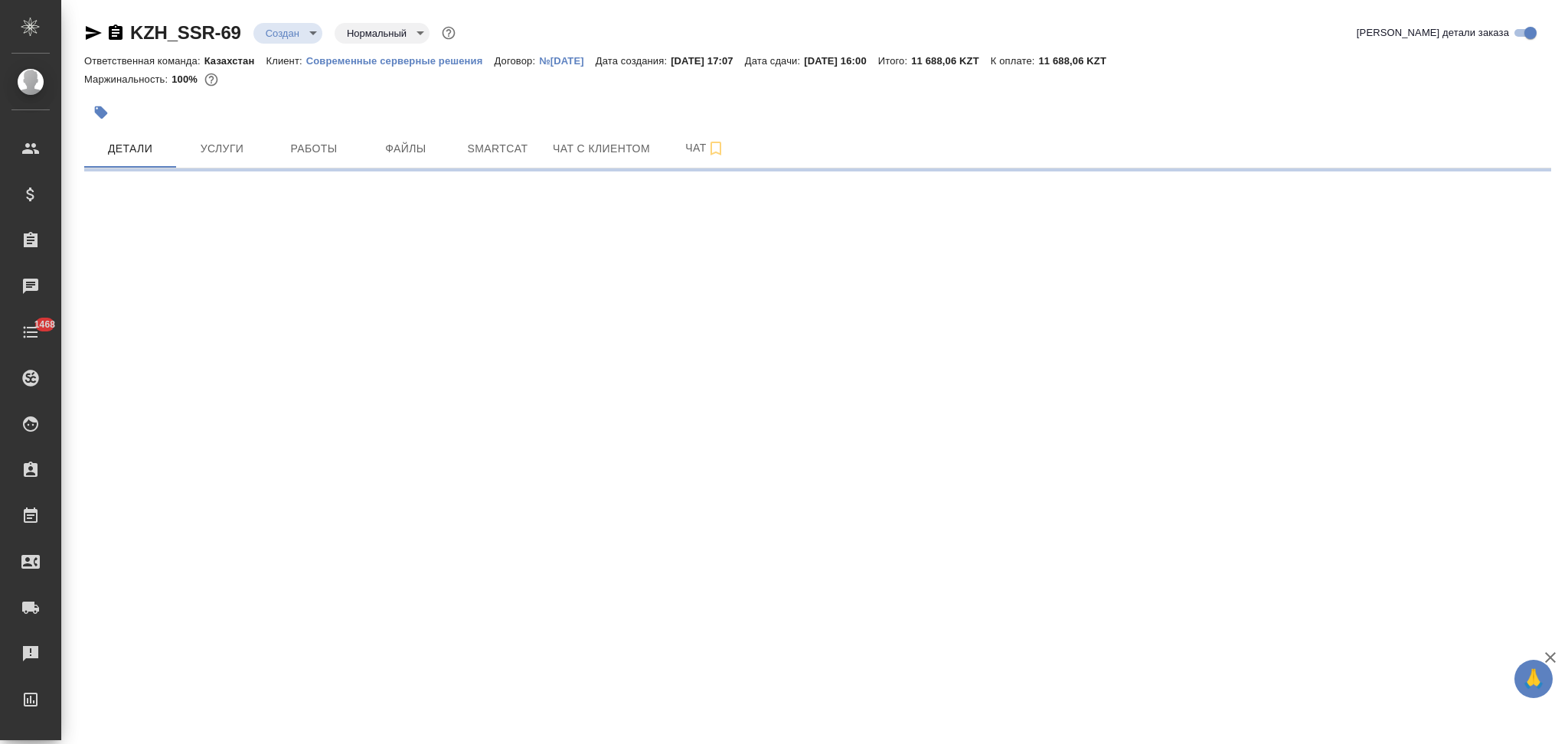
select select "RU"
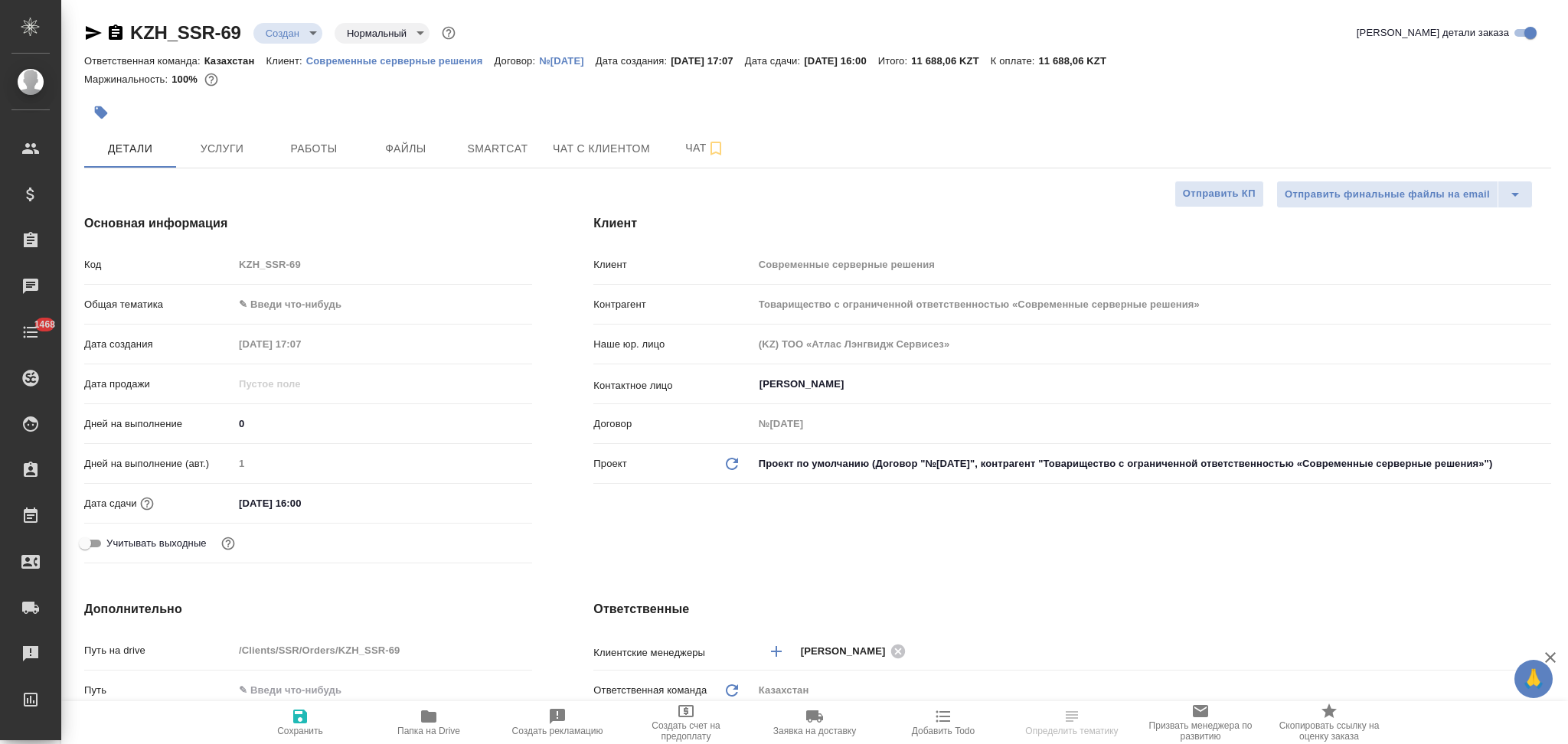
type textarea "x"
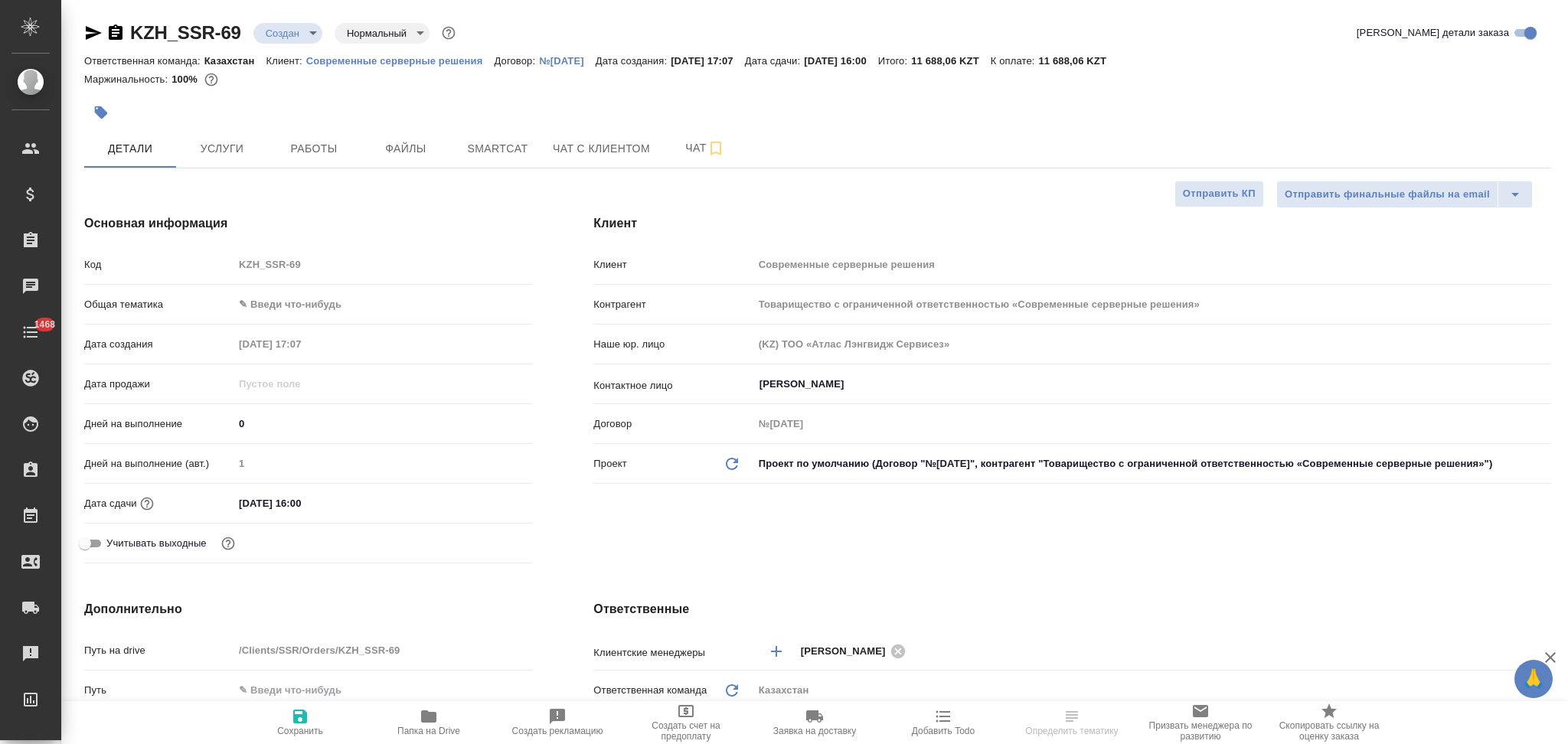
type textarea "x"
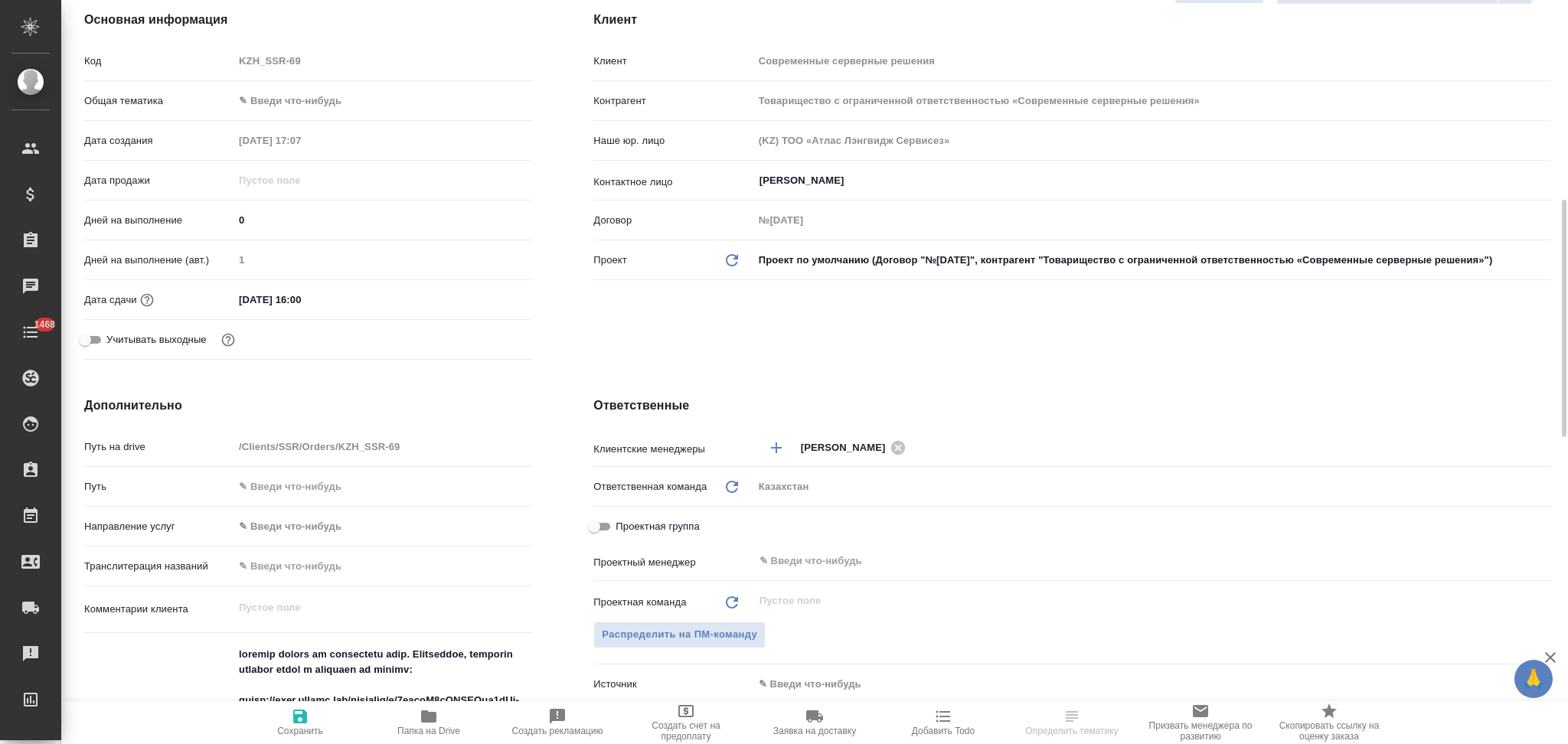
scroll to position [306, 0]
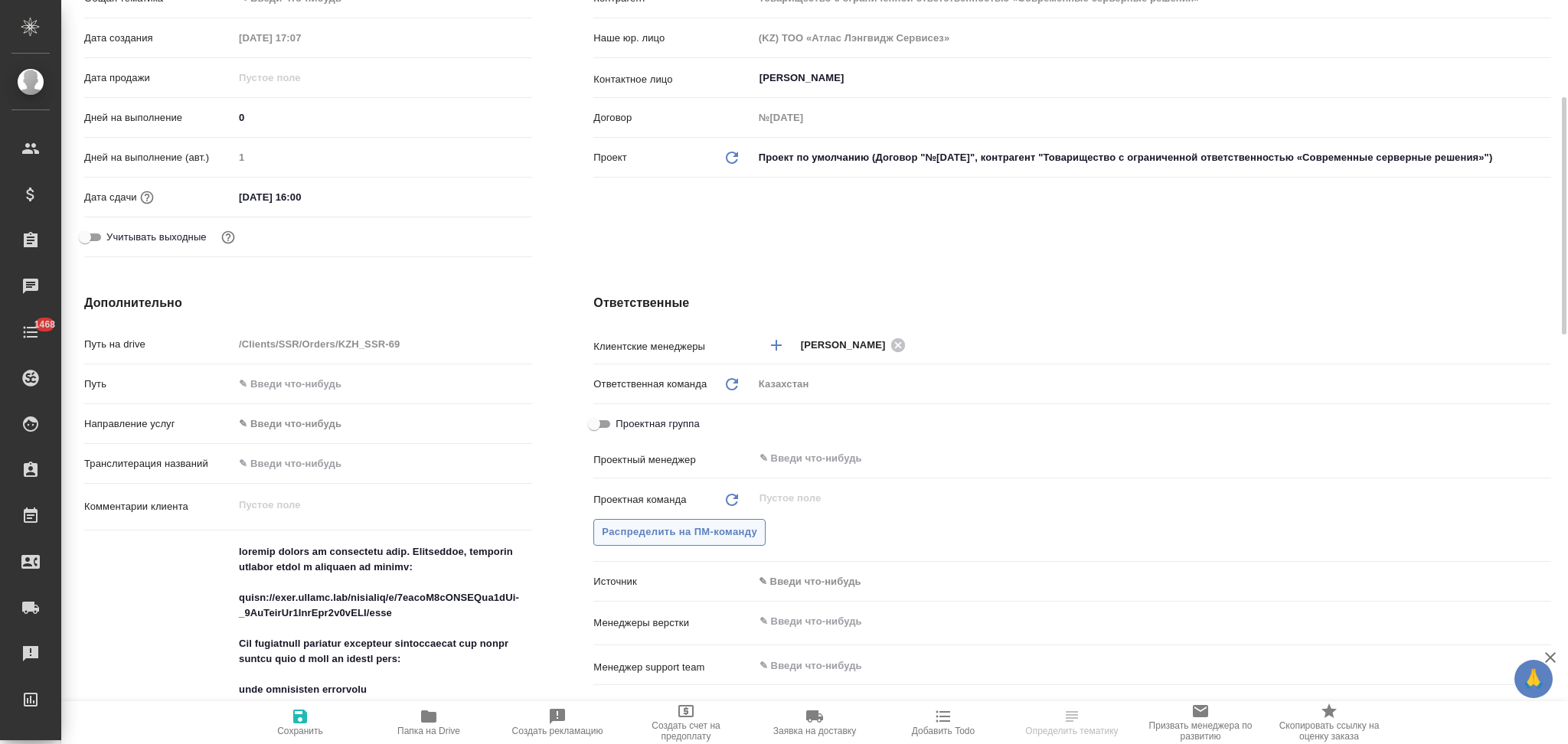
click at [693, 534] on span "Распределить на ПМ-команду" at bounding box center [680, 532] width 155 height 18
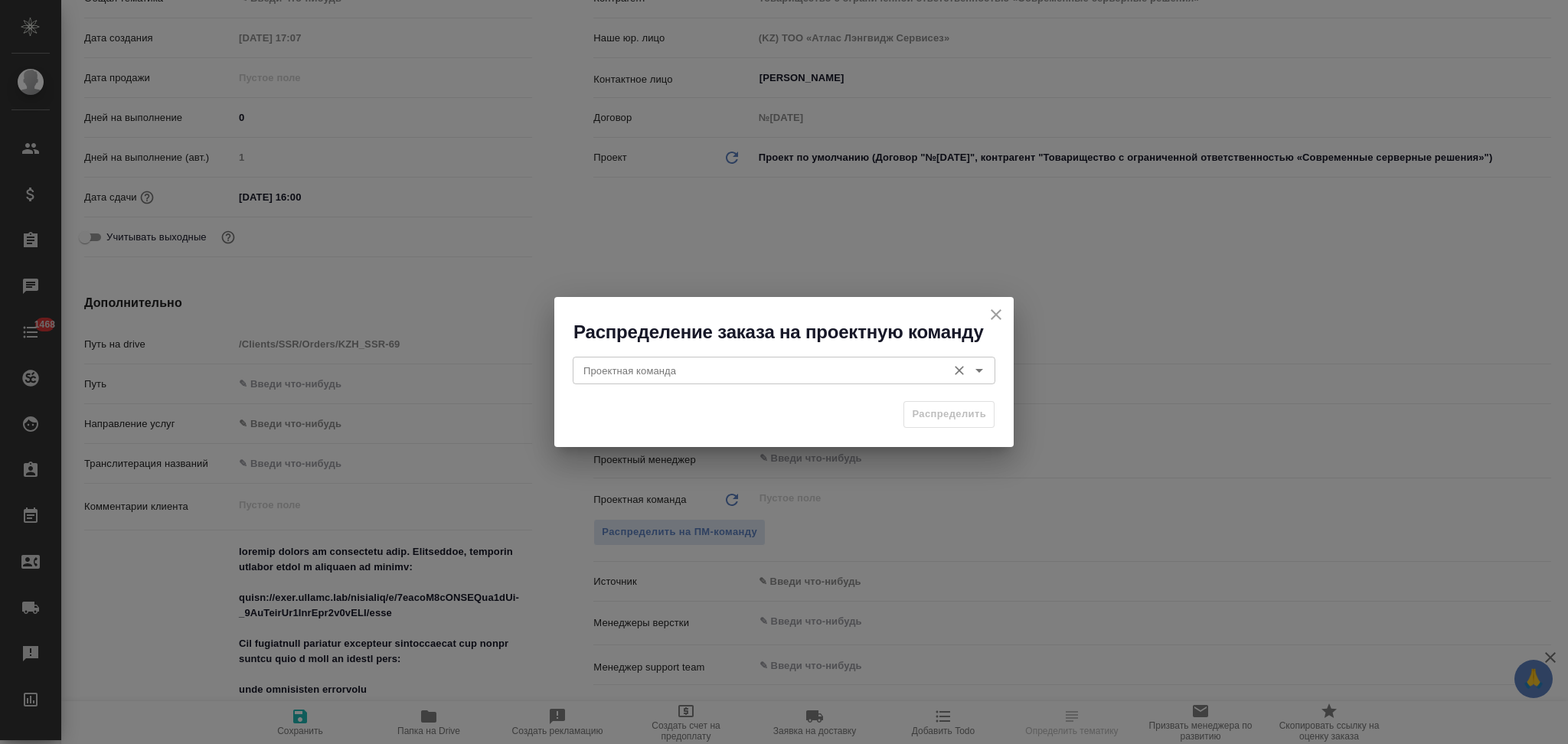
click at [686, 372] on input "Проектная команда" at bounding box center [759, 371] width 362 height 19
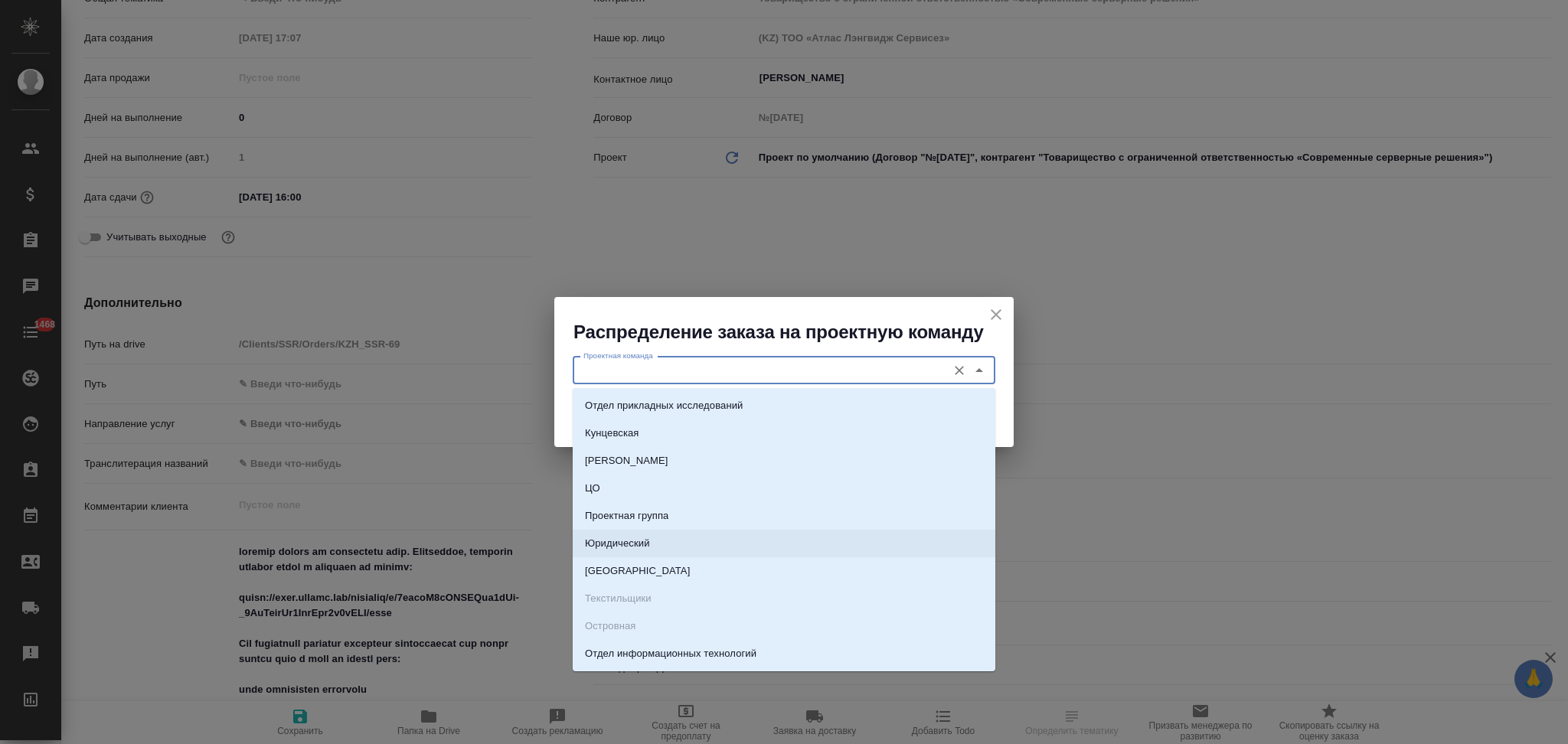
click at [626, 548] on p "Юридический" at bounding box center [617, 544] width 65 height 15
type input "Юридический"
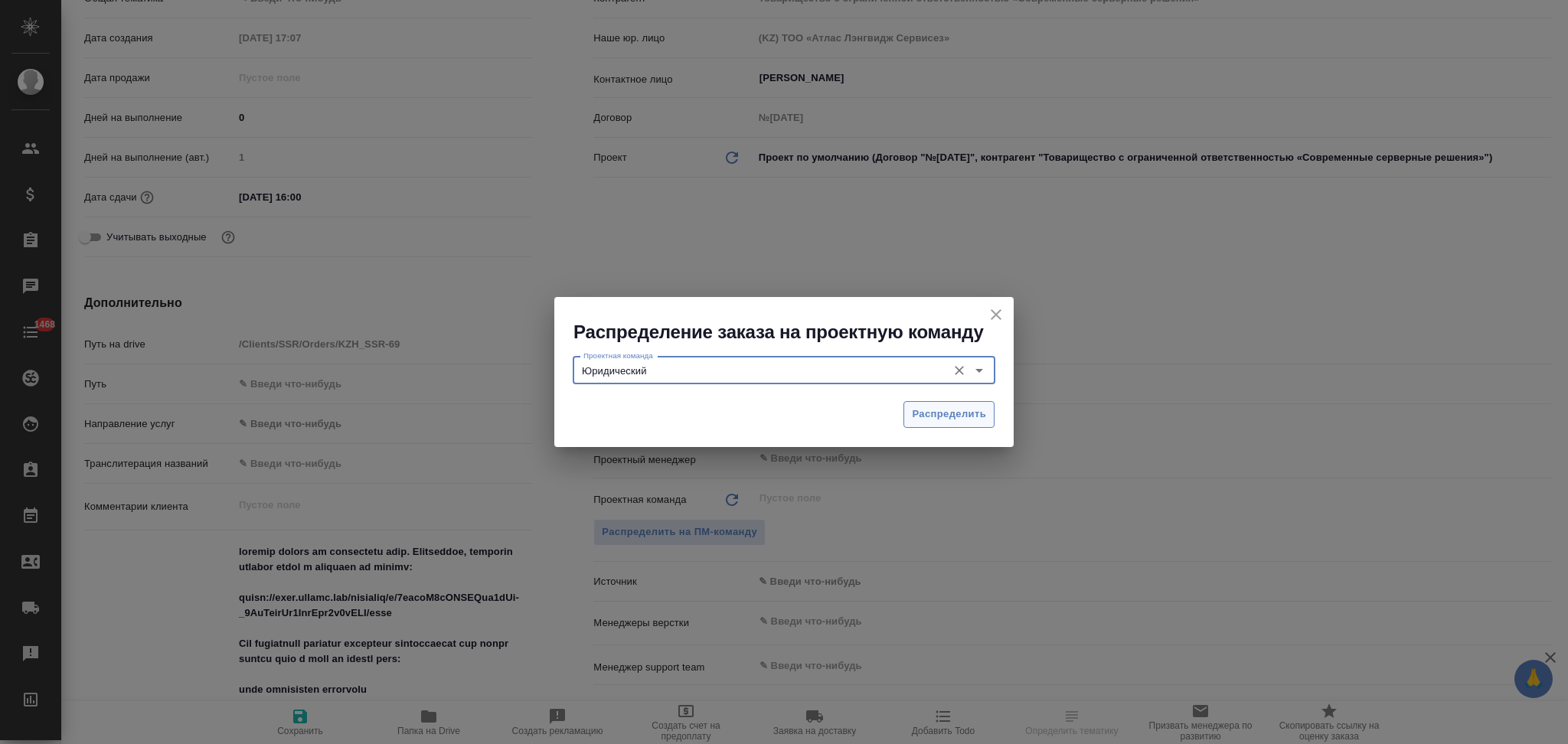
click at [921, 423] on button "Распределить" at bounding box center [949, 414] width 91 height 26
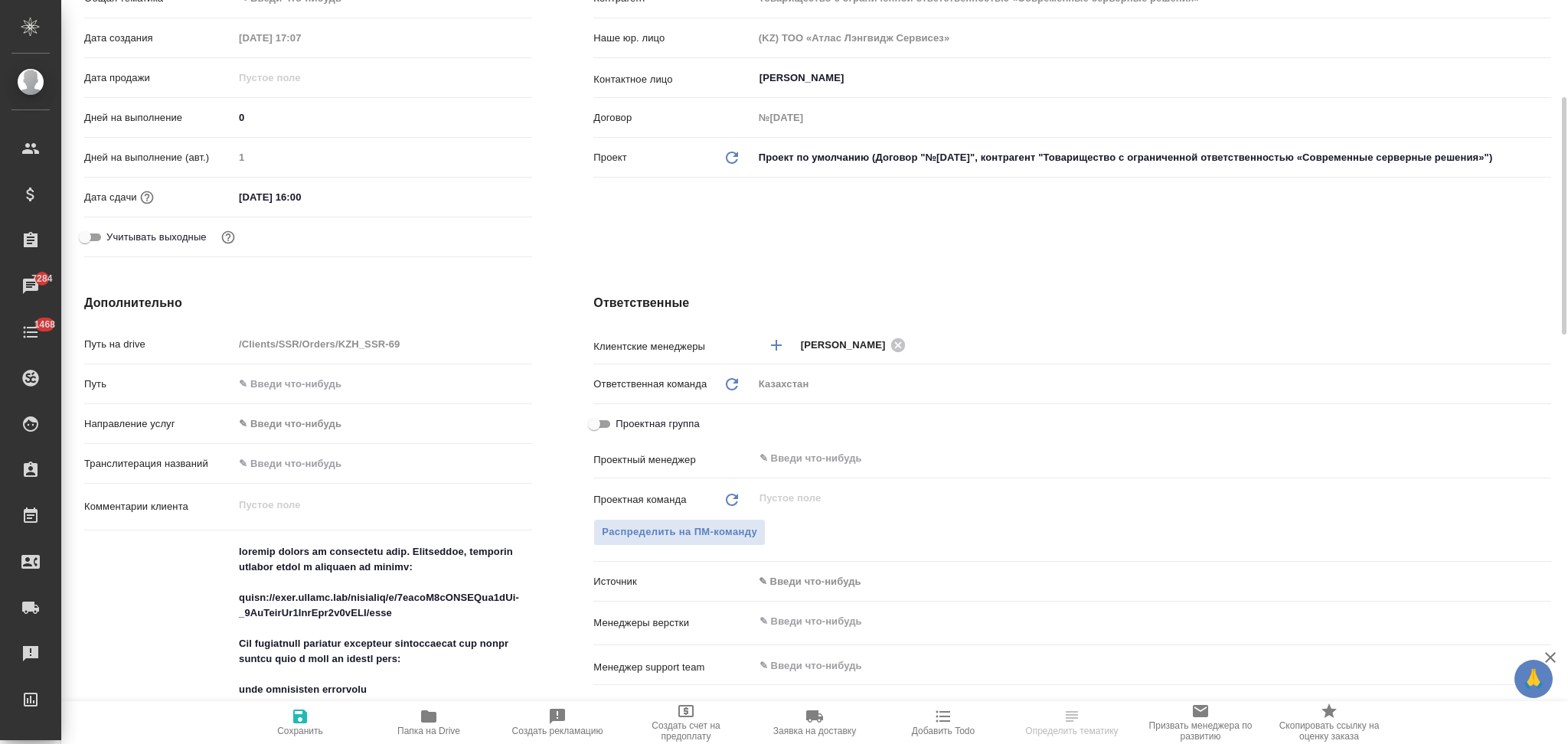
type textarea "x"
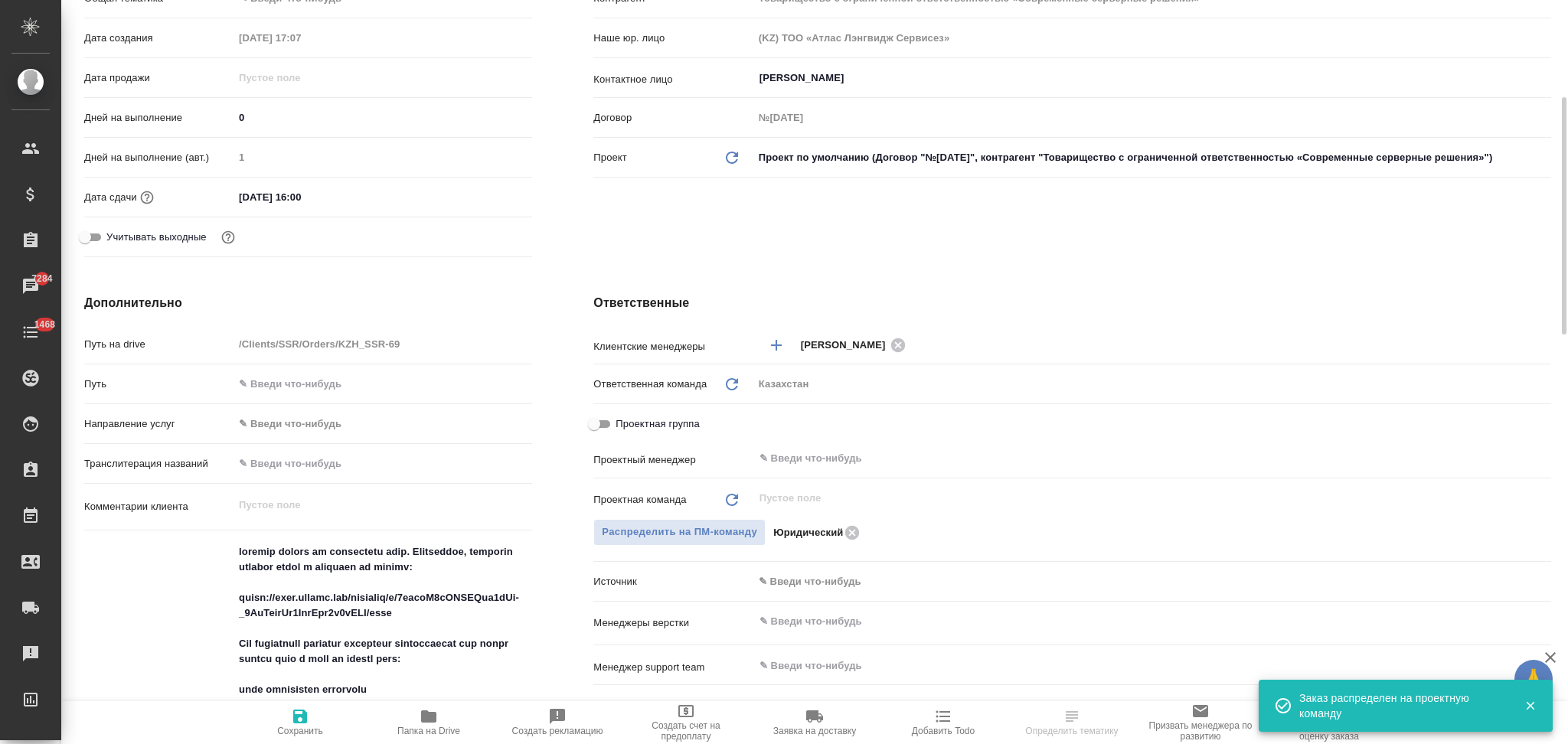
scroll to position [0, 0]
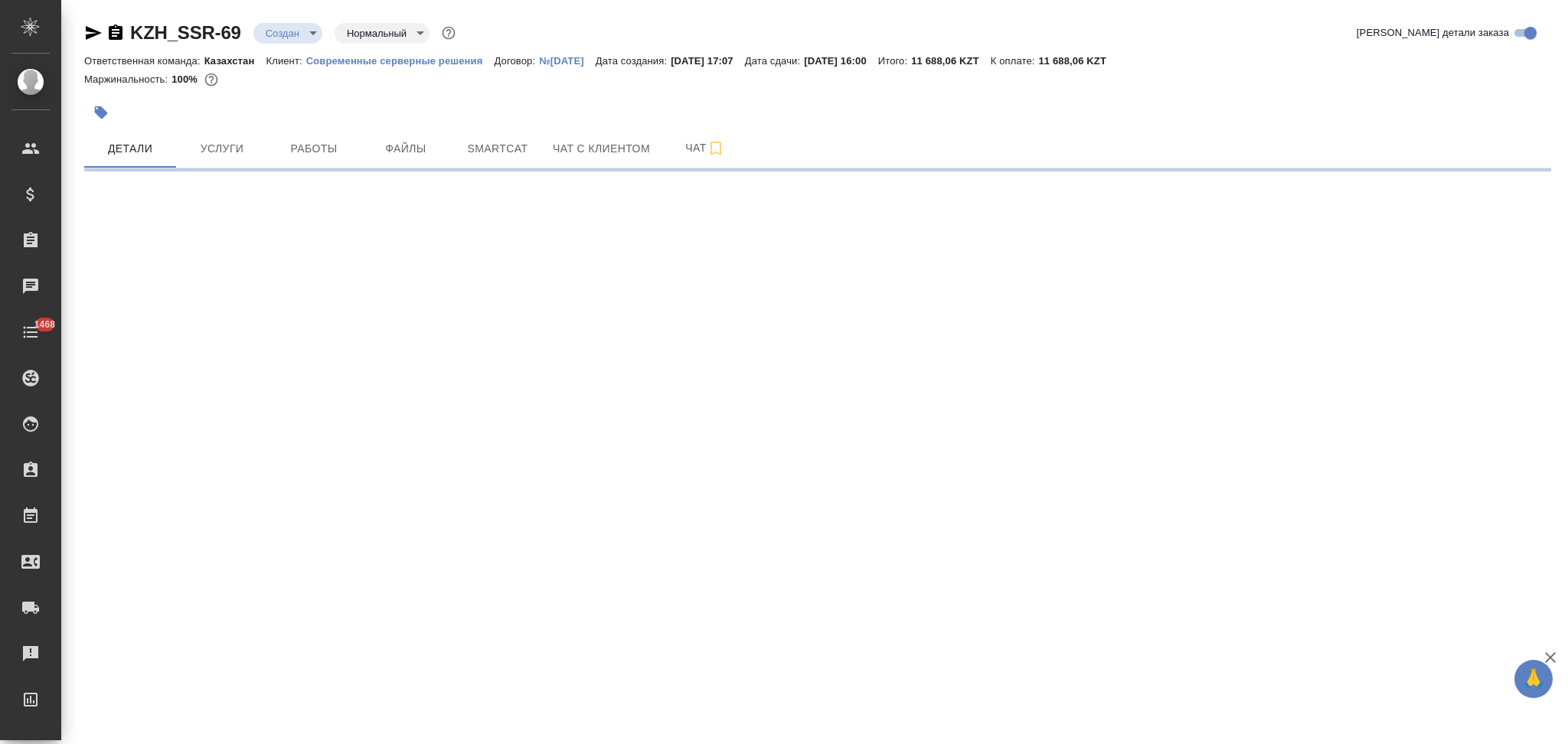
click at [282, 31] on body "🙏 .cls-1 fill:#fff; AWATERA Aslanukova Sati Клиенты Спецификации Заказы Чаты 14…" at bounding box center [784, 372] width 1568 height 744
select select "RU"
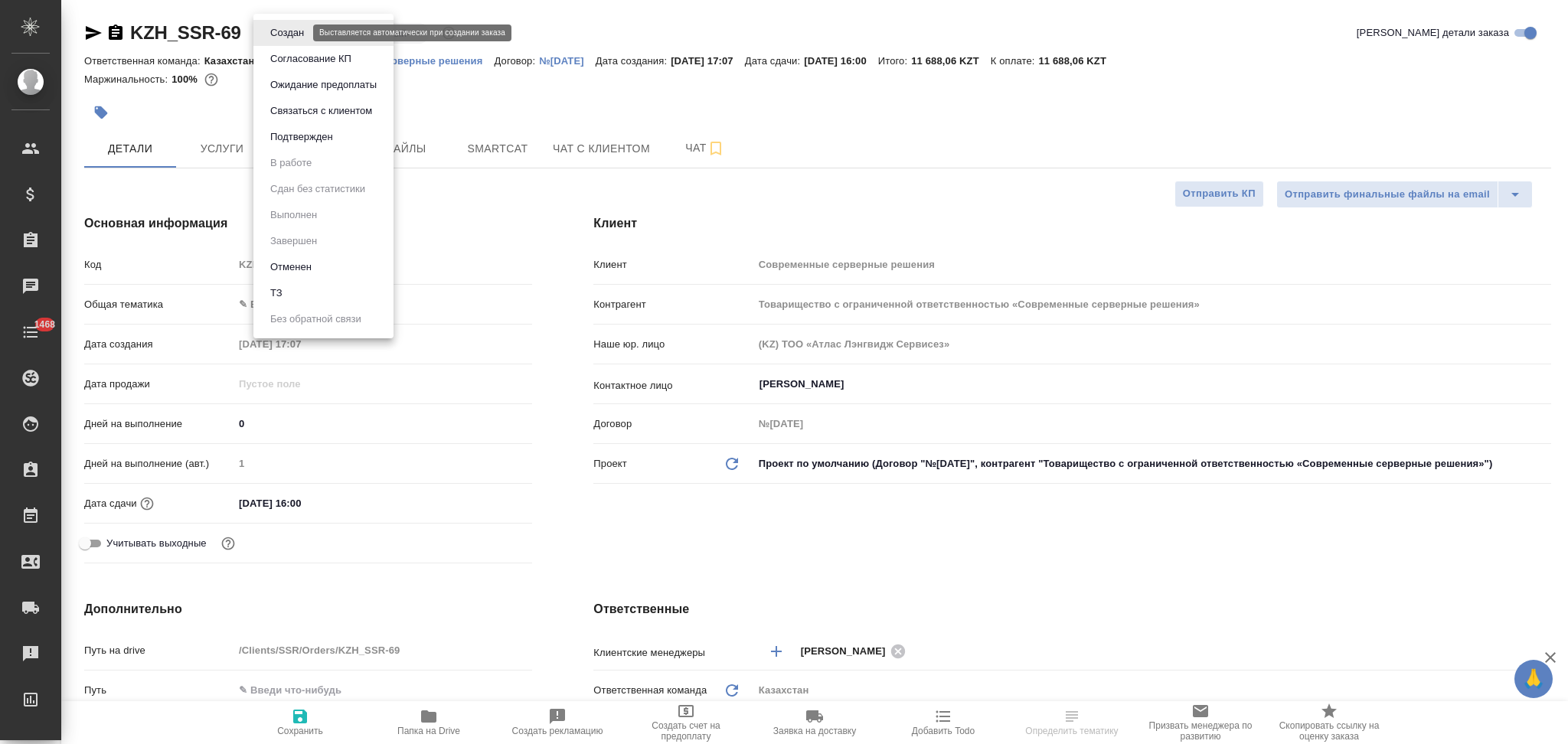
type textarea "x"
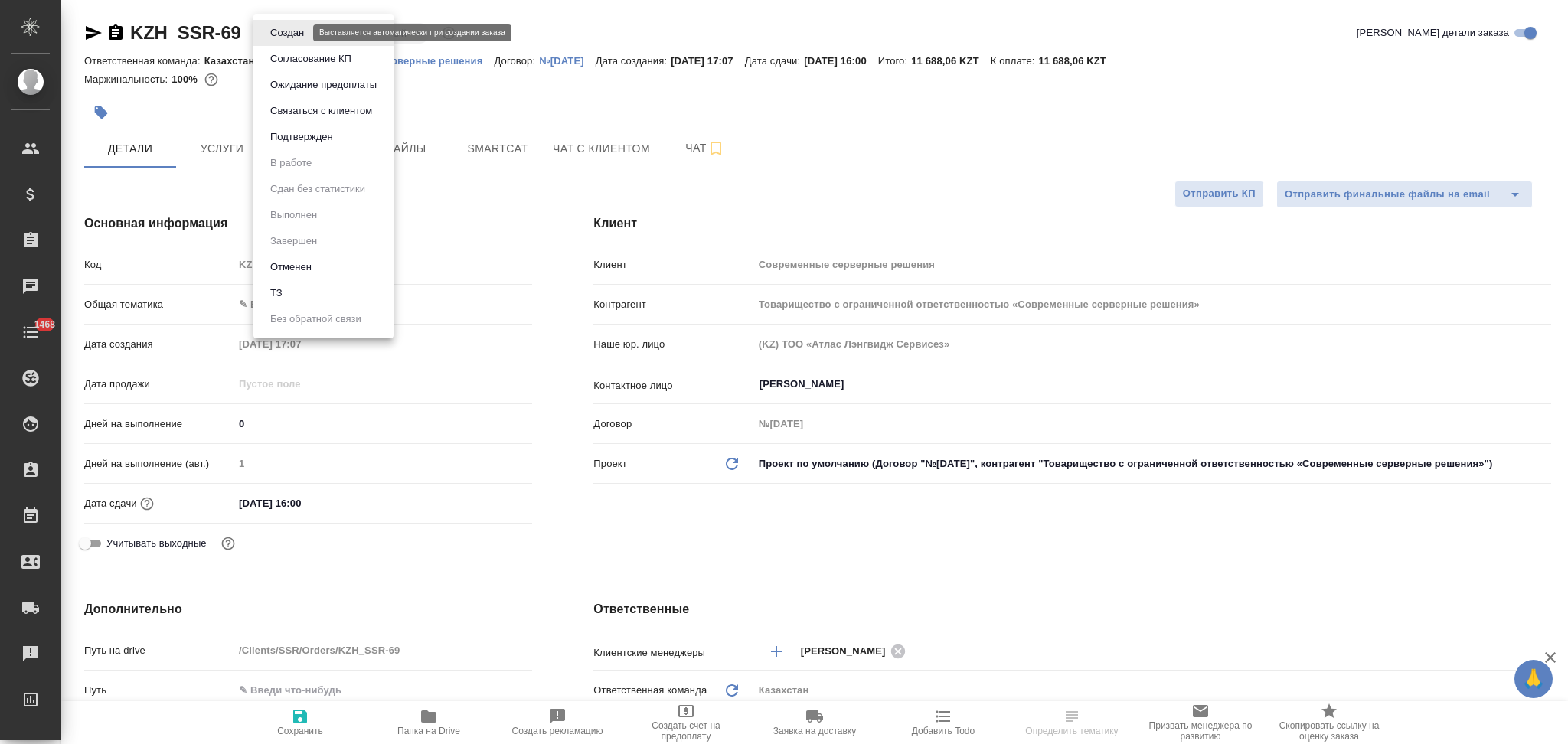
type textarea "x"
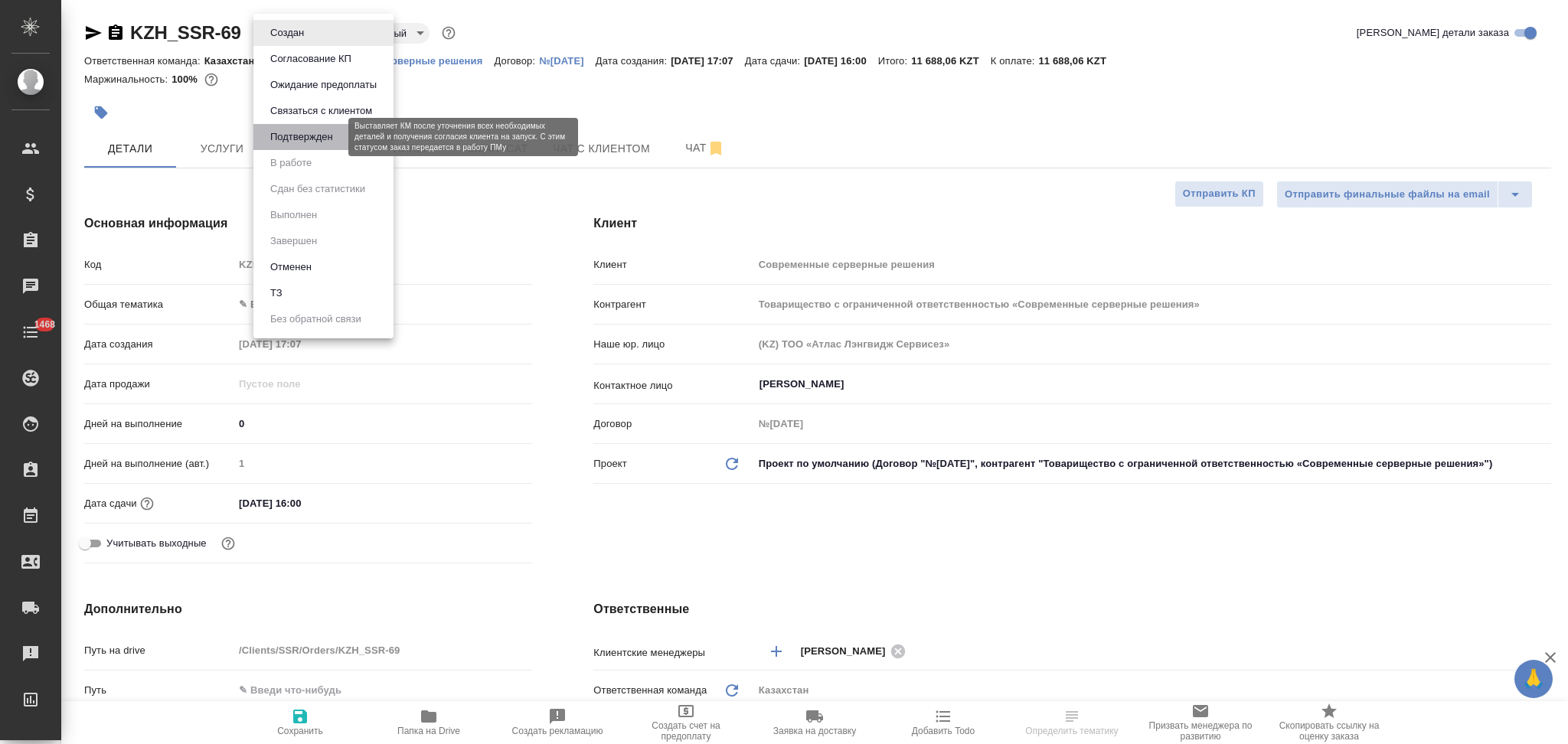
click at [291, 136] on button "Подтвержден" at bounding box center [301, 137] width 72 height 17
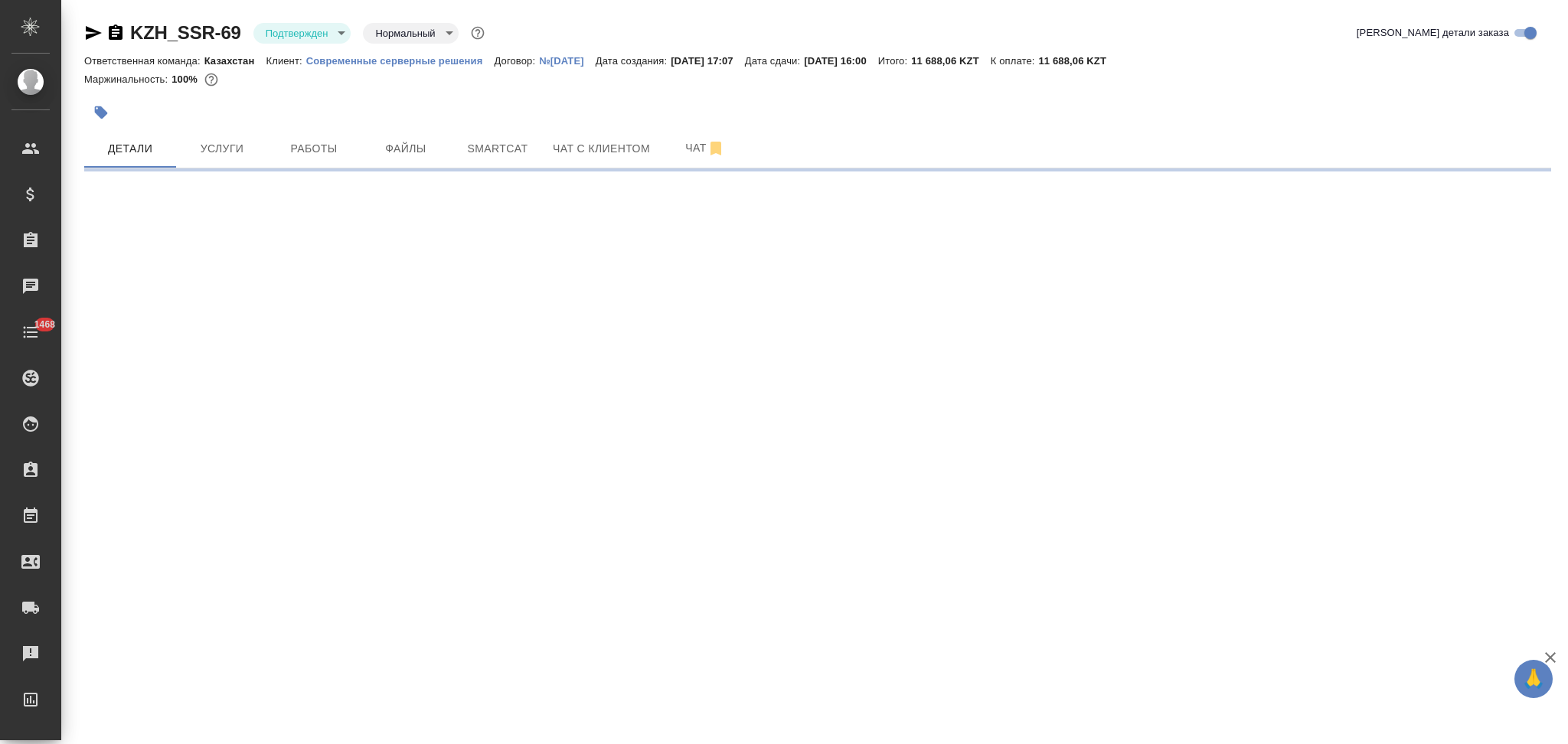
select select "RU"
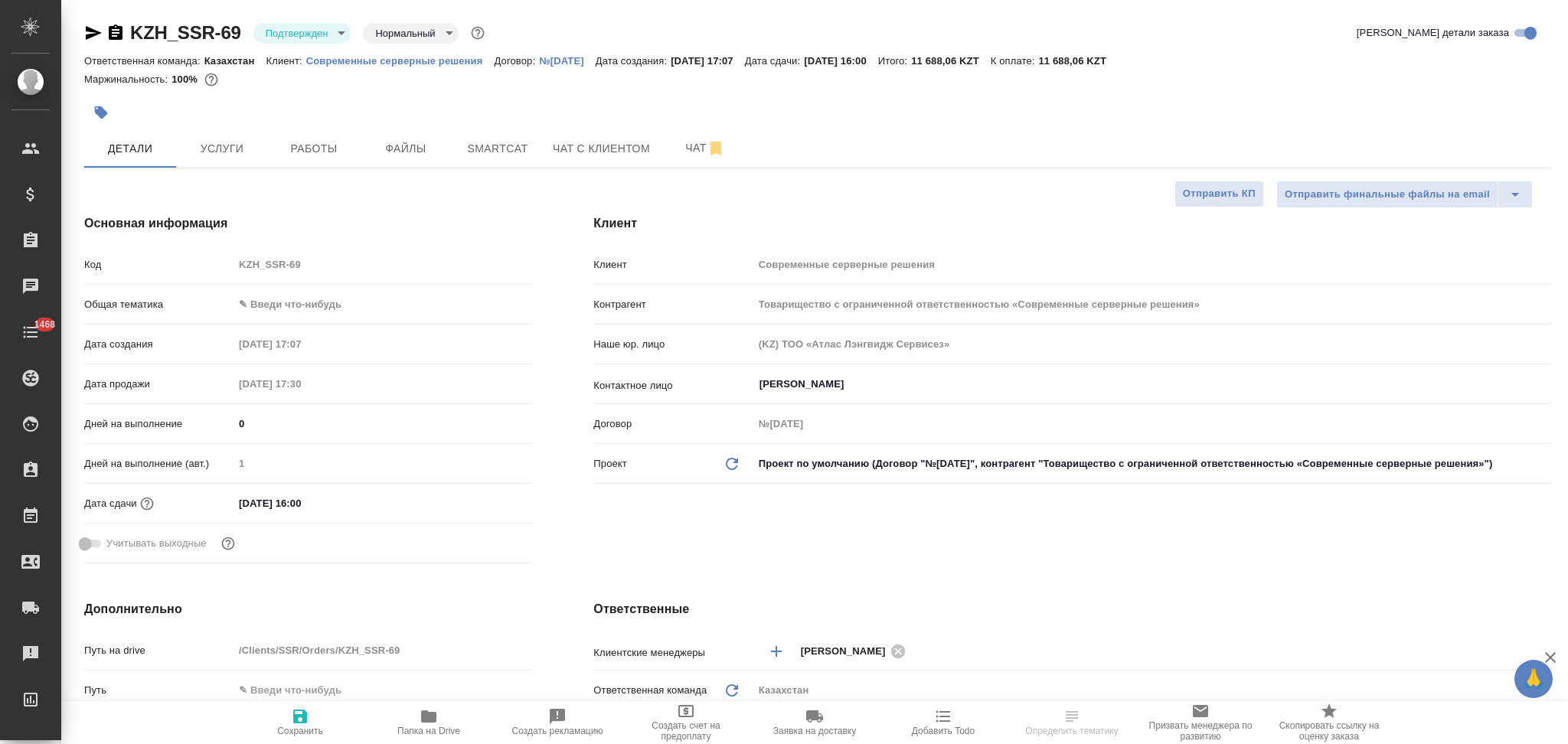
type textarea "x"
click at [91, 31] on icon "button" at bounding box center [93, 33] width 16 height 14
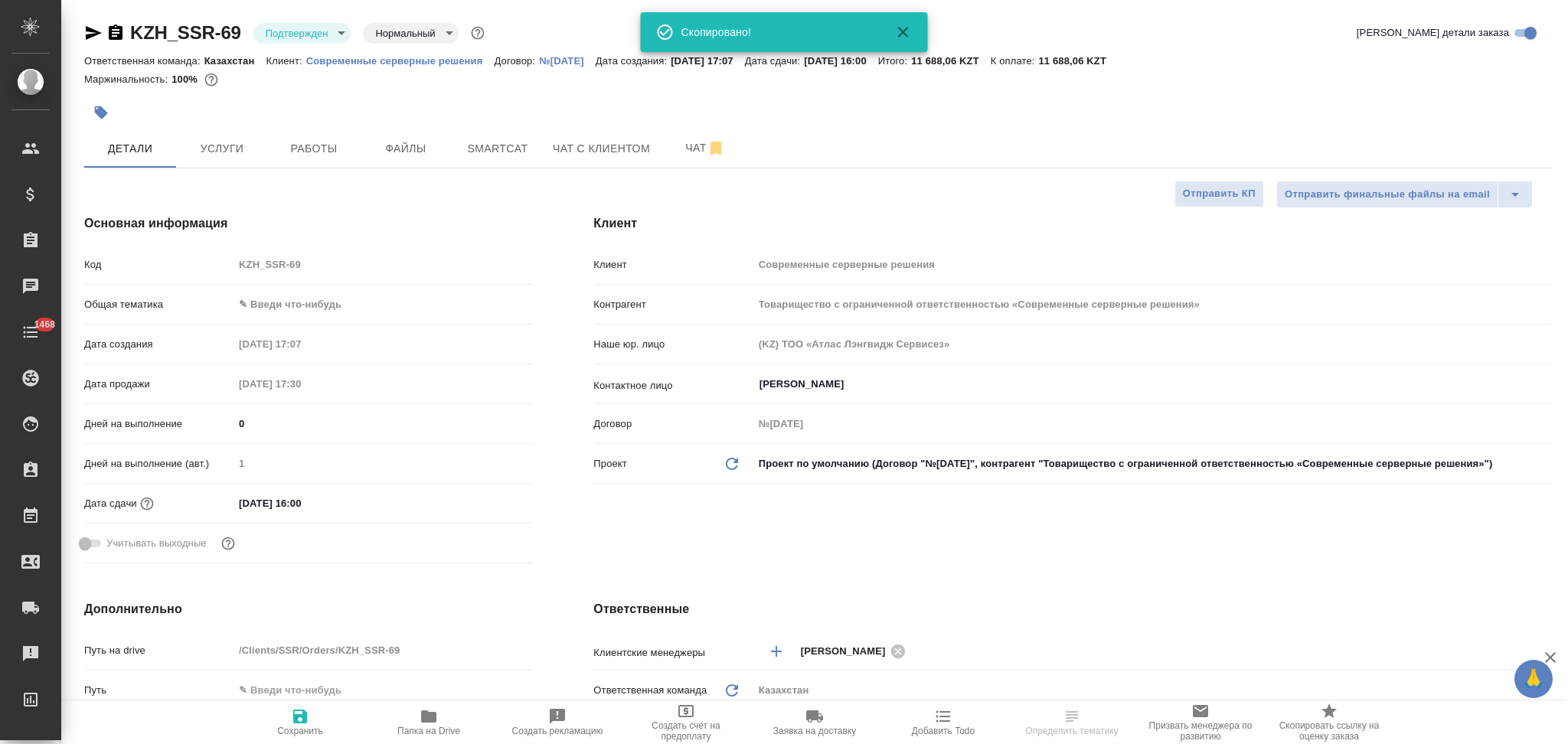
type textarea "x"
select select "RU"
type textarea "x"
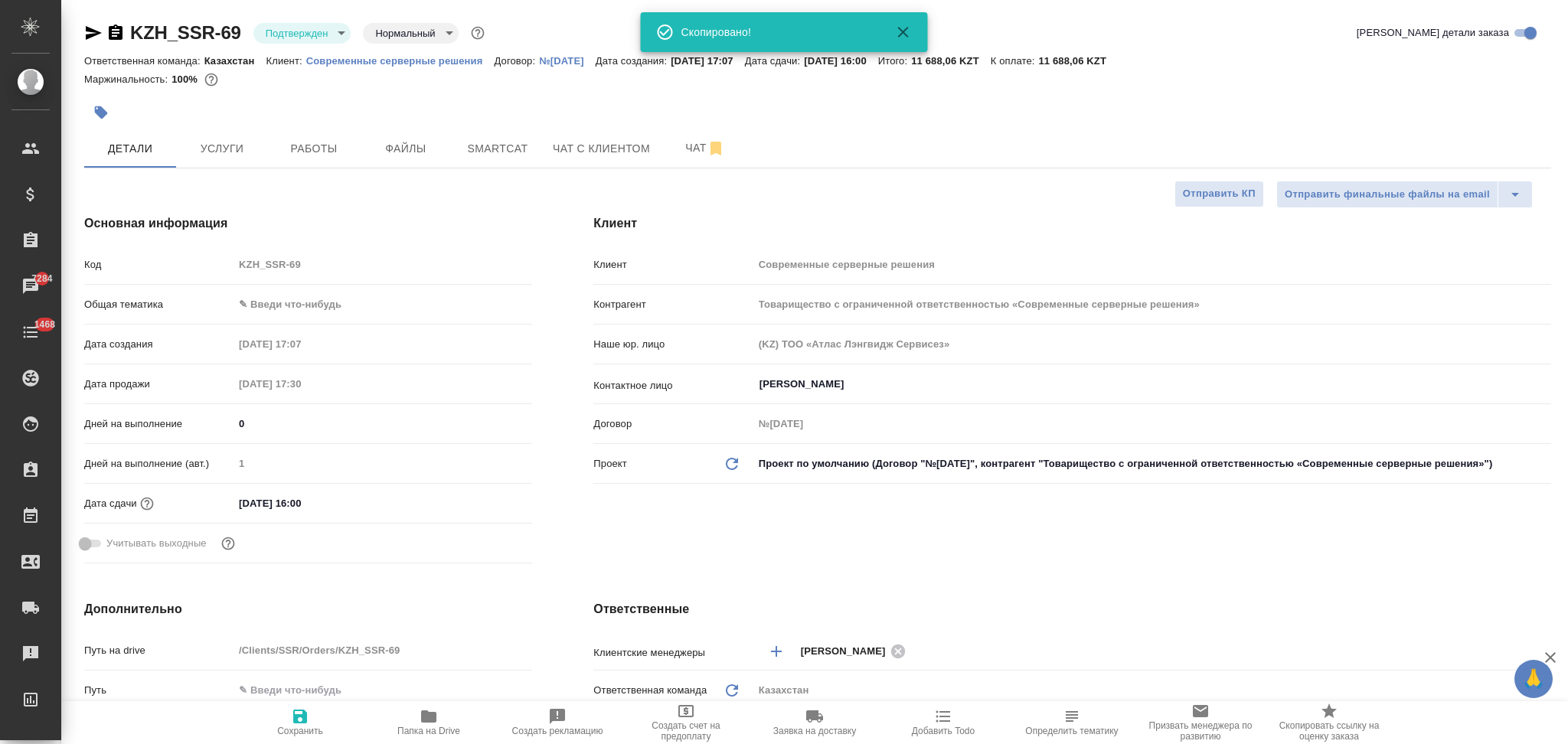
type textarea "x"
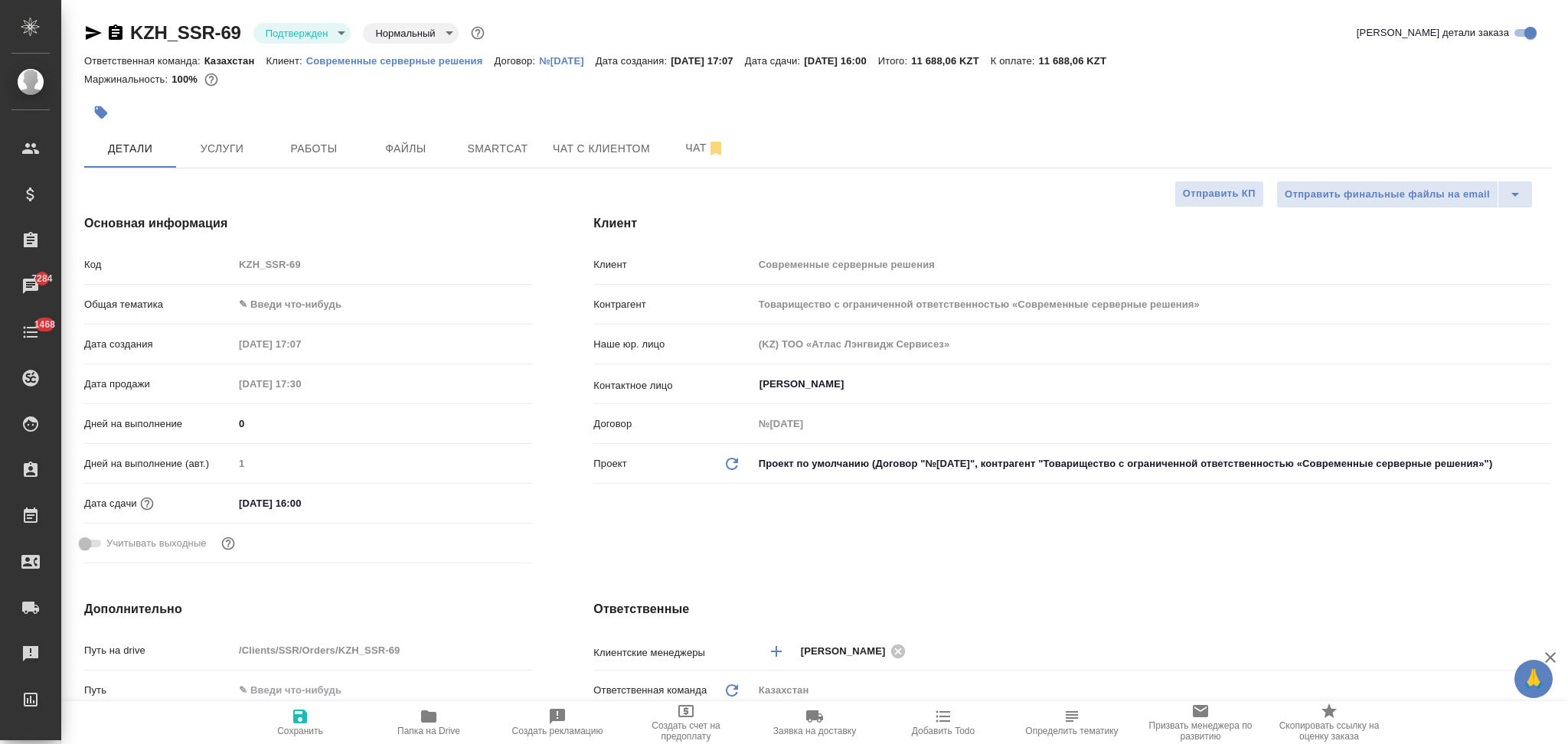
click at [946, 718] on icon "button" at bounding box center [944, 717] width 19 height 19
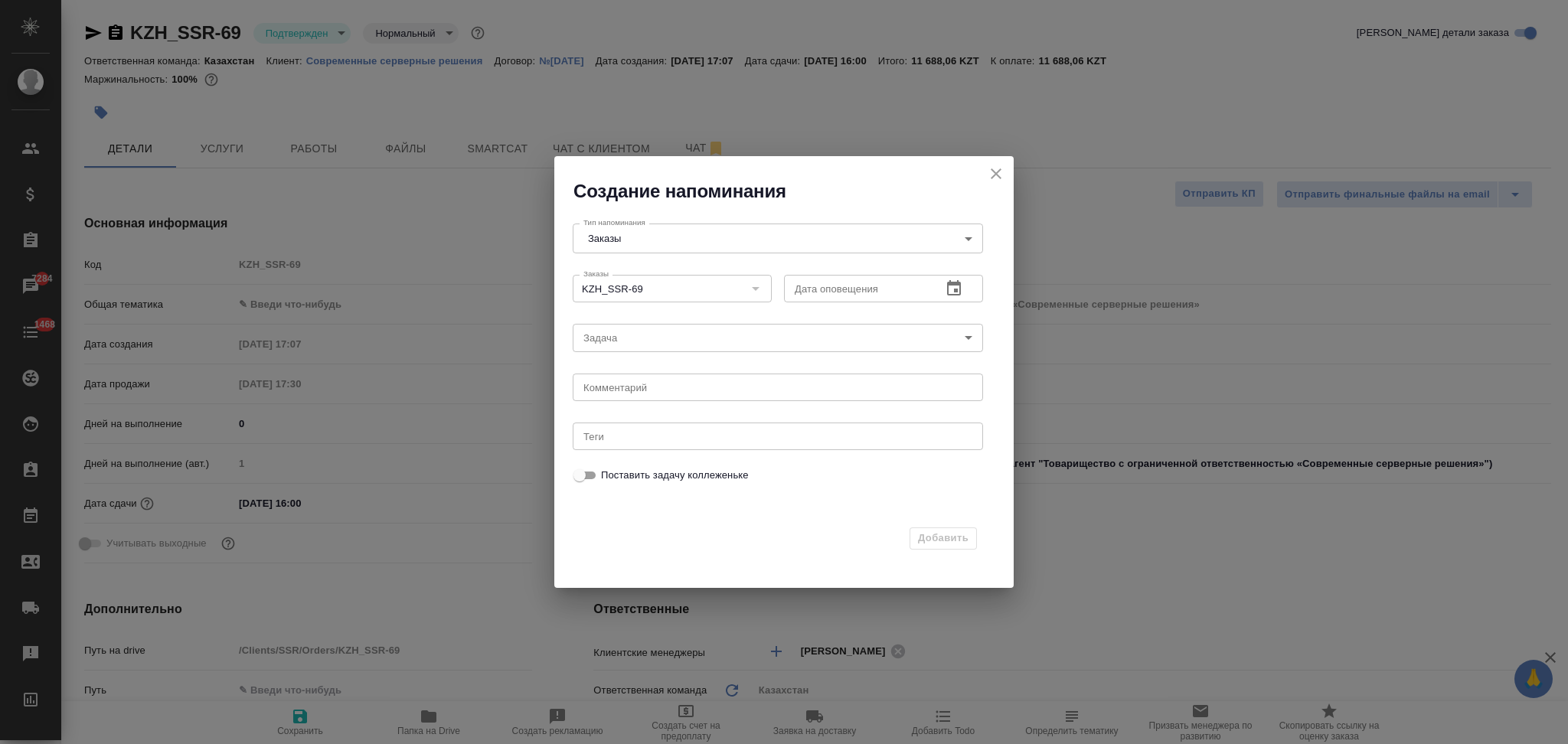
click at [952, 286] on icon "button" at bounding box center [954, 289] width 19 height 19
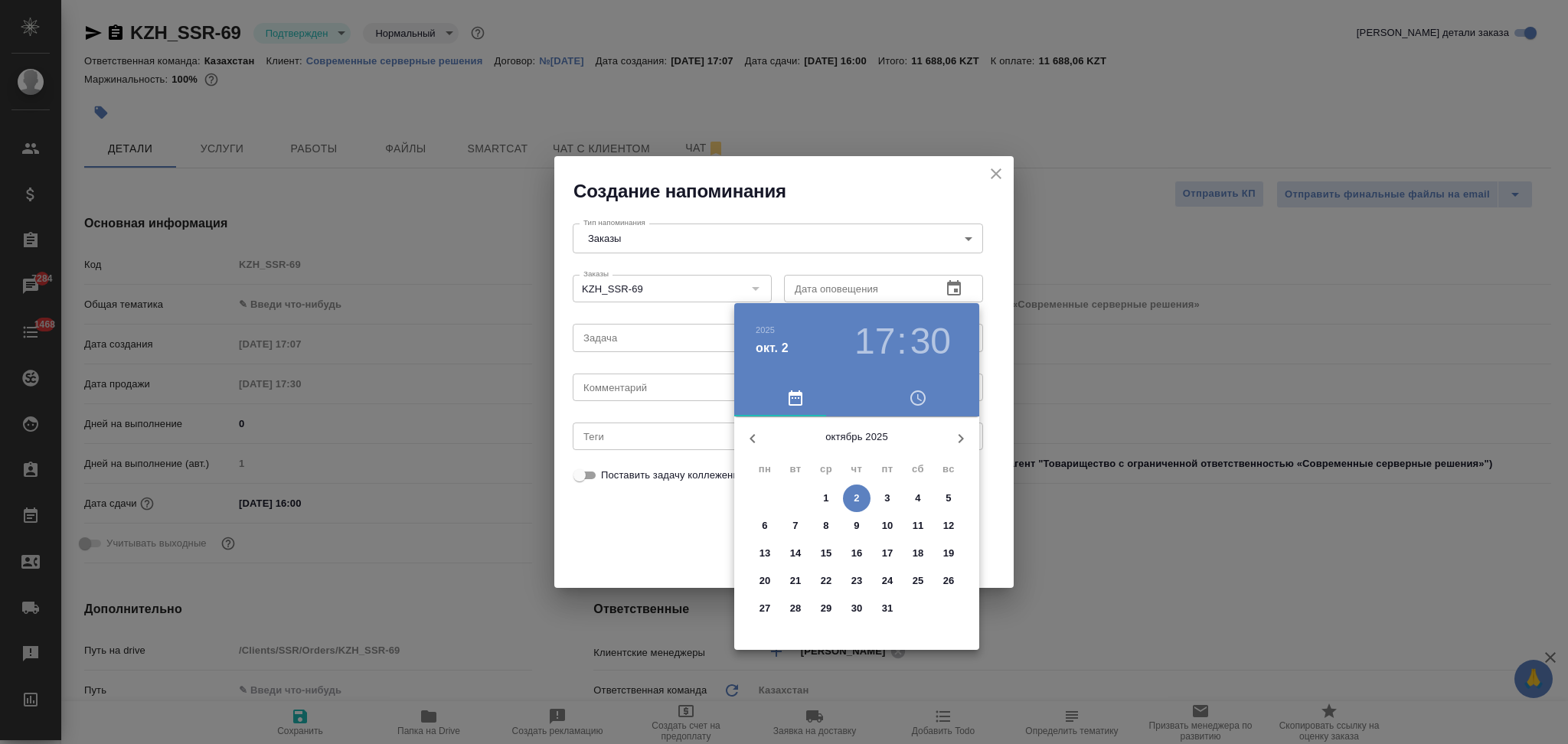
click at [889, 499] on p "3" at bounding box center [888, 499] width 6 height 15
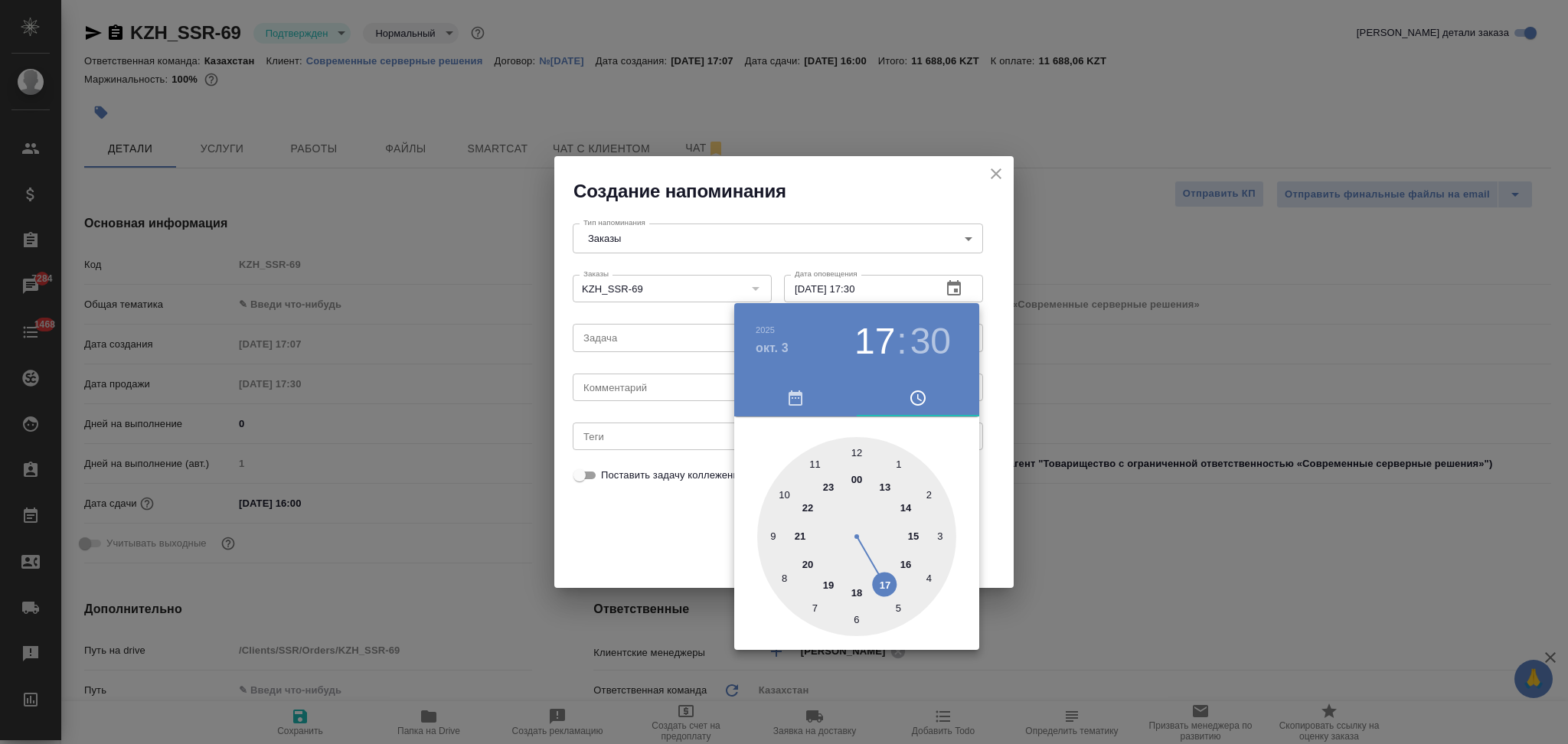
click at [906, 561] on div at bounding box center [857, 537] width 200 height 199
click at [858, 449] on div at bounding box center [857, 537] width 200 height 199
type input "[DATE] 16:00"
drag, startPoint x: 676, startPoint y: 540, endPoint x: 660, endPoint y: 515, distance: 29.7
click at [675, 540] on div at bounding box center [784, 372] width 1568 height 744
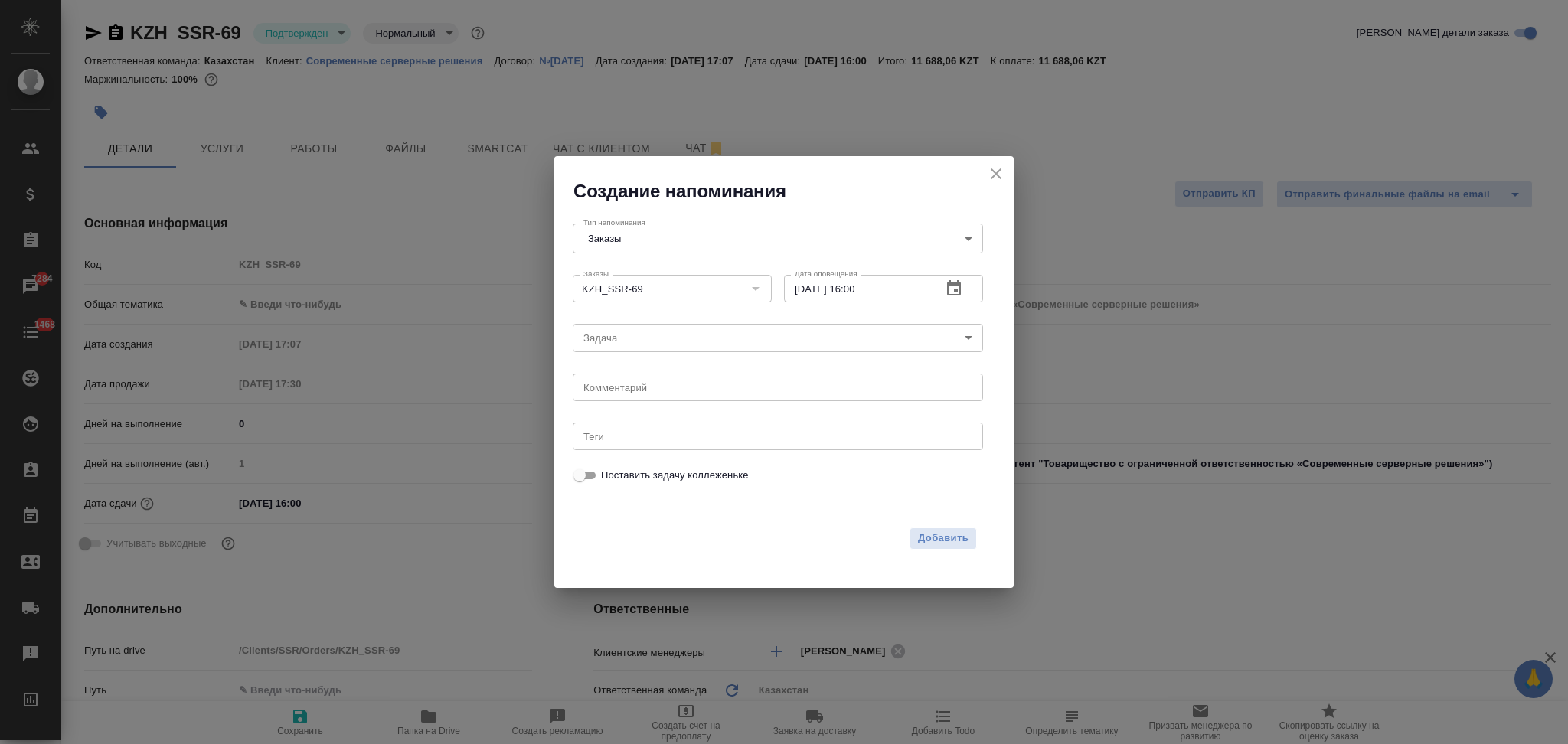
click at [628, 342] on body "🙏 .cls-1 fill:#fff; AWATERA Aslanukova Sati Клиенты Спецификации Заказы 7284 Ча…" at bounding box center [784, 372] width 1568 height 744
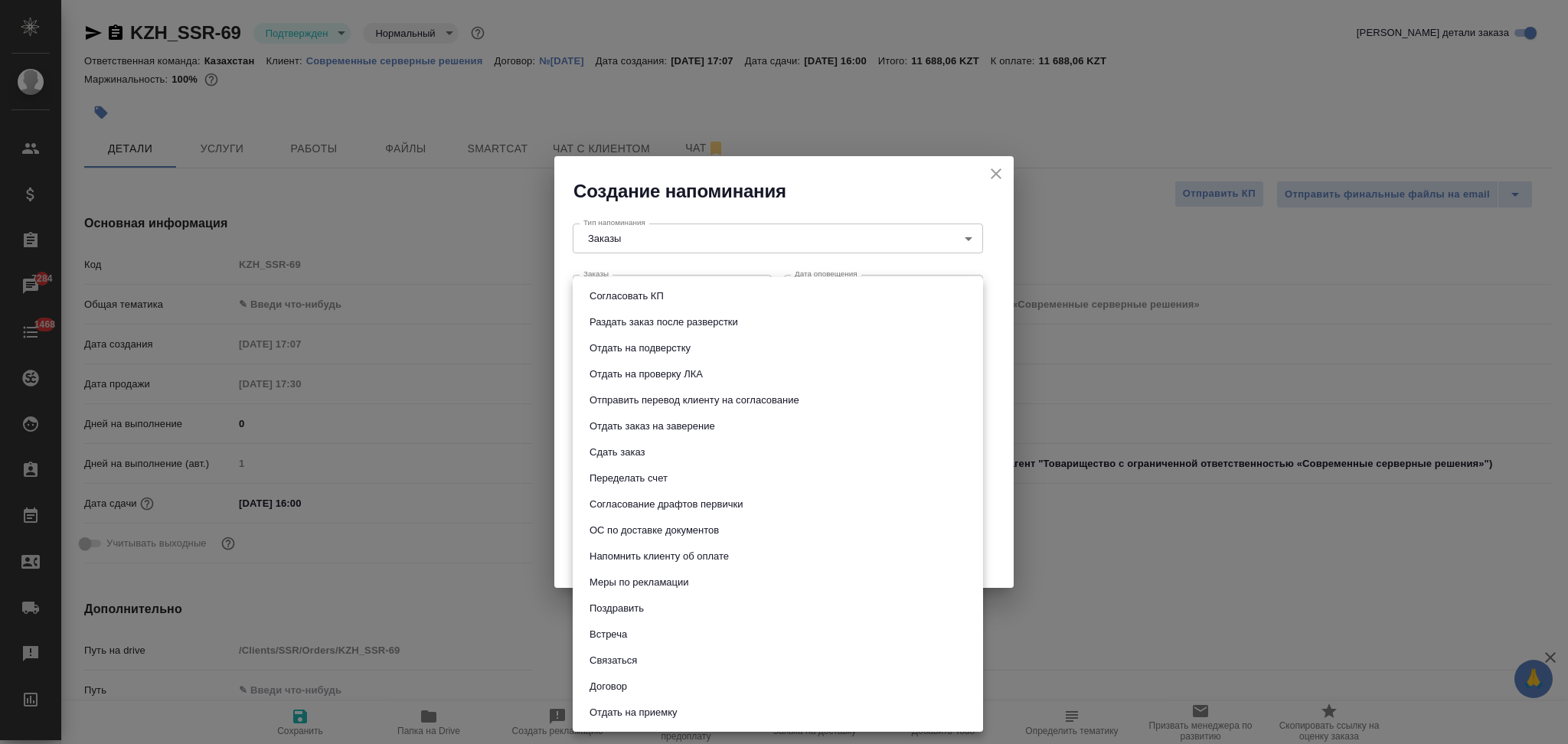
click at [618, 452] on button "Сдать заказ" at bounding box center [617, 452] width 64 height 17
type input "Сдать заказ"
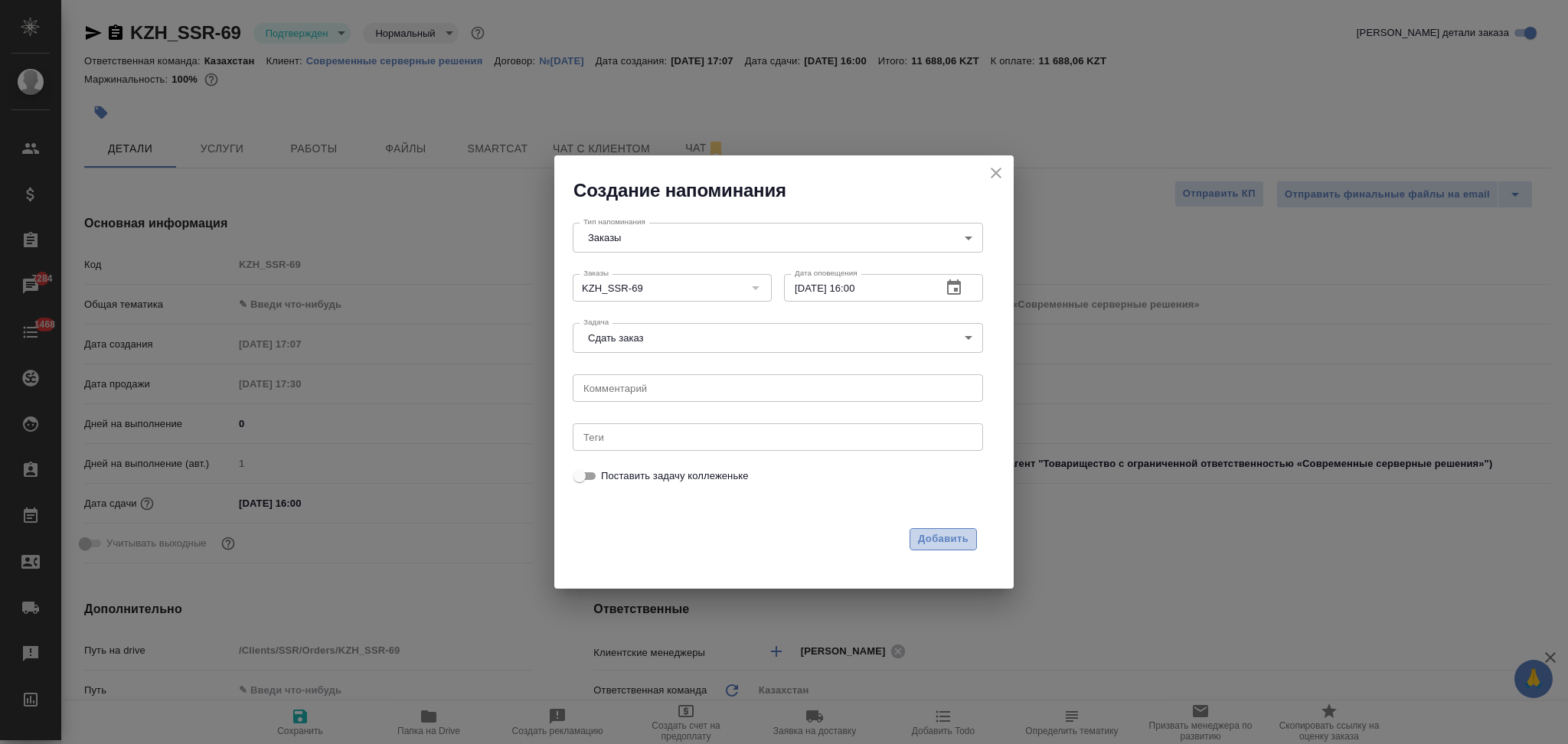
click at [916, 537] on button "Добавить" at bounding box center [944, 539] width 68 height 23
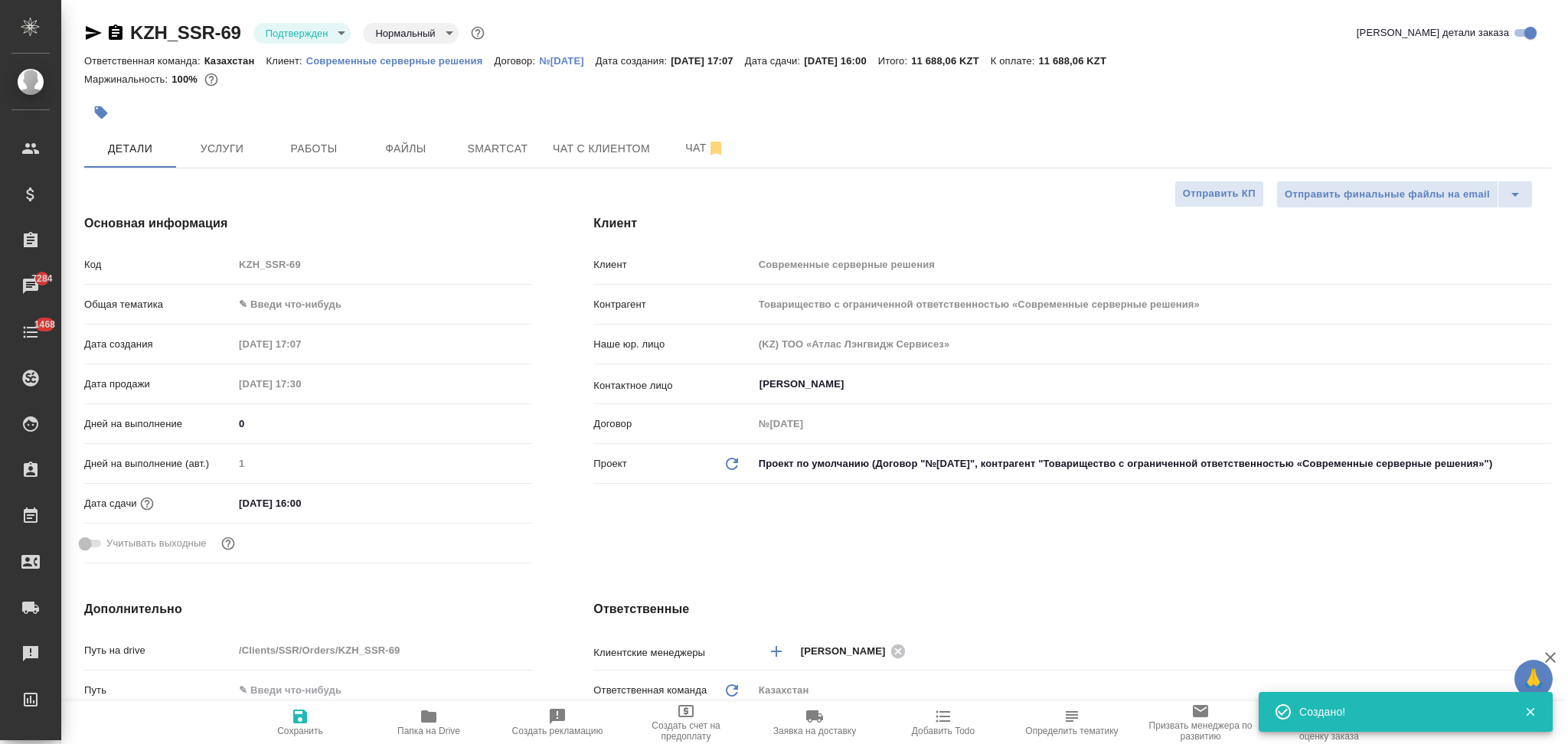
type textarea "x"
